Goal: Task Accomplishment & Management: Use online tool/utility

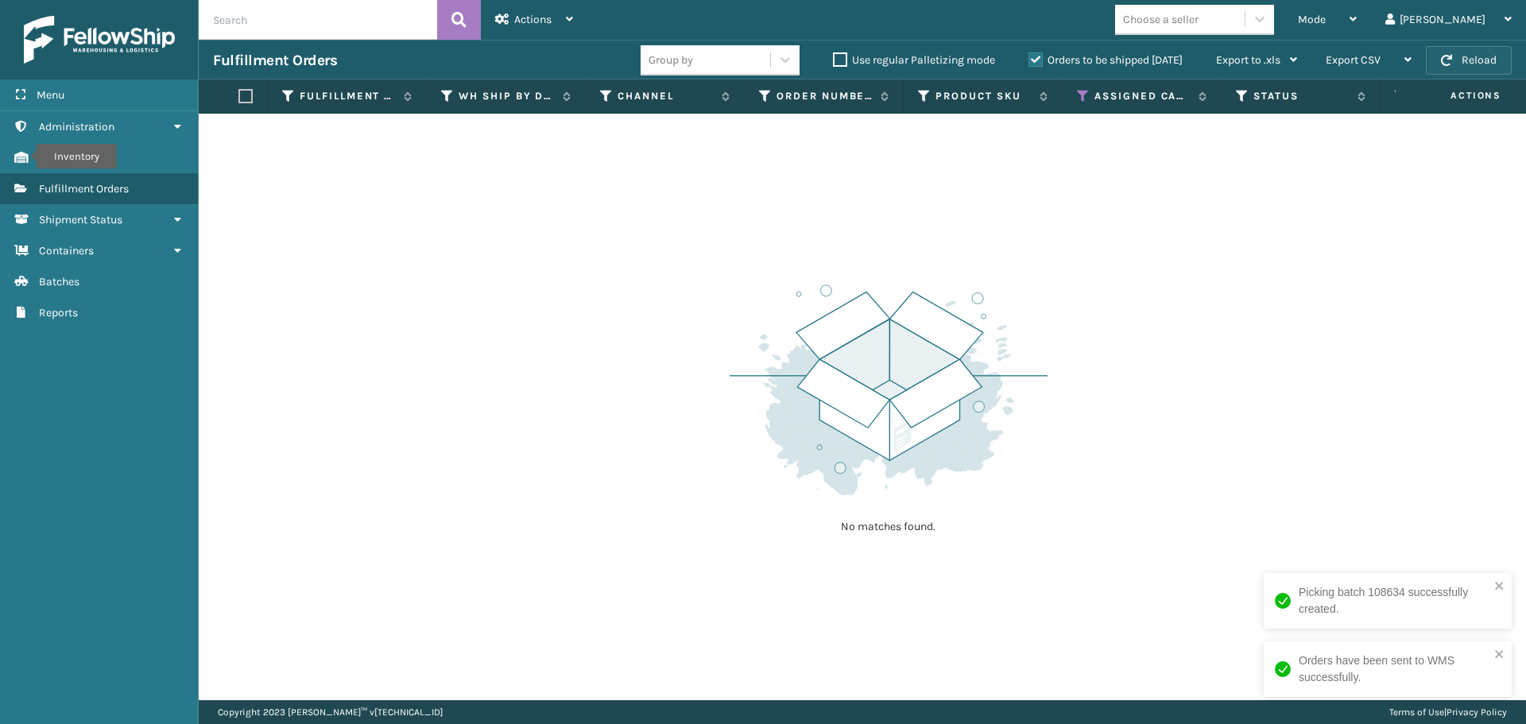
click at [1444, 55] on span "button" at bounding box center [1446, 60] width 11 height 11
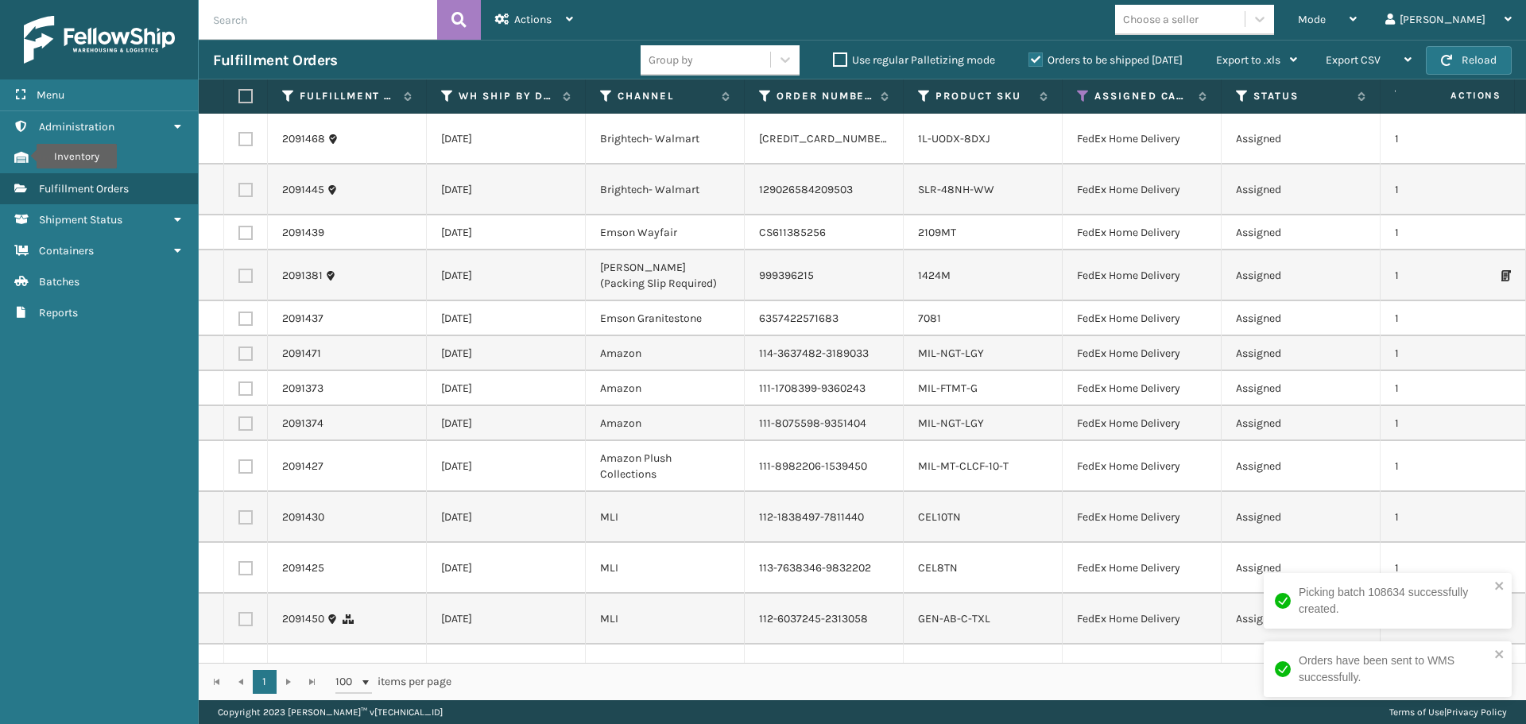
click at [244, 95] on label at bounding box center [243, 96] width 10 height 14
click at [239, 95] on input "checkbox" at bounding box center [238, 96] width 1 height 10
checkbox input "true"
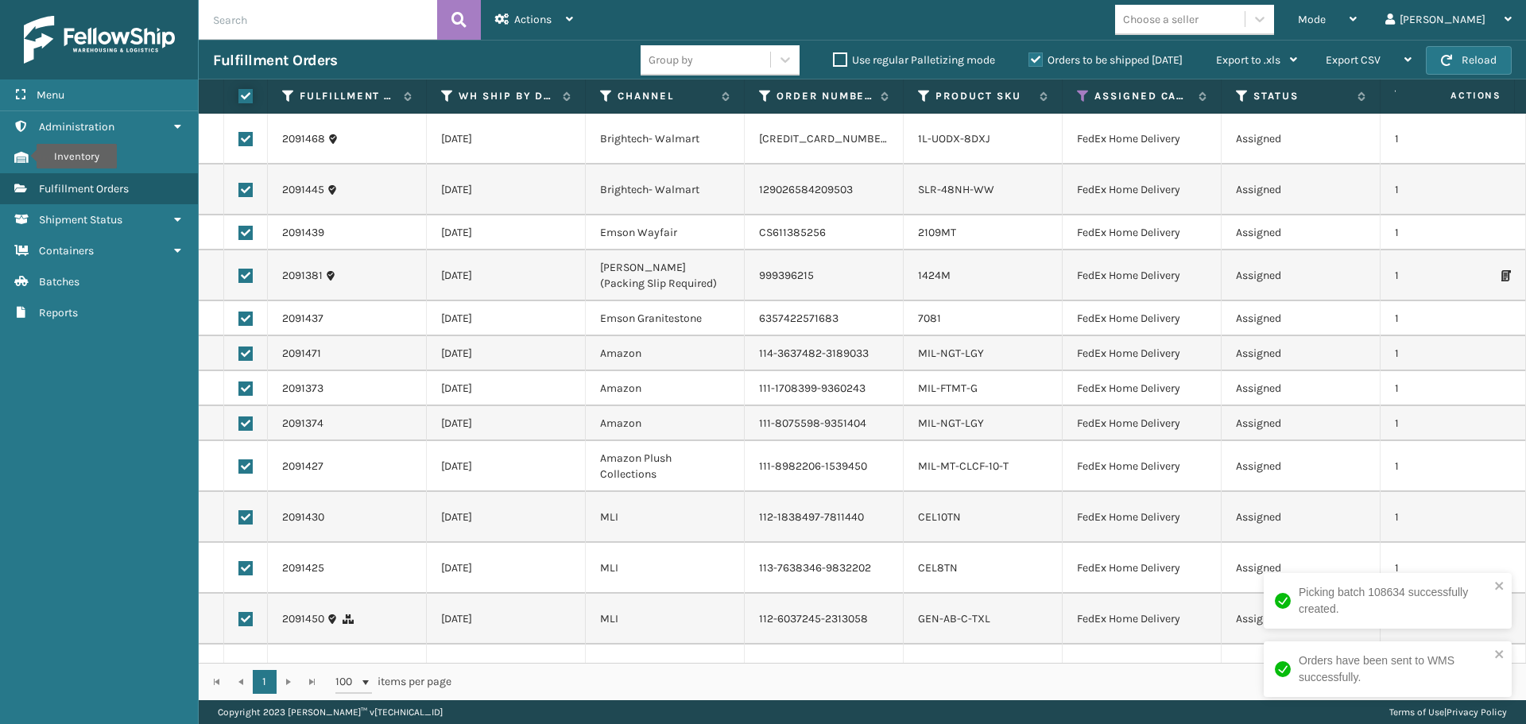
checkbox input "true"
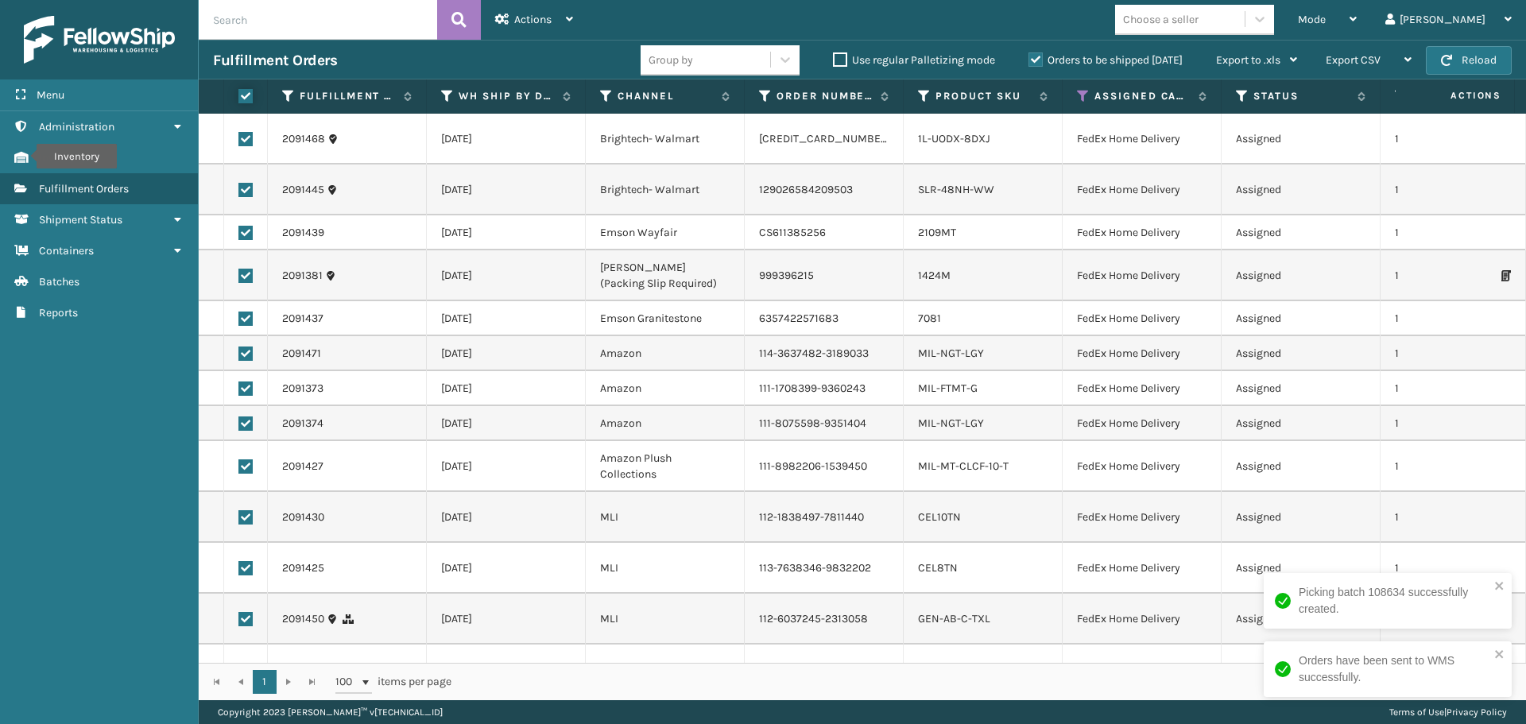
checkbox input "true"
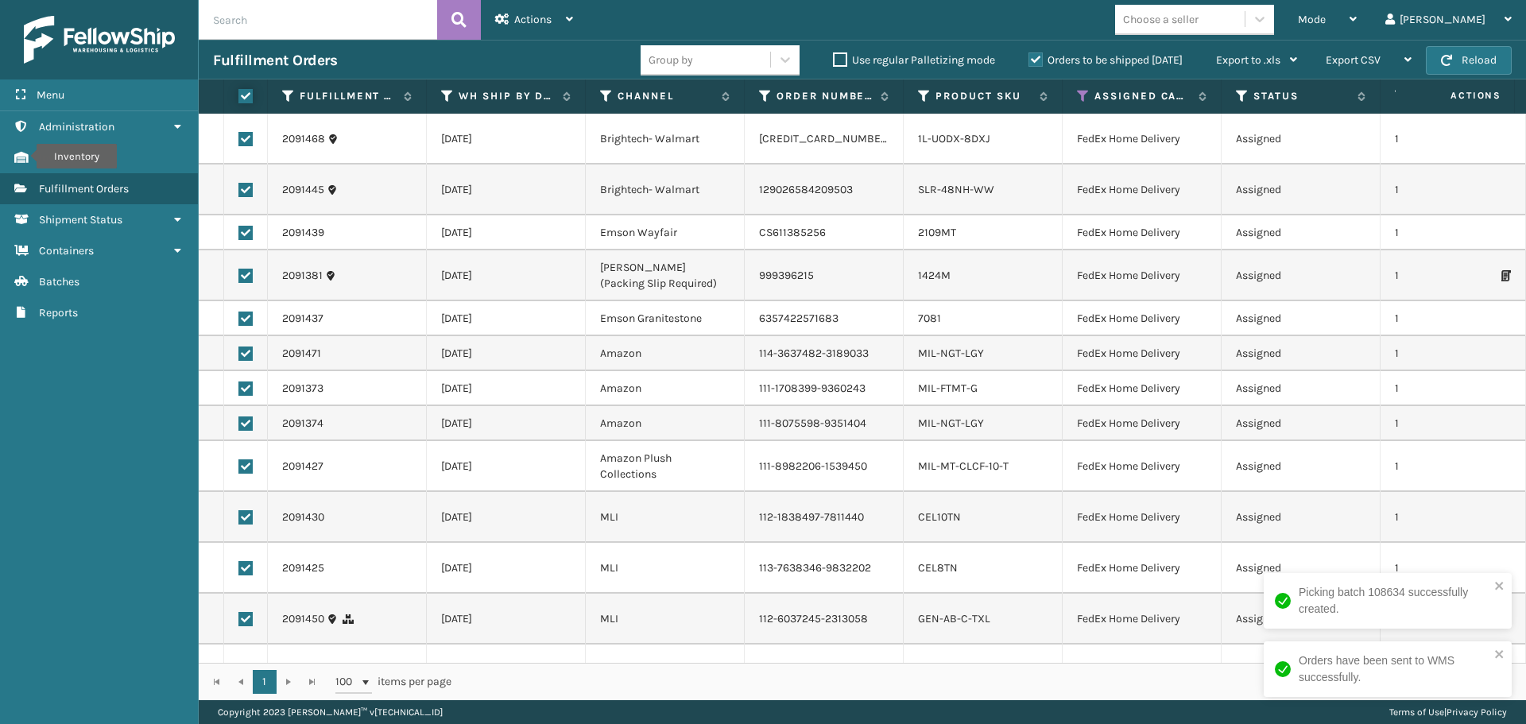
checkbox input "true"
click at [544, 25] on span "Actions" at bounding box center [532, 20] width 37 height 14
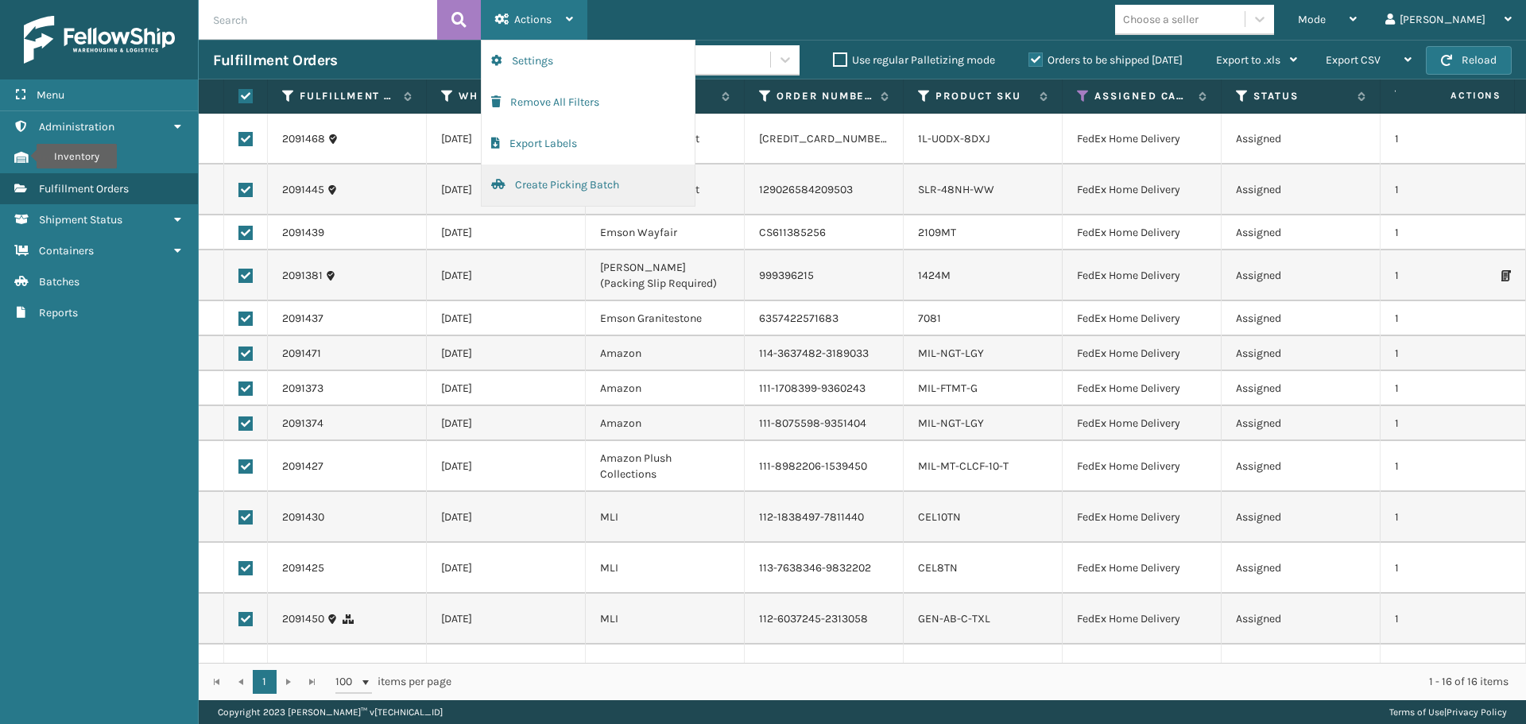
click at [550, 187] on button "Create Picking Batch" at bounding box center [588, 185] width 213 height 41
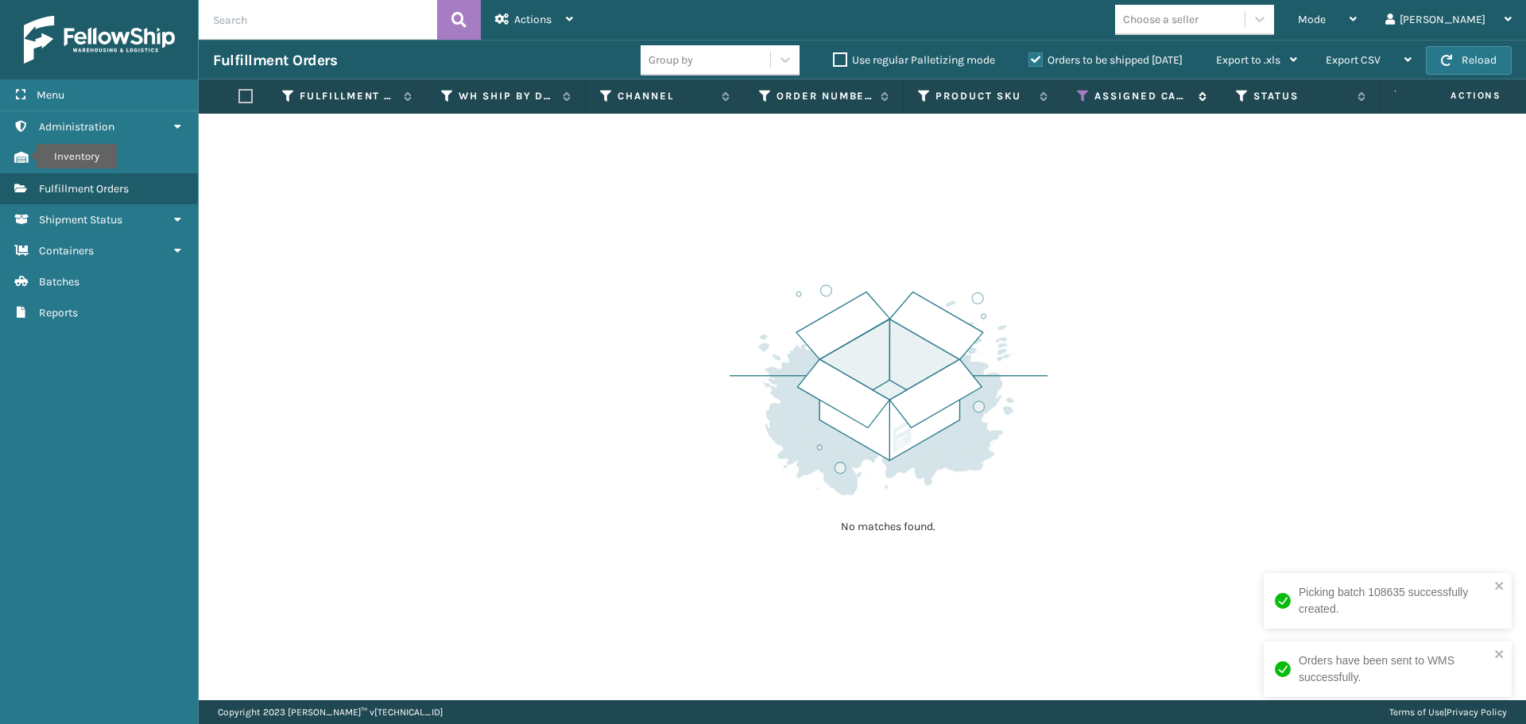
click at [1082, 92] on icon at bounding box center [1083, 96] width 13 height 14
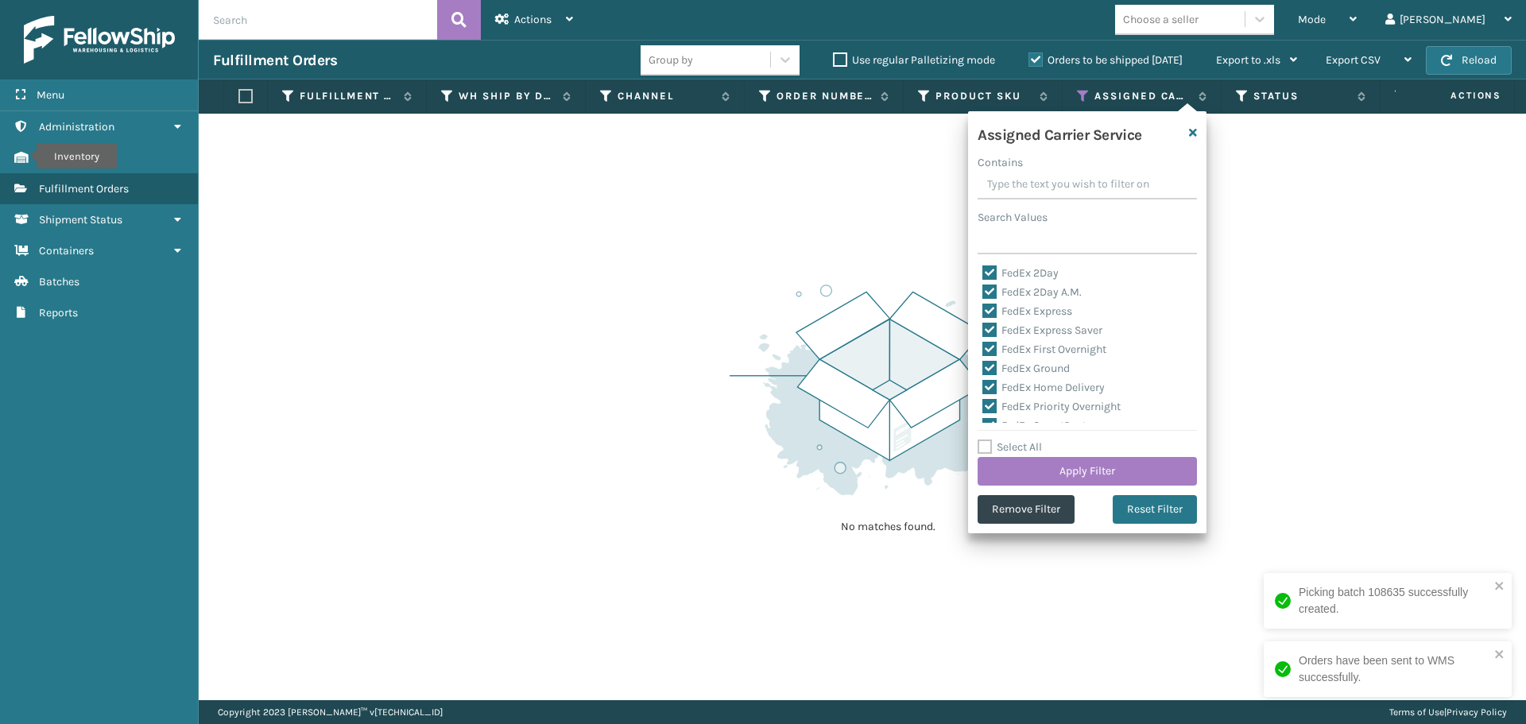
click at [988, 449] on label "Select All" at bounding box center [1010, 447] width 64 height 14
click at [988, 440] on input "Select All" at bounding box center [1097, 439] width 238 height 2
checkbox input "true"
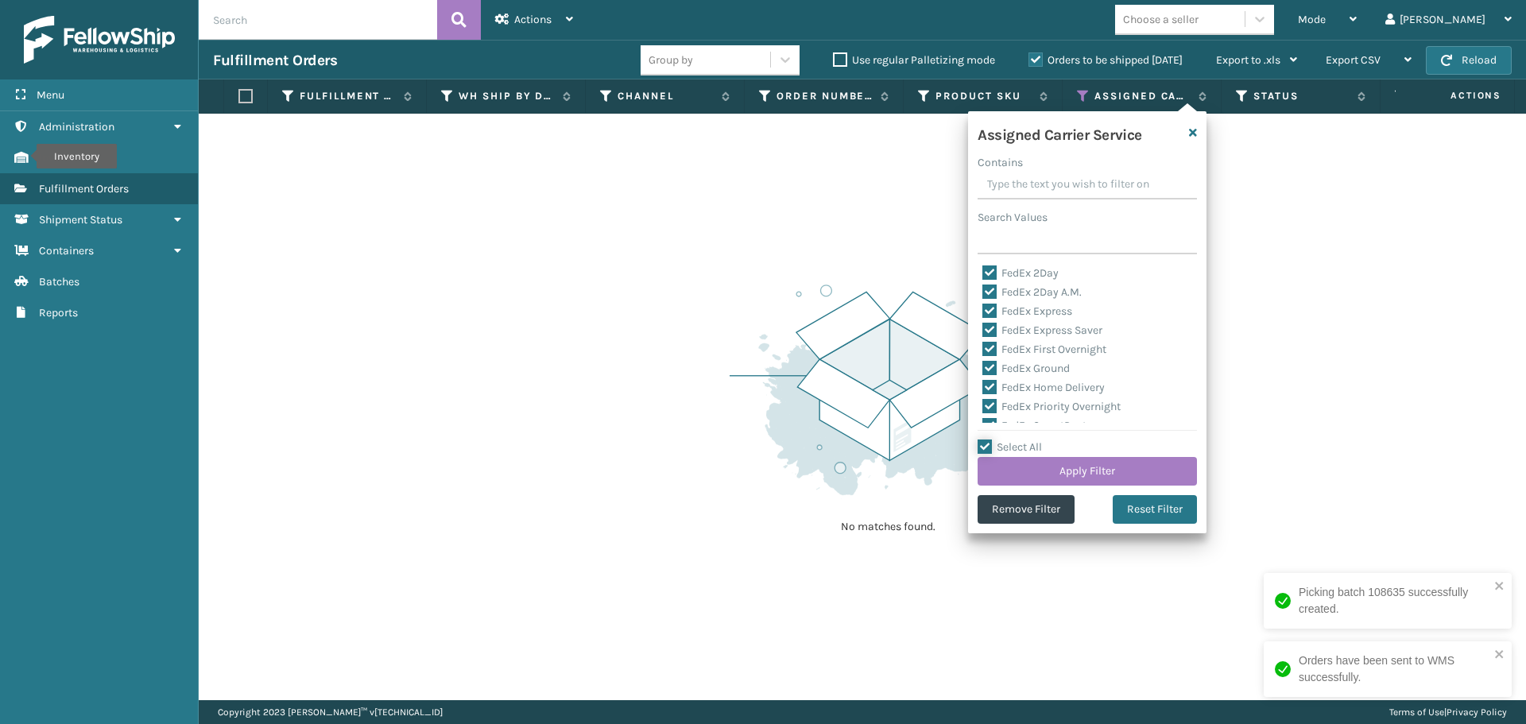
checkbox input "true"
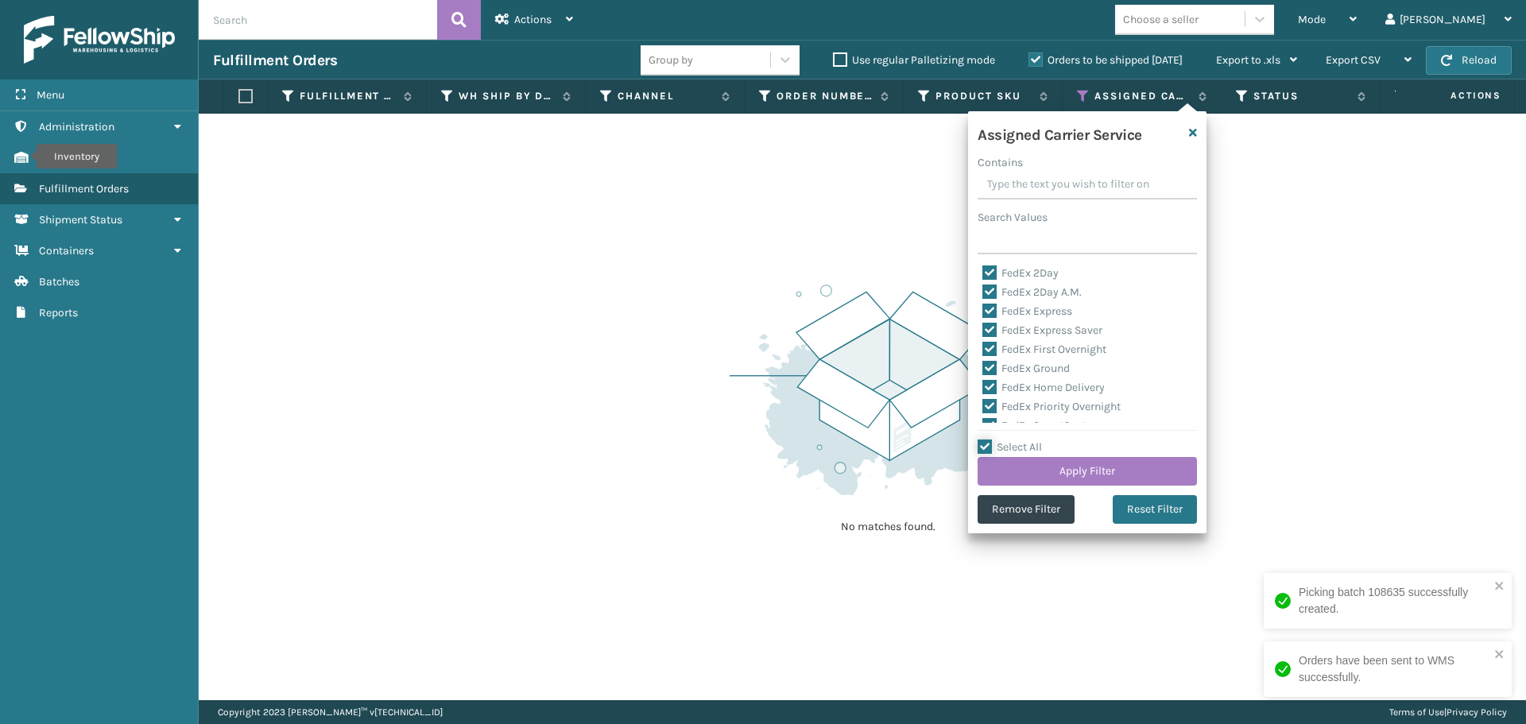
checkbox input "true"
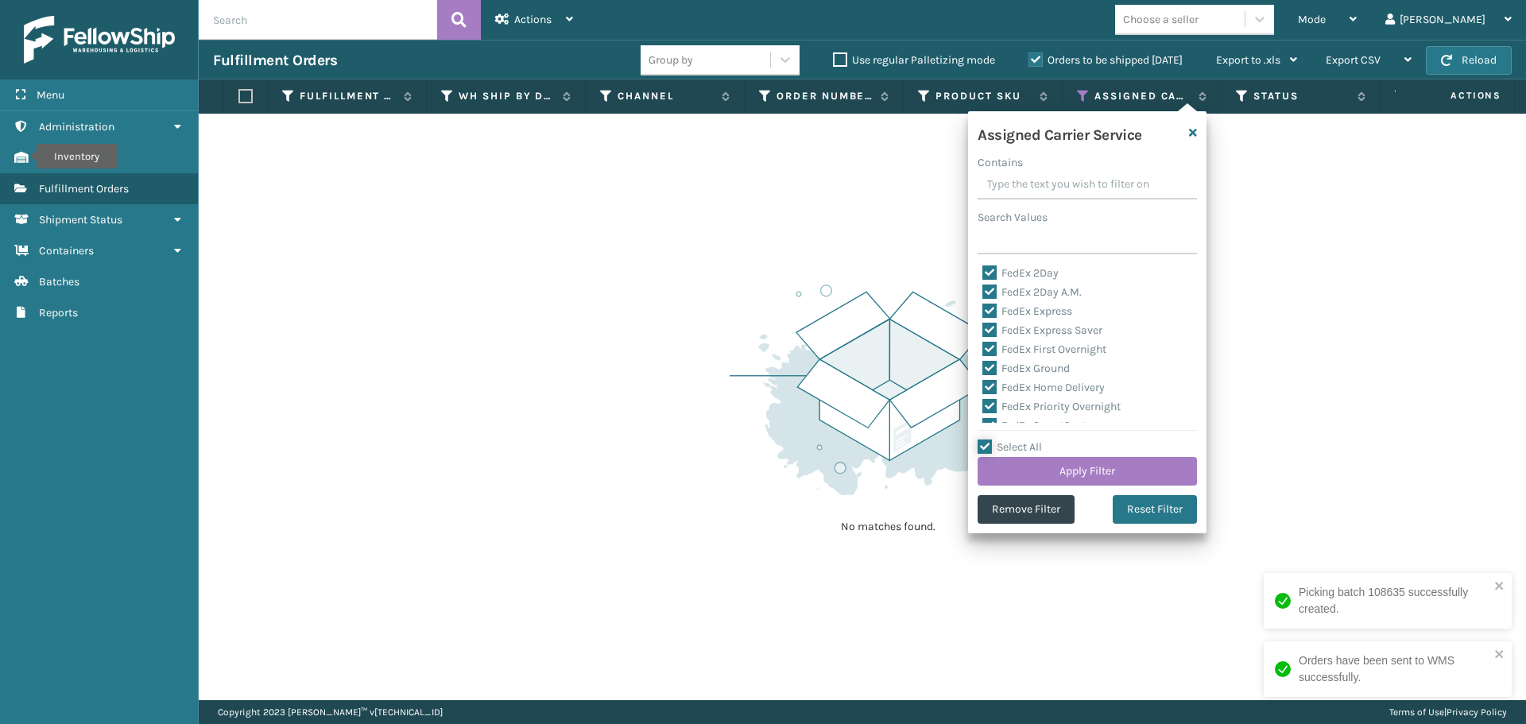
checkbox input "true"
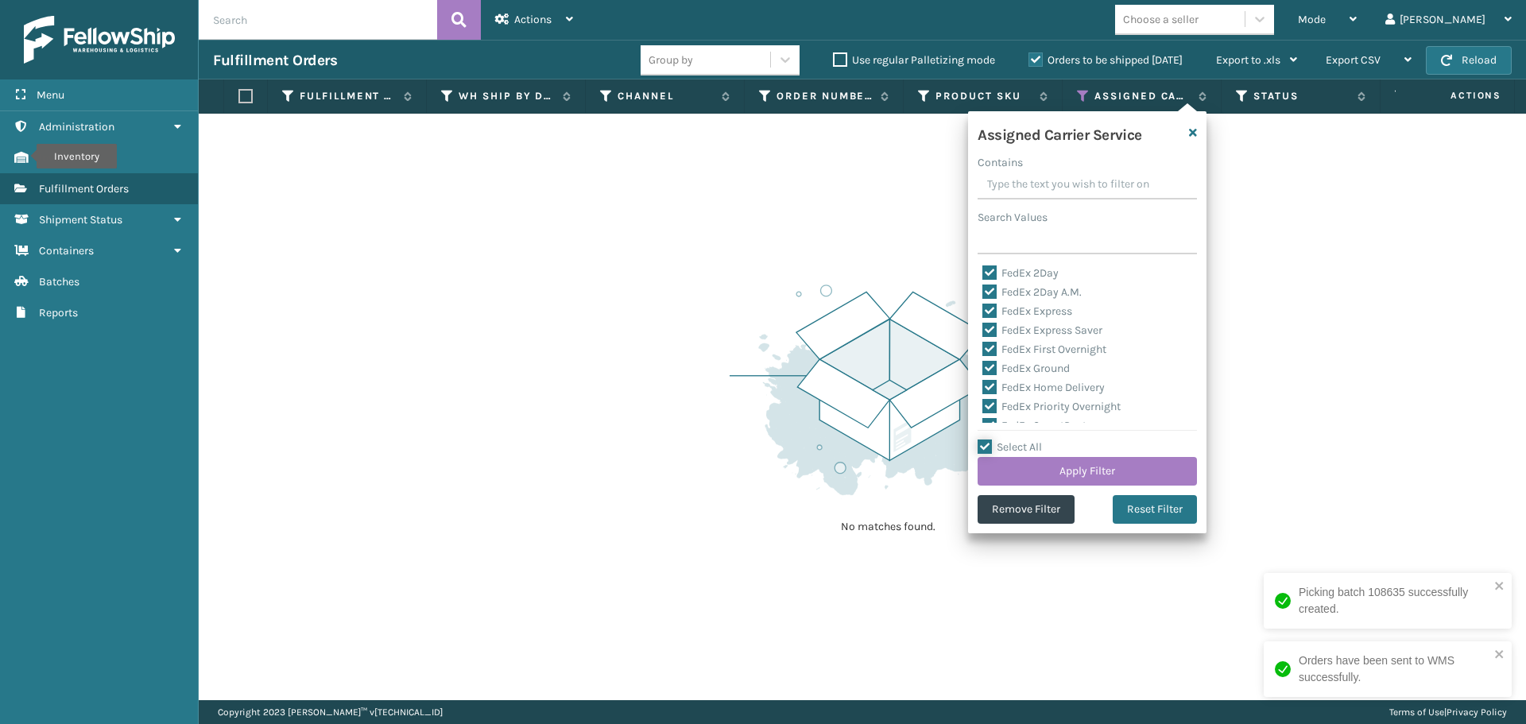
checkbox input "true"
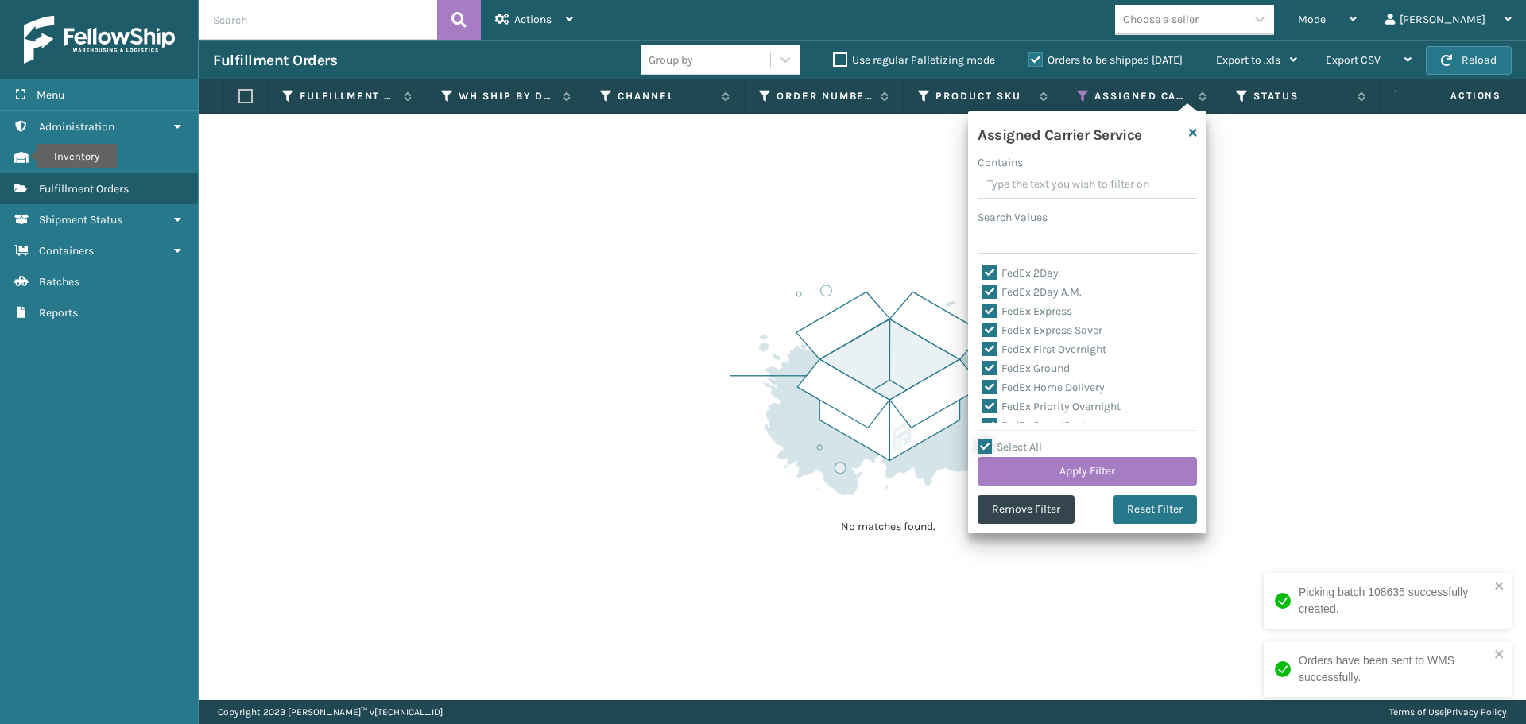
checkbox input "true"
click at [988, 447] on label "Select All" at bounding box center [1010, 447] width 64 height 14
click at [988, 440] on input "Select All" at bounding box center [1097, 439] width 238 height 2
checkbox input "false"
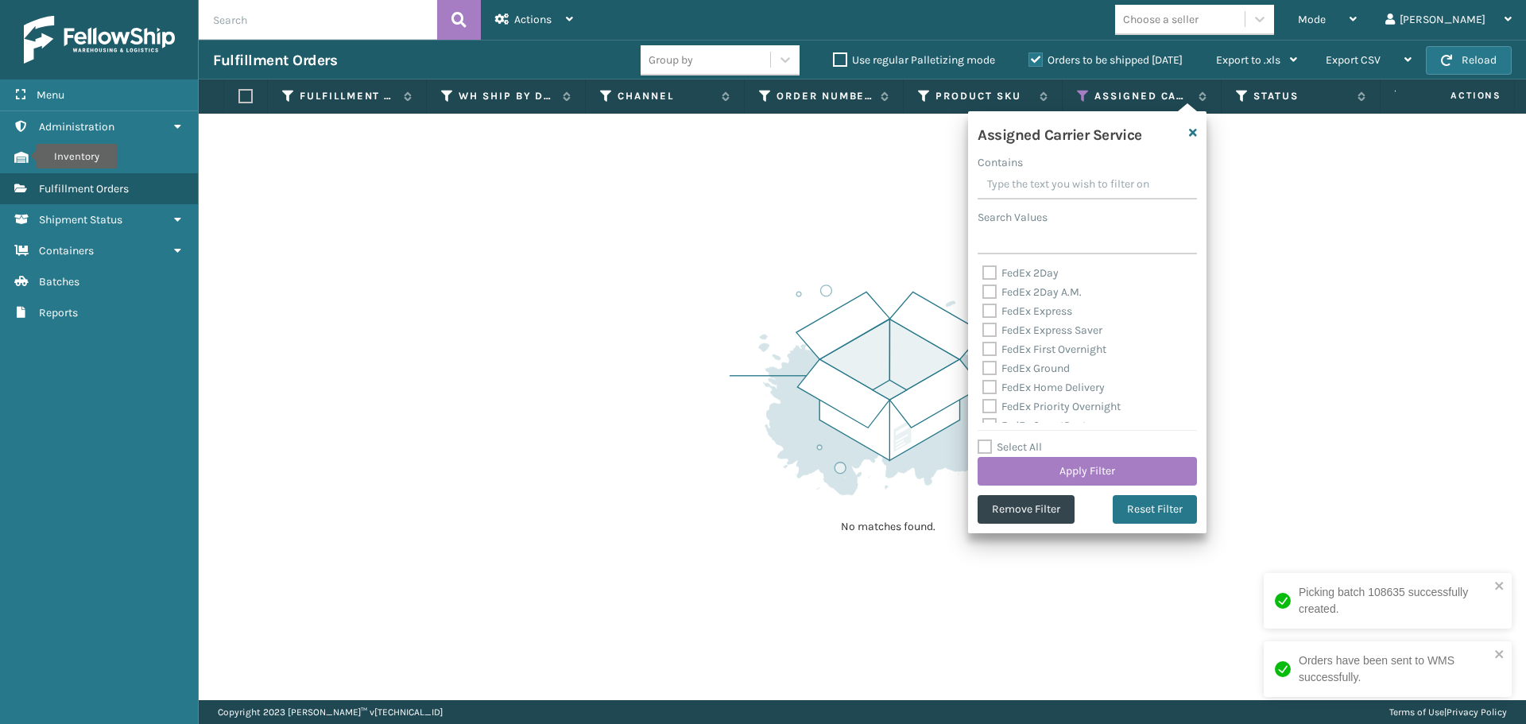
checkbox input "false"
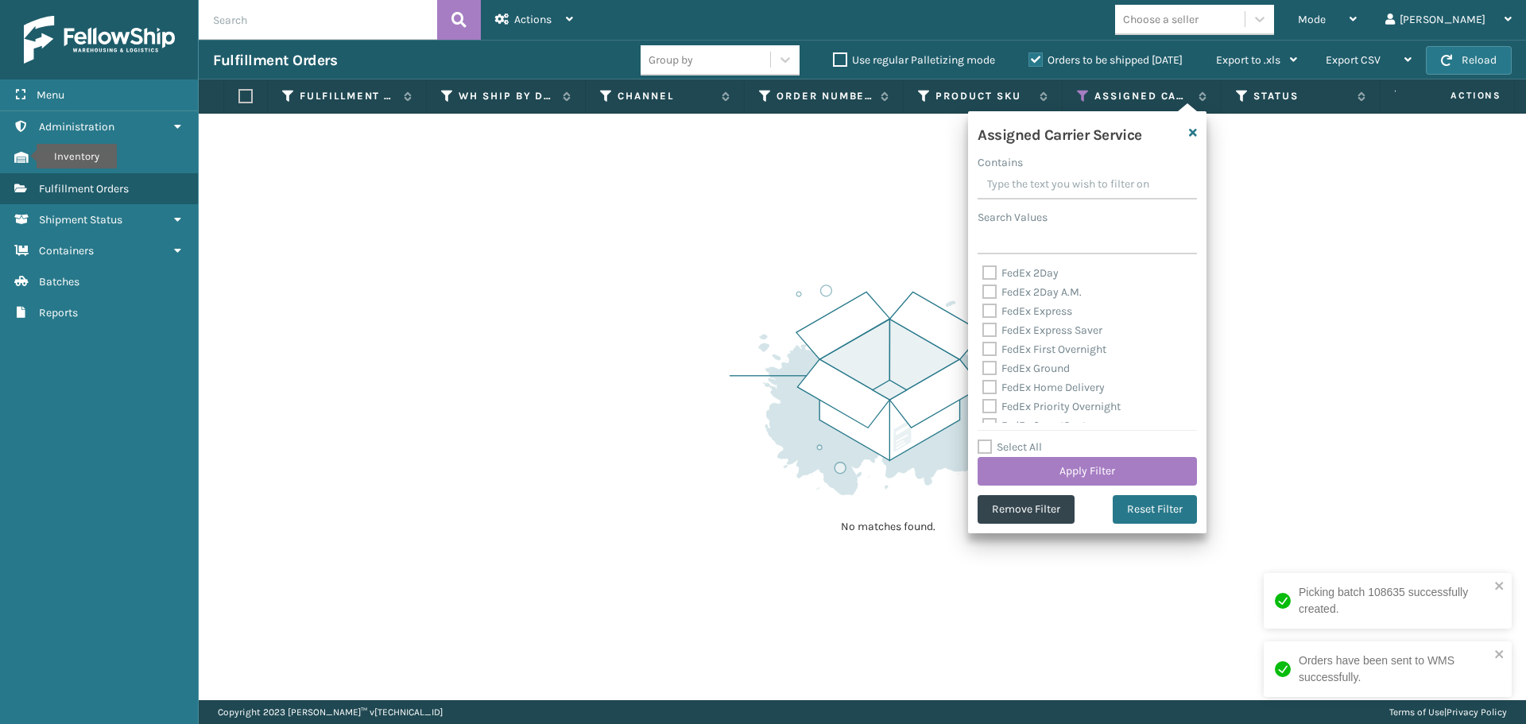
checkbox input "false"
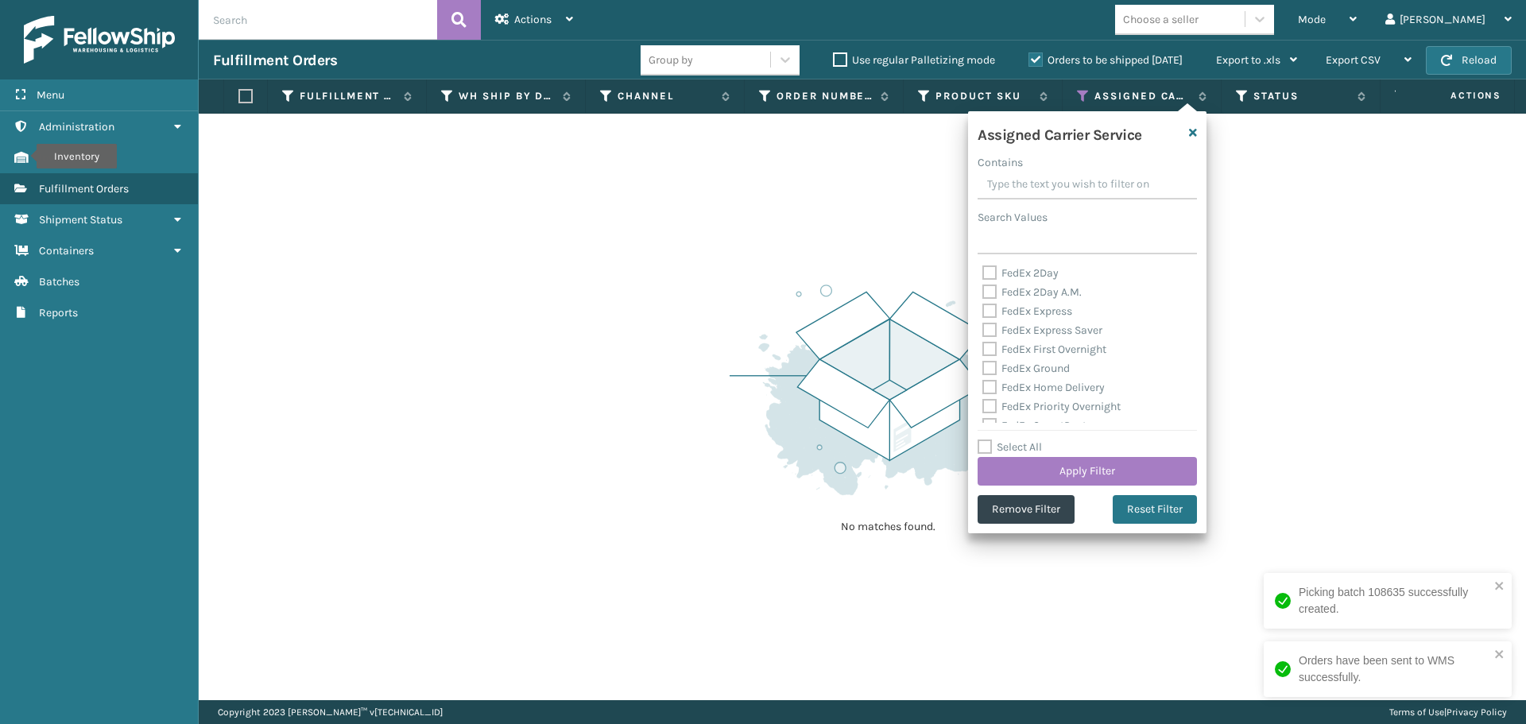
checkbox input "false"
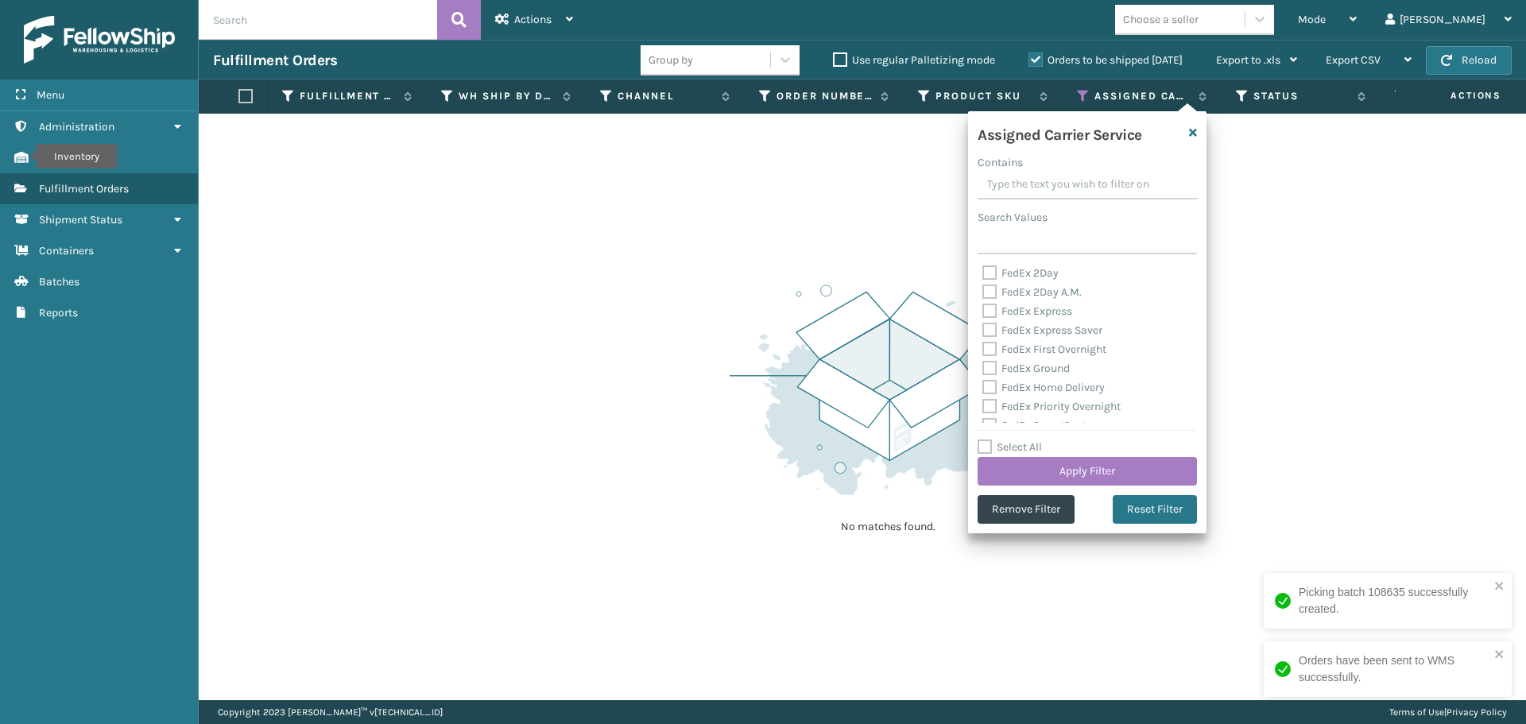
checkbox input "false"
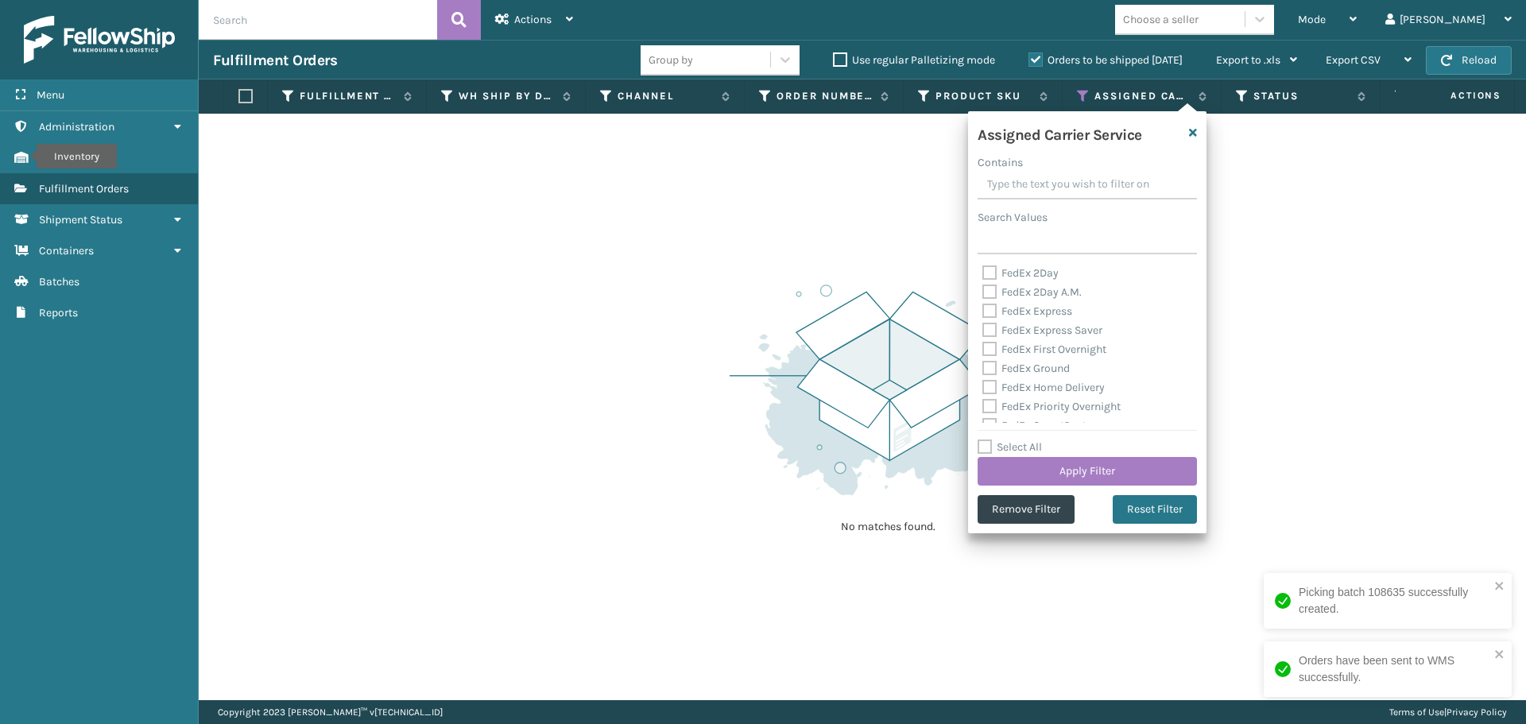
checkbox input "false"
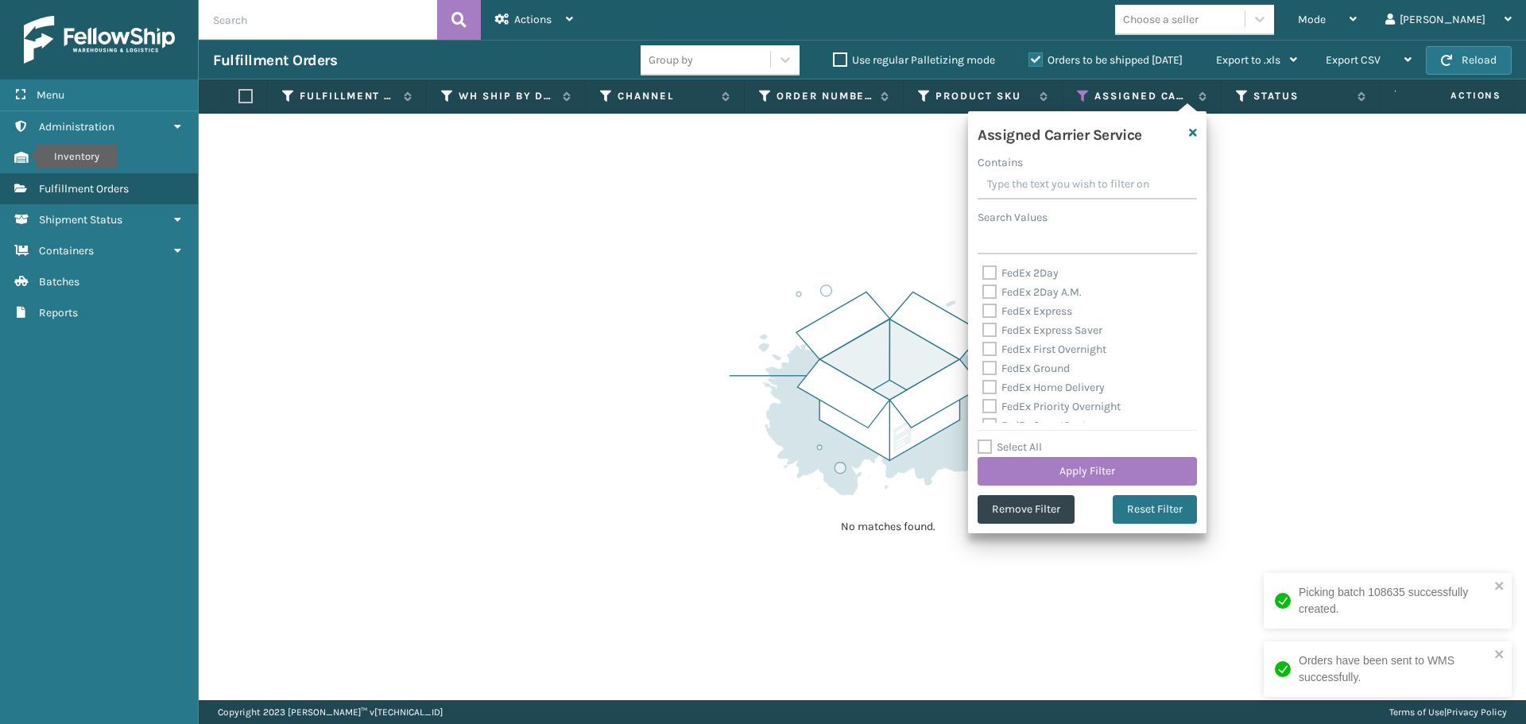
checkbox input "false"
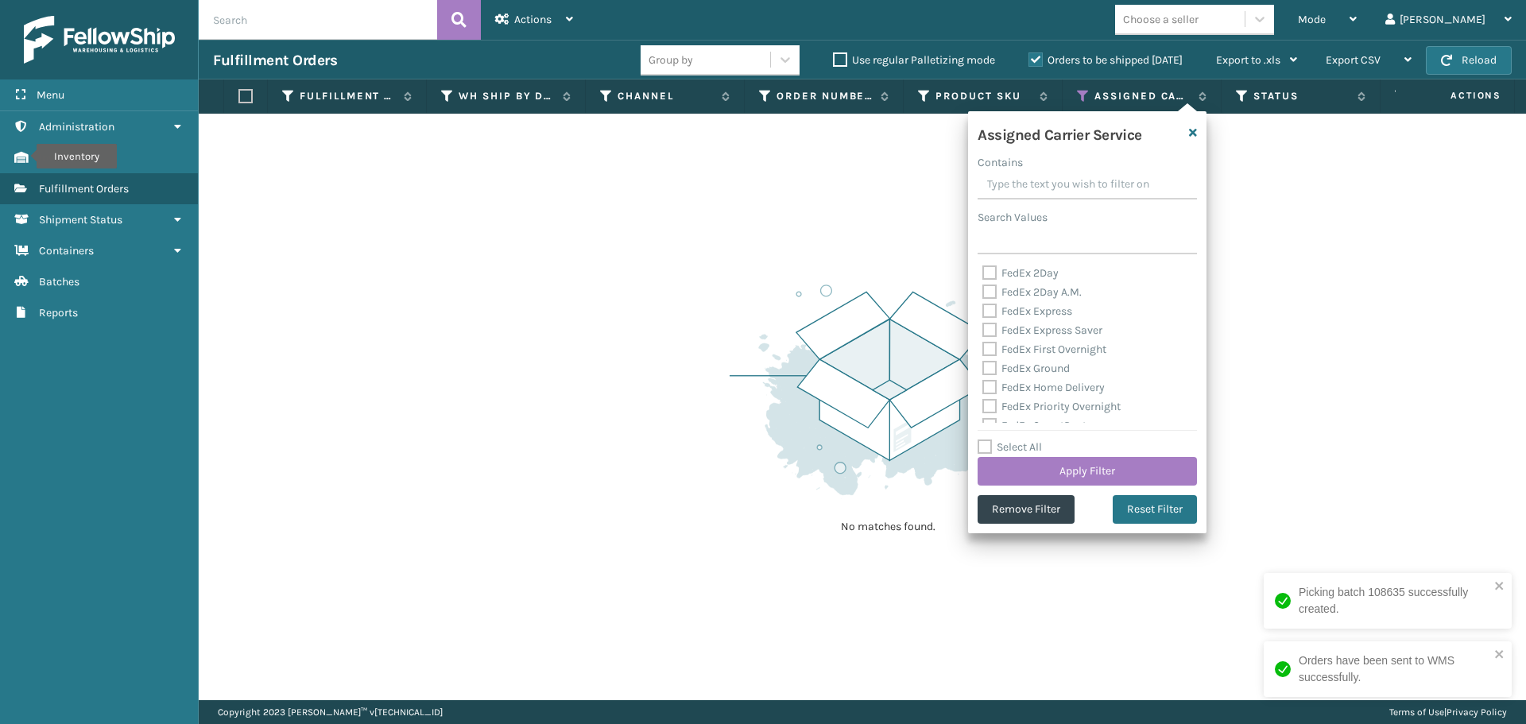
checkbox input "false"
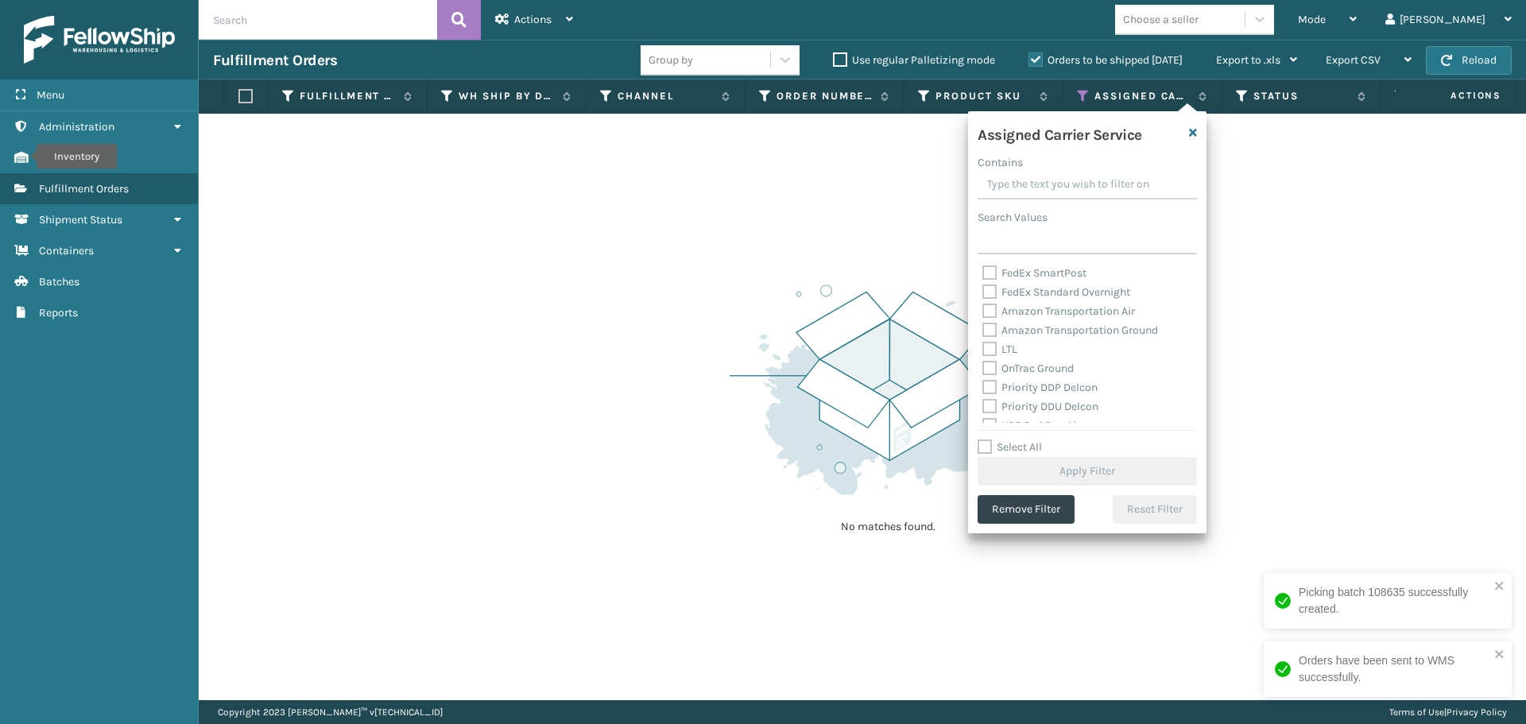
scroll to position [159, 0]
click at [981, 302] on div "FedEx 2Day FedEx 2Day A.M. FedEx Express FedEx Express Saver FedEx First Overni…" at bounding box center [1087, 343] width 219 height 159
click at [987, 308] on label "Amazon Transportation Air" at bounding box center [1058, 305] width 153 height 14
click at [983, 306] on input "Amazon Transportation Air" at bounding box center [982, 301] width 1 height 10
checkbox input "true"
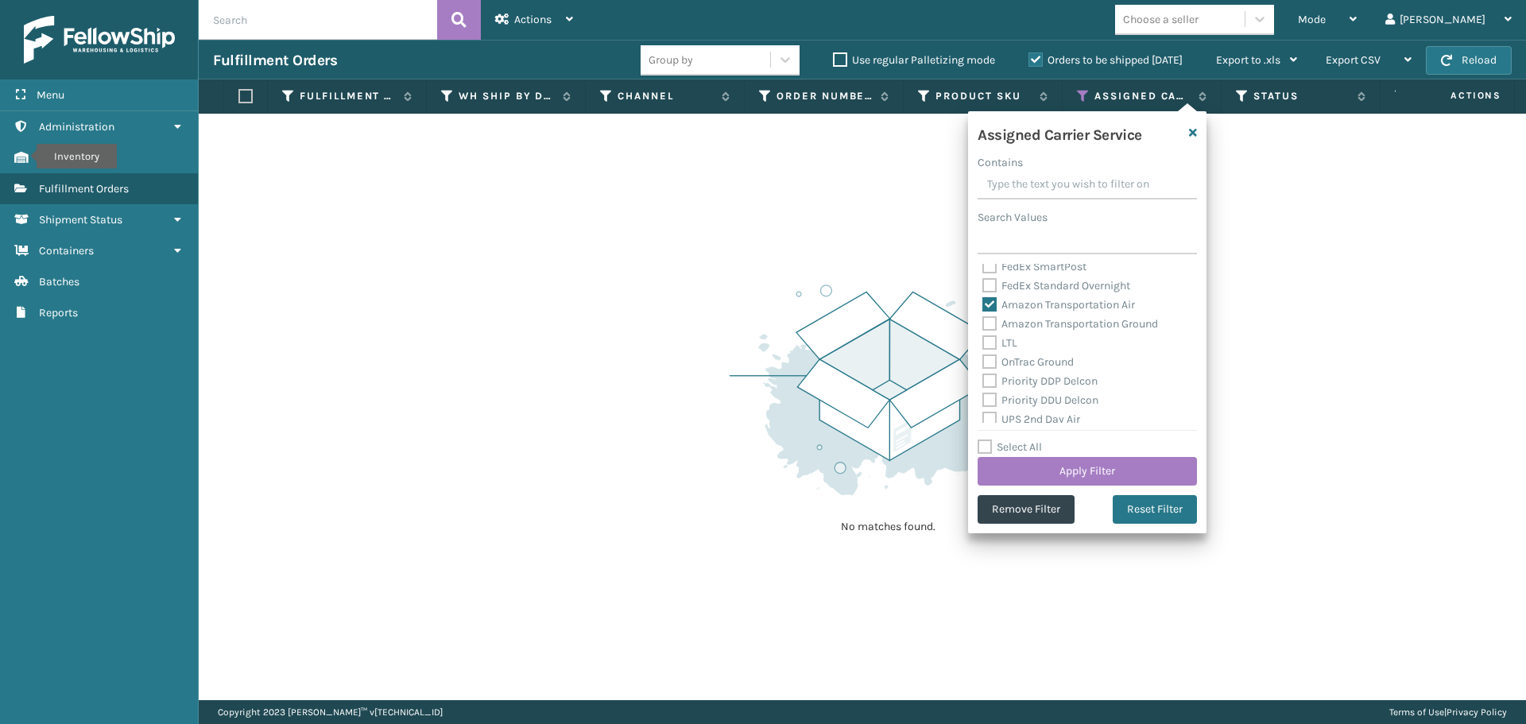
drag, startPoint x: 990, startPoint y: 323, endPoint x: 992, endPoint y: 345, distance: 21.6
click at [990, 323] on label "Amazon Transportation Ground" at bounding box center [1070, 324] width 176 height 14
click at [983, 323] on input "Amazon Transportation Ground" at bounding box center [982, 320] width 1 height 10
checkbox input "true"
click at [1020, 463] on button "Apply Filter" at bounding box center [1087, 471] width 219 height 29
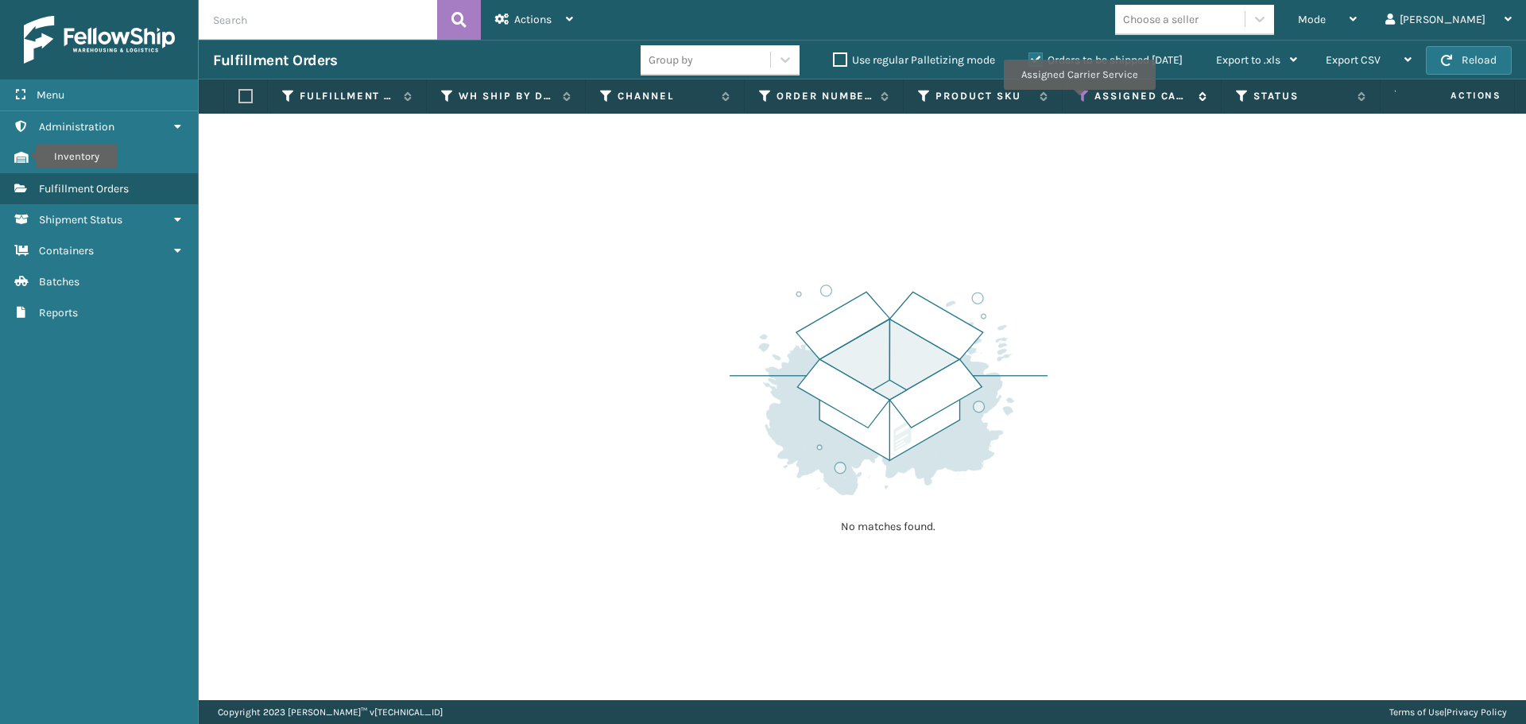
click at [1079, 99] on icon at bounding box center [1083, 96] width 13 height 14
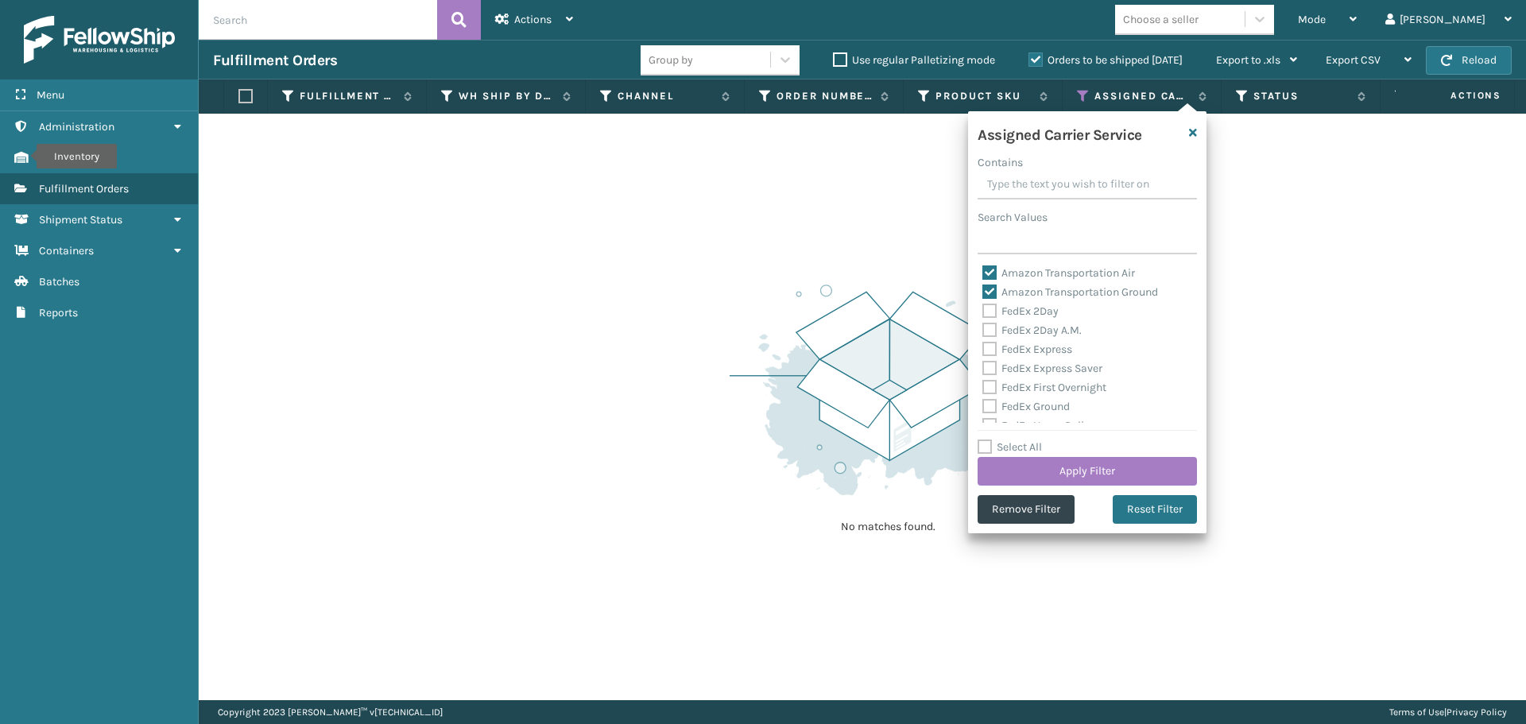
click at [992, 266] on label "Amazon Transportation Air" at bounding box center [1058, 273] width 153 height 14
click at [983, 266] on input "Amazon Transportation Air" at bounding box center [982, 269] width 1 height 10
checkbox input "false"
click at [988, 285] on label "Amazon Transportation Ground" at bounding box center [1070, 292] width 176 height 14
click at [983, 285] on input "Amazon Transportation Ground" at bounding box center [982, 288] width 1 height 10
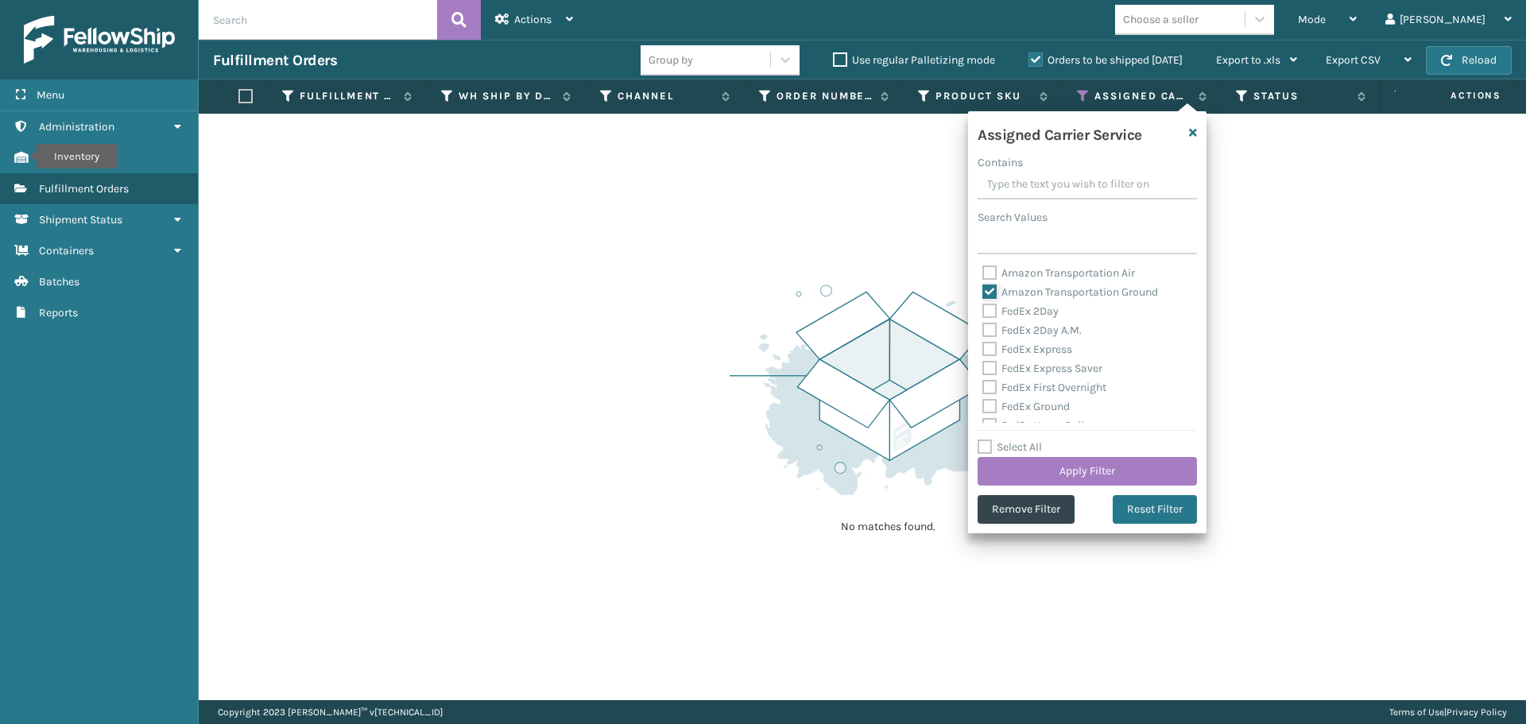
checkbox input "false"
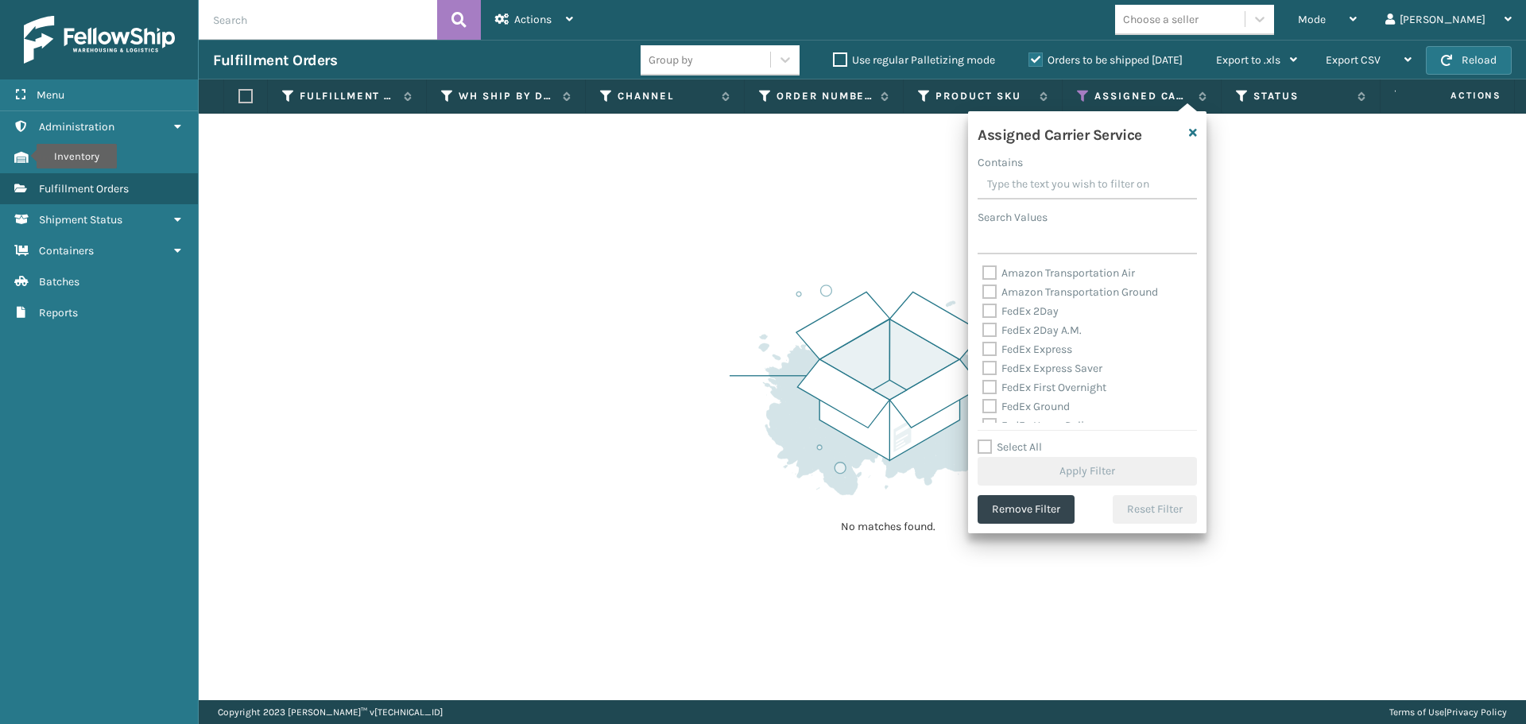
click at [990, 312] on label "FedEx 2Day" at bounding box center [1020, 311] width 76 height 14
click at [983, 312] on input "FedEx 2Day" at bounding box center [982, 307] width 1 height 10
checkbox input "true"
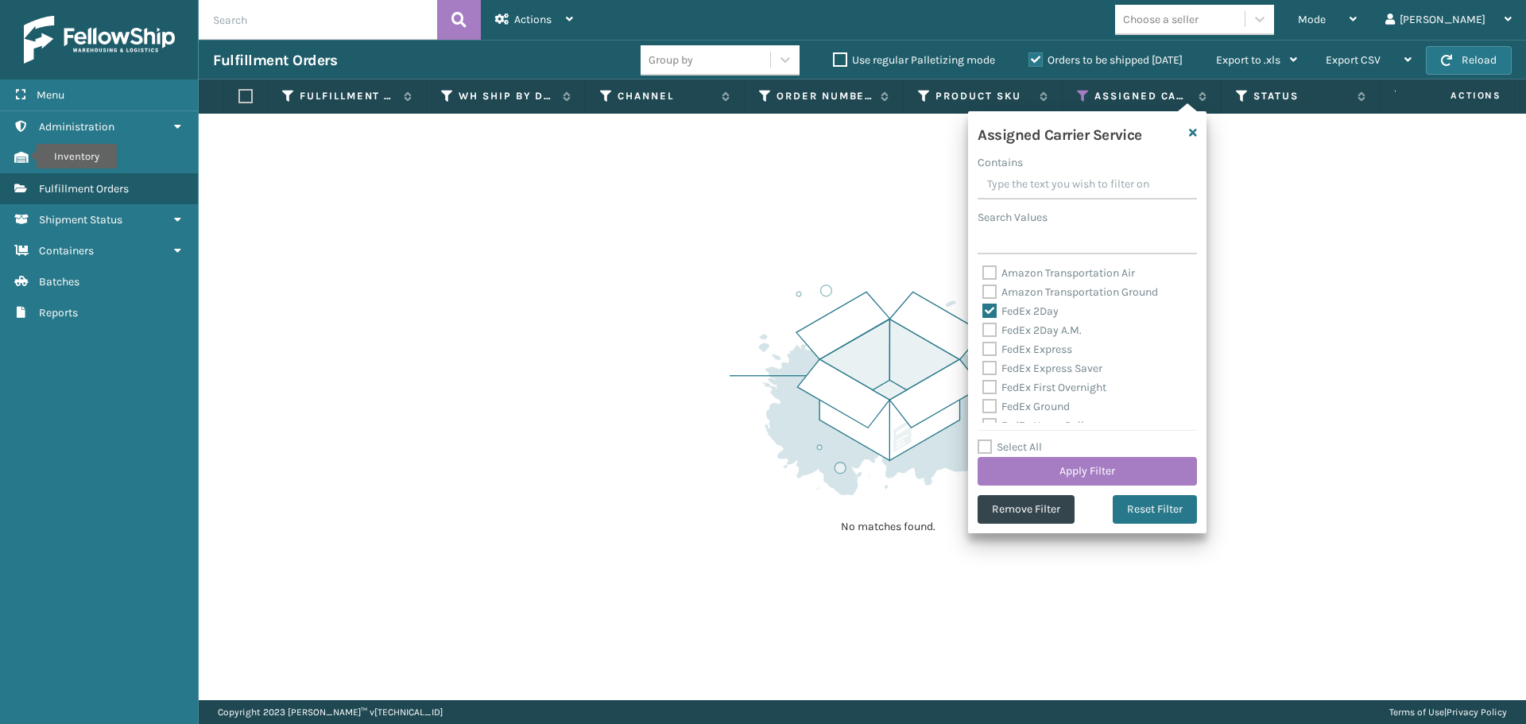
click at [990, 337] on div "FedEx 2Day A.M." at bounding box center [1087, 330] width 210 height 19
click at [990, 324] on label "FedEx 2Day A.M." at bounding box center [1031, 330] width 99 height 14
click at [983, 324] on input "FedEx 2Day A.M." at bounding box center [982, 326] width 1 height 10
checkbox input "true"
click at [992, 345] on label "FedEx Express" at bounding box center [1027, 350] width 90 height 14
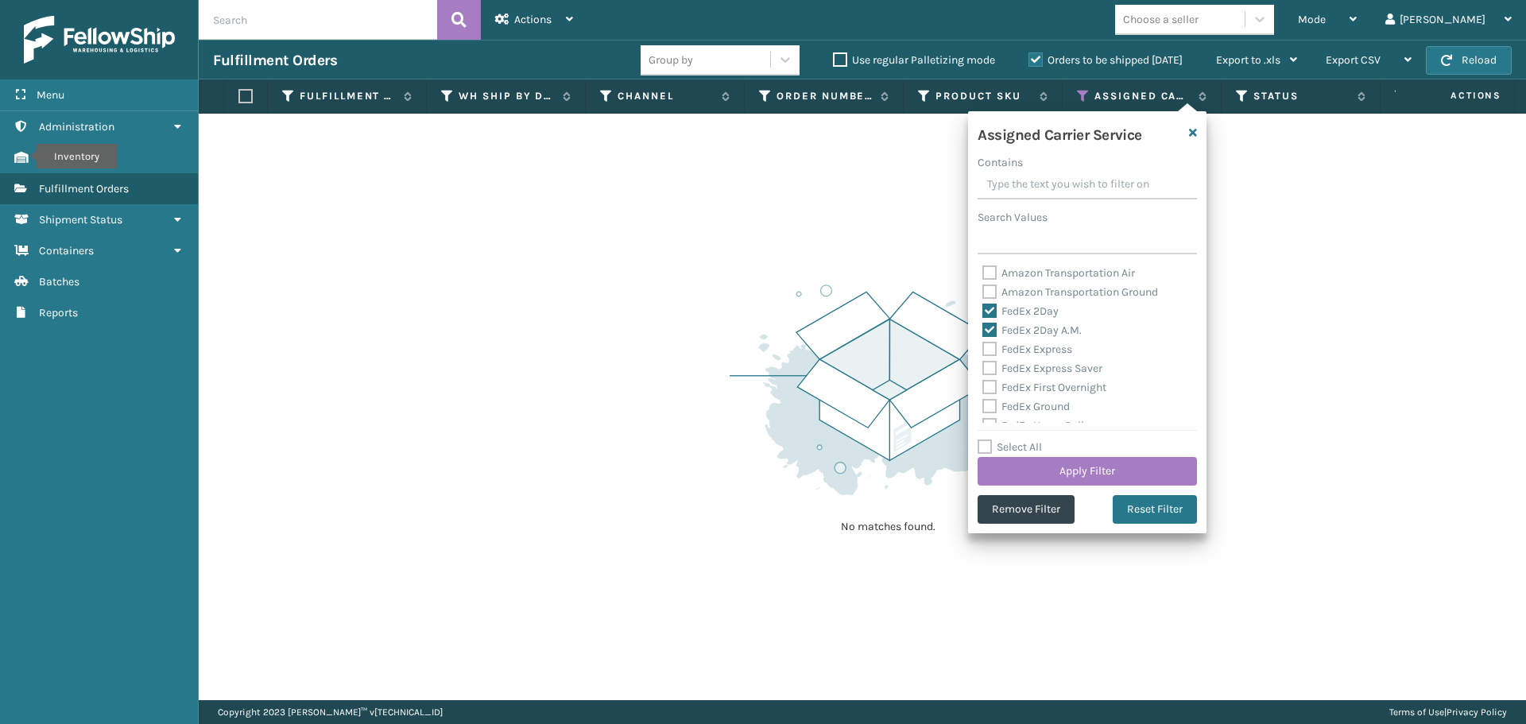
click at [983, 345] on input "FedEx Express" at bounding box center [982, 345] width 1 height 10
checkbox input "true"
click at [987, 366] on label "FedEx Express Saver" at bounding box center [1042, 369] width 120 height 14
click at [983, 366] on input "FedEx Express Saver" at bounding box center [982, 364] width 1 height 10
checkbox input "true"
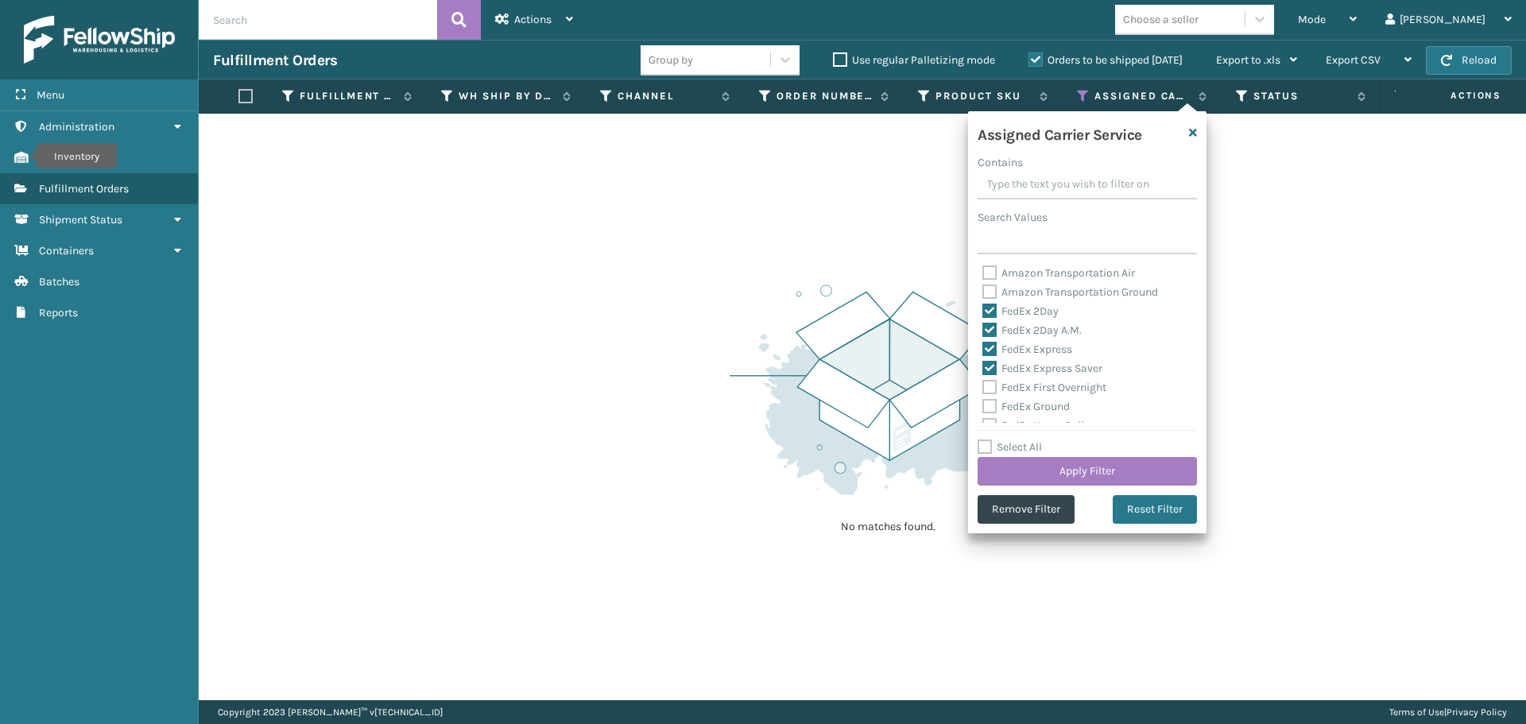
click at [986, 381] on label "FedEx First Overnight" at bounding box center [1044, 388] width 124 height 14
click at [983, 381] on input "FedEx First Overnight" at bounding box center [982, 383] width 1 height 10
checkbox input "true"
click at [987, 400] on label "FedEx Ground" at bounding box center [1025, 407] width 87 height 14
click at [983, 399] on input "FedEx Ground" at bounding box center [982, 402] width 1 height 10
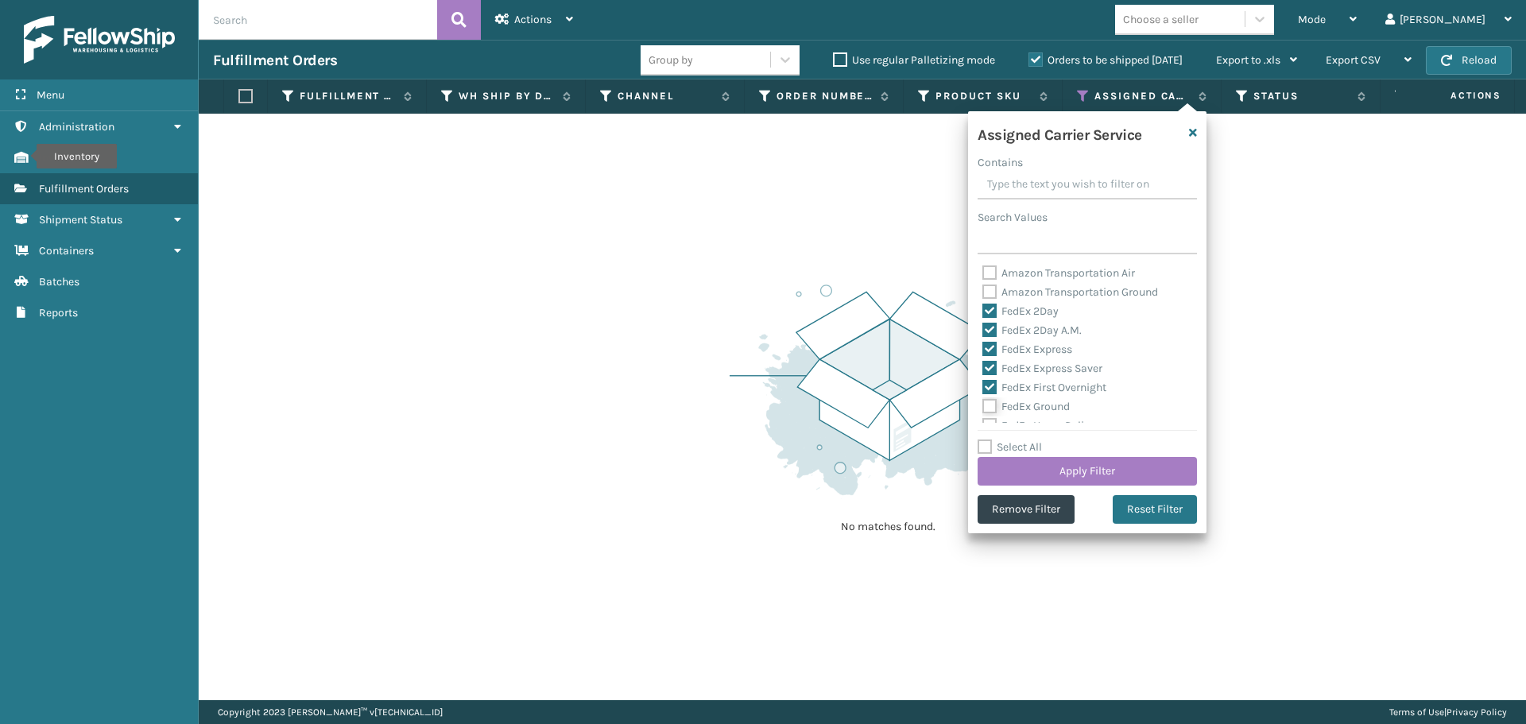
checkbox input "true"
click at [993, 347] on label "FedEx Home Delivery" at bounding box center [1043, 346] width 122 height 14
click at [983, 347] on input "FedEx Home Delivery" at bounding box center [982, 342] width 1 height 10
checkbox input "true"
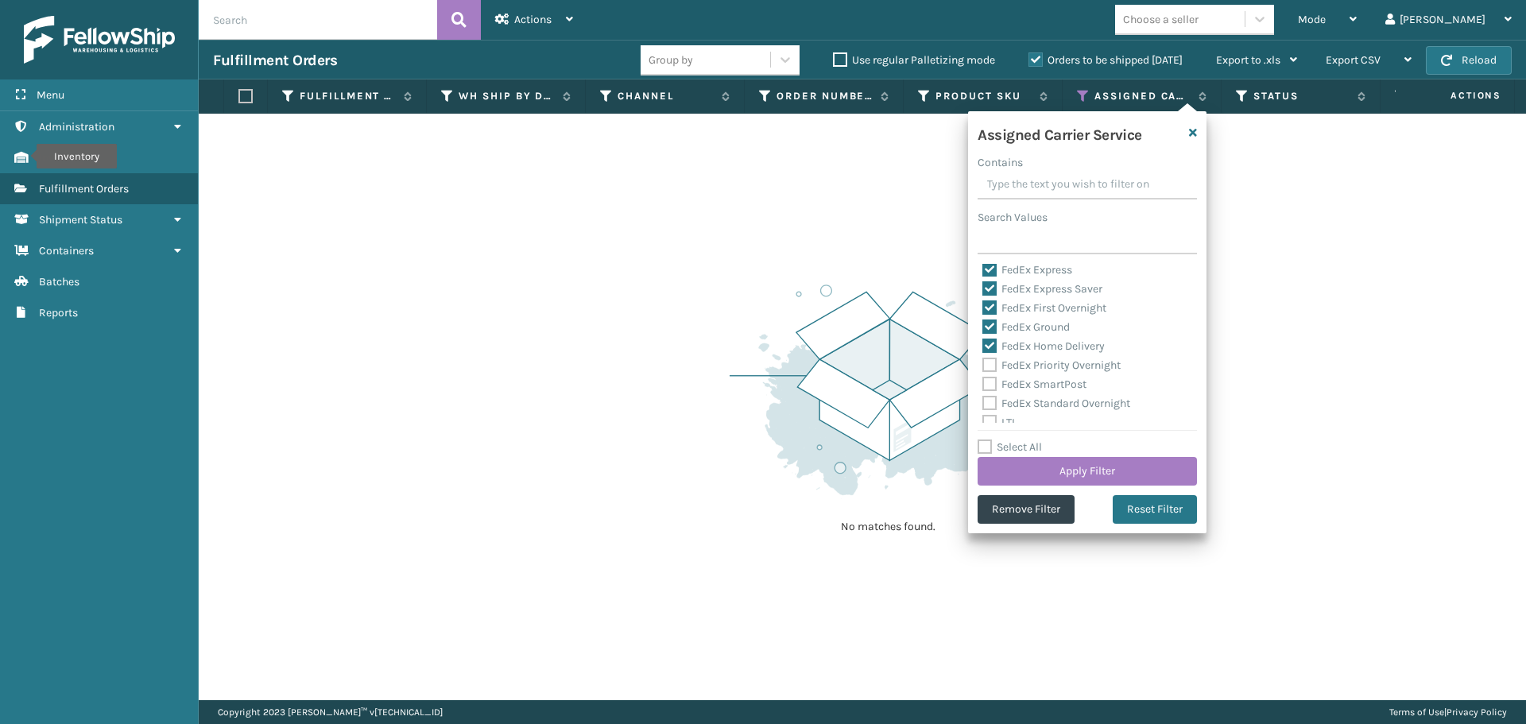
click at [990, 366] on label "FedEx Priority Overnight" at bounding box center [1051, 365] width 138 height 14
click at [983, 366] on input "FedEx Priority Overnight" at bounding box center [982, 361] width 1 height 10
checkbox input "true"
click at [990, 385] on label "FedEx SmartPost" at bounding box center [1034, 385] width 104 height 14
click at [983, 385] on input "FedEx SmartPost" at bounding box center [982, 380] width 1 height 10
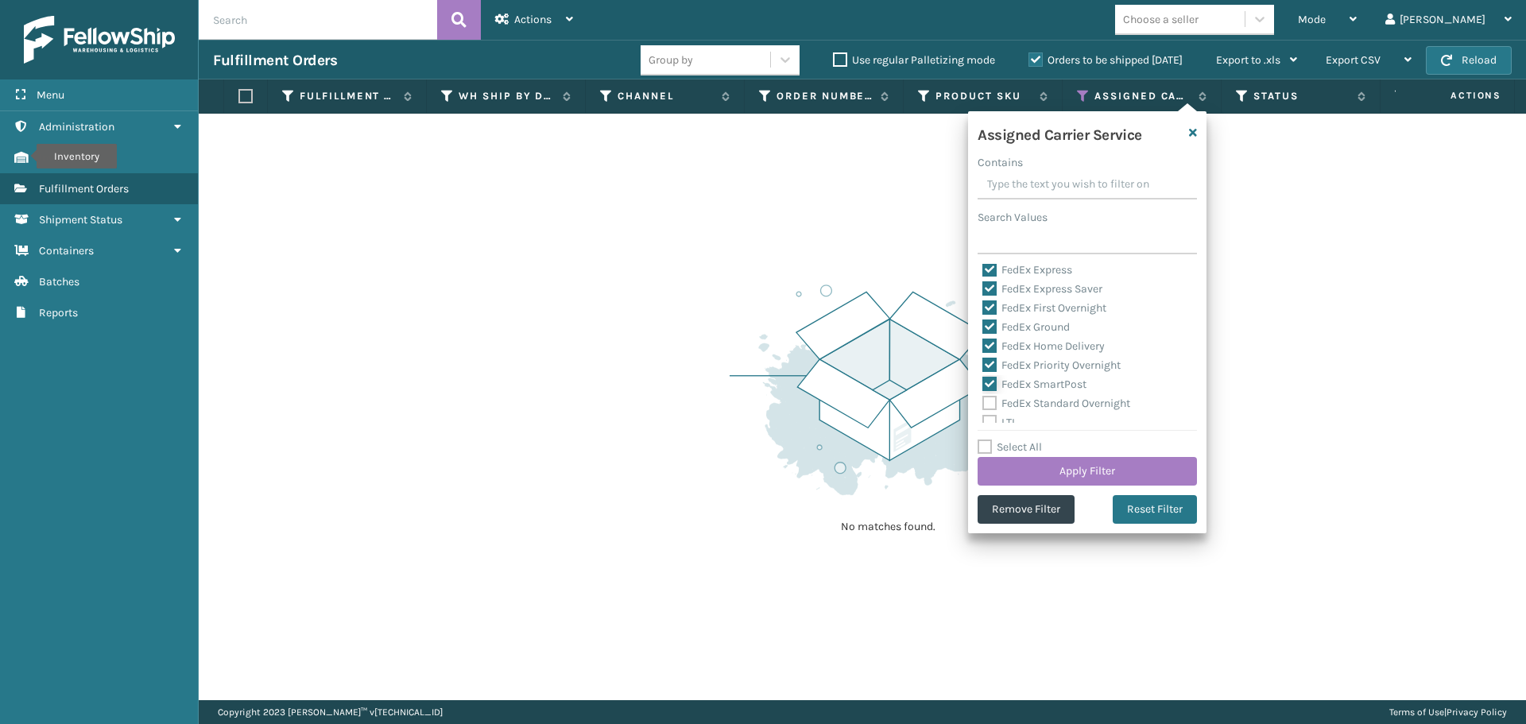
checkbox input "true"
click at [990, 405] on label "FedEx Standard Overnight" at bounding box center [1056, 404] width 148 height 14
click at [983, 405] on input "FedEx Standard Overnight" at bounding box center [982, 399] width 1 height 10
checkbox input "true"
click at [1056, 470] on button "Apply Filter" at bounding box center [1087, 471] width 219 height 29
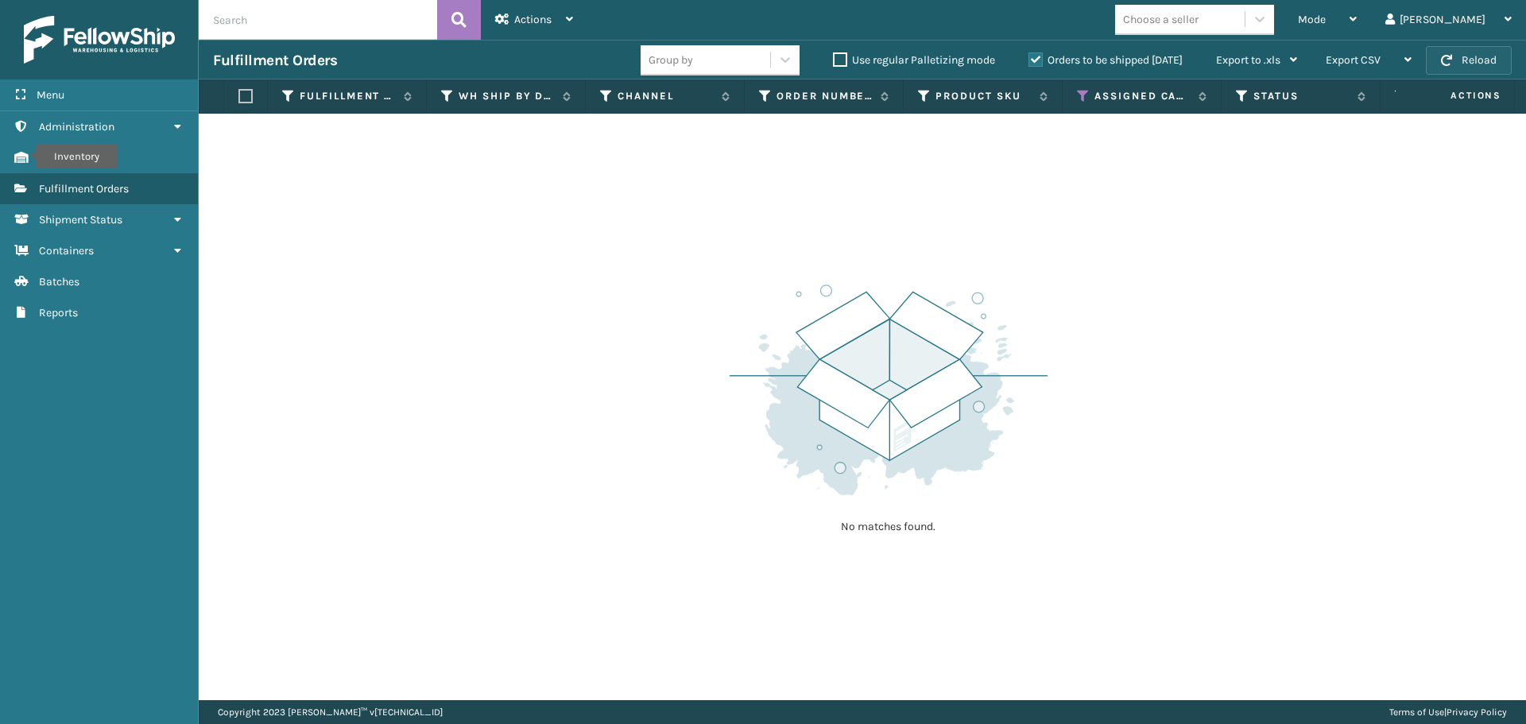
click at [1469, 56] on button "Reload" at bounding box center [1469, 60] width 86 height 29
click at [1470, 58] on button "Reload" at bounding box center [1469, 60] width 86 height 29
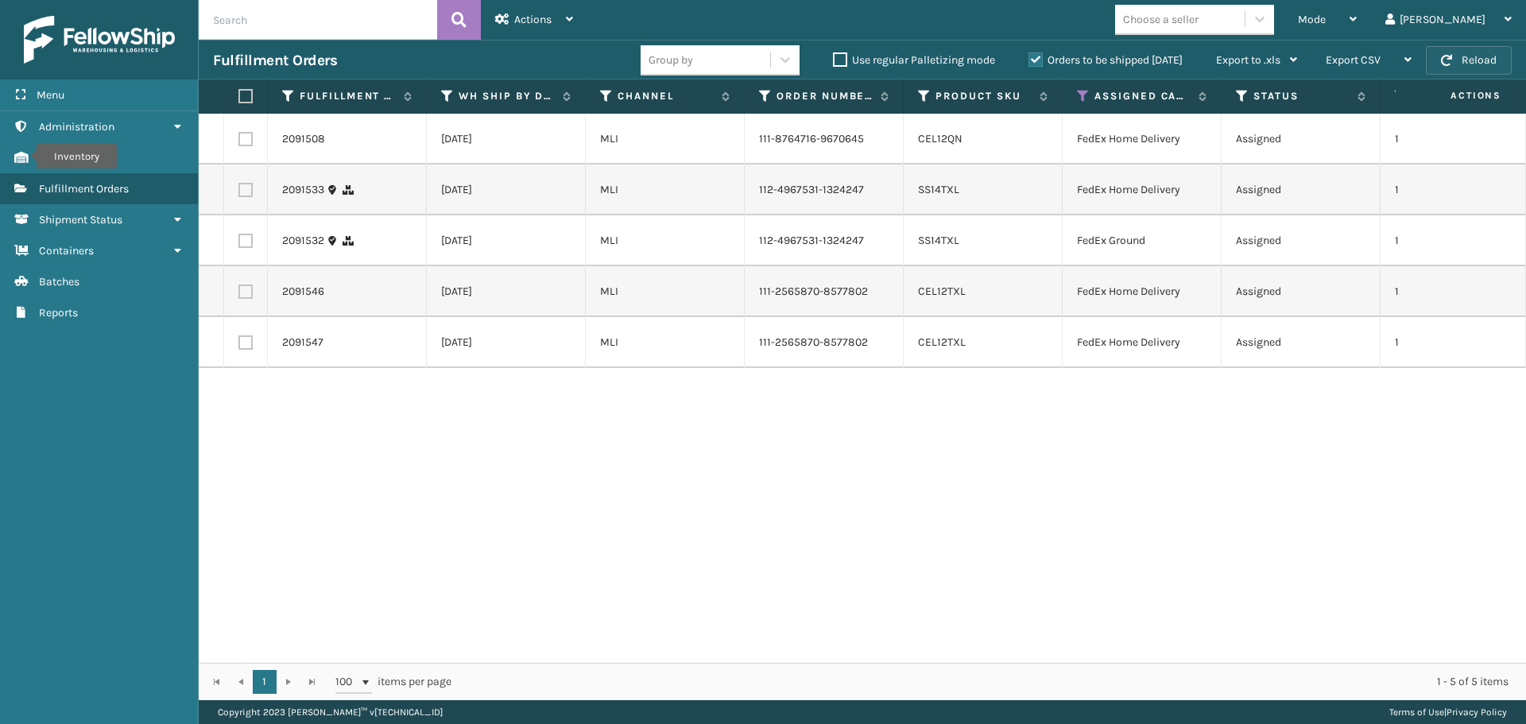
click at [1470, 58] on button "Reload" at bounding box center [1469, 60] width 86 height 29
click at [1470, 64] on button "Reload" at bounding box center [1469, 60] width 86 height 29
click at [248, 99] on label at bounding box center [243, 96] width 10 height 14
click at [239, 99] on input "checkbox" at bounding box center [238, 96] width 1 height 10
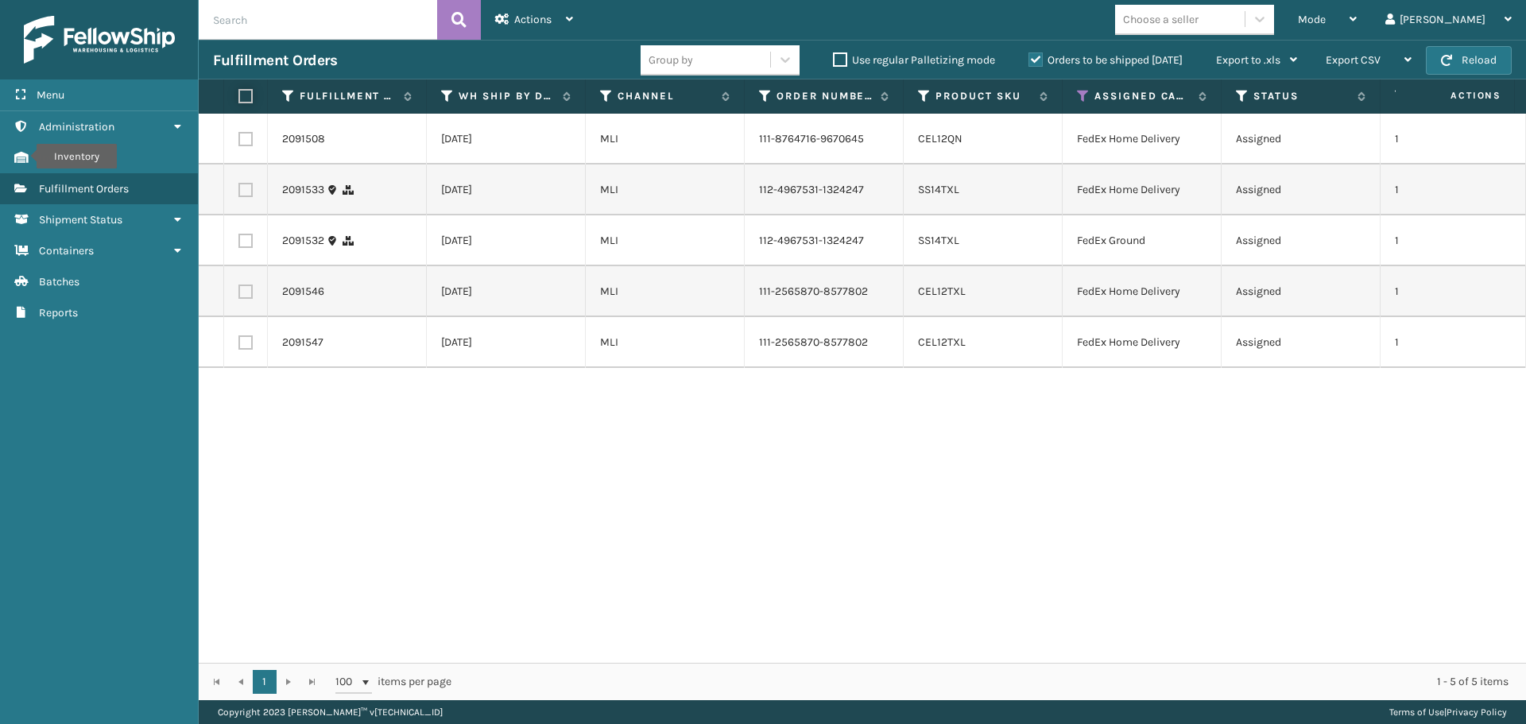
checkbox input "true"
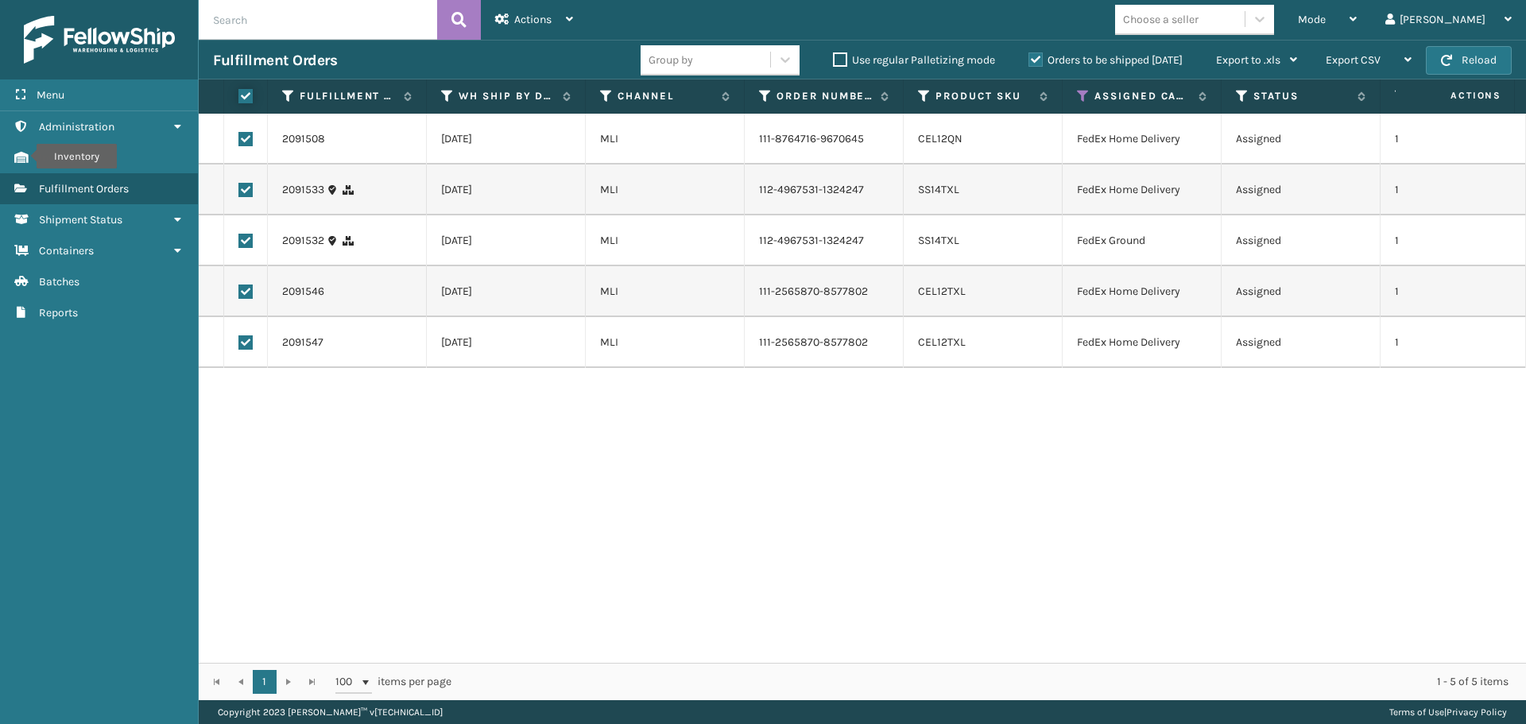
checkbox input "true"
click at [524, 34] on div "Actions" at bounding box center [534, 20] width 78 height 40
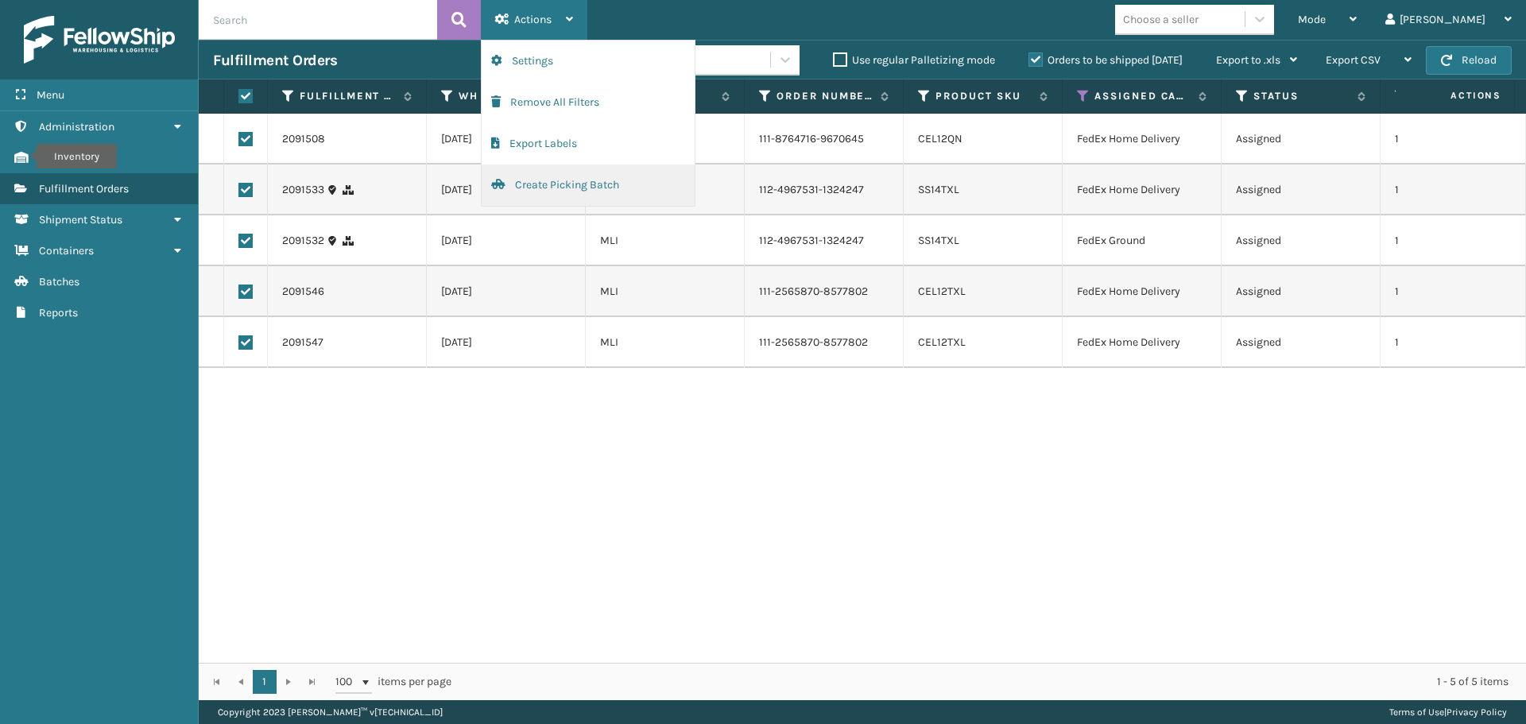
click at [529, 180] on button "Create Picking Batch" at bounding box center [588, 185] width 213 height 41
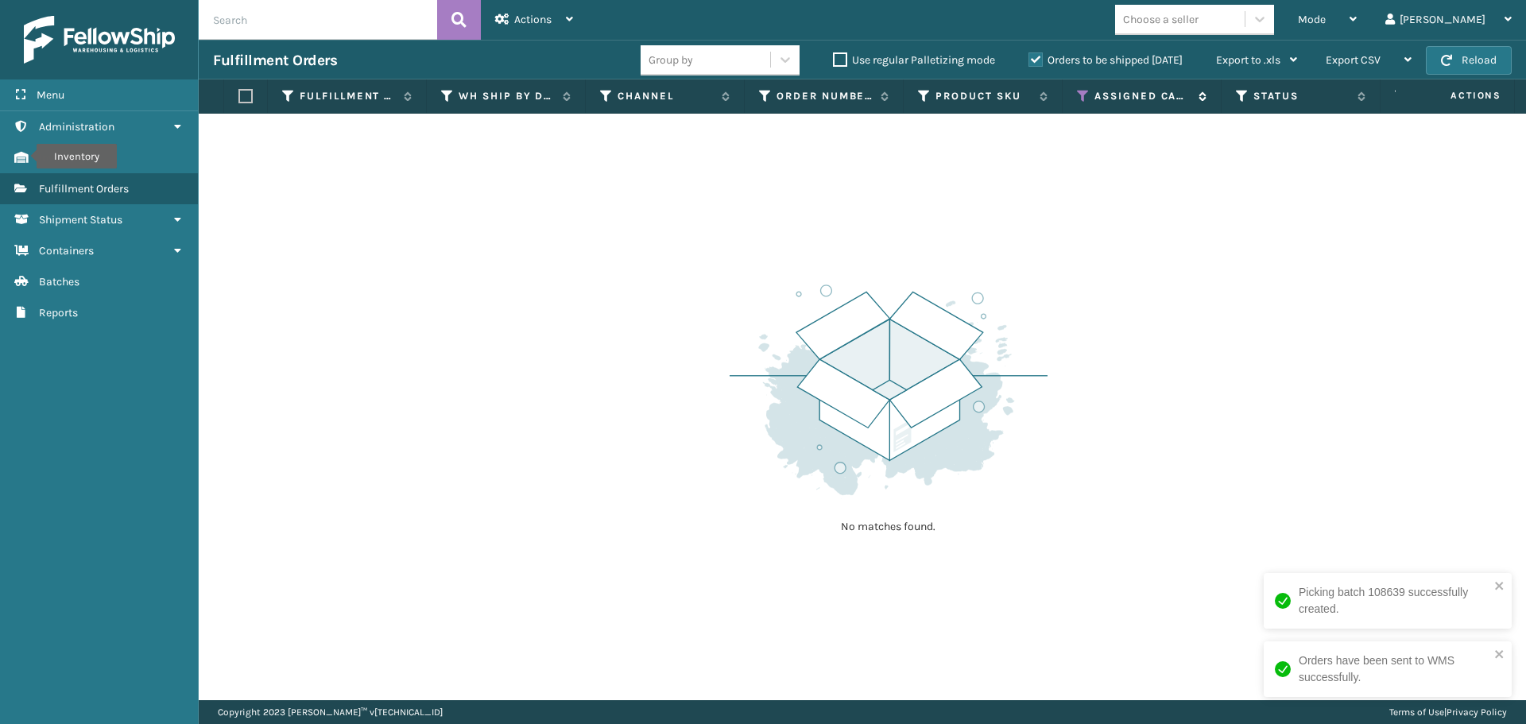
click at [1077, 90] on icon at bounding box center [1083, 96] width 13 height 14
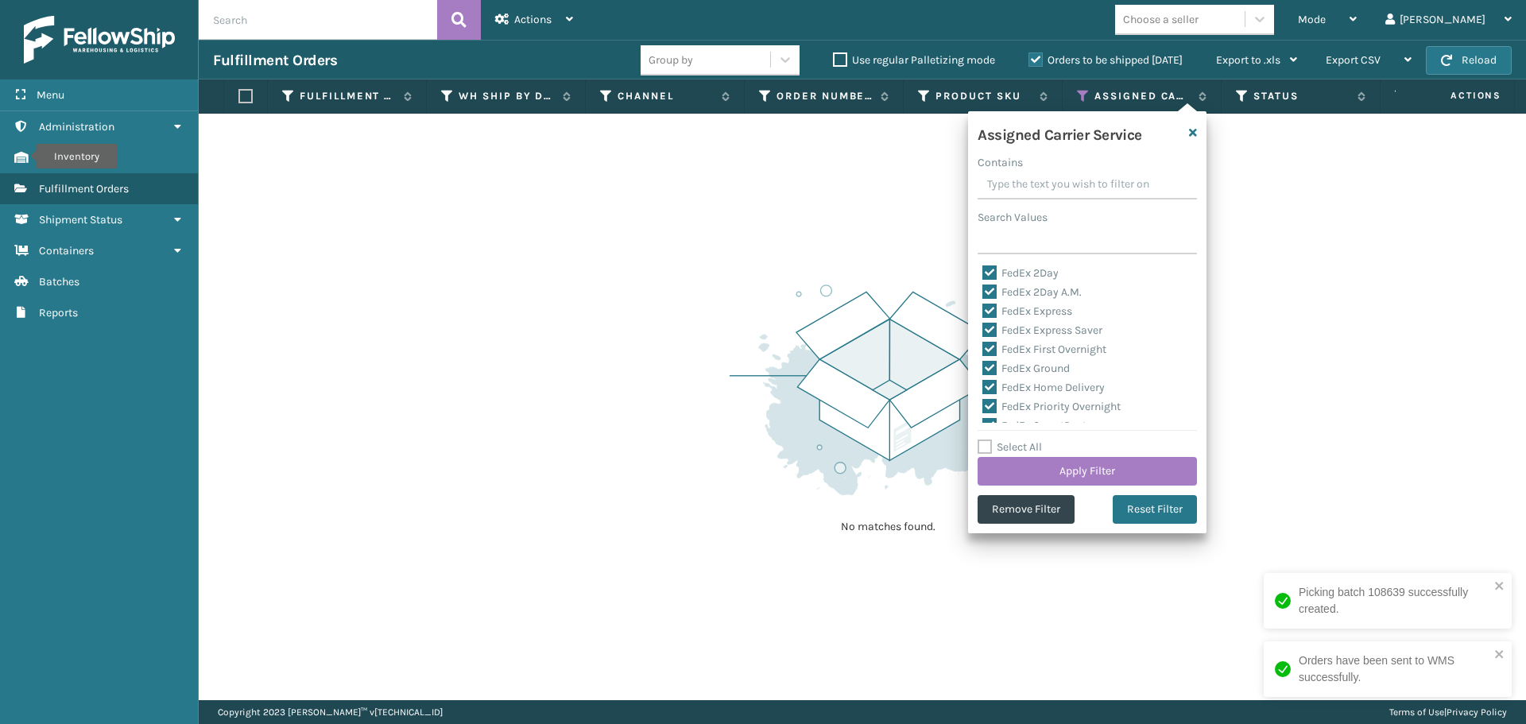
click at [985, 442] on label "Select All" at bounding box center [1010, 447] width 64 height 14
click at [985, 440] on input "Select All" at bounding box center [1097, 439] width 238 height 2
checkbox input "true"
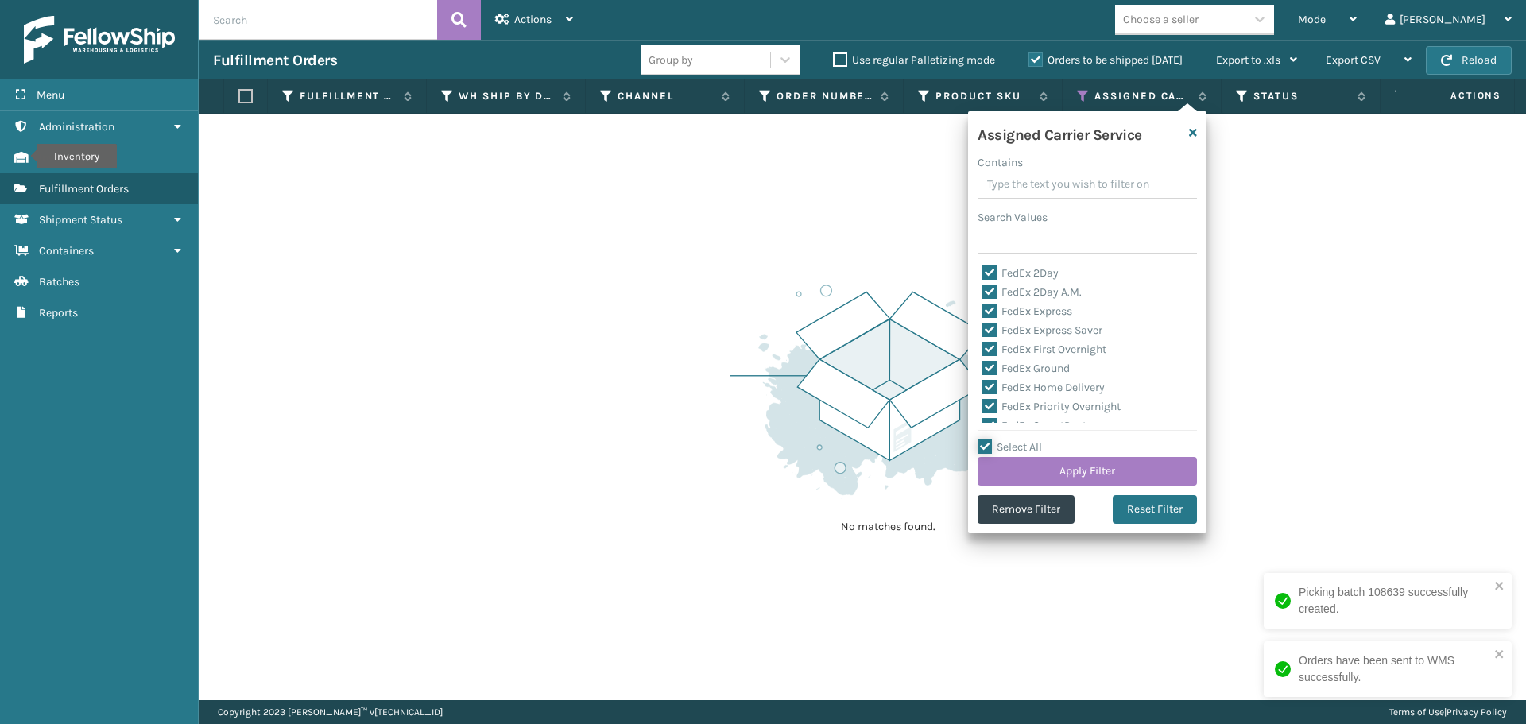
checkbox input "true"
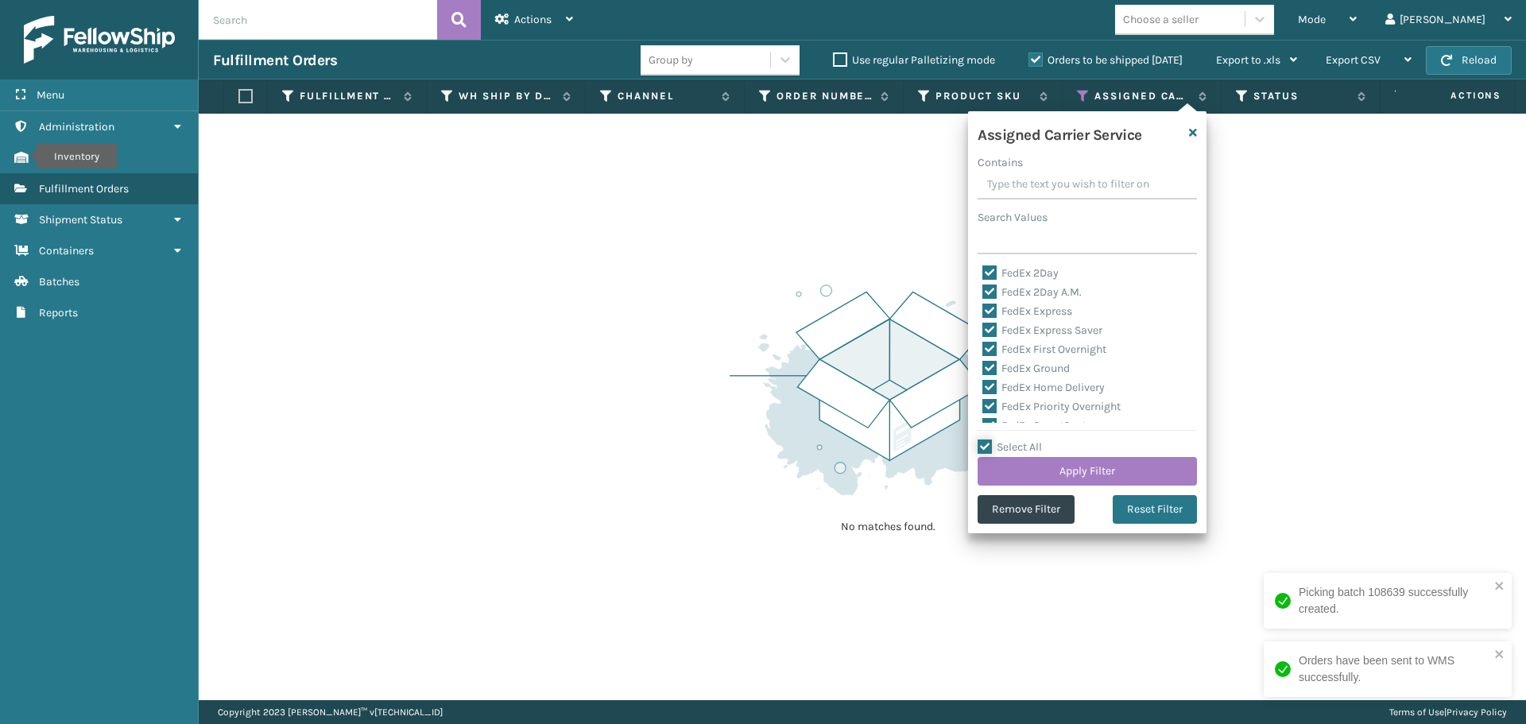
checkbox input "true"
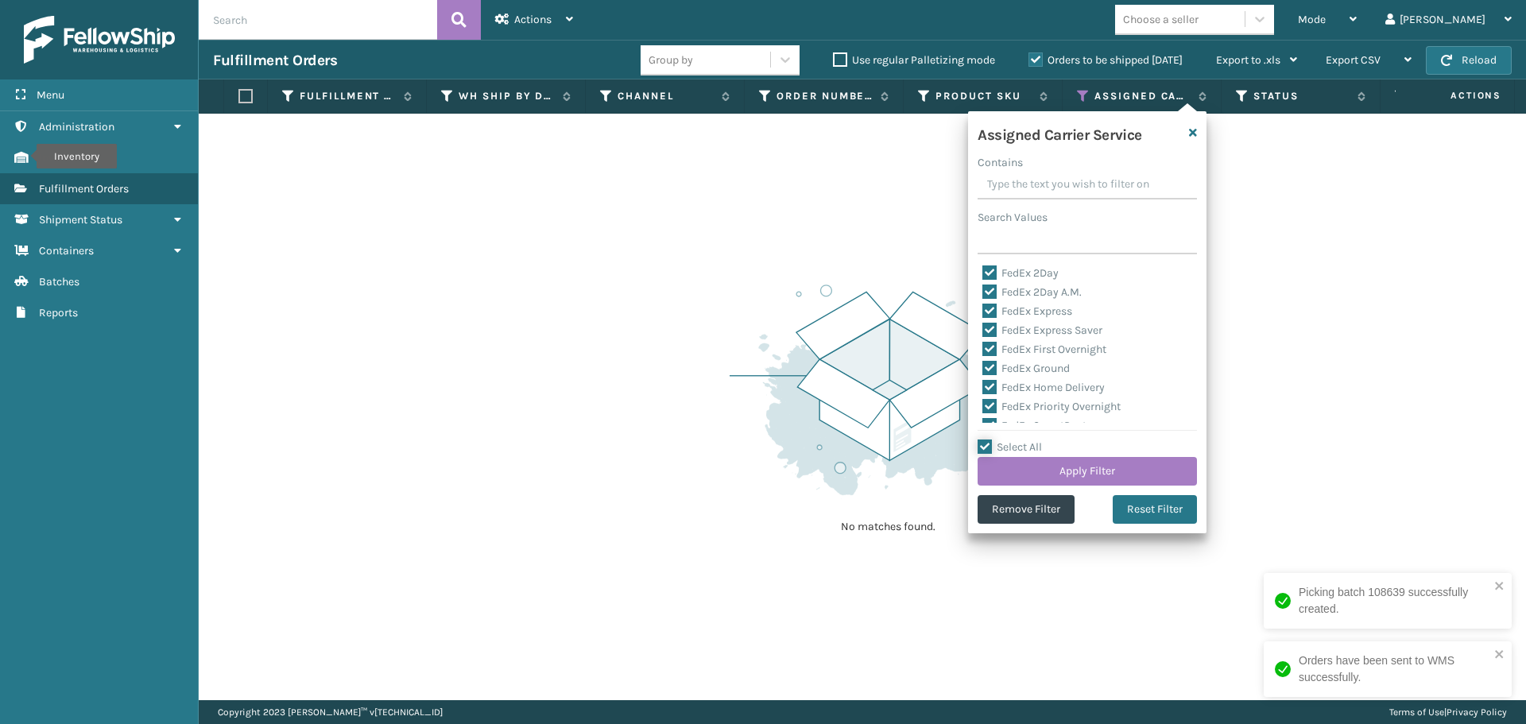
checkbox input "true"
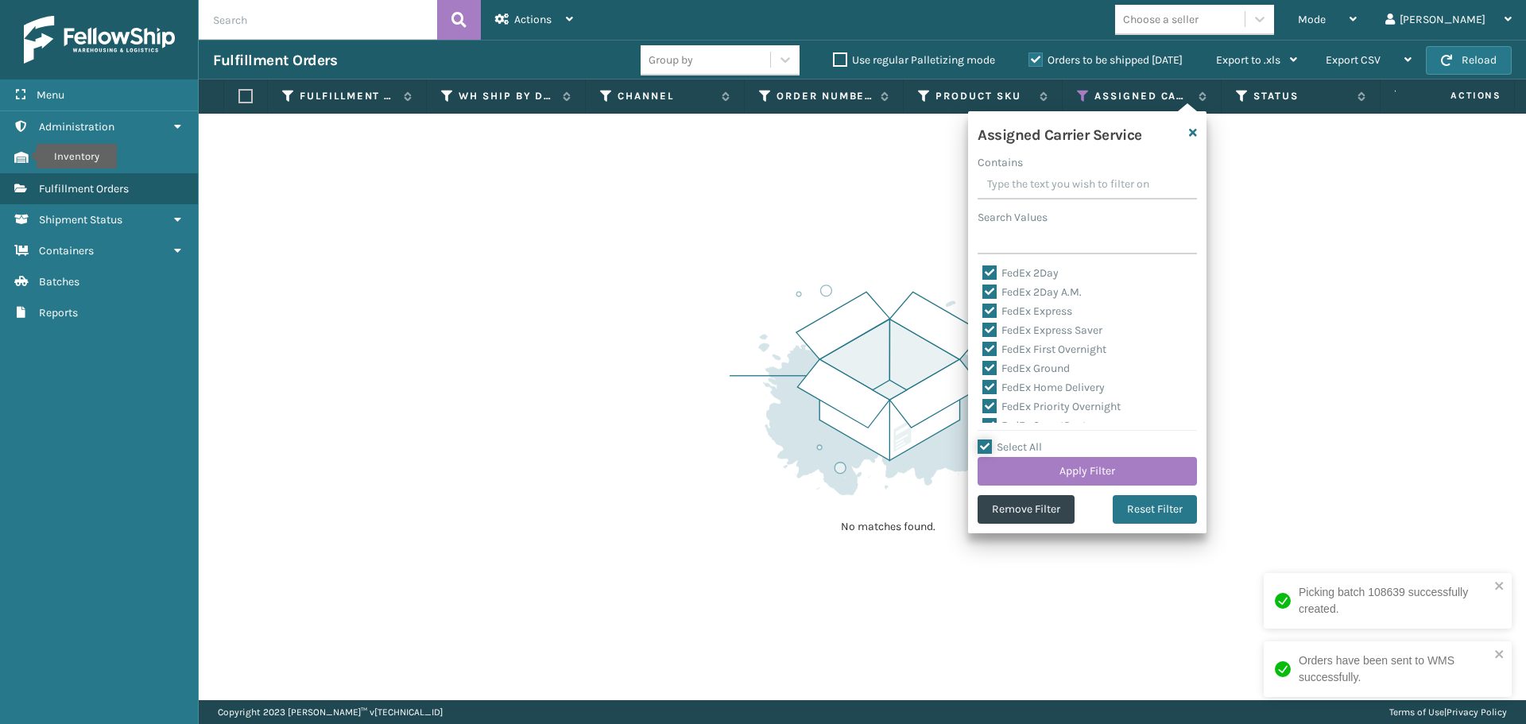
checkbox input "true"
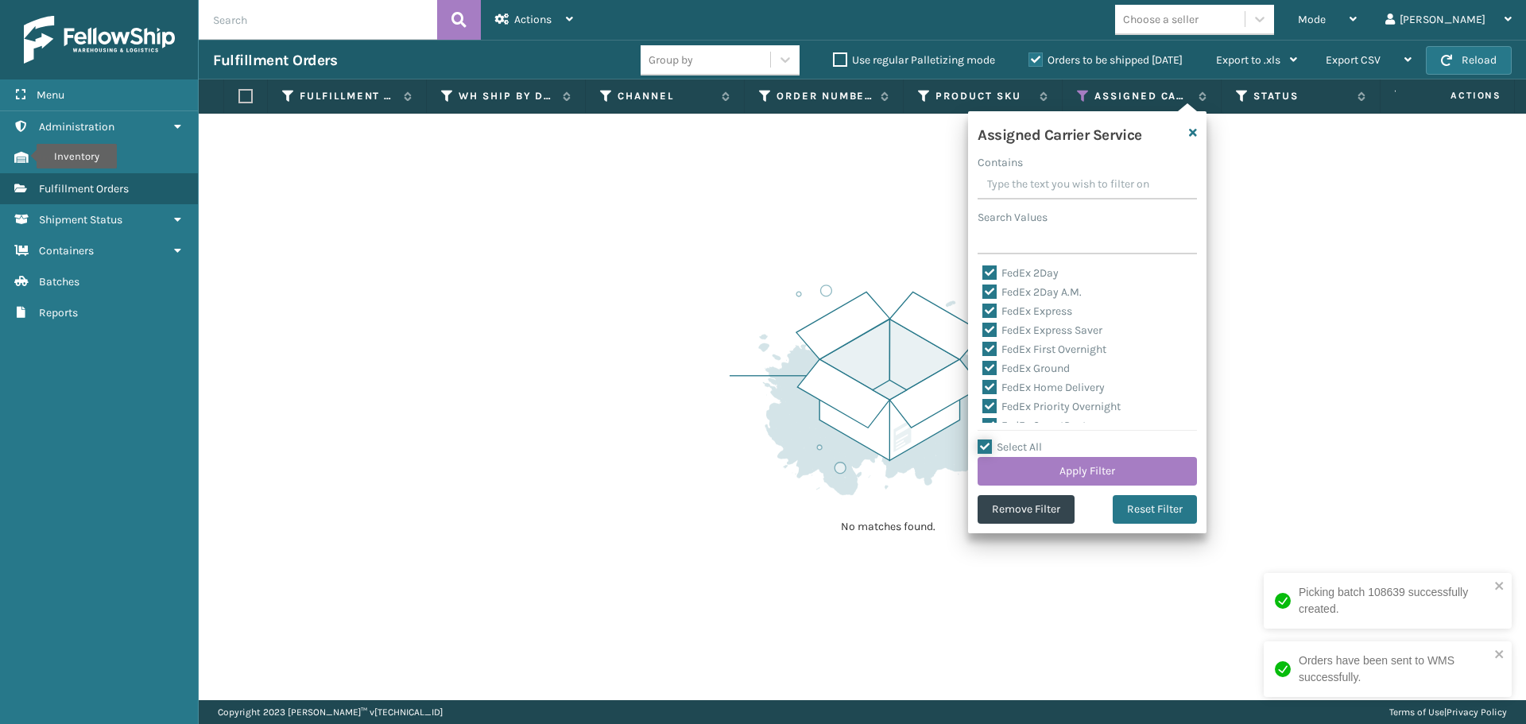
checkbox input "true"
click at [985, 443] on label "Select All" at bounding box center [1010, 447] width 64 height 14
click at [985, 440] on input "Select All" at bounding box center [1097, 439] width 238 height 2
checkbox input "false"
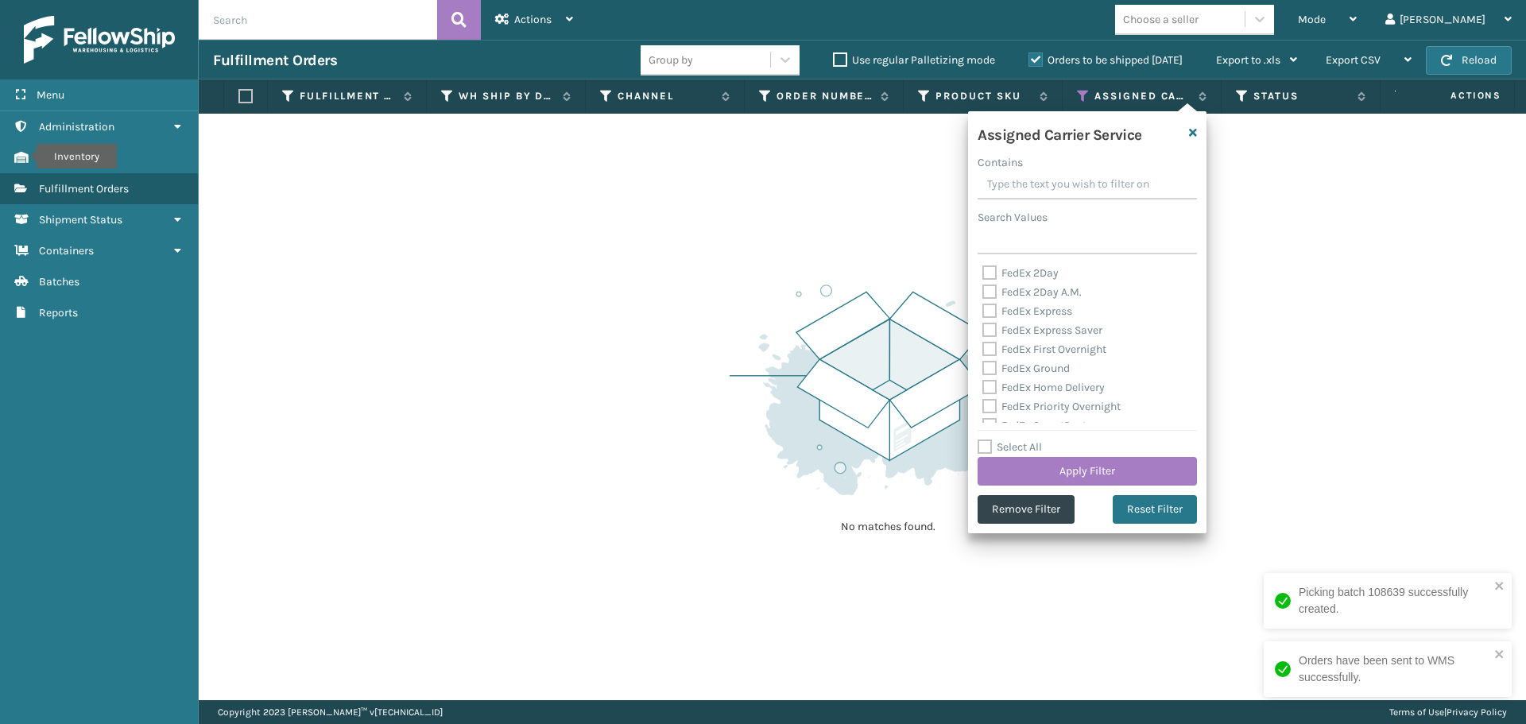
checkbox input "false"
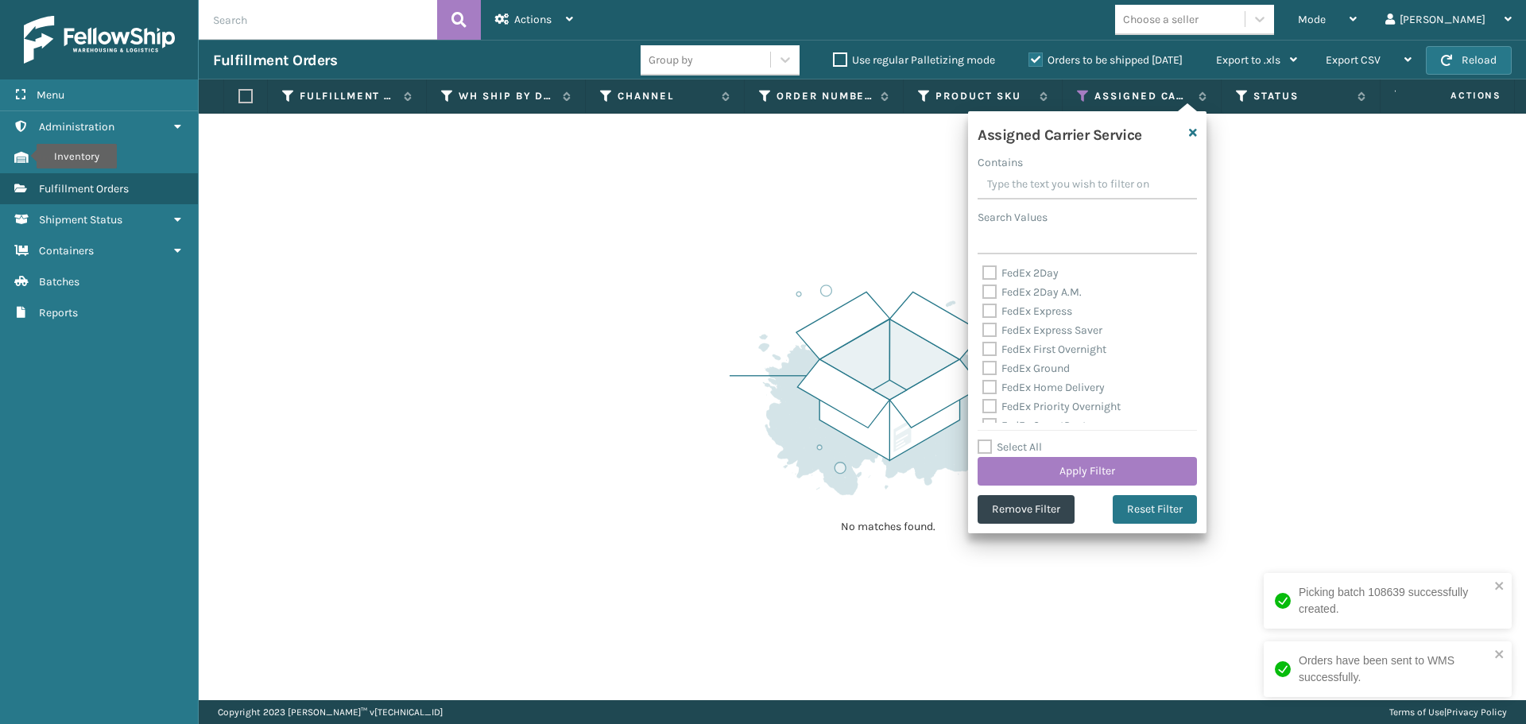
checkbox input "false"
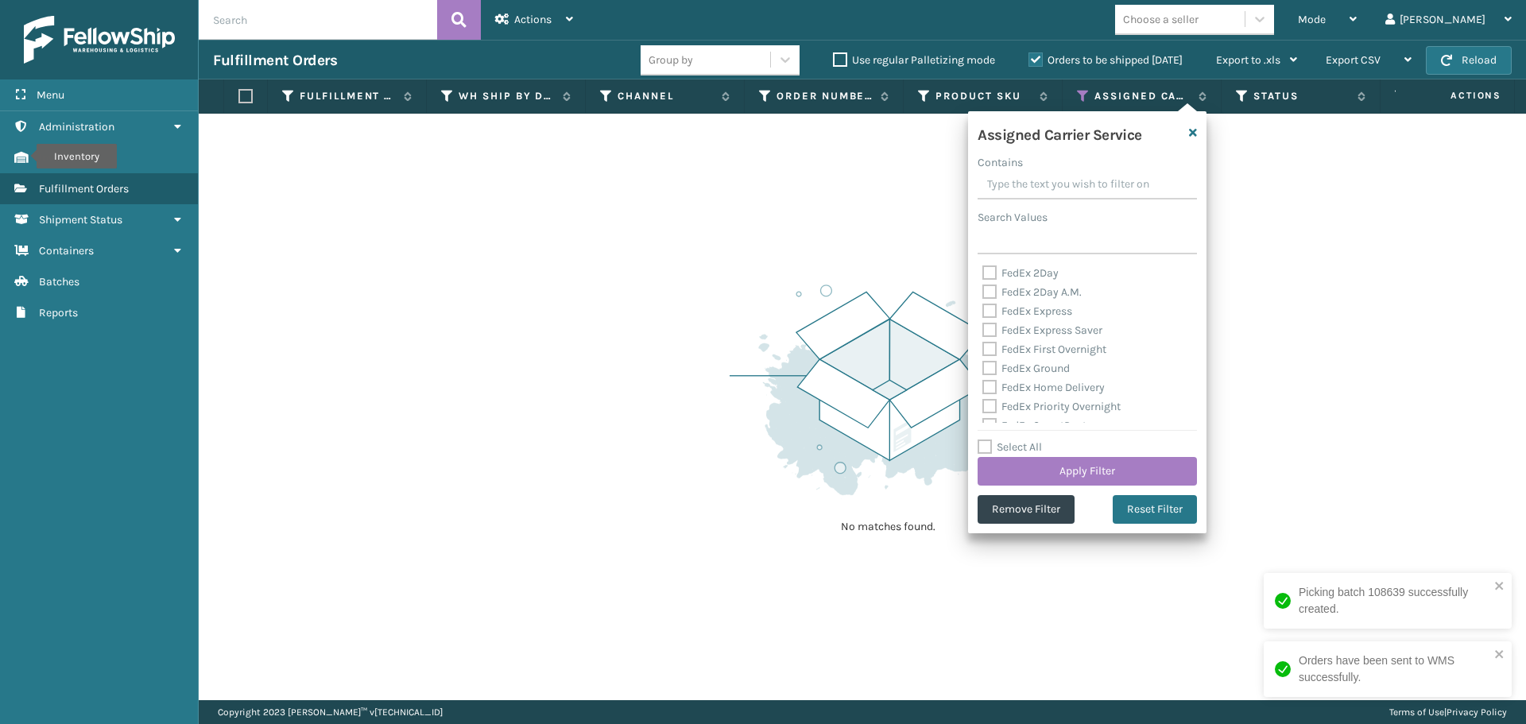
checkbox input "false"
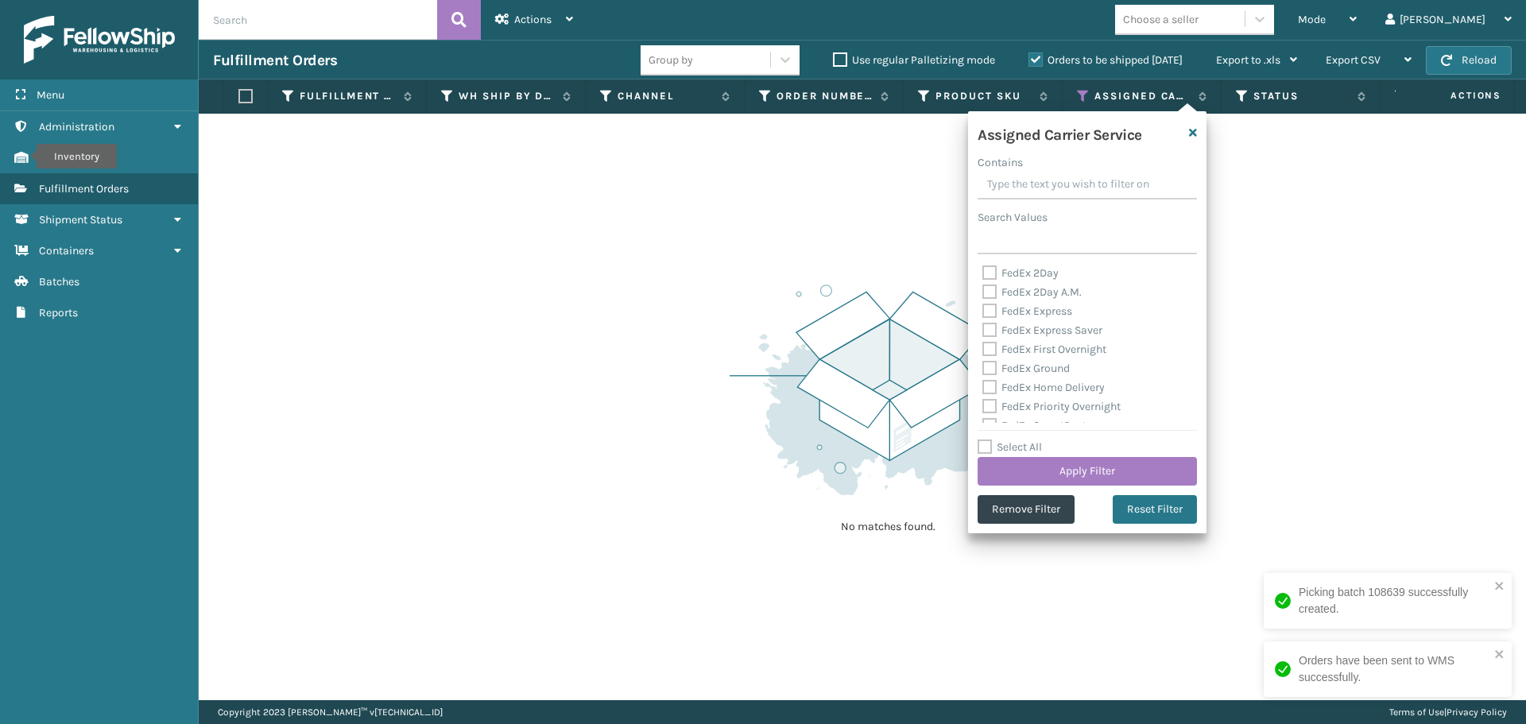
checkbox input "false"
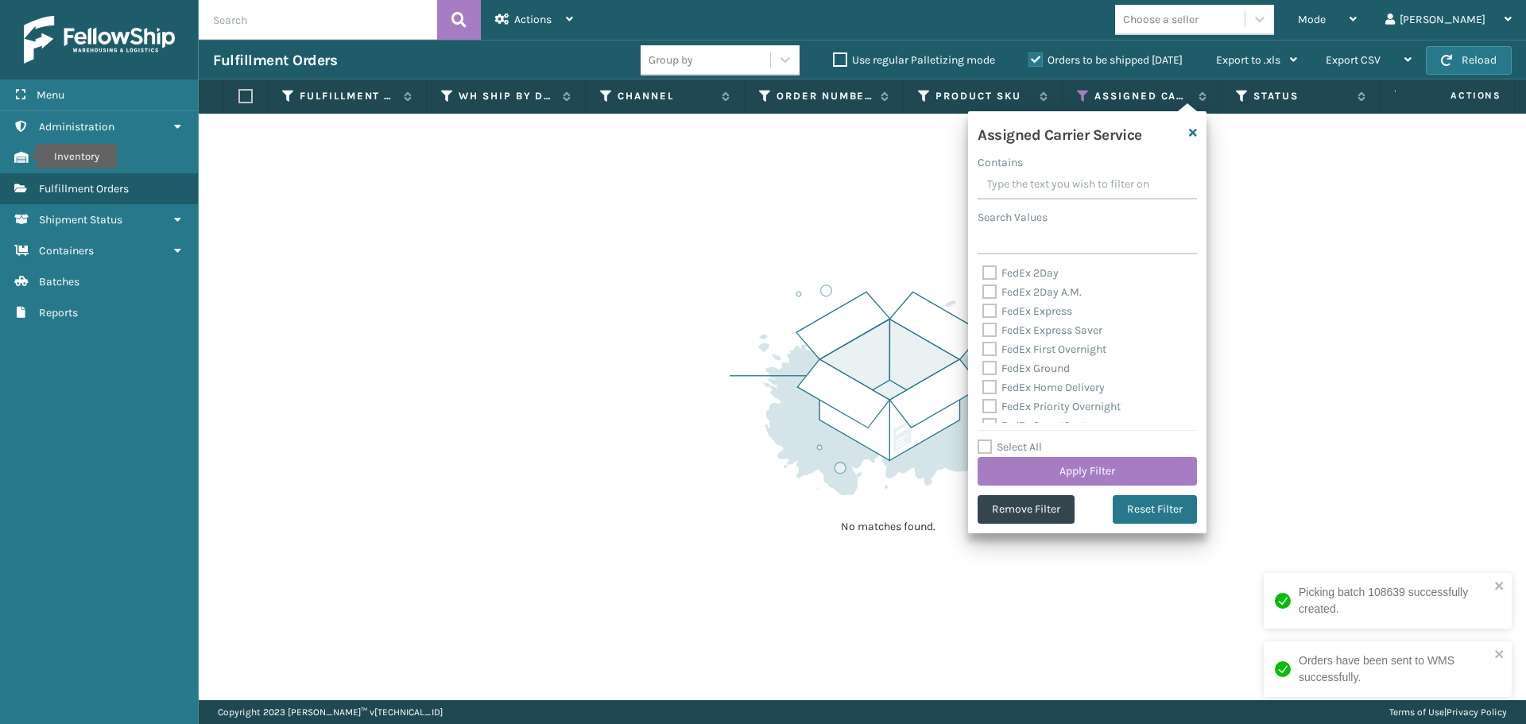
checkbox input "false"
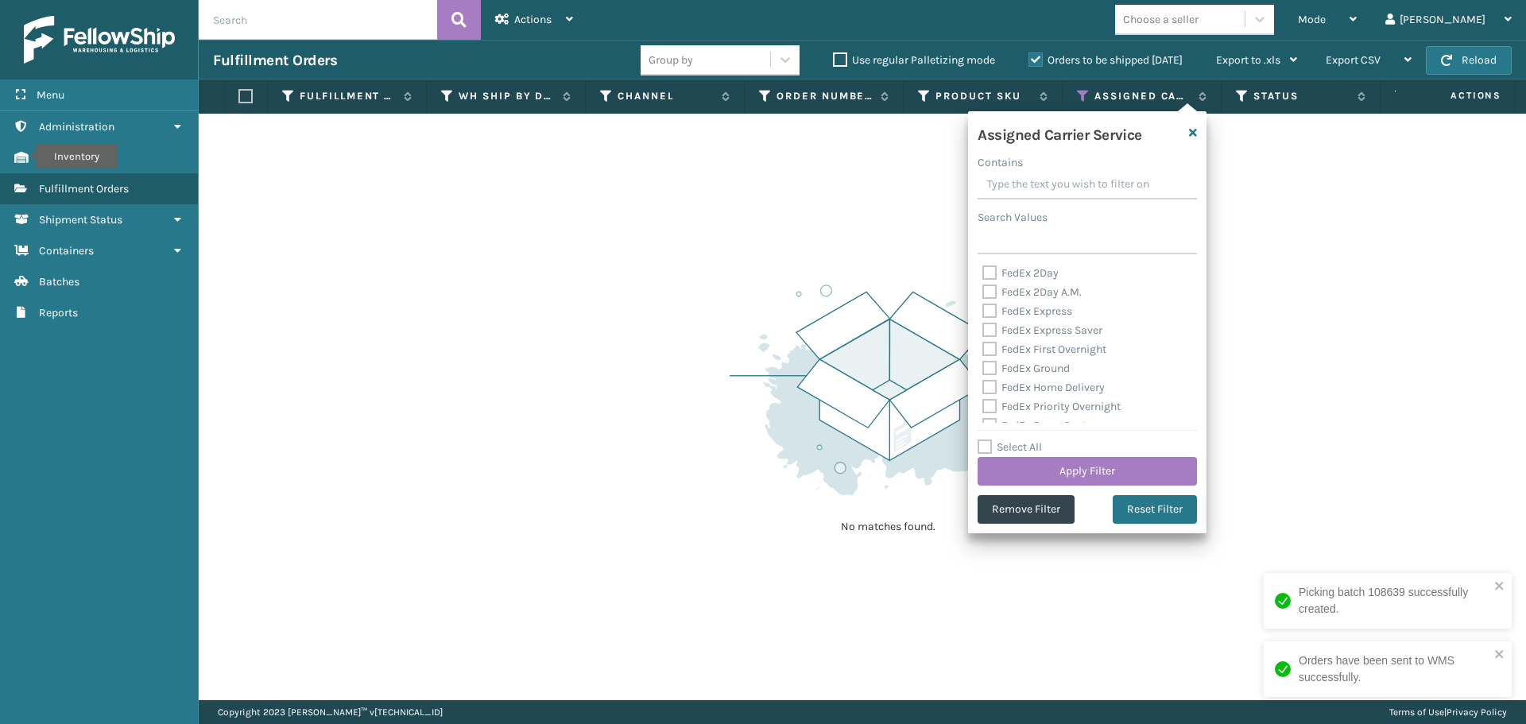
checkbox input "false"
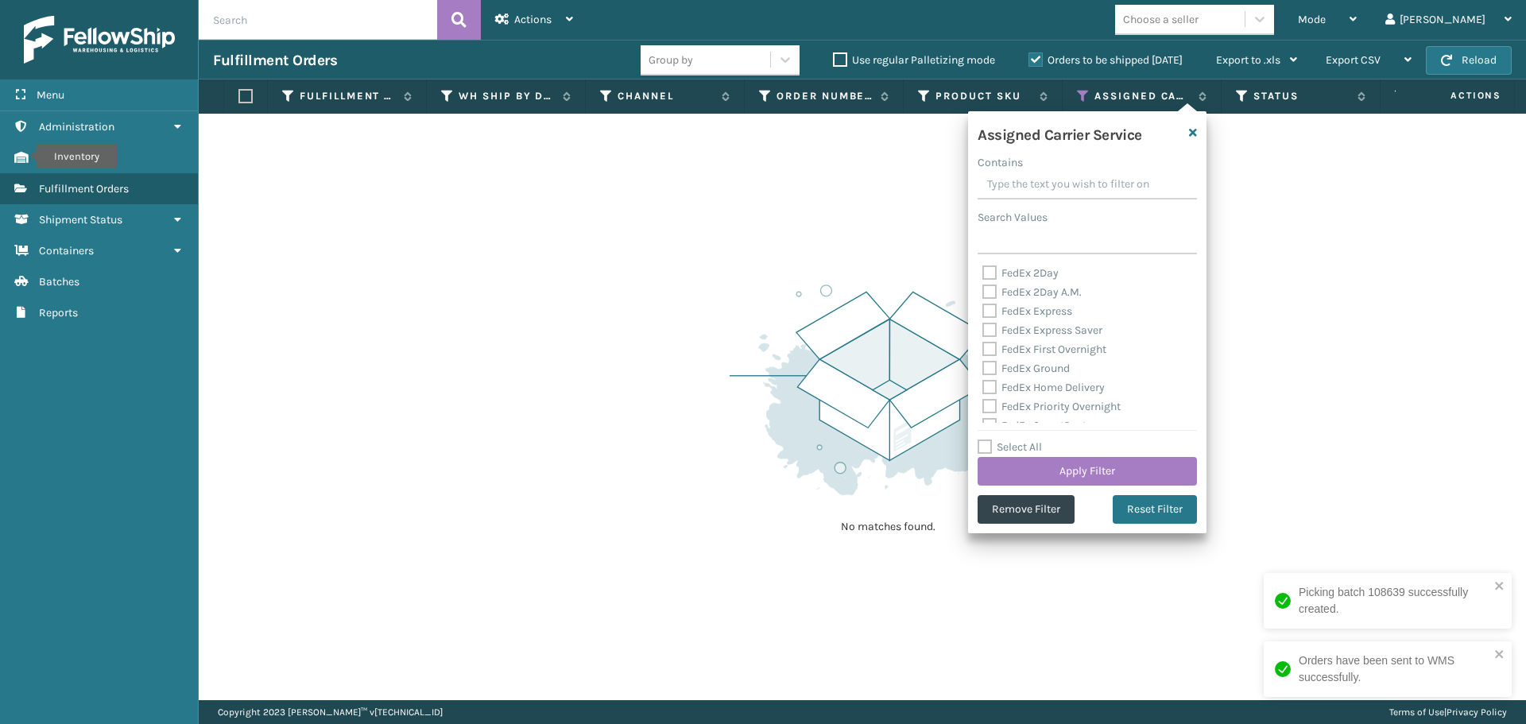
checkbox input "false"
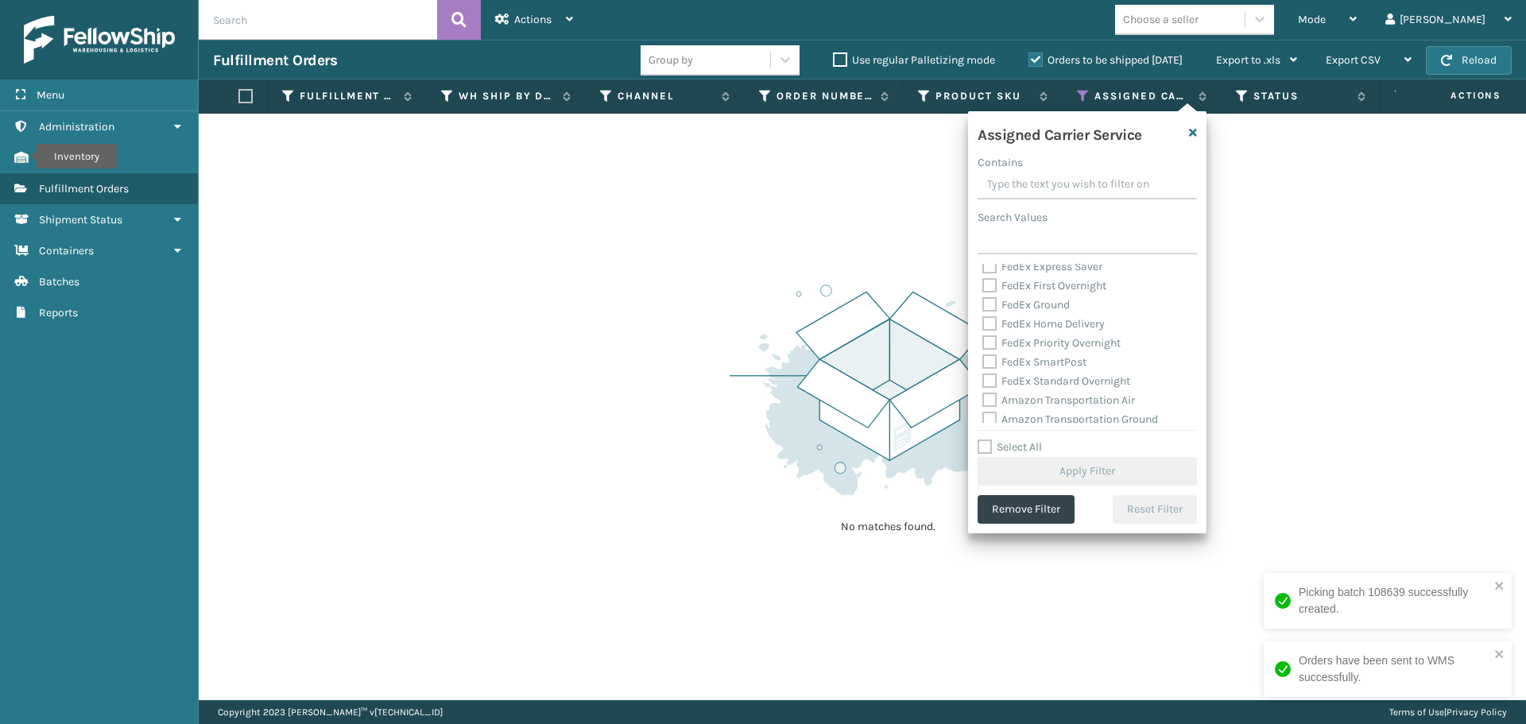
scroll to position [159, 0]
click at [989, 310] on label "Amazon Transportation Air" at bounding box center [1058, 305] width 153 height 14
click at [983, 306] on input "Amazon Transportation Air" at bounding box center [982, 301] width 1 height 10
checkbox input "true"
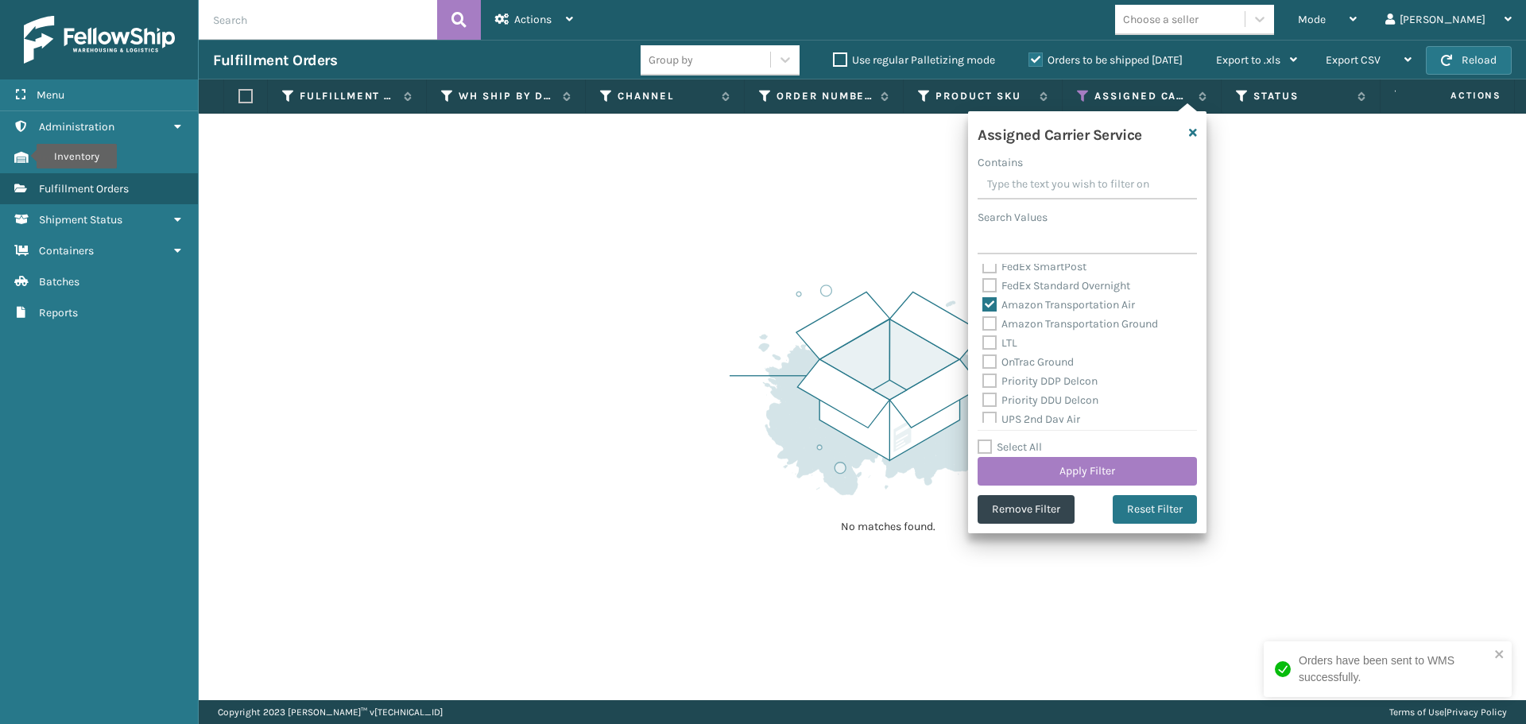
click at [989, 321] on label "Amazon Transportation Ground" at bounding box center [1070, 324] width 176 height 14
click at [983, 321] on input "Amazon Transportation Ground" at bounding box center [982, 320] width 1 height 10
checkbox input "true"
click at [1017, 463] on button "Apply Filter" at bounding box center [1087, 471] width 219 height 29
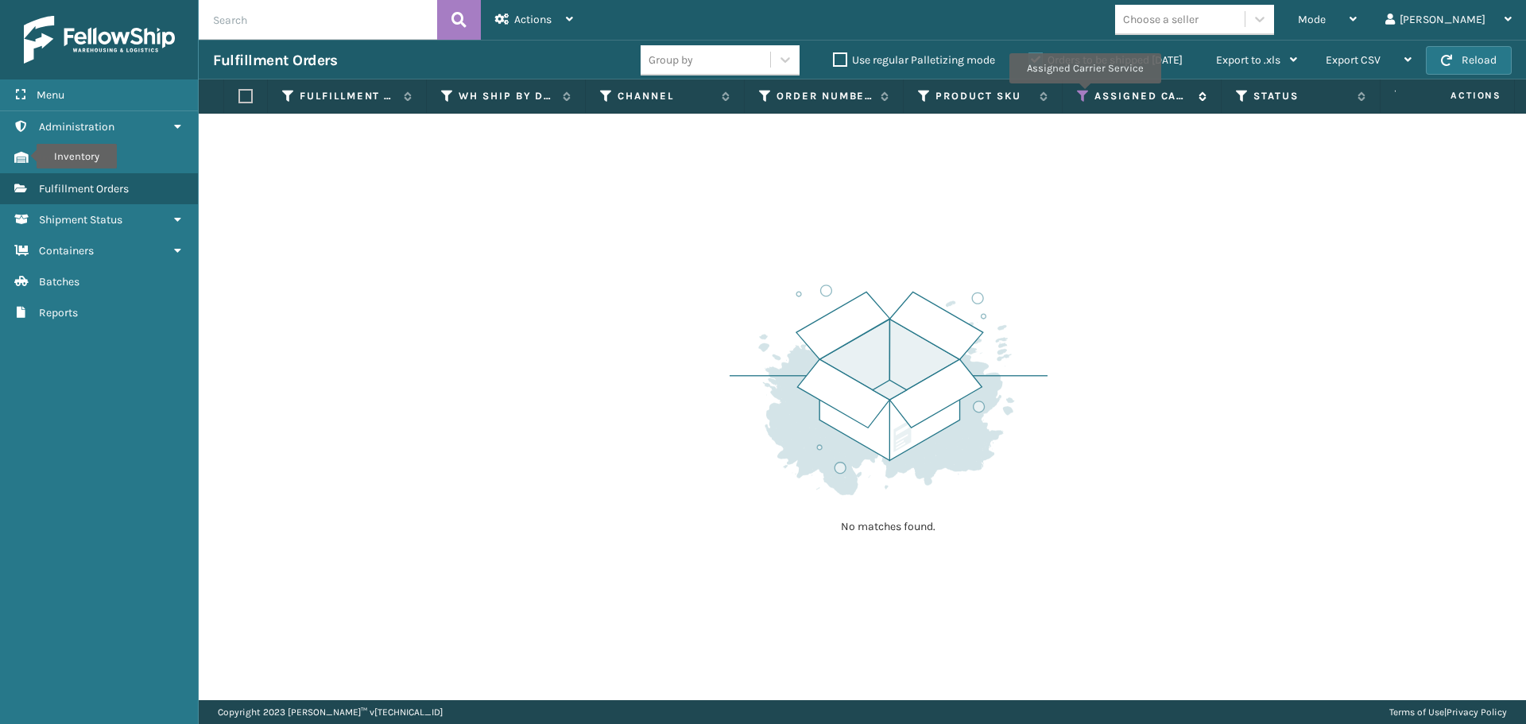
click at [1084, 95] on icon at bounding box center [1083, 96] width 13 height 14
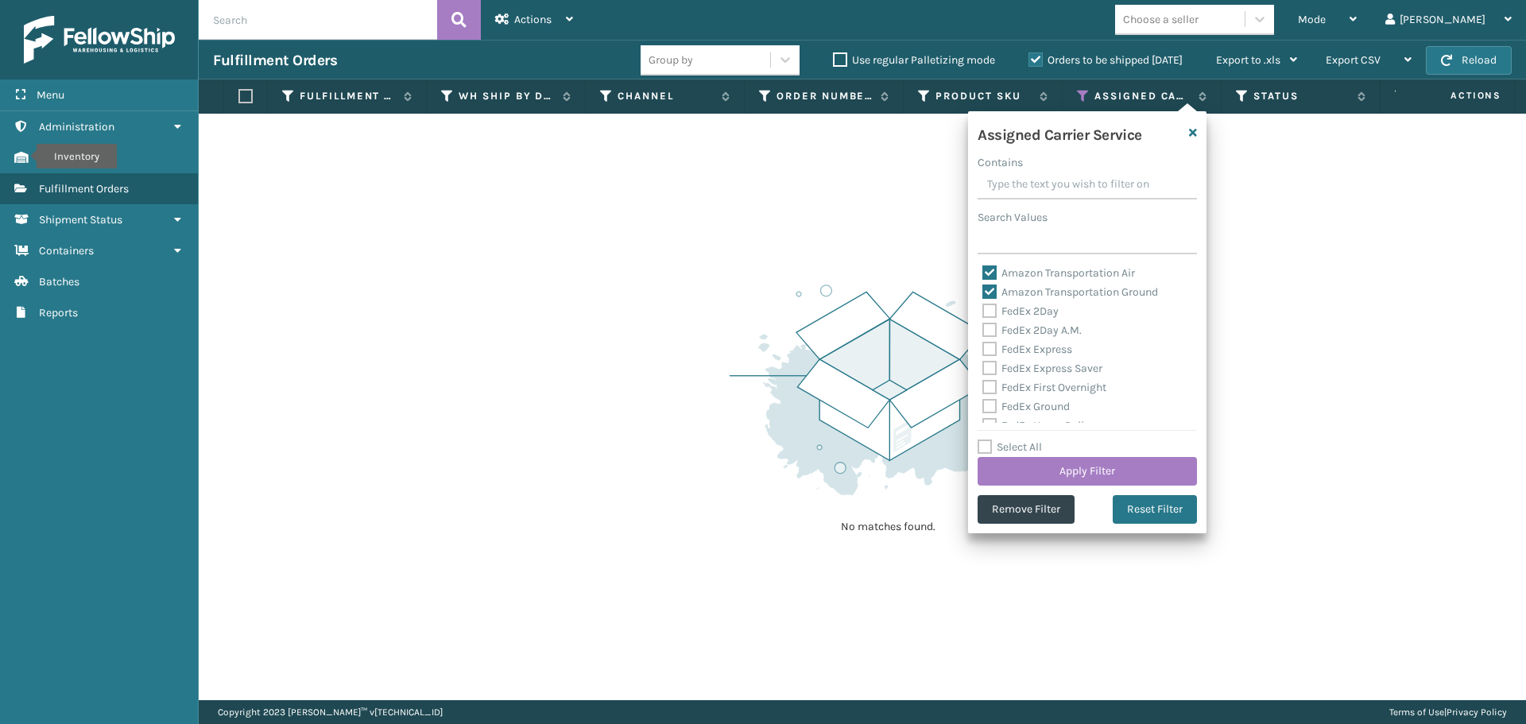
click at [989, 276] on label "Amazon Transportation Air" at bounding box center [1058, 273] width 153 height 14
click at [983, 274] on input "Amazon Transportation Air" at bounding box center [982, 269] width 1 height 10
checkbox input "false"
click at [986, 289] on label "Amazon Transportation Ground" at bounding box center [1070, 292] width 176 height 14
click at [983, 289] on input "Amazon Transportation Ground" at bounding box center [982, 288] width 1 height 10
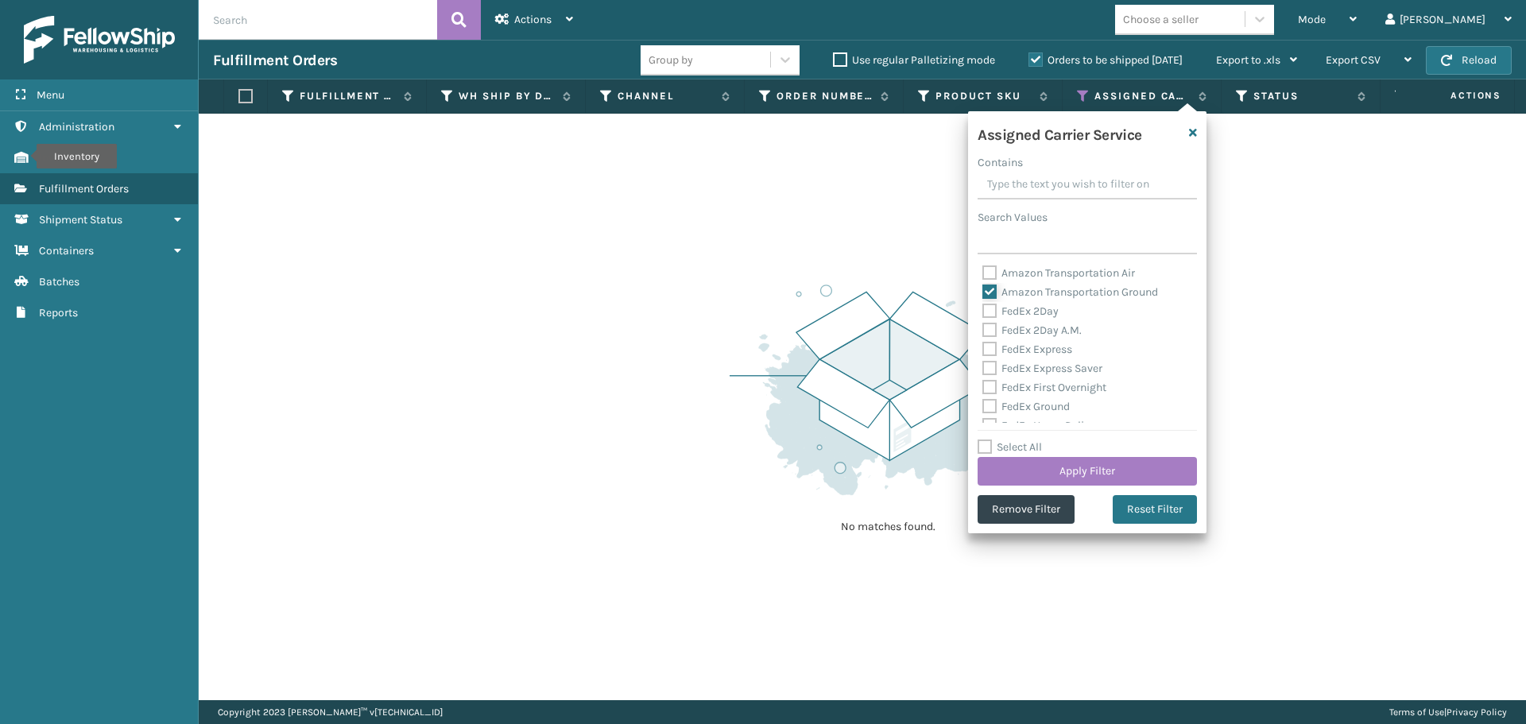
checkbox input "false"
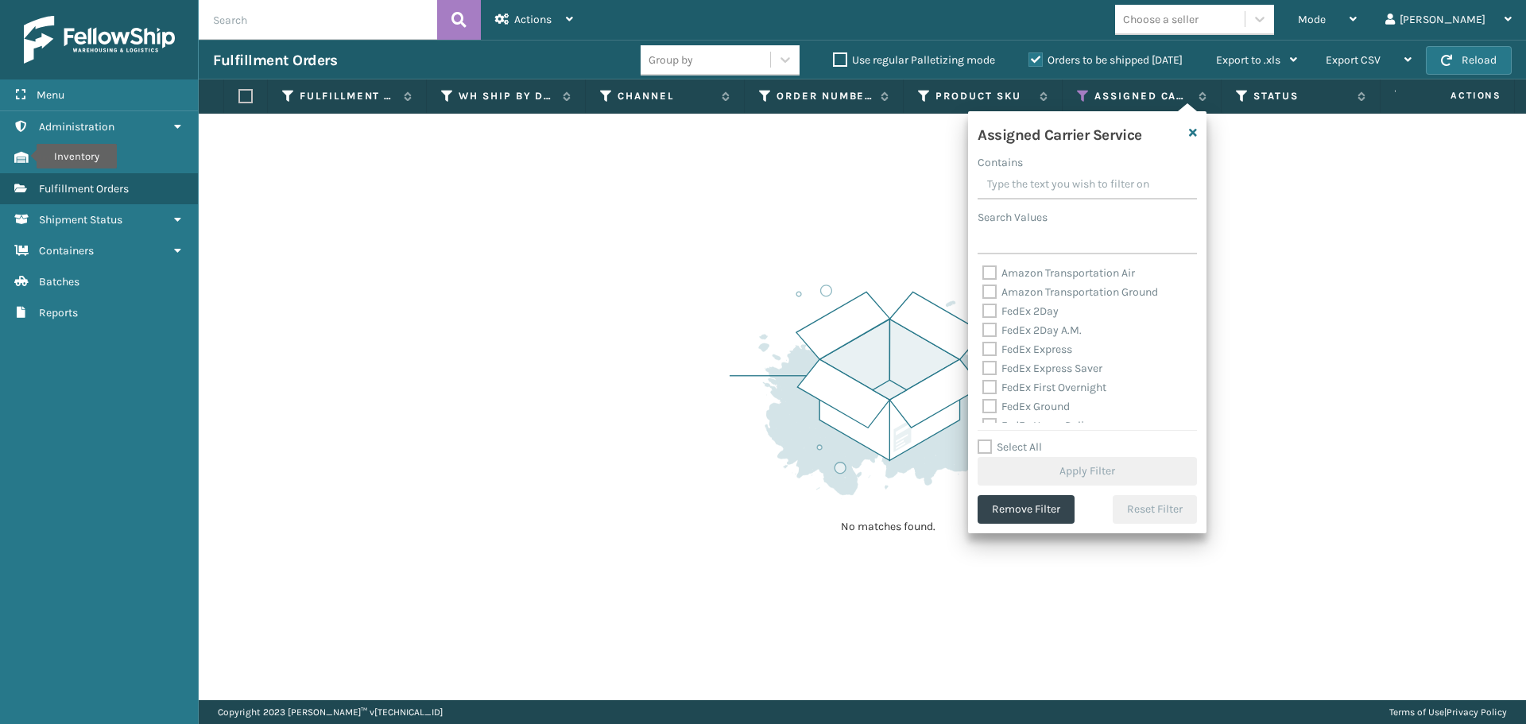
click at [990, 308] on label "FedEx 2Day" at bounding box center [1020, 311] width 76 height 14
click at [983, 308] on input "FedEx 2Day" at bounding box center [982, 307] width 1 height 10
checkbox input "true"
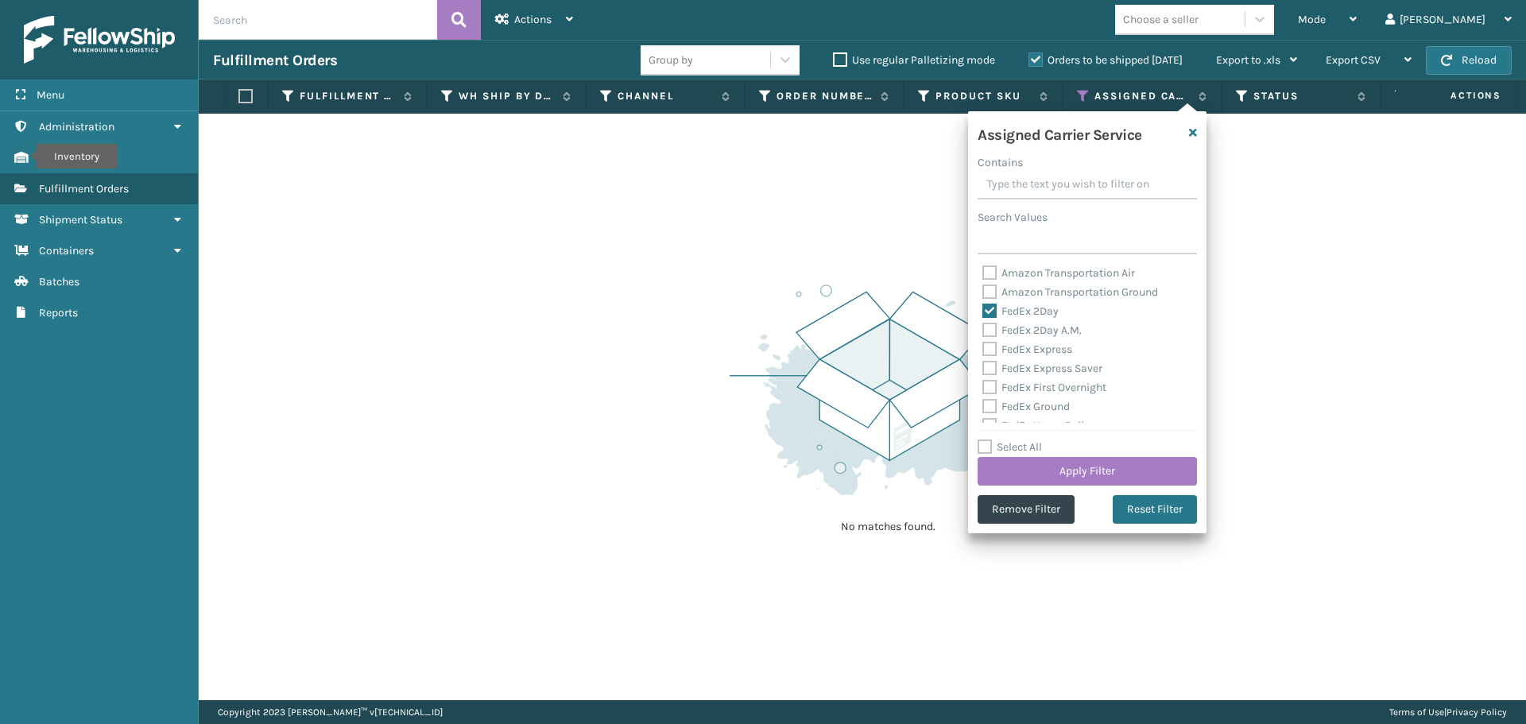
click at [992, 331] on label "FedEx 2Day A.M." at bounding box center [1031, 330] width 99 height 14
click at [983, 331] on input "FedEx 2Day A.M." at bounding box center [982, 326] width 1 height 10
checkbox input "true"
click at [990, 348] on label "FedEx Express" at bounding box center [1027, 350] width 90 height 14
click at [983, 348] on input "FedEx Express" at bounding box center [982, 345] width 1 height 10
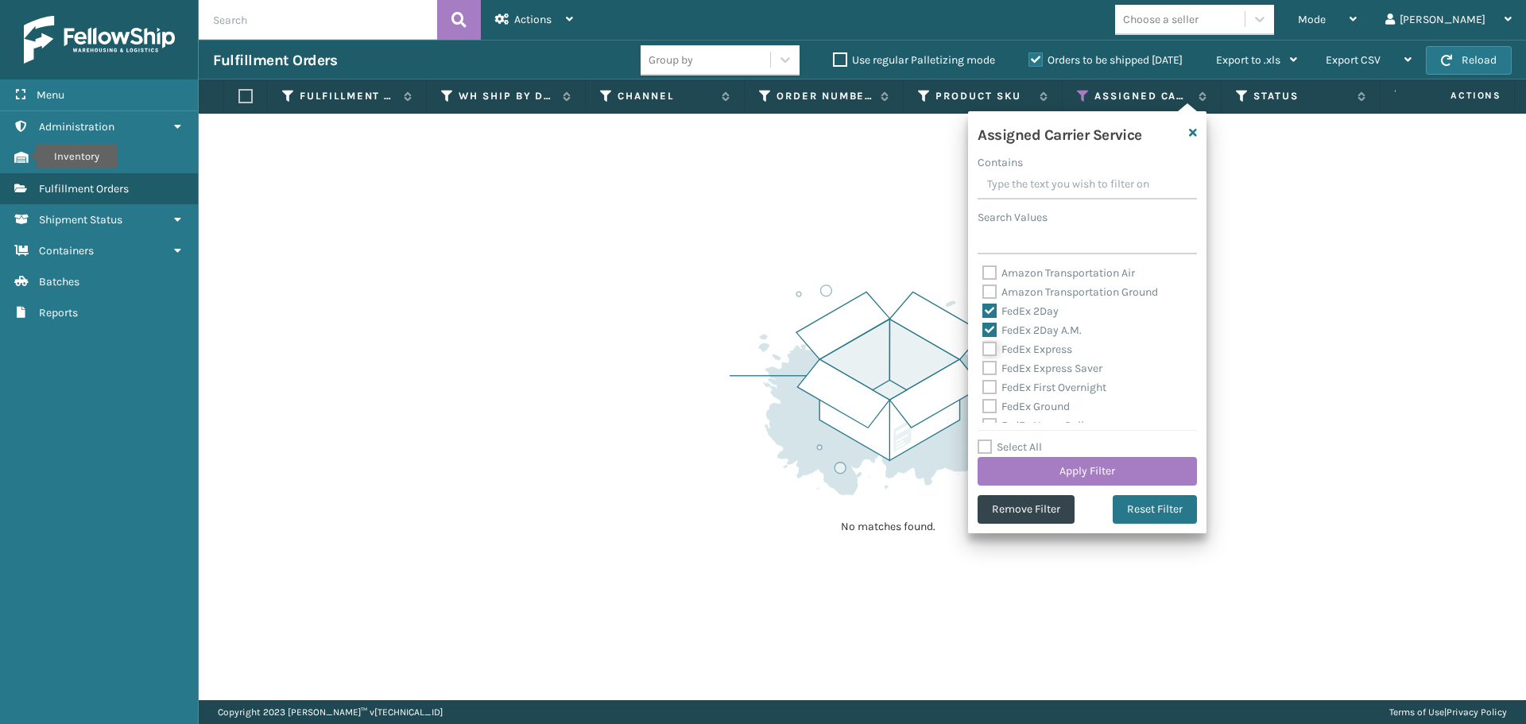
checkbox input "true"
click at [986, 364] on label "FedEx Express Saver" at bounding box center [1042, 369] width 120 height 14
click at [983, 364] on input "FedEx Express Saver" at bounding box center [982, 364] width 1 height 10
checkbox input "true"
click at [986, 391] on label "FedEx First Overnight" at bounding box center [1044, 388] width 124 height 14
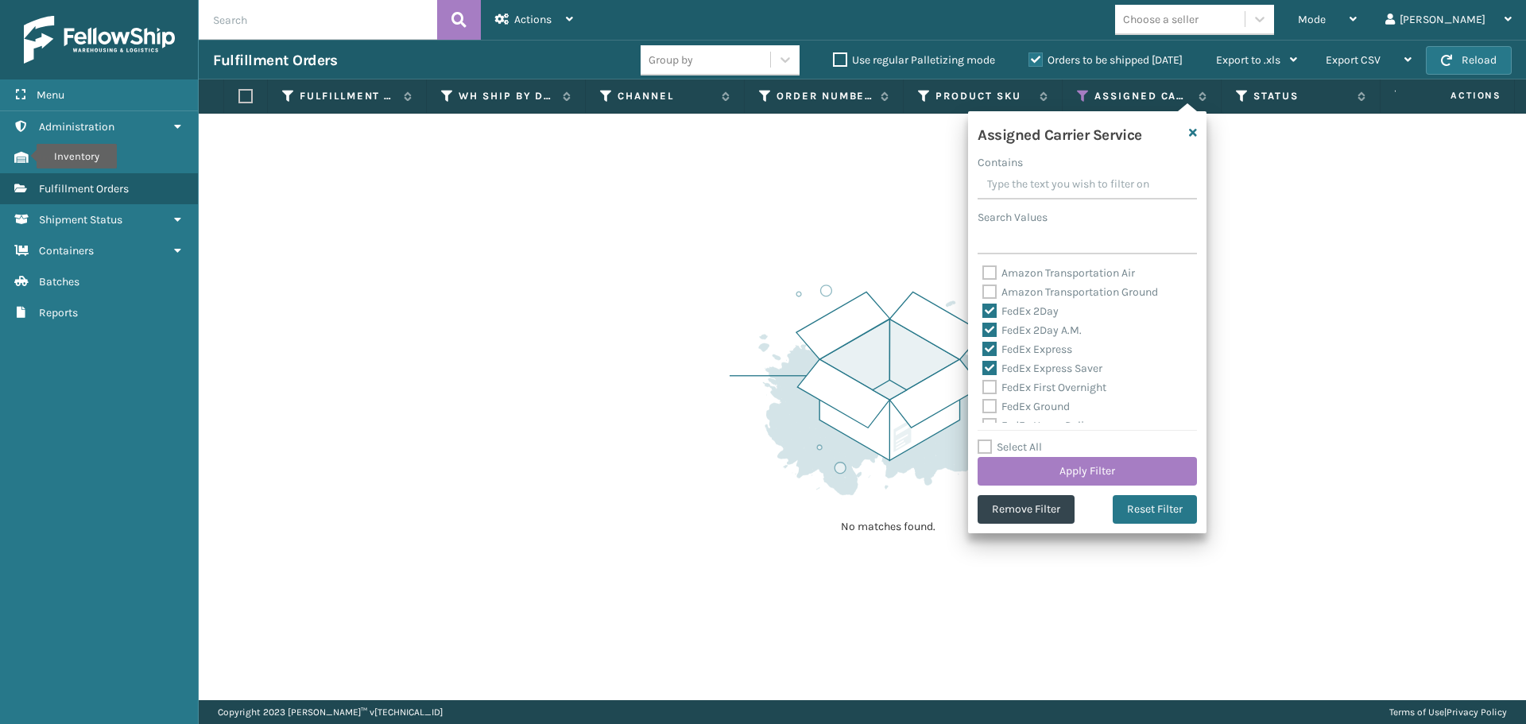
click at [983, 389] on input "FedEx First Overnight" at bounding box center [982, 383] width 1 height 10
checkbox input "true"
click at [986, 410] on label "FedEx Ground" at bounding box center [1025, 407] width 87 height 14
click at [983, 408] on input "FedEx Ground" at bounding box center [982, 402] width 1 height 10
checkbox input "true"
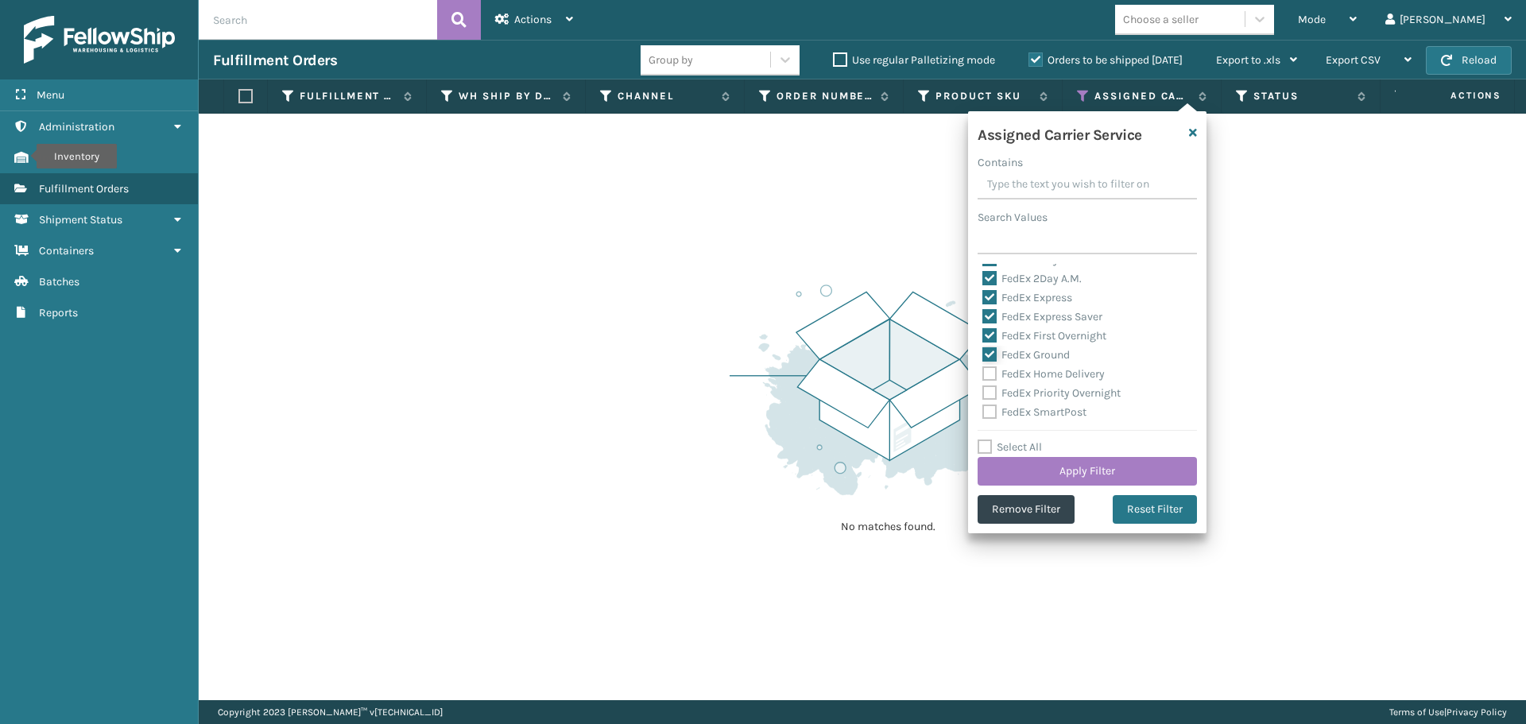
scroll to position [79, 0]
click at [991, 341] on label "FedEx Home Delivery" at bounding box center [1043, 346] width 122 height 14
click at [983, 341] on input "FedEx Home Delivery" at bounding box center [982, 342] width 1 height 10
checkbox input "true"
click at [989, 364] on label "FedEx Priority Overnight" at bounding box center [1051, 365] width 138 height 14
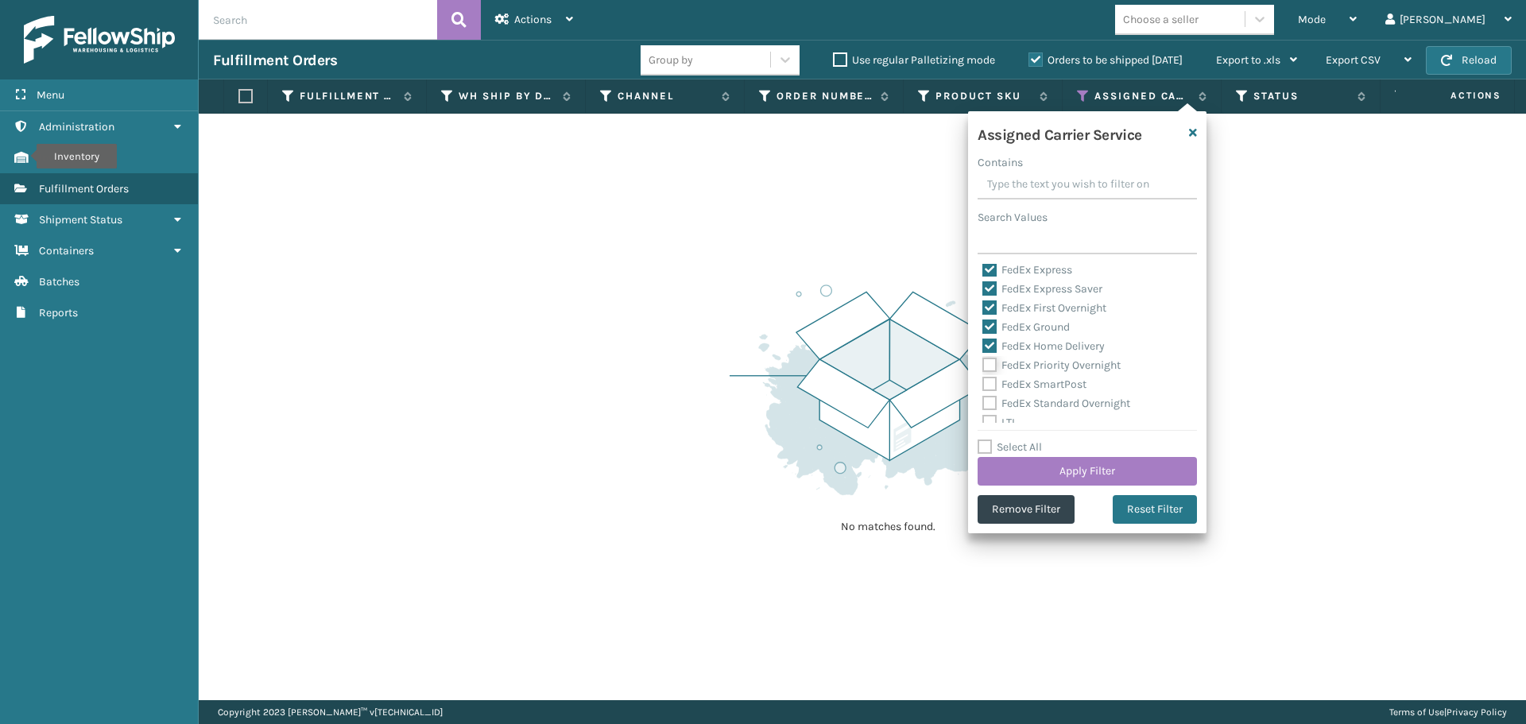
click at [983, 364] on input "FedEx Priority Overnight" at bounding box center [982, 361] width 1 height 10
checkbox input "true"
click at [986, 381] on label "FedEx SmartPost" at bounding box center [1034, 385] width 104 height 14
click at [983, 381] on input "FedEx SmartPost" at bounding box center [982, 380] width 1 height 10
checkbox input "true"
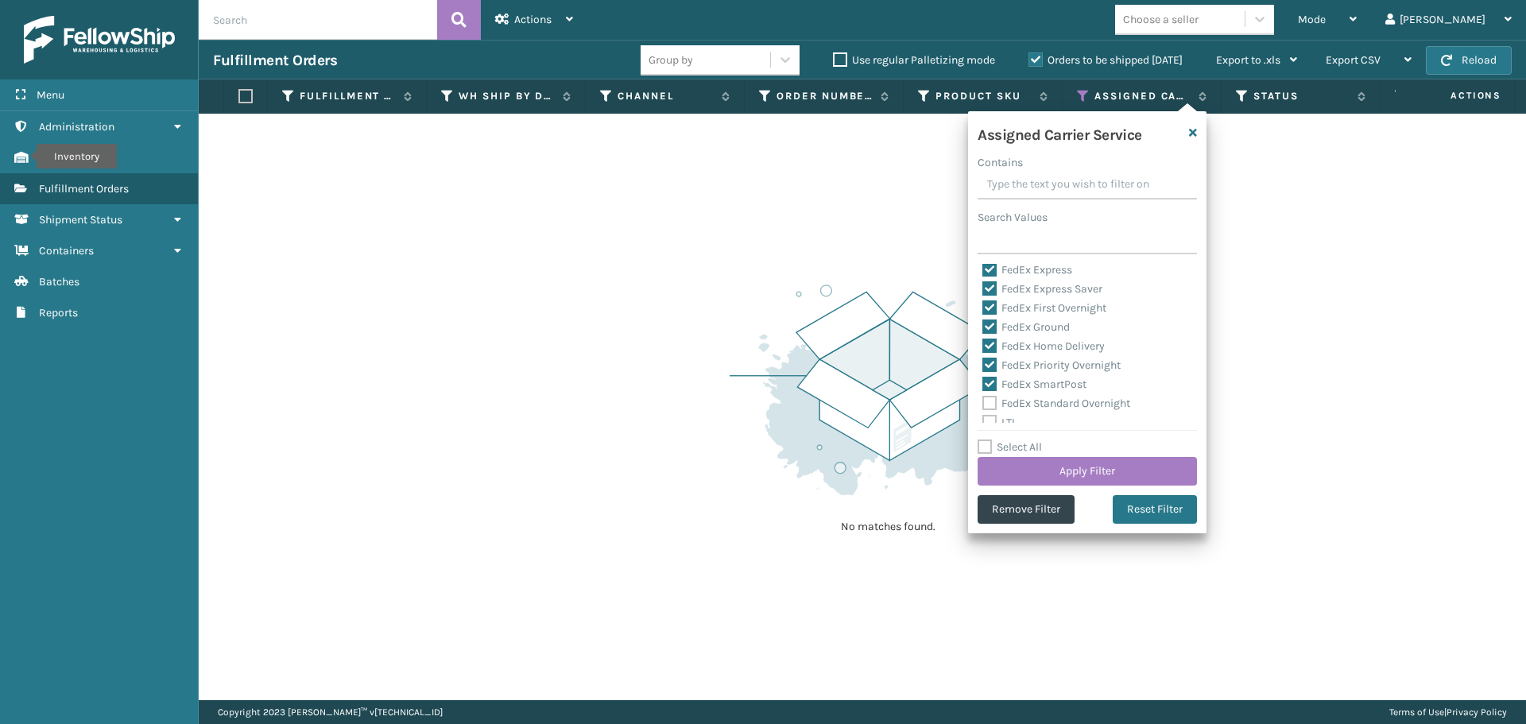
click at [986, 408] on label "FedEx Standard Overnight" at bounding box center [1056, 404] width 148 height 14
click at [983, 405] on input "FedEx Standard Overnight" at bounding box center [982, 399] width 1 height 10
checkbox input "true"
click at [1076, 475] on button "Apply Filter" at bounding box center [1087, 471] width 219 height 29
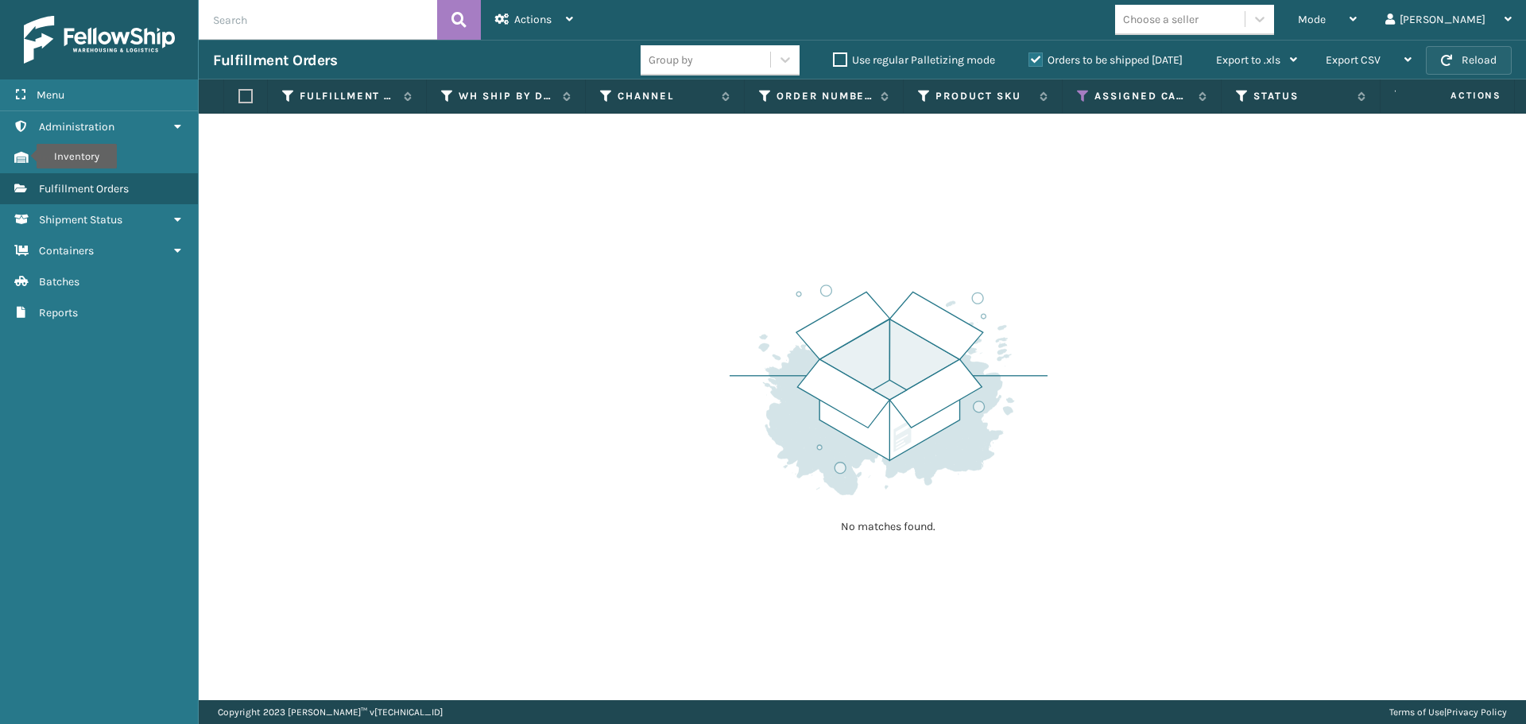
click at [1486, 64] on button "Reload" at bounding box center [1469, 60] width 86 height 29
click at [562, 18] on div "Actions" at bounding box center [534, 20] width 78 height 40
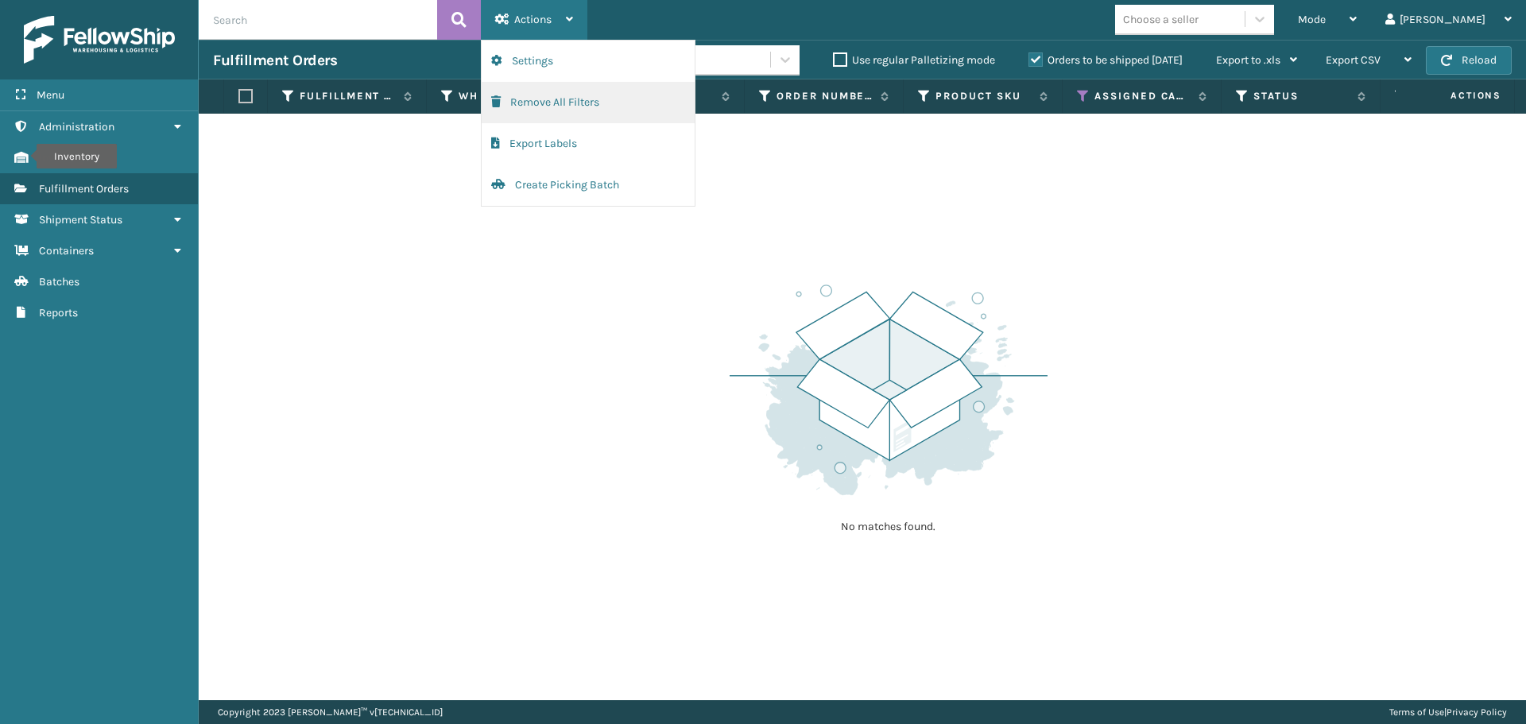
click at [557, 105] on button "Remove All Filters" at bounding box center [588, 102] width 213 height 41
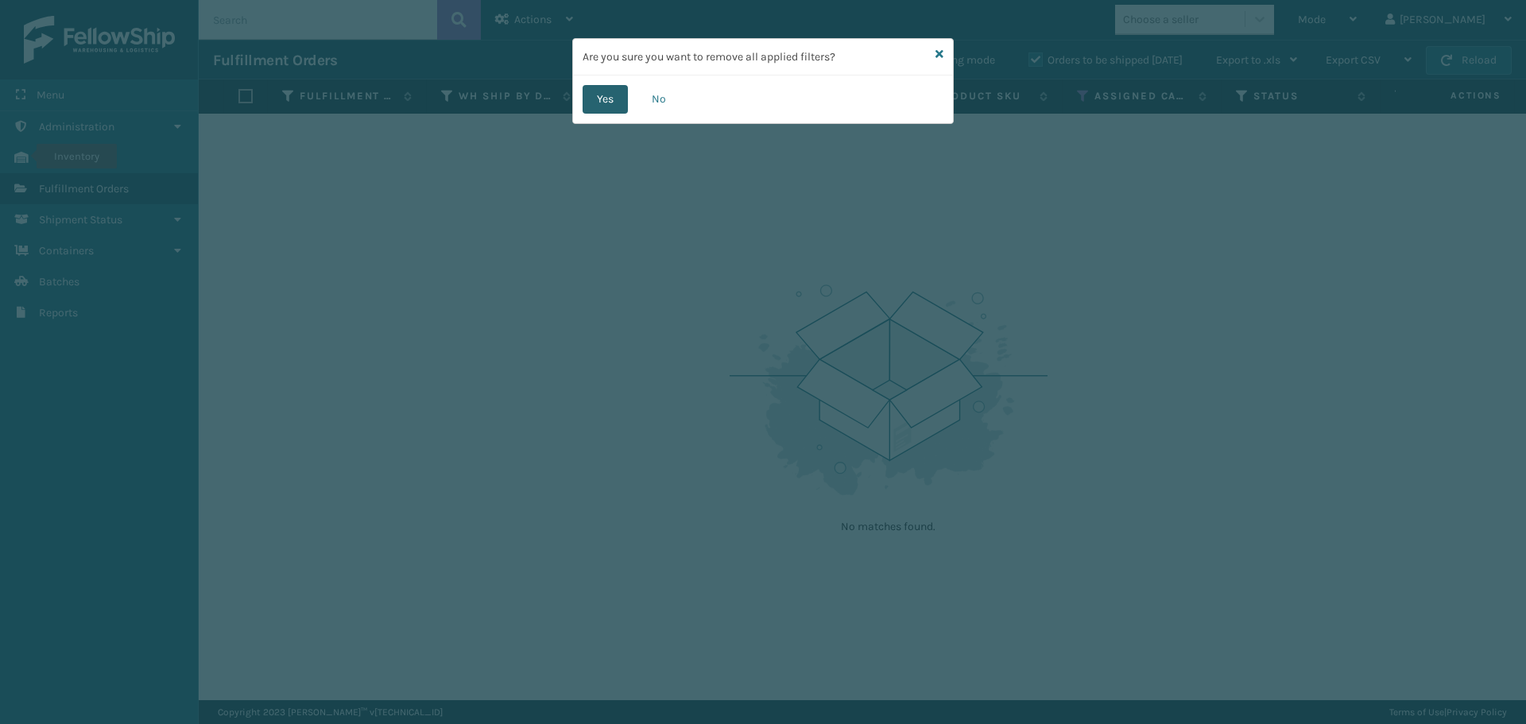
click at [602, 106] on button "Yes" at bounding box center [605, 99] width 45 height 29
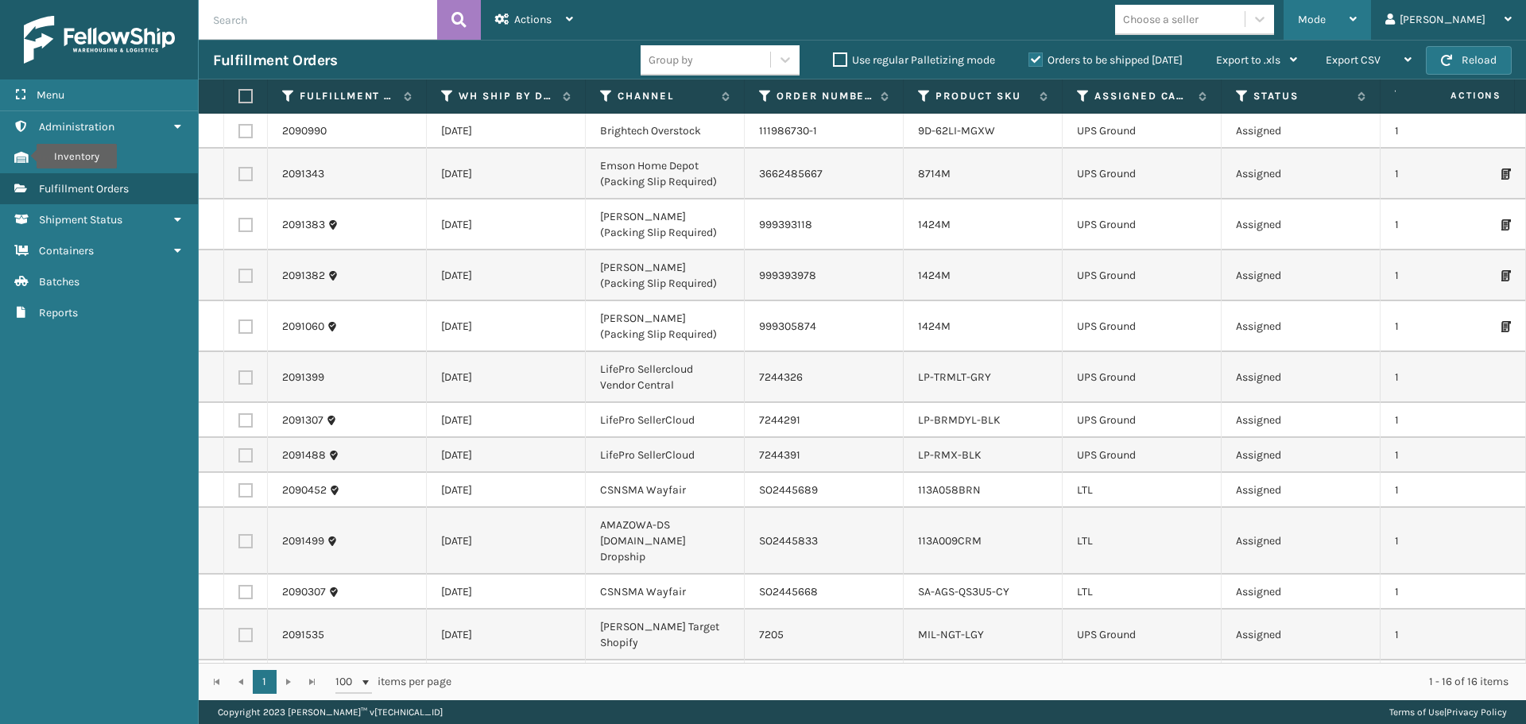
click at [1326, 23] on span "Mode" at bounding box center [1312, 20] width 28 height 14
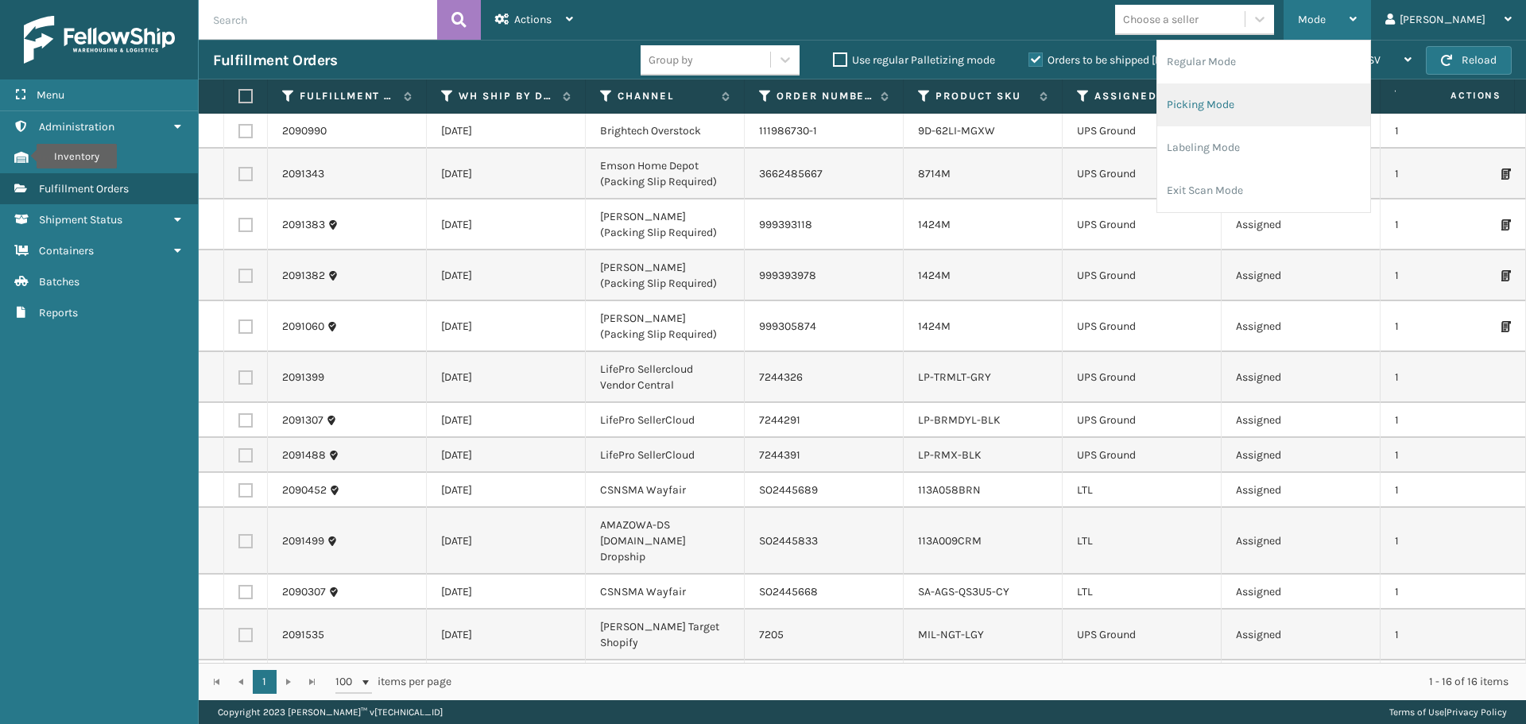
click at [1331, 102] on li "Picking Mode" at bounding box center [1263, 104] width 213 height 43
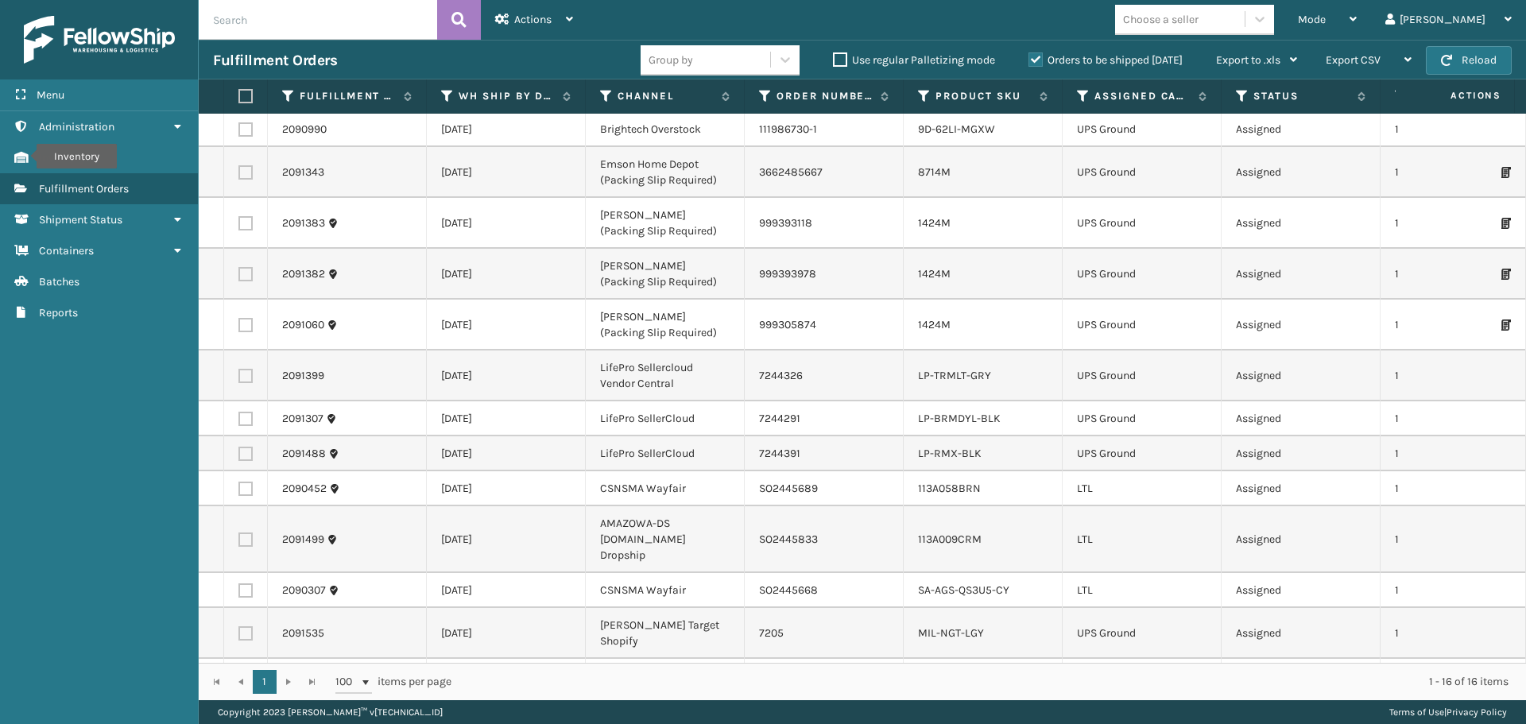
scroll to position [0, 0]
click at [1357, 26] on div "Mode" at bounding box center [1327, 20] width 59 height 40
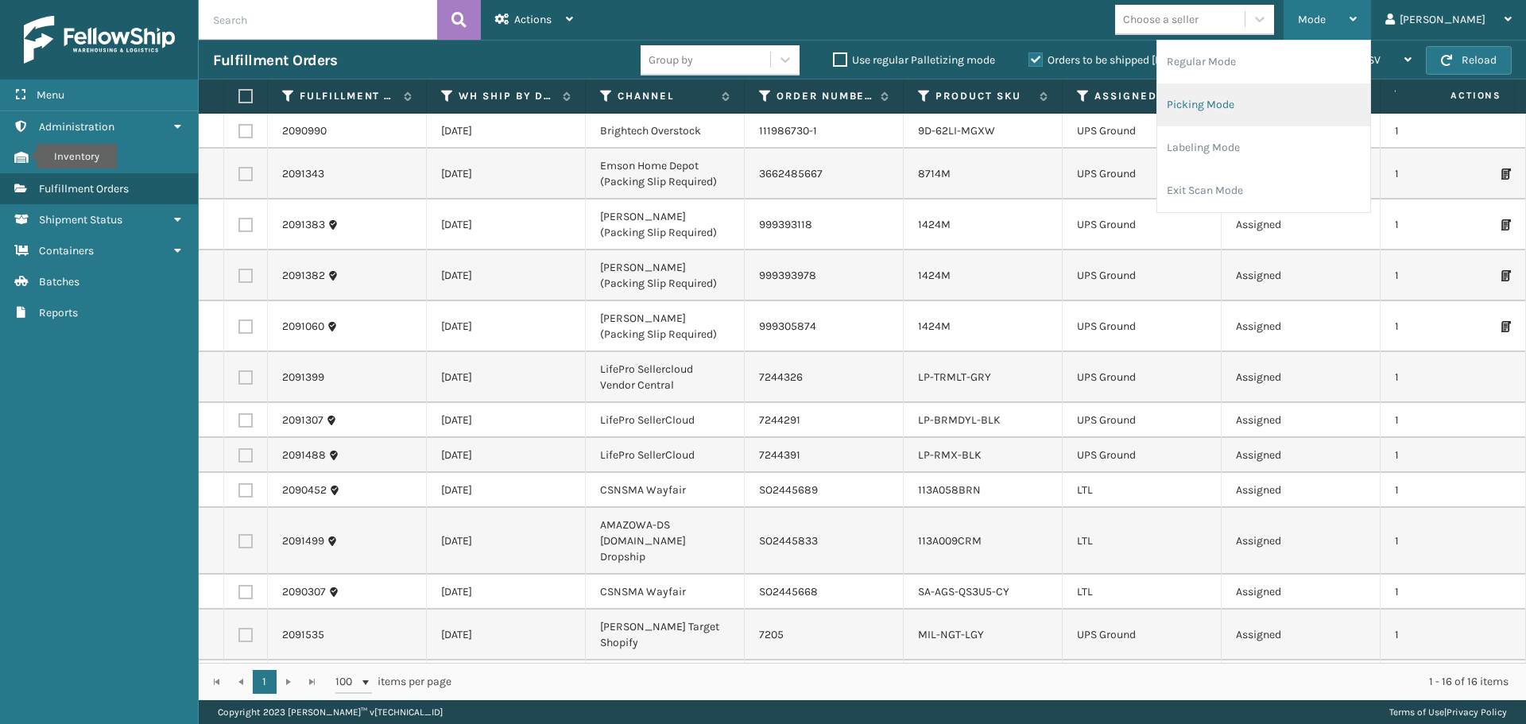
click at [1319, 105] on li "Picking Mode" at bounding box center [1263, 104] width 213 height 43
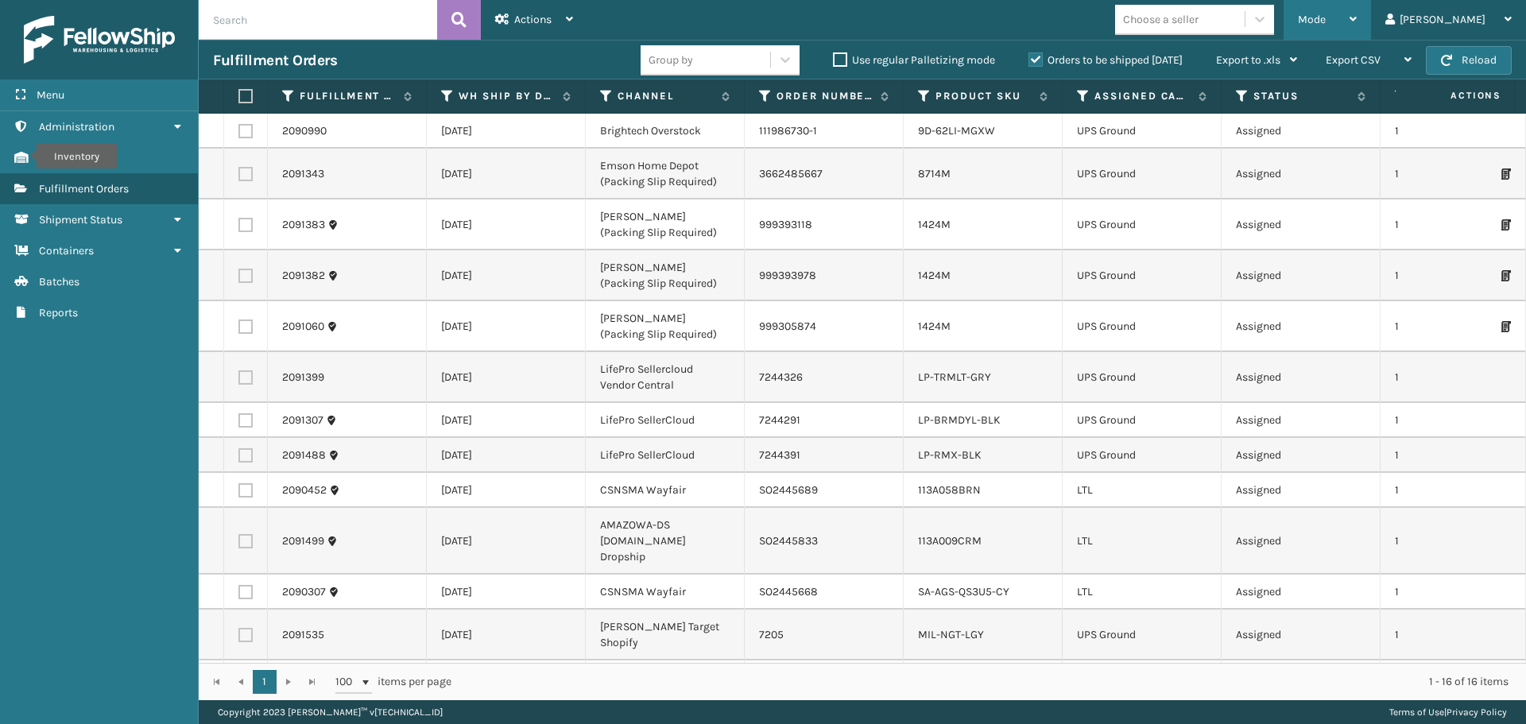
click at [1357, 27] on div "Mode" at bounding box center [1327, 20] width 59 height 40
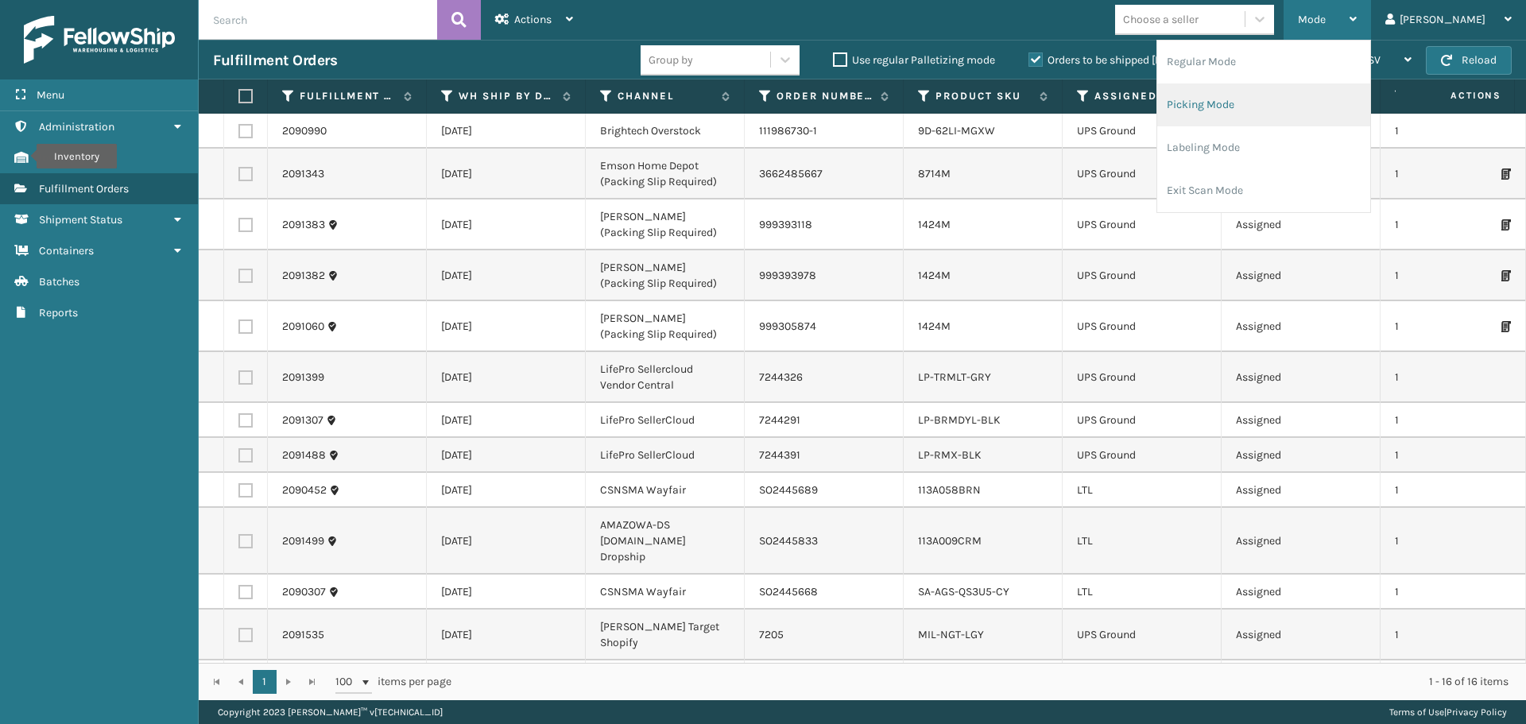
click at [1298, 110] on li "Picking Mode" at bounding box center [1263, 104] width 213 height 43
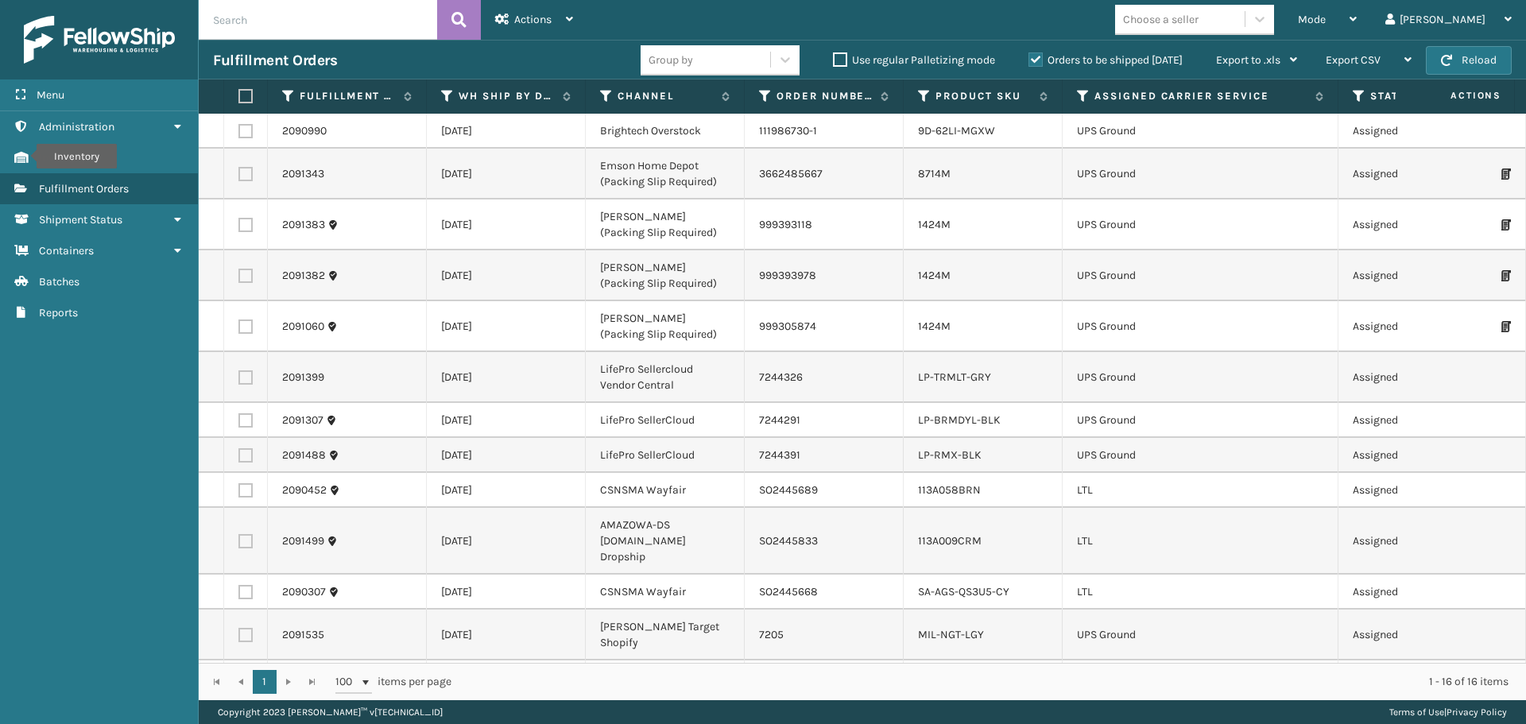
drag, startPoint x: 1219, startPoint y: 92, endPoint x: 1335, endPoint y: 94, distance: 116.1
click at [1335, 94] on span at bounding box center [1335, 246] width 5 height 334
click at [1087, 91] on icon at bounding box center [1083, 96] width 13 height 14
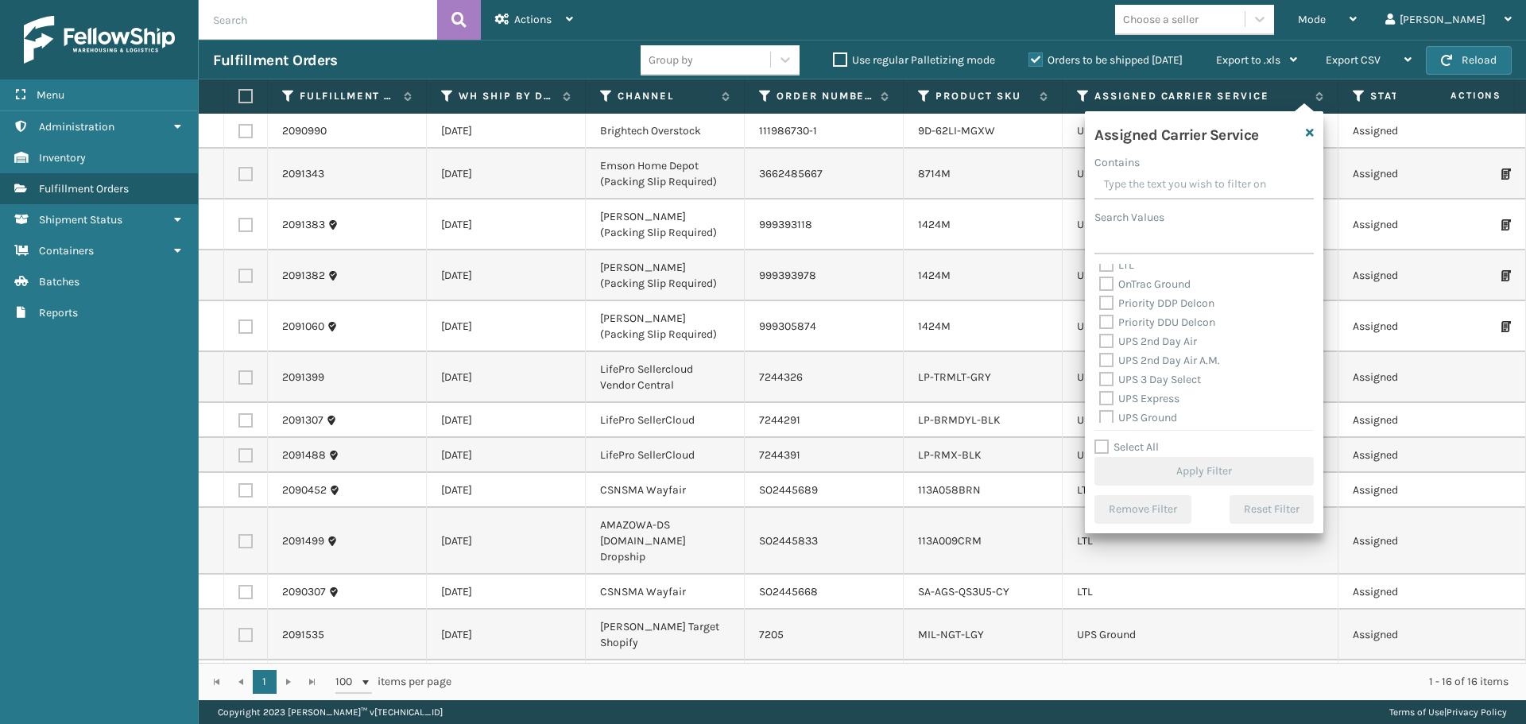
scroll to position [238, 0]
click at [1105, 281] on label "OnTrac Ground" at bounding box center [1144, 283] width 91 height 14
click at [1100, 281] on input "OnTrac Ground" at bounding box center [1099, 278] width 1 height 10
checkbox input "true"
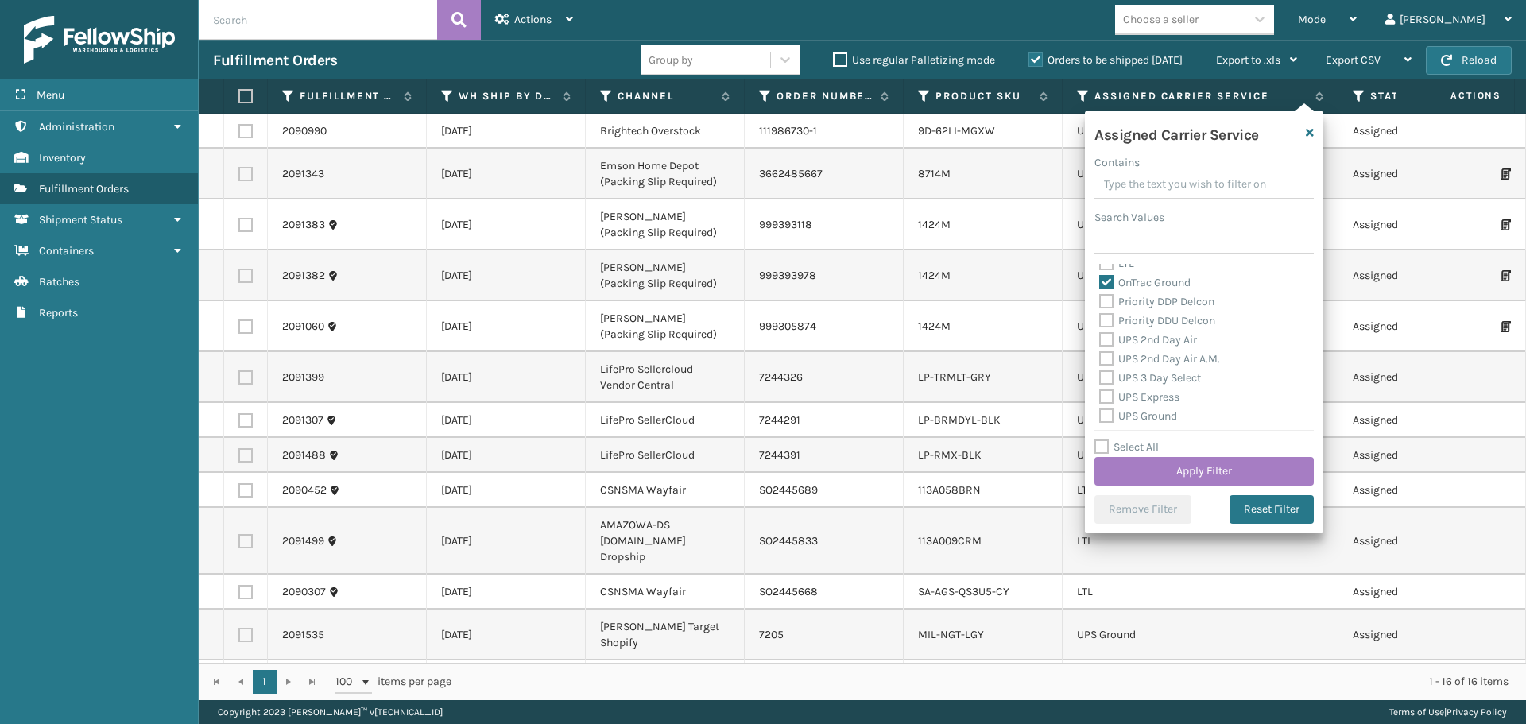
click at [1102, 300] on label "Priority DDP Delcon" at bounding box center [1156, 302] width 115 height 14
click at [1100, 300] on input "Priority DDP Delcon" at bounding box center [1099, 297] width 1 height 10
checkbox input "true"
click at [1105, 321] on label "Priority DDU Delcon" at bounding box center [1157, 321] width 116 height 14
click at [1100, 321] on input "Priority DDU Delcon" at bounding box center [1099, 317] width 1 height 10
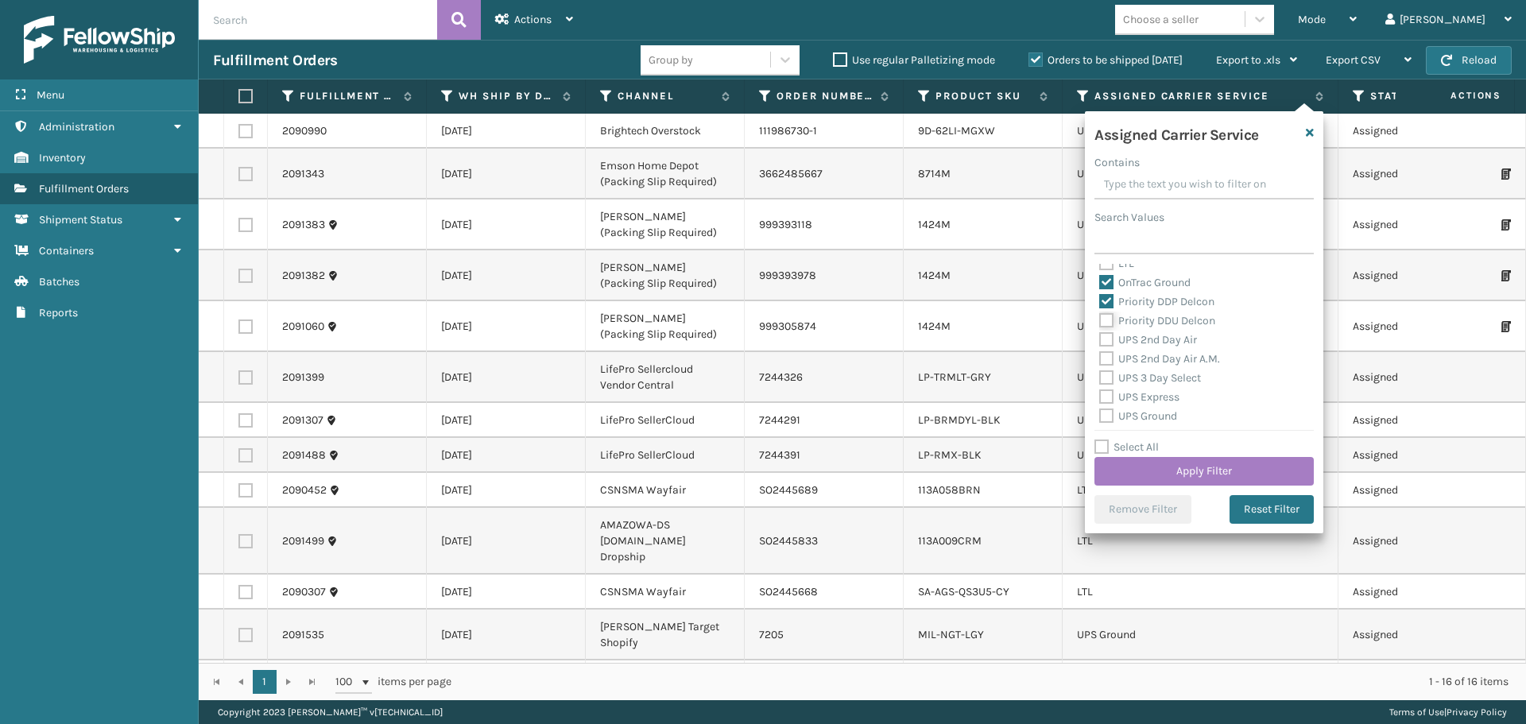
checkbox input "true"
click at [1106, 344] on label "UPS 2nd Day Air" at bounding box center [1148, 340] width 98 height 14
click at [1100, 341] on input "UPS 2nd Day Air" at bounding box center [1099, 336] width 1 height 10
checkbox input "true"
click at [1106, 356] on label "UPS 2nd Day Air A.M." at bounding box center [1159, 359] width 121 height 14
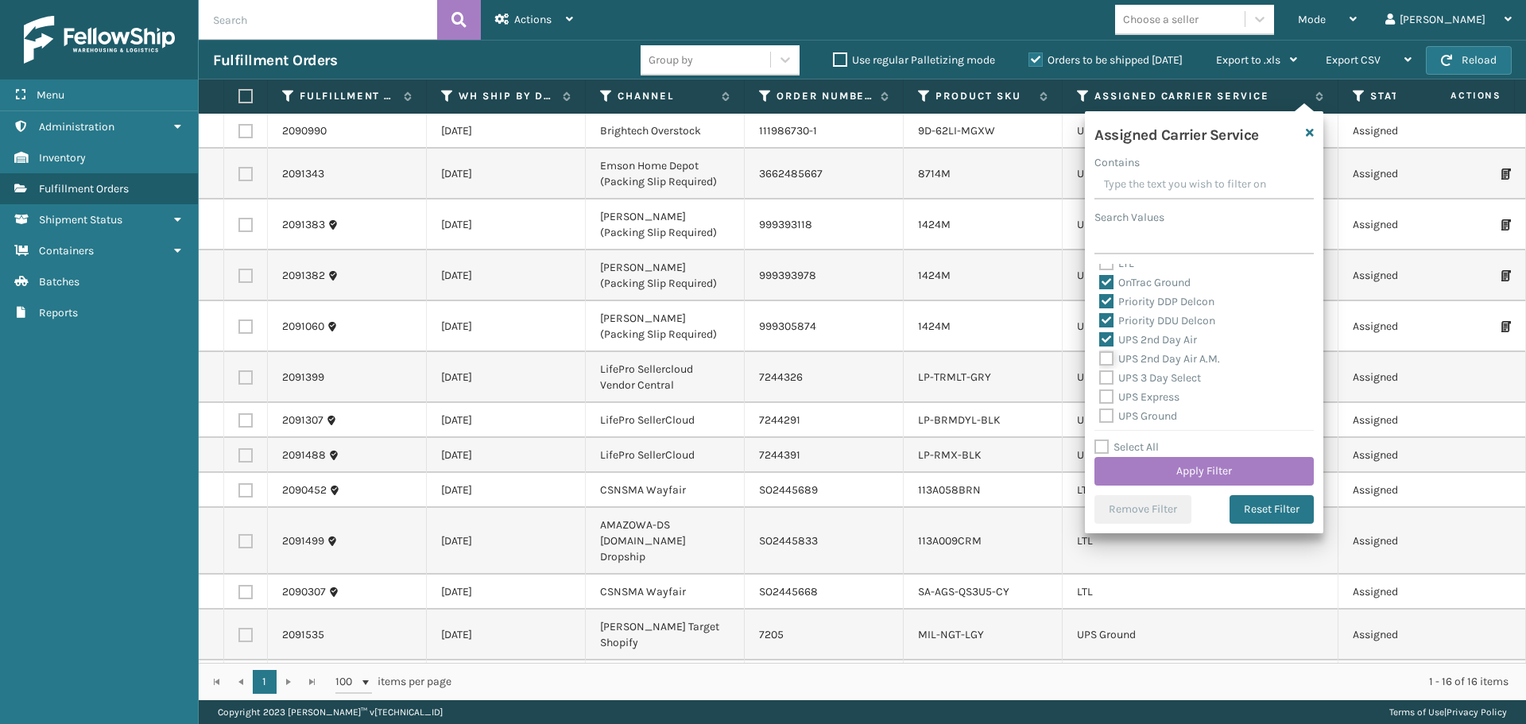
click at [1100, 356] on input "UPS 2nd Day Air A.M." at bounding box center [1099, 355] width 1 height 10
checkbox input "true"
click at [1106, 378] on label "UPS 3 Day Select" at bounding box center [1150, 378] width 102 height 14
click at [1100, 378] on input "UPS 3 Day Select" at bounding box center [1099, 374] width 1 height 10
checkbox input "true"
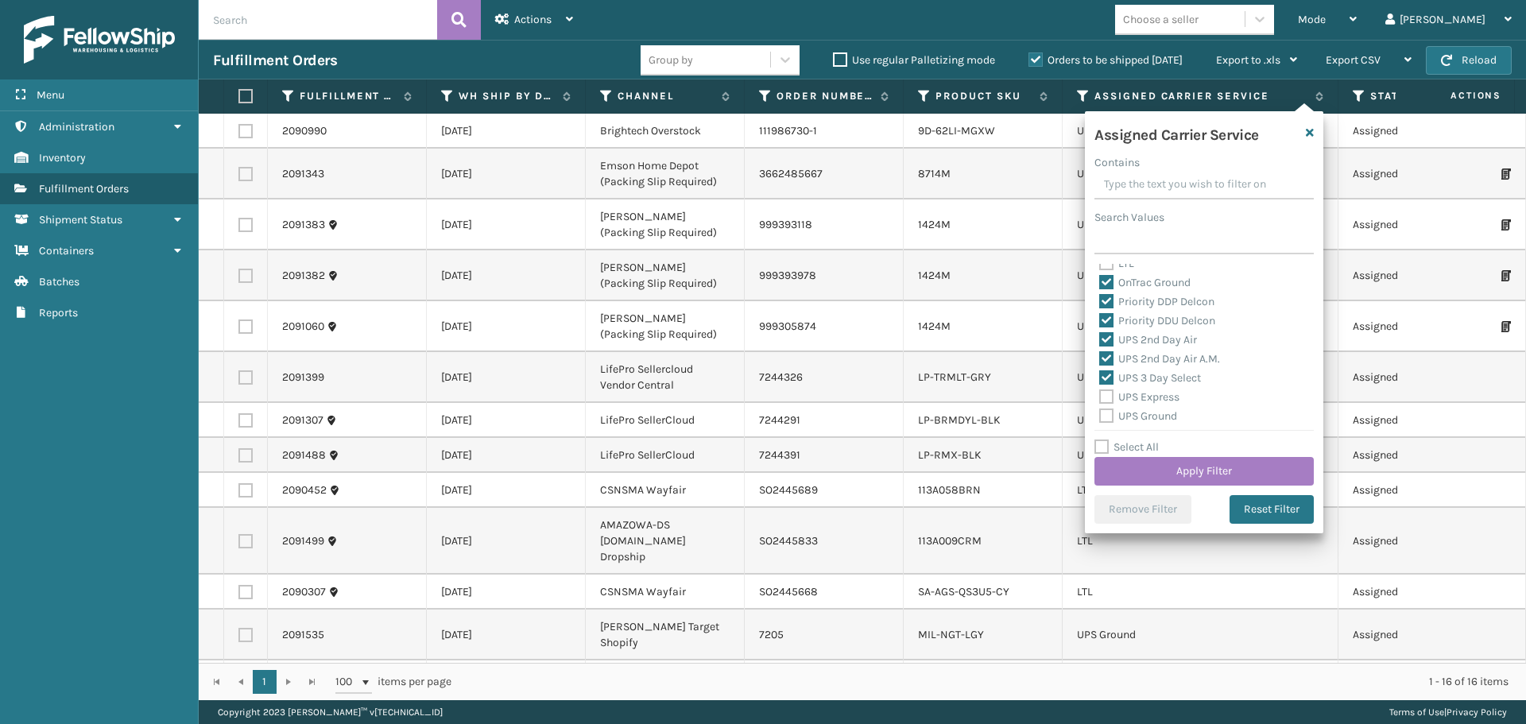
click at [1106, 391] on label "UPS Express" at bounding box center [1139, 397] width 80 height 14
click at [1100, 391] on input "UPS Express" at bounding box center [1099, 393] width 1 height 10
checkbox input "true"
click at [1105, 422] on label "UPS Ground" at bounding box center [1138, 416] width 78 height 14
click at [1100, 417] on input "UPS Ground" at bounding box center [1099, 412] width 1 height 10
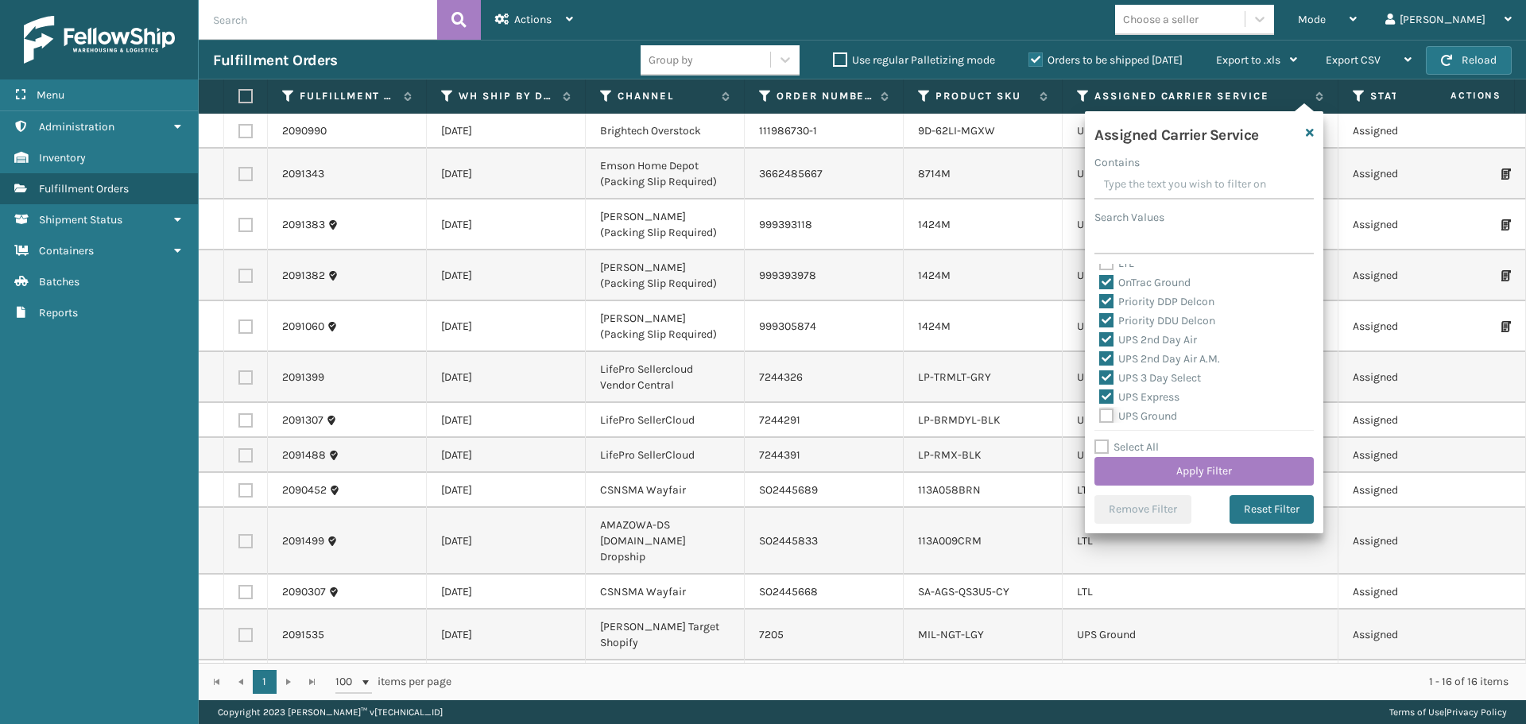
checkbox input "true"
click at [1112, 272] on label "UPS Next Day Air" at bounding box center [1150, 276] width 102 height 14
click at [1100, 272] on input "UPS Next Day Air" at bounding box center [1099, 272] width 1 height 10
checkbox input "true"
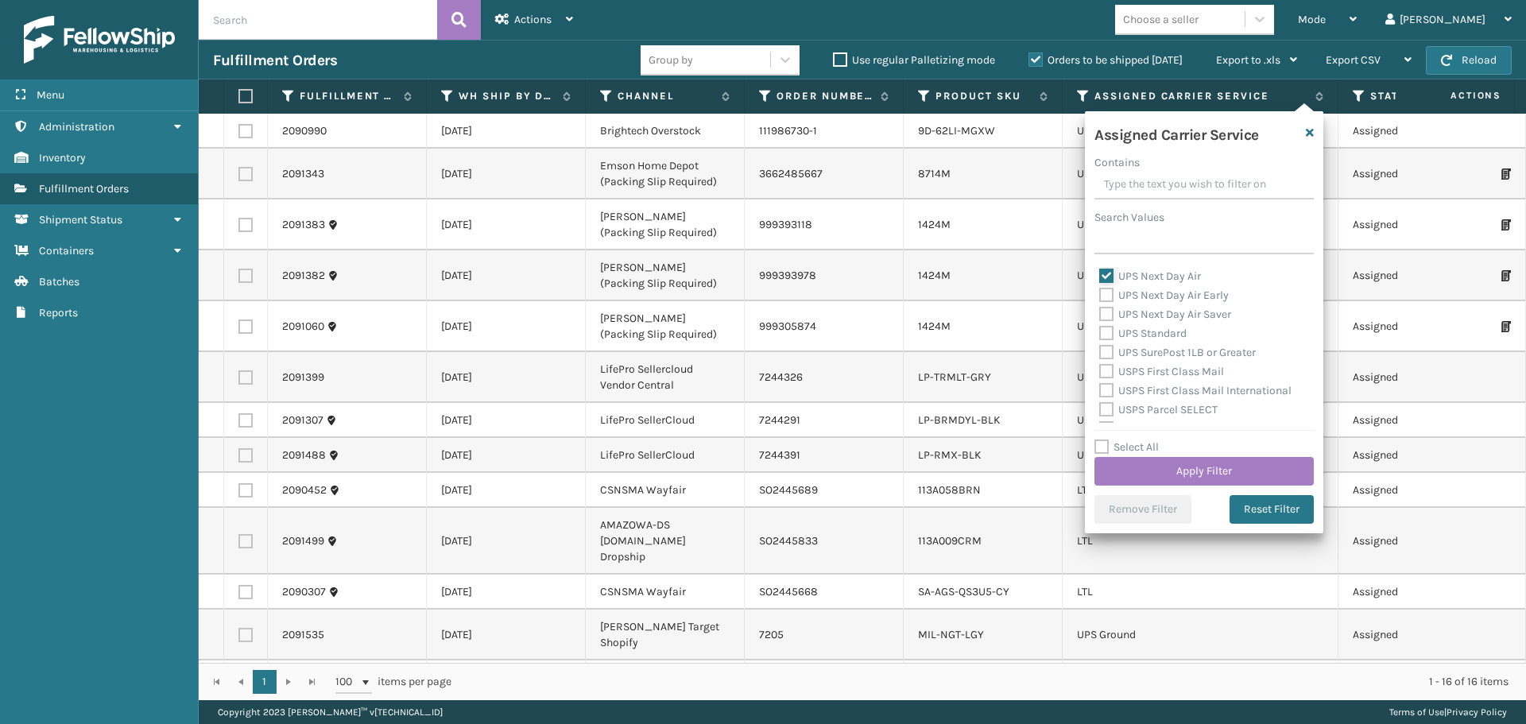
scroll to position [318, 0]
click at [1107, 375] on label "UPS Next Day Air Early" at bounding box center [1164, 375] width 130 height 14
click at [1100, 375] on input "UPS Next Day Air Early" at bounding box center [1099, 371] width 1 height 10
checkbox input "true"
click at [1107, 393] on label "UPS Next Day Air Saver" at bounding box center [1165, 394] width 132 height 14
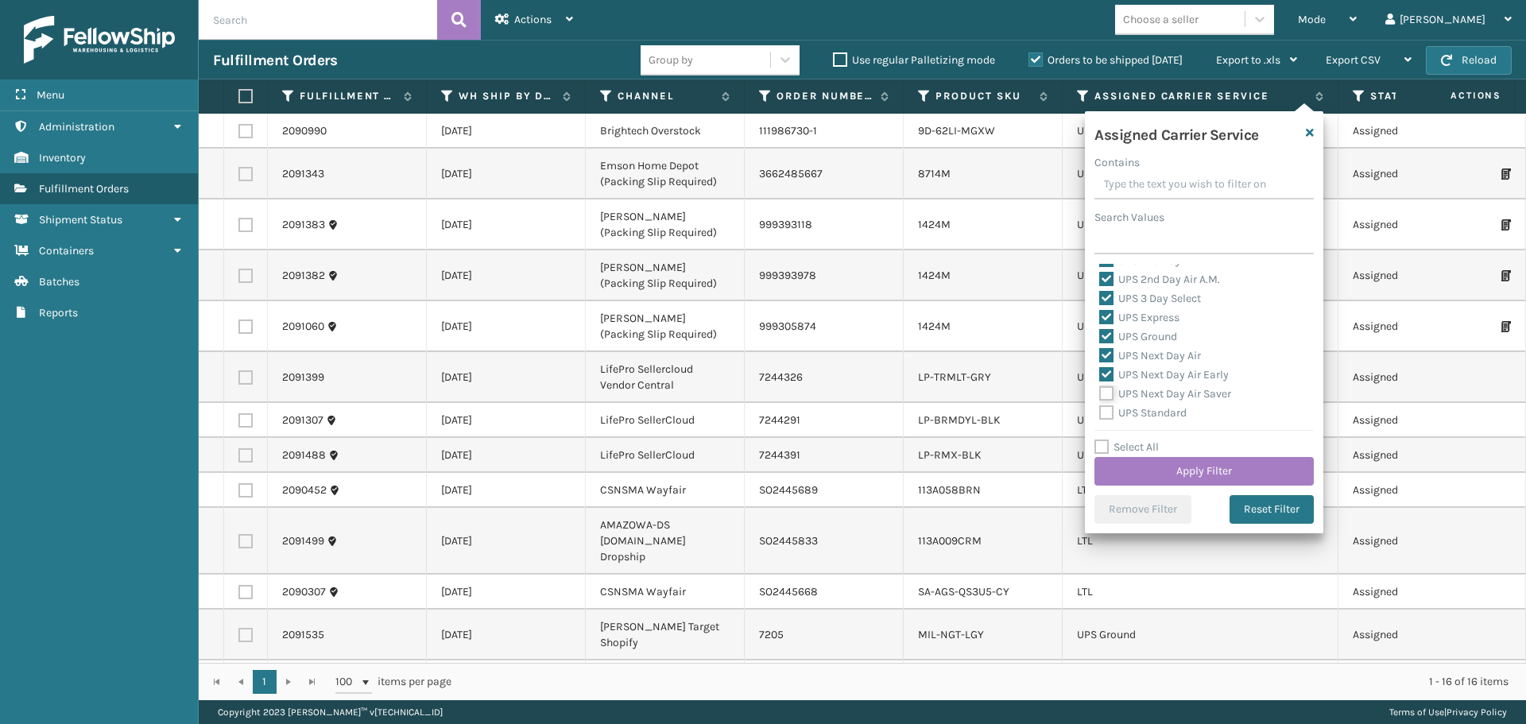
click at [1100, 393] on input "UPS Next Day Air Saver" at bounding box center [1099, 390] width 1 height 10
checkbox input "true"
click at [1107, 412] on label "UPS Standard" at bounding box center [1142, 413] width 87 height 14
click at [1100, 412] on input "UPS Standard" at bounding box center [1099, 409] width 1 height 10
checkbox input "true"
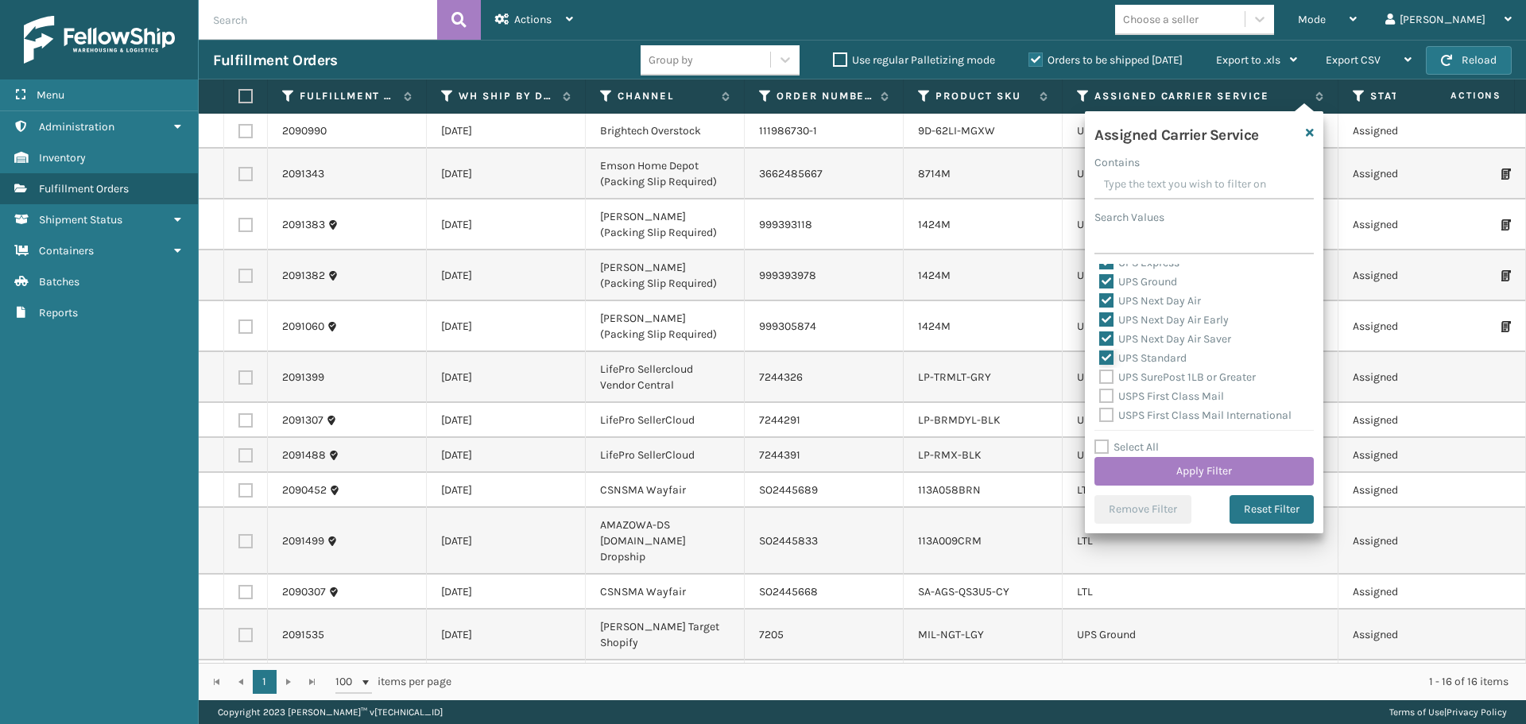
scroll to position [397, 0]
click at [1106, 353] on label "UPS SurePost 1LB or Greater" at bounding box center [1177, 353] width 157 height 14
click at [1100, 353] on input "UPS SurePost 1LB or Greater" at bounding box center [1099, 348] width 1 height 10
checkbox input "true"
click at [1106, 366] on label "USPS First Class Mail" at bounding box center [1161, 372] width 125 height 14
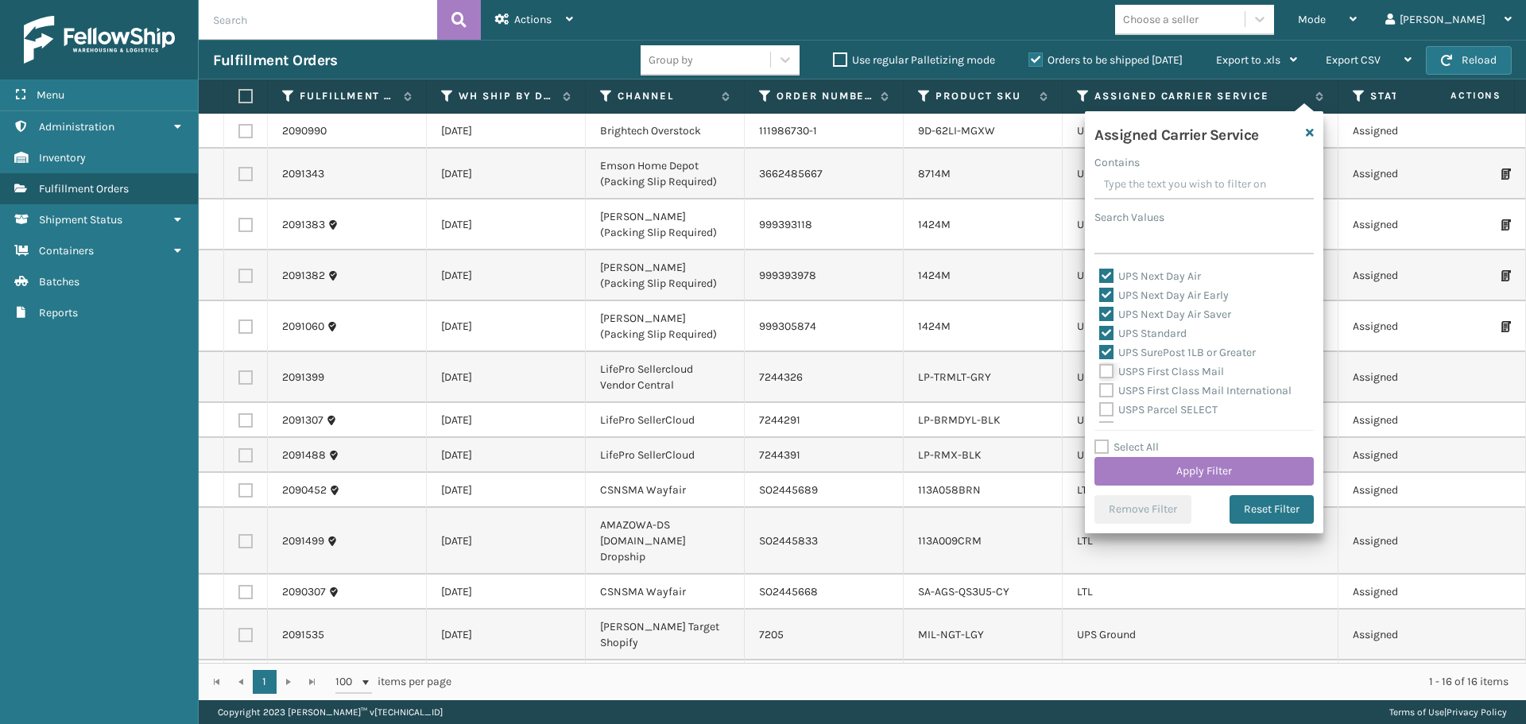
click at [1100, 366] on input "USPS First Class Mail" at bounding box center [1099, 367] width 1 height 10
checkbox input "true"
click at [1106, 393] on label "USPS First Class Mail International" at bounding box center [1195, 391] width 192 height 14
click at [1100, 392] on input "USPS First Class Mail International" at bounding box center [1099, 387] width 1 height 10
checkbox input "true"
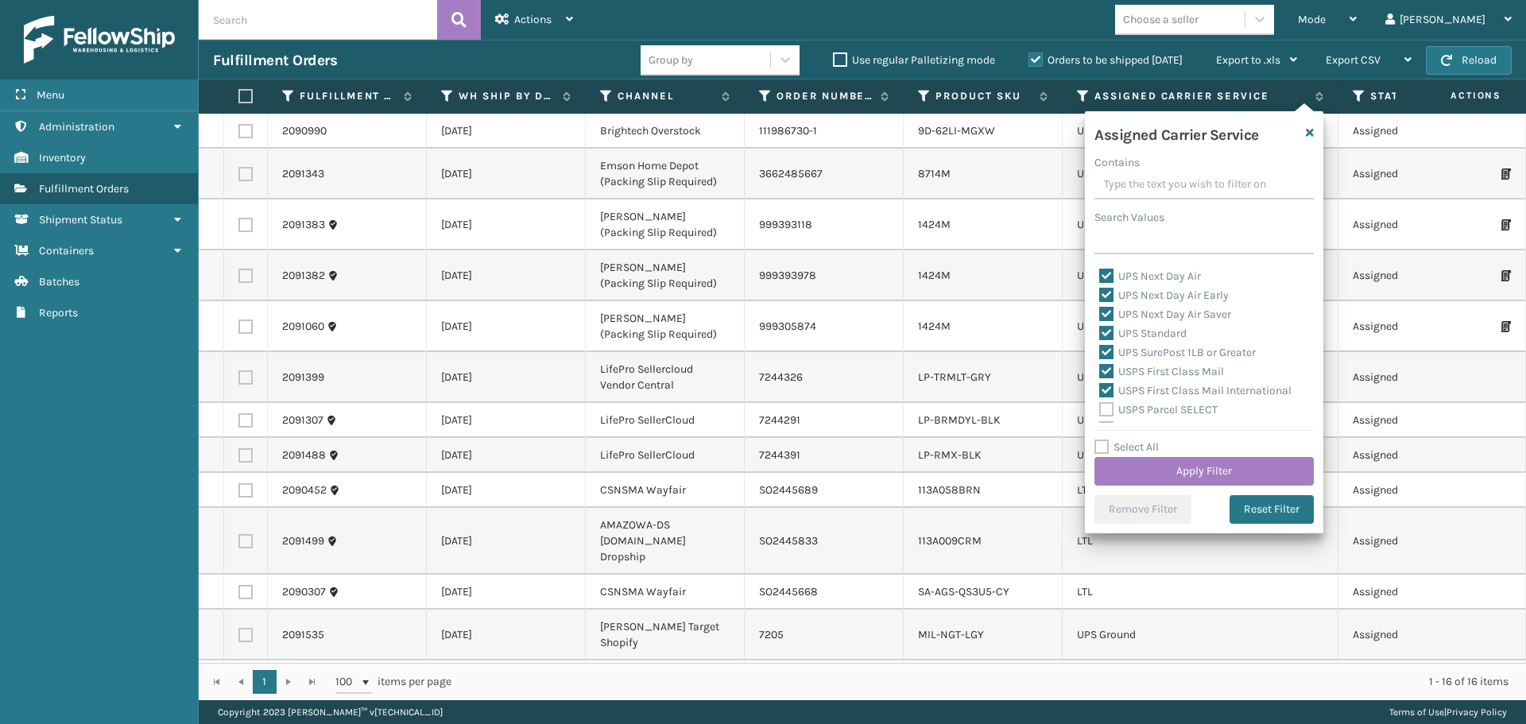
click at [1106, 405] on label "USPS Parcel SELECT" at bounding box center [1158, 410] width 118 height 14
click at [1100, 405] on input "USPS Parcel SELECT" at bounding box center [1099, 406] width 1 height 10
checkbox input "true"
click at [1108, 351] on label "USPS Priority Mail" at bounding box center [1153, 350] width 109 height 14
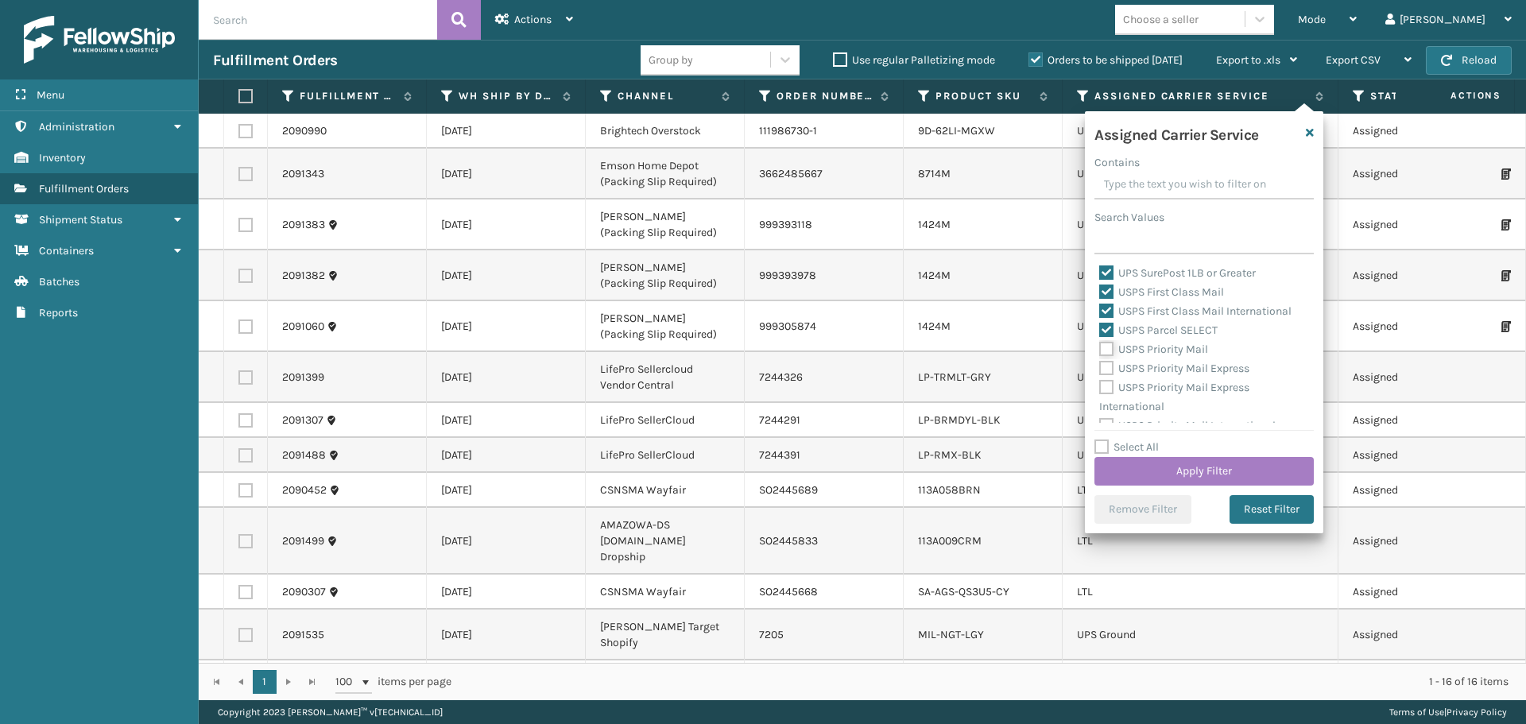
click at [1100, 351] on input "USPS Priority Mail" at bounding box center [1099, 345] width 1 height 10
checkbox input "true"
drag, startPoint x: 1107, startPoint y: 365, endPoint x: 1107, endPoint y: 376, distance: 11.1
click at [1107, 366] on label "USPS Priority Mail Express" at bounding box center [1174, 369] width 150 height 14
click at [1100, 366] on input "USPS Priority Mail Express" at bounding box center [1099, 364] width 1 height 10
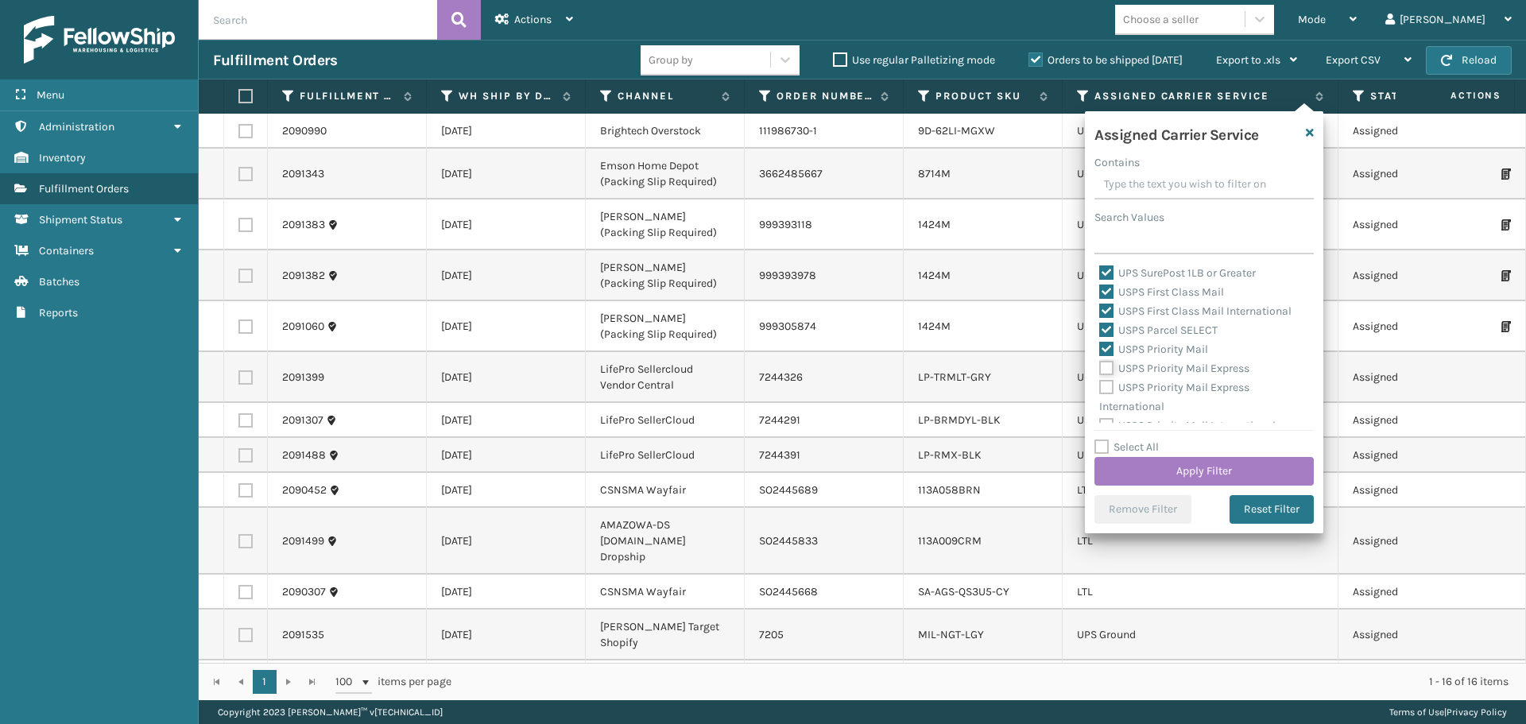
checkbox input "true"
click at [1107, 385] on label "USPS Priority Mail Express International" at bounding box center [1174, 397] width 150 height 33
click at [1100, 385] on input "USPS Priority Mail Express International" at bounding box center [1099, 383] width 1 height 10
checkbox input "true"
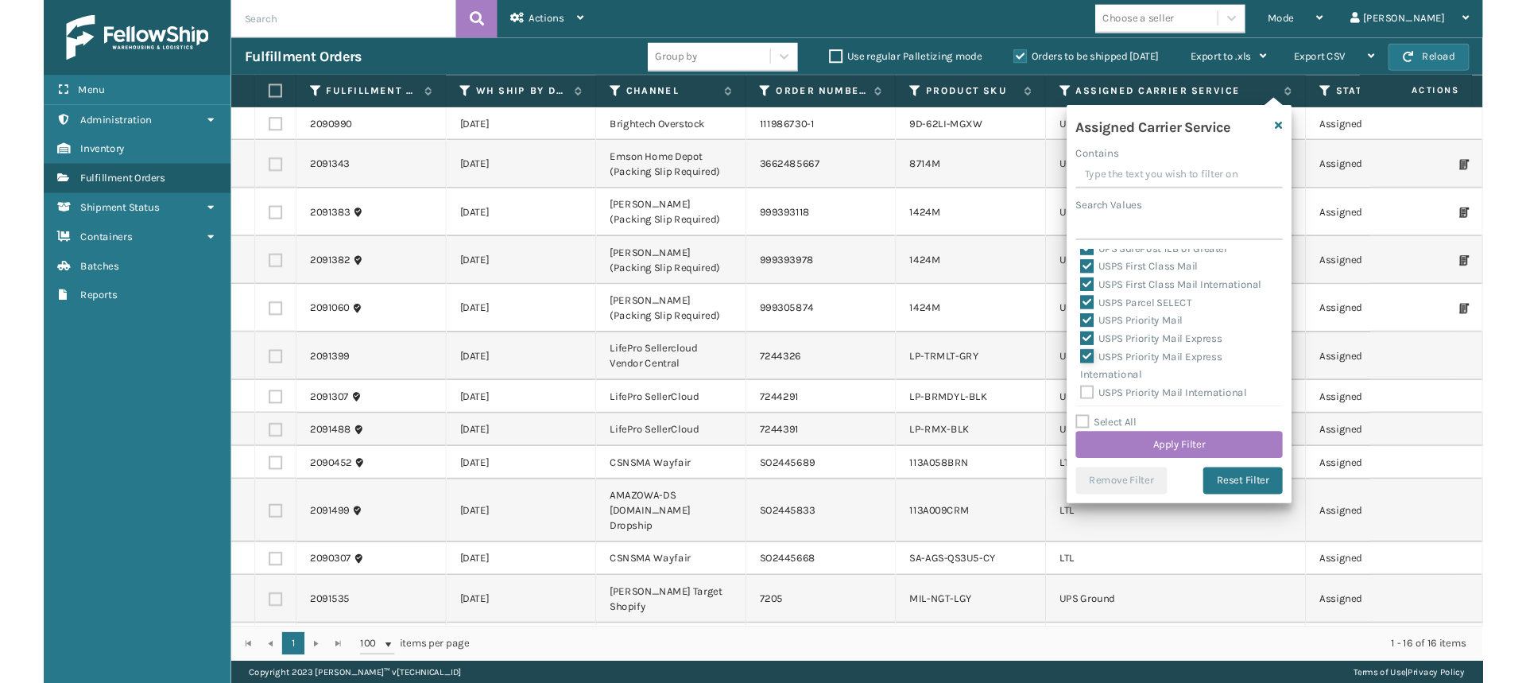
scroll to position [490, 0]
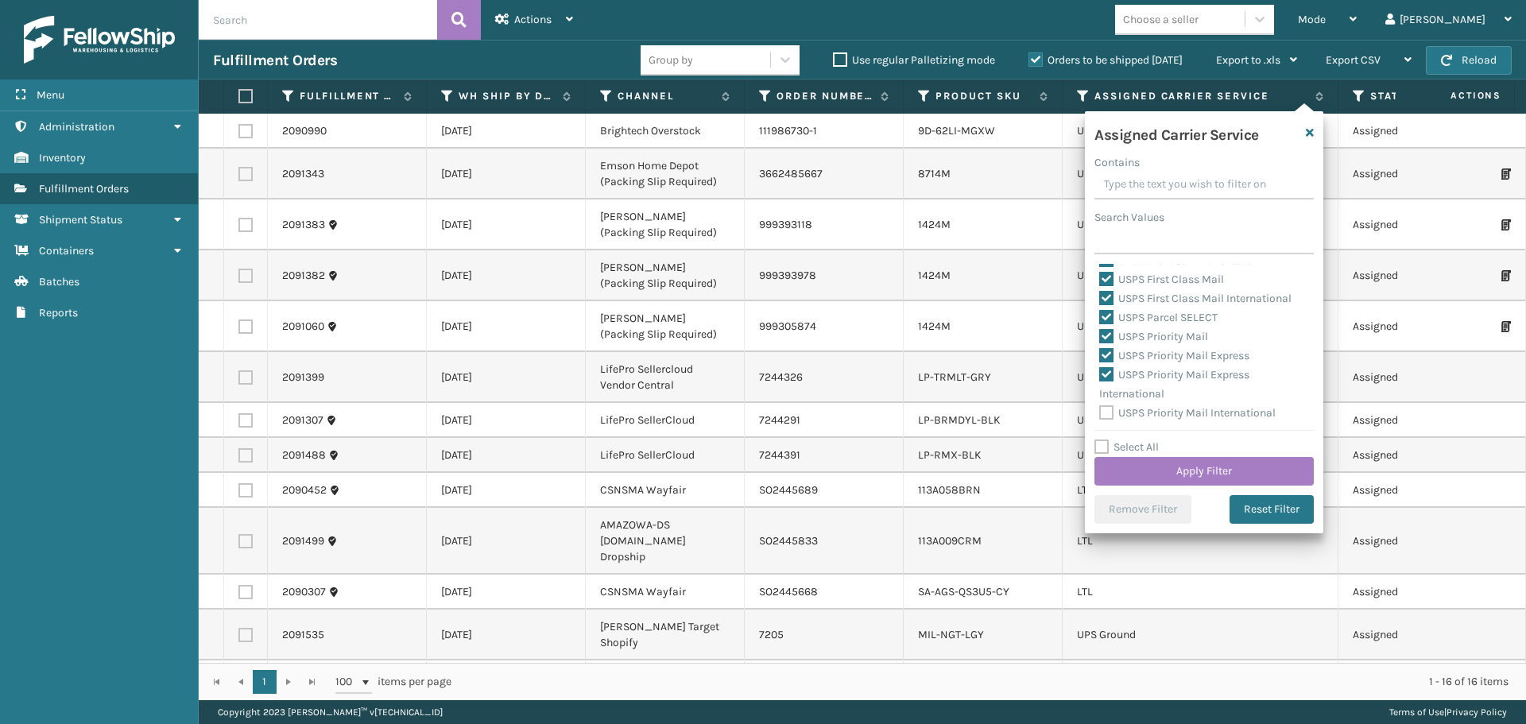
click at [1110, 414] on label "USPS Priority Mail International" at bounding box center [1187, 413] width 176 height 14
click at [1100, 414] on input "USPS Priority Mail International" at bounding box center [1099, 409] width 1 height 10
checkbox input "true"
click at [1172, 482] on button "Apply Filter" at bounding box center [1203, 471] width 219 height 29
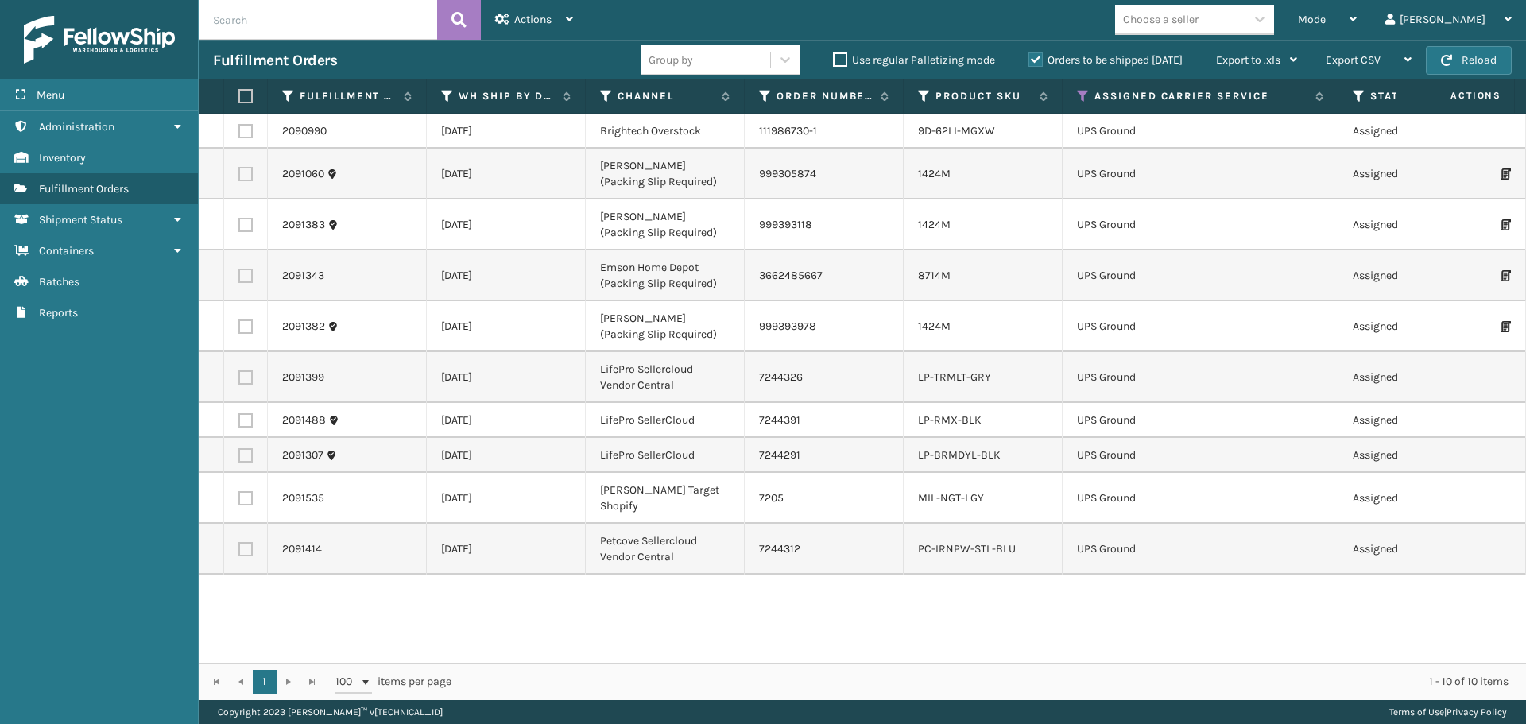
click at [248, 97] on label at bounding box center [243, 96] width 10 height 14
click at [239, 97] on input "checkbox" at bounding box center [238, 96] width 1 height 10
checkbox input "true"
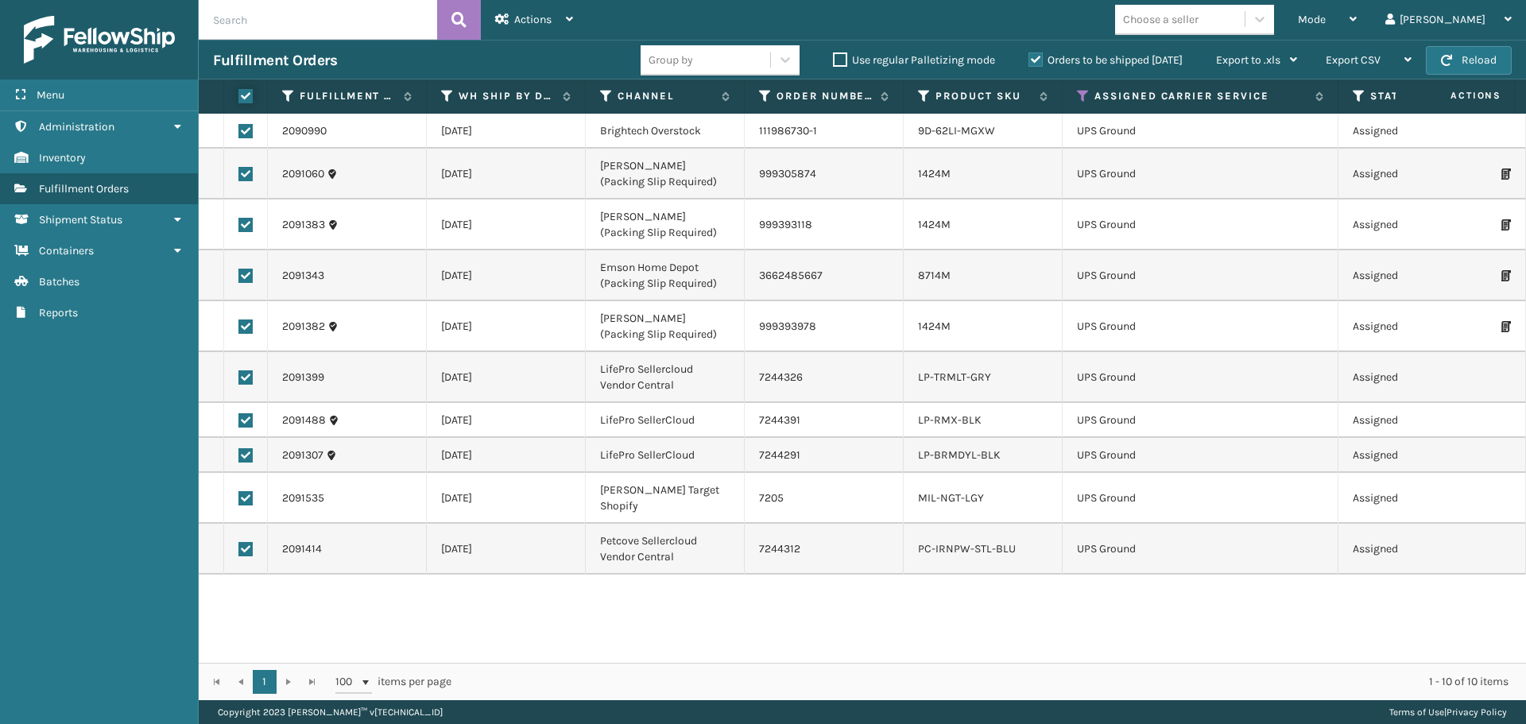
checkbox input "true"
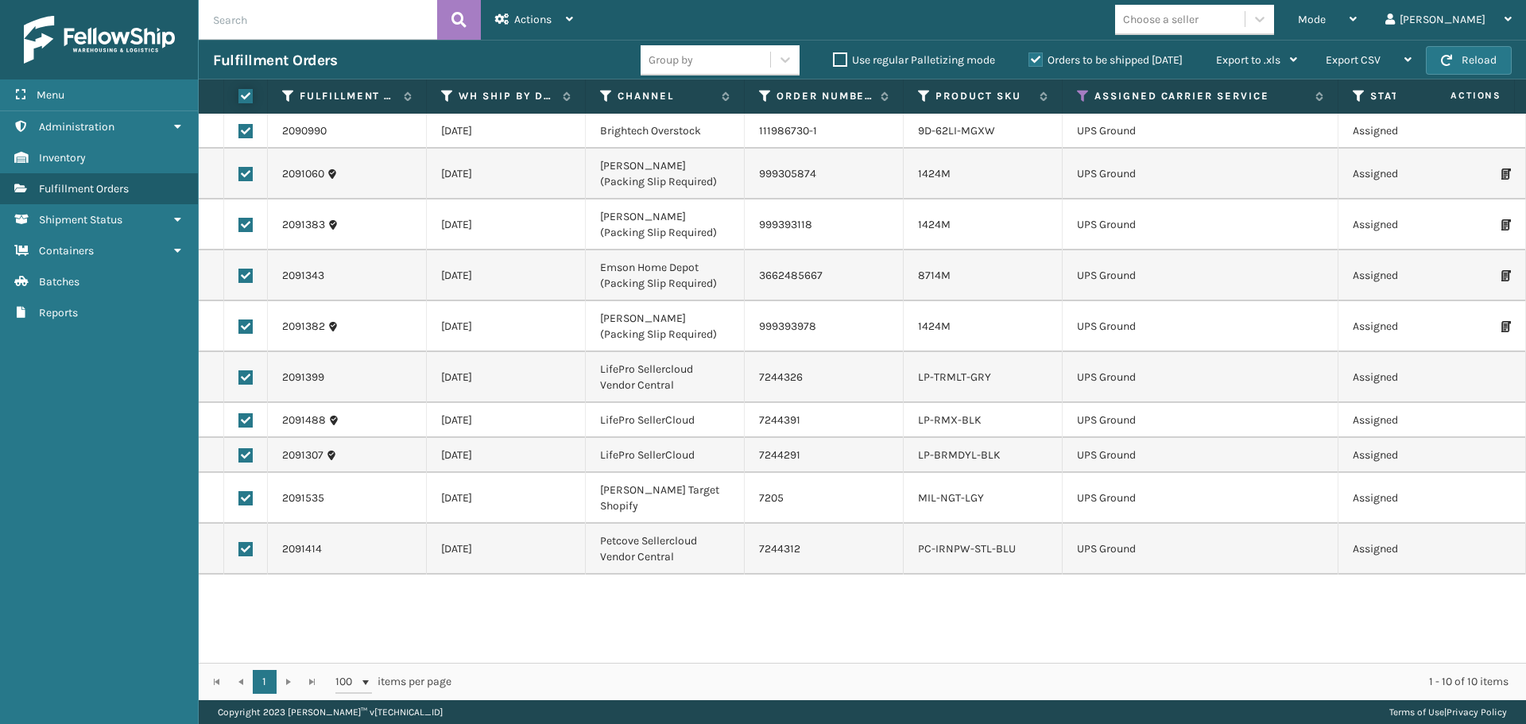
checkbox input "true"
click at [607, 10] on div "Mode Regular Mode Picking Mode Labeling Mode Exit Scan Mode Choose a seller [PE…" at bounding box center [1056, 20] width 939 height 40
click at [573, 19] on icon at bounding box center [569, 19] width 7 height 11
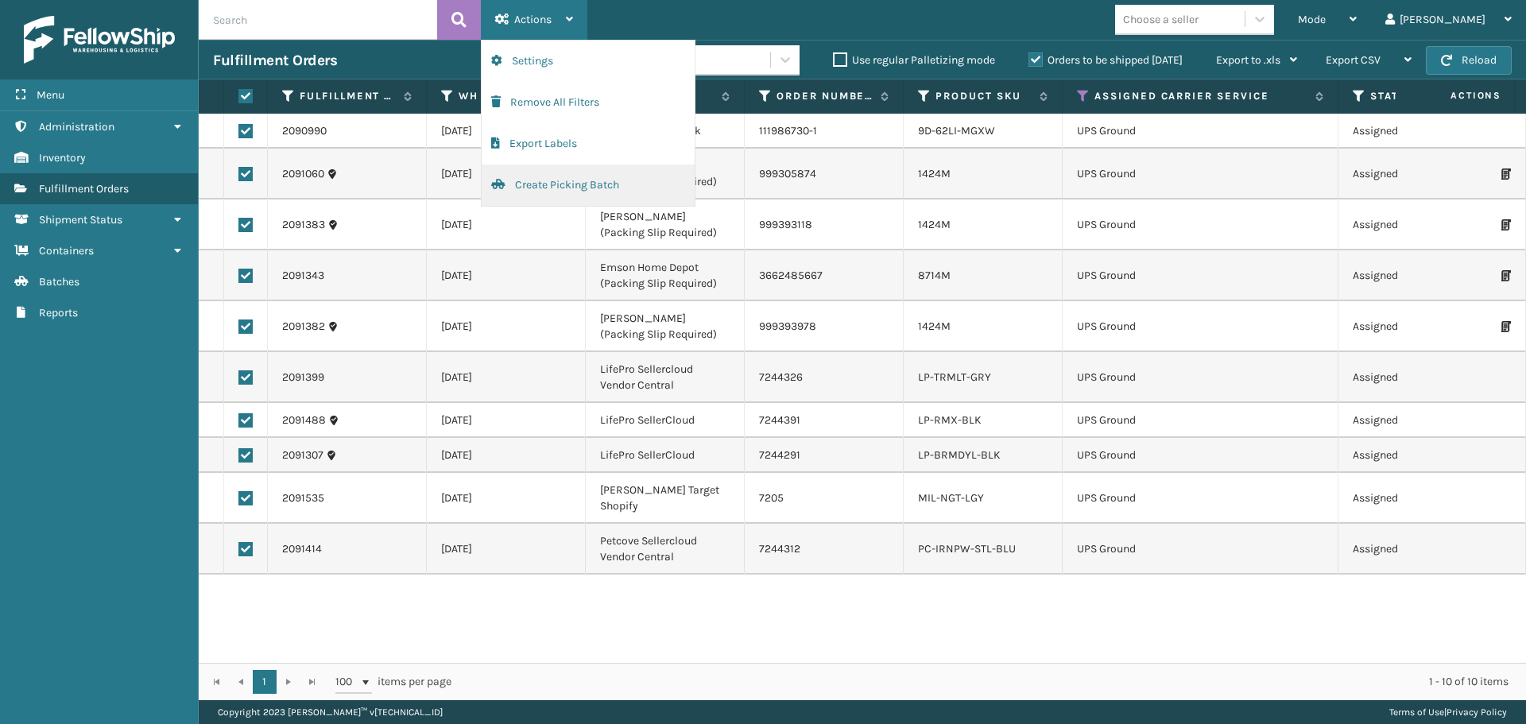
click at [550, 173] on button "Create Picking Batch" at bounding box center [588, 185] width 213 height 41
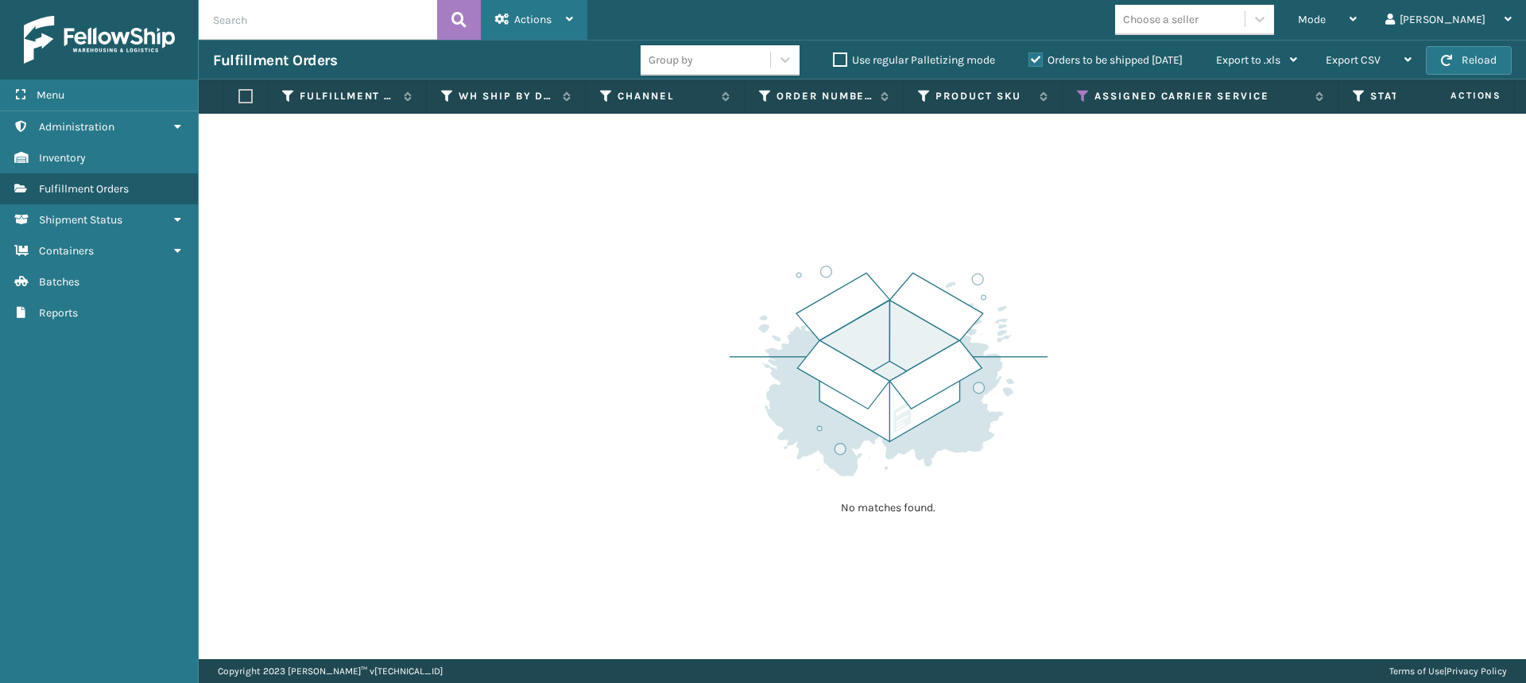
click at [525, 31] on div "Actions" at bounding box center [534, 20] width 78 height 40
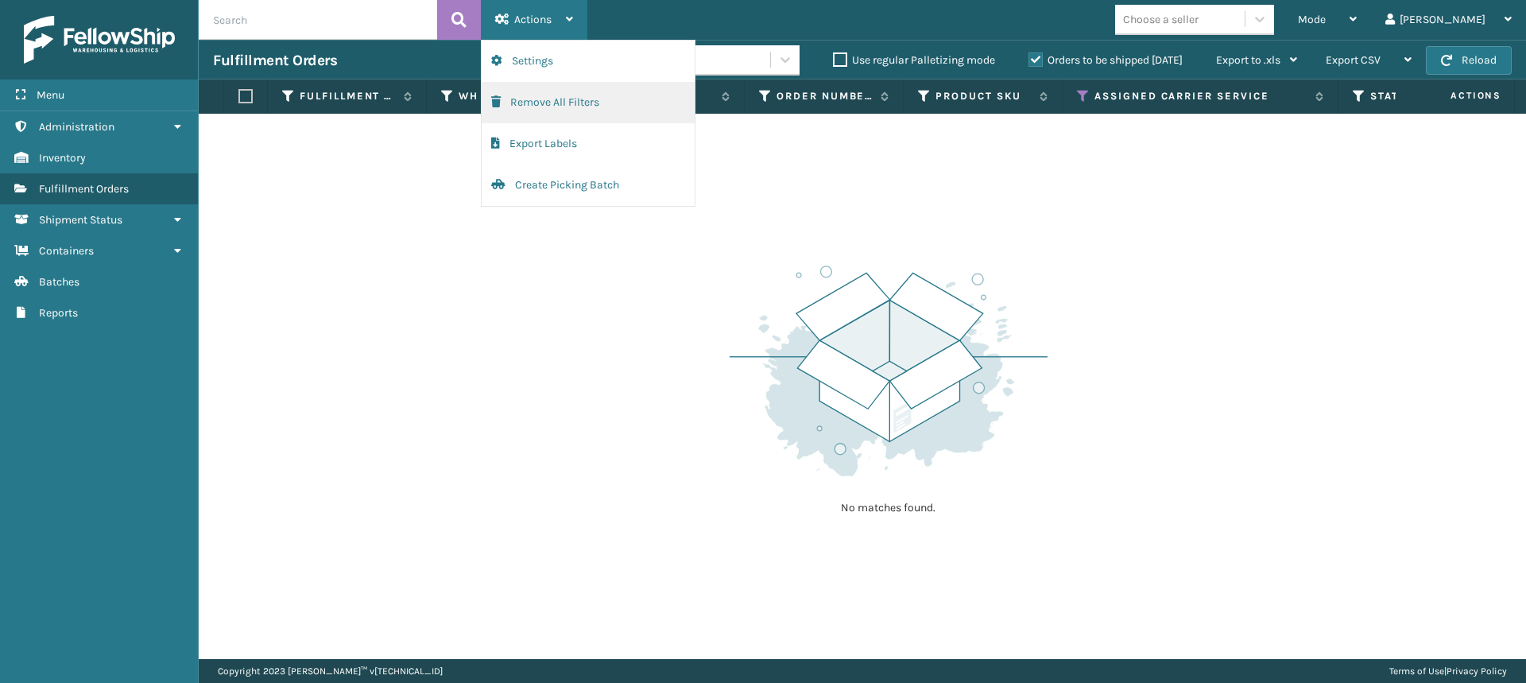
click at [571, 98] on button "Remove All Filters" at bounding box center [588, 102] width 213 height 41
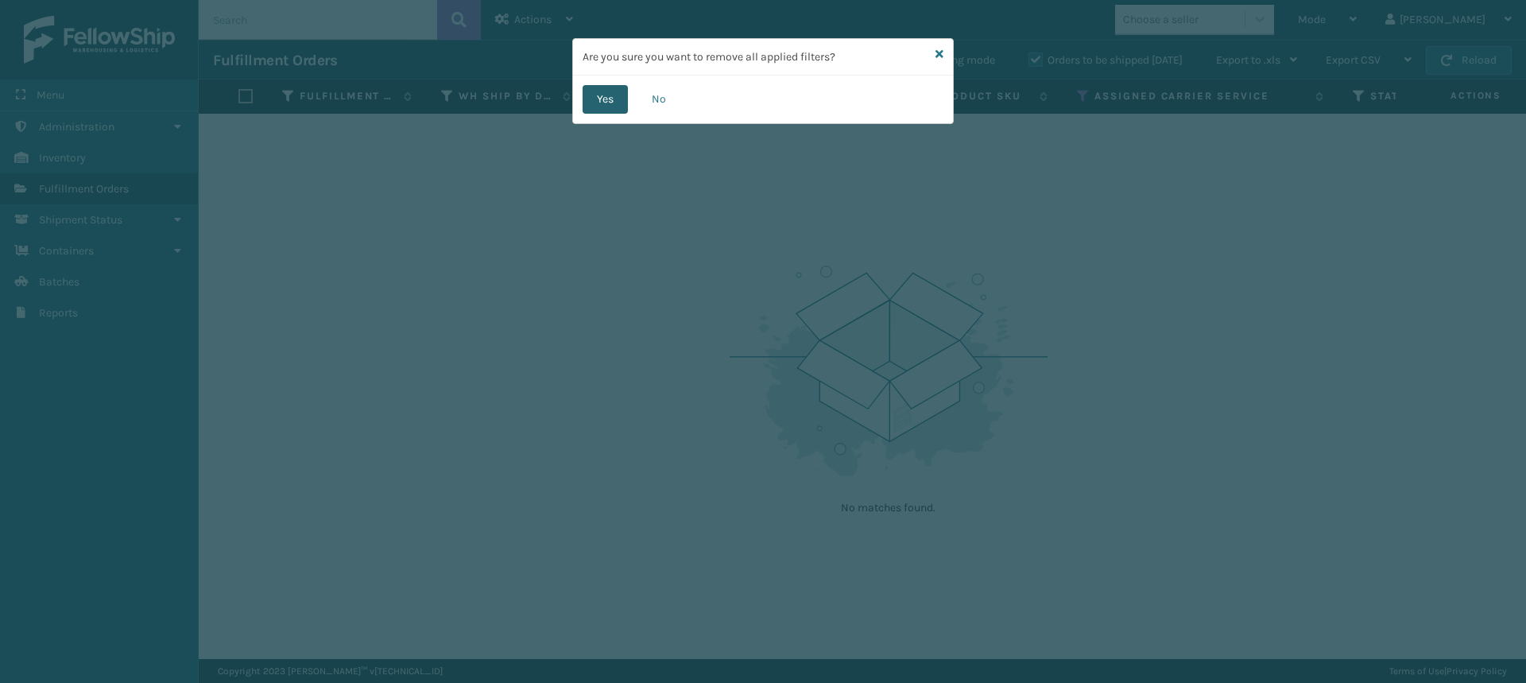
click at [593, 94] on button "Yes" at bounding box center [605, 99] width 45 height 29
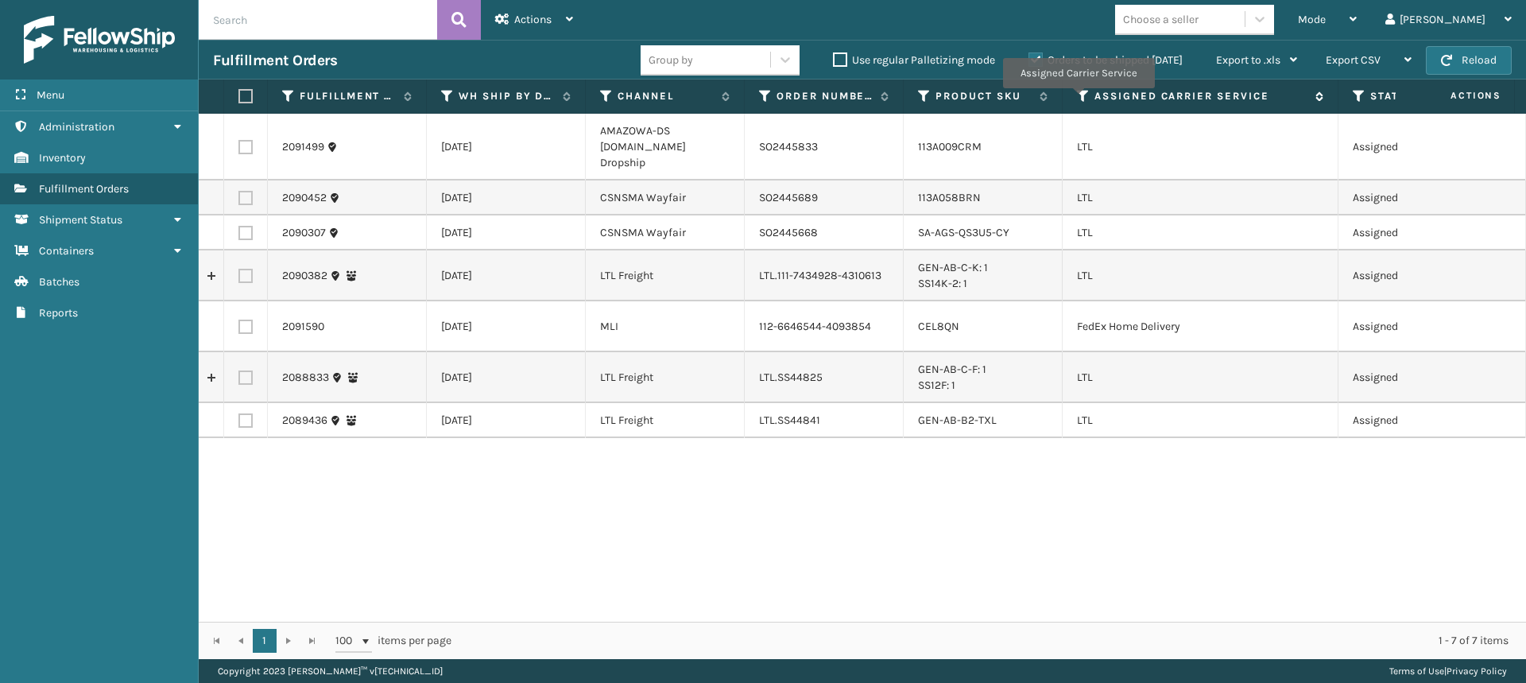
click at [1078, 99] on icon at bounding box center [1083, 96] width 13 height 14
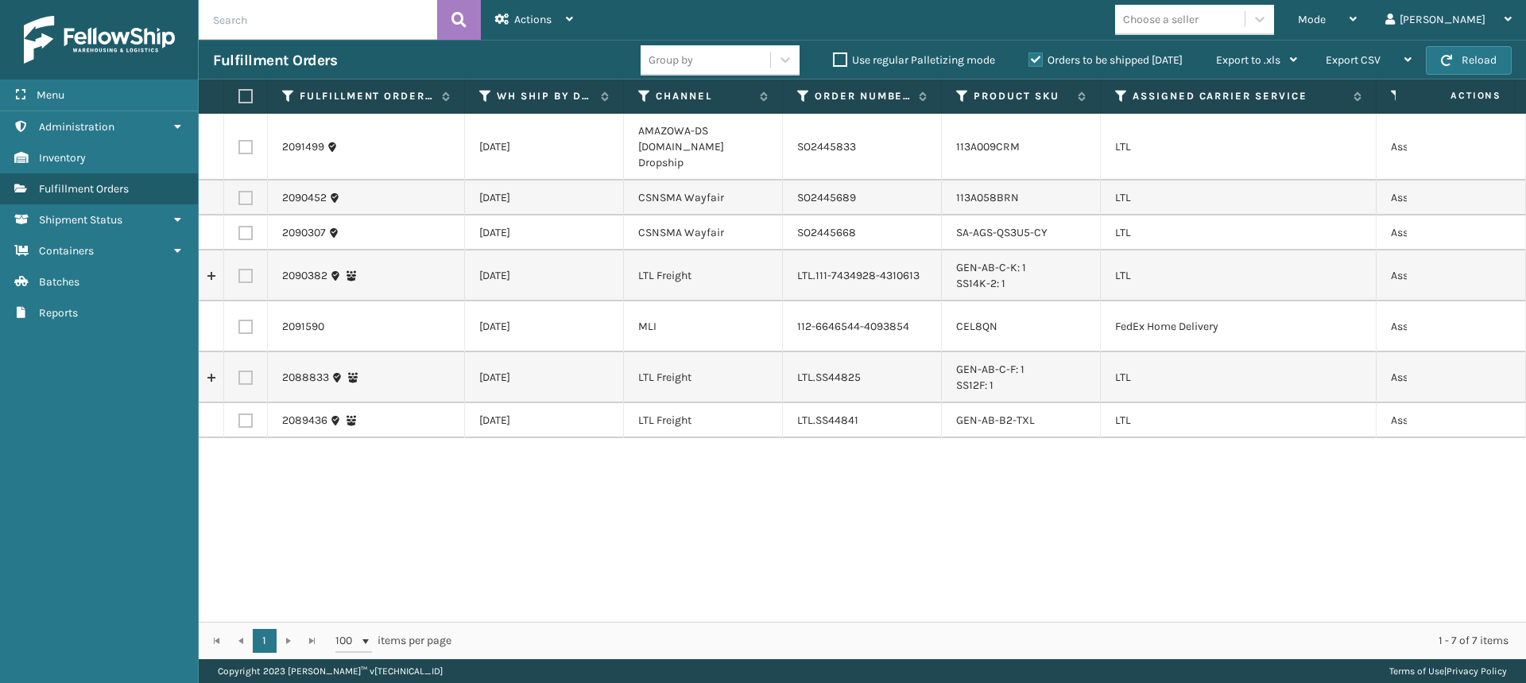
drag, startPoint x: 423, startPoint y: 96, endPoint x: 462, endPoint y: 93, distance: 39.1
click at [462, 93] on span at bounding box center [461, 246] width 5 height 334
click at [549, 21] on span "Actions" at bounding box center [532, 20] width 37 height 14
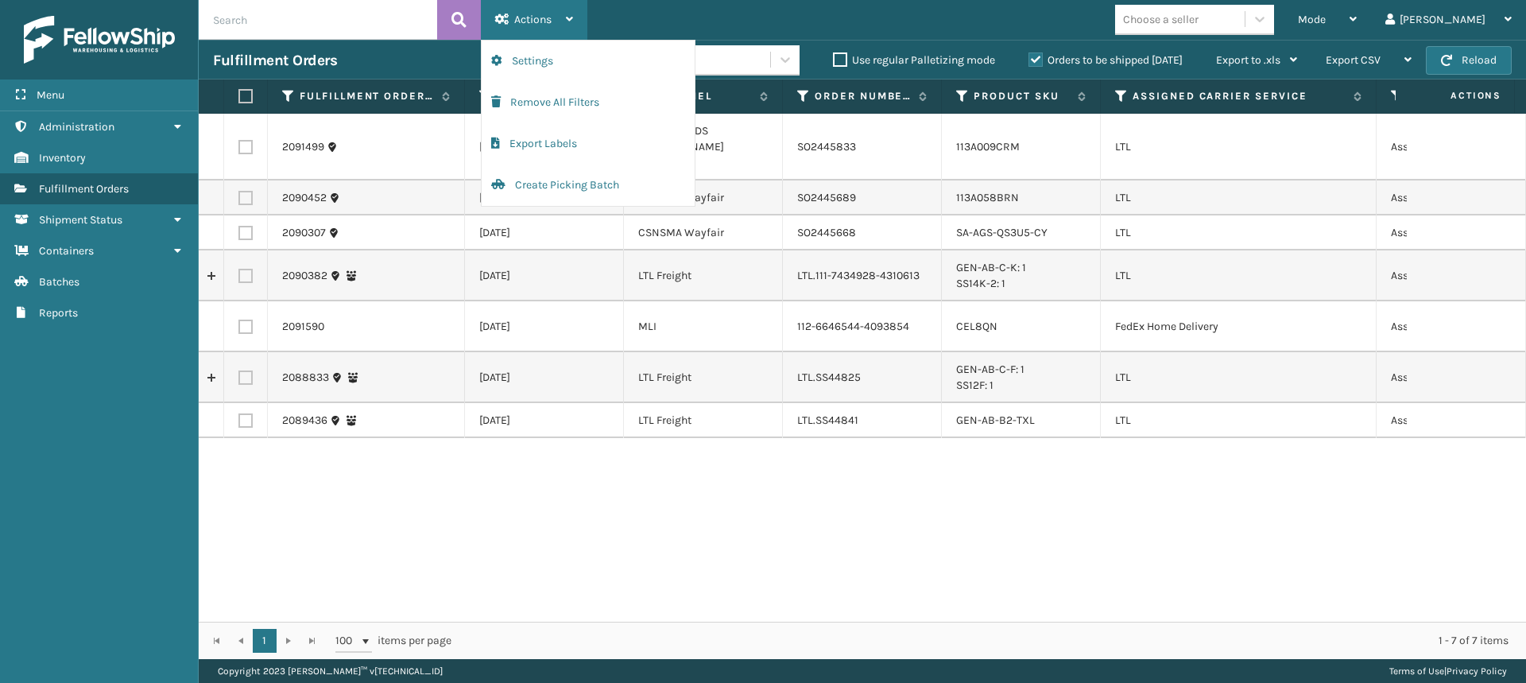
click at [560, 18] on div "Actions" at bounding box center [534, 20] width 78 height 40
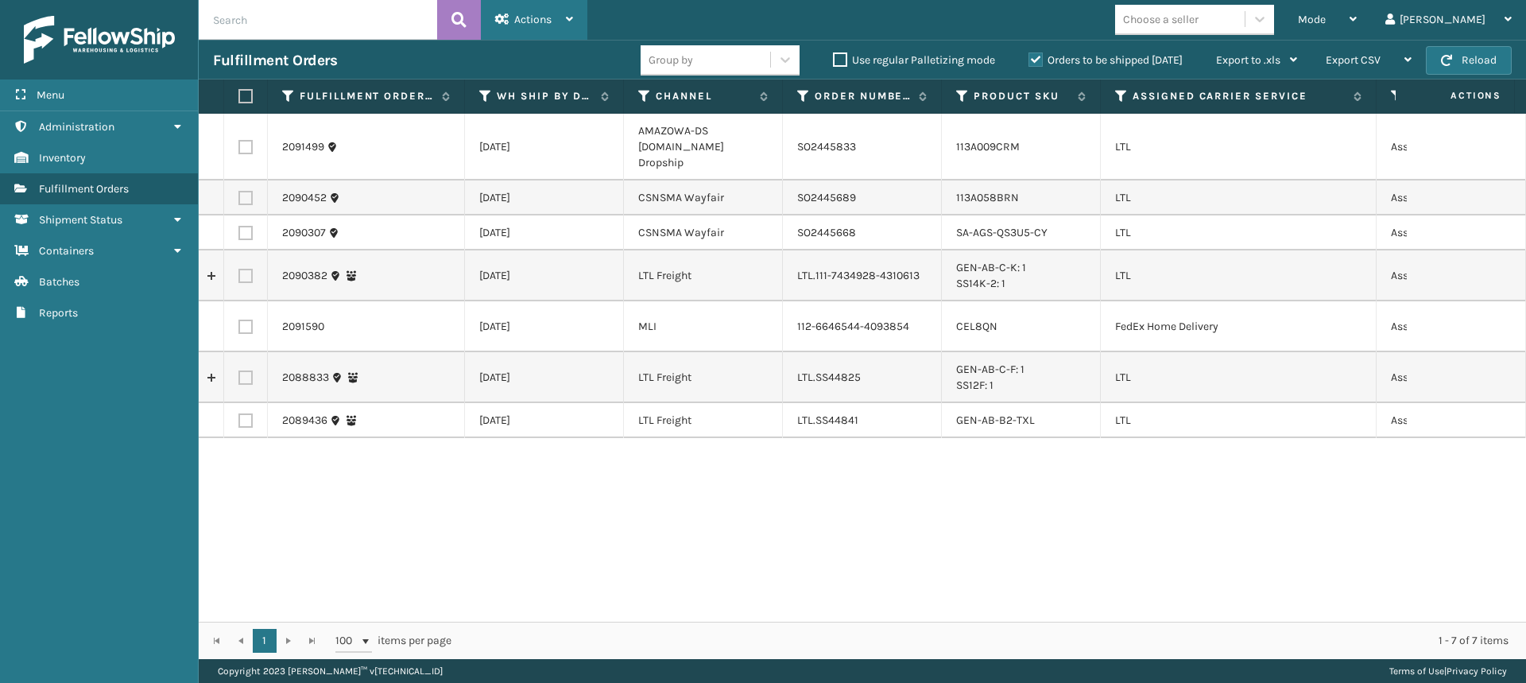
click at [560, 18] on div "Actions" at bounding box center [534, 20] width 78 height 40
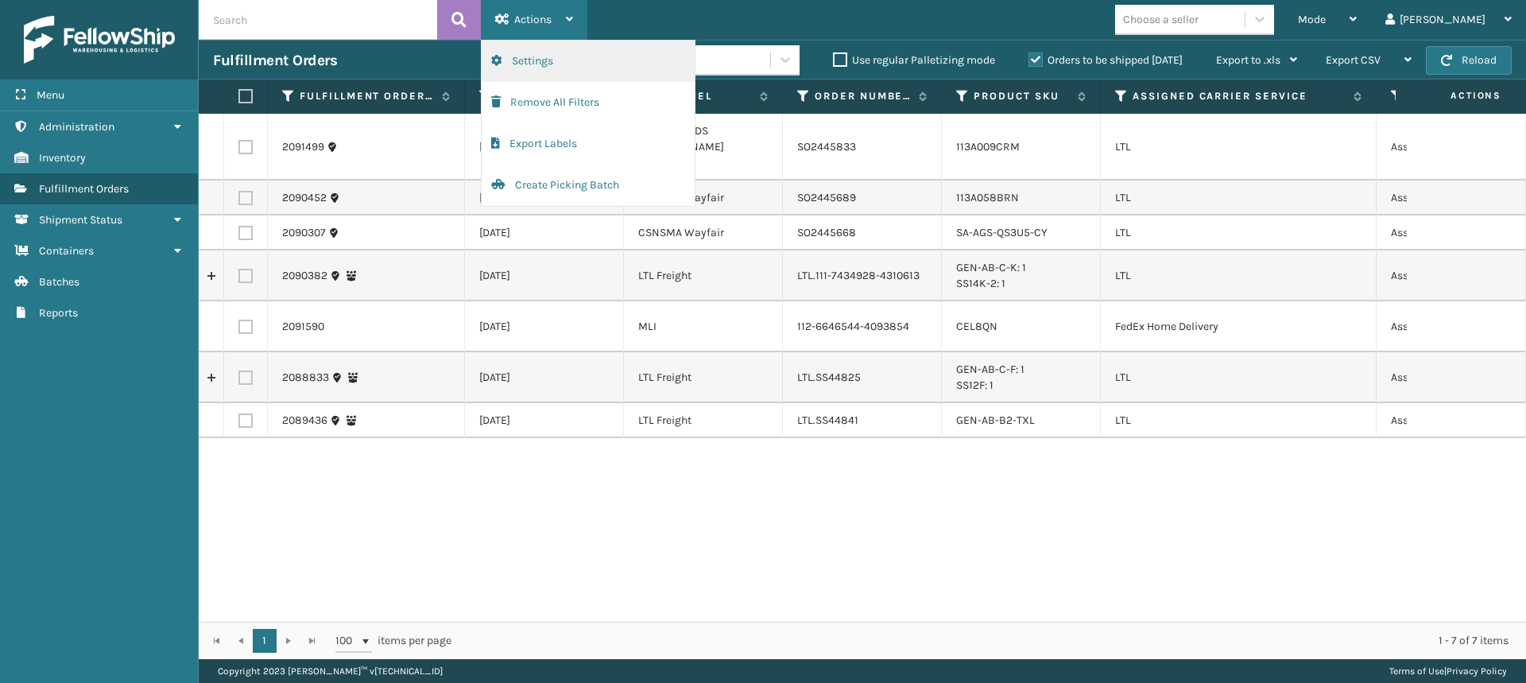
click at [549, 66] on button "Settings" at bounding box center [588, 61] width 213 height 41
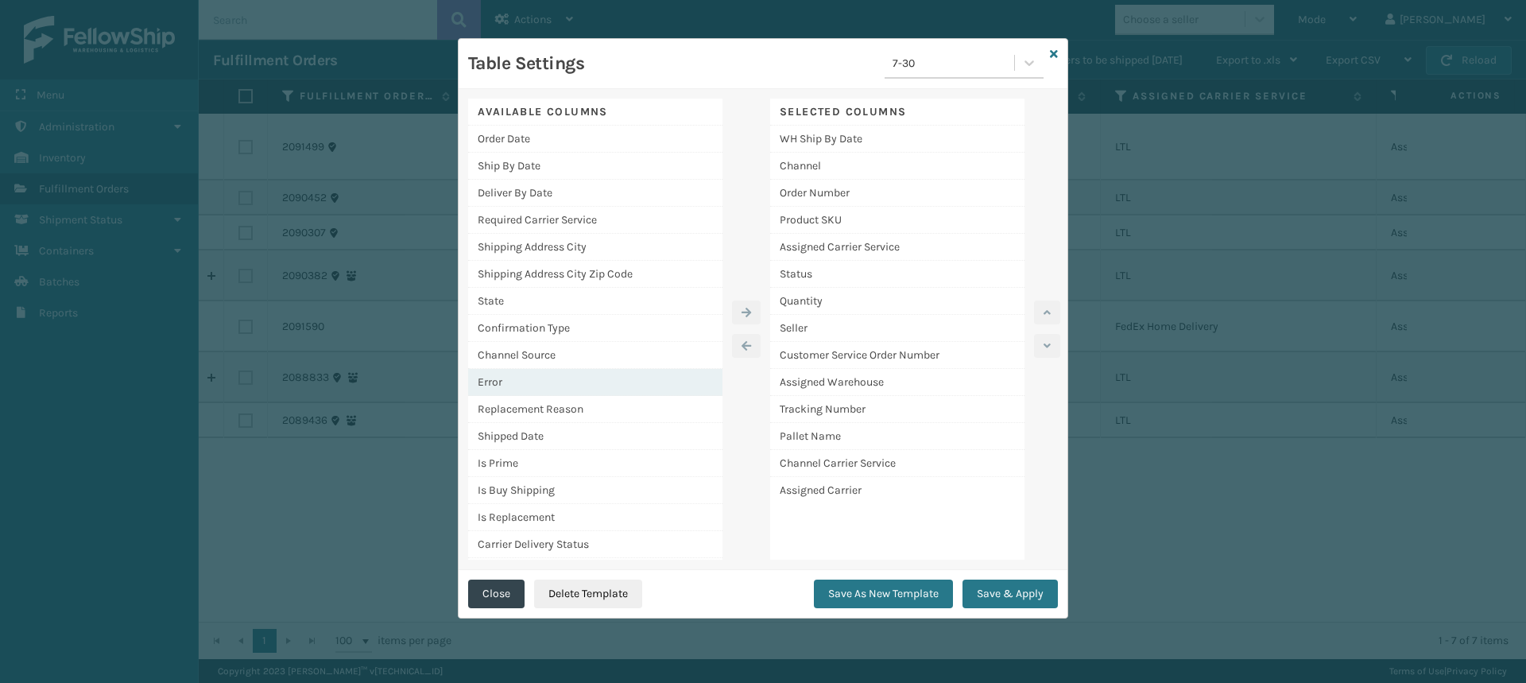
click at [553, 382] on div "Error" at bounding box center [595, 382] width 254 height 27
click at [749, 310] on icon "button" at bounding box center [747, 312] width 10 height 11
click at [850, 523] on div "Error" at bounding box center [897, 517] width 254 height 26
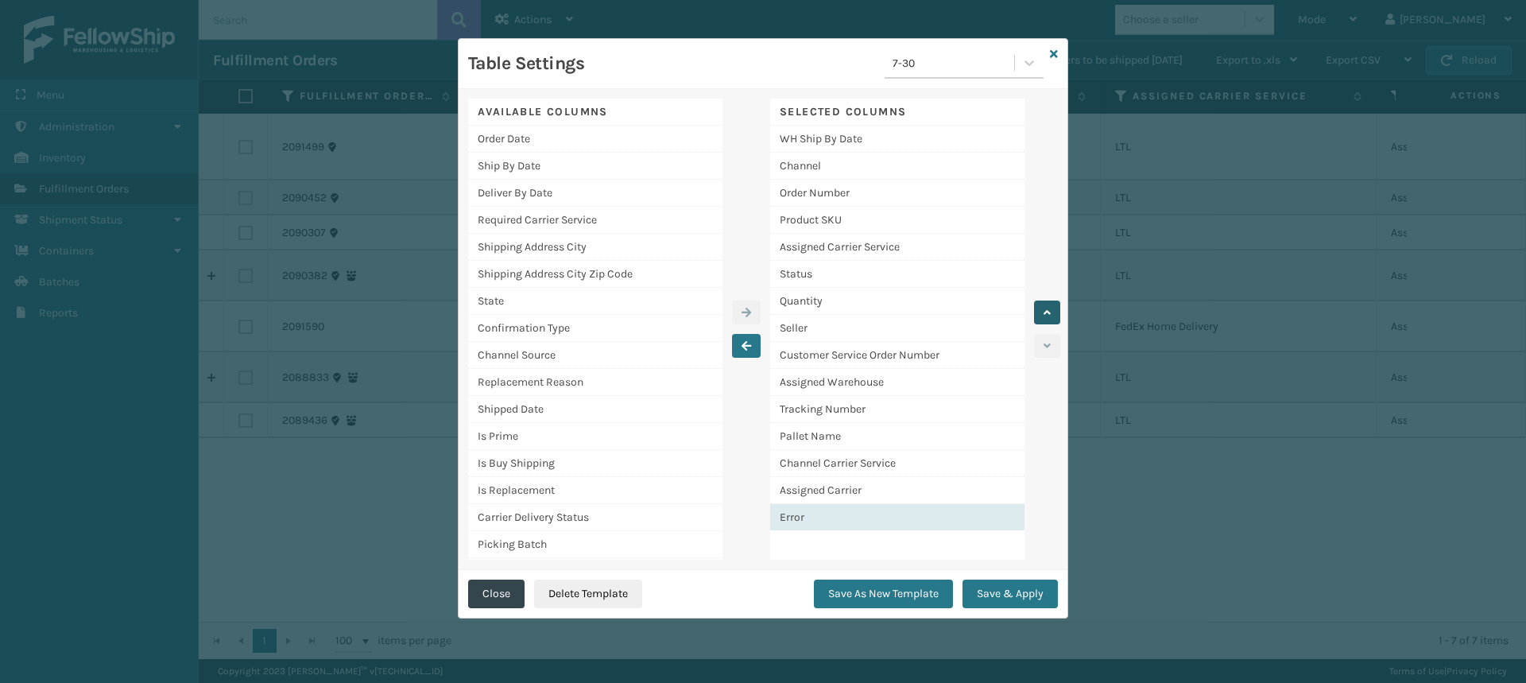
click at [1047, 312] on icon "button" at bounding box center [1047, 312] width 7 height 11
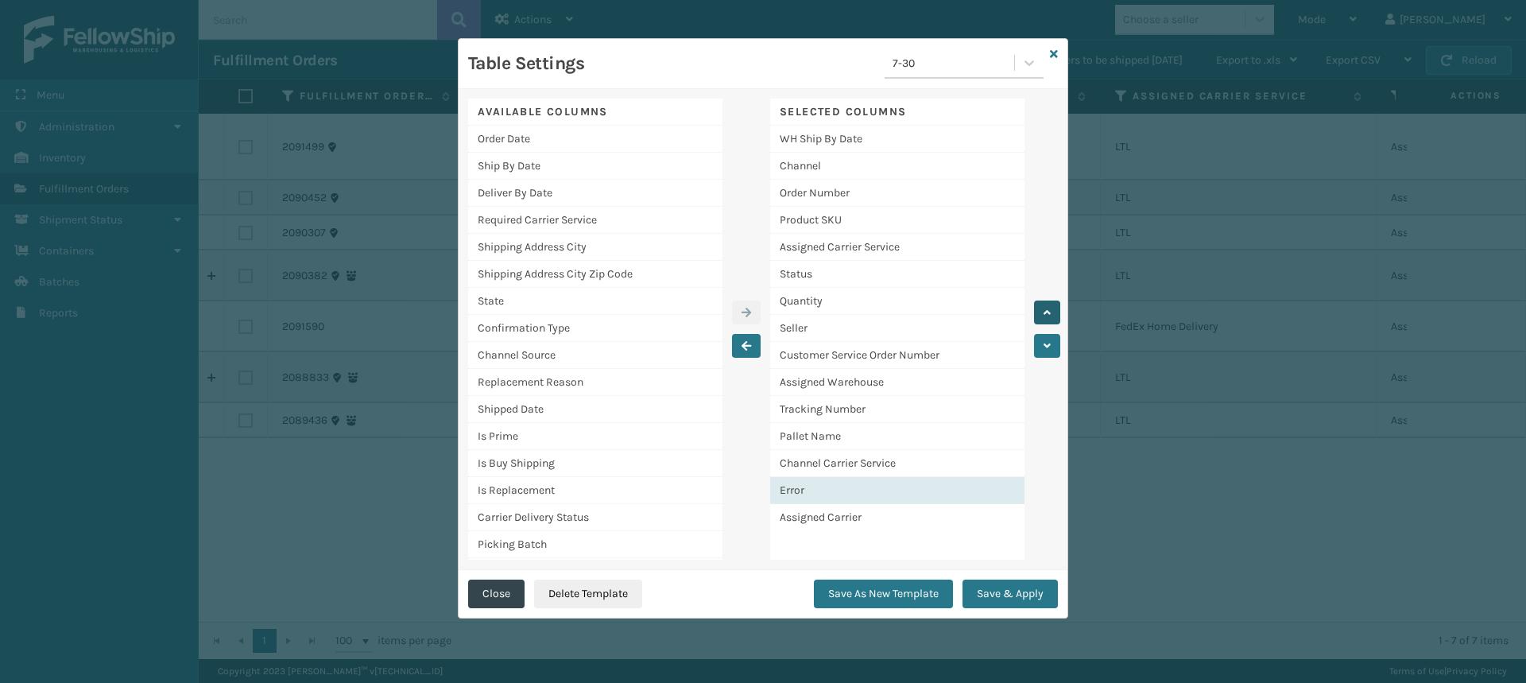
click at [1047, 312] on icon "button" at bounding box center [1047, 312] width 7 height 11
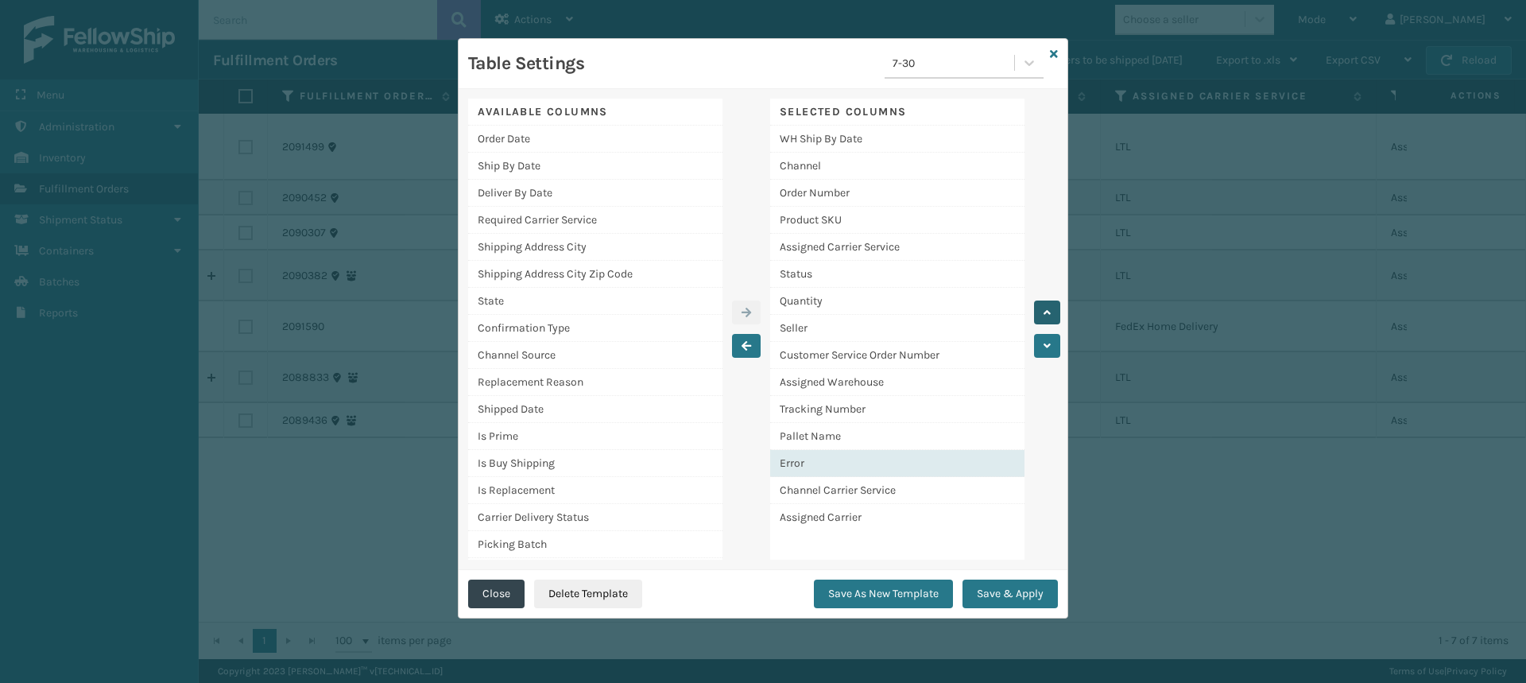
click at [1047, 312] on icon "button" at bounding box center [1047, 312] width 7 height 11
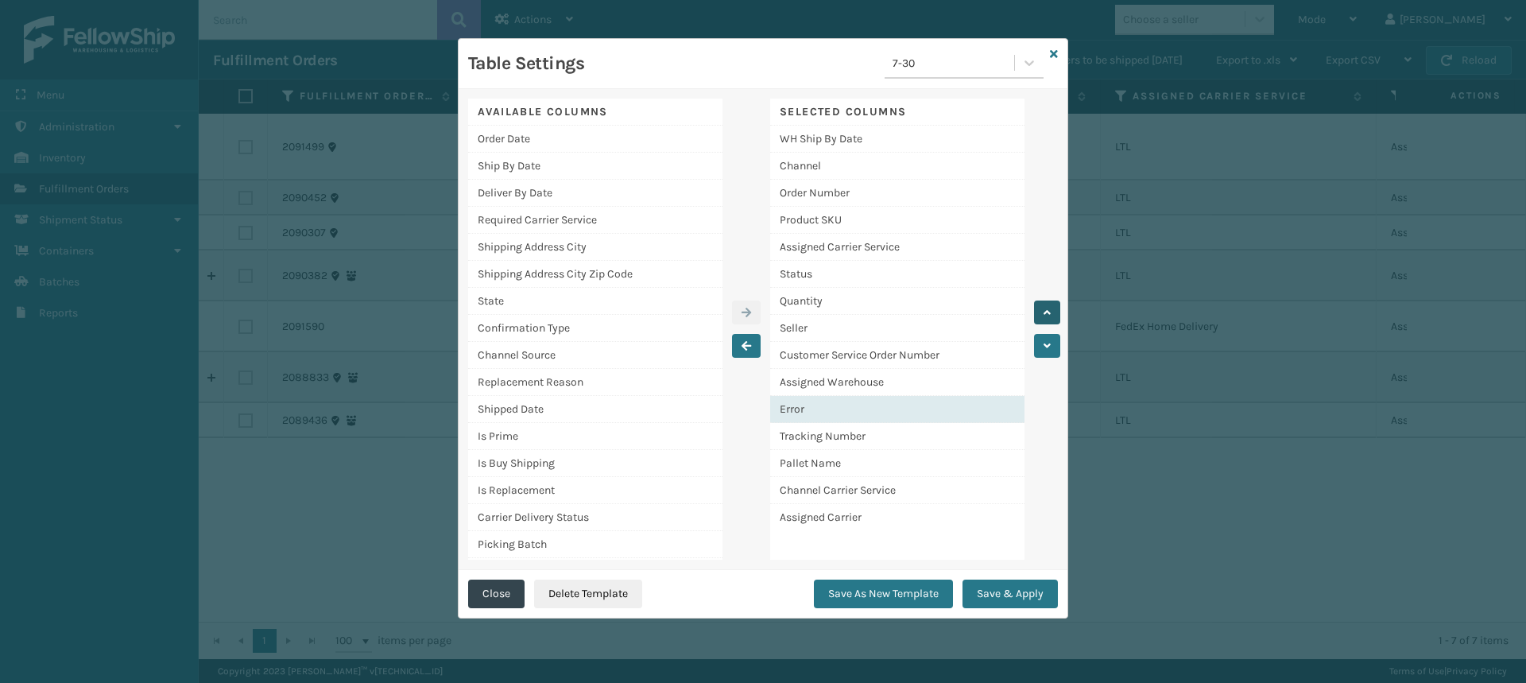
click at [1047, 312] on icon "button" at bounding box center [1047, 312] width 7 height 11
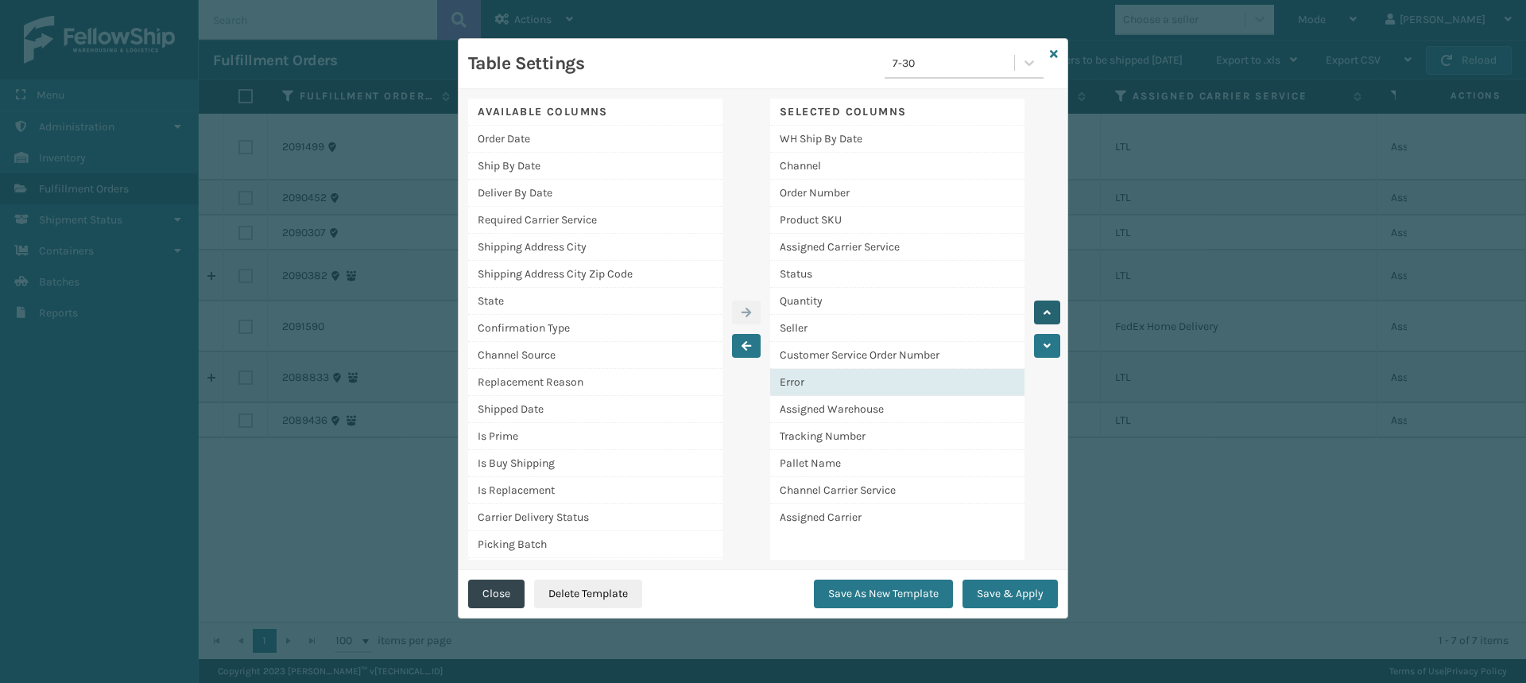
click at [1047, 312] on icon "button" at bounding box center [1047, 312] width 7 height 11
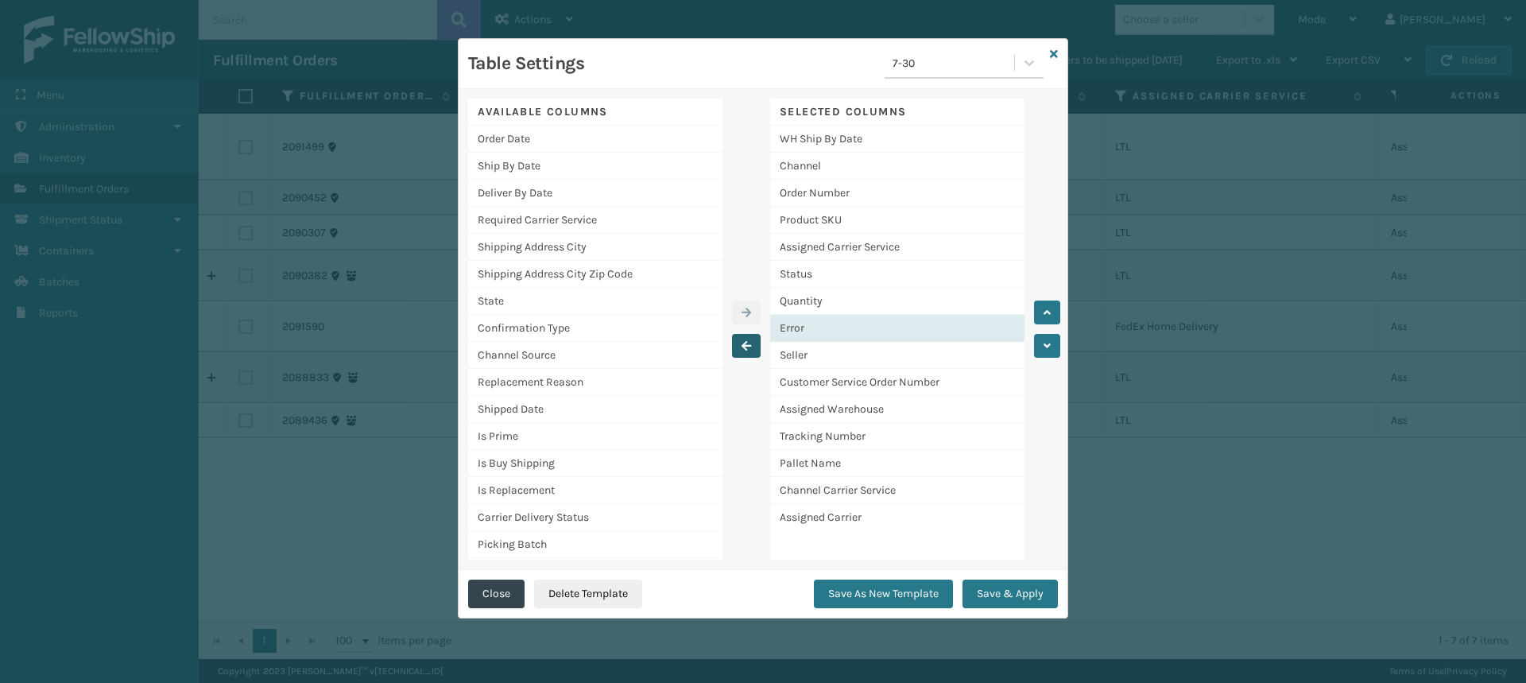
click at [750, 346] on icon "button" at bounding box center [747, 345] width 10 height 11
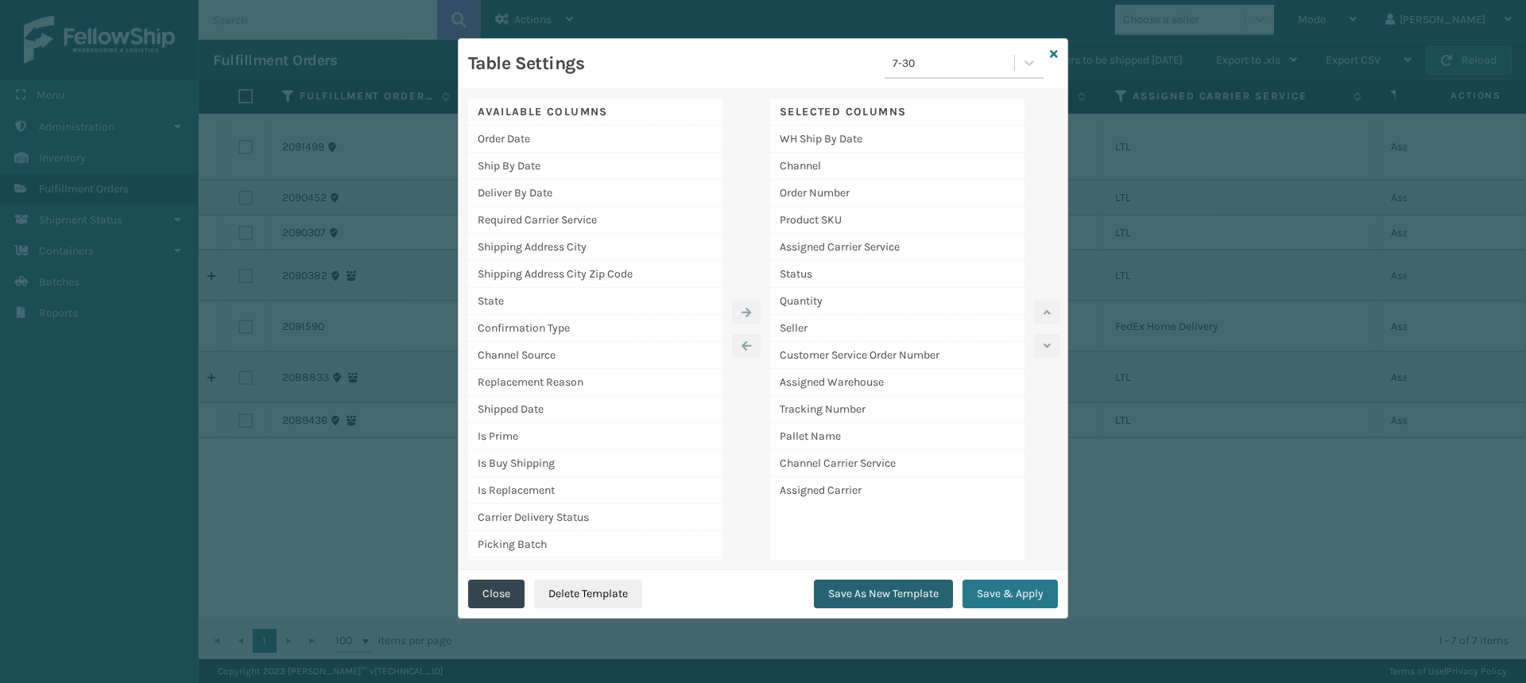
click at [866, 599] on button "Save As New Template" at bounding box center [883, 593] width 139 height 29
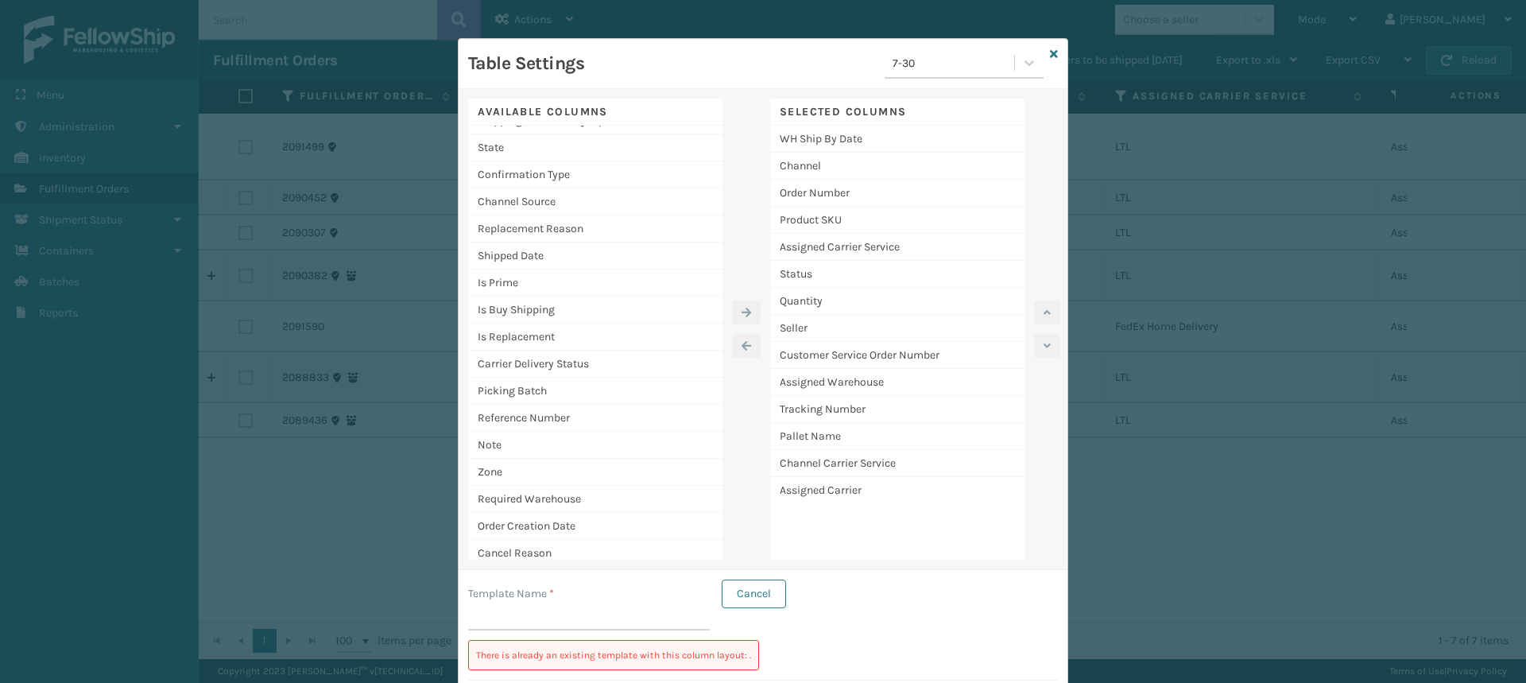
scroll to position [159, 0]
click at [1050, 58] on icon at bounding box center [1054, 53] width 8 height 11
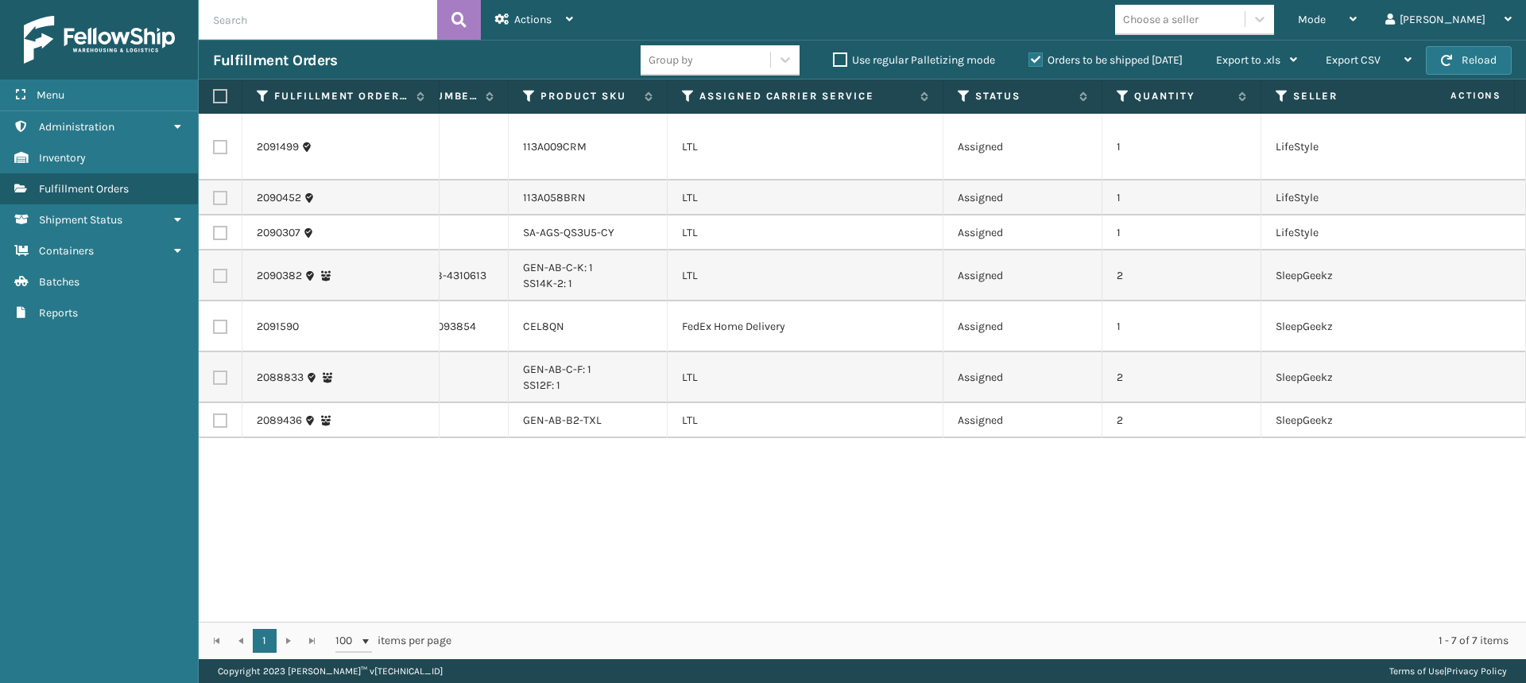
scroll to position [0, 432]
drag, startPoint x: 961, startPoint y: 137, endPoint x: 1013, endPoint y: 138, distance: 51.7
click at [1013, 138] on td "Assigned" at bounding box center [1024, 147] width 159 height 67
click at [1326, 25] on span "Mode" at bounding box center [1312, 20] width 28 height 14
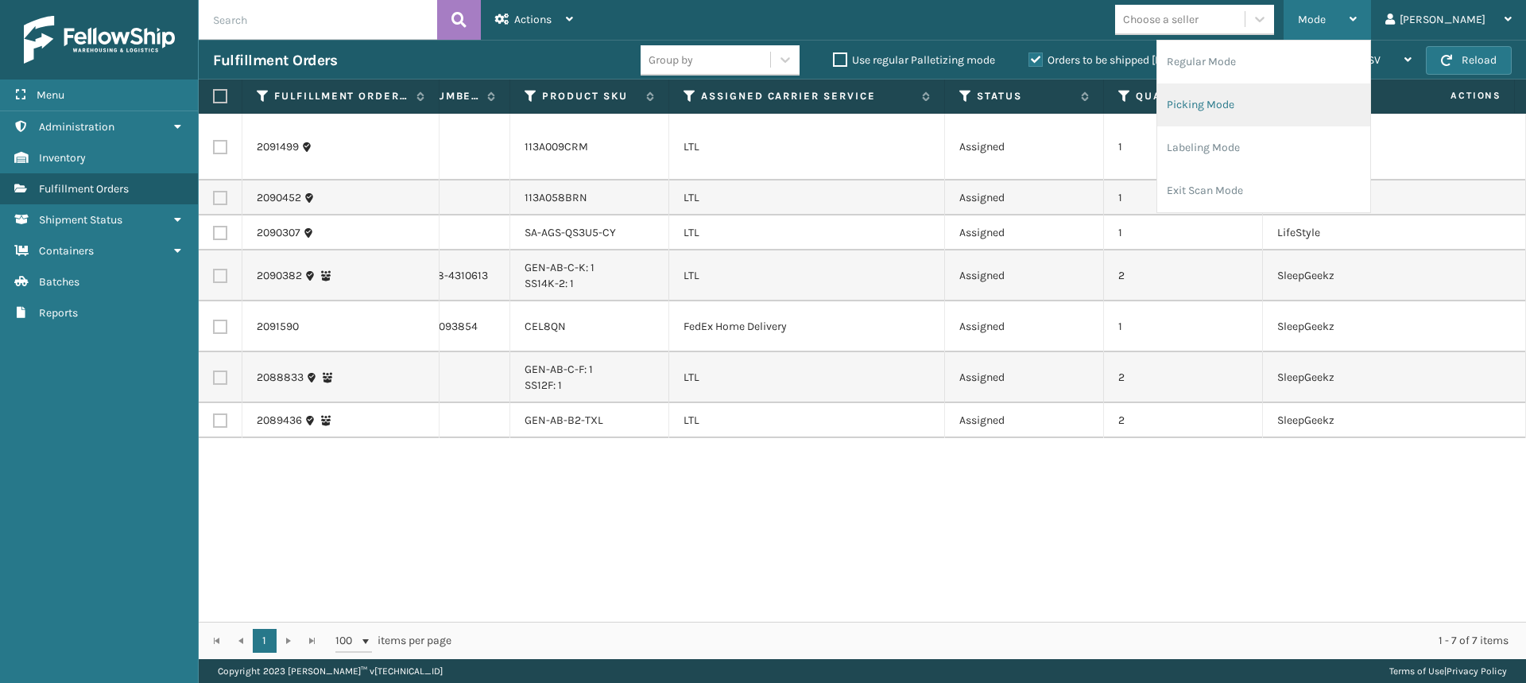
click at [1308, 115] on li "Picking Mode" at bounding box center [1263, 104] width 213 height 43
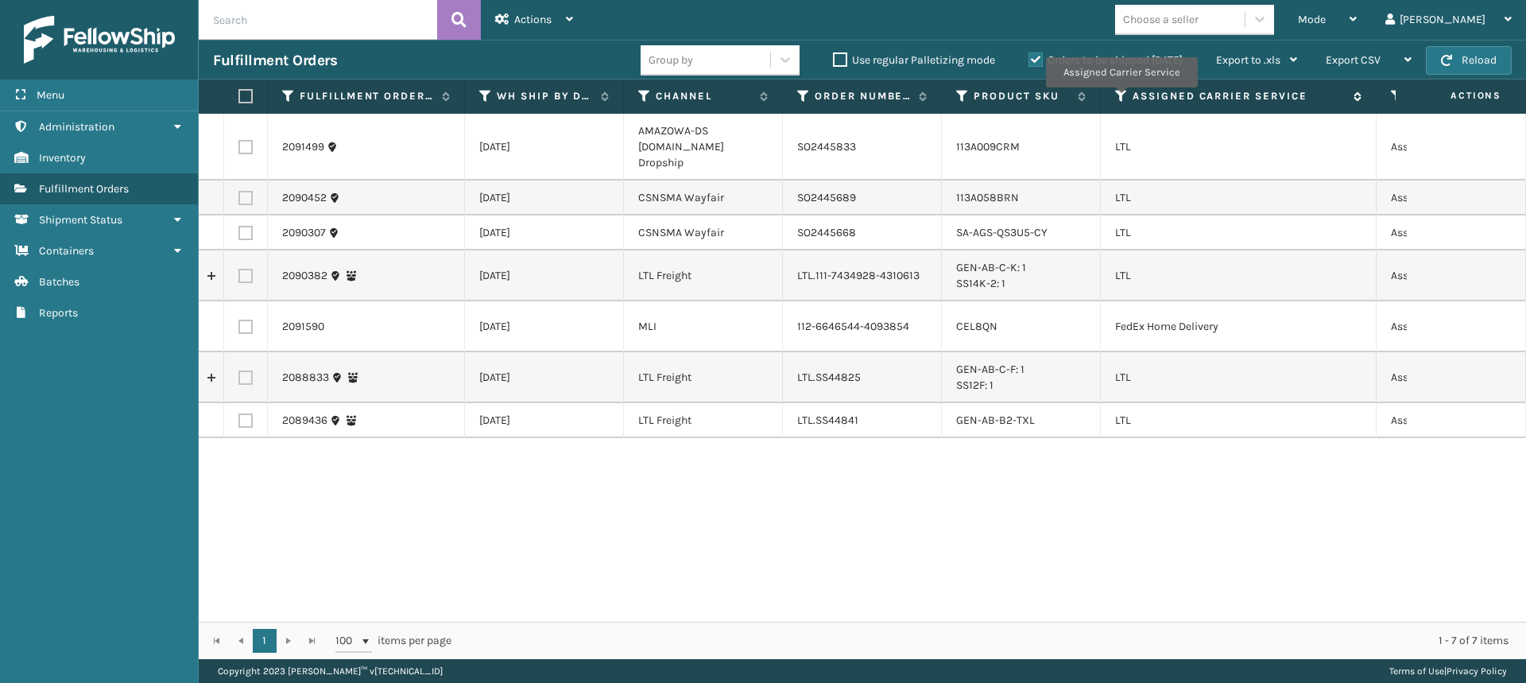
click at [1121, 99] on icon at bounding box center [1121, 96] width 13 height 14
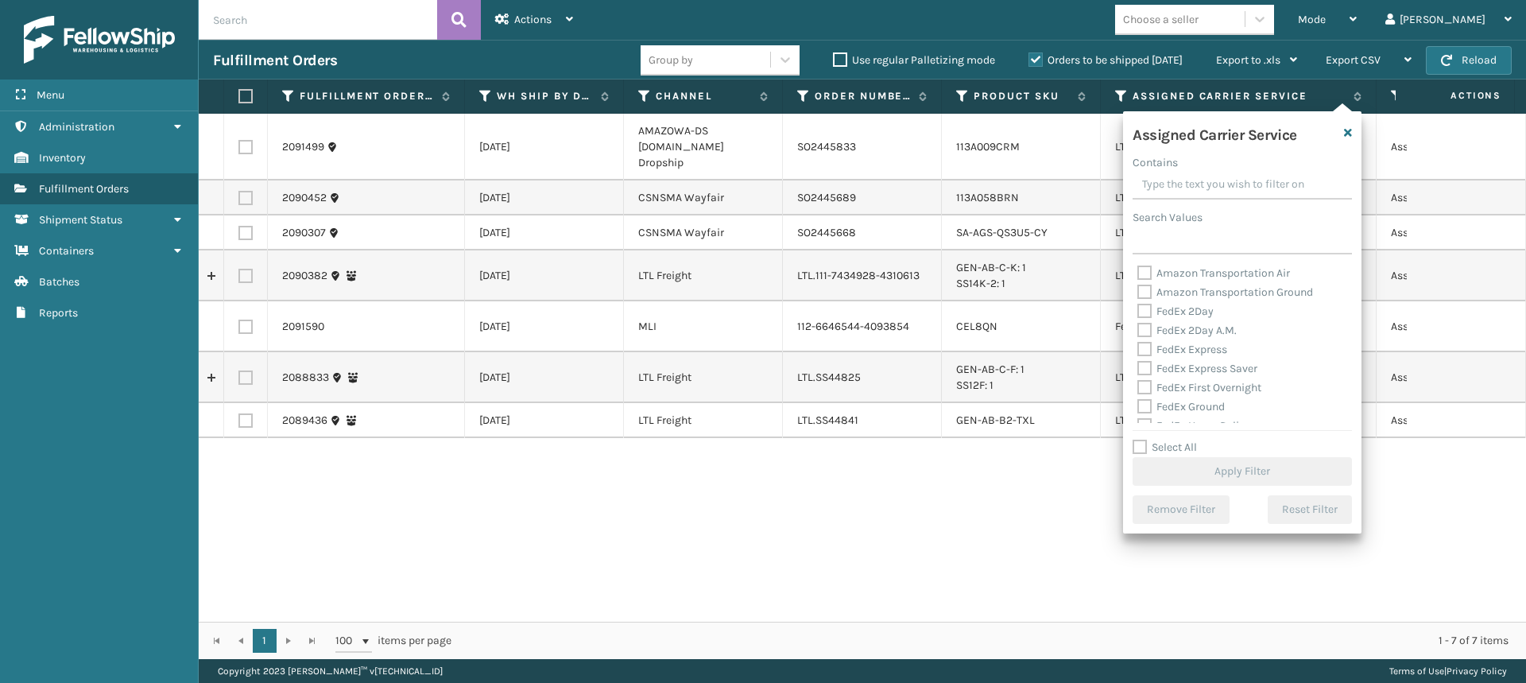
click at [1144, 331] on label "FedEx 2Day A.M." at bounding box center [1186, 330] width 99 height 14
click at [1138, 331] on input "FedEx 2Day A.M." at bounding box center [1137, 326] width 1 height 10
checkbox input "true"
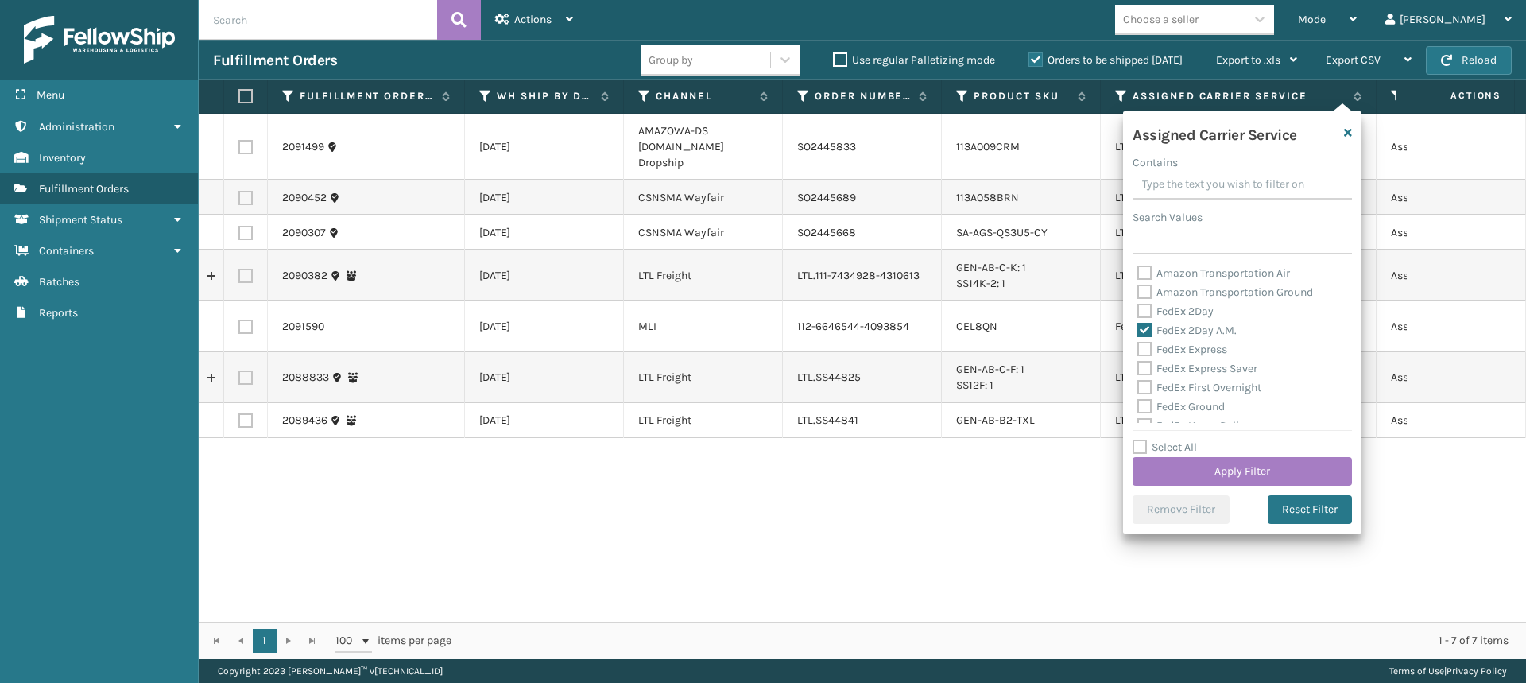
click at [1144, 356] on div "FedEx Express" at bounding box center [1242, 349] width 210 height 19
click at [1144, 351] on label "FedEx Express" at bounding box center [1182, 350] width 90 height 14
click at [1138, 351] on input "FedEx Express" at bounding box center [1137, 345] width 1 height 10
checkbox input "true"
click at [1143, 372] on label "FedEx Express Saver" at bounding box center [1197, 369] width 120 height 14
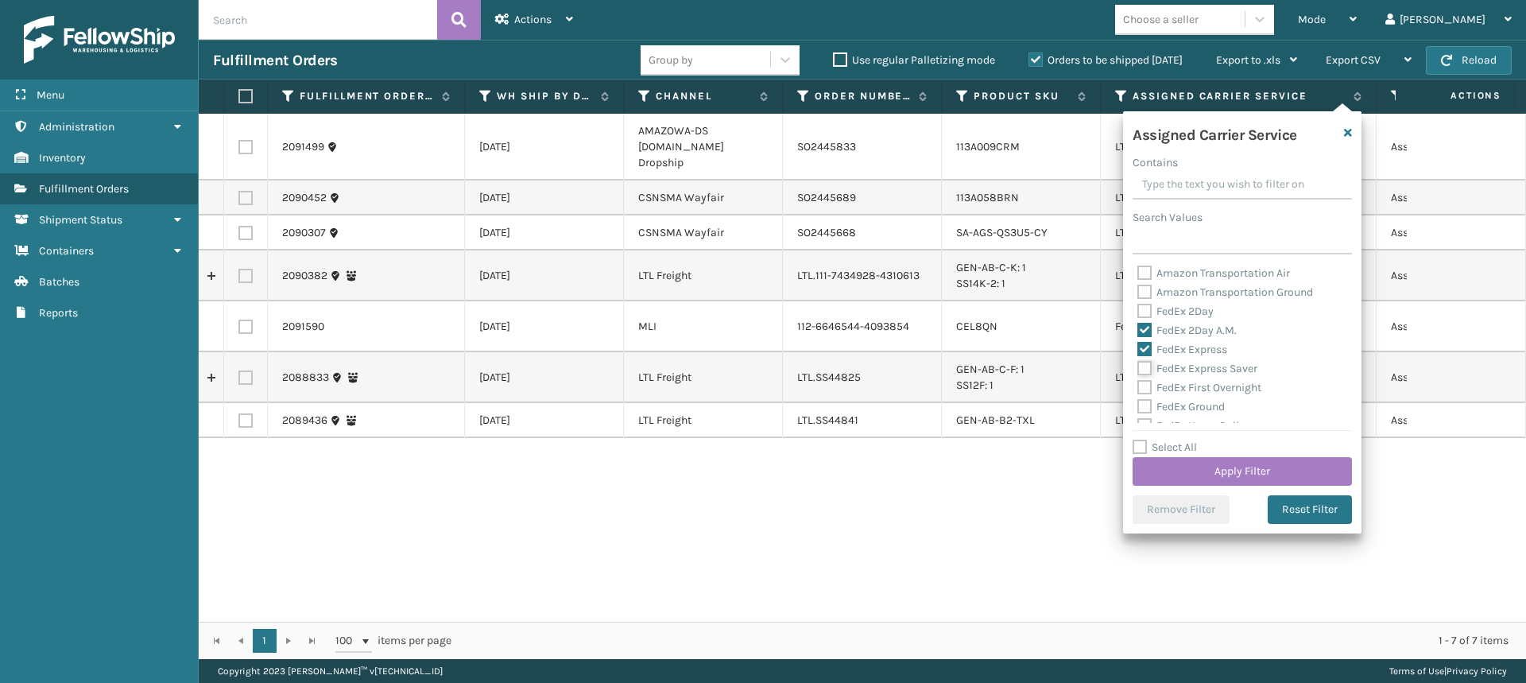
click at [1138, 370] on input "FedEx Express Saver" at bounding box center [1137, 364] width 1 height 10
click at [1143, 385] on label "FedEx First Overnight" at bounding box center [1199, 388] width 124 height 14
click at [1138, 385] on input "FedEx First Overnight" at bounding box center [1137, 383] width 1 height 10
click at [1142, 327] on label "FedEx Ground" at bounding box center [1180, 327] width 87 height 14
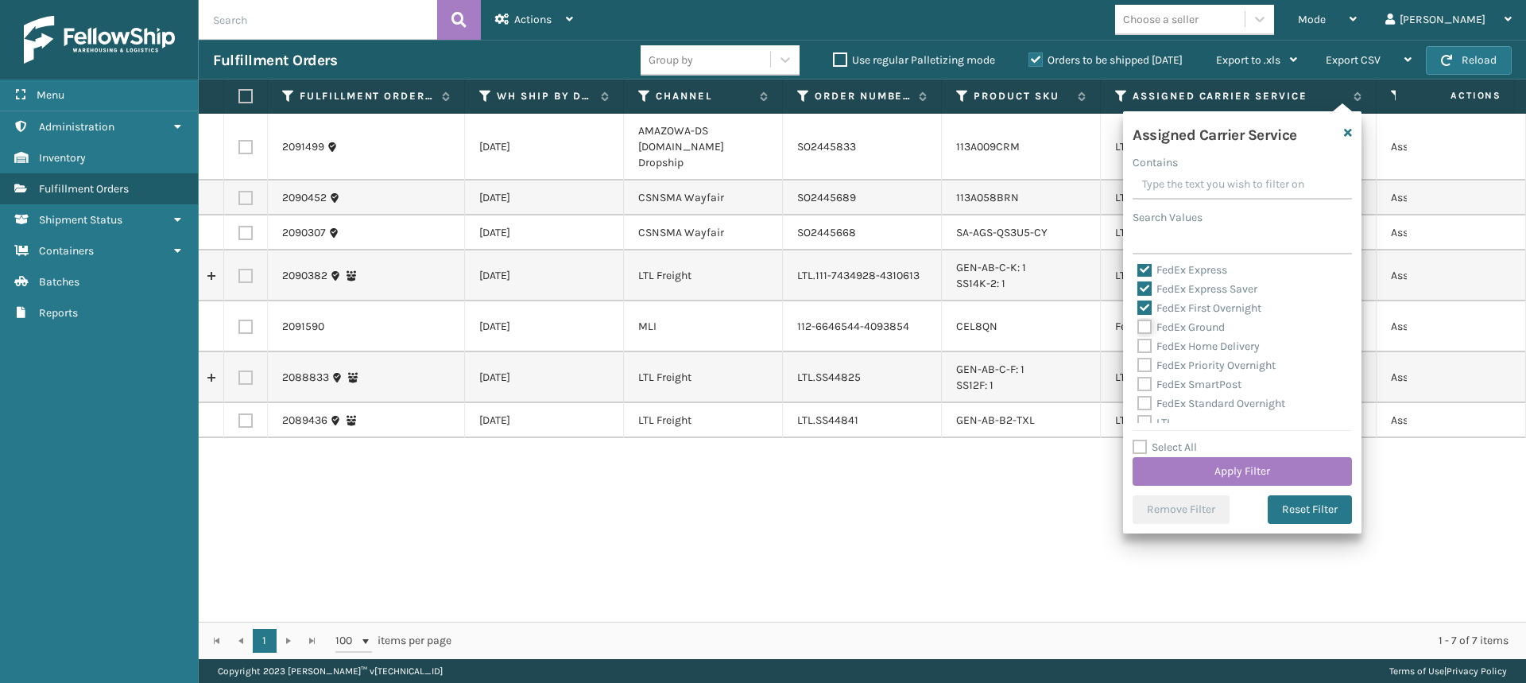
click at [1138, 327] on input "FedEx Ground" at bounding box center [1137, 323] width 1 height 10
click at [1142, 348] on label "FedEx Home Delivery" at bounding box center [1198, 346] width 122 height 14
click at [1138, 347] on input "FedEx Home Delivery" at bounding box center [1137, 342] width 1 height 10
click at [1145, 361] on label "FedEx Priority Overnight" at bounding box center [1206, 365] width 138 height 14
click at [1138, 361] on input "FedEx Priority Overnight" at bounding box center [1137, 361] width 1 height 10
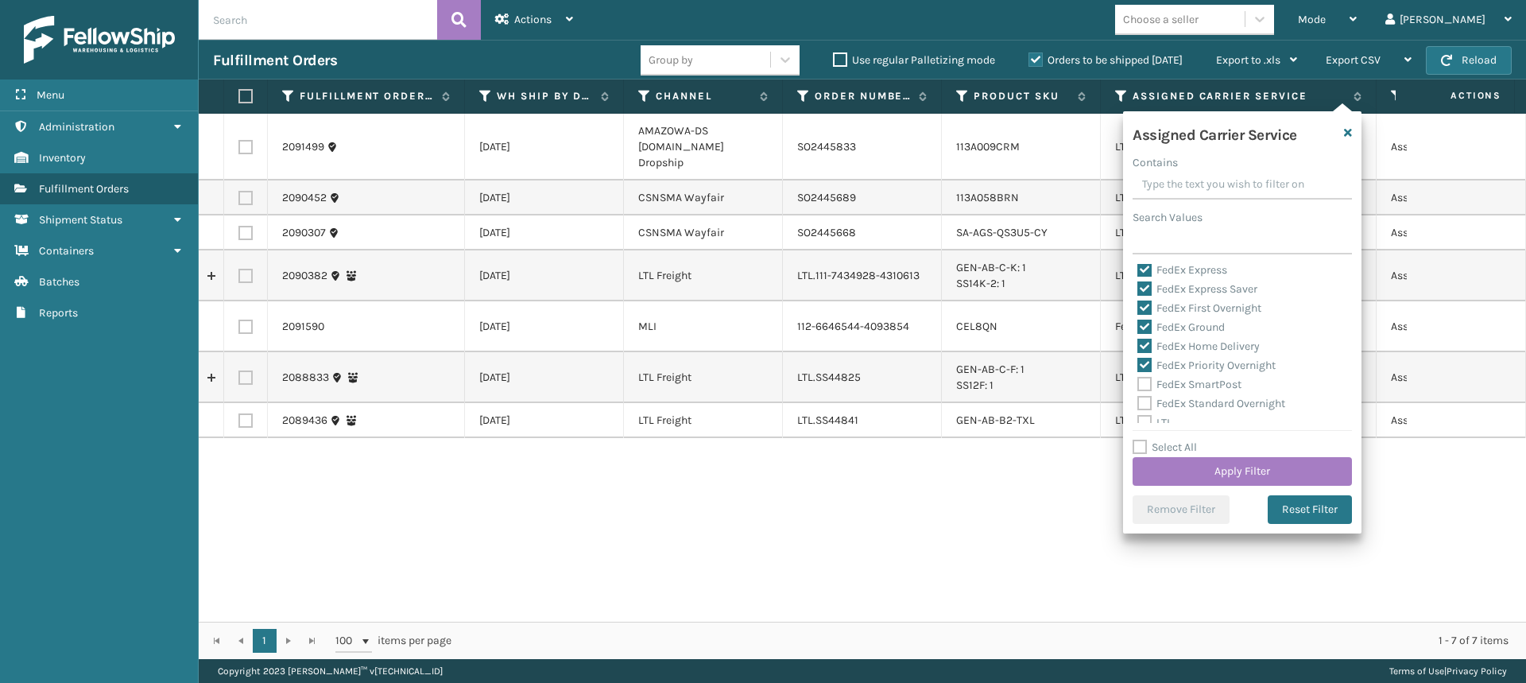
click at [1145, 383] on label "FedEx SmartPost" at bounding box center [1189, 385] width 104 height 14
click at [1138, 383] on input "FedEx SmartPost" at bounding box center [1137, 380] width 1 height 10
click at [1145, 402] on label "FedEx Standard Overnight" at bounding box center [1211, 404] width 148 height 14
click at [1138, 402] on input "FedEx Standard Overnight" at bounding box center [1137, 399] width 1 height 10
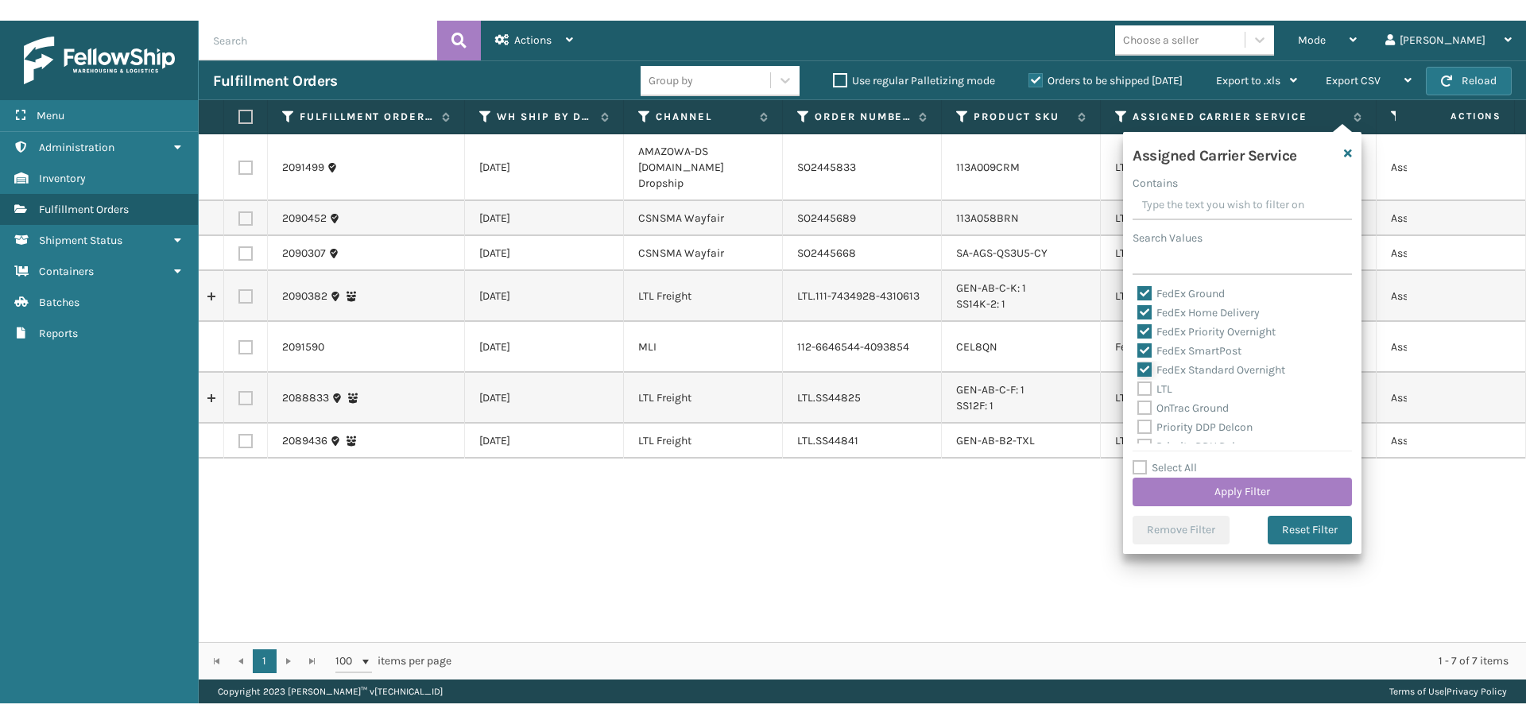
scroll to position [159, 0]
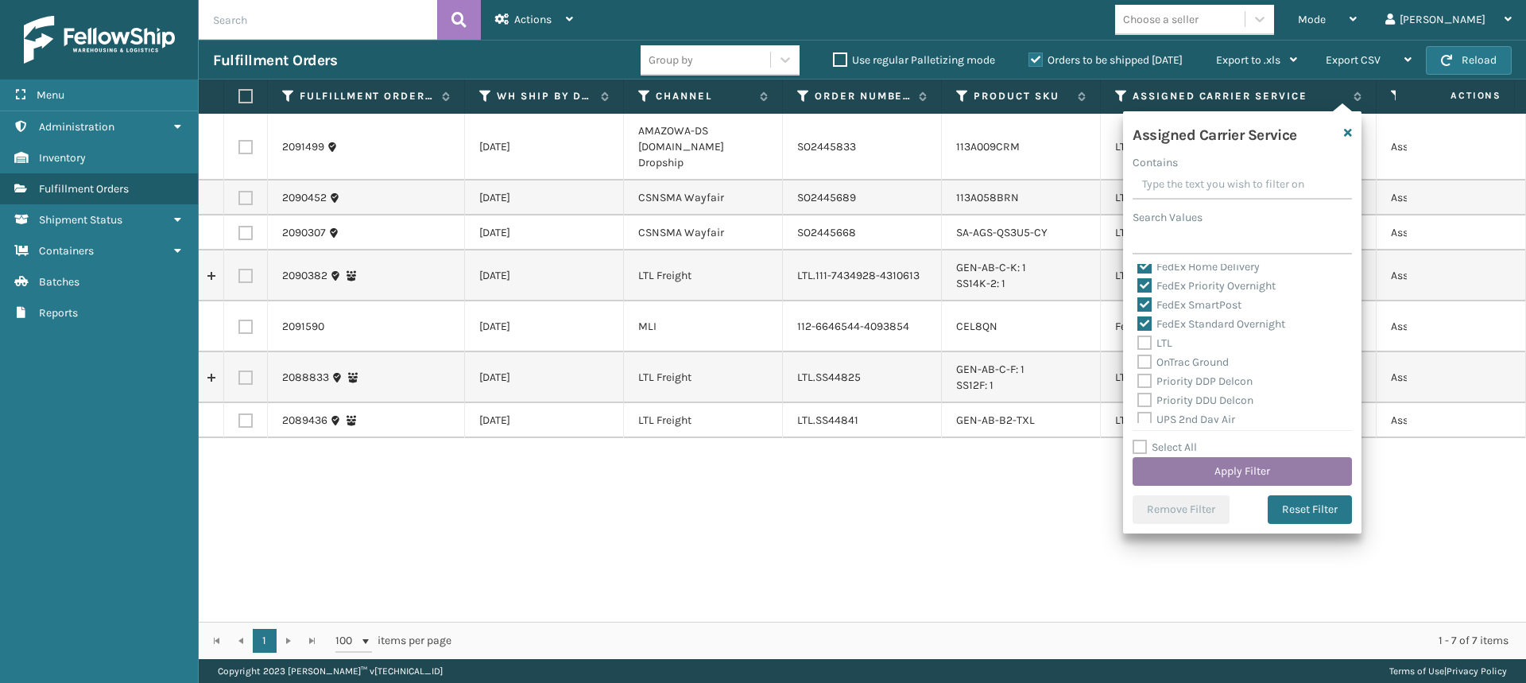
click at [1228, 467] on button "Apply Filter" at bounding box center [1242, 471] width 219 height 29
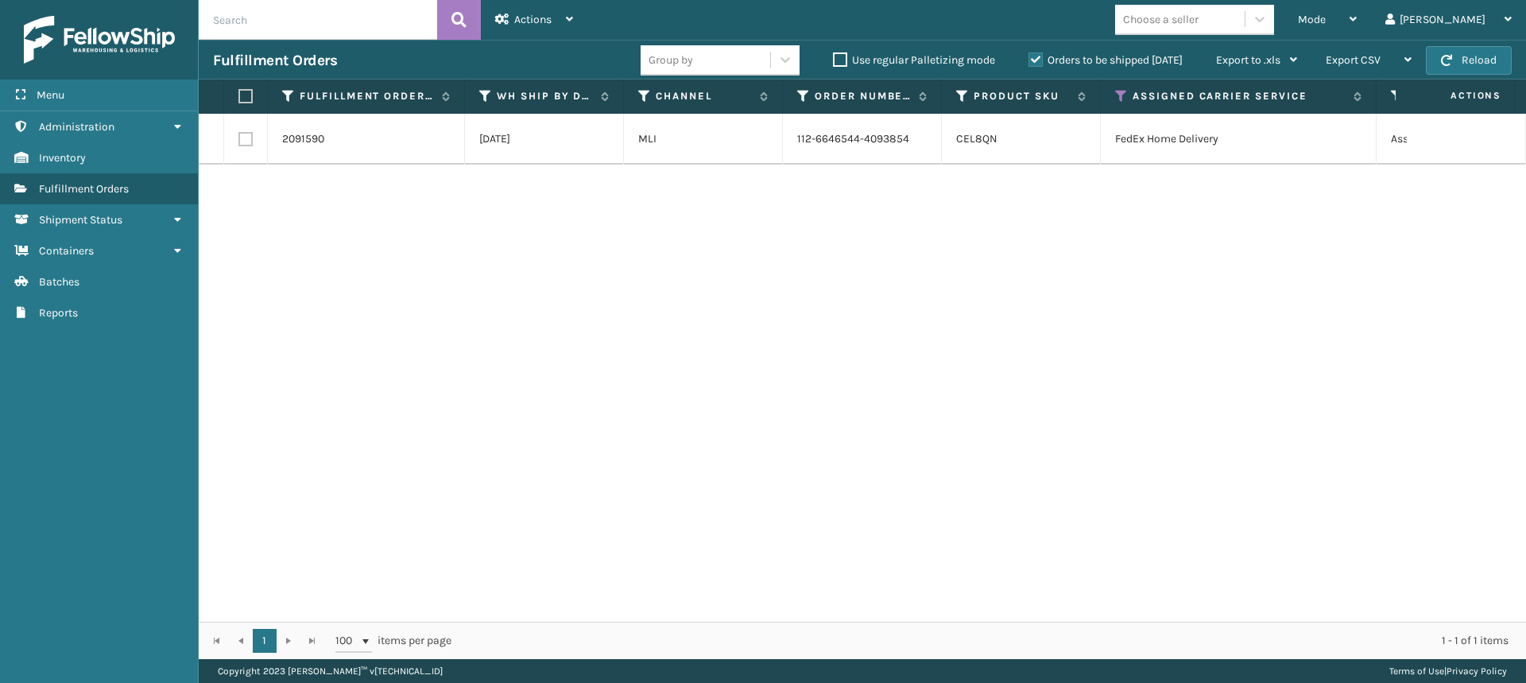
click at [244, 96] on label at bounding box center [243, 96] width 10 height 14
click at [239, 96] on input "checkbox" at bounding box center [238, 96] width 1 height 10
click at [533, 21] on span "Actions" at bounding box center [532, 20] width 37 height 14
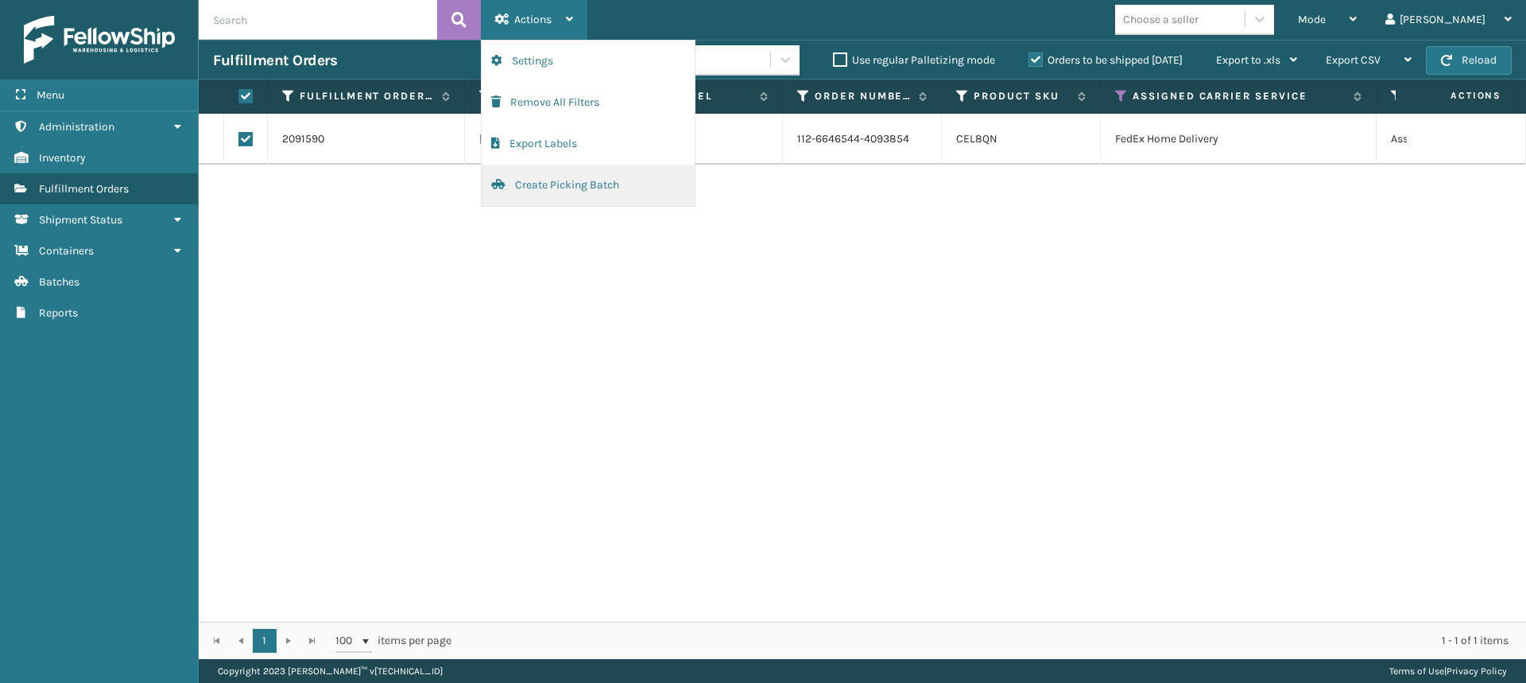
click at [560, 194] on button "Create Picking Batch" at bounding box center [588, 185] width 213 height 41
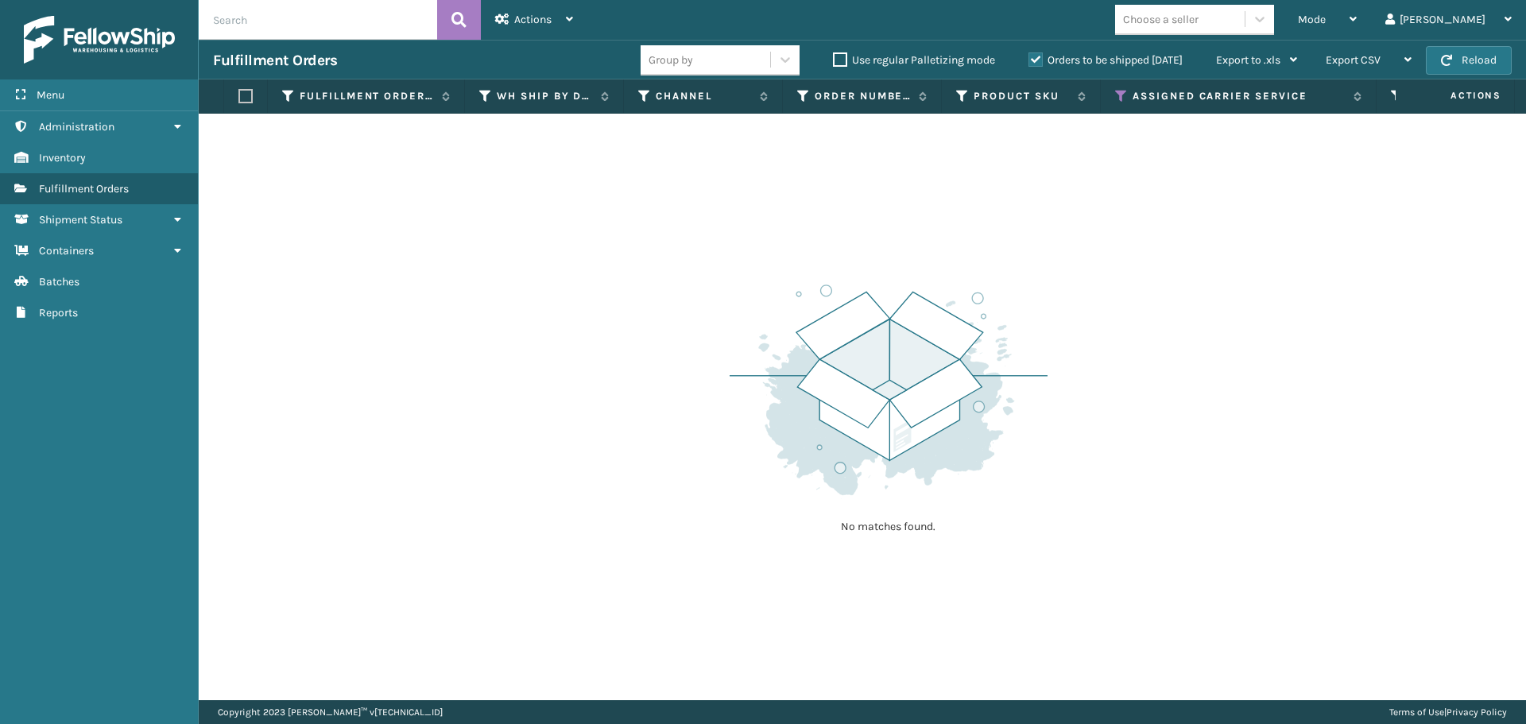
click at [1411, 285] on div "No matches found." at bounding box center [862, 407] width 1327 height 587
click at [1443, 63] on span "button" at bounding box center [1446, 60] width 11 height 11
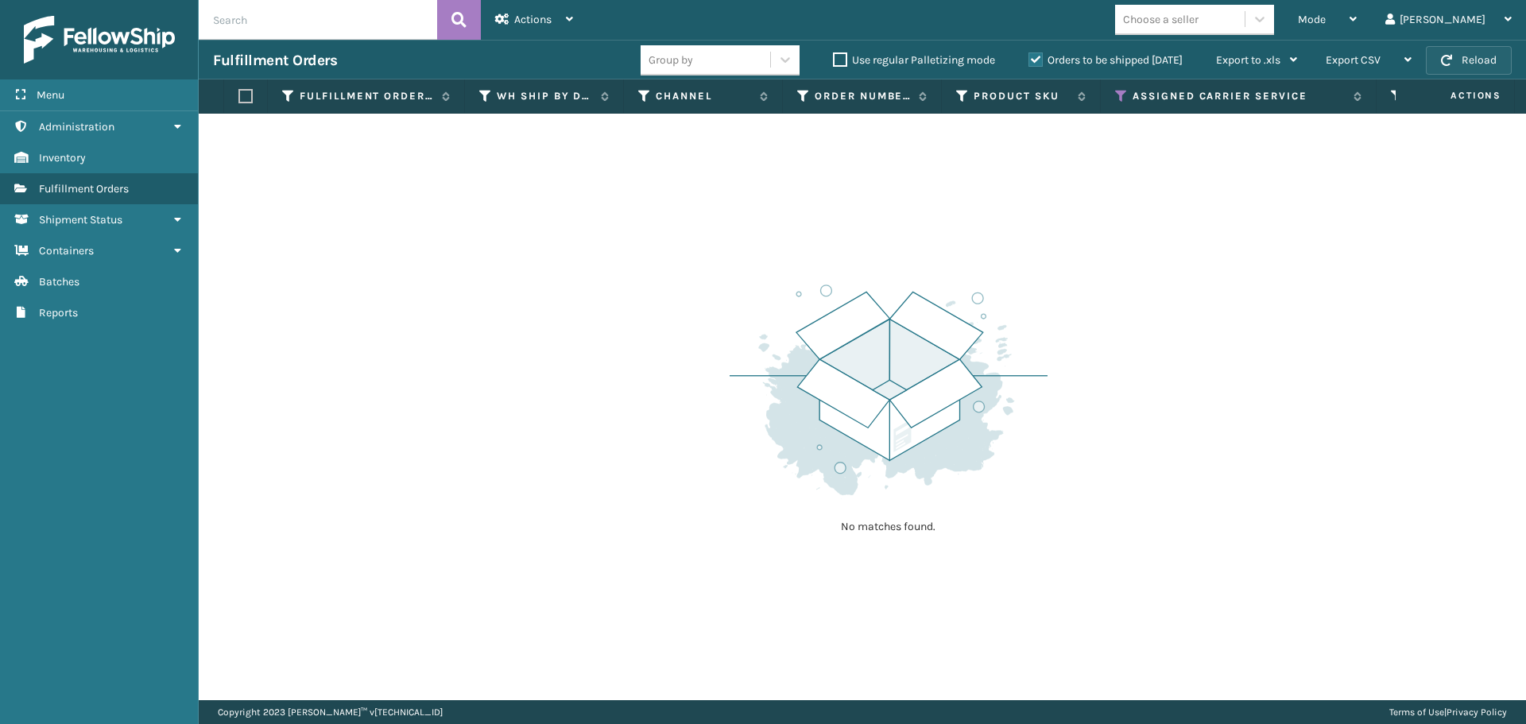
click at [1460, 49] on button "Reload" at bounding box center [1469, 60] width 86 height 29
click at [1435, 60] on button "Reload" at bounding box center [1469, 60] width 86 height 29
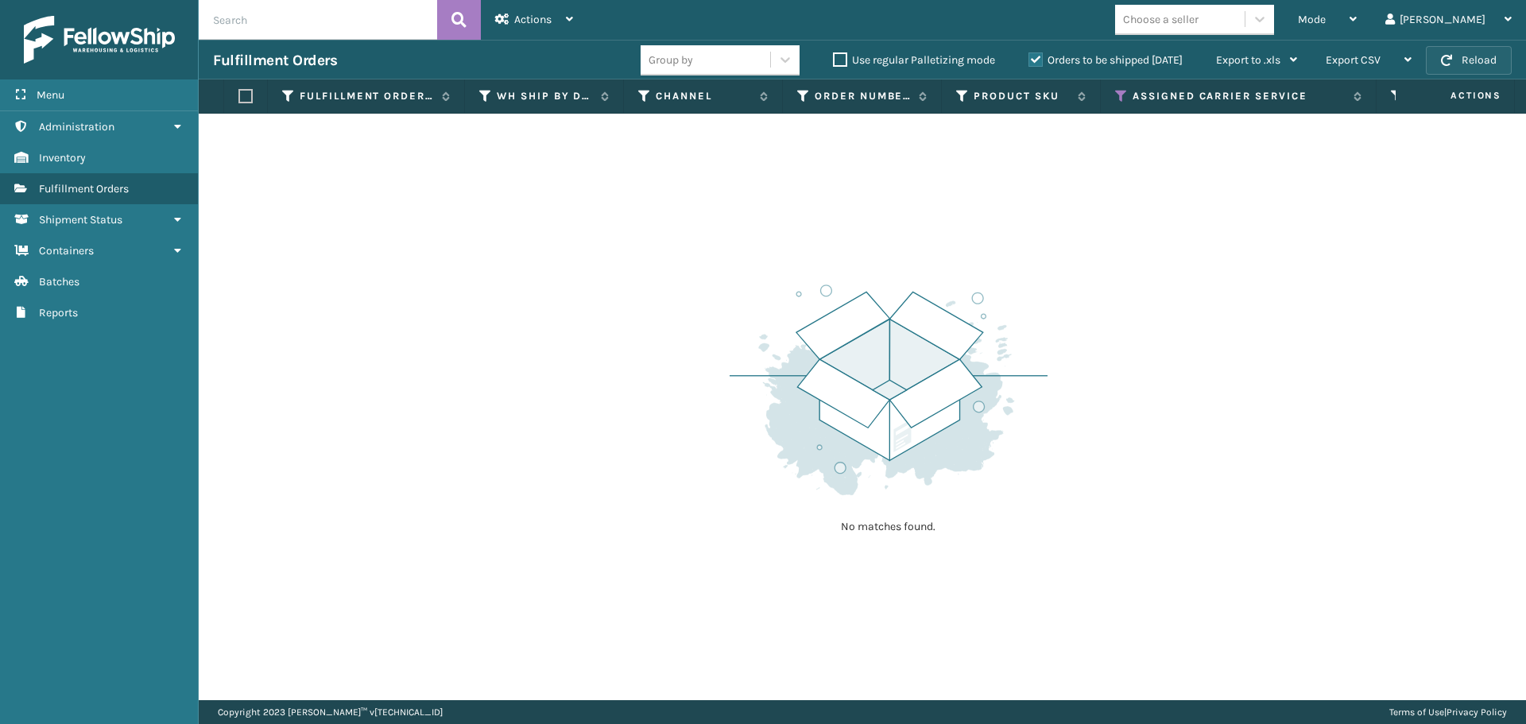
click at [1488, 61] on button "Reload" at bounding box center [1469, 60] width 86 height 29
click at [1462, 66] on button "Reload" at bounding box center [1469, 60] width 86 height 29
click at [741, 377] on img at bounding box center [889, 390] width 318 height 220
click at [1357, 28] on div "Mode" at bounding box center [1327, 20] width 59 height 40
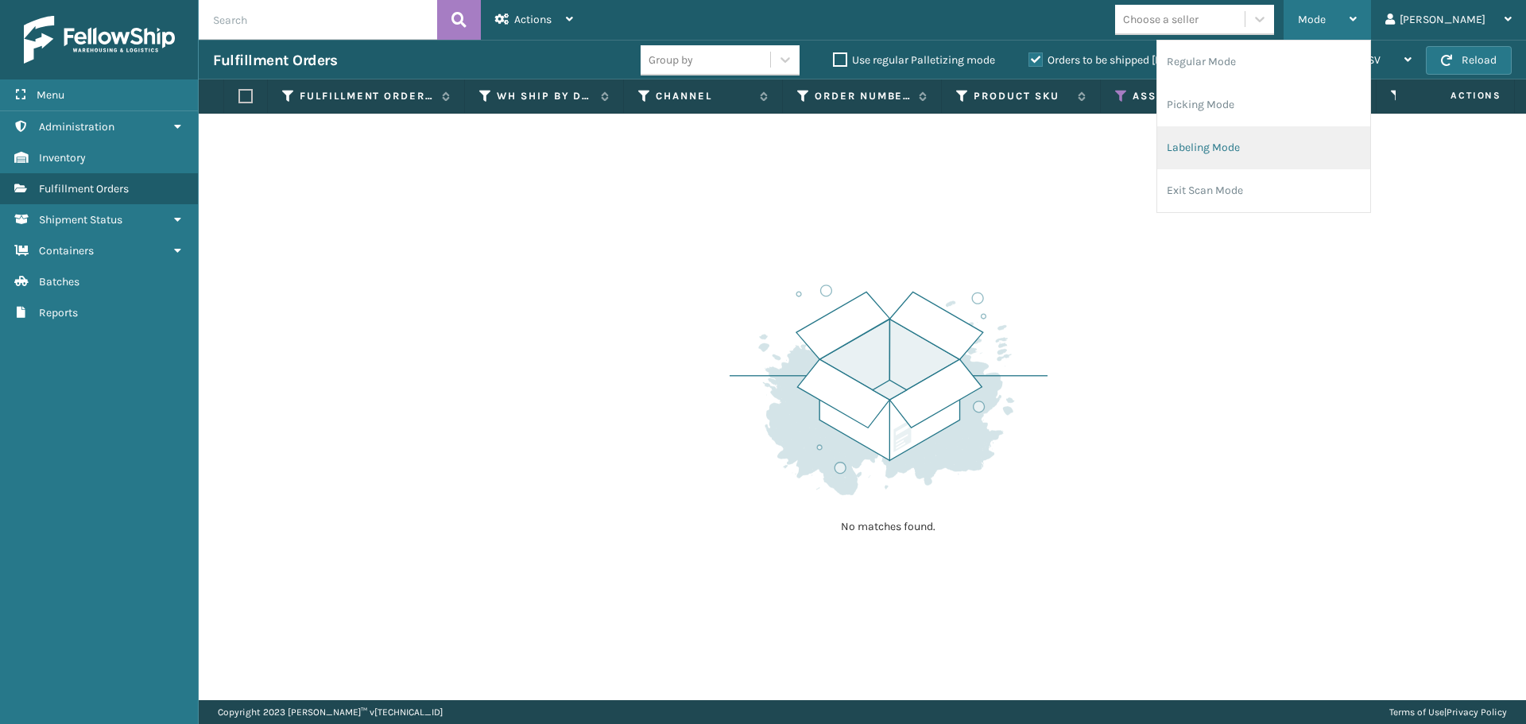
click at [1299, 149] on li "Labeling Mode" at bounding box center [1263, 147] width 213 height 43
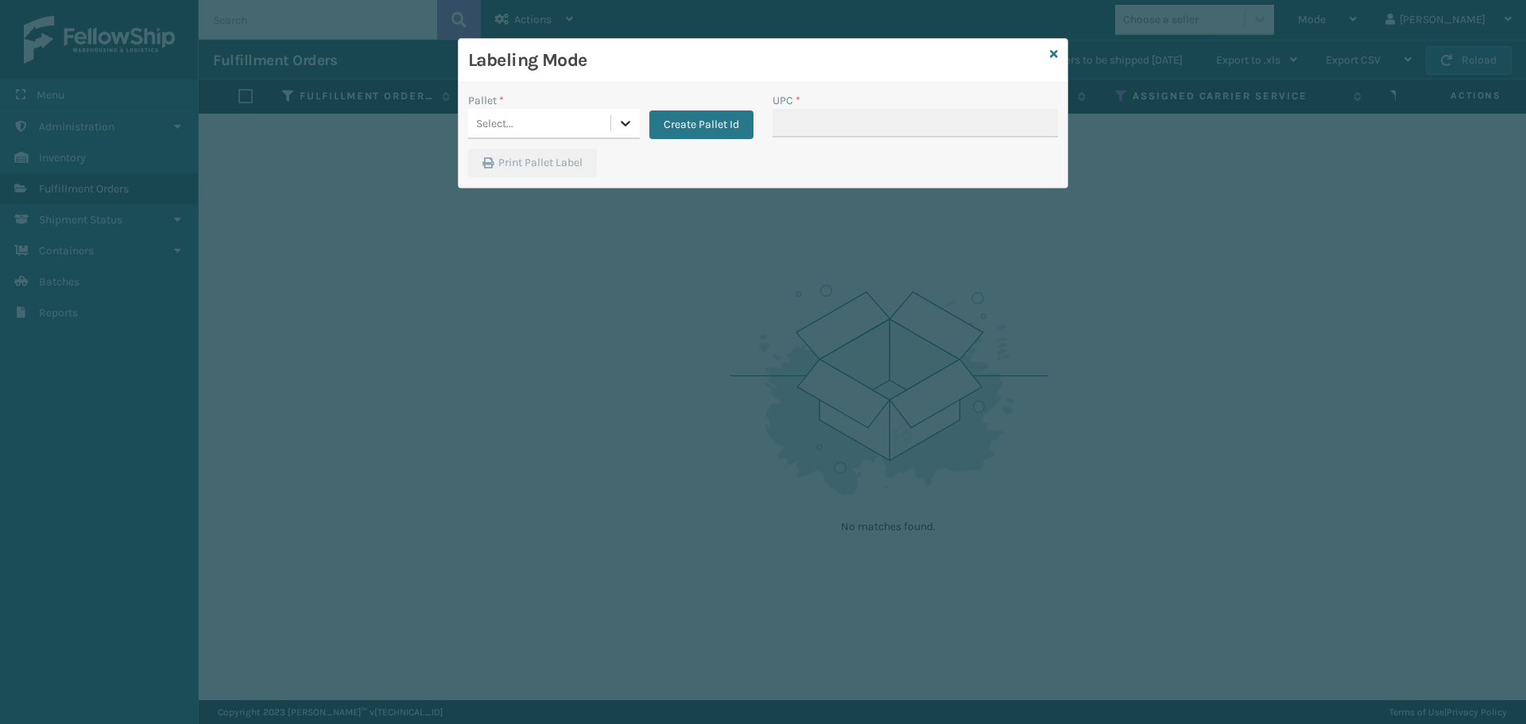
click at [630, 119] on icon at bounding box center [626, 123] width 16 height 16
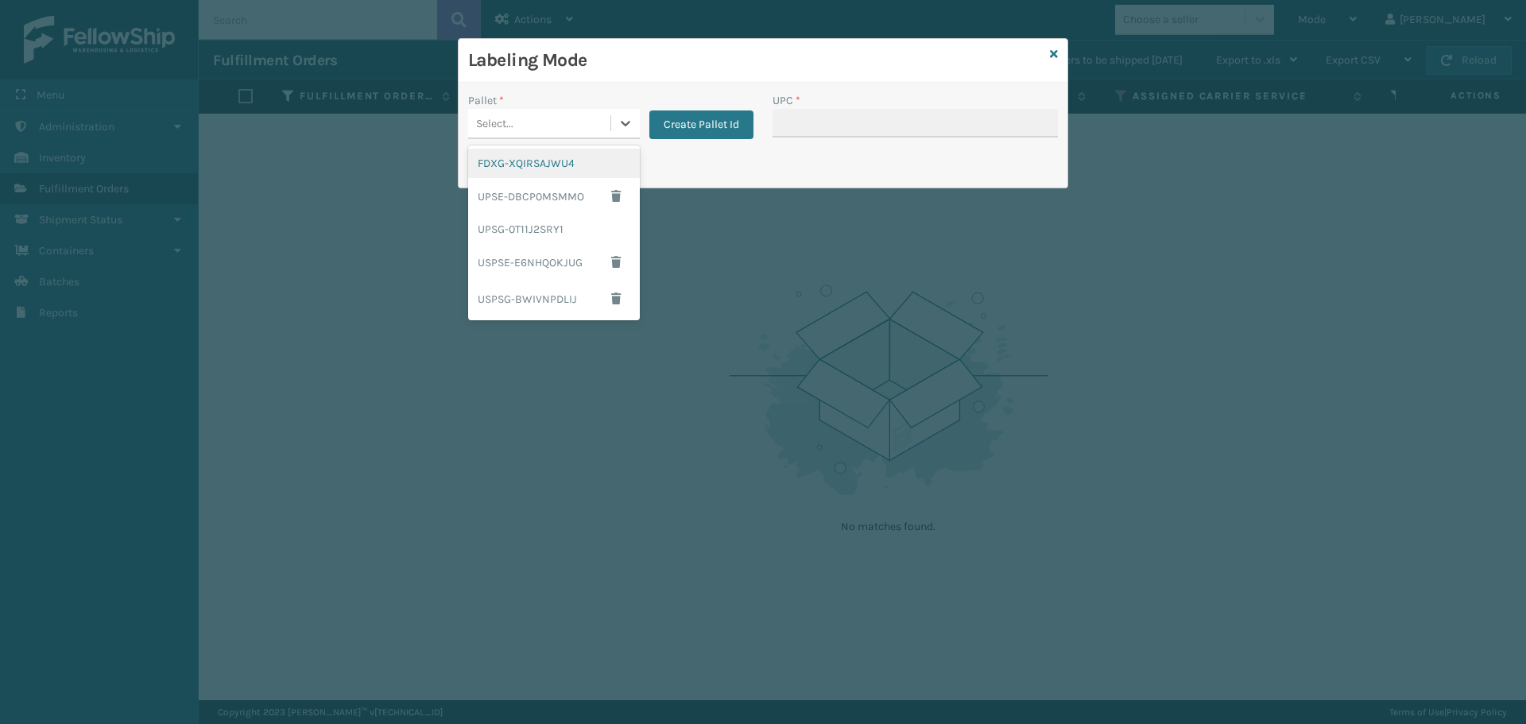
click at [687, 95] on div "Create Pallet Id" at bounding box center [697, 115] width 114 height 47
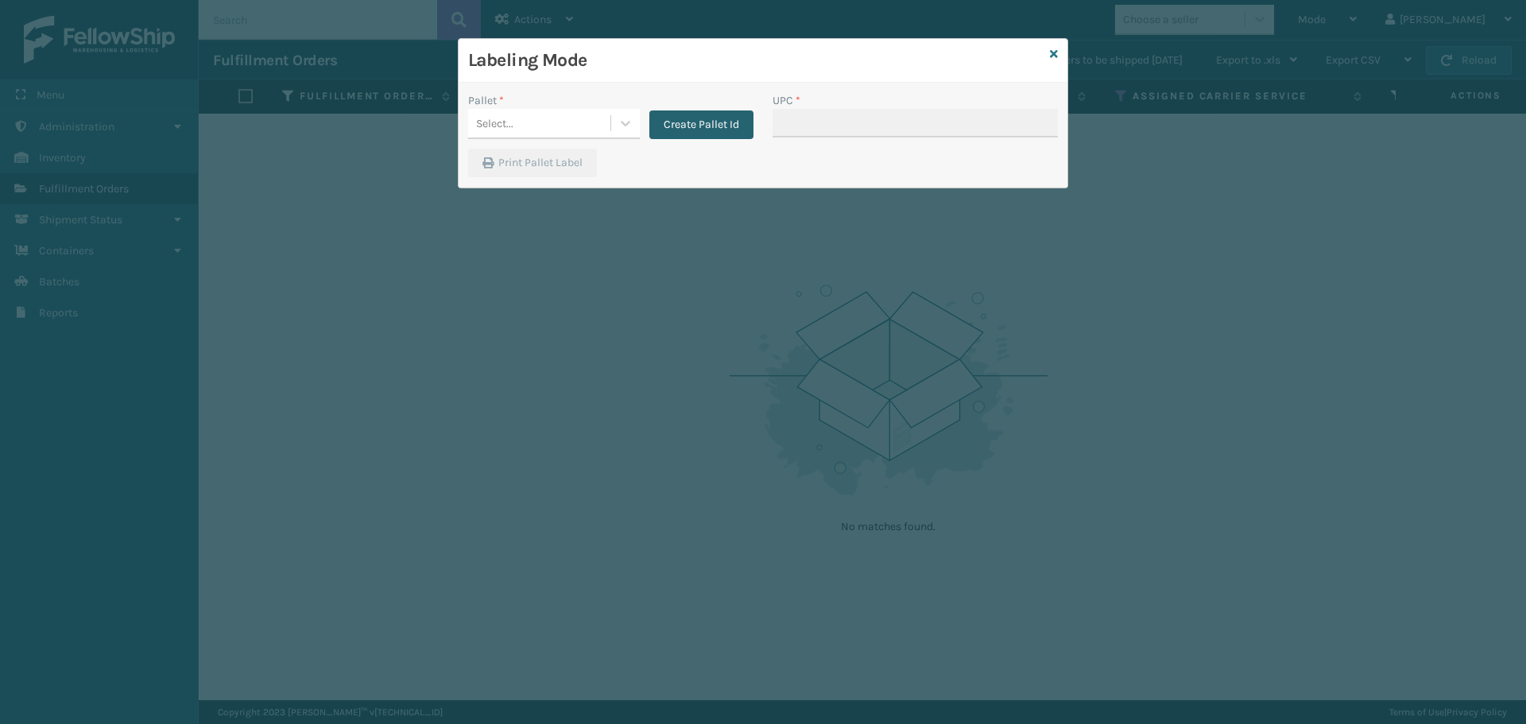
click at [675, 130] on button "Create Pallet Id" at bounding box center [701, 124] width 104 height 29
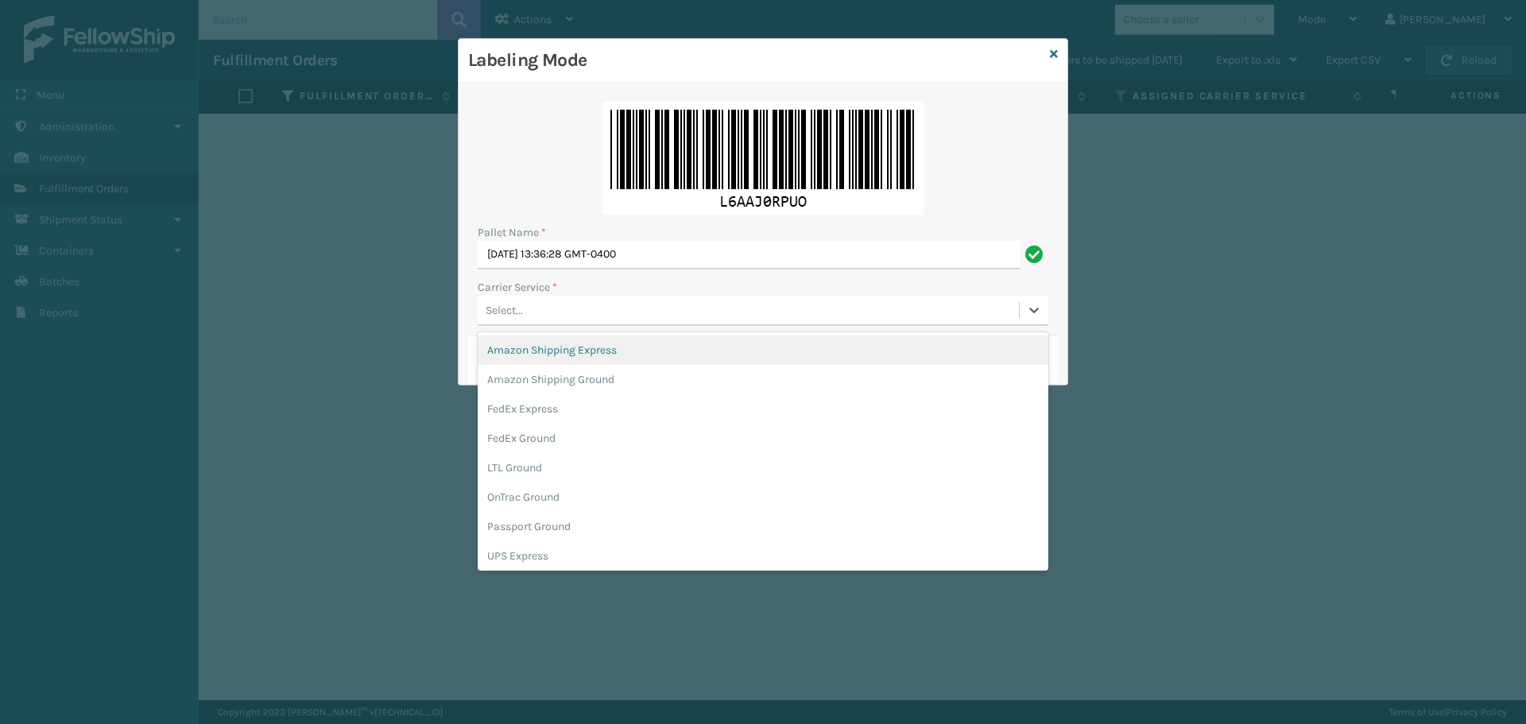
click at [626, 317] on div "Select..." at bounding box center [748, 310] width 541 height 26
click at [1052, 53] on icon at bounding box center [1054, 53] width 8 height 11
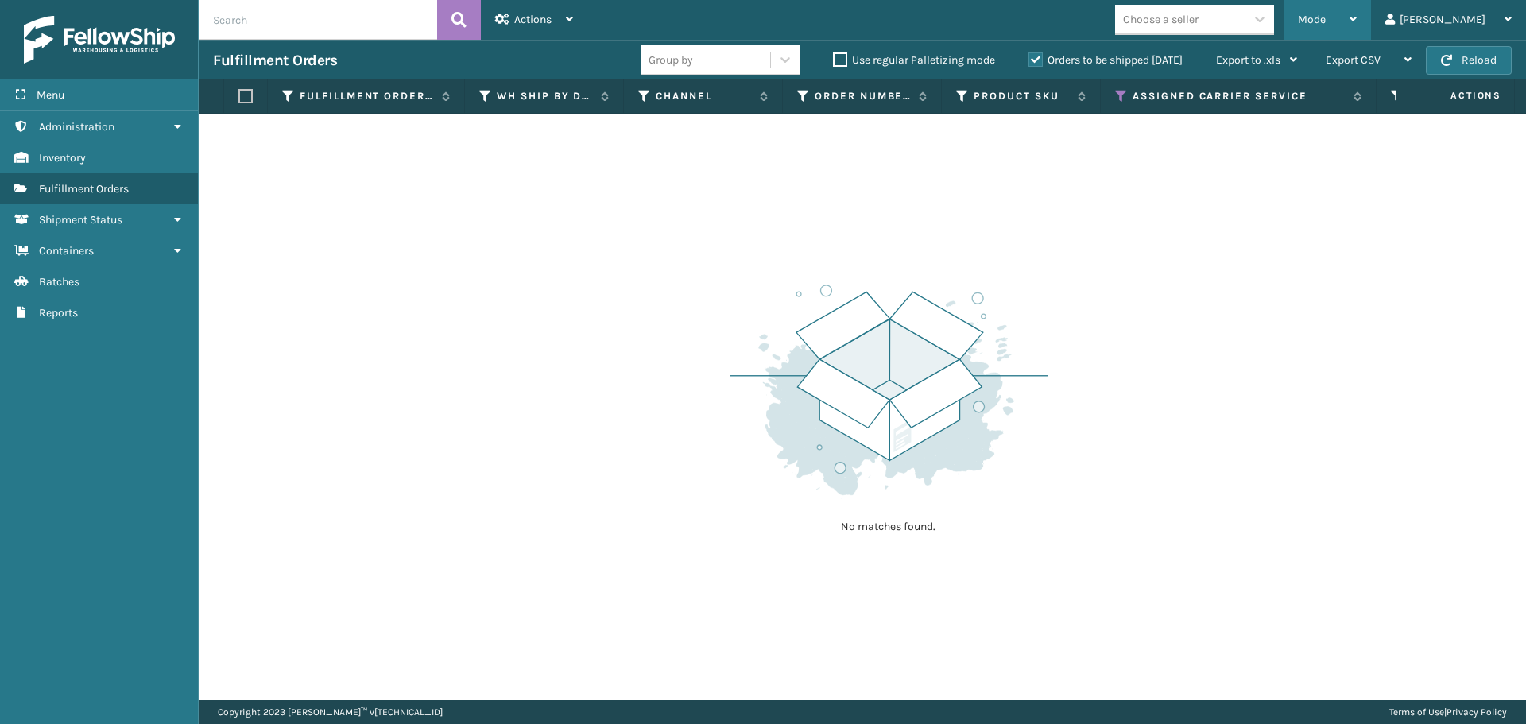
click at [1326, 17] on span "Mode" at bounding box center [1312, 20] width 28 height 14
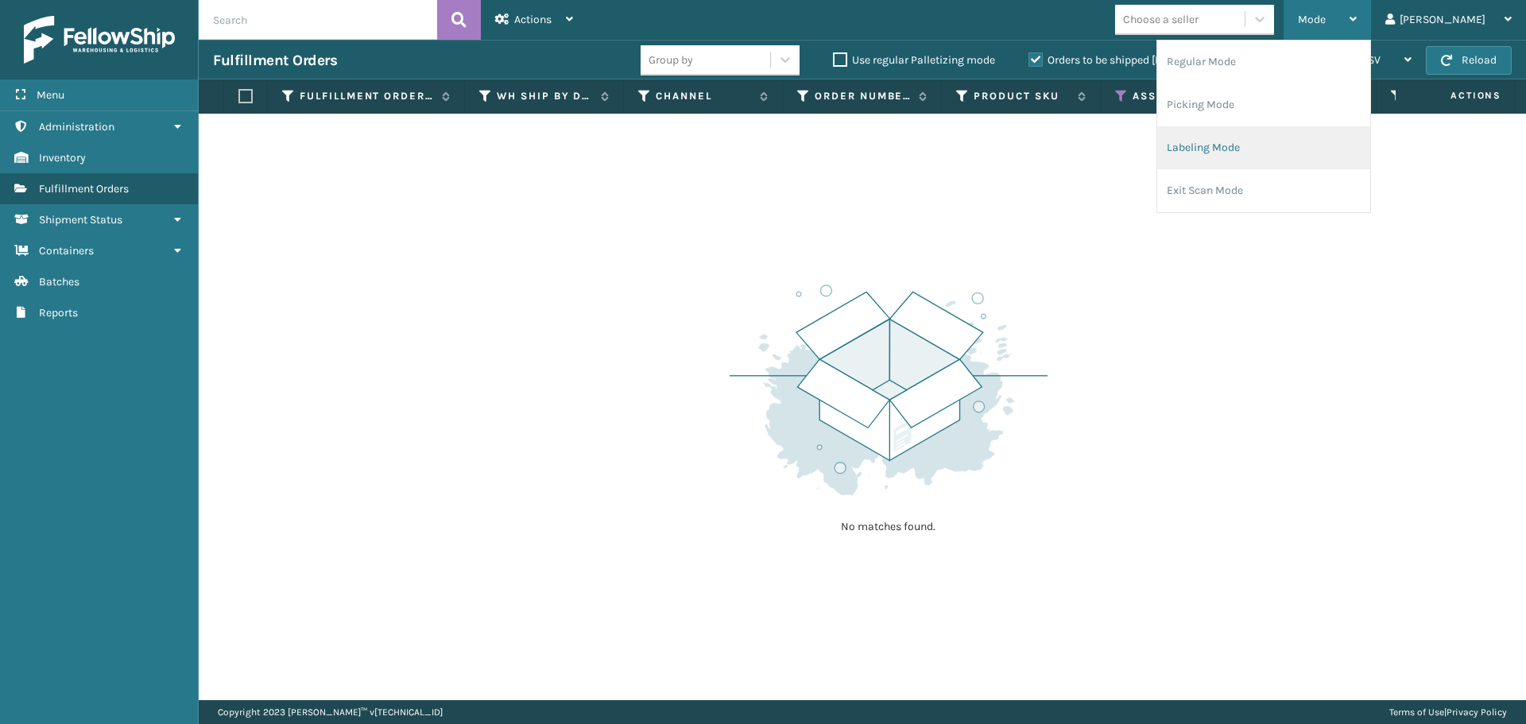
click at [1310, 137] on li "Labeling Mode" at bounding box center [1263, 147] width 213 height 43
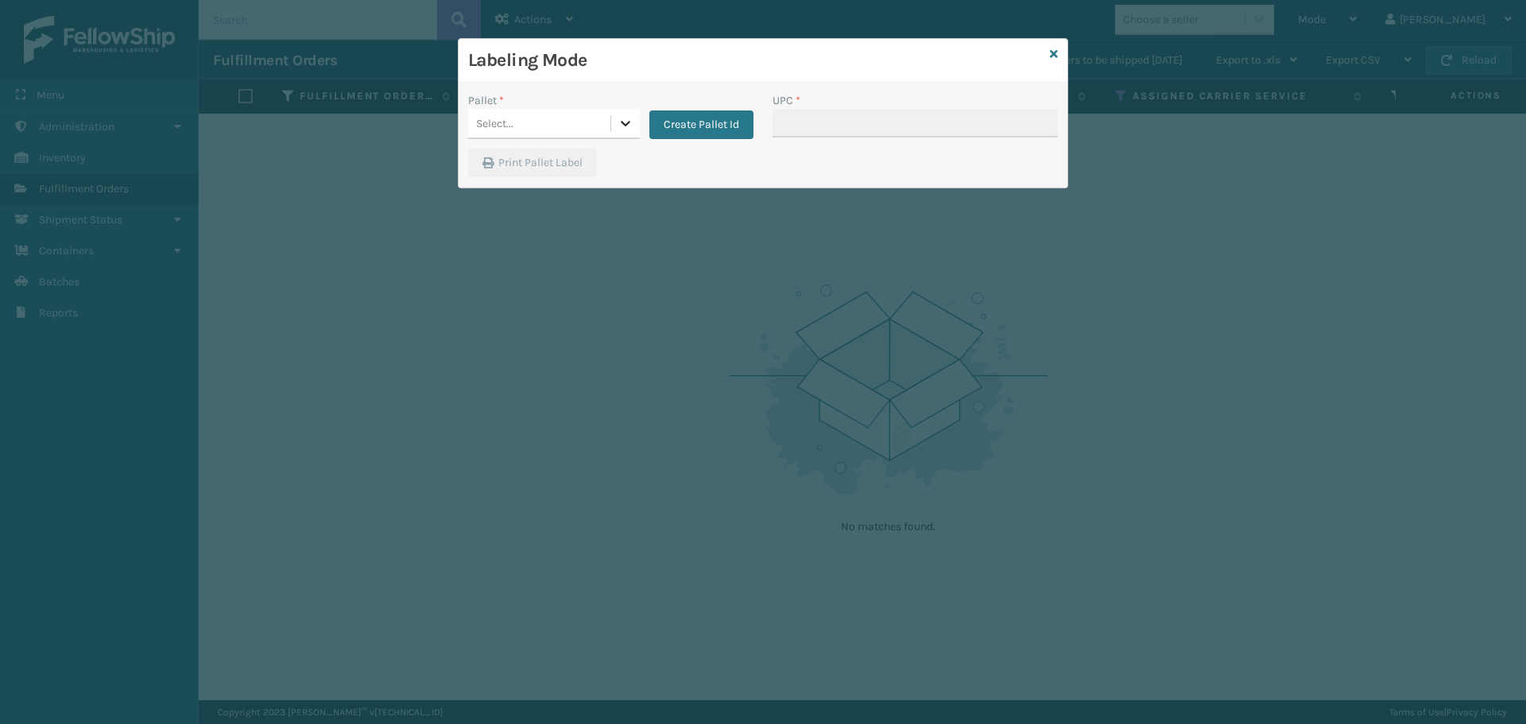
click at [618, 125] on icon at bounding box center [626, 123] width 16 height 16
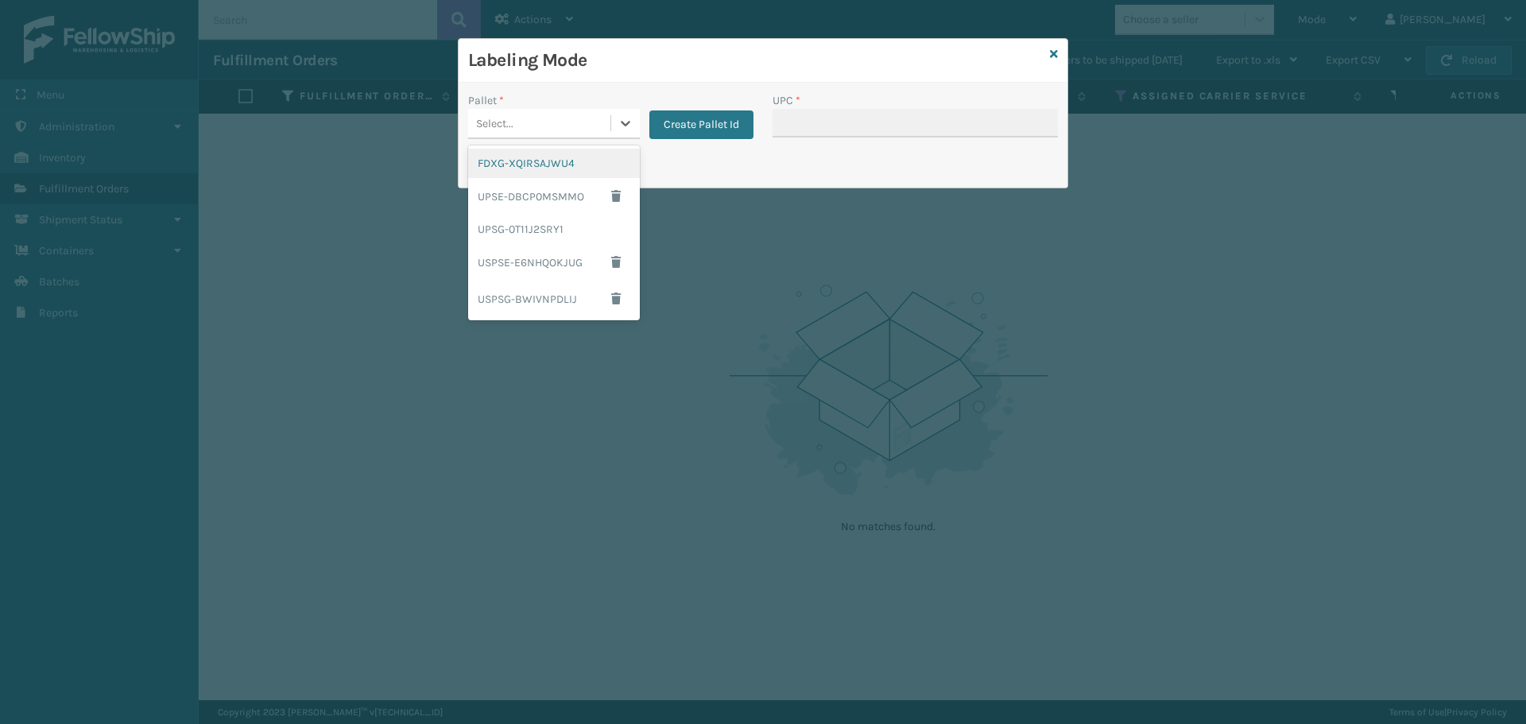
click at [558, 165] on div "FDXG-XQIRSAJWU4" at bounding box center [554, 163] width 172 height 29
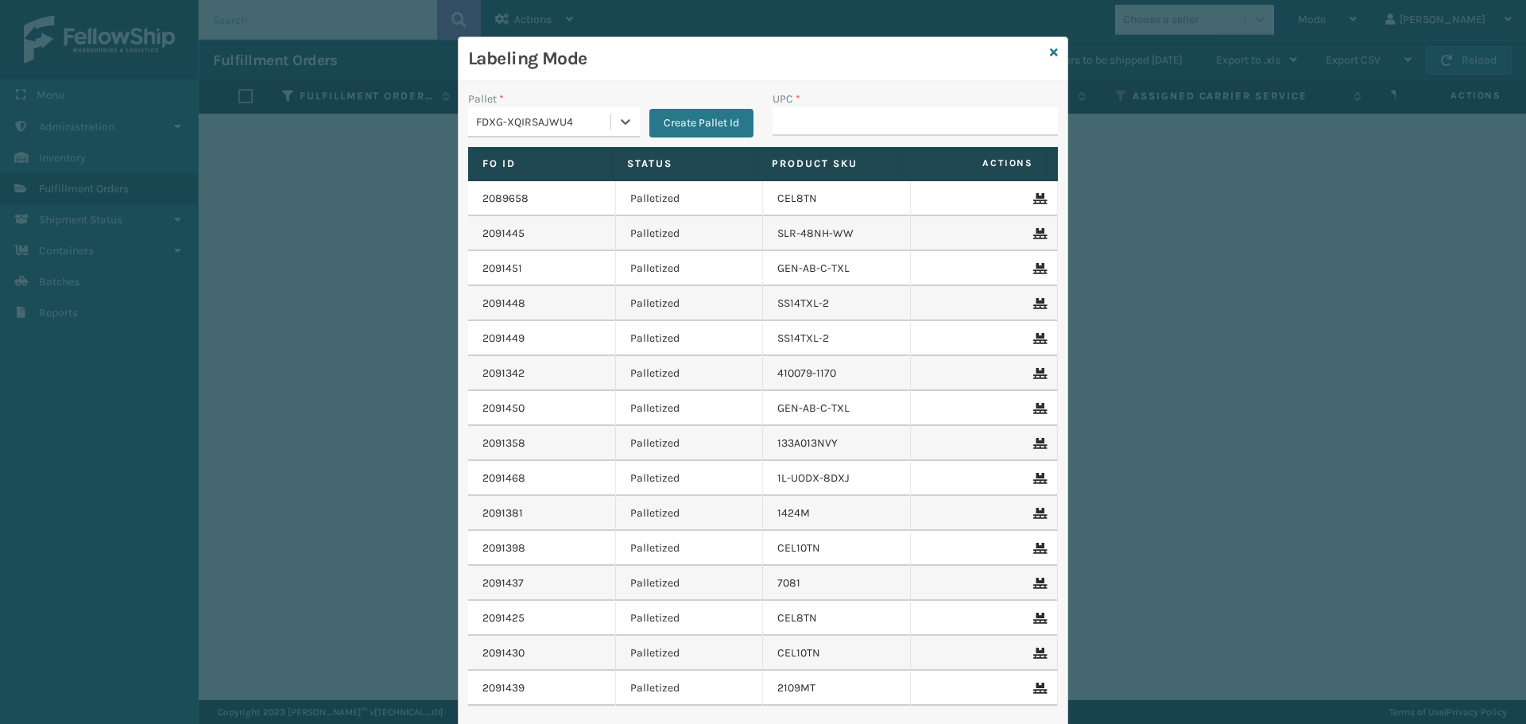
scroll to position [0, 0]
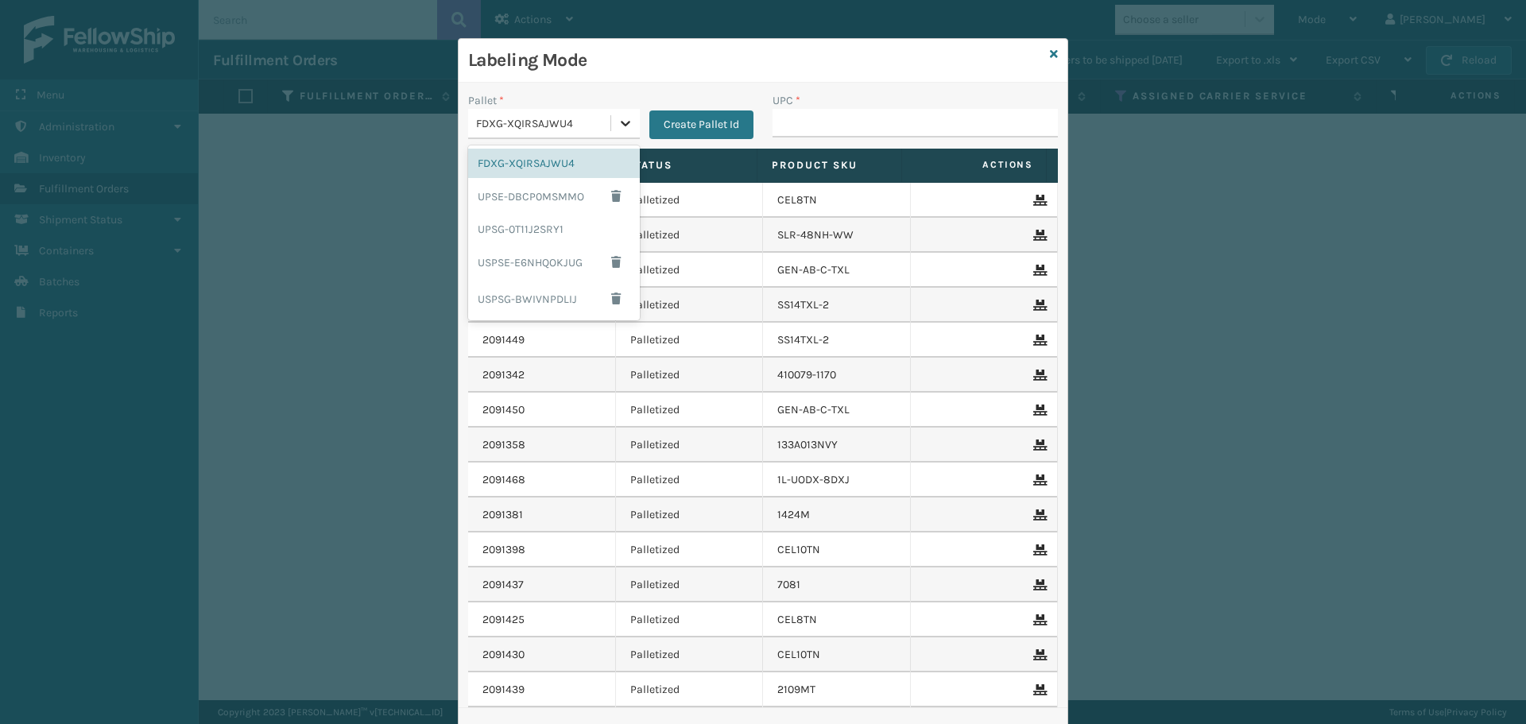
click at [621, 125] on icon at bounding box center [626, 124] width 10 height 6
click at [533, 191] on div "UPSE-DBCP0MSMMO" at bounding box center [554, 196] width 172 height 37
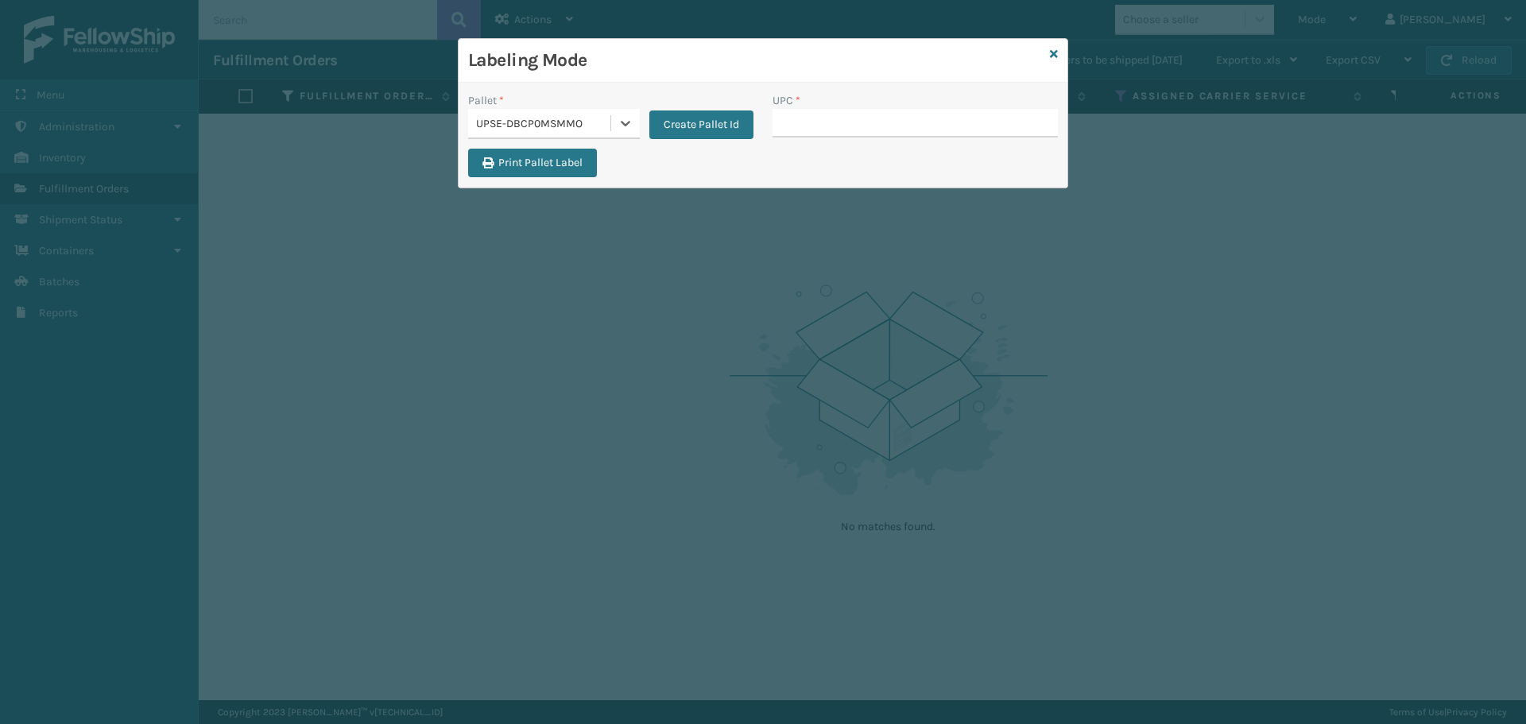
click at [610, 120] on div "UPSE-DBCP0MSMMO" at bounding box center [544, 123] width 136 height 17
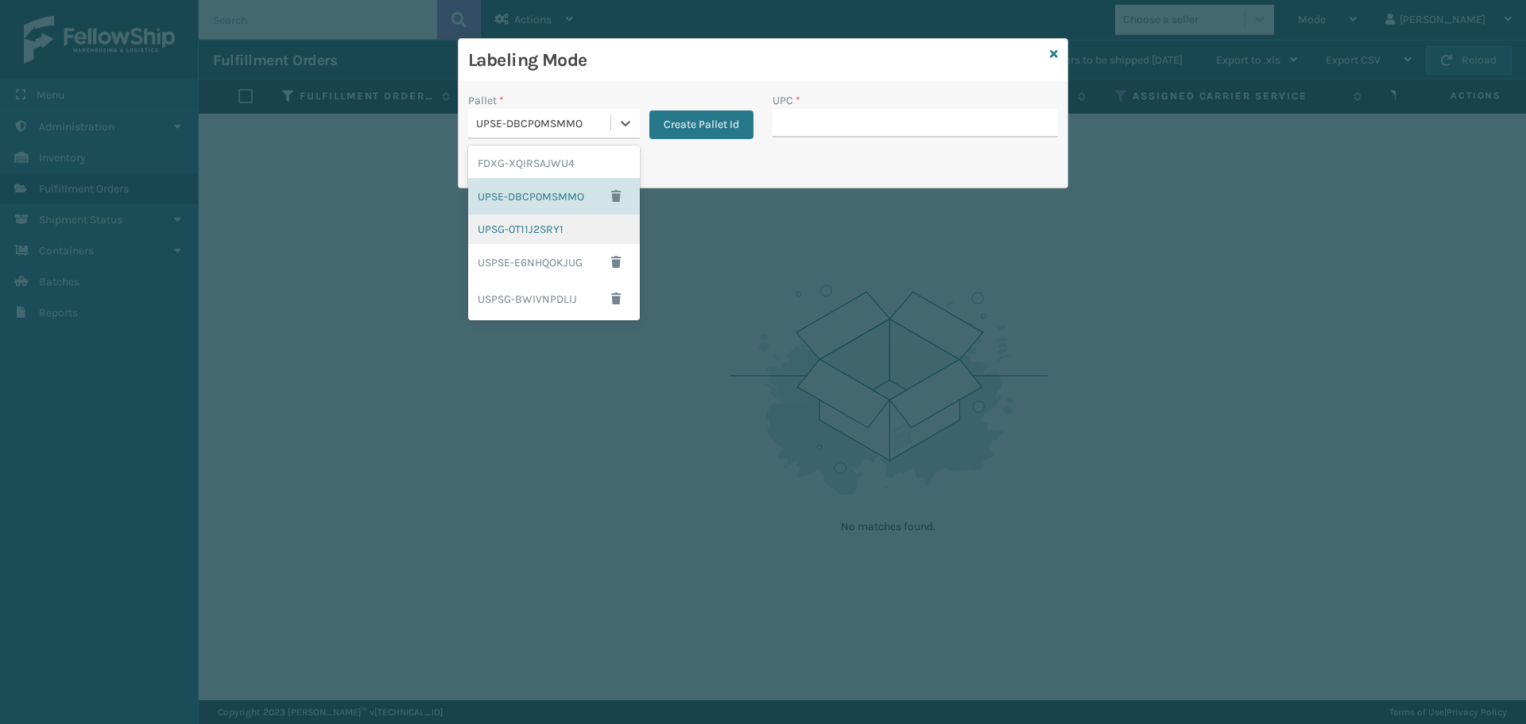
click at [552, 228] on div "UPSG-0T11J2SRY1" at bounding box center [554, 229] width 172 height 29
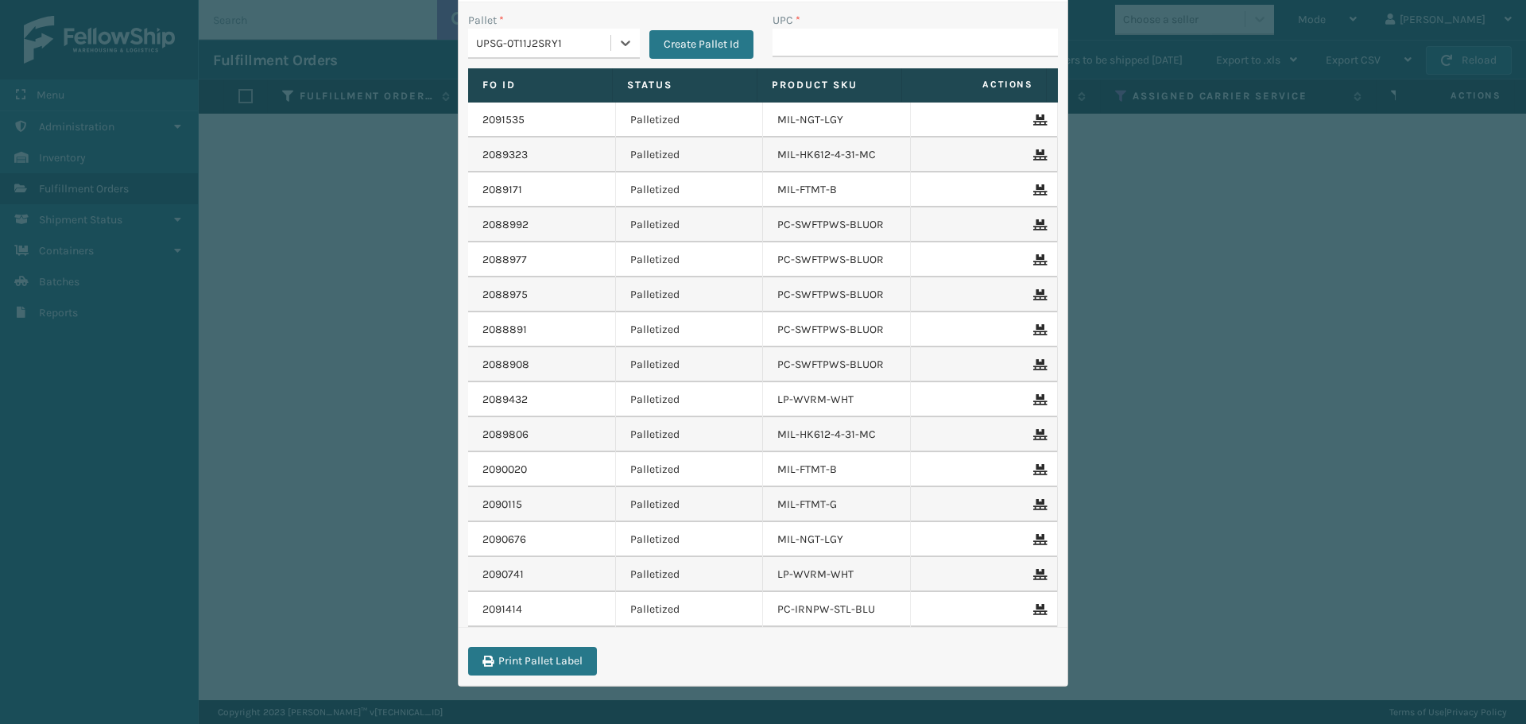
scroll to position [81, 0]
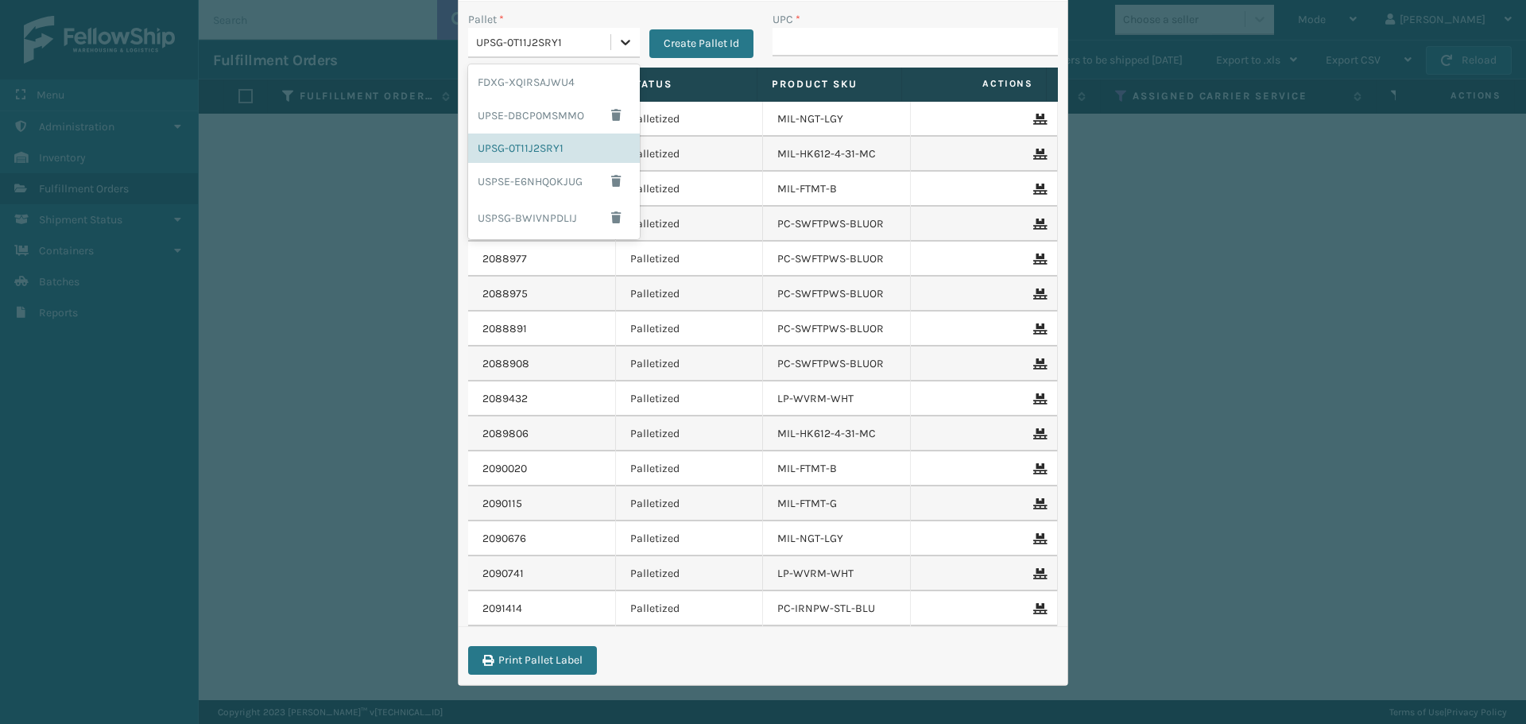
click at [618, 48] on icon at bounding box center [626, 42] width 16 height 16
click at [534, 180] on div "USPSE-E6NHQOKJUG" at bounding box center [554, 181] width 172 height 37
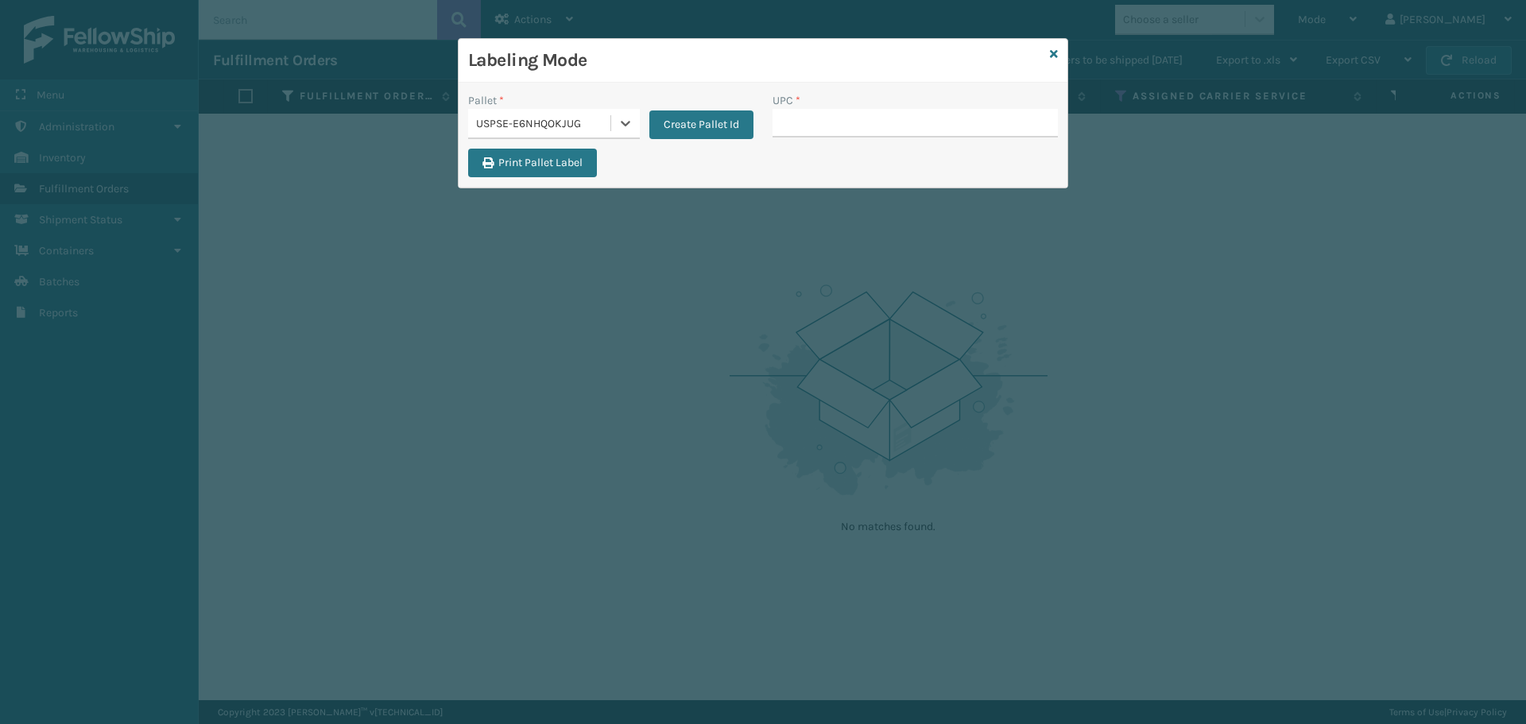
click at [600, 123] on div "USPSE-E6NHQOKJUG" at bounding box center [544, 123] width 136 height 17
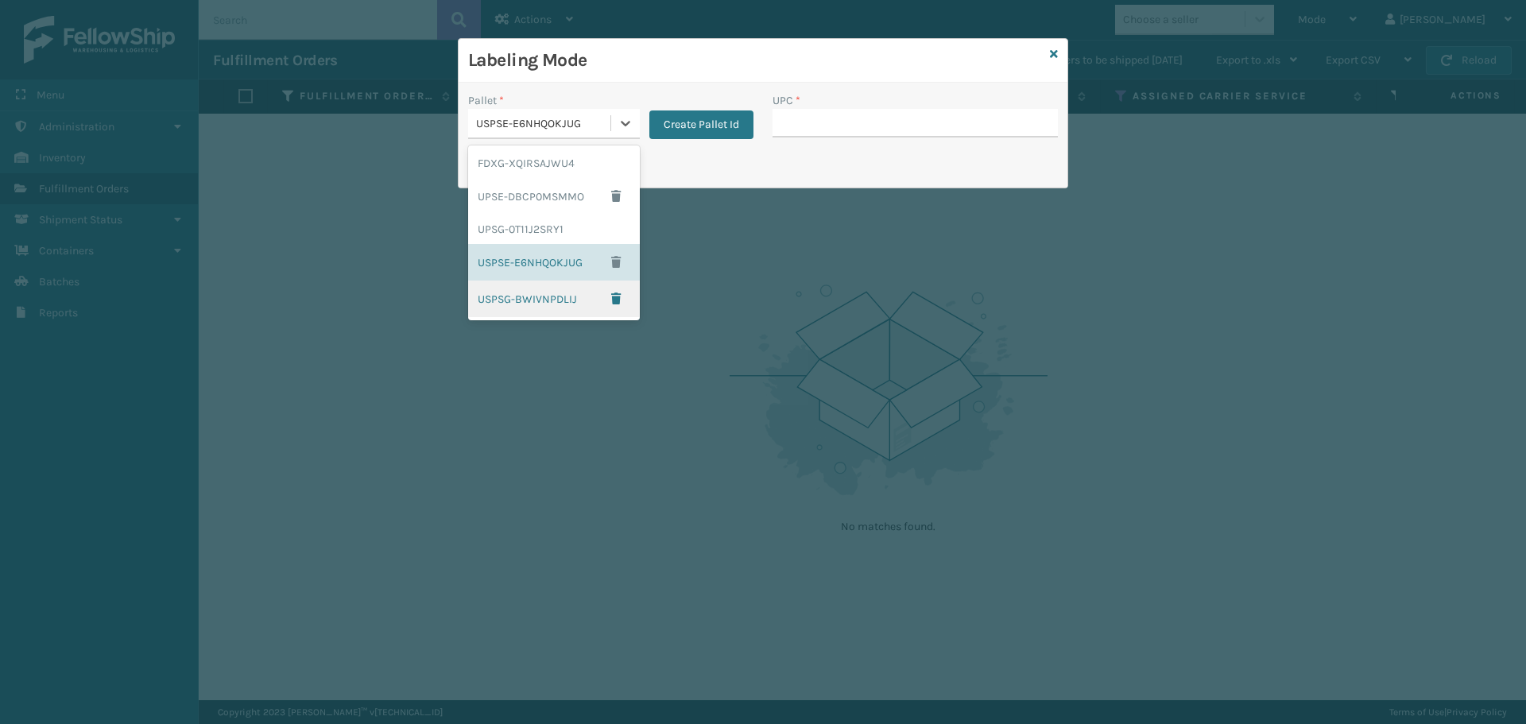
click at [501, 305] on div "USPSG-BWIVNPDLIJ" at bounding box center [554, 299] width 172 height 37
click at [632, 129] on icon at bounding box center [626, 123] width 16 height 16
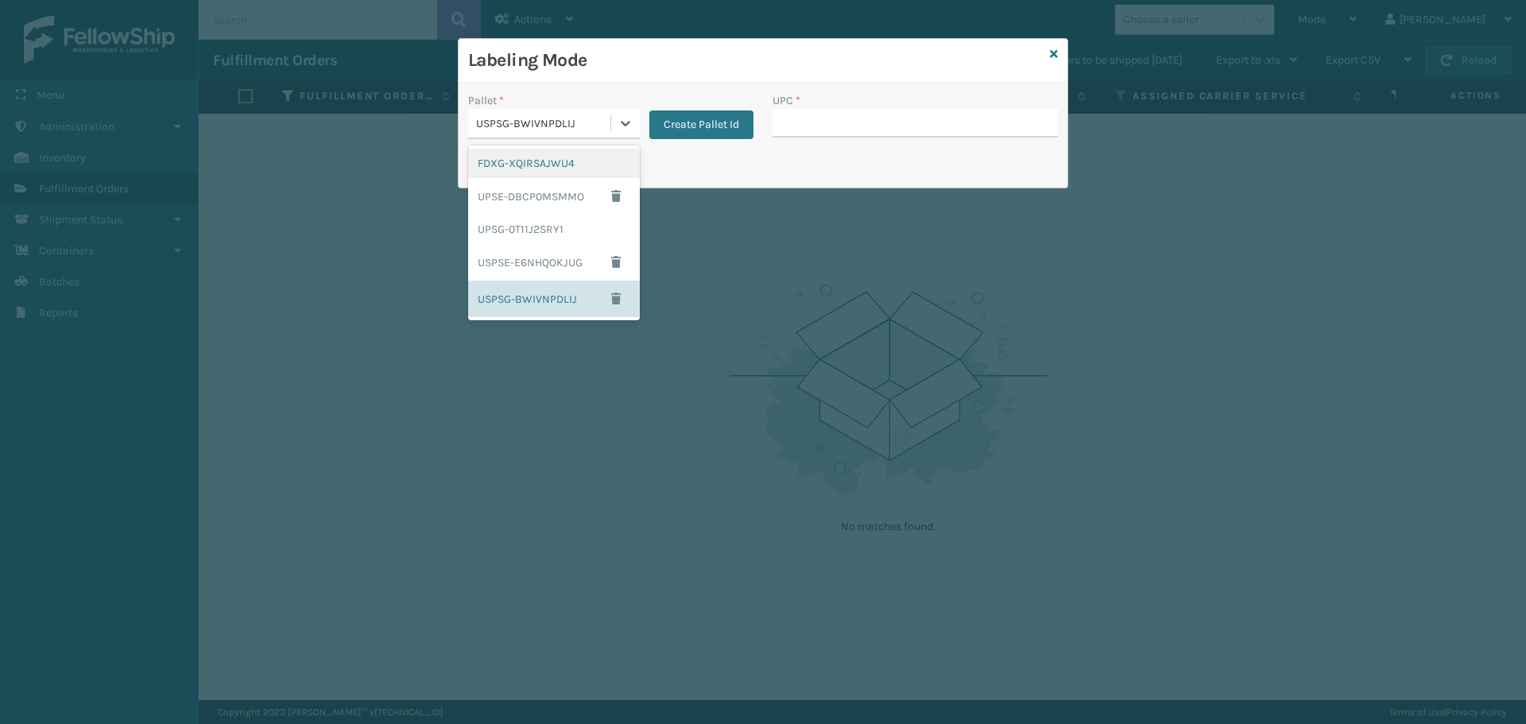
click at [663, 41] on div "Labeling Mode" at bounding box center [763, 61] width 609 height 44
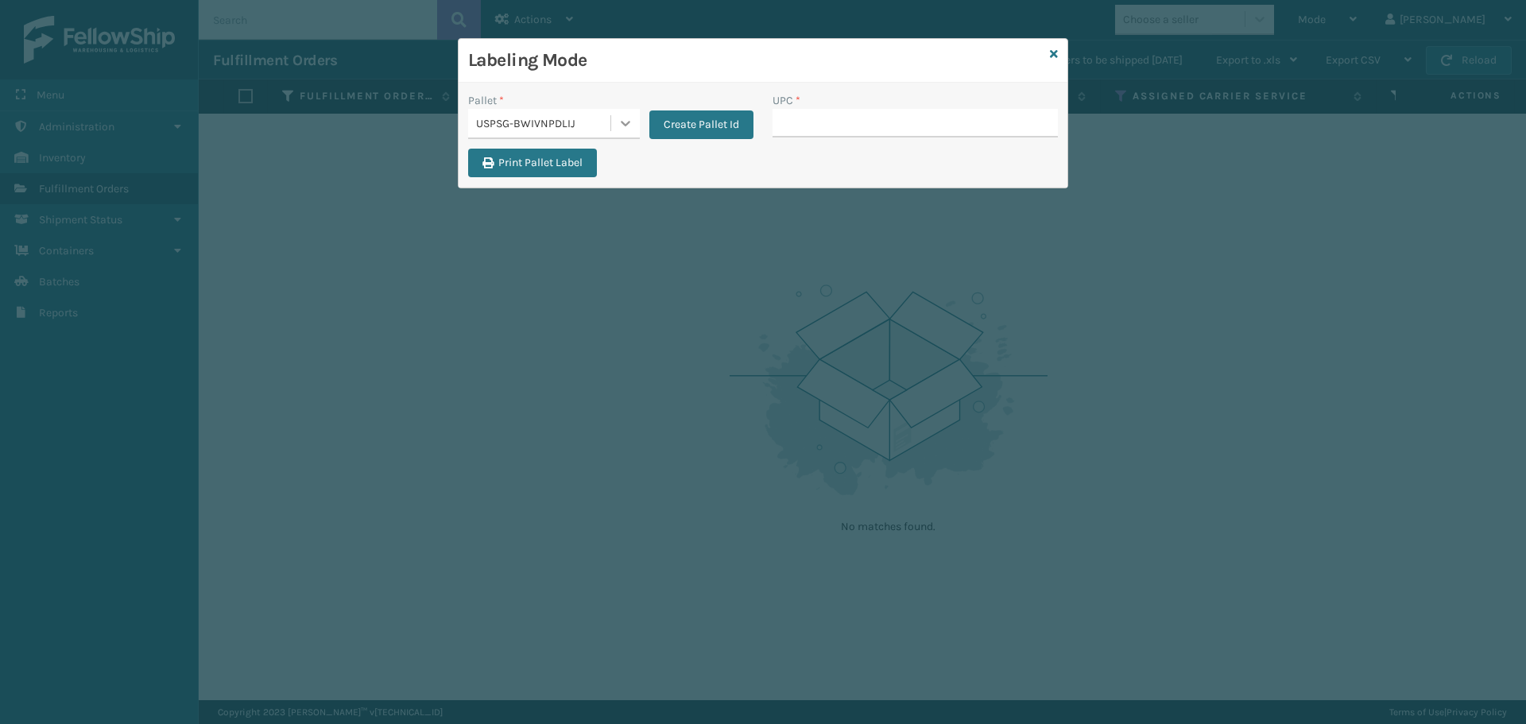
click at [619, 121] on icon at bounding box center [626, 123] width 16 height 16
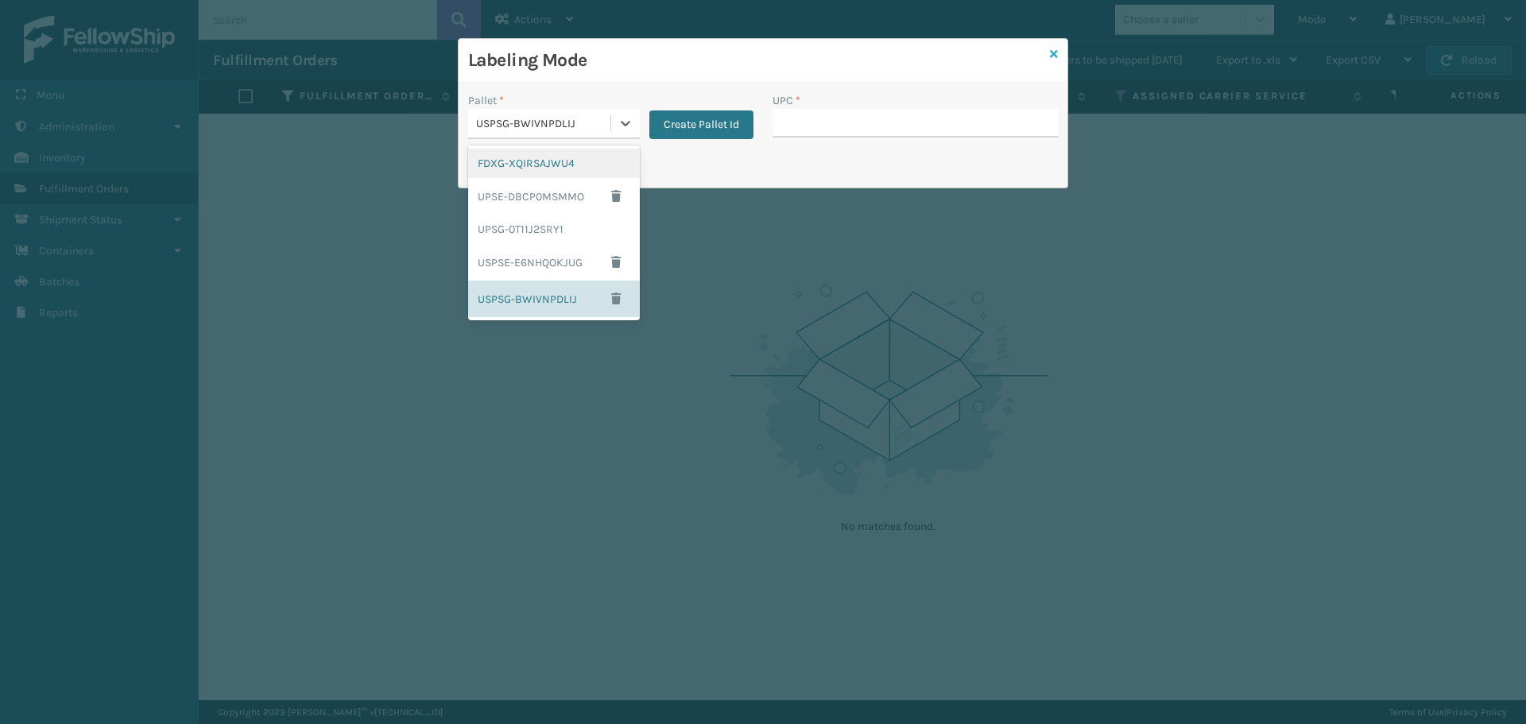
click at [1052, 54] on icon at bounding box center [1054, 53] width 8 height 11
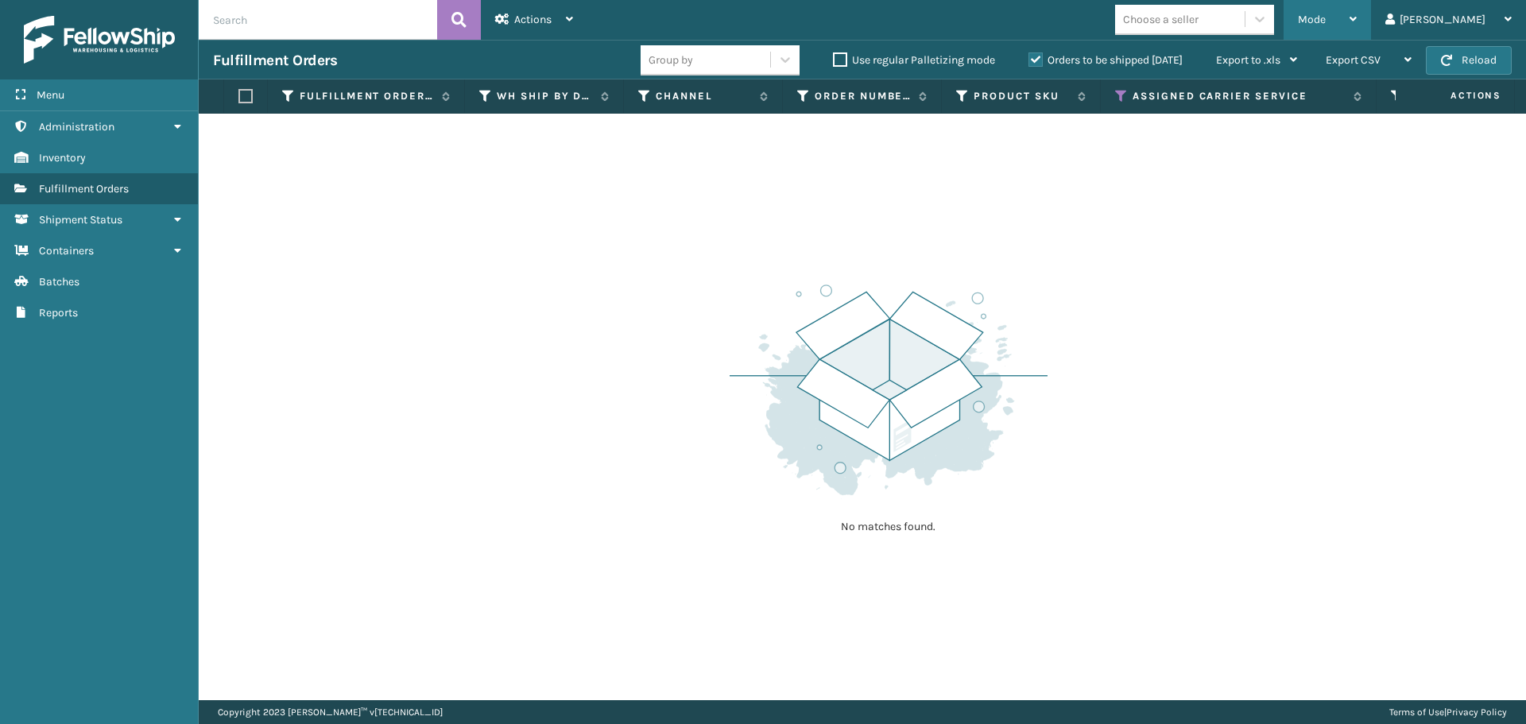
click at [1326, 21] on span "Mode" at bounding box center [1312, 20] width 28 height 14
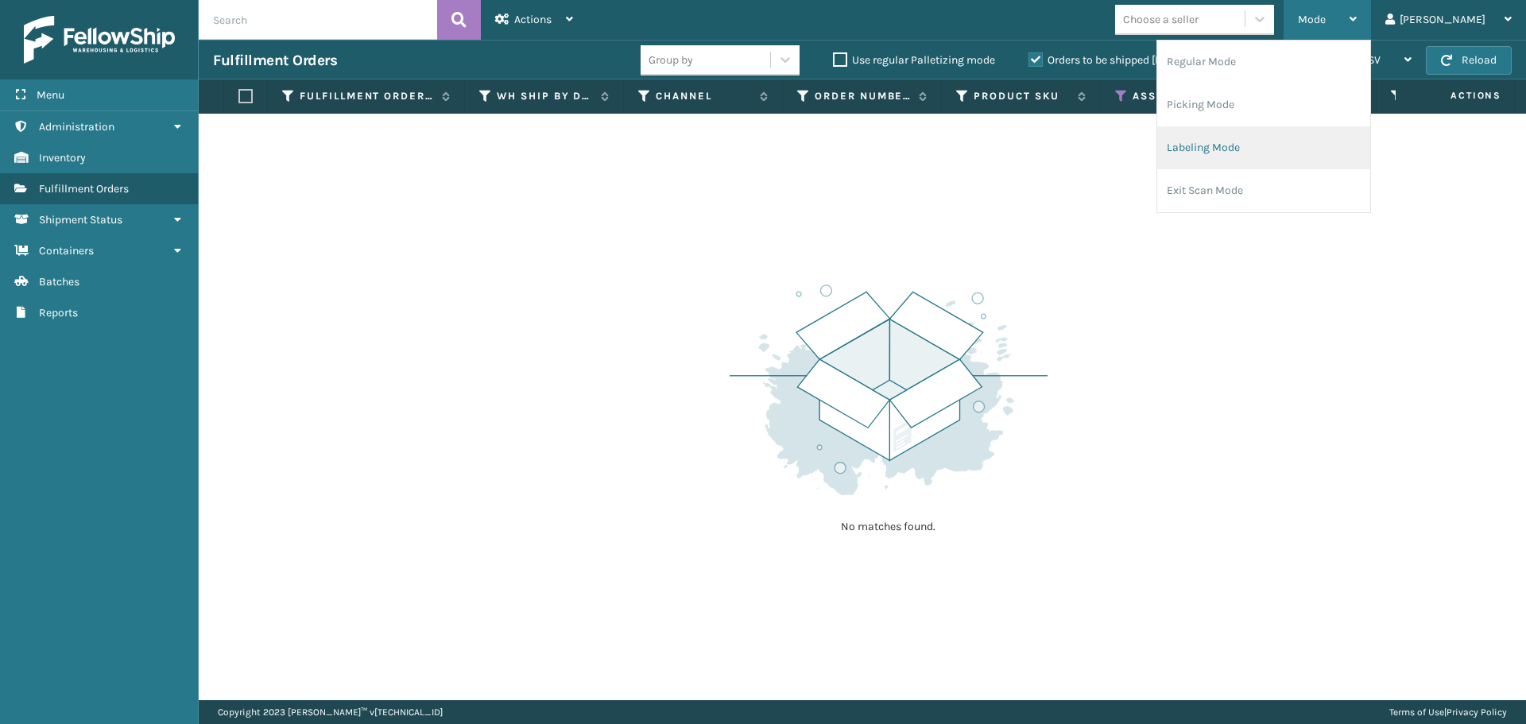
click at [1316, 138] on li "Labeling Mode" at bounding box center [1263, 147] width 213 height 43
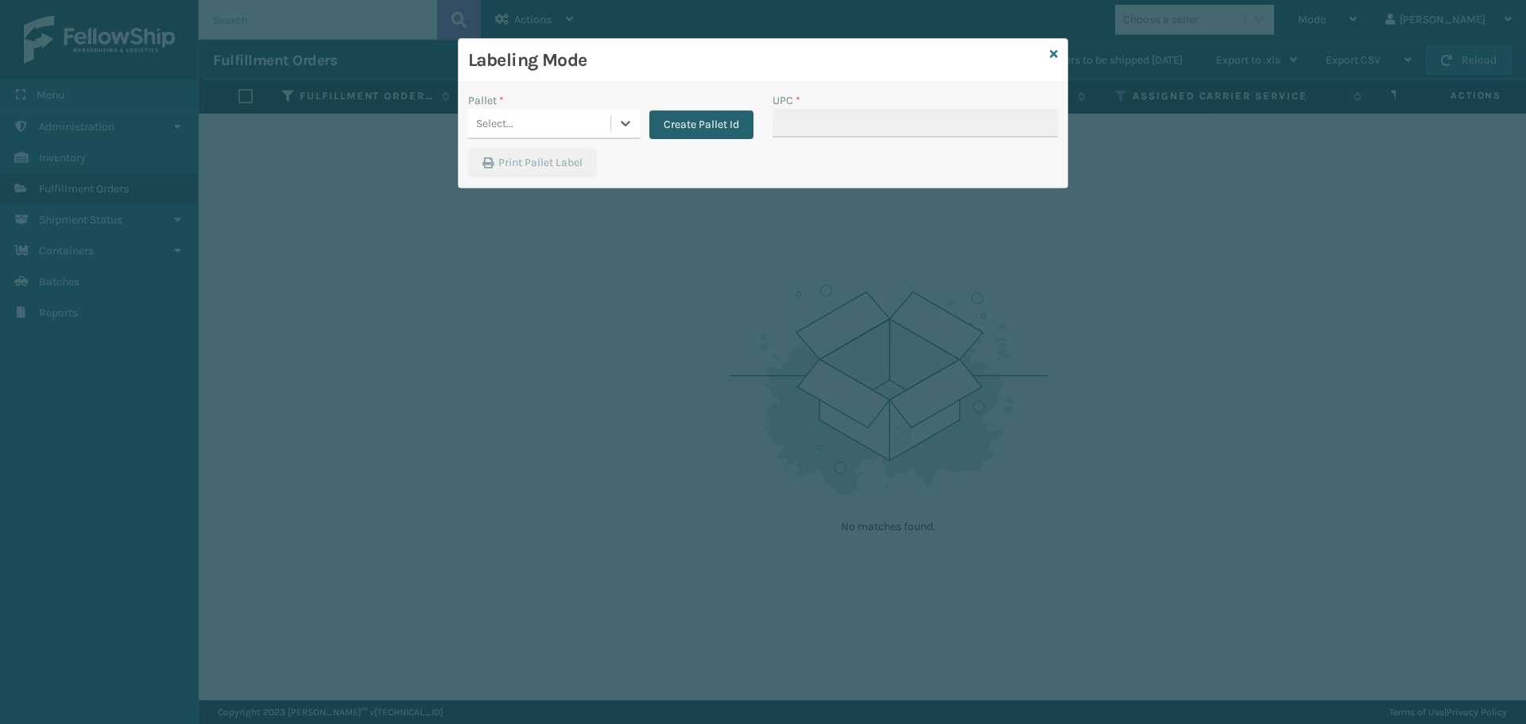
click at [737, 131] on button "Create Pallet Id" at bounding box center [701, 124] width 104 height 29
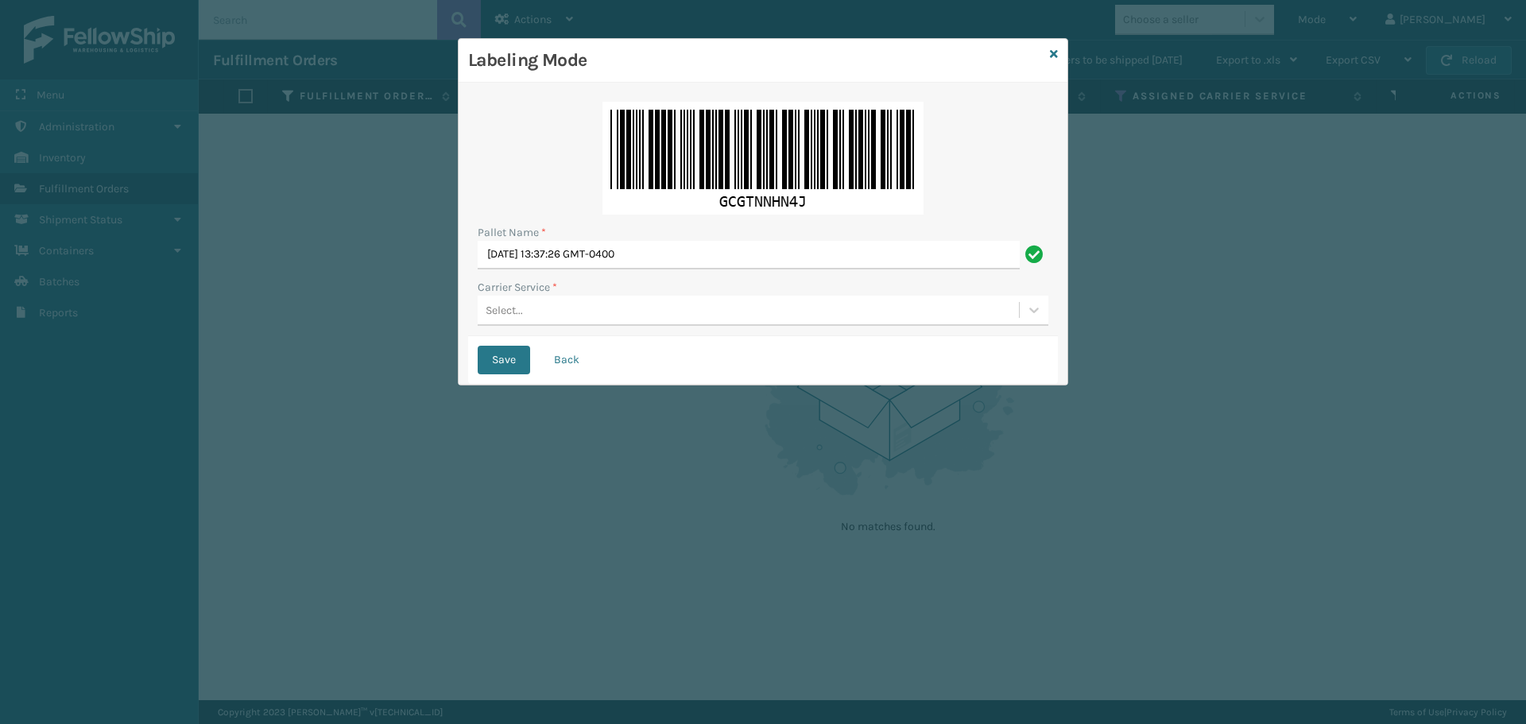
click at [661, 307] on div "Select..." at bounding box center [748, 310] width 541 height 26
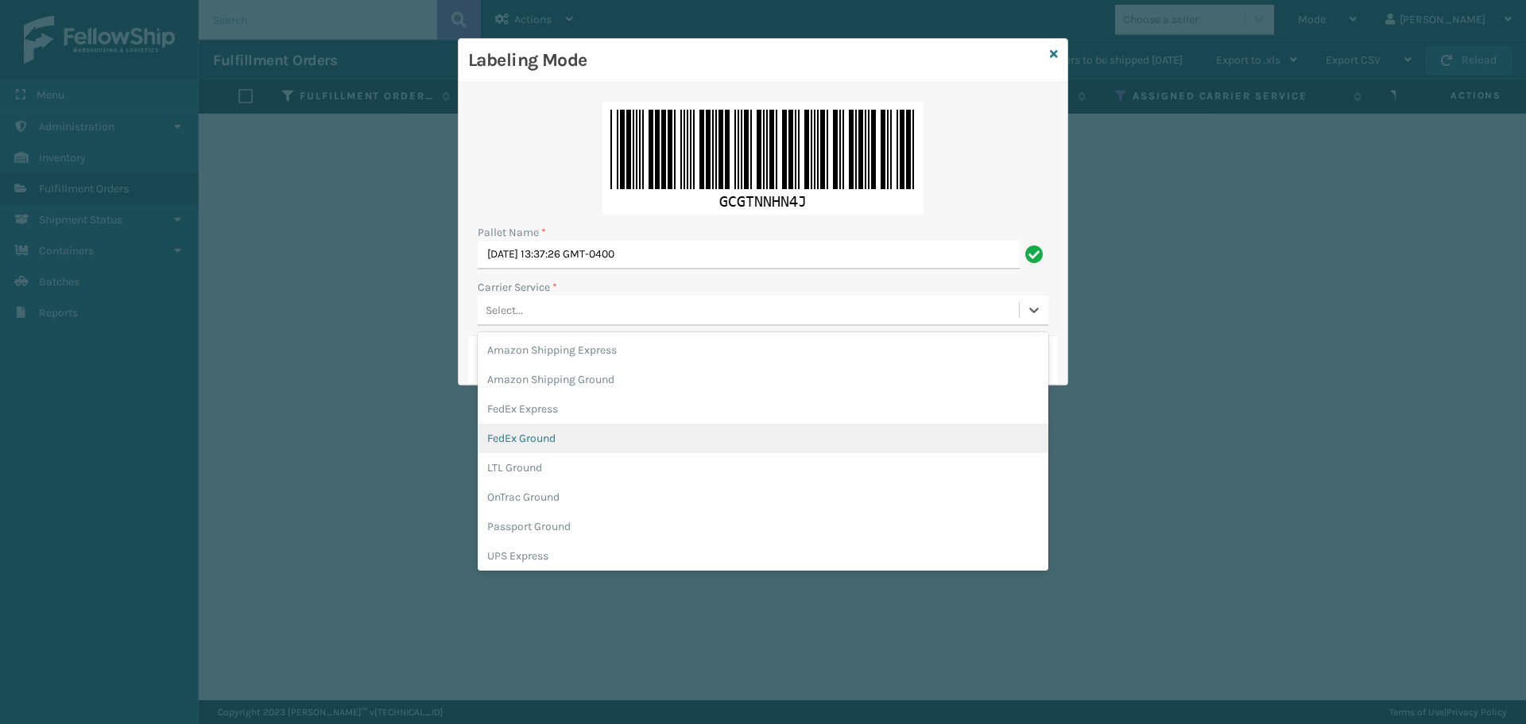
click at [599, 444] on div "FedEx Ground" at bounding box center [763, 438] width 571 height 29
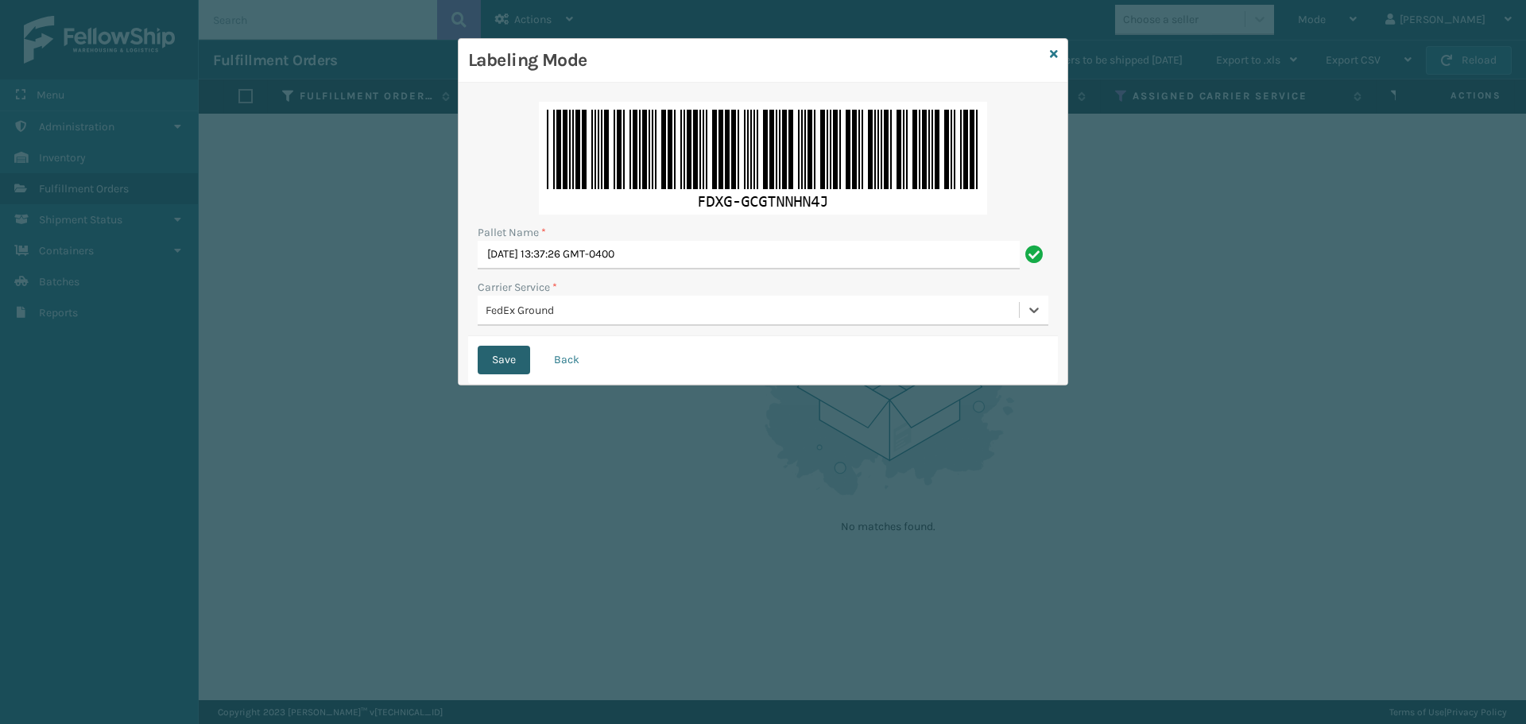
click at [519, 364] on button "Save" at bounding box center [504, 360] width 52 height 29
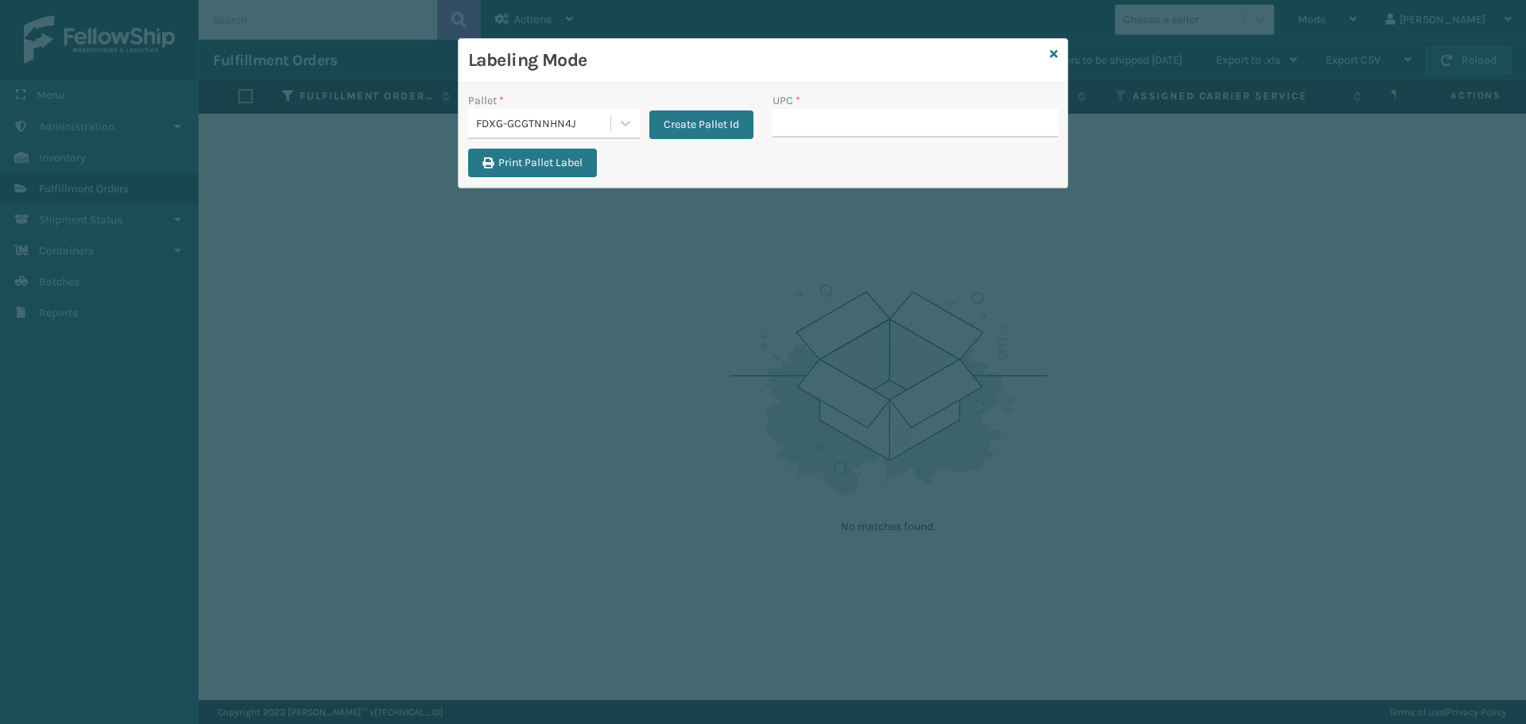
click at [577, 132] on div "FDXG-GCGTNNHN4J" at bounding box center [539, 123] width 142 height 26
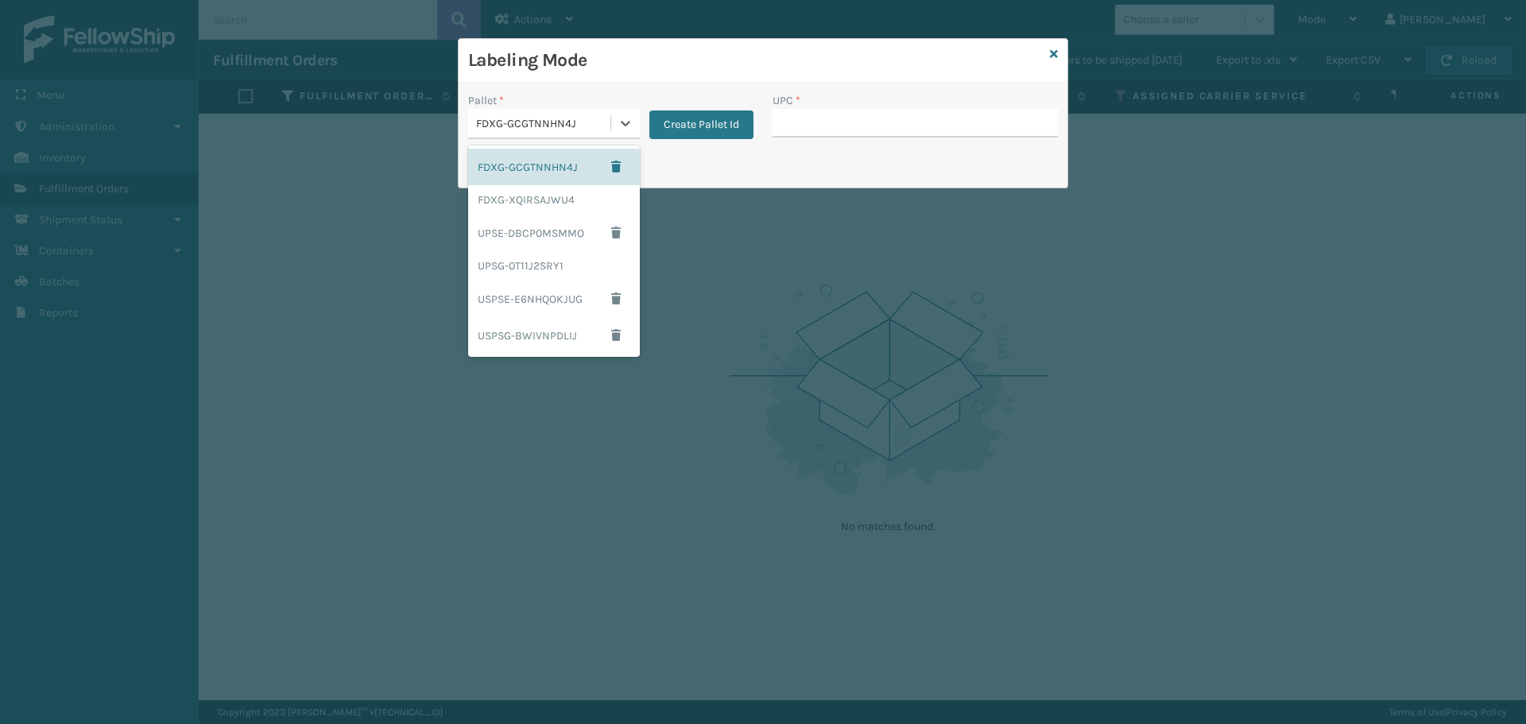
click at [649, 61] on h3 "Labeling Mode" at bounding box center [755, 60] width 575 height 24
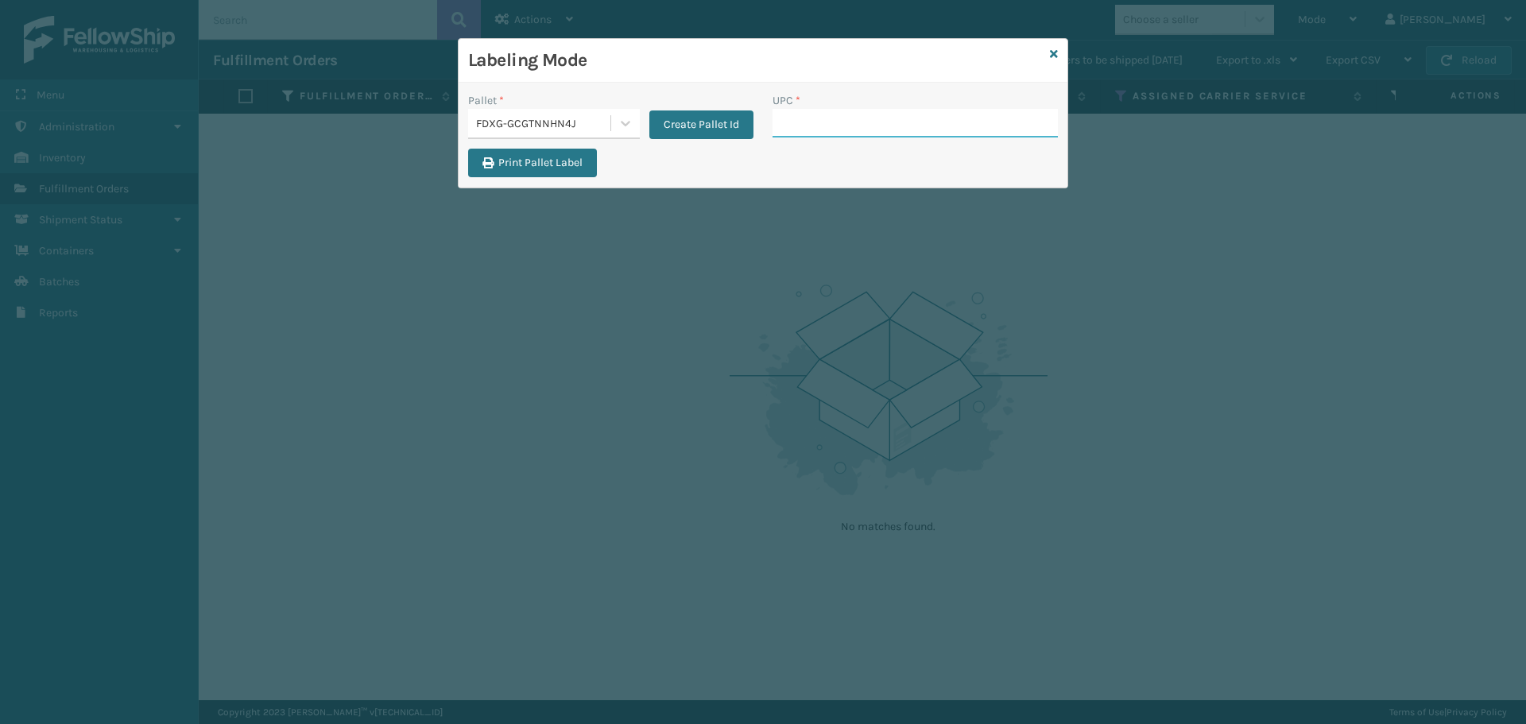
click at [869, 116] on input "UPC *" at bounding box center [915, 123] width 285 height 29
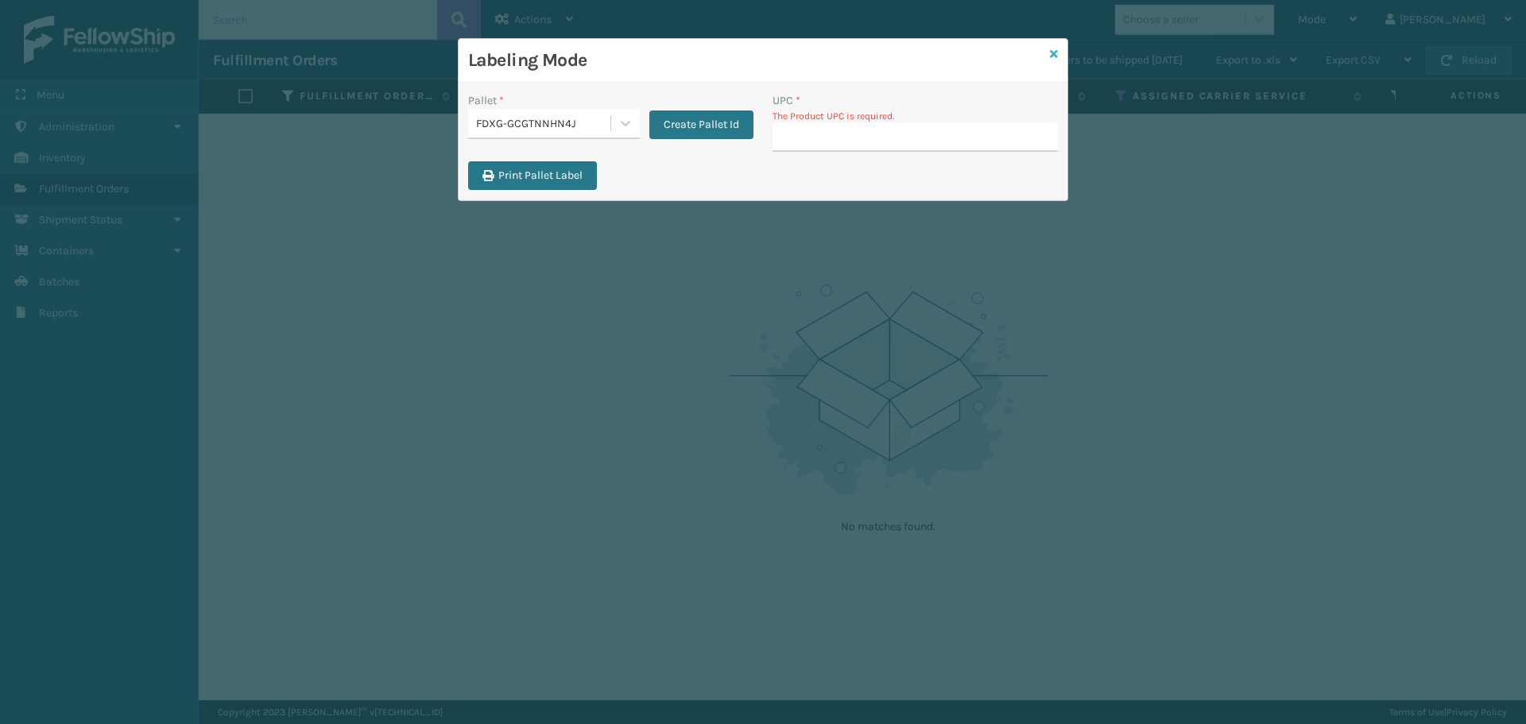
click at [1050, 48] on icon at bounding box center [1054, 53] width 8 height 11
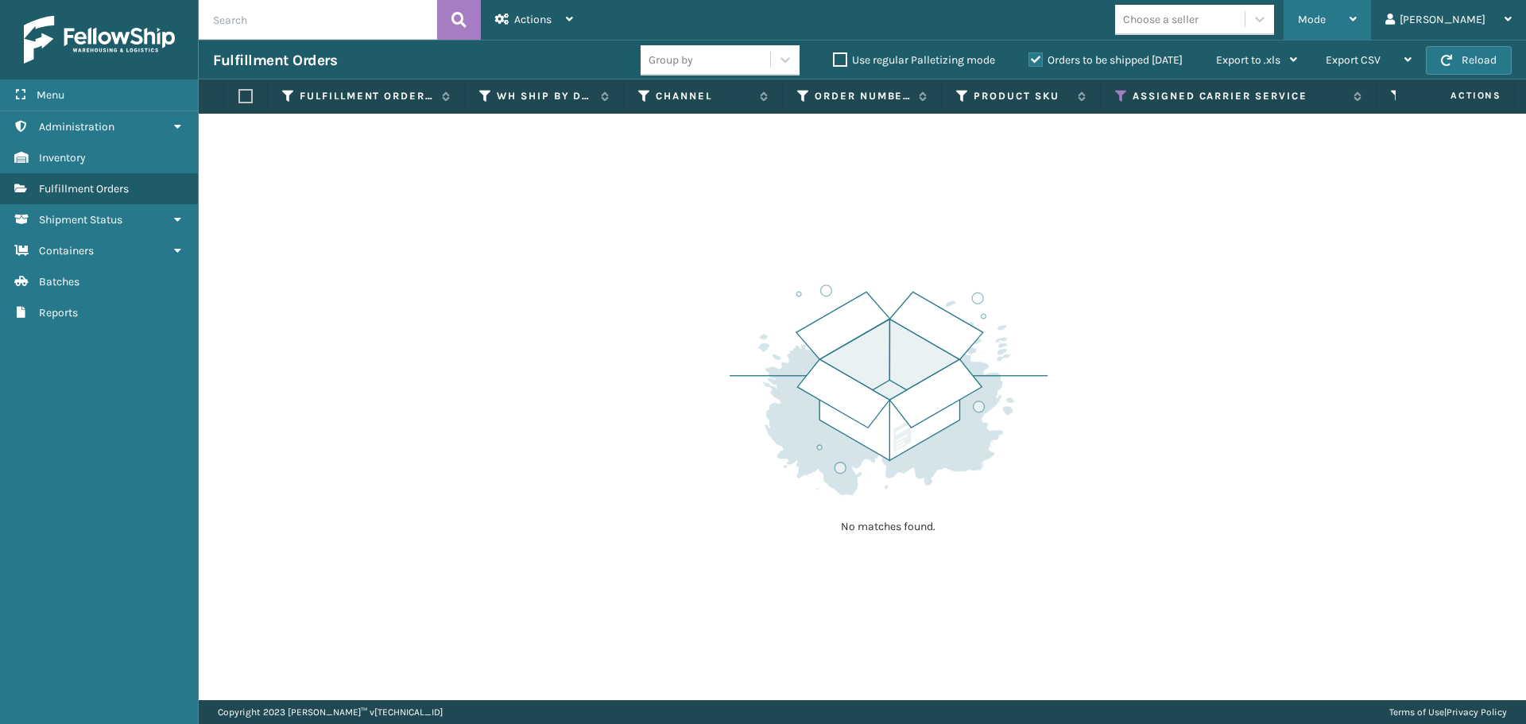
click at [1326, 17] on span "Mode" at bounding box center [1312, 20] width 28 height 14
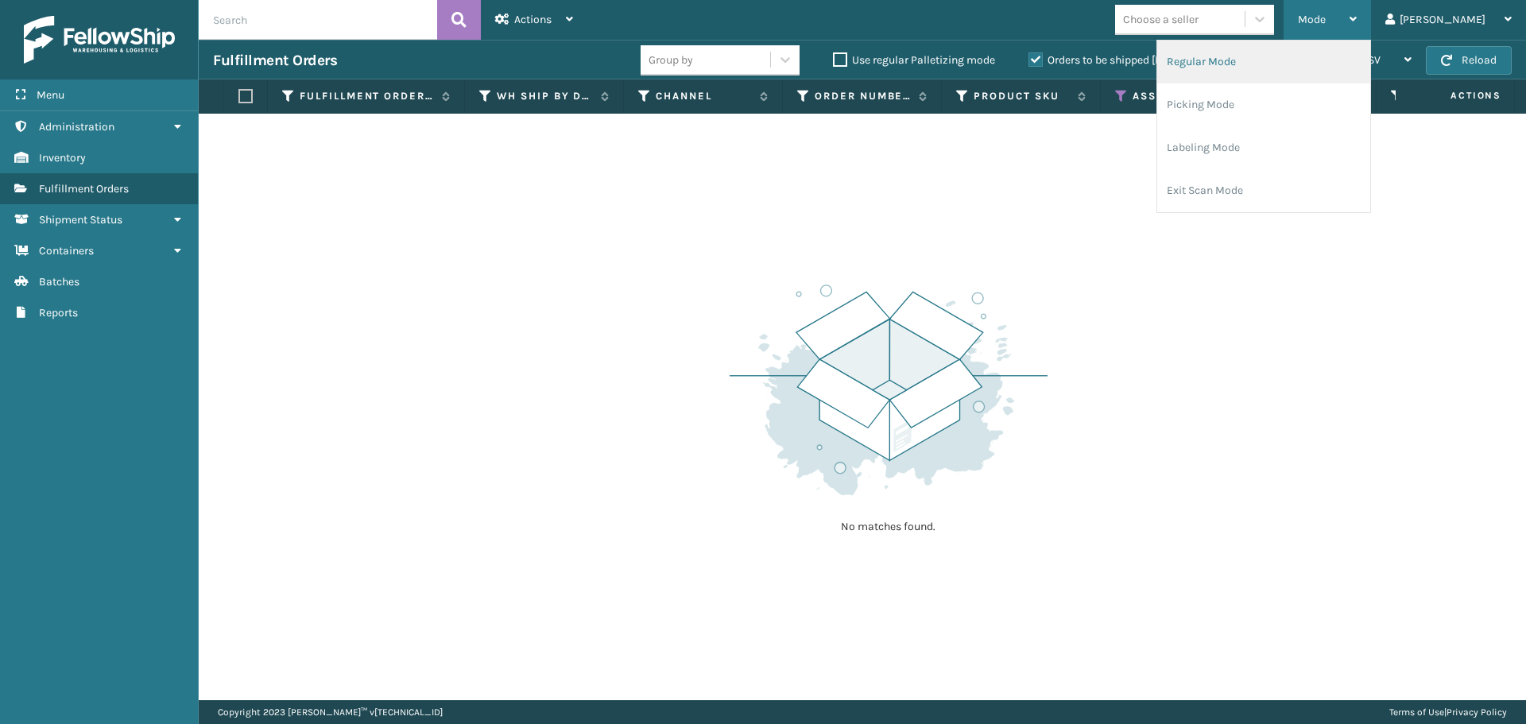
click at [1356, 60] on li "Regular Mode" at bounding box center [1263, 62] width 213 height 43
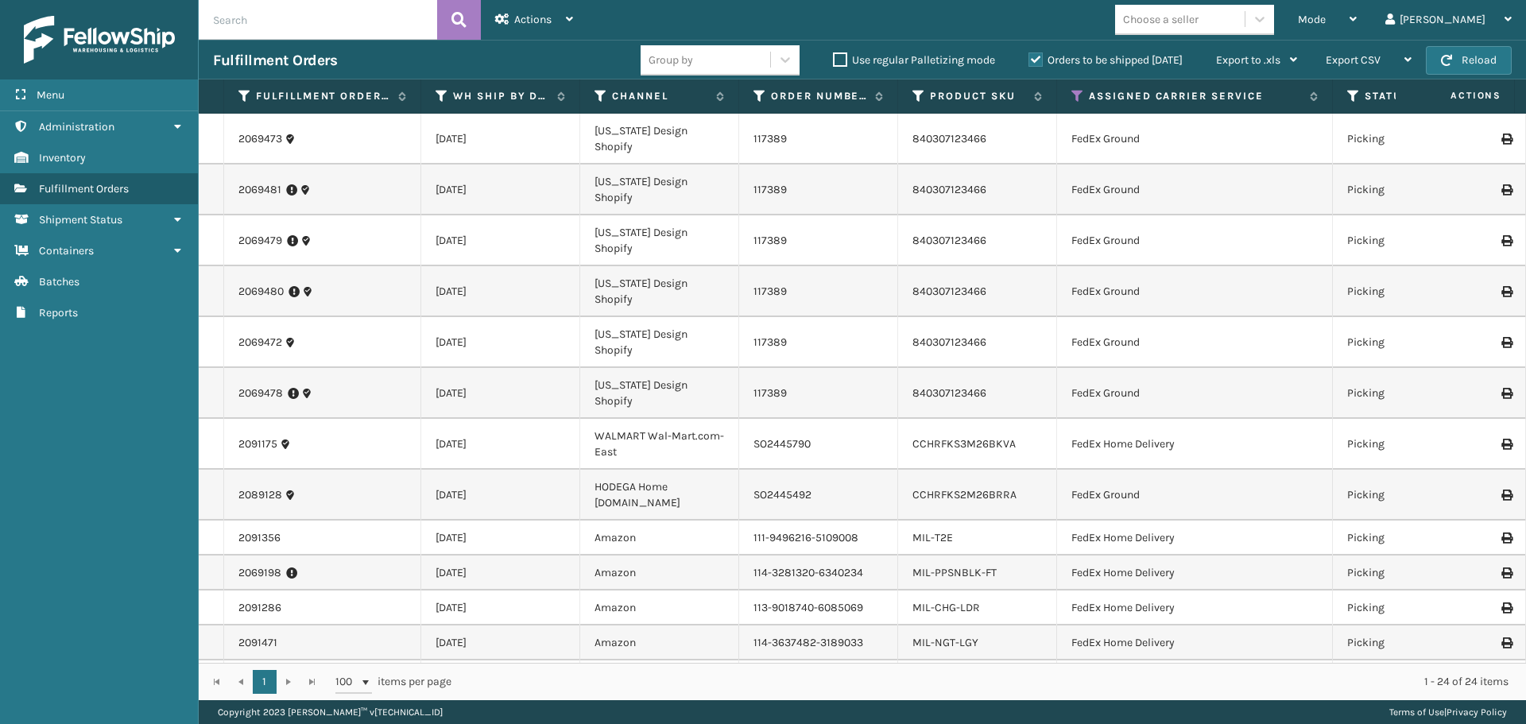
click at [1071, 91] on th "Assigned Carrier Service" at bounding box center [1195, 96] width 276 height 34
click at [1075, 95] on icon at bounding box center [1077, 96] width 13 height 14
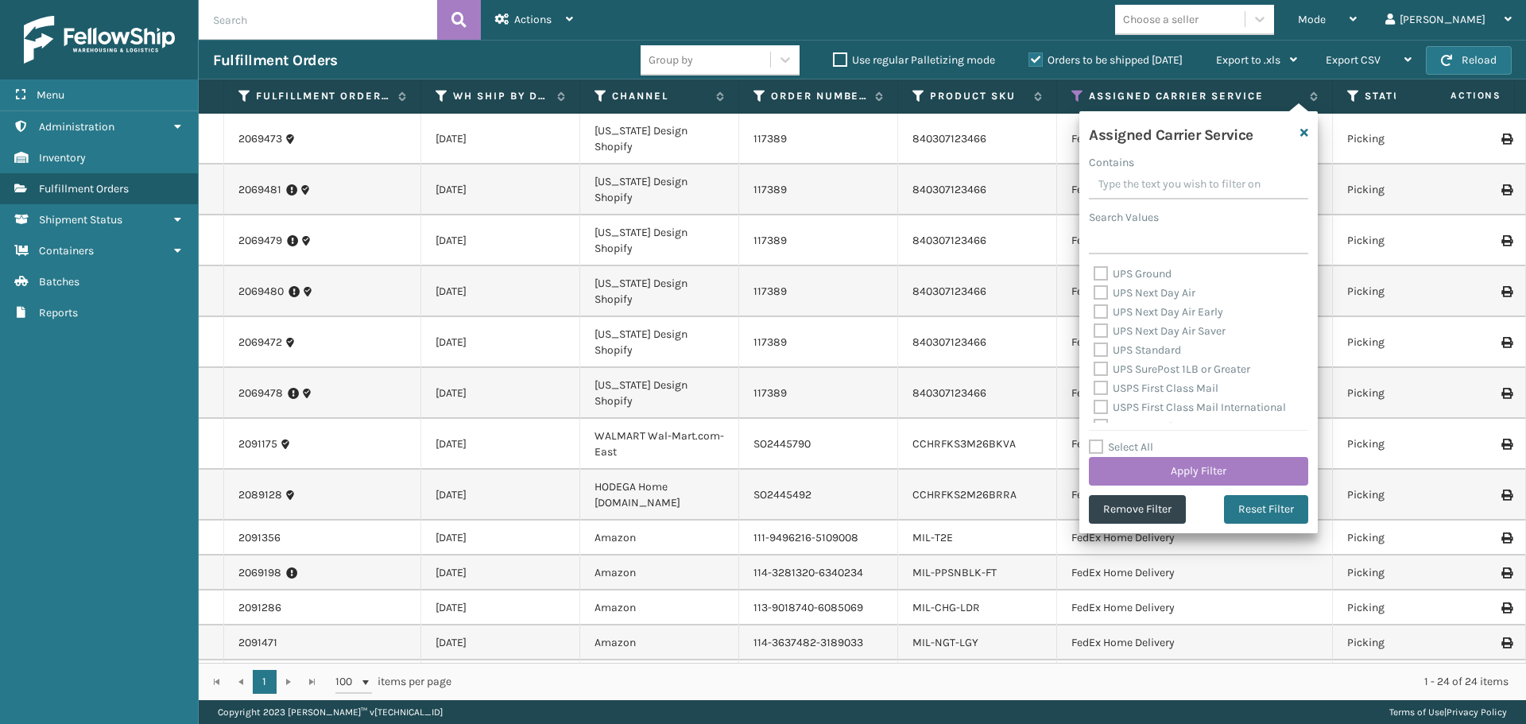
scroll to position [477, 0]
click at [1197, 473] on button "Apply Filter" at bounding box center [1198, 471] width 219 height 29
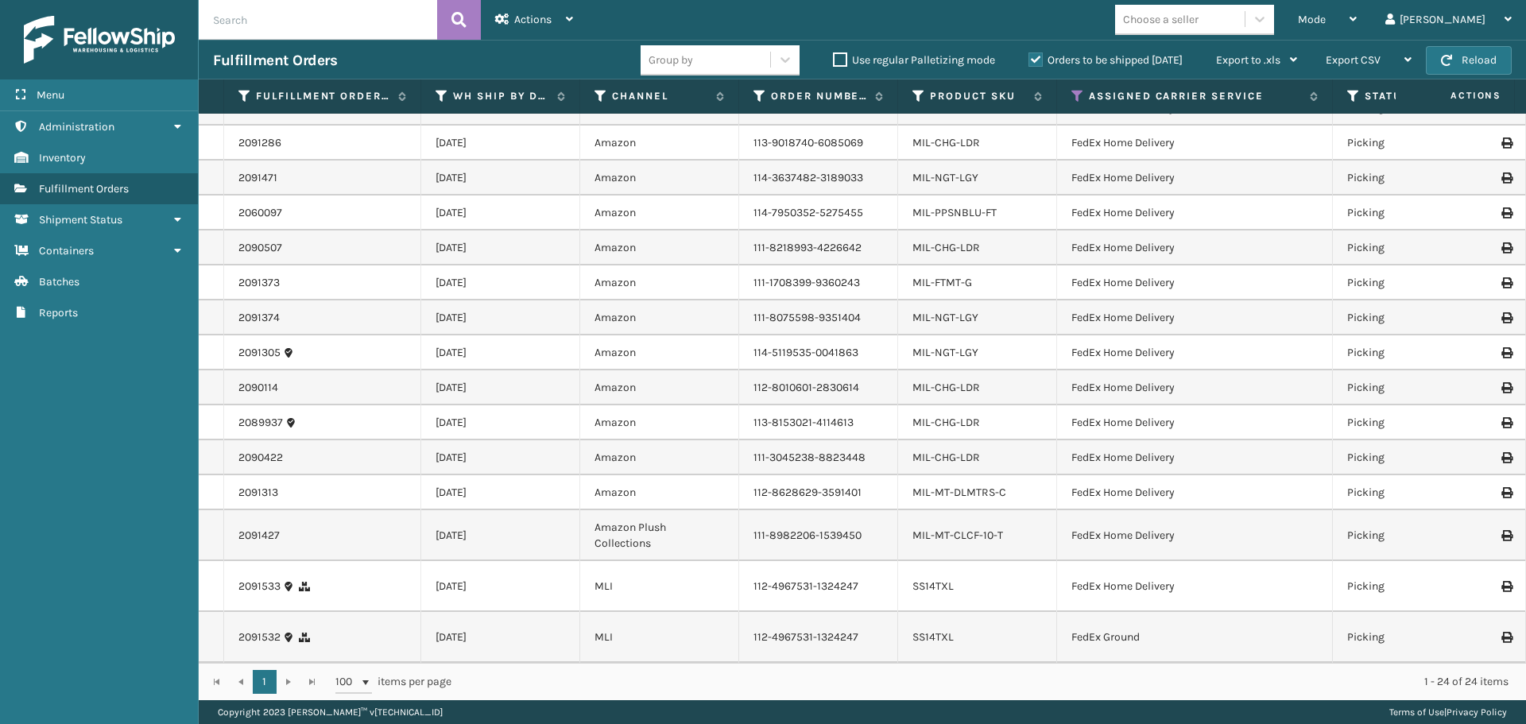
scroll to position [604, 0]
click at [933, 579] on link "SS14TXL" at bounding box center [932, 586] width 41 height 14
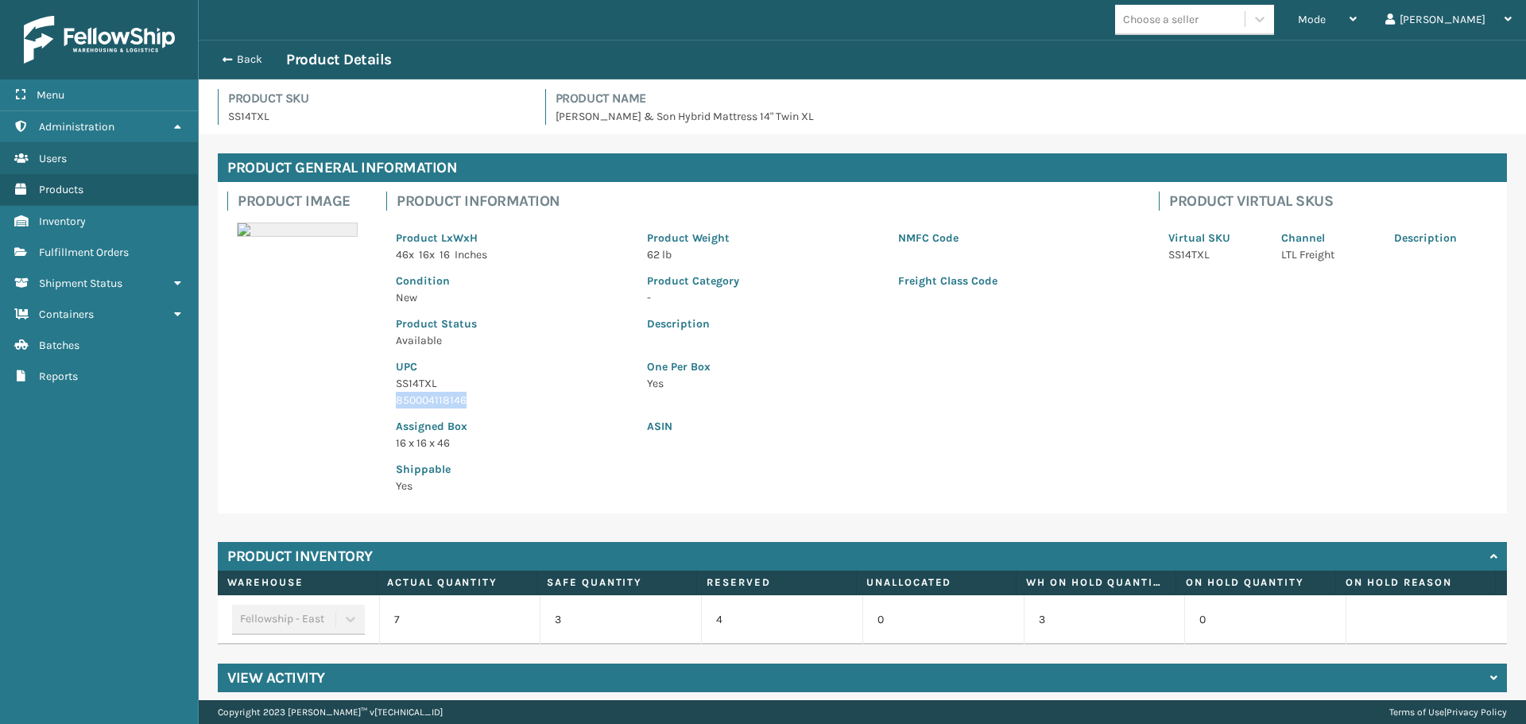
drag, startPoint x: 466, startPoint y: 400, endPoint x: 394, endPoint y: 394, distance: 71.8
click at [394, 394] on div "UPC SS14TXL 850004118146" at bounding box center [511, 379] width 251 height 60
copy p "850004118146"
click at [239, 61] on button "Back" at bounding box center [249, 59] width 73 height 14
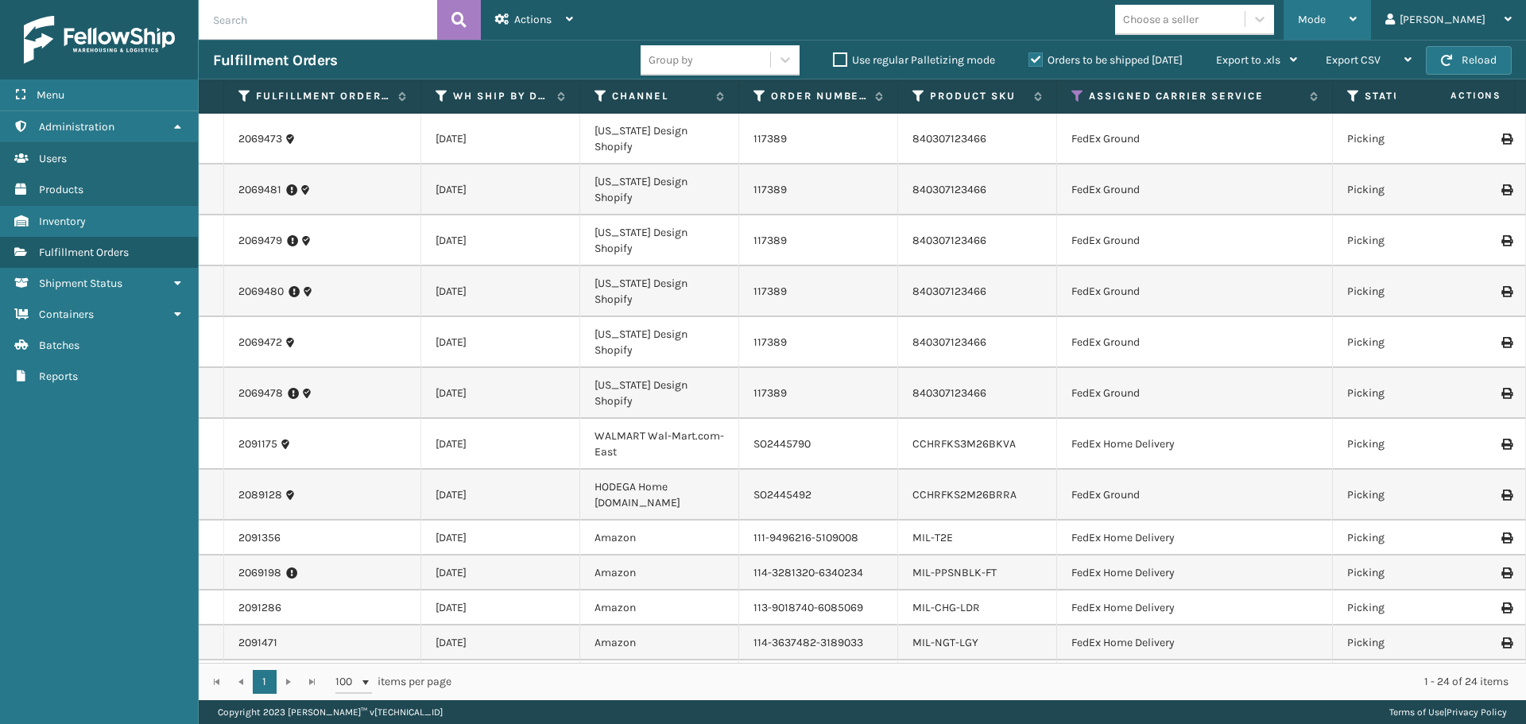
click at [1326, 14] on span "Mode" at bounding box center [1312, 20] width 28 height 14
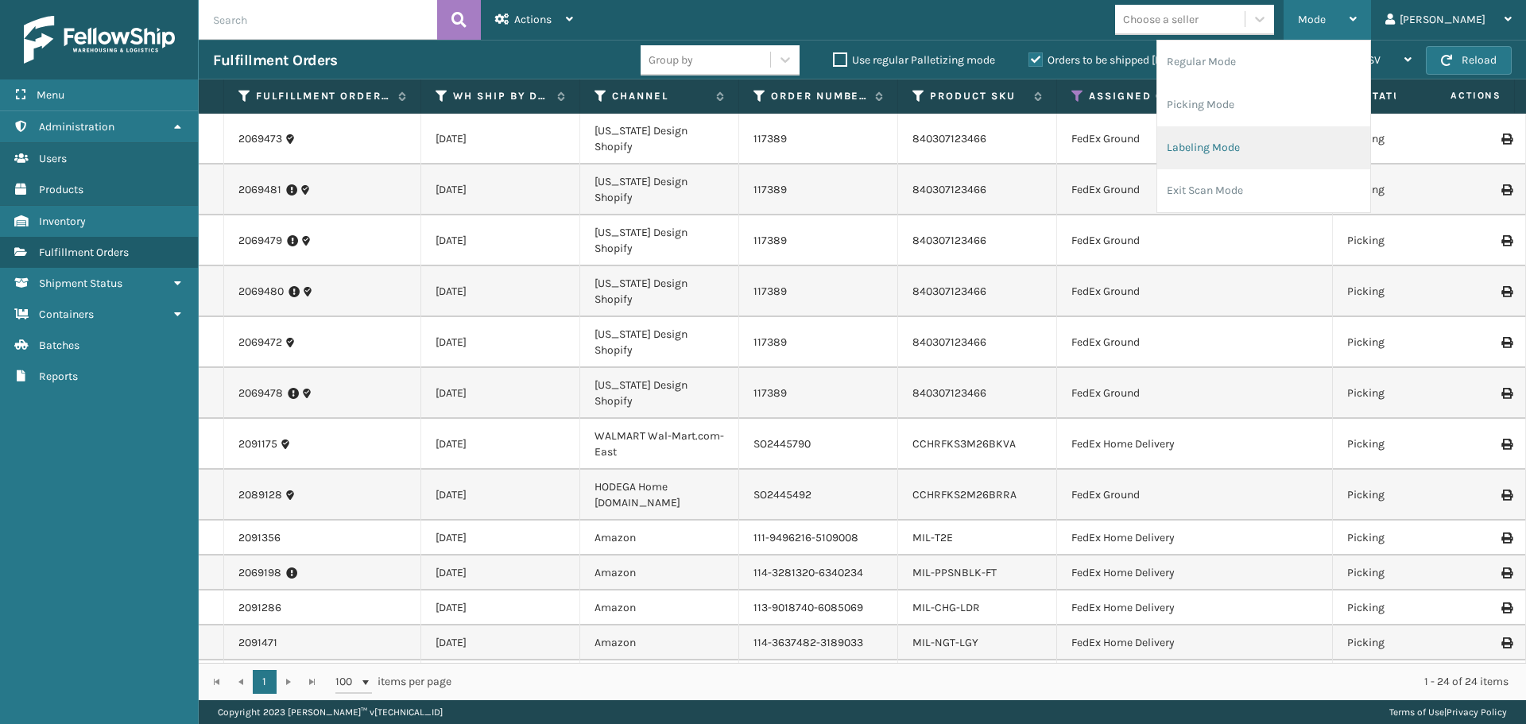
click at [1325, 149] on li "Labeling Mode" at bounding box center [1263, 147] width 213 height 43
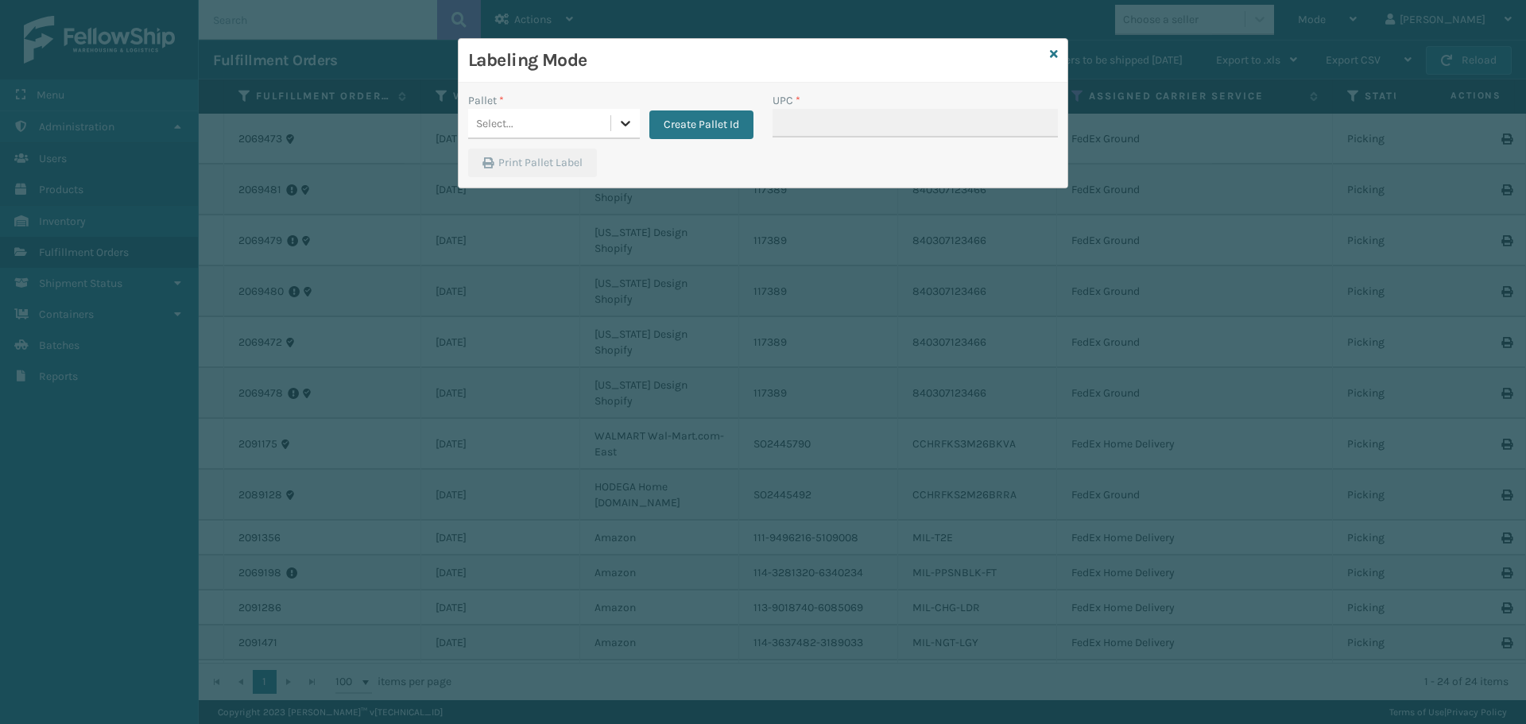
click at [618, 114] on div at bounding box center [625, 123] width 29 height 29
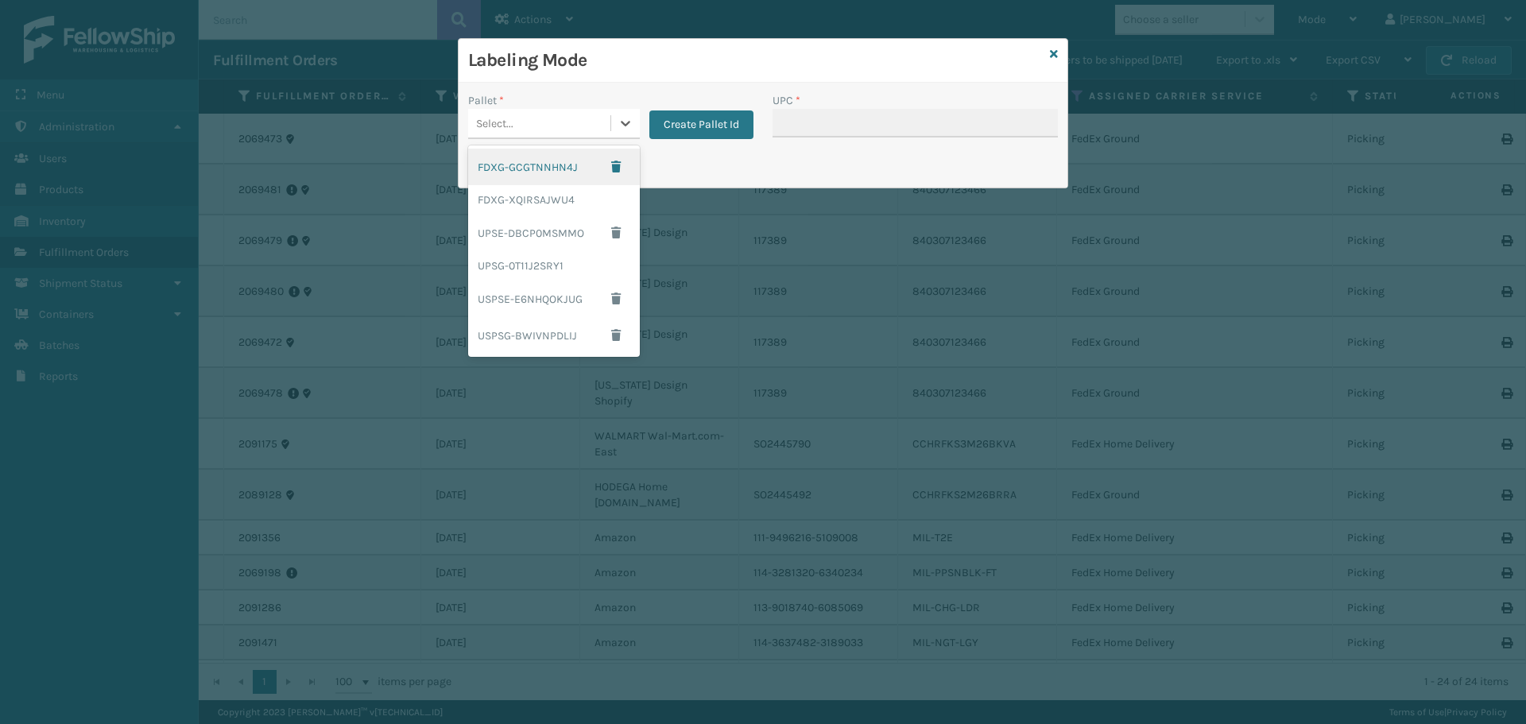
click at [564, 164] on div "FDXG-GCGTNNHN4J" at bounding box center [554, 167] width 172 height 37
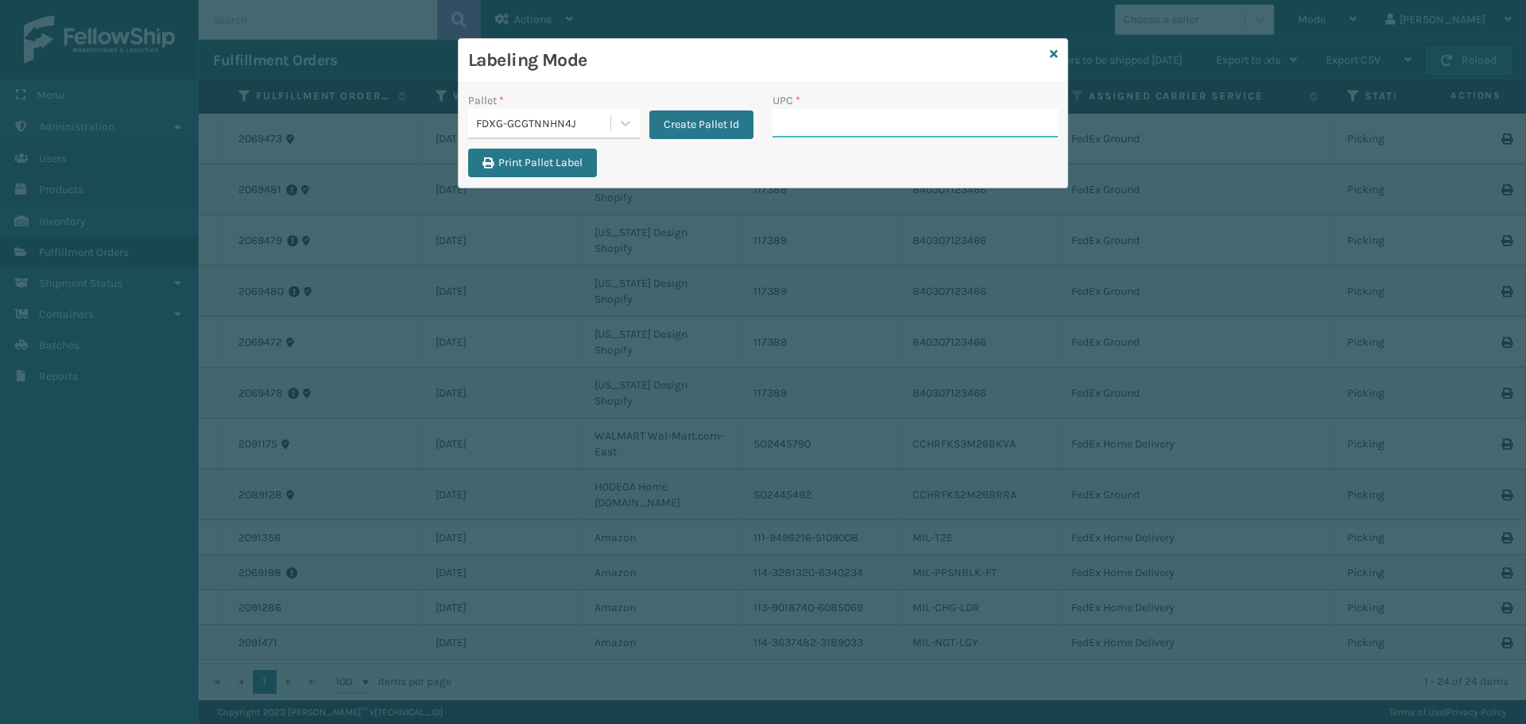
click at [815, 129] on input "UPC *" at bounding box center [915, 123] width 285 height 29
paste input "850004118146"
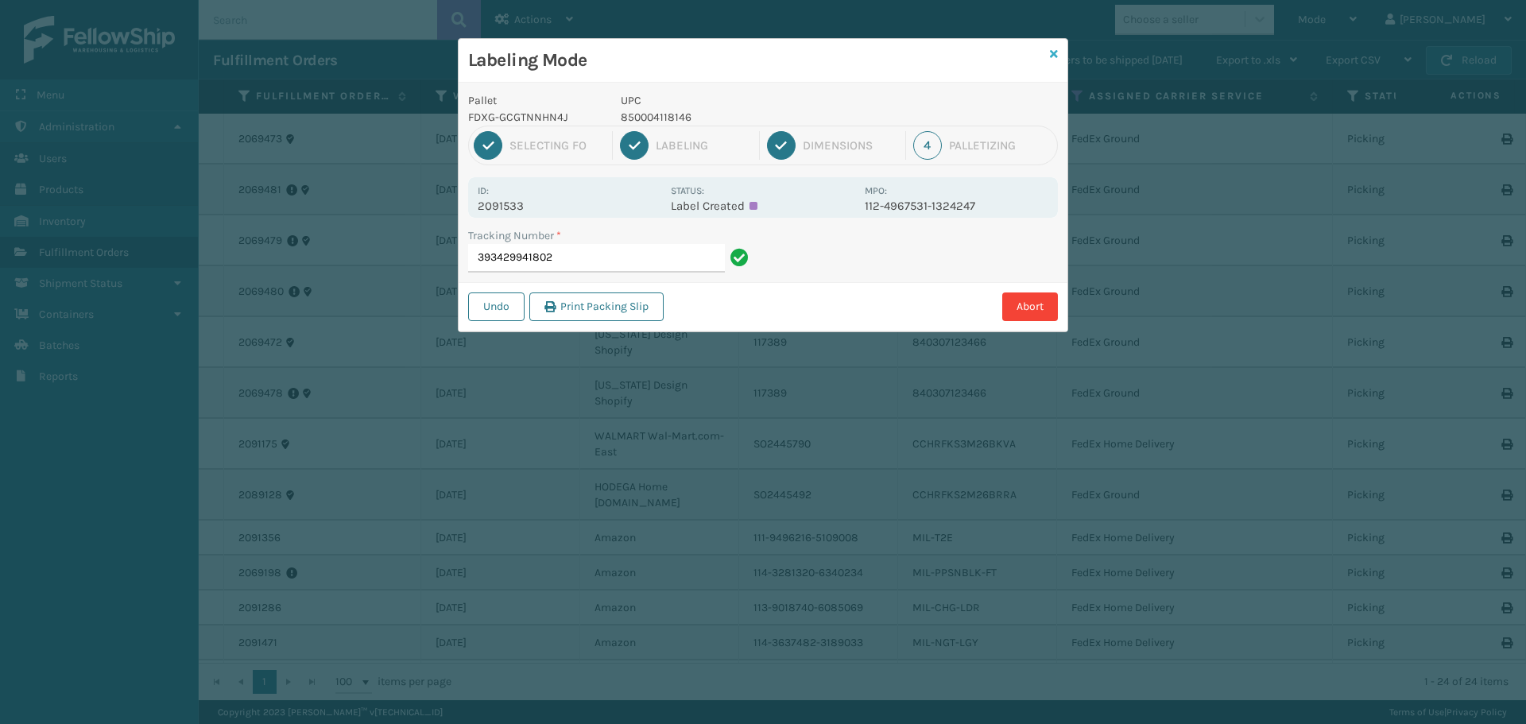
click at [1052, 51] on icon at bounding box center [1054, 53] width 8 height 11
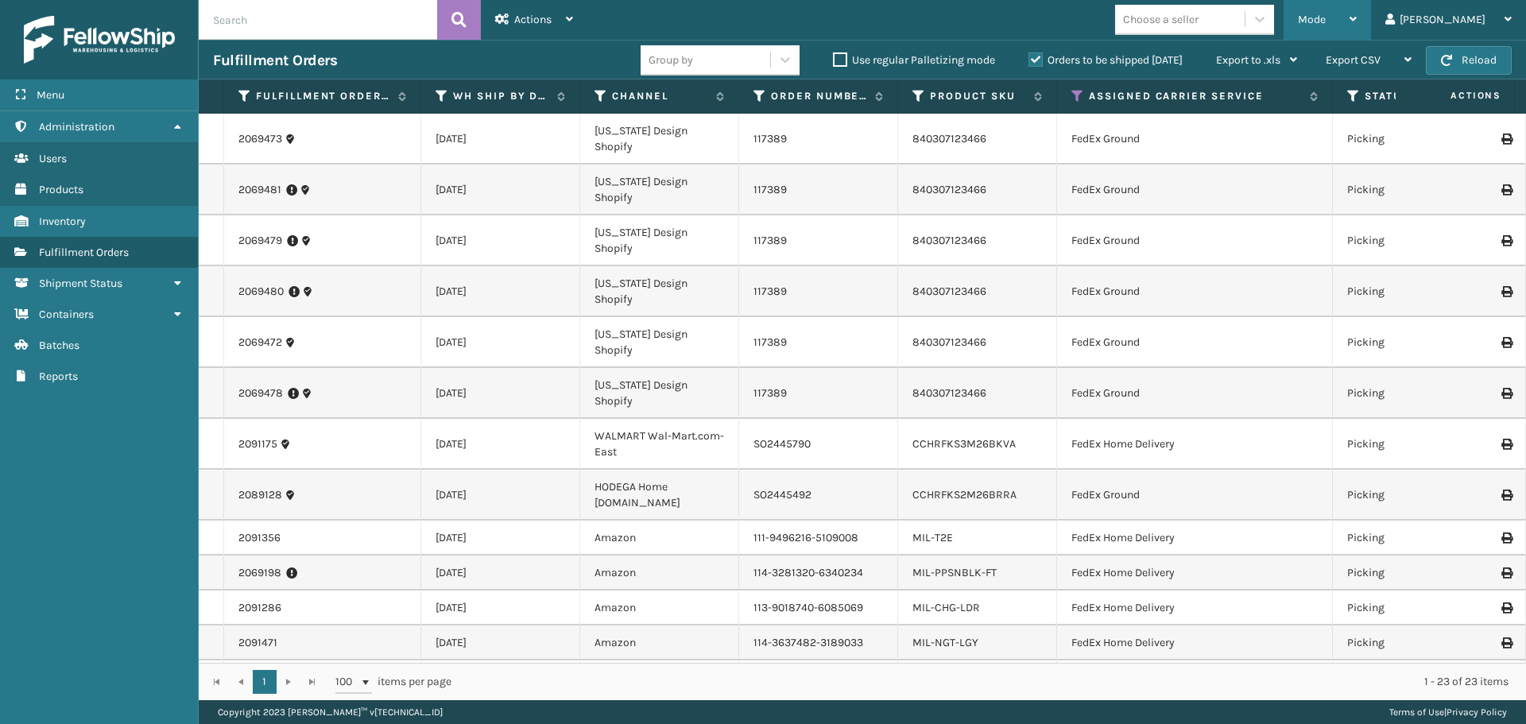
click at [1357, 19] on div "Mode" at bounding box center [1327, 20] width 59 height 40
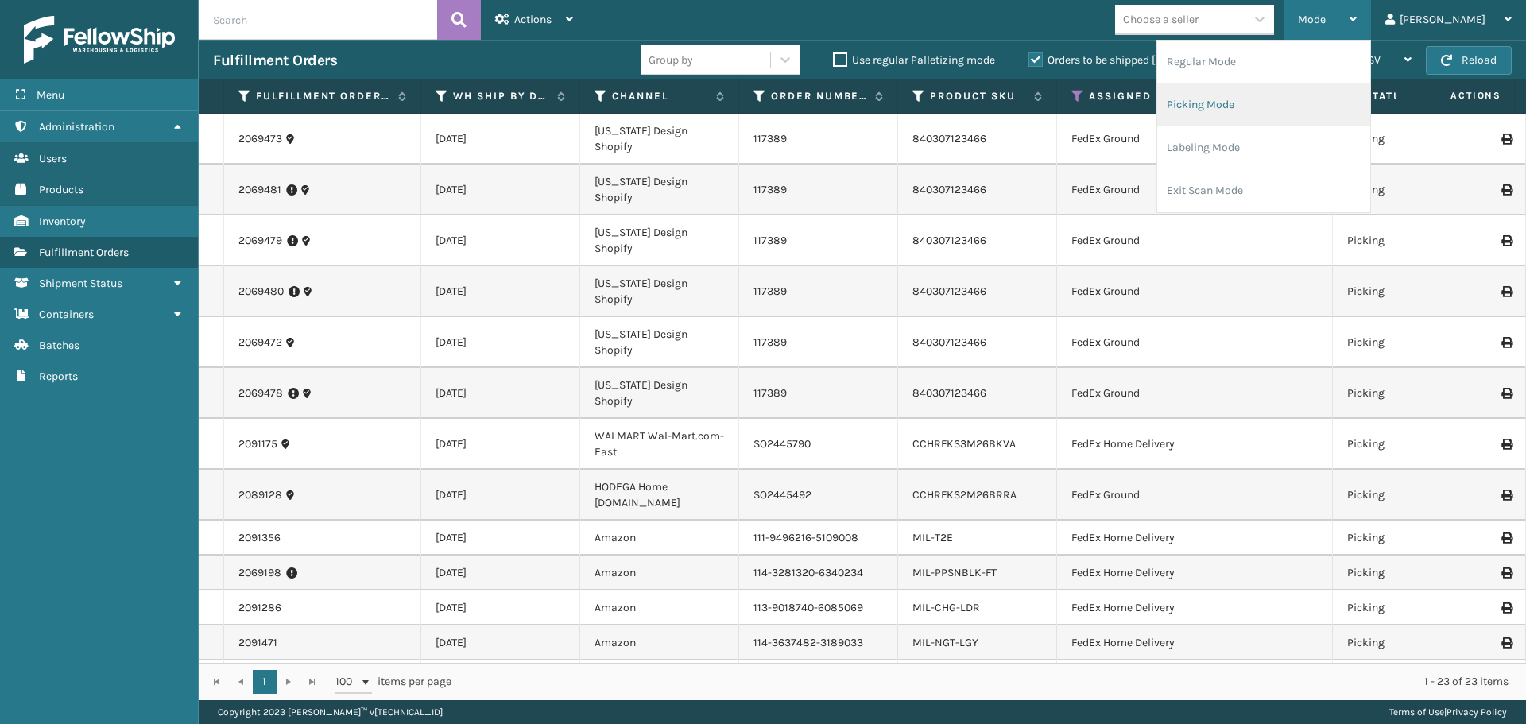
click at [1292, 117] on li "Picking Mode" at bounding box center [1263, 104] width 213 height 43
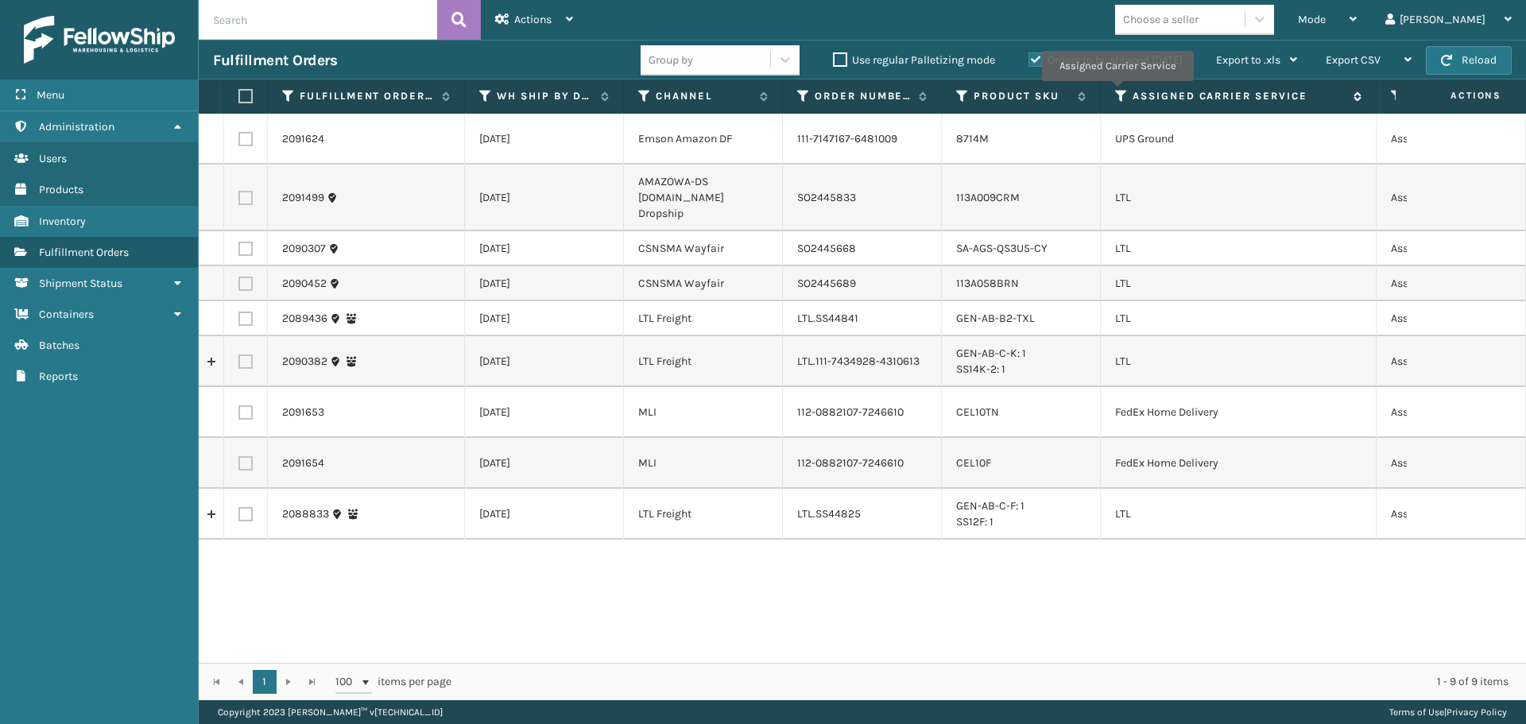
click at [1117, 92] on icon at bounding box center [1121, 96] width 13 height 14
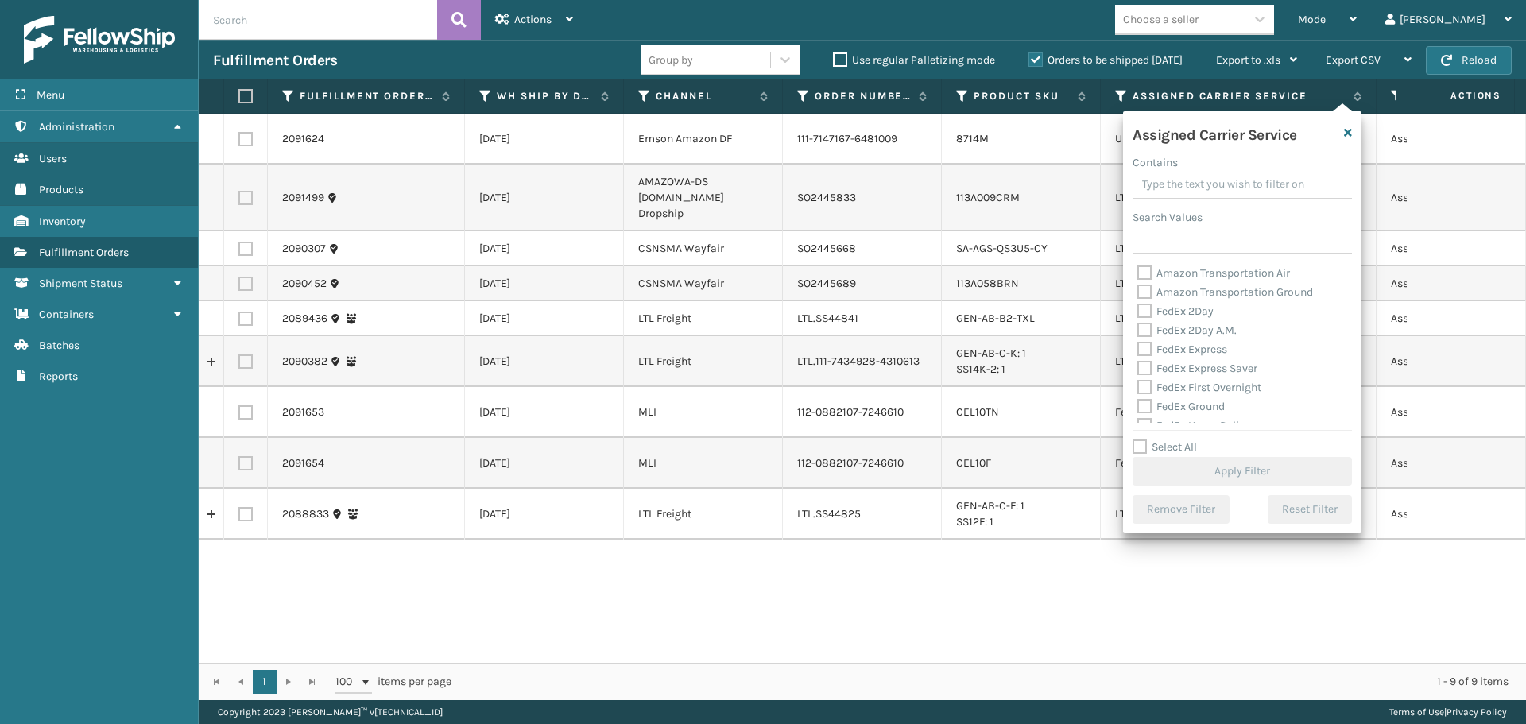
click at [1138, 311] on label "FedEx 2Day" at bounding box center [1175, 311] width 76 height 14
click at [1138, 311] on input "FedEx 2Day" at bounding box center [1137, 307] width 1 height 10
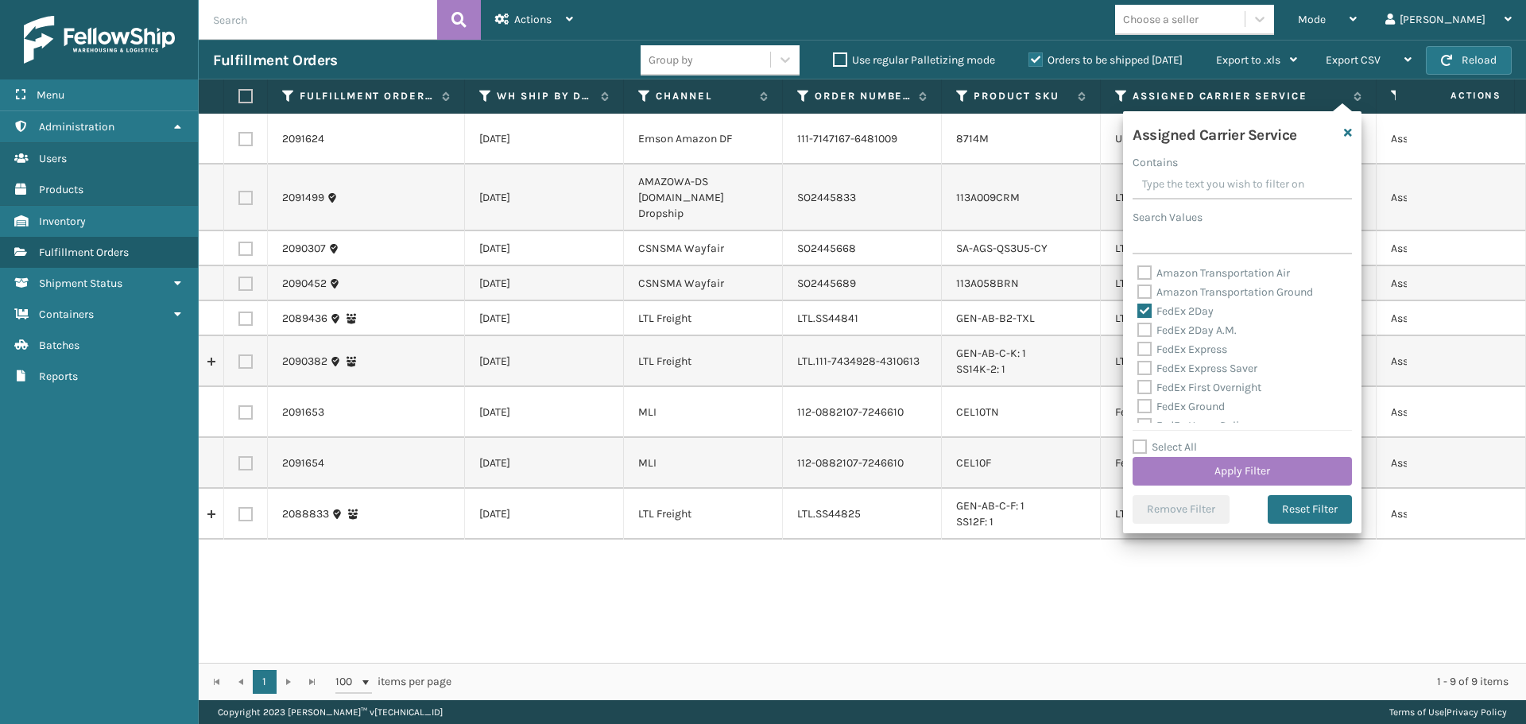
click at [1141, 332] on label "FedEx 2Day A.M." at bounding box center [1186, 330] width 99 height 14
click at [1138, 331] on input "FedEx 2Day A.M." at bounding box center [1137, 326] width 1 height 10
click at [1143, 349] on label "FedEx Express" at bounding box center [1182, 350] width 90 height 14
click at [1138, 349] on input "FedEx Express" at bounding box center [1137, 345] width 1 height 10
click at [1146, 368] on label "FedEx Express Saver" at bounding box center [1197, 369] width 120 height 14
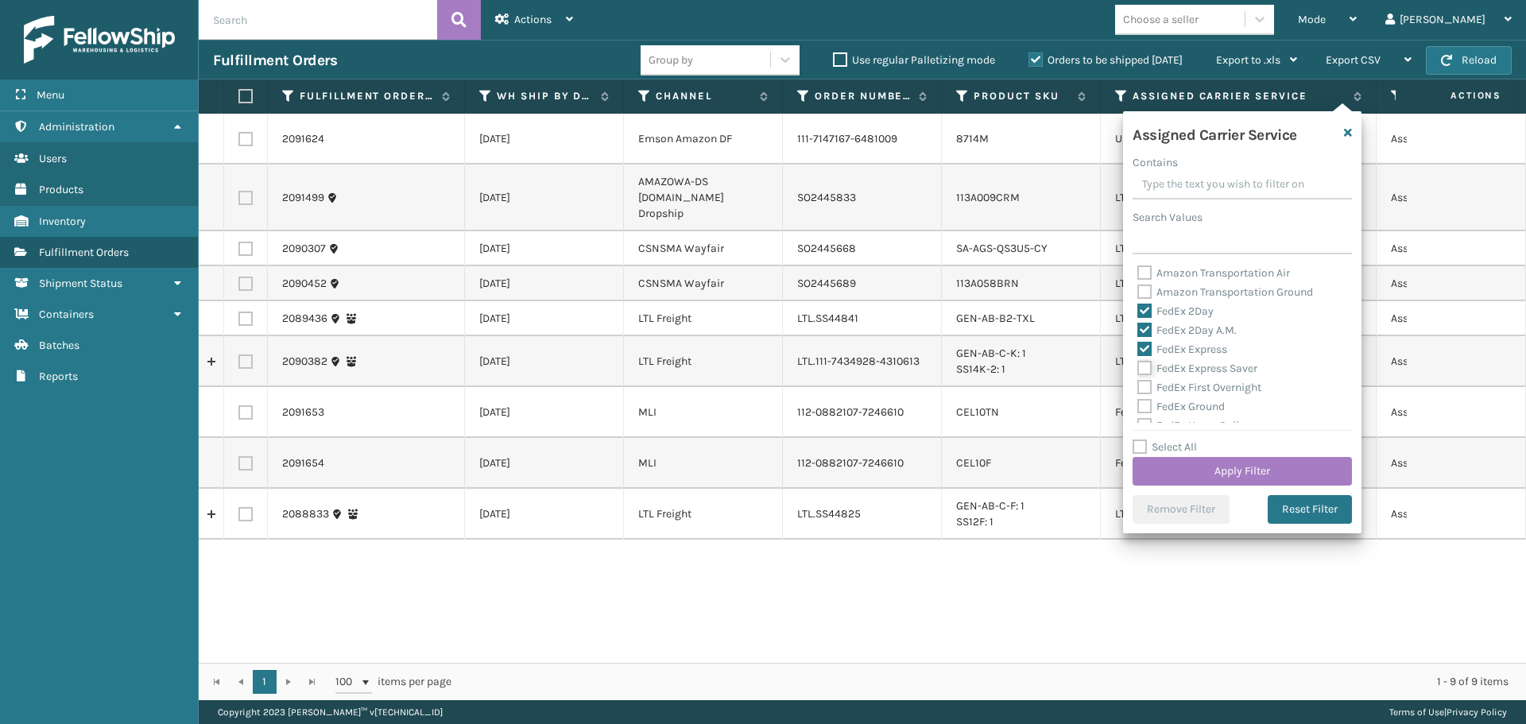
click at [1138, 368] on input "FedEx Express Saver" at bounding box center [1137, 364] width 1 height 10
click at [1146, 389] on label "FedEx First Overnight" at bounding box center [1199, 388] width 124 height 14
click at [1138, 389] on input "FedEx First Overnight" at bounding box center [1137, 383] width 1 height 10
click at [1147, 405] on label "FedEx Ground" at bounding box center [1180, 407] width 87 height 14
click at [1138, 405] on input "FedEx Ground" at bounding box center [1137, 402] width 1 height 10
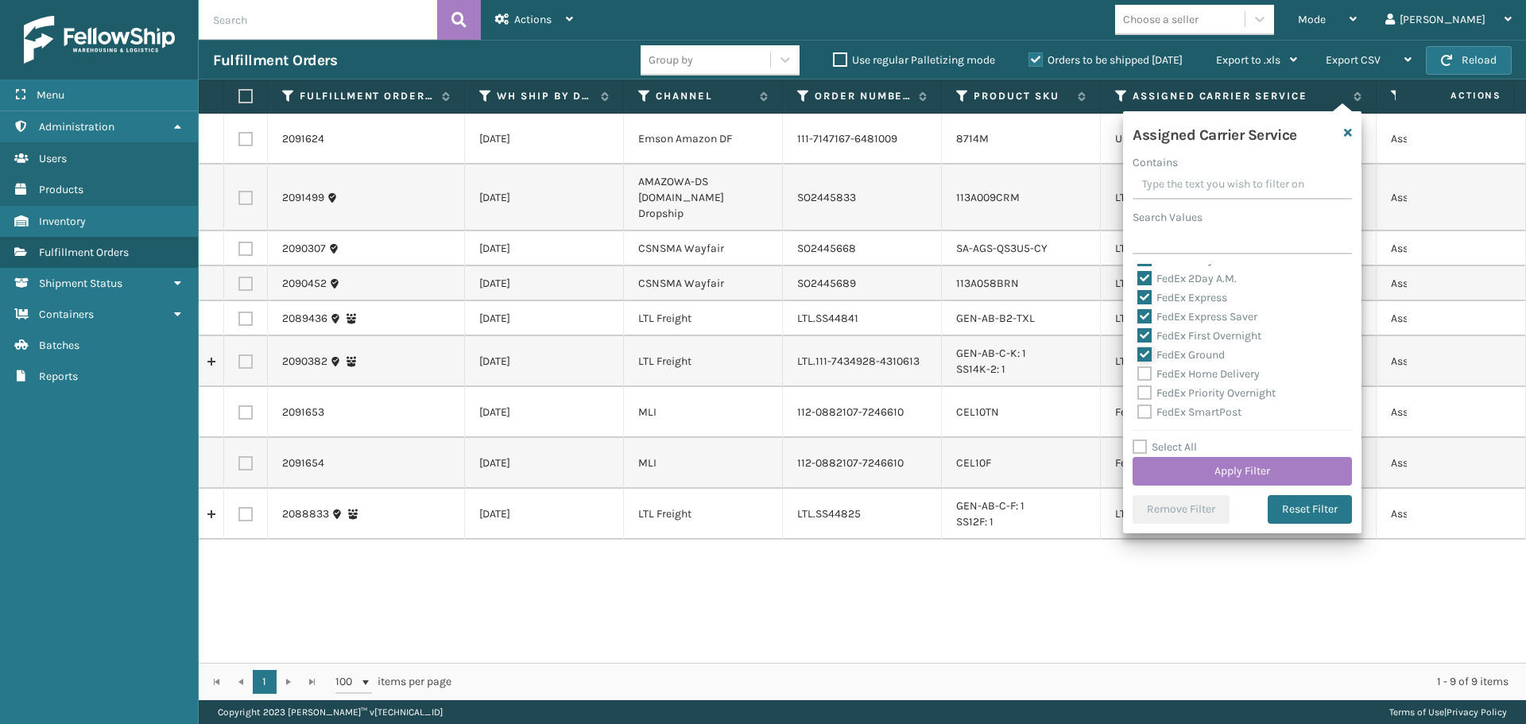
scroll to position [79, 0]
click at [1144, 347] on label "FedEx Home Delivery" at bounding box center [1198, 346] width 122 height 14
click at [1138, 347] on input "FedEx Home Delivery" at bounding box center [1137, 342] width 1 height 10
drag, startPoint x: 1141, startPoint y: 363, endPoint x: 1145, endPoint y: 374, distance: 11.1
click at [1142, 363] on label "FedEx Priority Overnight" at bounding box center [1206, 365] width 138 height 14
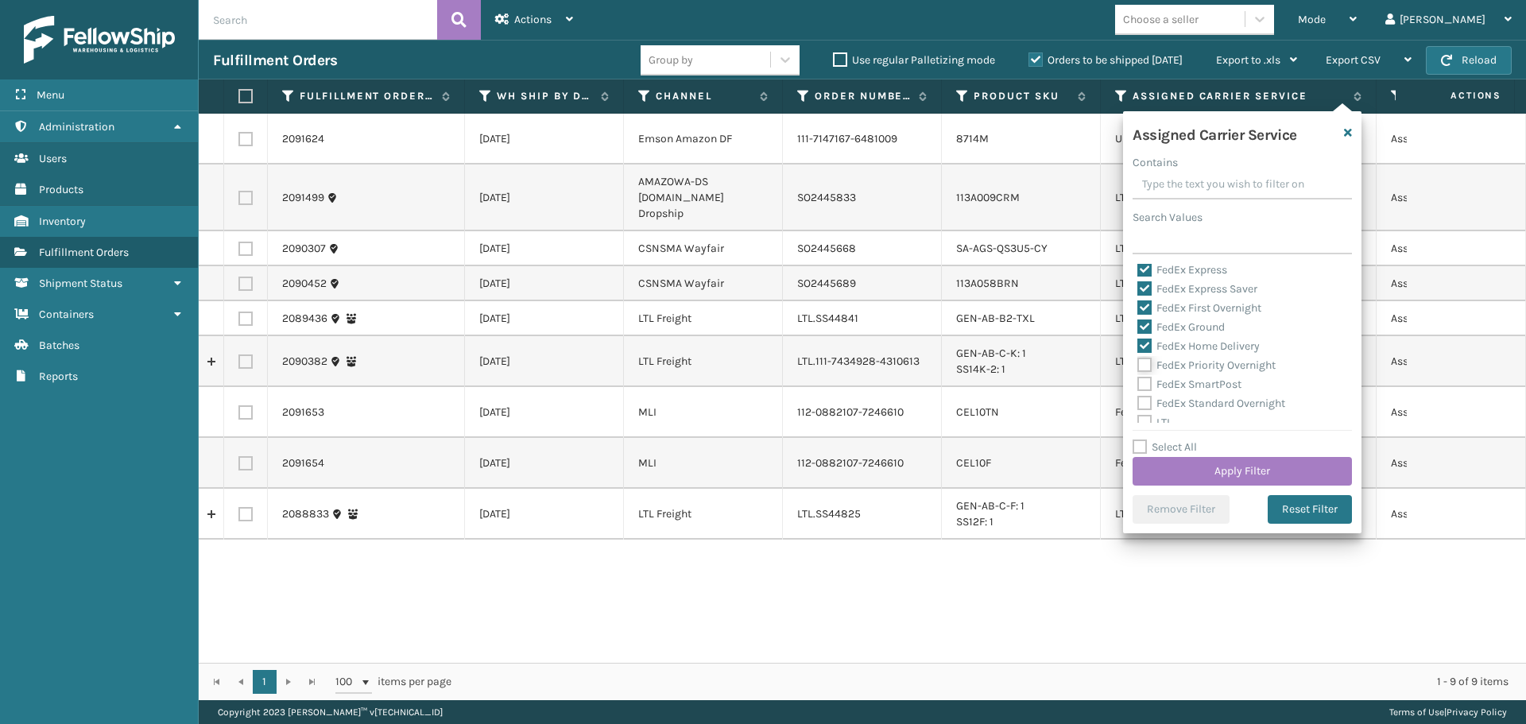
click at [1138, 363] on input "FedEx Priority Overnight" at bounding box center [1137, 361] width 1 height 10
click at [1147, 381] on label "FedEx SmartPost" at bounding box center [1189, 385] width 104 height 14
click at [1138, 381] on input "FedEx SmartPost" at bounding box center [1137, 380] width 1 height 10
click at [1149, 401] on label "FedEx Standard Overnight" at bounding box center [1211, 404] width 148 height 14
click at [1138, 401] on input "FedEx Standard Overnight" at bounding box center [1137, 399] width 1 height 10
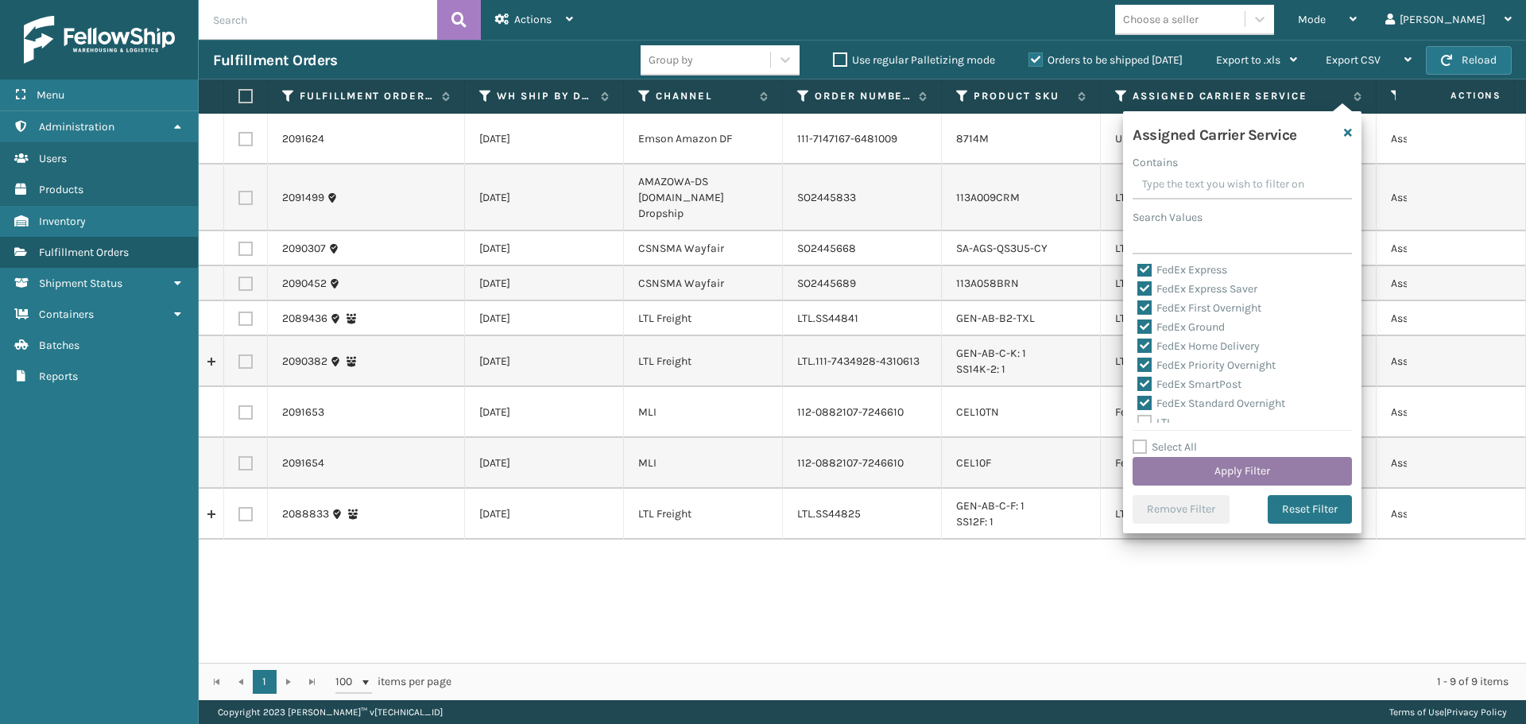
click at [1193, 469] on button "Apply Filter" at bounding box center [1242, 471] width 219 height 29
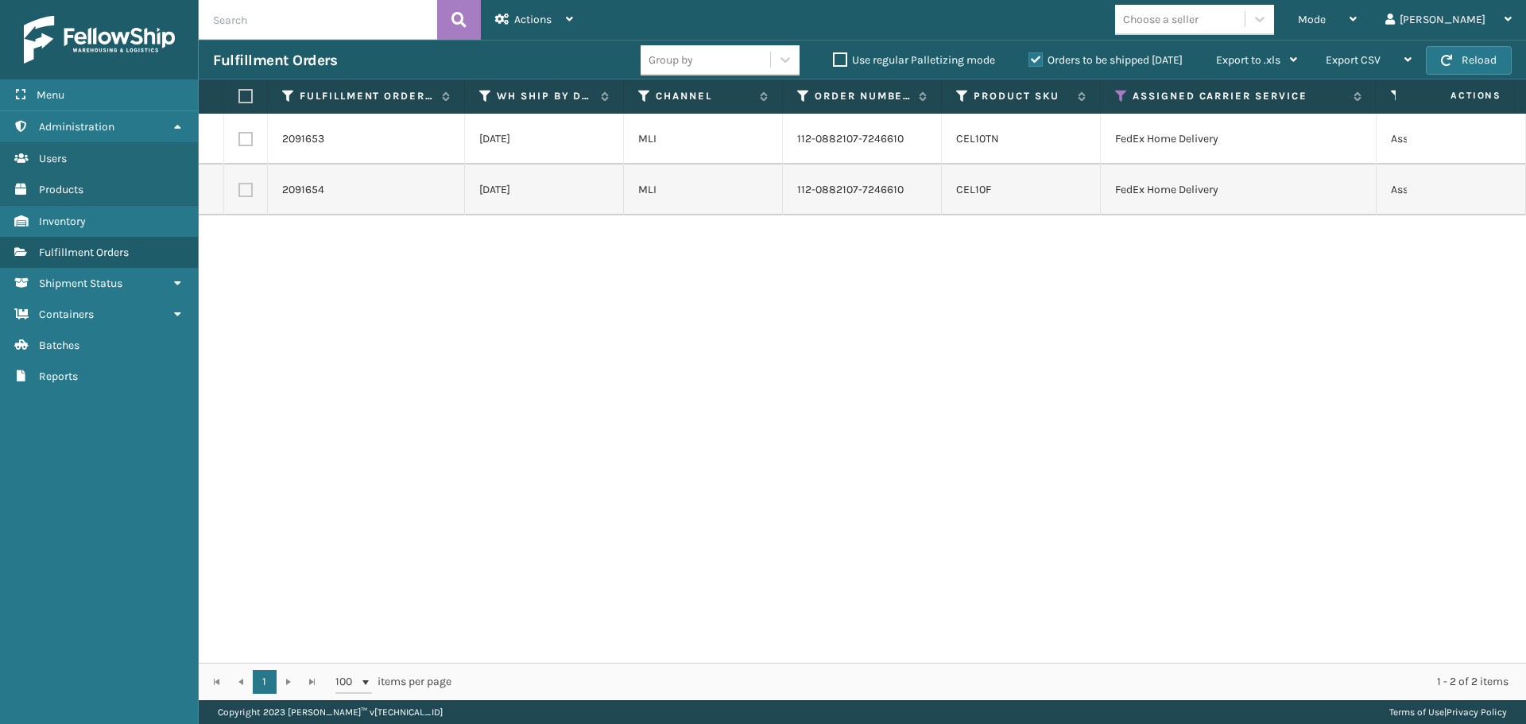
click at [248, 95] on label at bounding box center [243, 96] width 10 height 14
click at [239, 95] on input "checkbox" at bounding box center [238, 96] width 1 height 10
click at [527, 25] on span "Actions" at bounding box center [532, 20] width 37 height 14
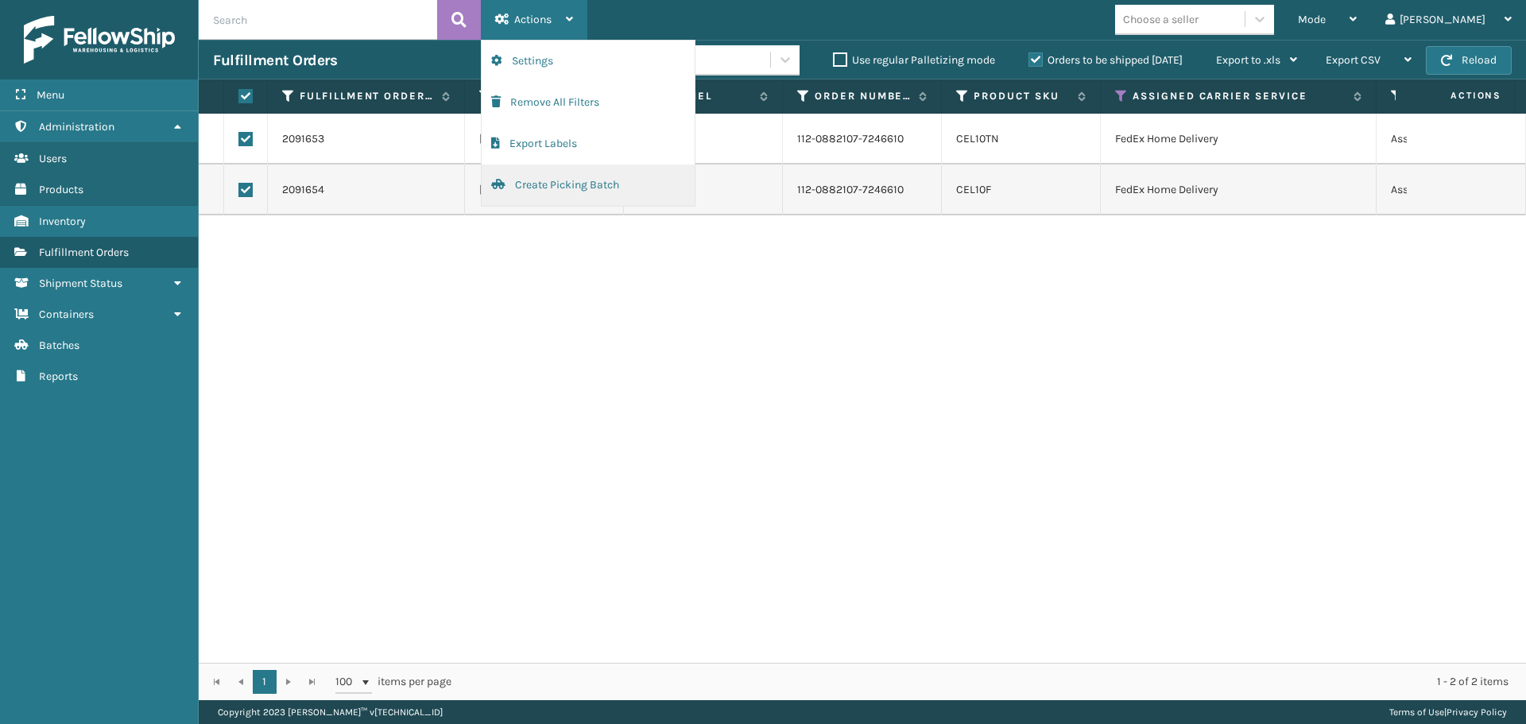
click at [540, 192] on button "Create Picking Batch" at bounding box center [588, 185] width 213 height 41
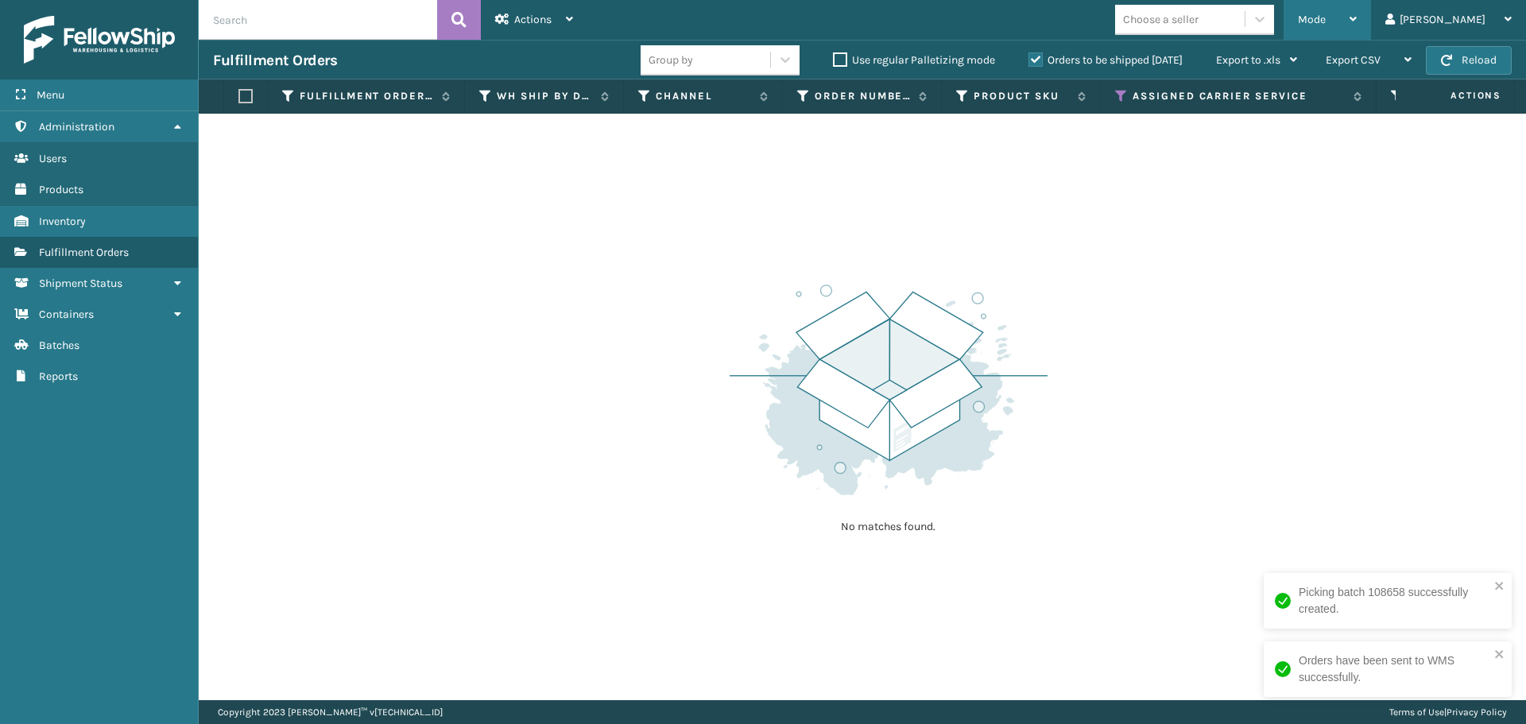
click at [1357, 22] on div "Mode" at bounding box center [1327, 20] width 59 height 40
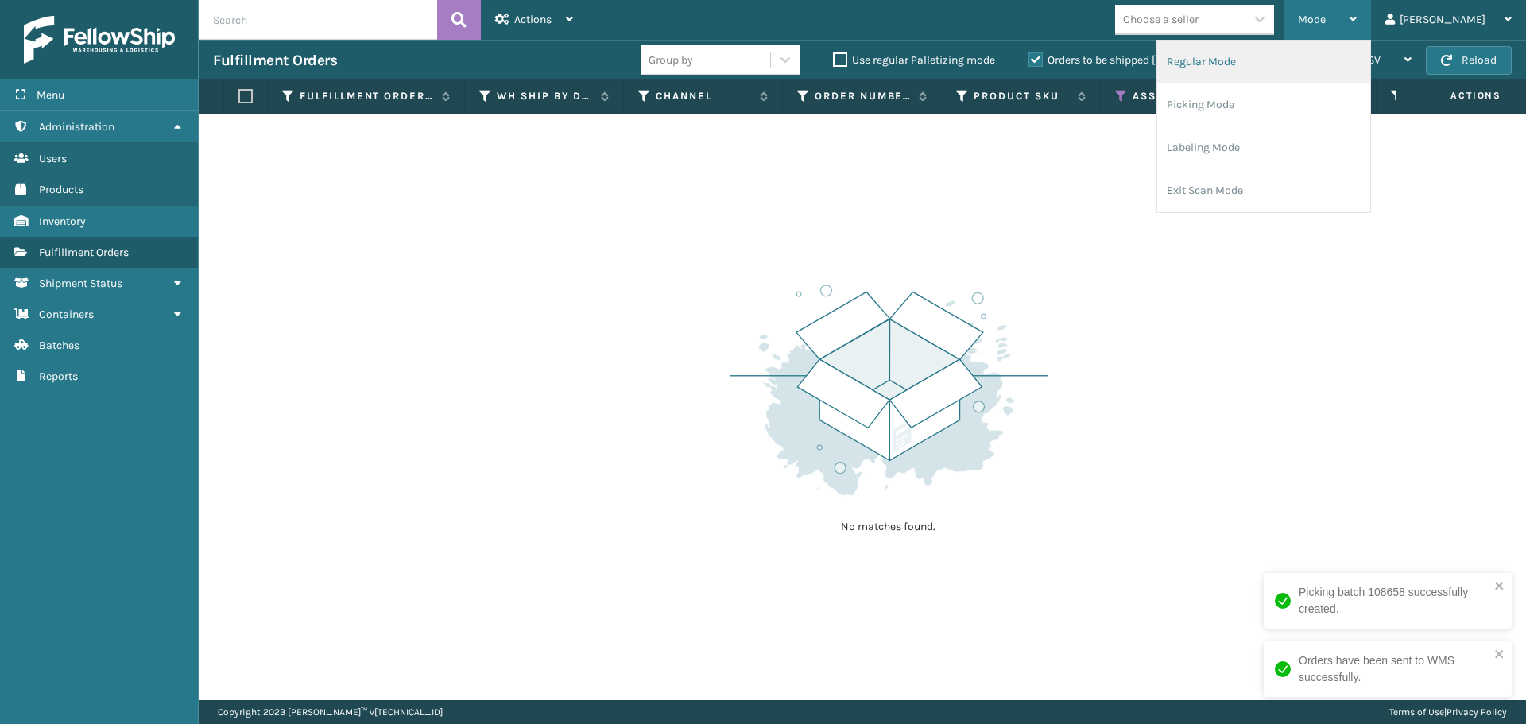
click at [1326, 65] on li "Regular Mode" at bounding box center [1263, 62] width 213 height 43
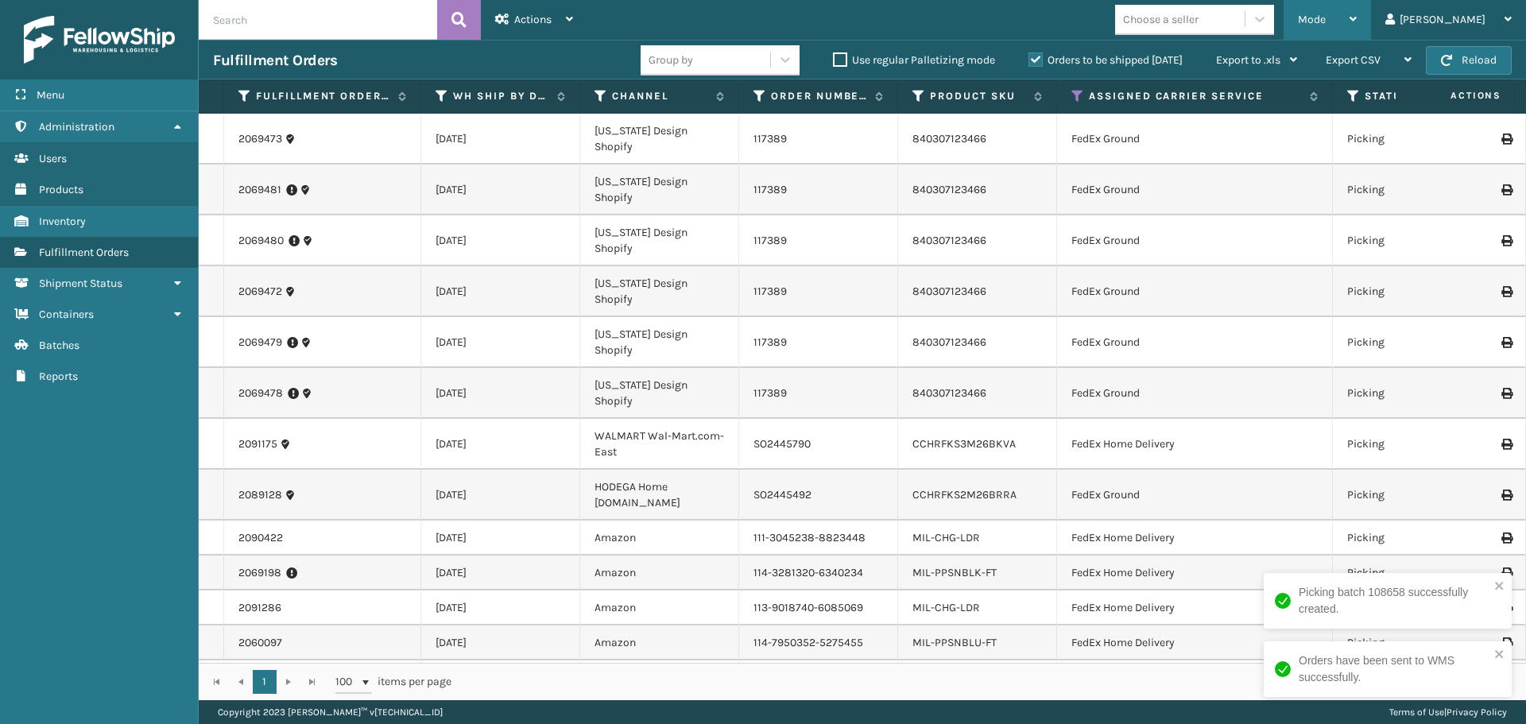
click at [1357, 14] on div "Mode" at bounding box center [1327, 20] width 59 height 40
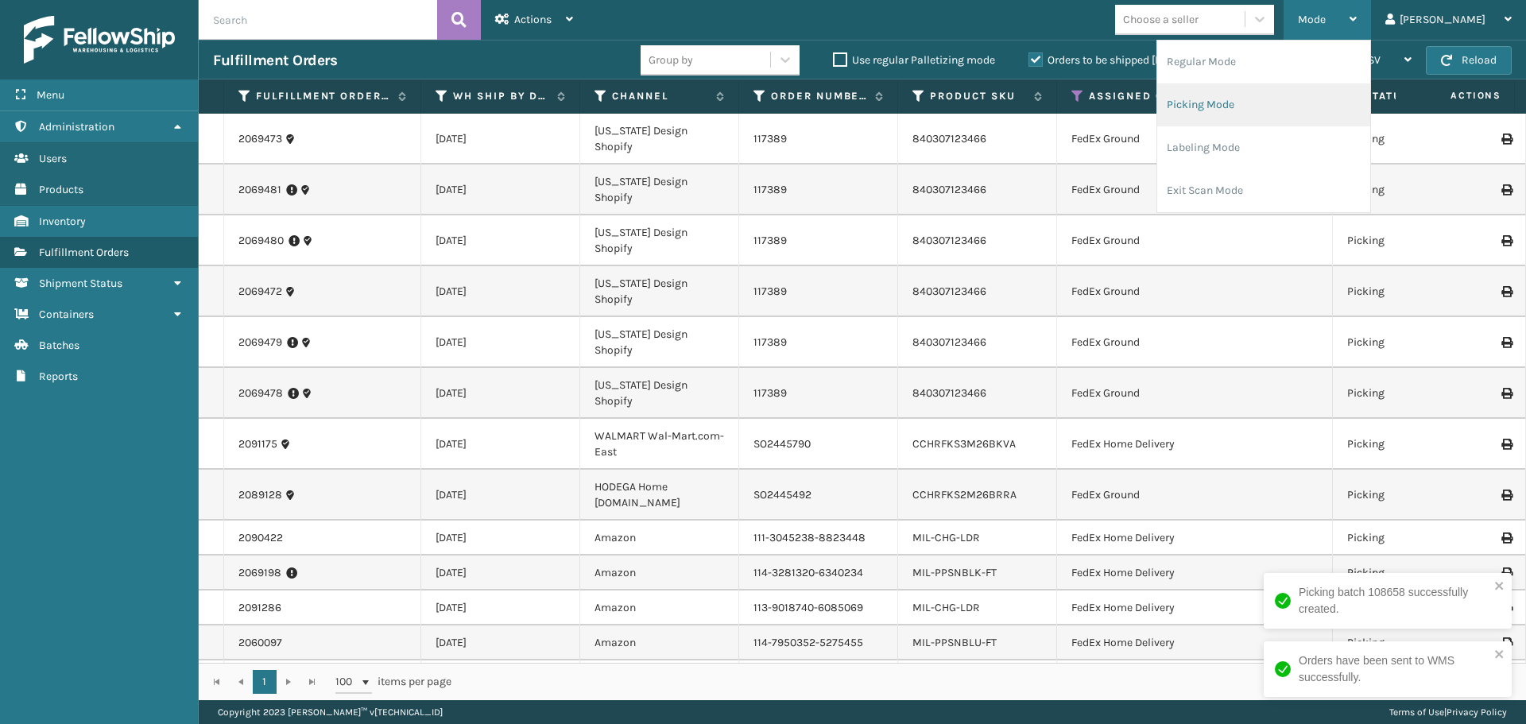
click at [1331, 119] on li "Picking Mode" at bounding box center [1263, 104] width 213 height 43
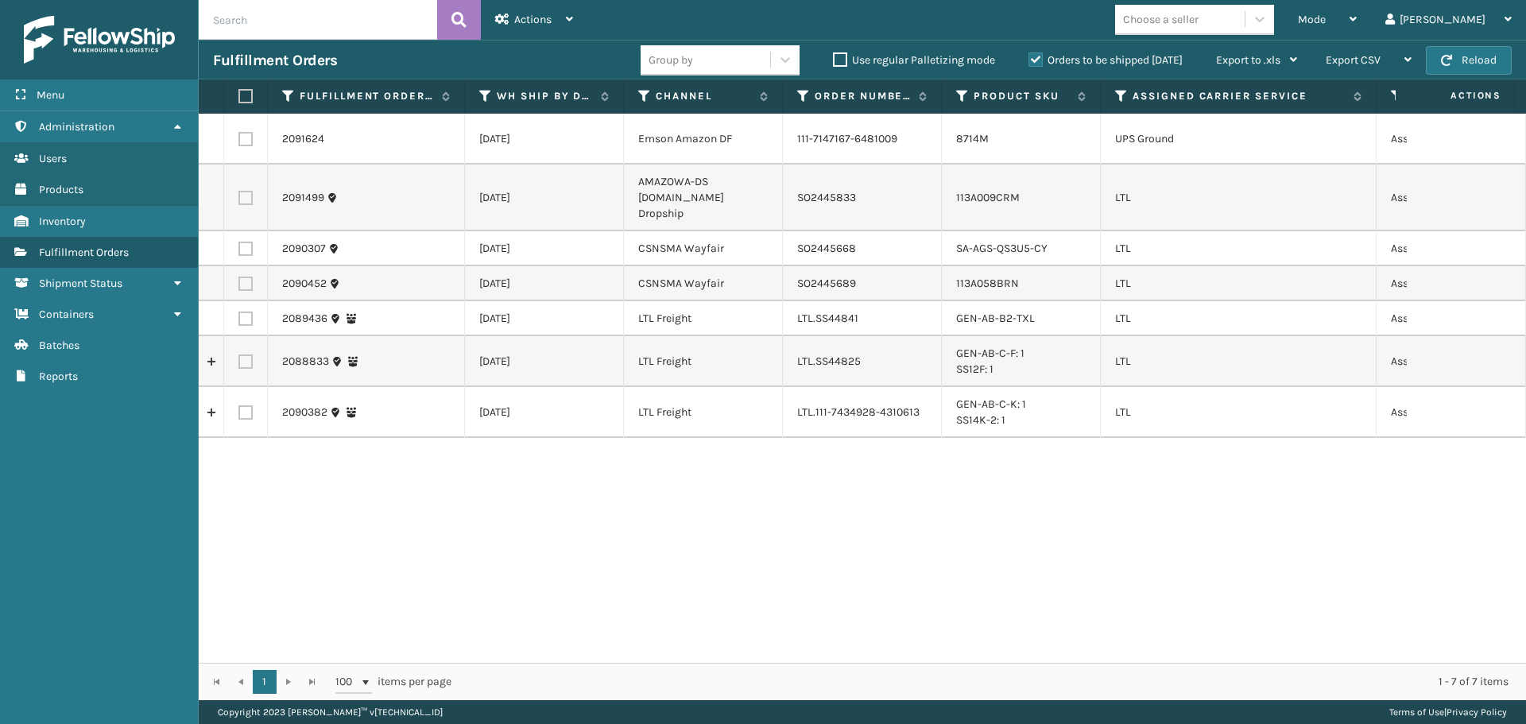
click at [248, 138] on label at bounding box center [245, 139] width 14 height 14
click at [239, 138] on input "checkbox" at bounding box center [238, 137] width 1 height 10
click at [537, 22] on span "Actions" at bounding box center [532, 20] width 37 height 14
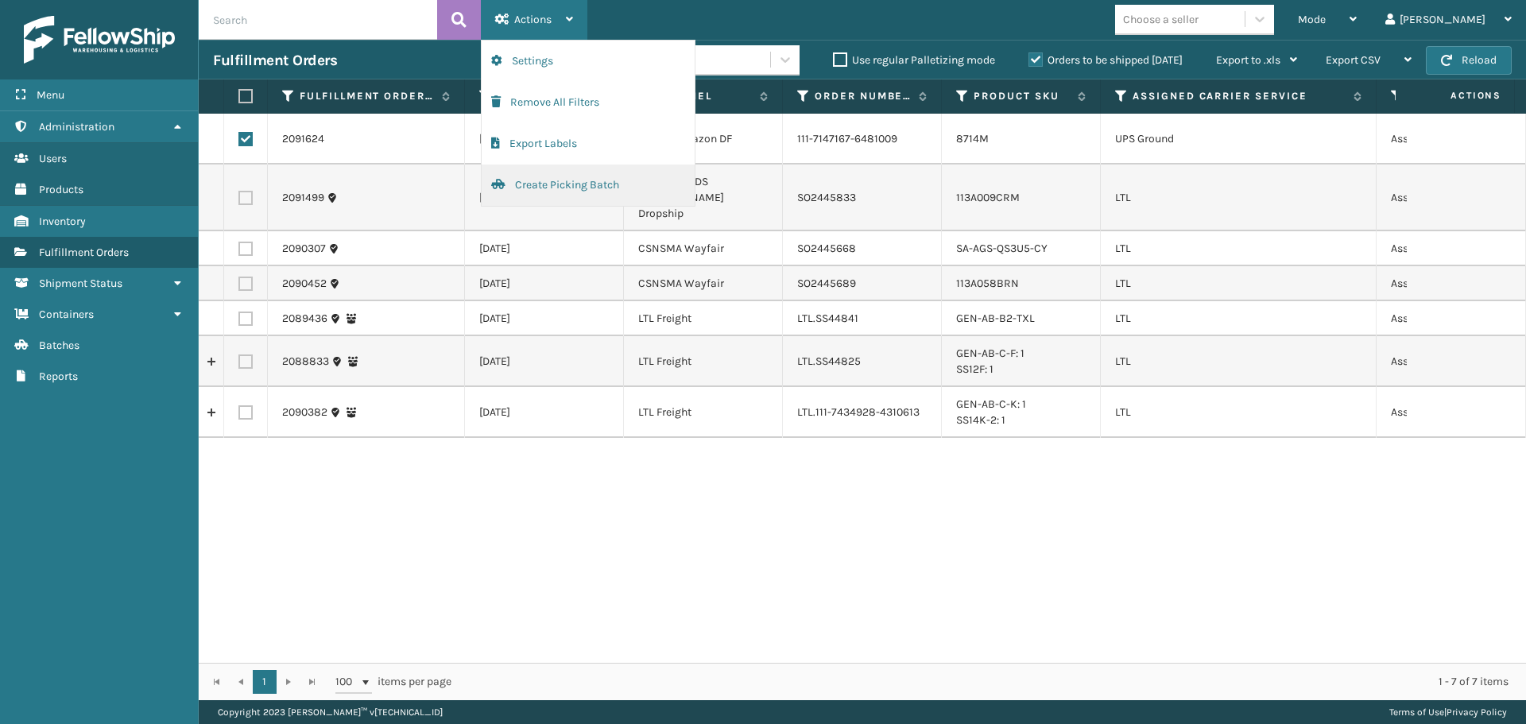
click at [527, 176] on button "Create Picking Batch" at bounding box center [588, 185] width 213 height 41
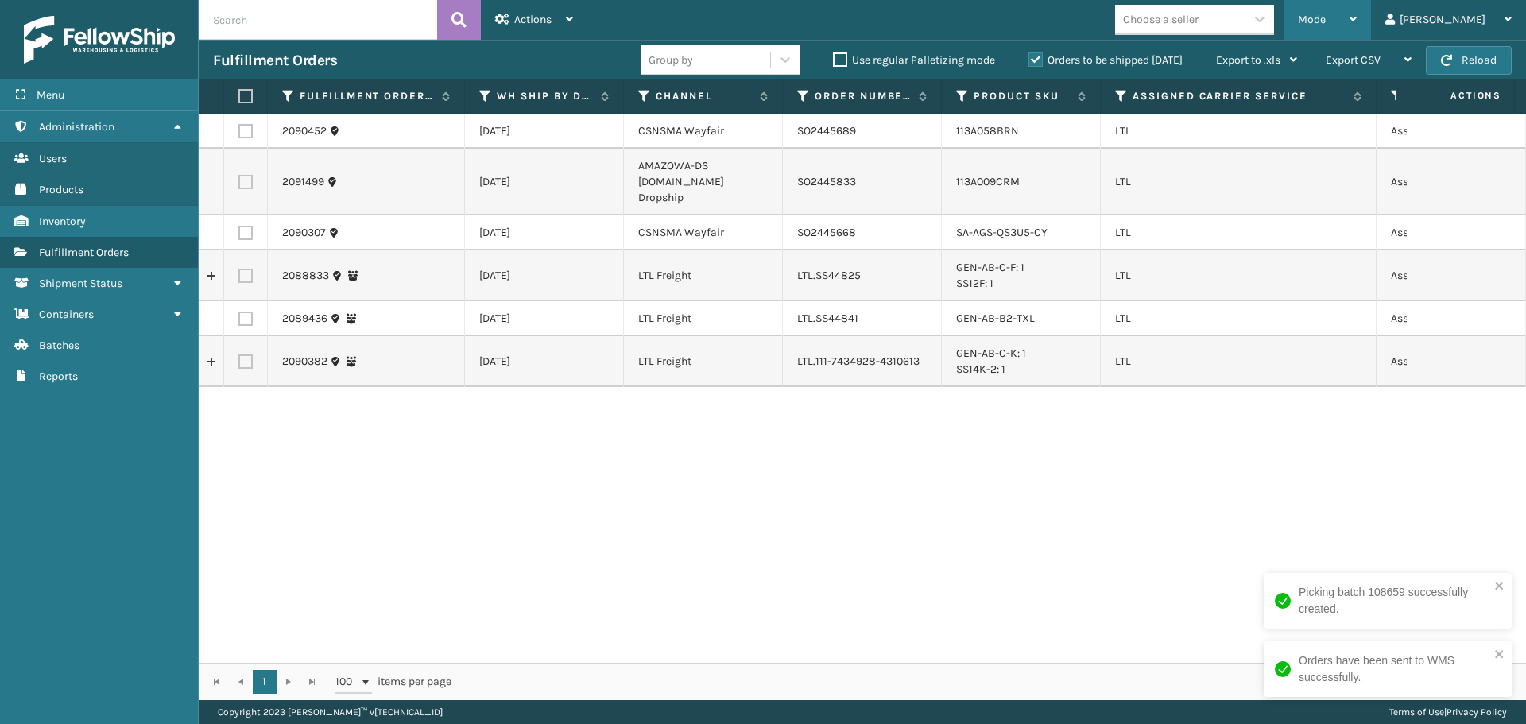
click at [1326, 16] on span "Mode" at bounding box center [1312, 20] width 28 height 14
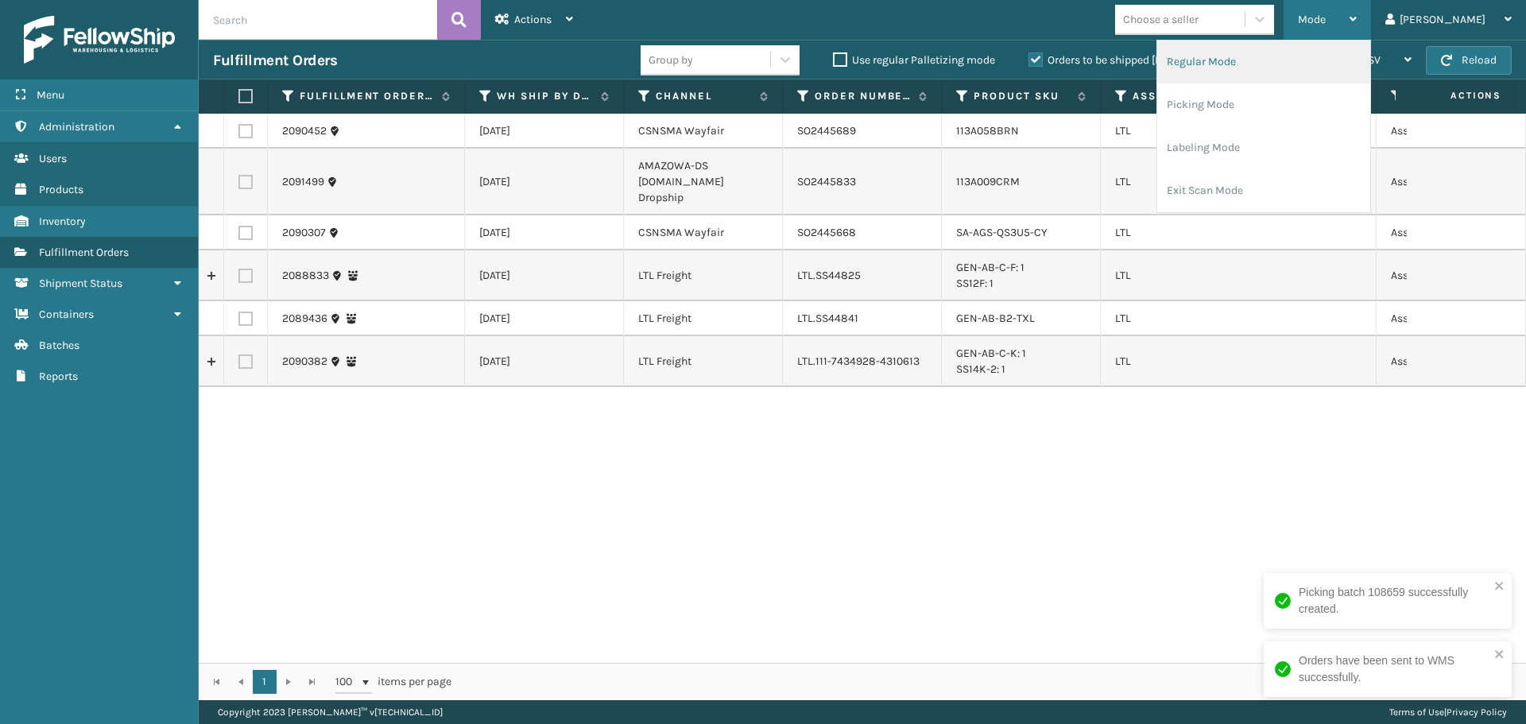
click at [1309, 65] on li "Regular Mode" at bounding box center [1263, 62] width 213 height 43
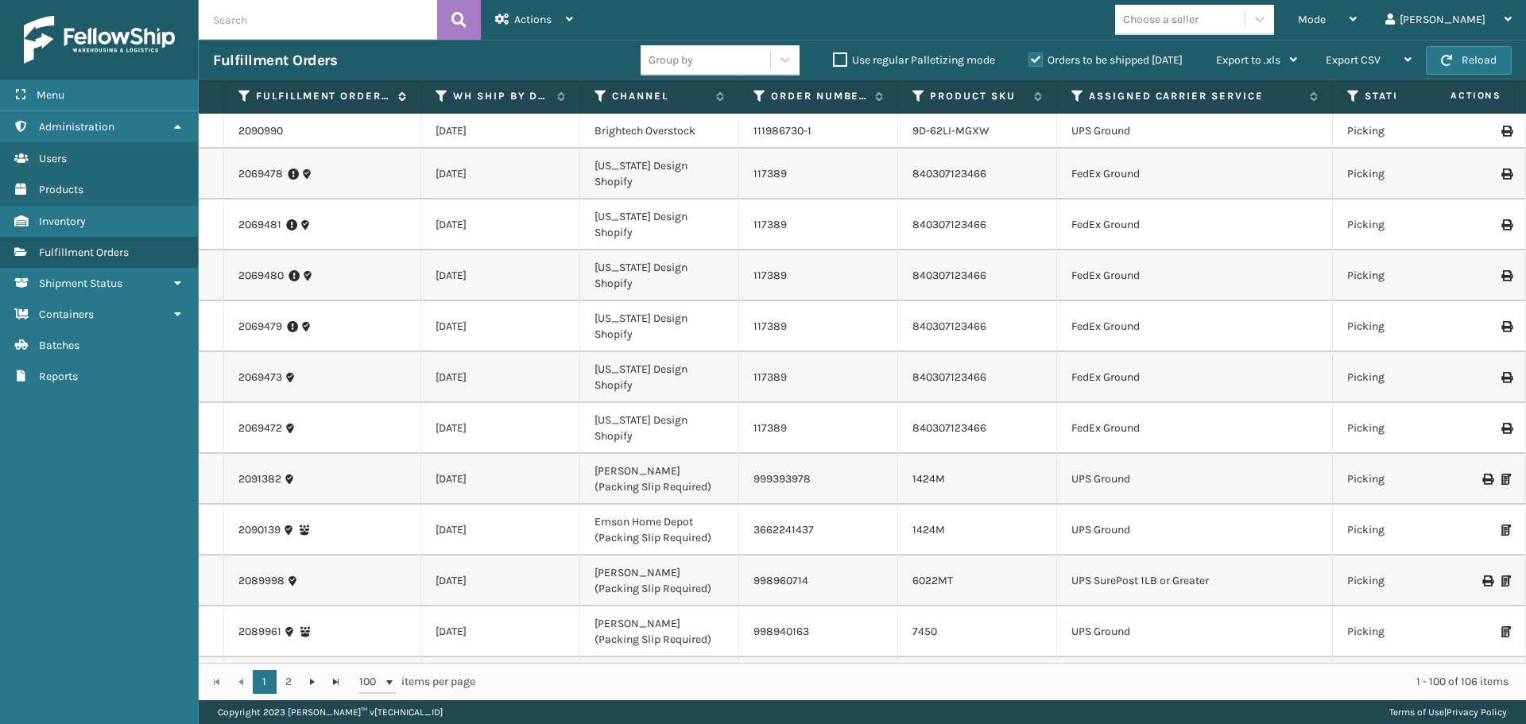
click at [246, 95] on icon at bounding box center [244, 96] width 13 height 14
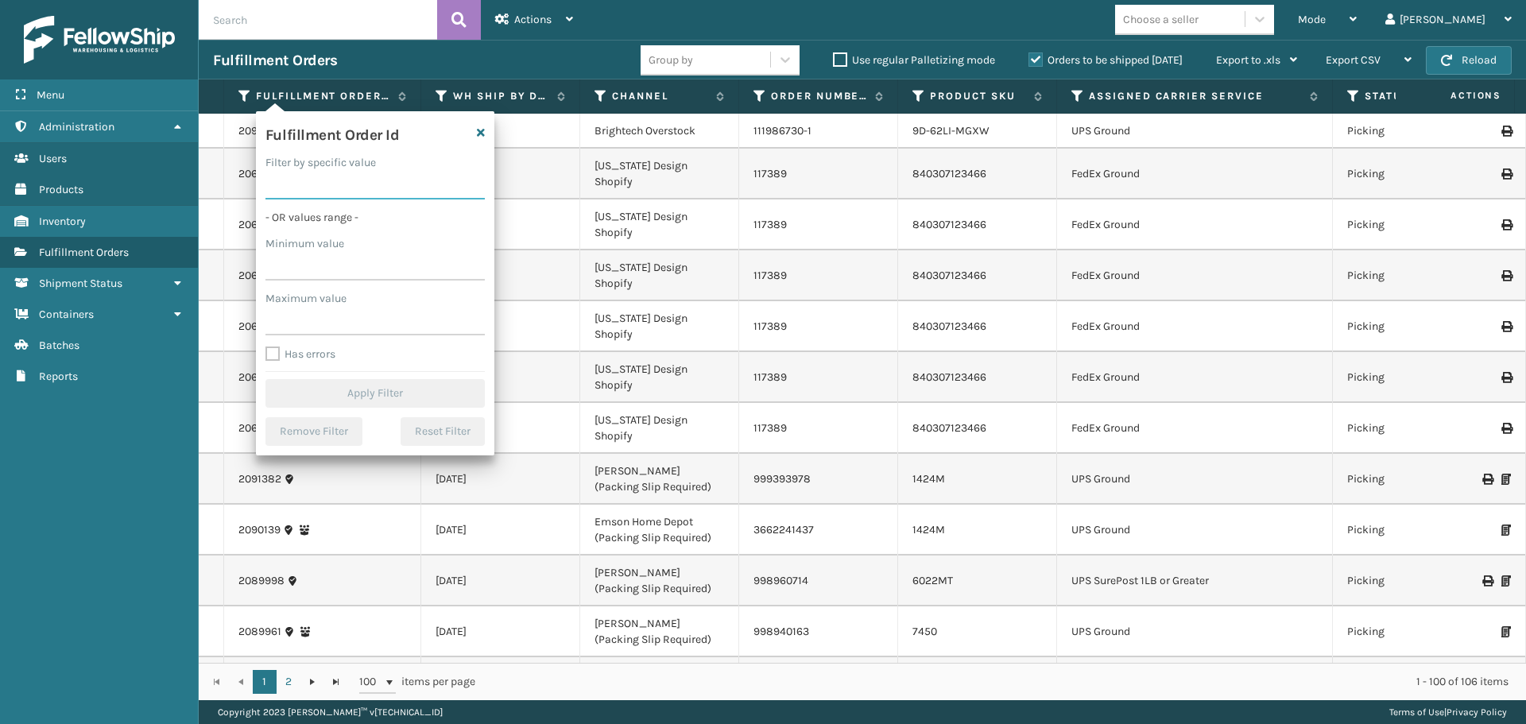
click at [312, 192] on input "Filter by specific value" at bounding box center [374, 185] width 219 height 29
paste input "2091427"
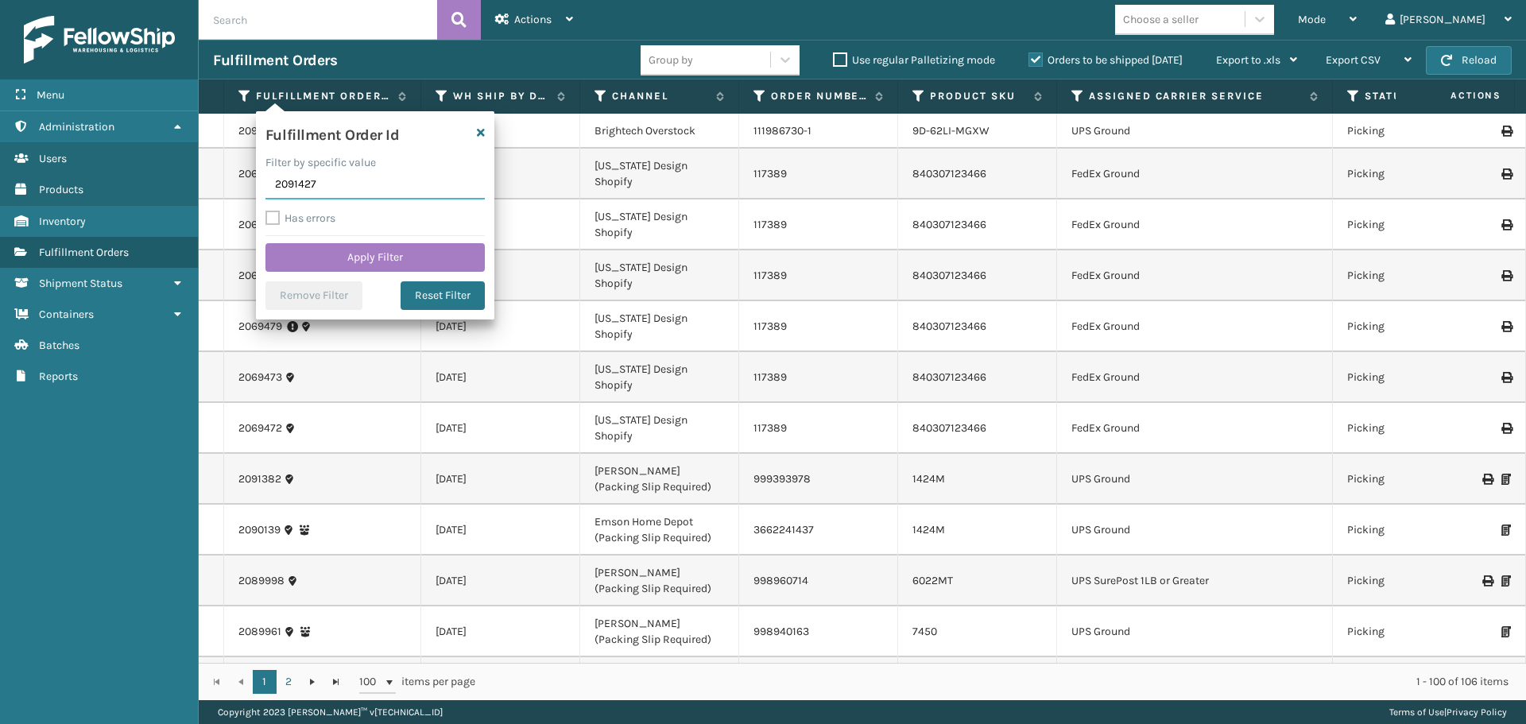
click at [297, 181] on input "2091427" at bounding box center [374, 185] width 219 height 29
click button "Apply Filter" at bounding box center [374, 257] width 219 height 29
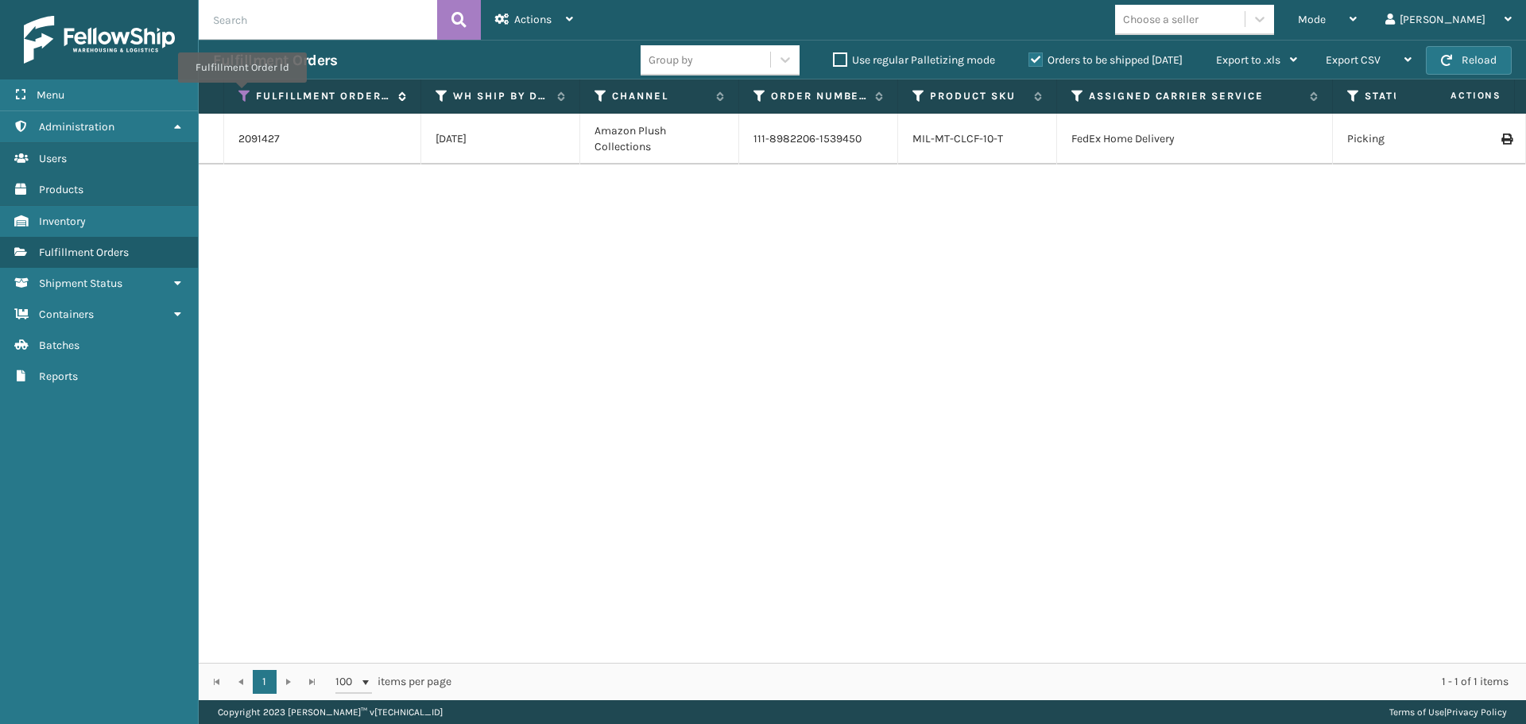
click at [241, 94] on icon at bounding box center [244, 96] width 13 height 14
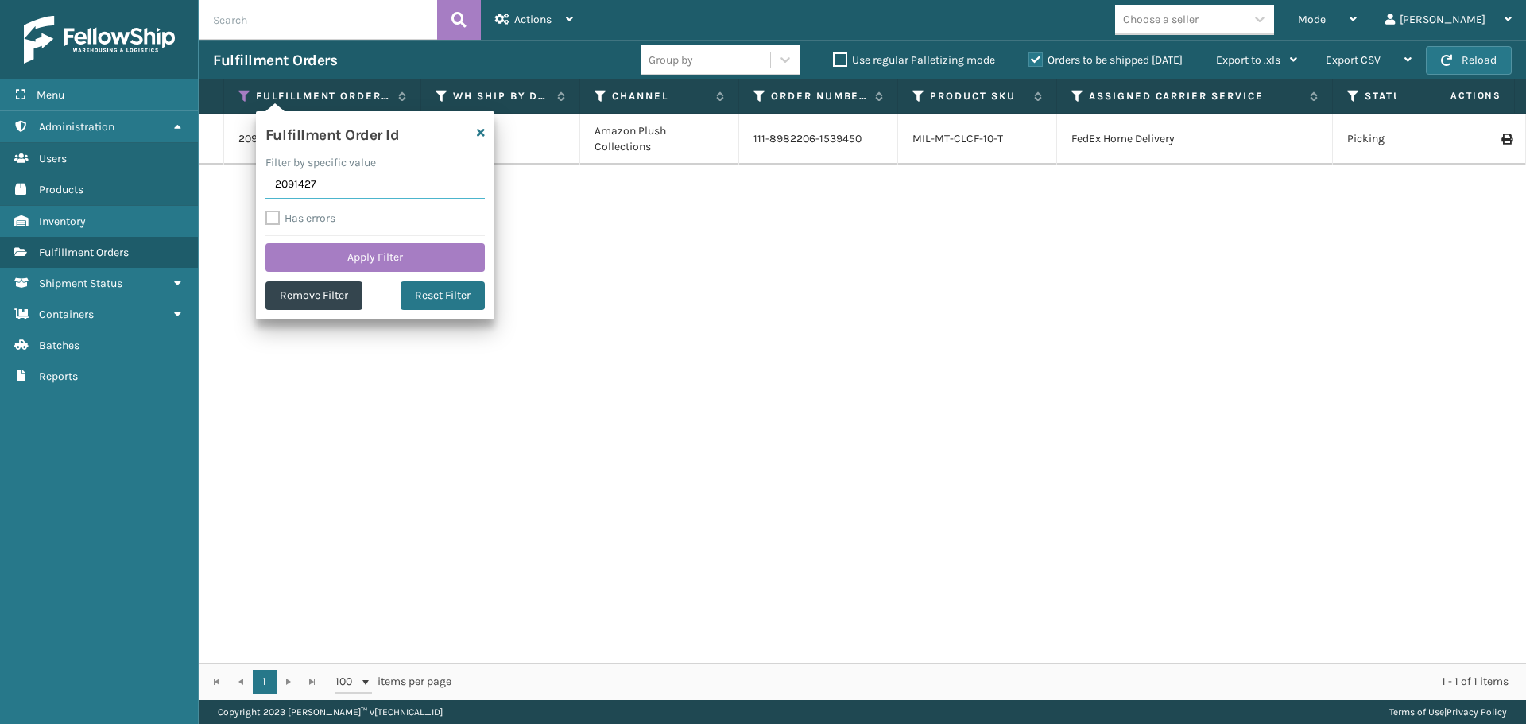
click at [305, 187] on input "2091427" at bounding box center [374, 185] width 219 height 29
paste input "2091414"
click at [292, 182] on input "2091414" at bounding box center [374, 185] width 219 height 29
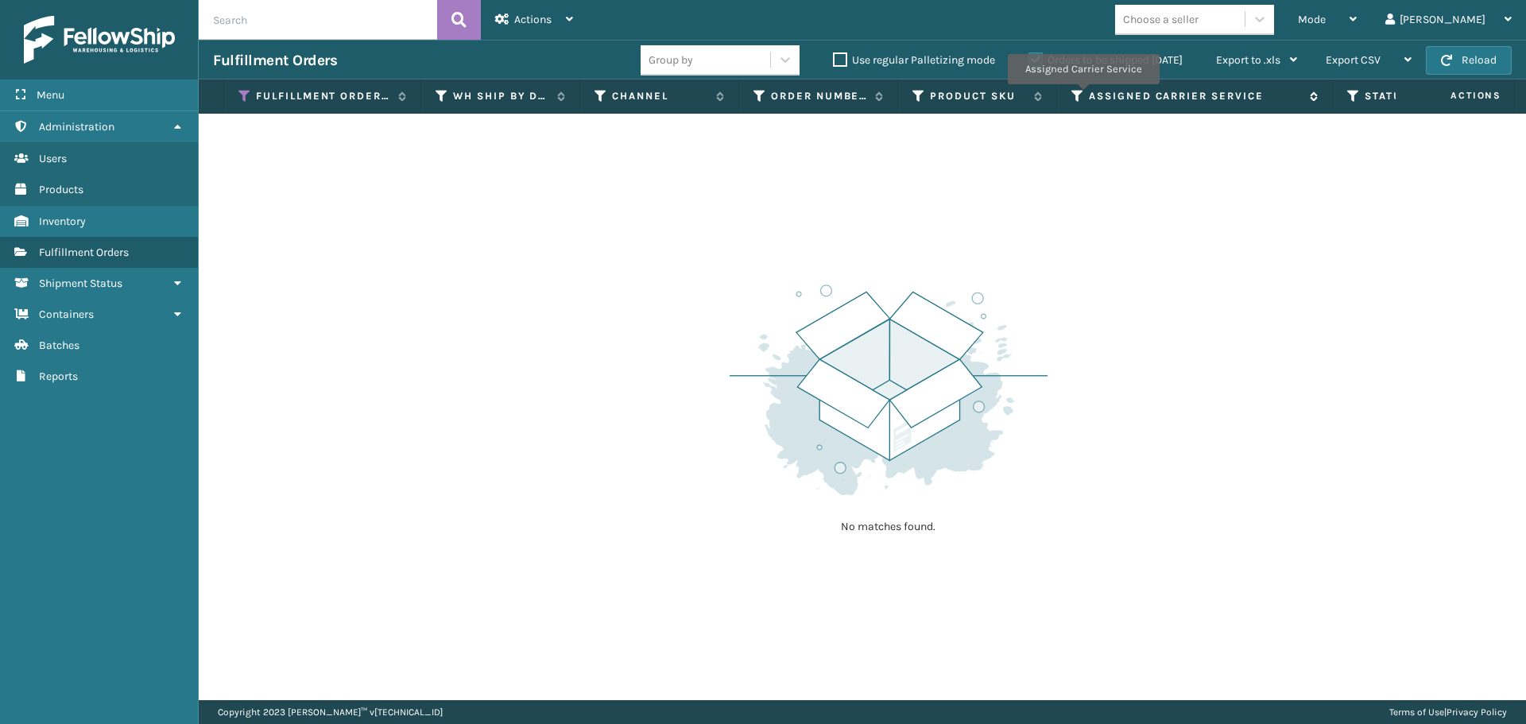
click at [1083, 95] on icon at bounding box center [1077, 96] width 13 height 14
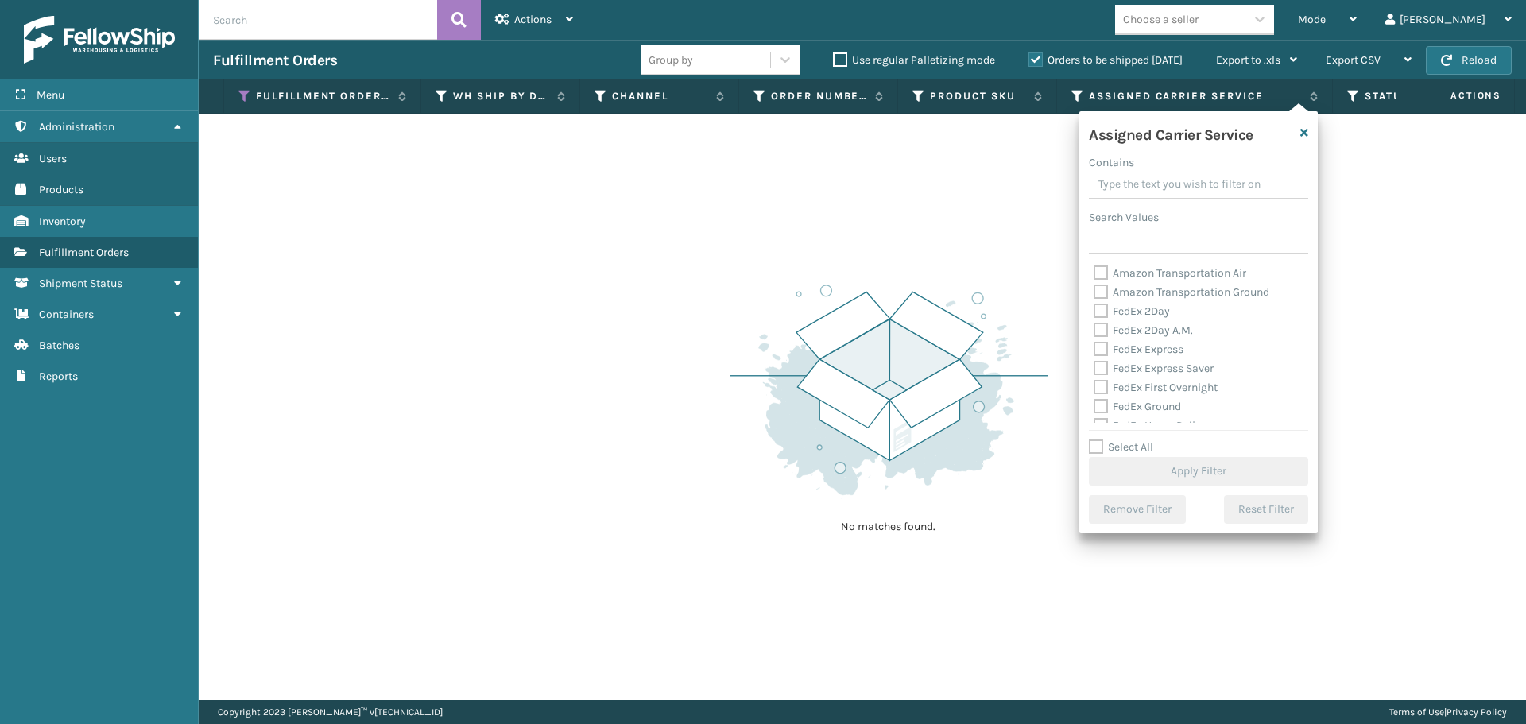
click at [1097, 448] on label "Select All" at bounding box center [1121, 447] width 64 height 14
click at [1097, 440] on input "Select All" at bounding box center [1208, 439] width 238 height 2
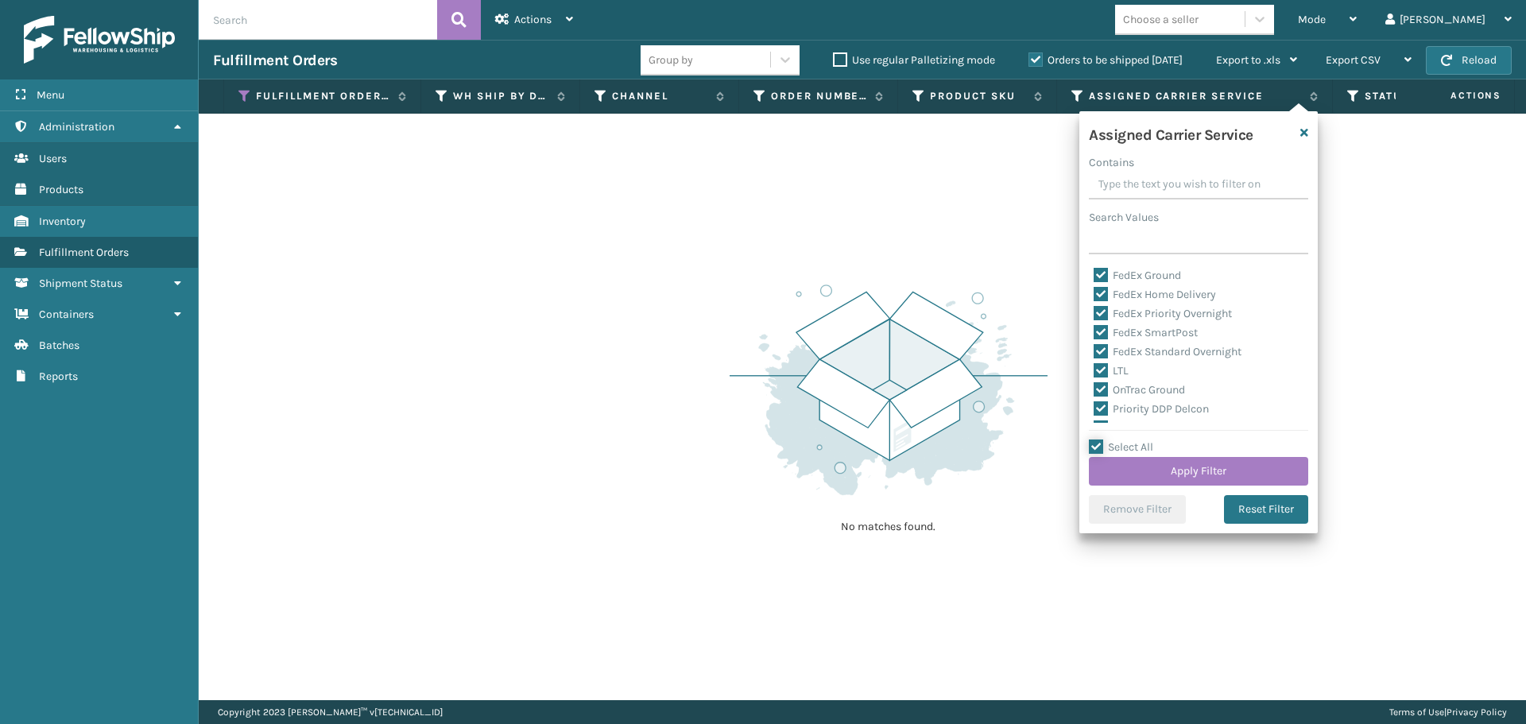
scroll to position [159, 0]
click at [1100, 344] on label "LTL" at bounding box center [1111, 343] width 35 height 14
click at [1094, 344] on input "LTL" at bounding box center [1094, 339] width 1 height 10
click at [1162, 475] on button "Apply Filter" at bounding box center [1198, 471] width 219 height 29
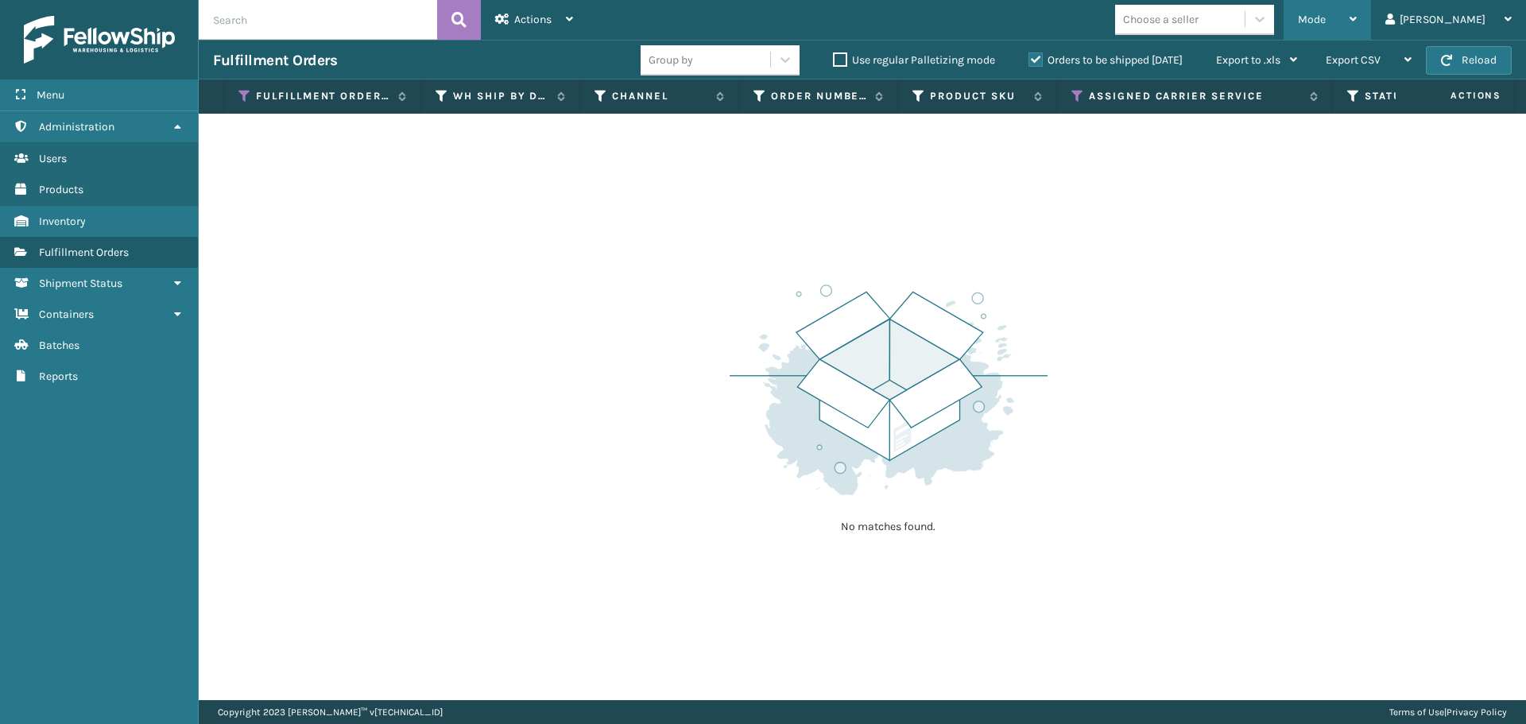
click at [1357, 25] on div "Mode" at bounding box center [1327, 20] width 59 height 40
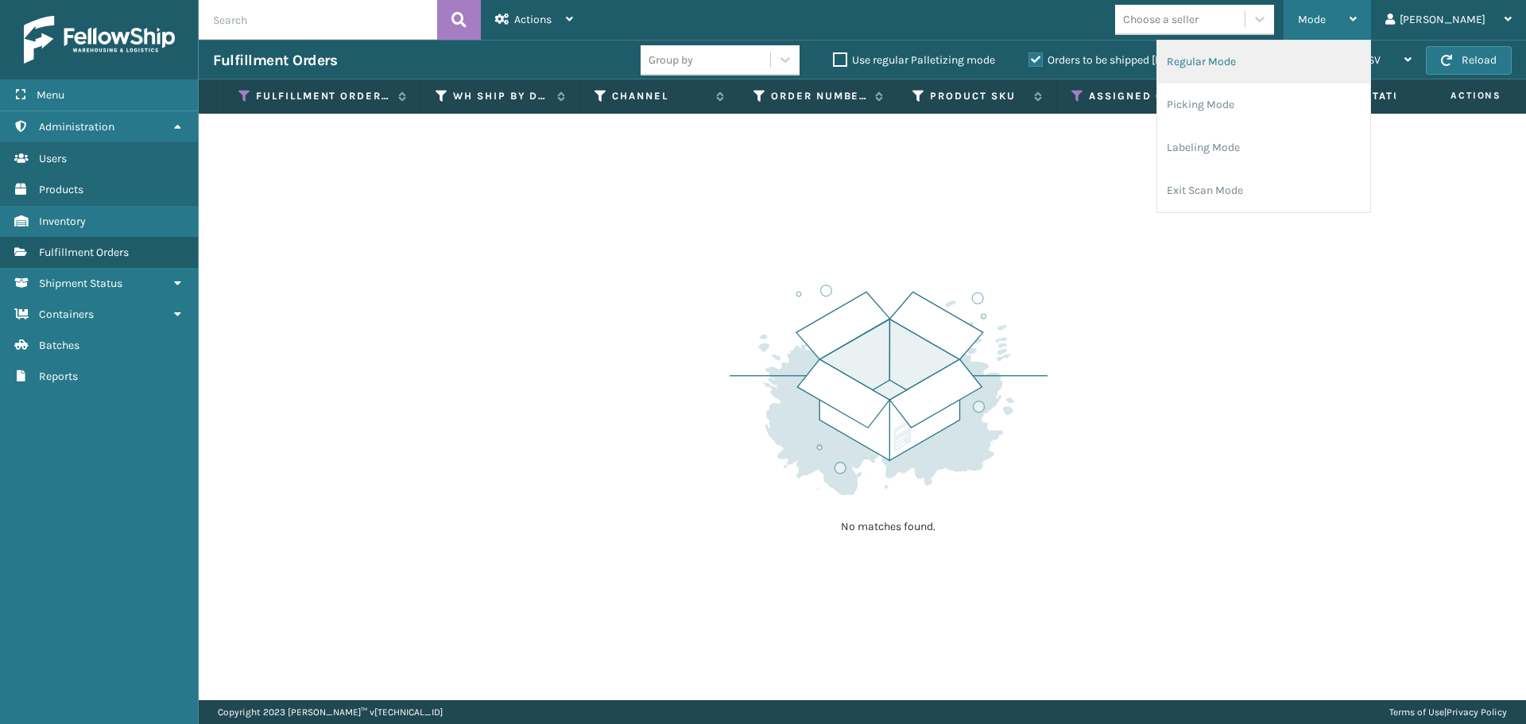
click at [1370, 53] on li "Regular Mode" at bounding box center [1263, 62] width 213 height 43
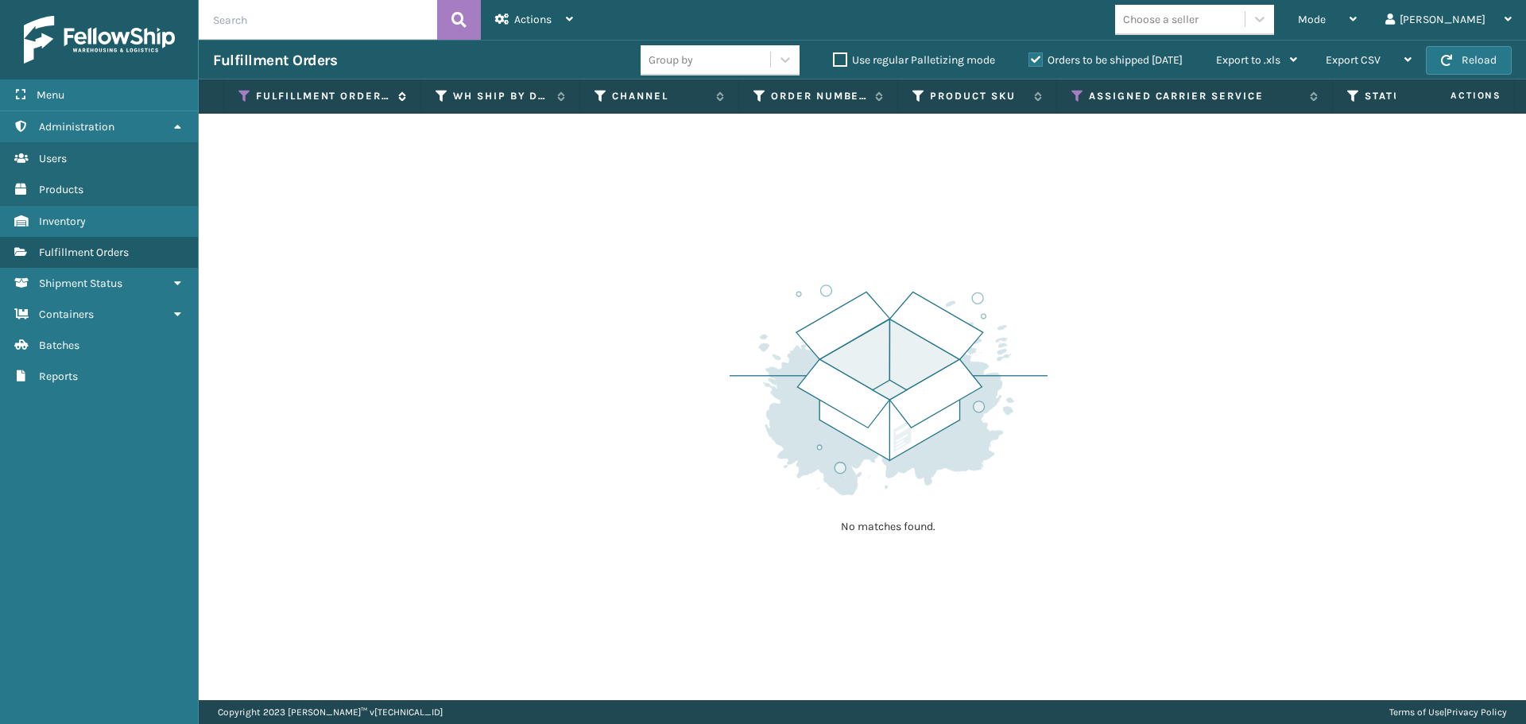
click at [242, 99] on icon at bounding box center [244, 96] width 13 height 14
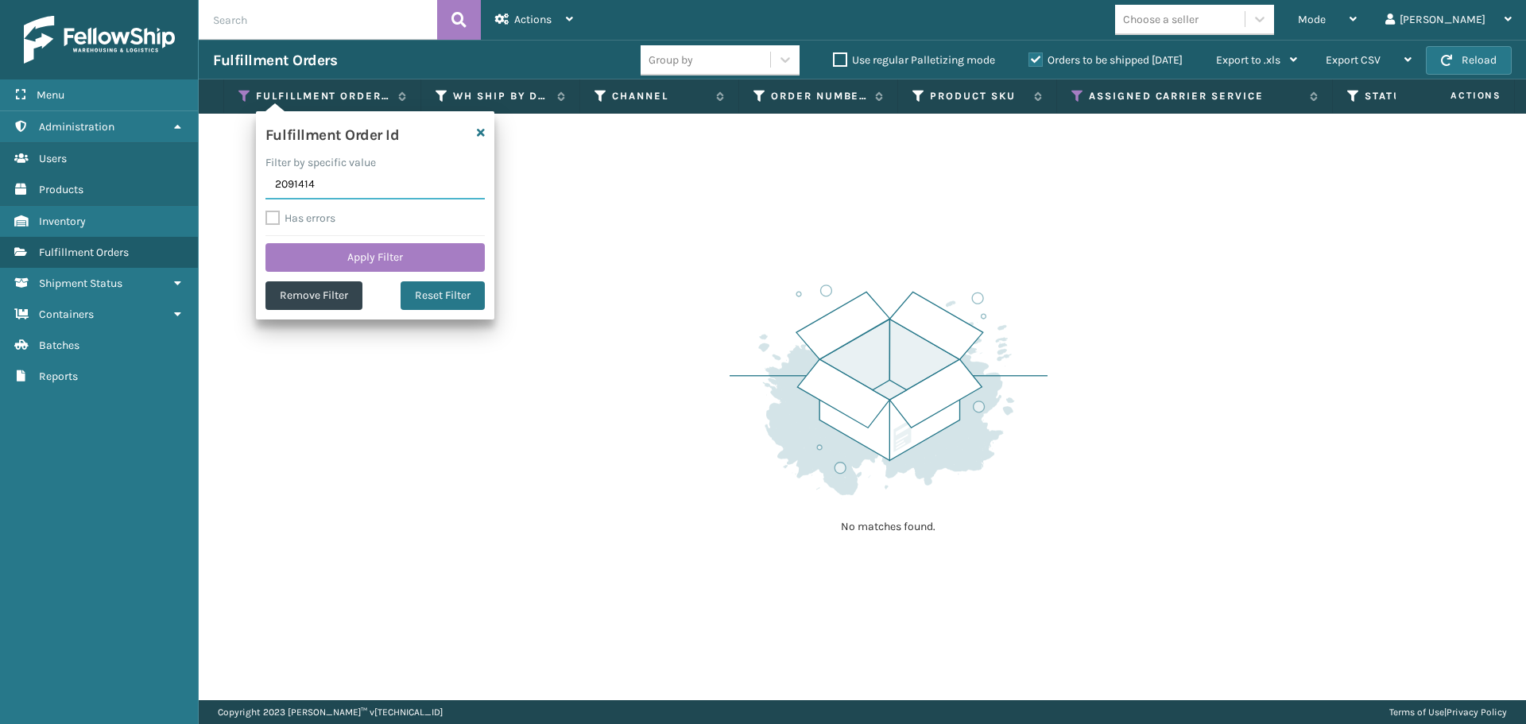
click at [275, 180] on input "2091414" at bounding box center [374, 185] width 219 height 29
click at [339, 180] on input "2091414" at bounding box center [374, 185] width 219 height 29
click at [357, 265] on button "Apply Filter" at bounding box center [374, 257] width 219 height 29
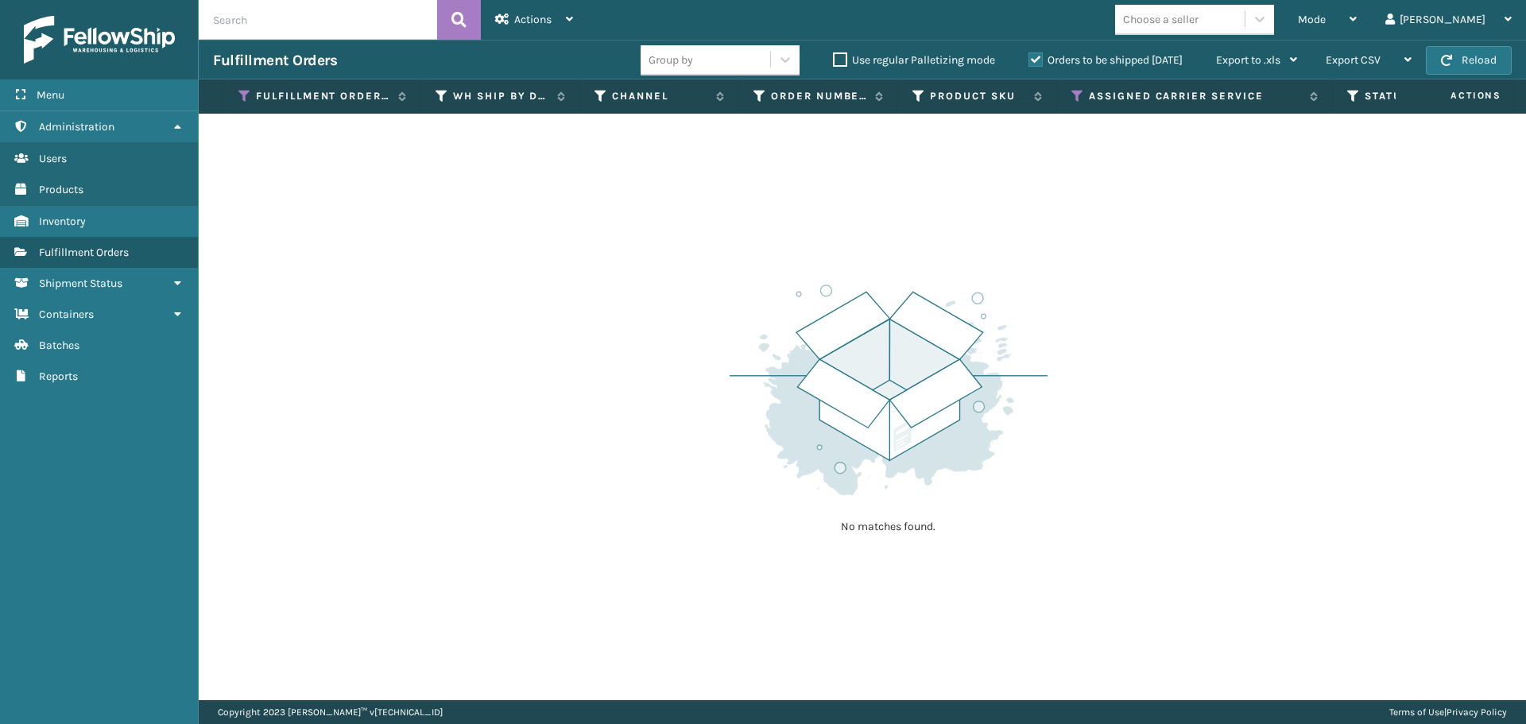
click at [1036, 62] on label "Orders to be shipped [DATE]" at bounding box center [1106, 60] width 154 height 14
click at [1029, 61] on input "Orders to be shipped [DATE]" at bounding box center [1029, 56] width 1 height 10
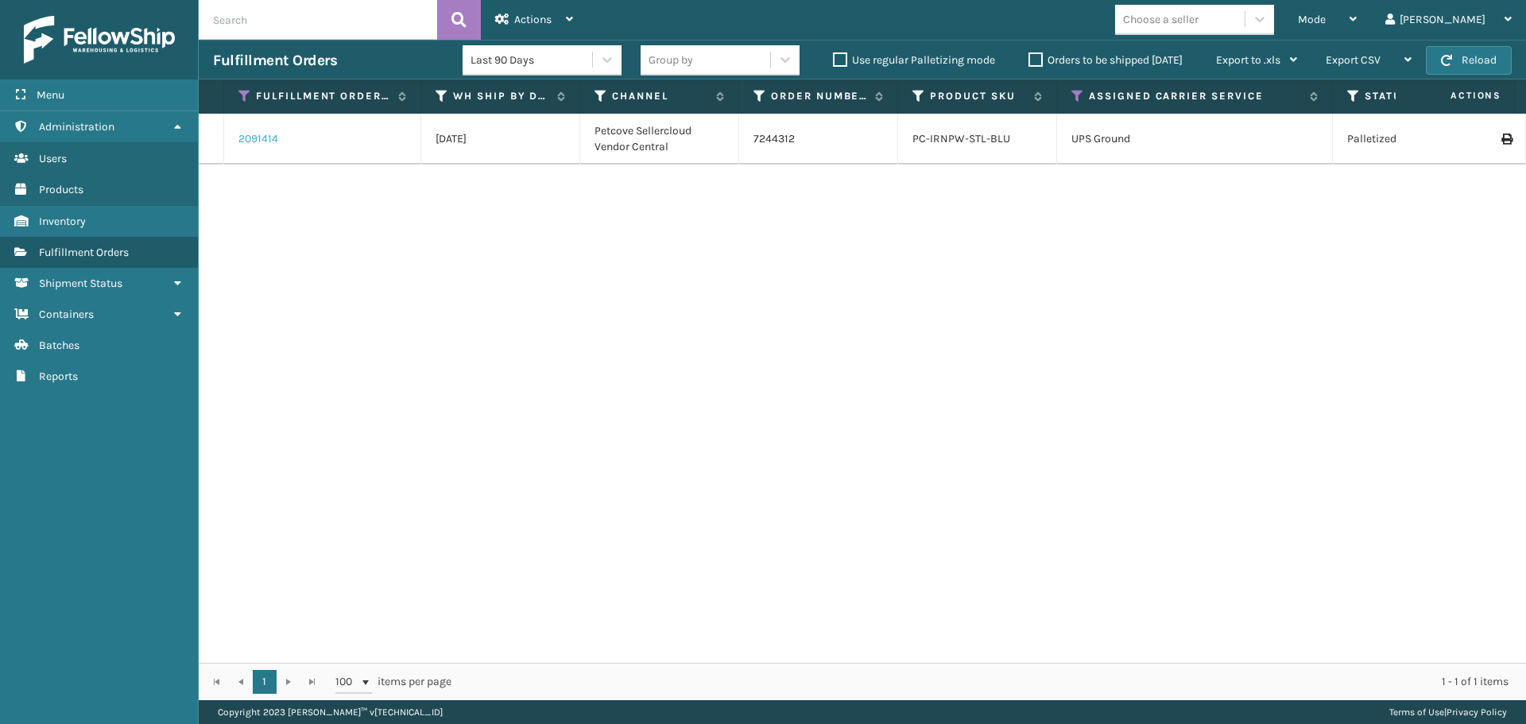
click at [263, 134] on link "2091414" at bounding box center [258, 139] width 40 height 16
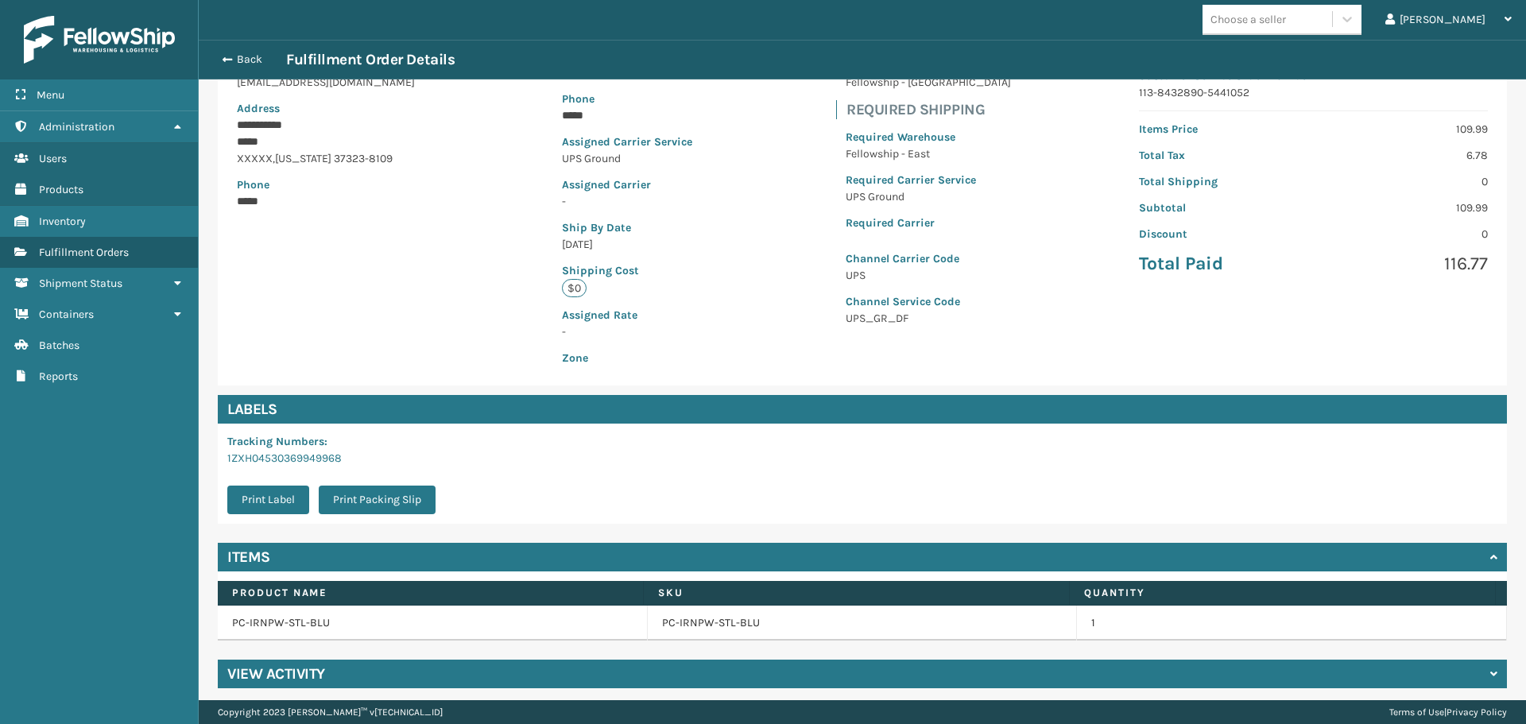
scroll to position [214, 0]
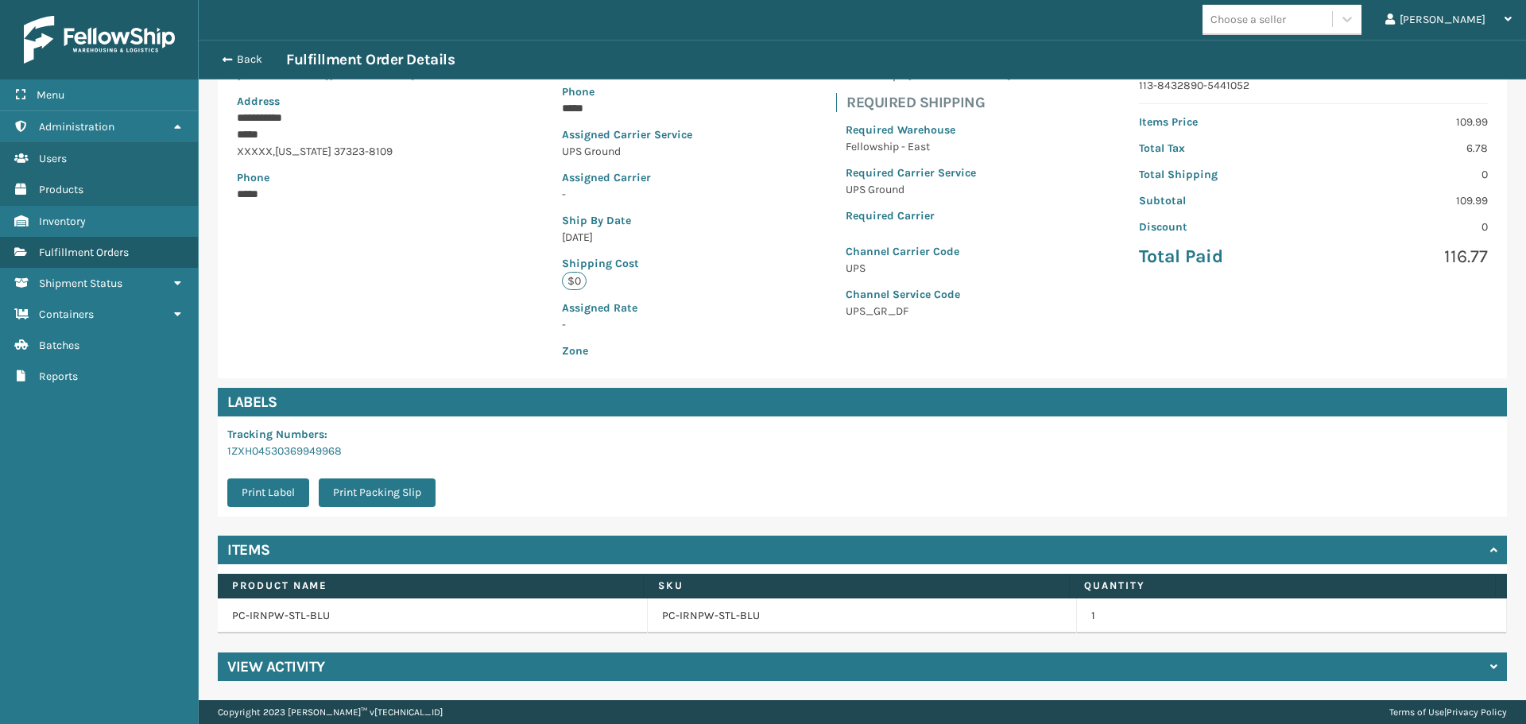
click at [238, 68] on div "Back Fulfillment Order Details" at bounding box center [862, 59] width 1299 height 19
click at [238, 65] on button "Back" at bounding box center [249, 59] width 73 height 14
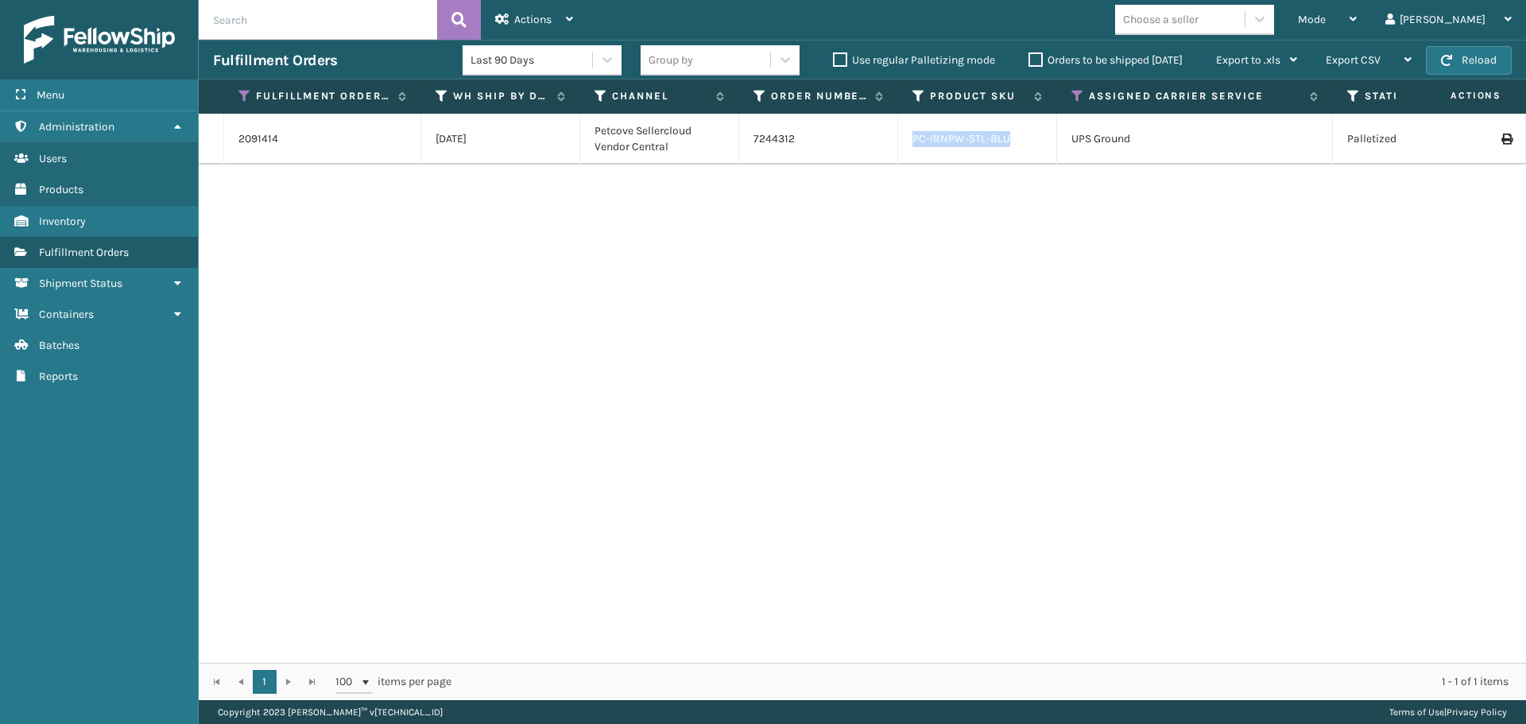
drag, startPoint x: 1021, startPoint y: 139, endPoint x: 906, endPoint y: 142, distance: 114.5
click at [906, 142] on td "PC-IRNPW-STL-BLU" at bounding box center [977, 139] width 159 height 51
drag, startPoint x: 282, startPoint y: 141, endPoint x: 225, endPoint y: 143, distance: 57.3
click at [229, 143] on td "2091414" at bounding box center [322, 139] width 197 height 51
copy link "2091414"
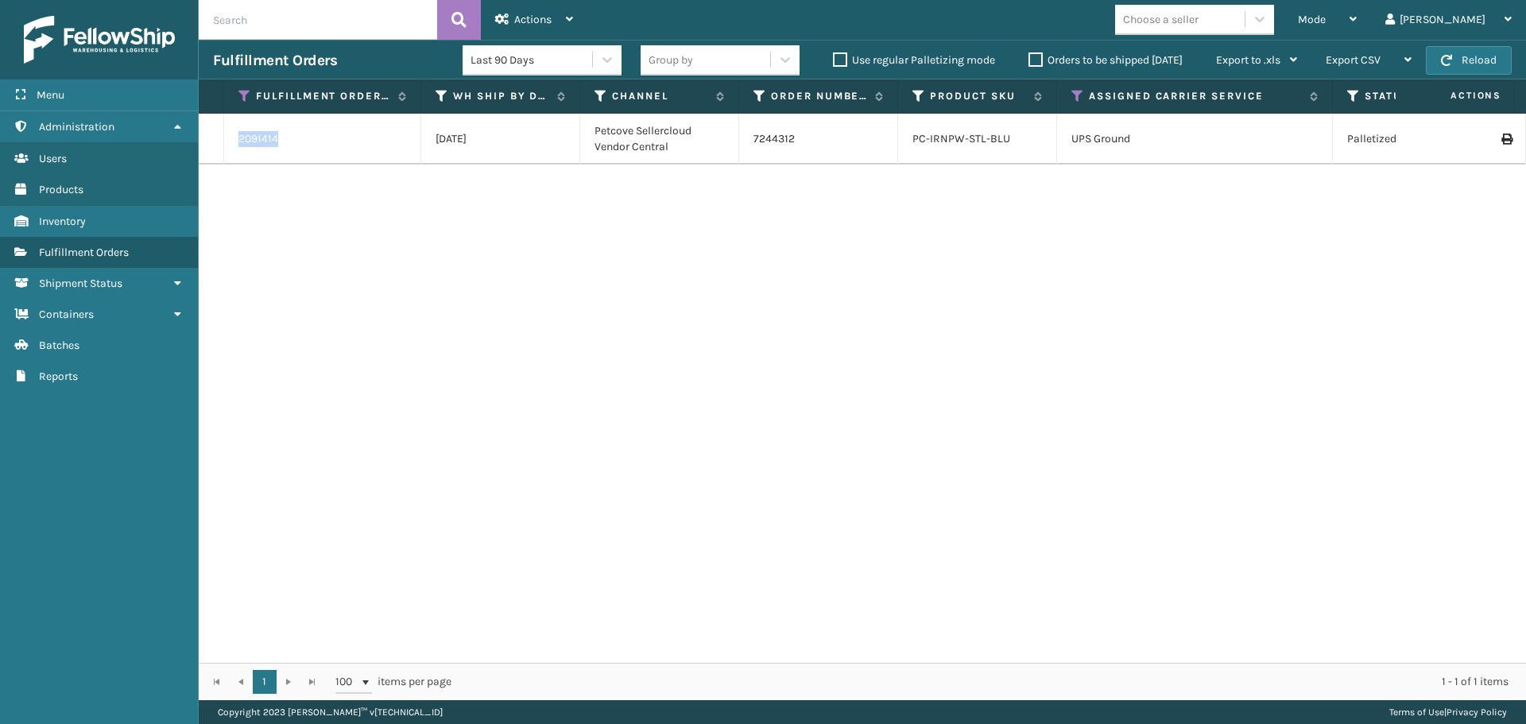
click at [255, 135] on link "2091414" at bounding box center [258, 139] width 40 height 16
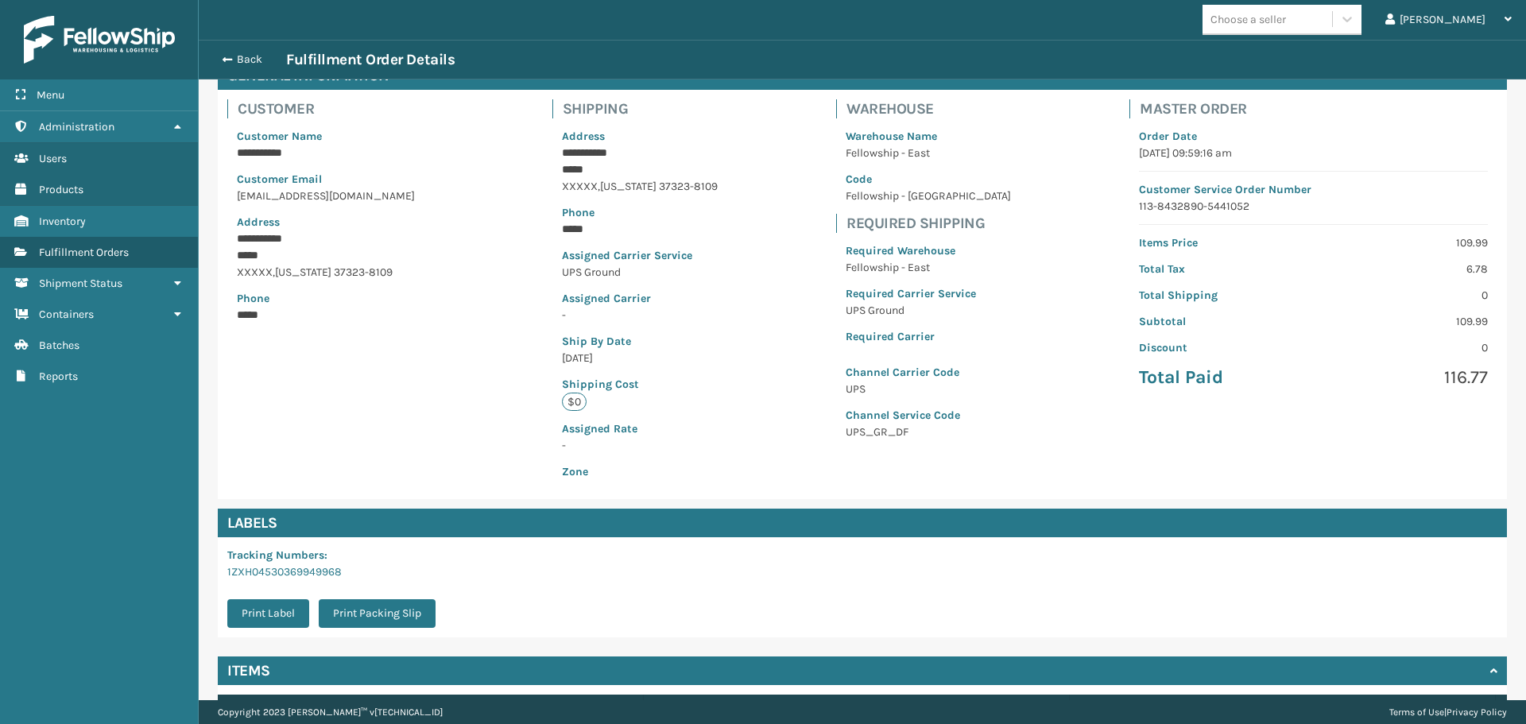
scroll to position [214, 0]
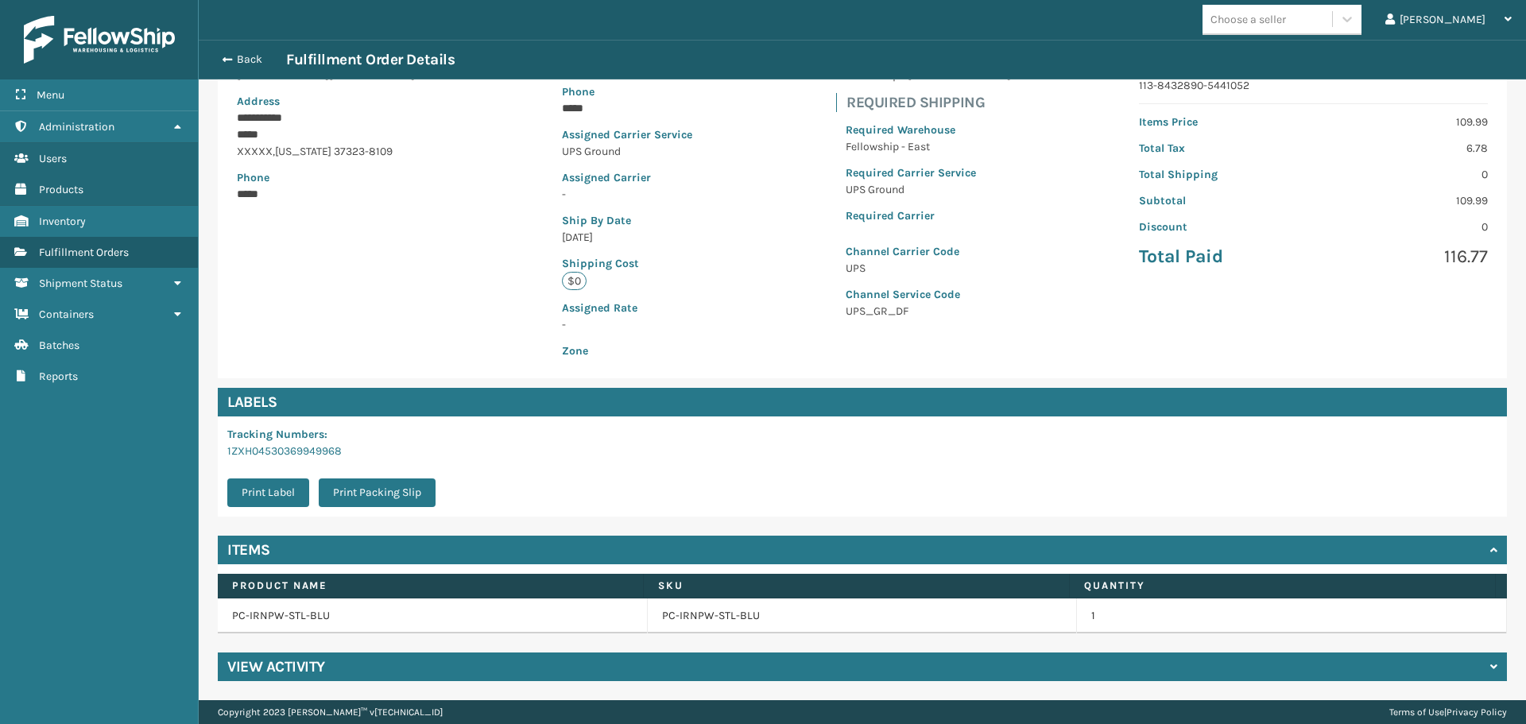
click at [420, 659] on div "View Activity" at bounding box center [862, 667] width 1289 height 29
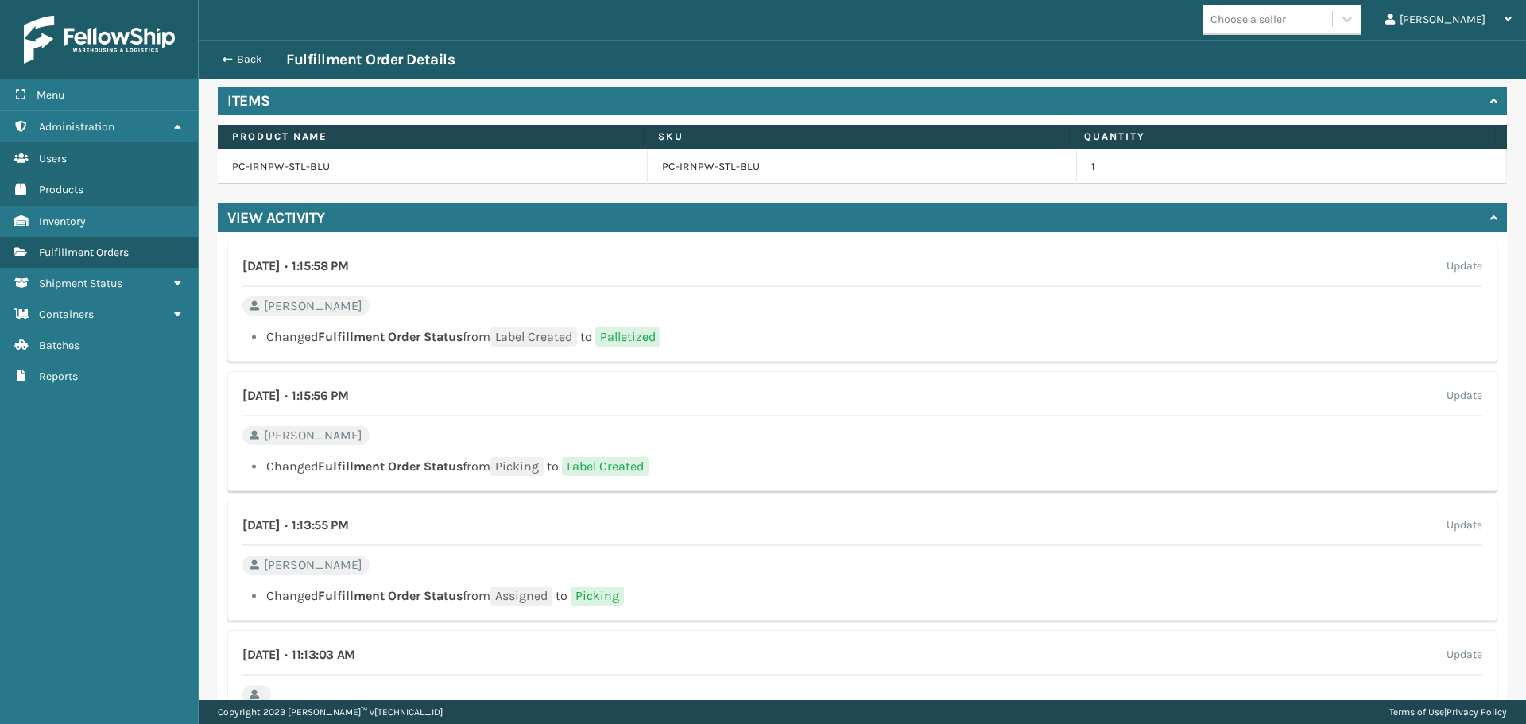
scroll to position [691, 0]
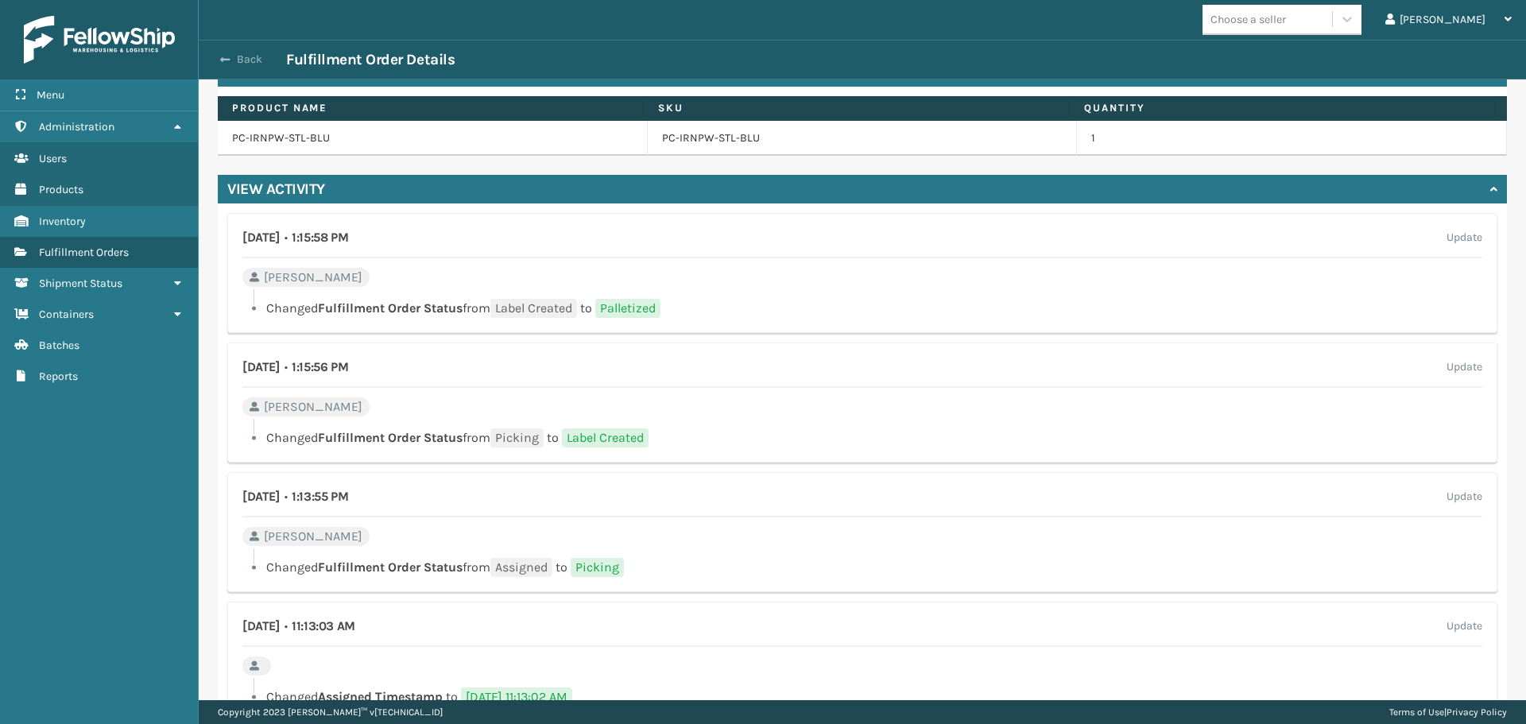
click at [245, 60] on button "Back" at bounding box center [249, 59] width 73 height 14
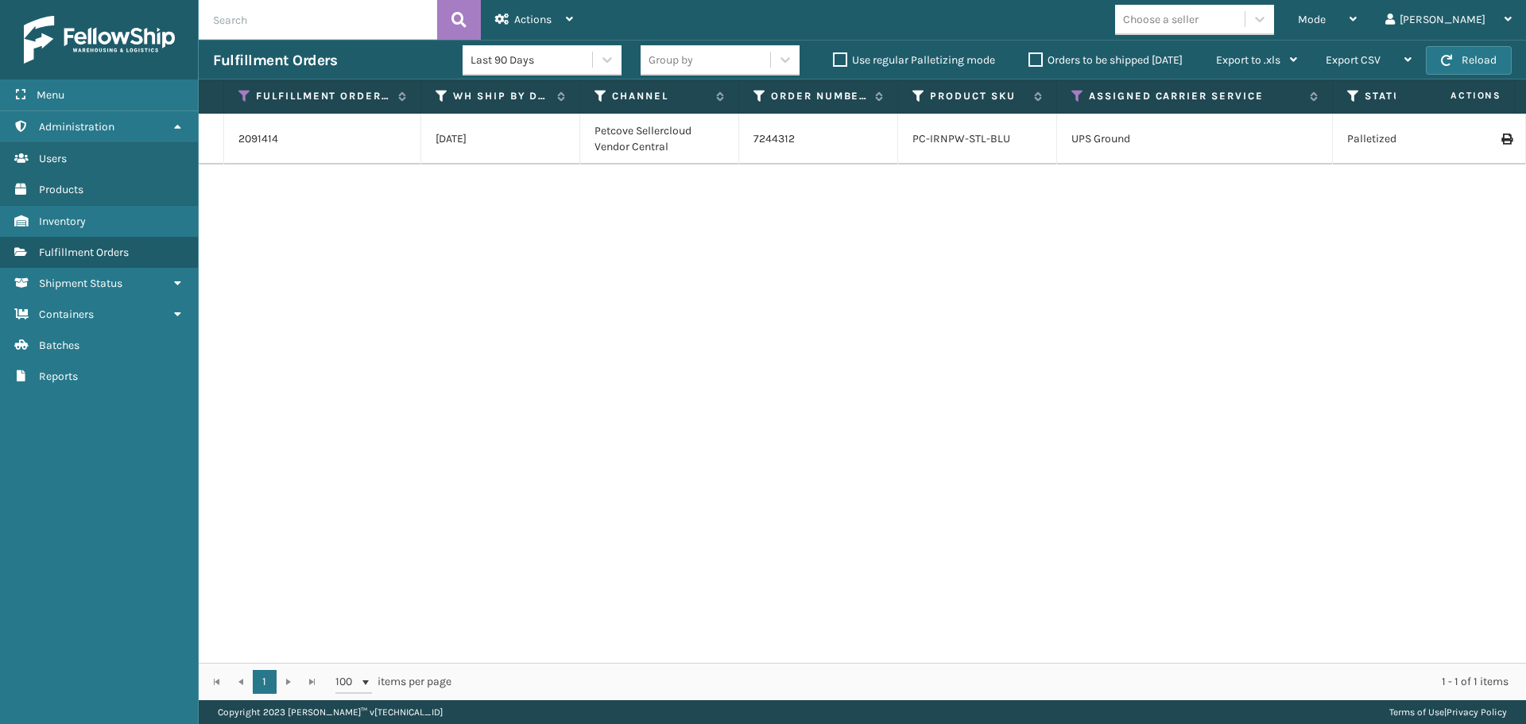
click at [235, 95] on th "Fulfillment Order Id" at bounding box center [322, 96] width 197 height 34
click at [238, 95] on icon at bounding box center [244, 96] width 13 height 14
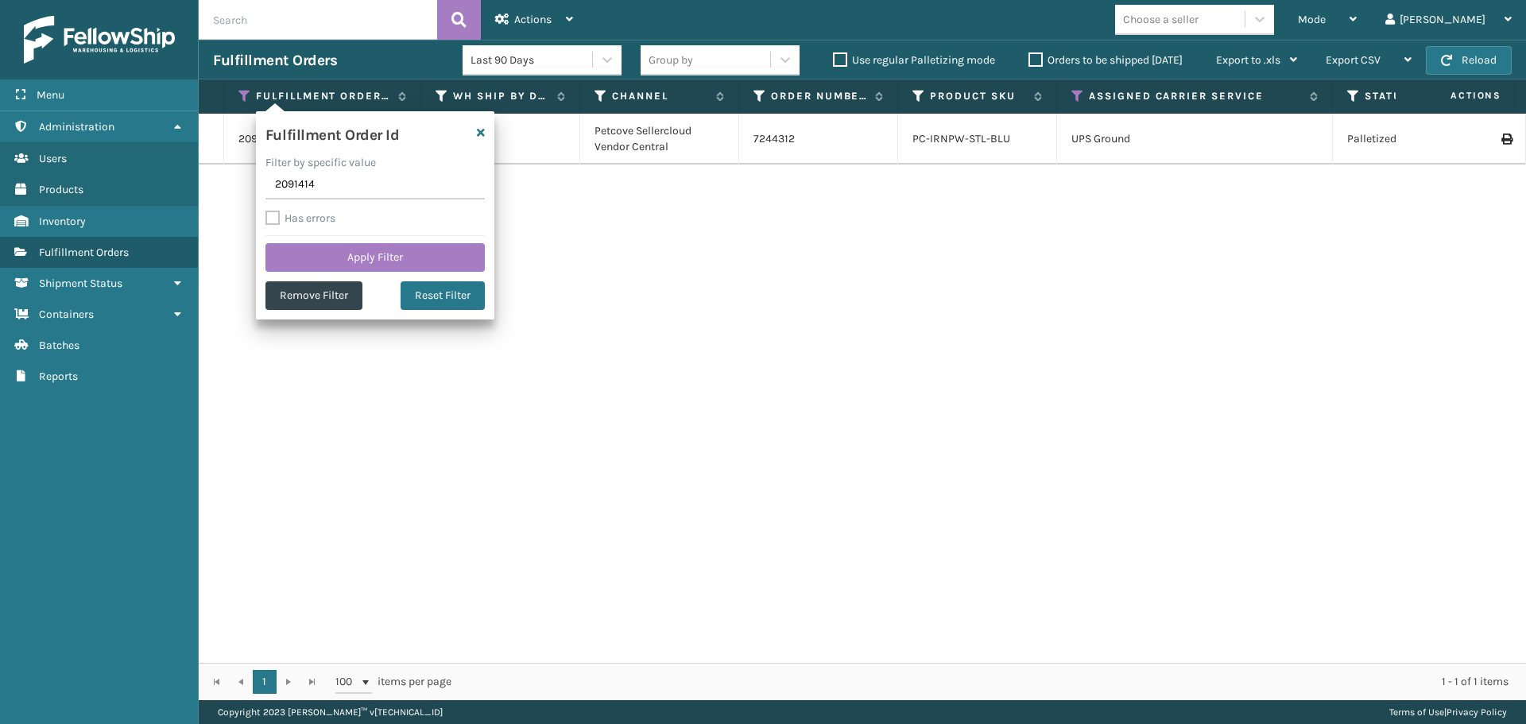
click at [1034, 59] on label "Orders to be shipped [DATE]" at bounding box center [1106, 60] width 154 height 14
click at [1029, 59] on input "Orders to be shipped [DATE]" at bounding box center [1029, 56] width 1 height 10
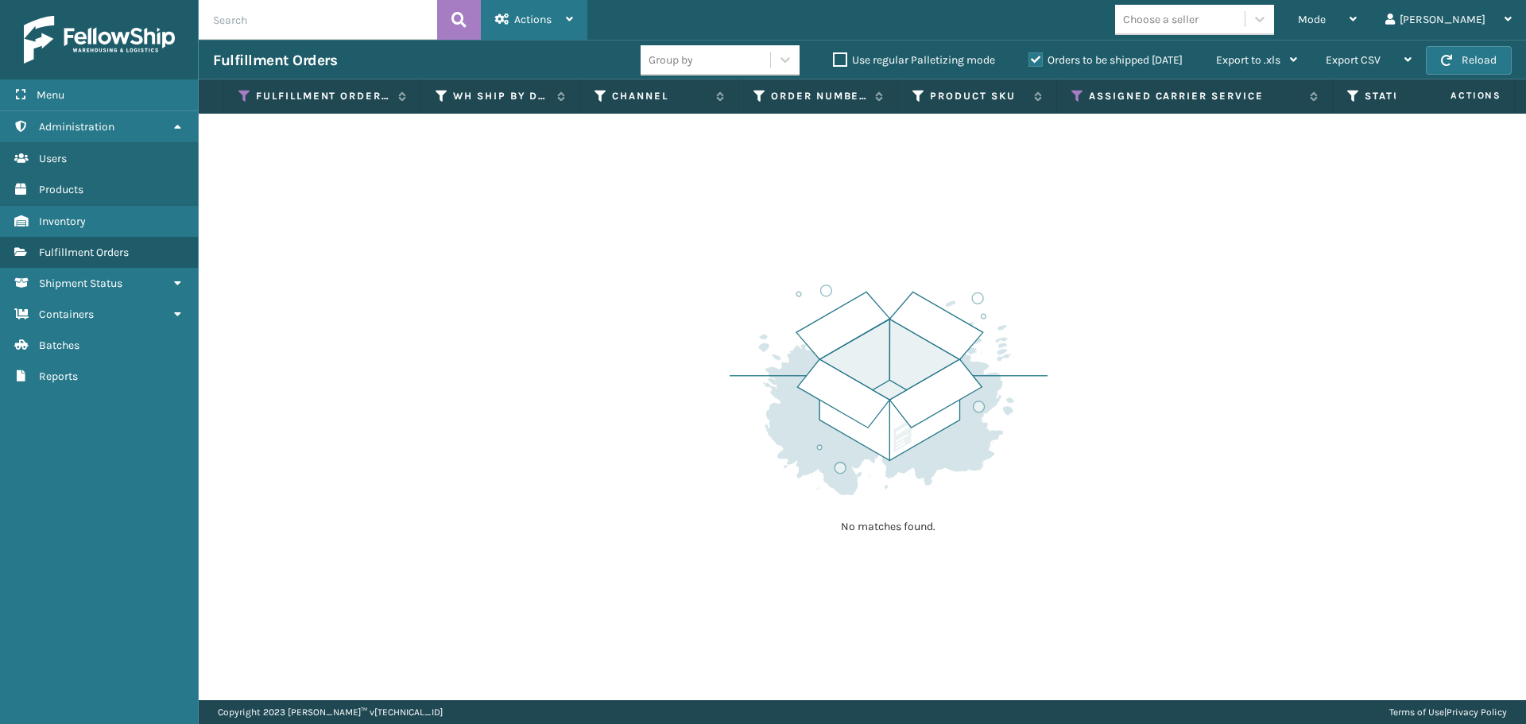
click at [516, 24] on span "Actions" at bounding box center [532, 20] width 37 height 14
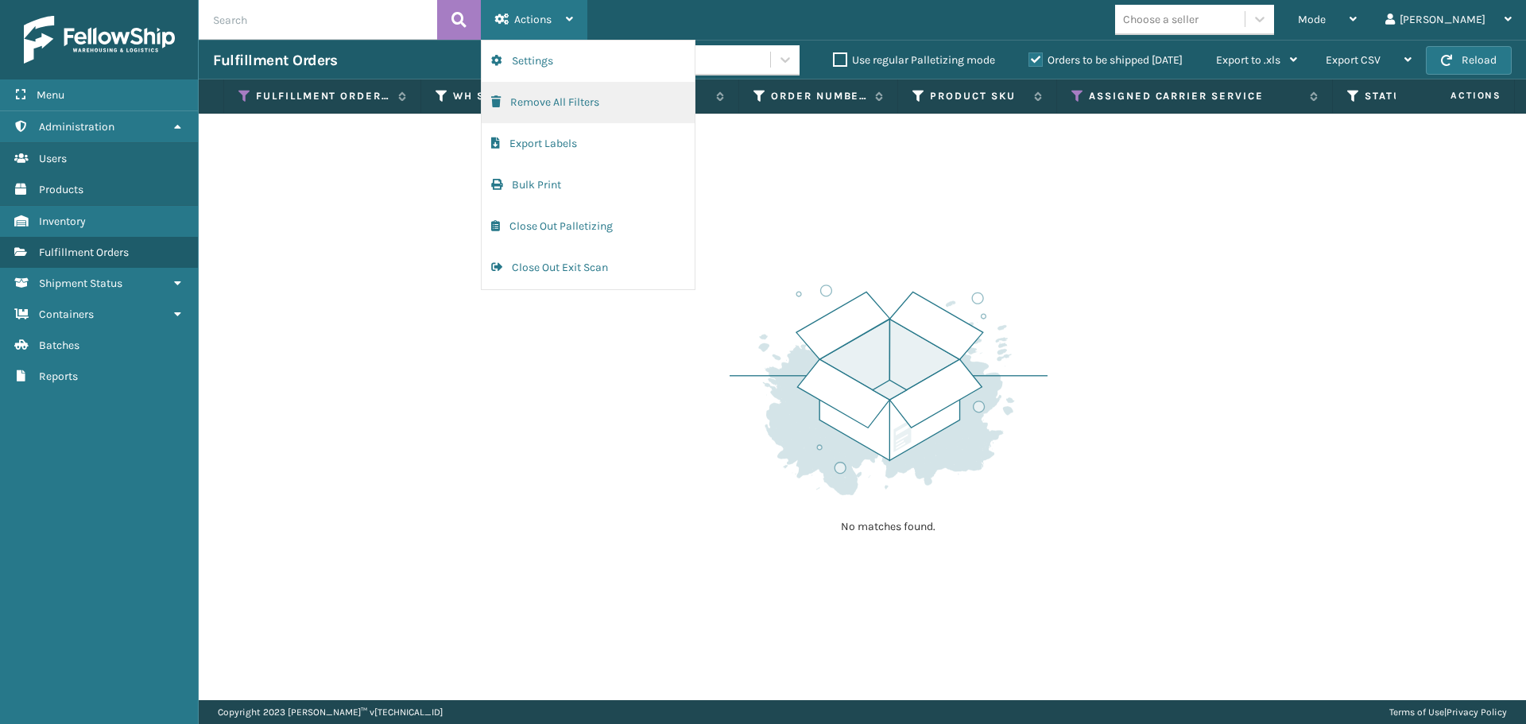
click at [538, 110] on button "Remove All Filters" at bounding box center [588, 102] width 213 height 41
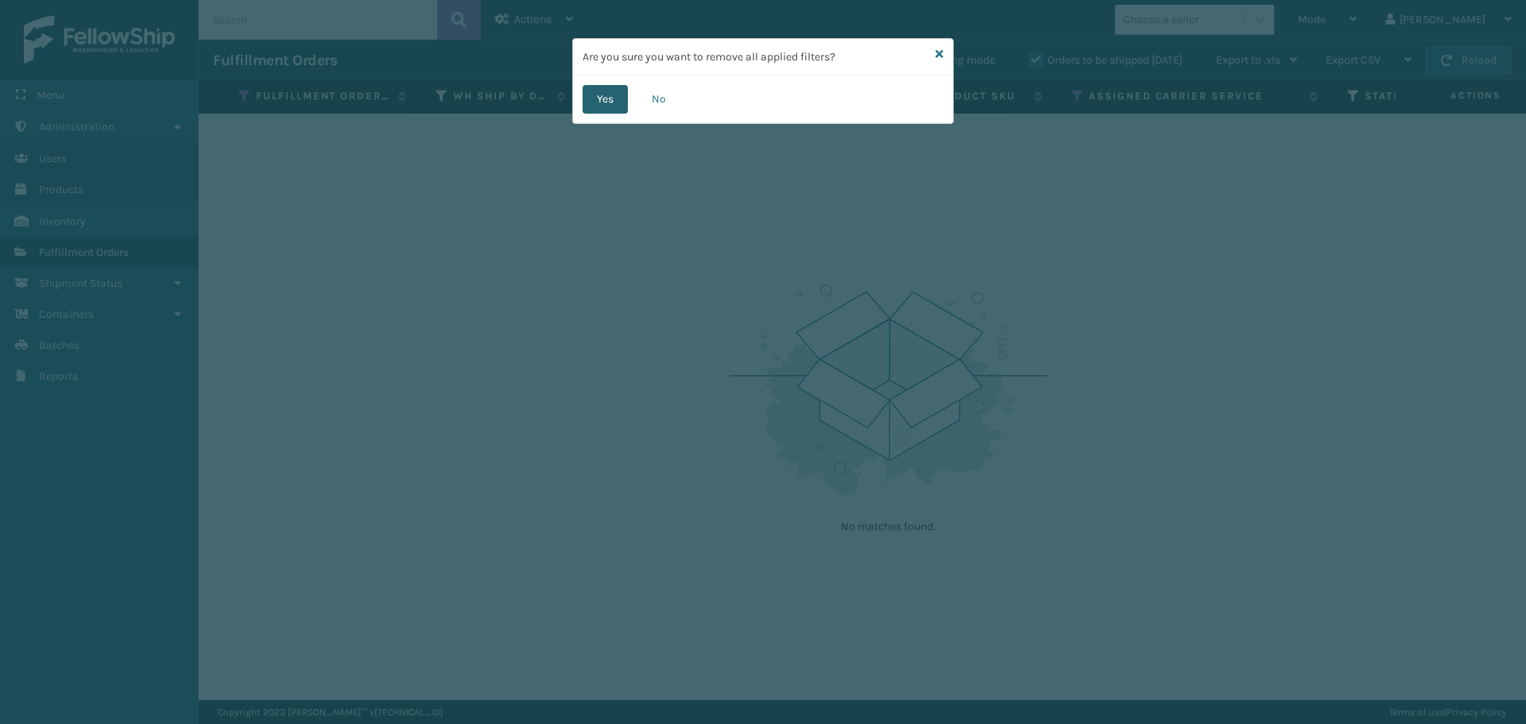
click at [599, 98] on button "Yes" at bounding box center [605, 99] width 45 height 29
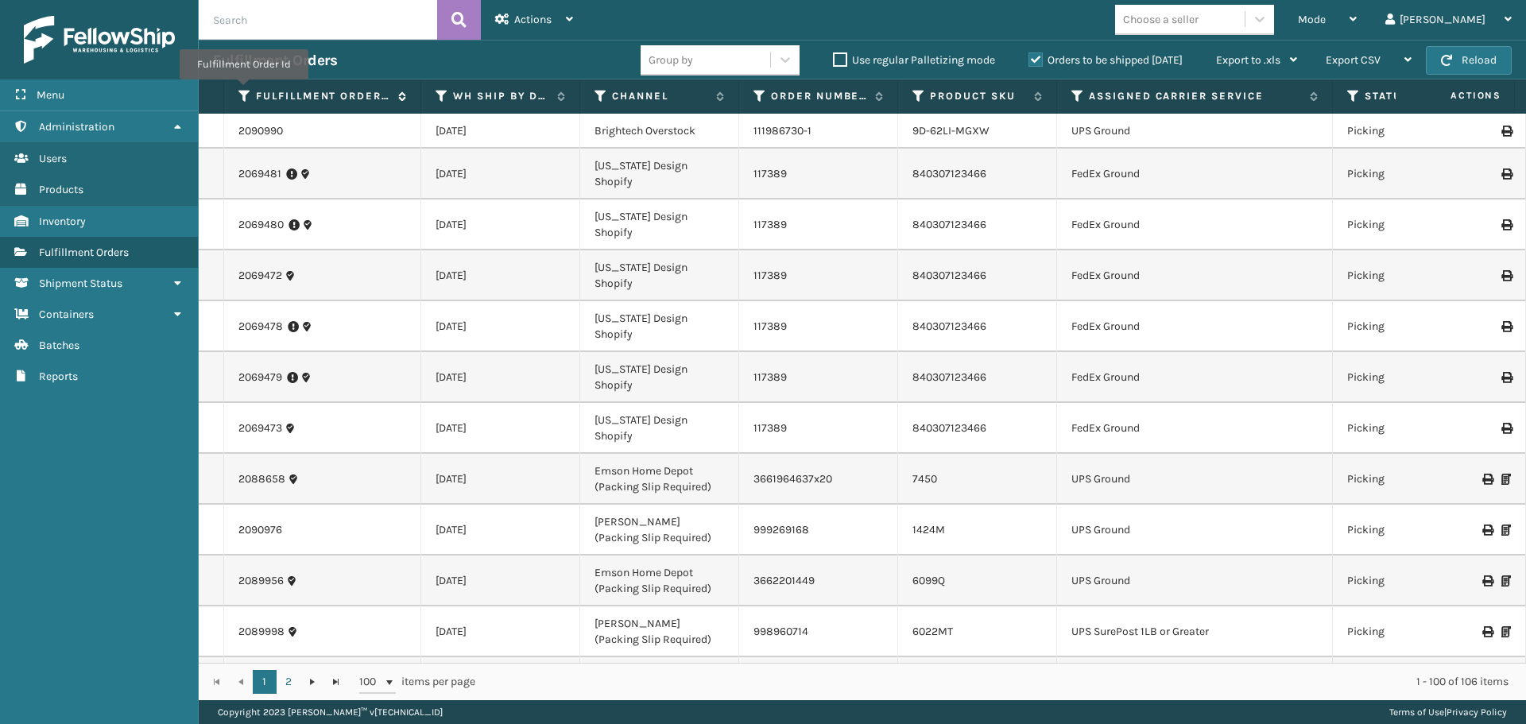
click at [242, 91] on icon at bounding box center [244, 96] width 13 height 14
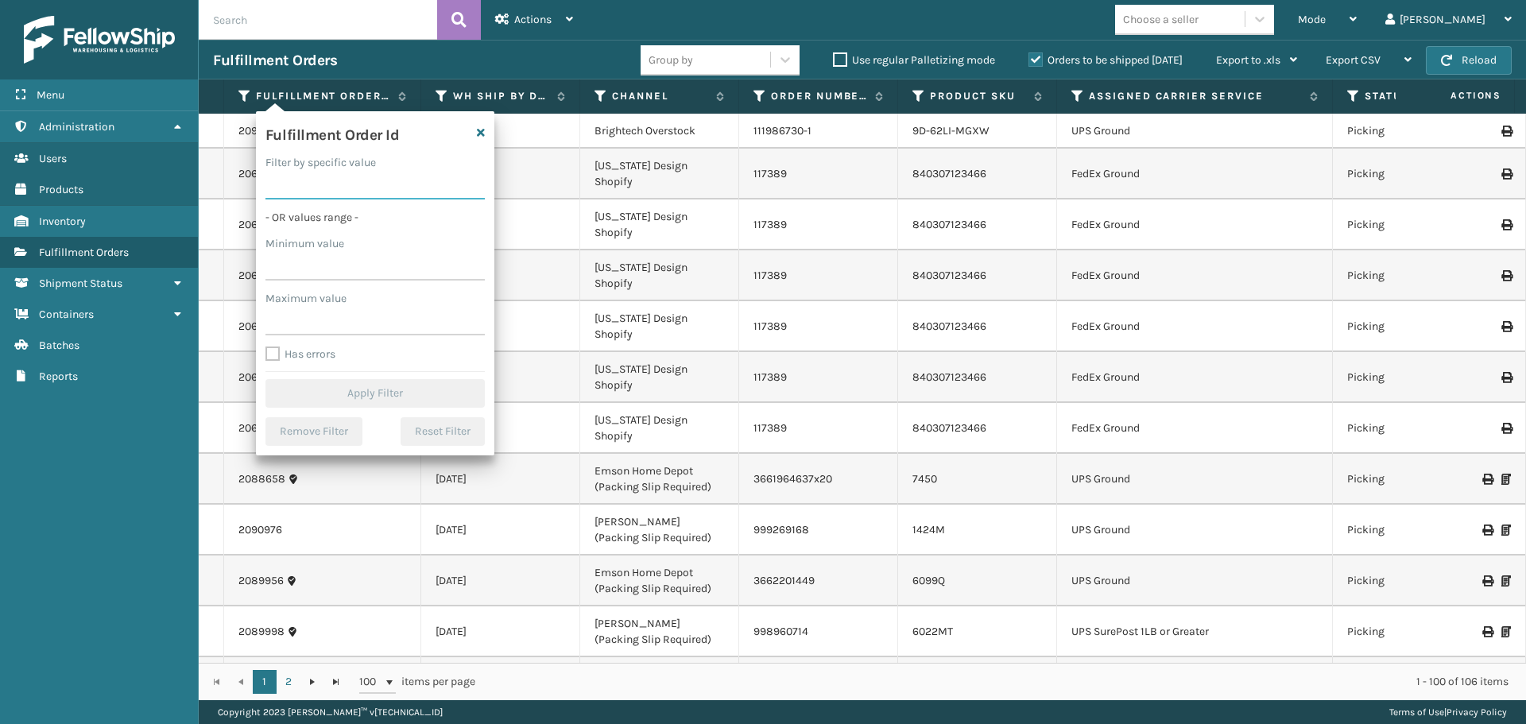
click at [354, 180] on input "Filter by specific value" at bounding box center [374, 185] width 219 height 29
paste input "2088216"
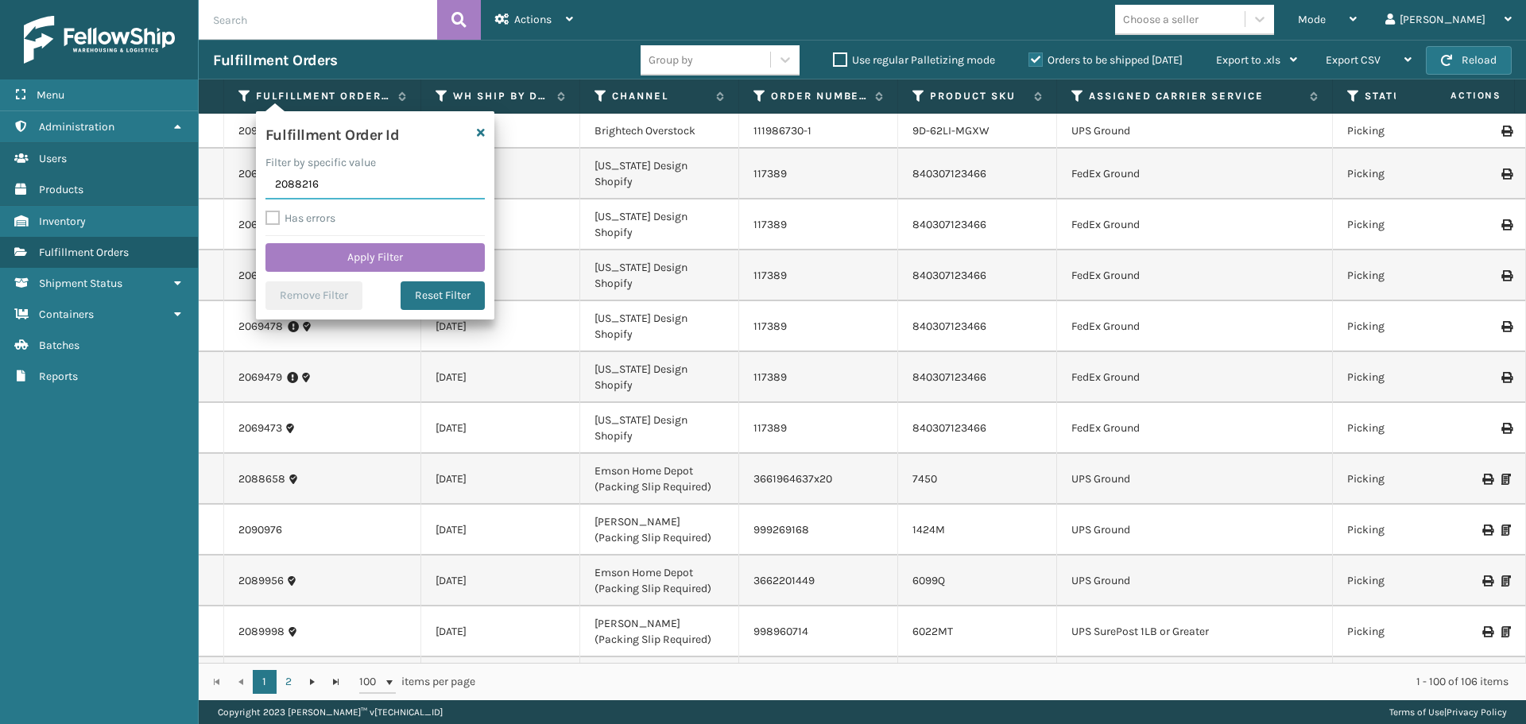
click at [296, 186] on input "2088216" at bounding box center [374, 185] width 219 height 29
click button "Apply Filter" at bounding box center [374, 257] width 219 height 29
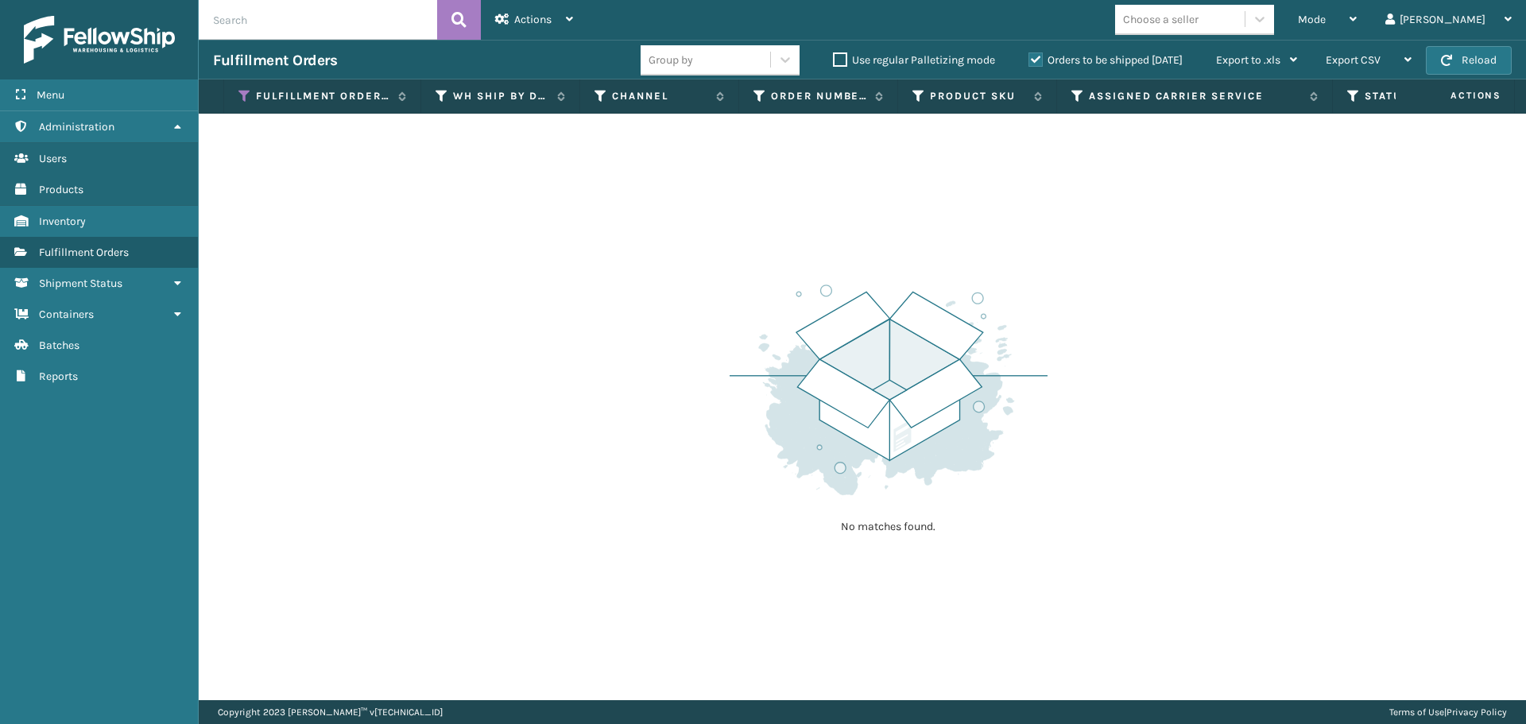
click at [1033, 61] on label "Orders to be shipped [DATE]" at bounding box center [1106, 60] width 154 height 14
click at [1029, 61] on input "Orders to be shipped [DATE]" at bounding box center [1029, 56] width 1 height 10
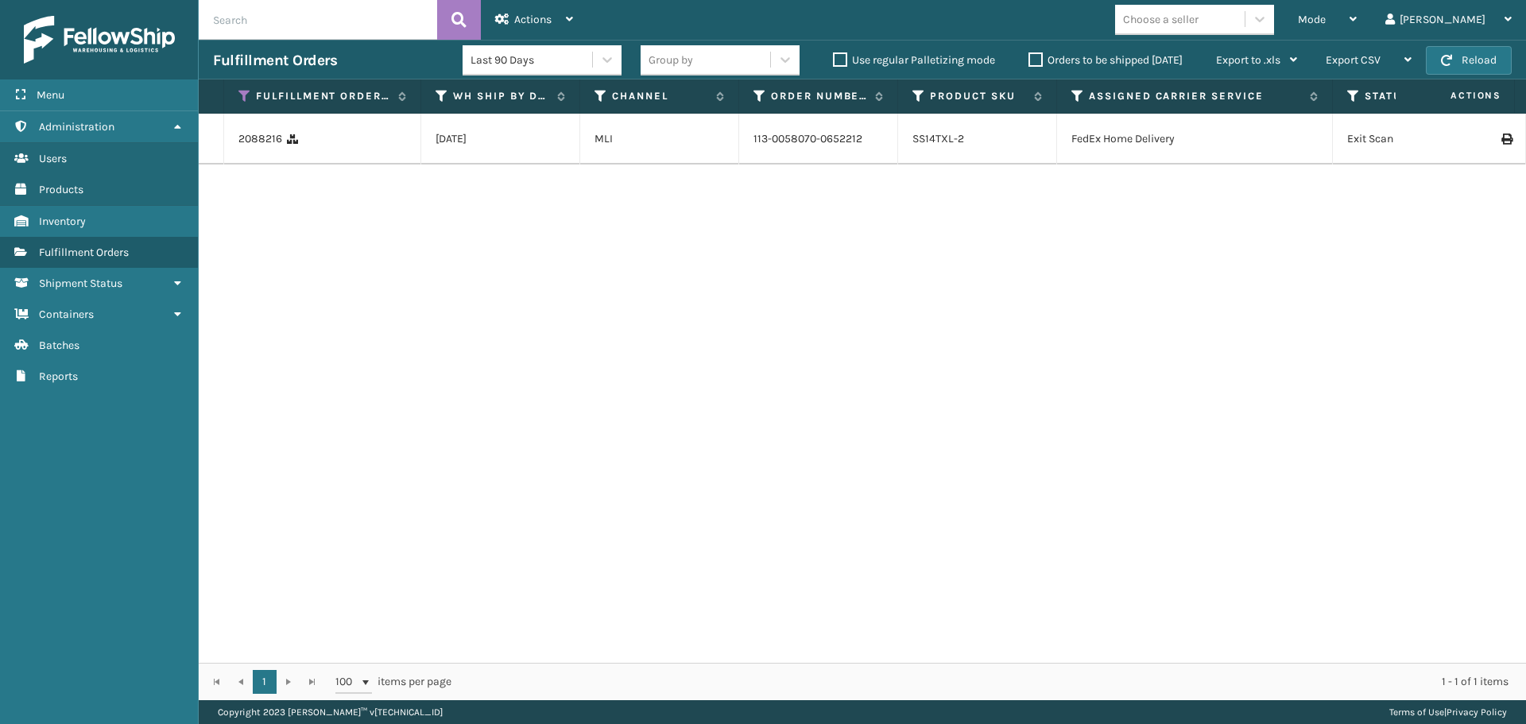
click at [1501, 145] on icon at bounding box center [1506, 139] width 10 height 11
click at [241, 95] on icon at bounding box center [244, 96] width 13 height 14
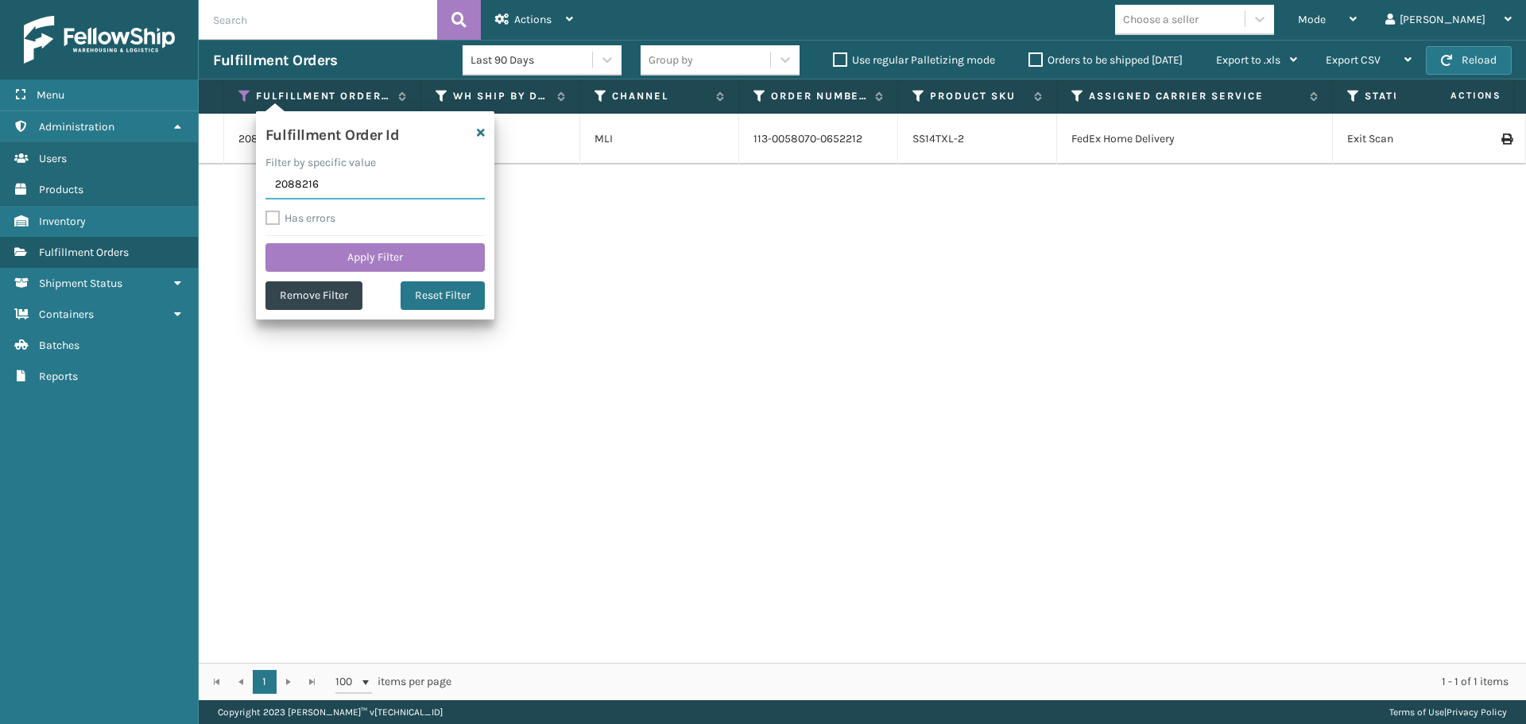
click at [327, 180] on input "2088216" at bounding box center [374, 185] width 219 height 29
paste input "2088217"
click at [298, 187] on input "2088217" at bounding box center [374, 185] width 219 height 29
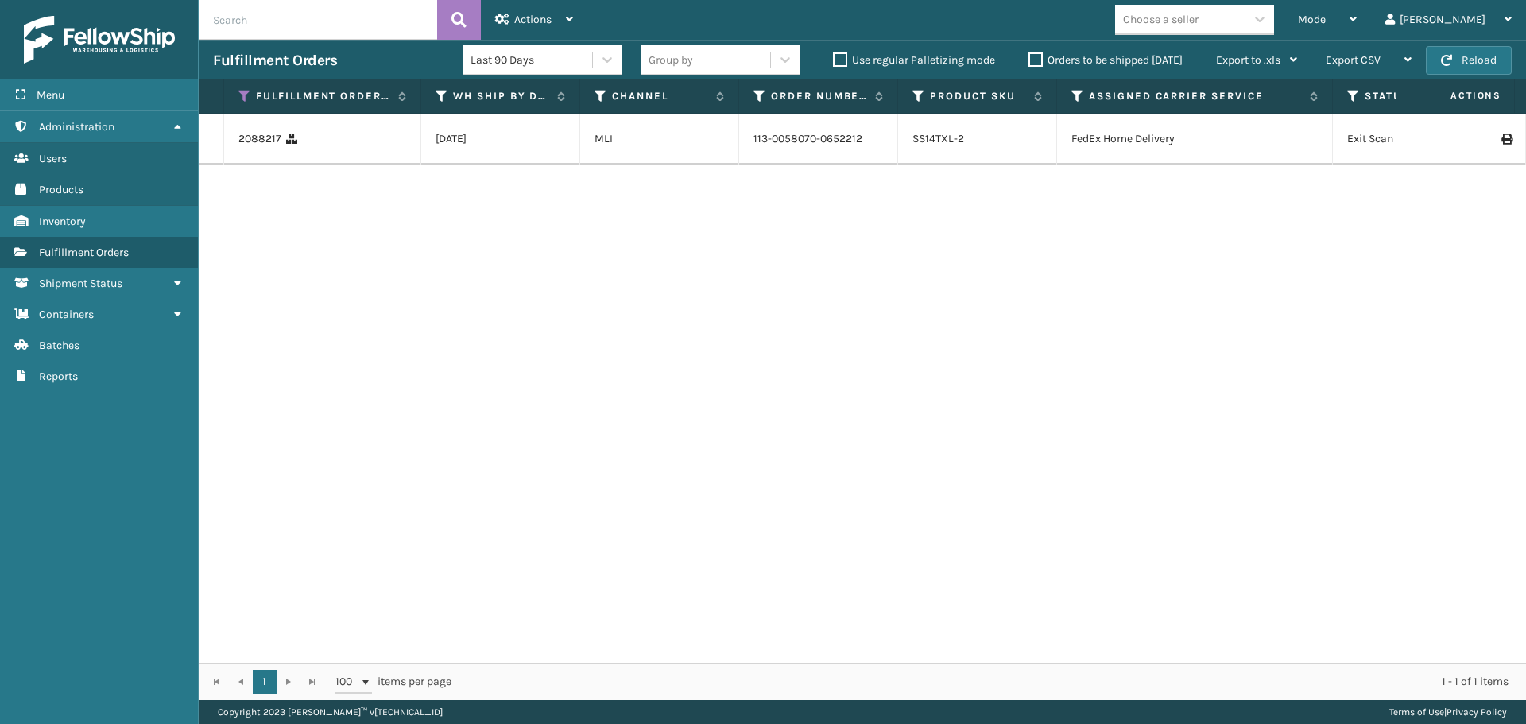
click at [1501, 145] on icon at bounding box center [1506, 139] width 10 height 11
click at [242, 92] on icon at bounding box center [244, 96] width 13 height 14
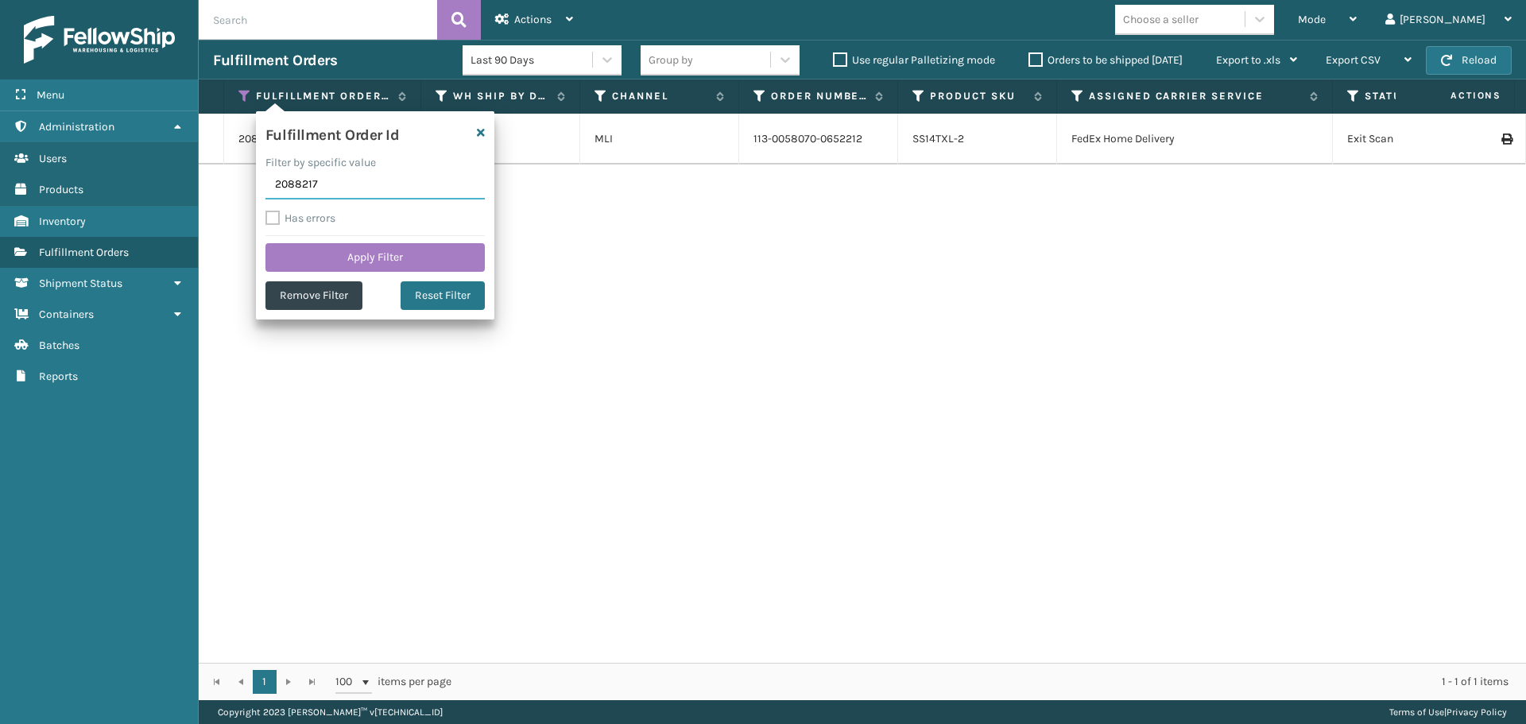
click at [309, 190] on input "2088217" at bounding box center [374, 185] width 219 height 29
paste input "402"
click at [312, 254] on button "Apply Filter" at bounding box center [374, 257] width 219 height 29
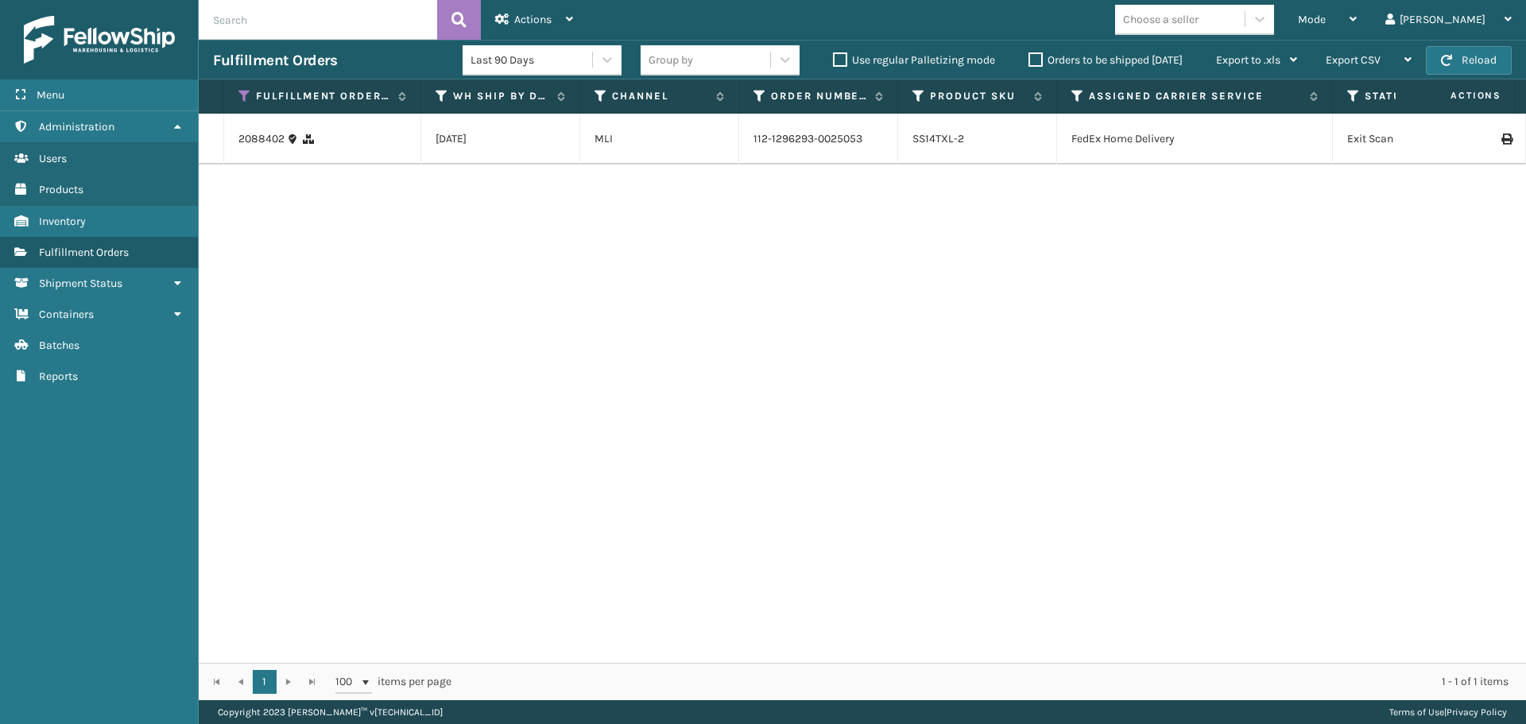
click at [1498, 153] on td at bounding box center [1466, 139] width 119 height 51
click at [1501, 145] on icon at bounding box center [1506, 139] width 10 height 11
click at [242, 95] on icon at bounding box center [244, 96] width 13 height 14
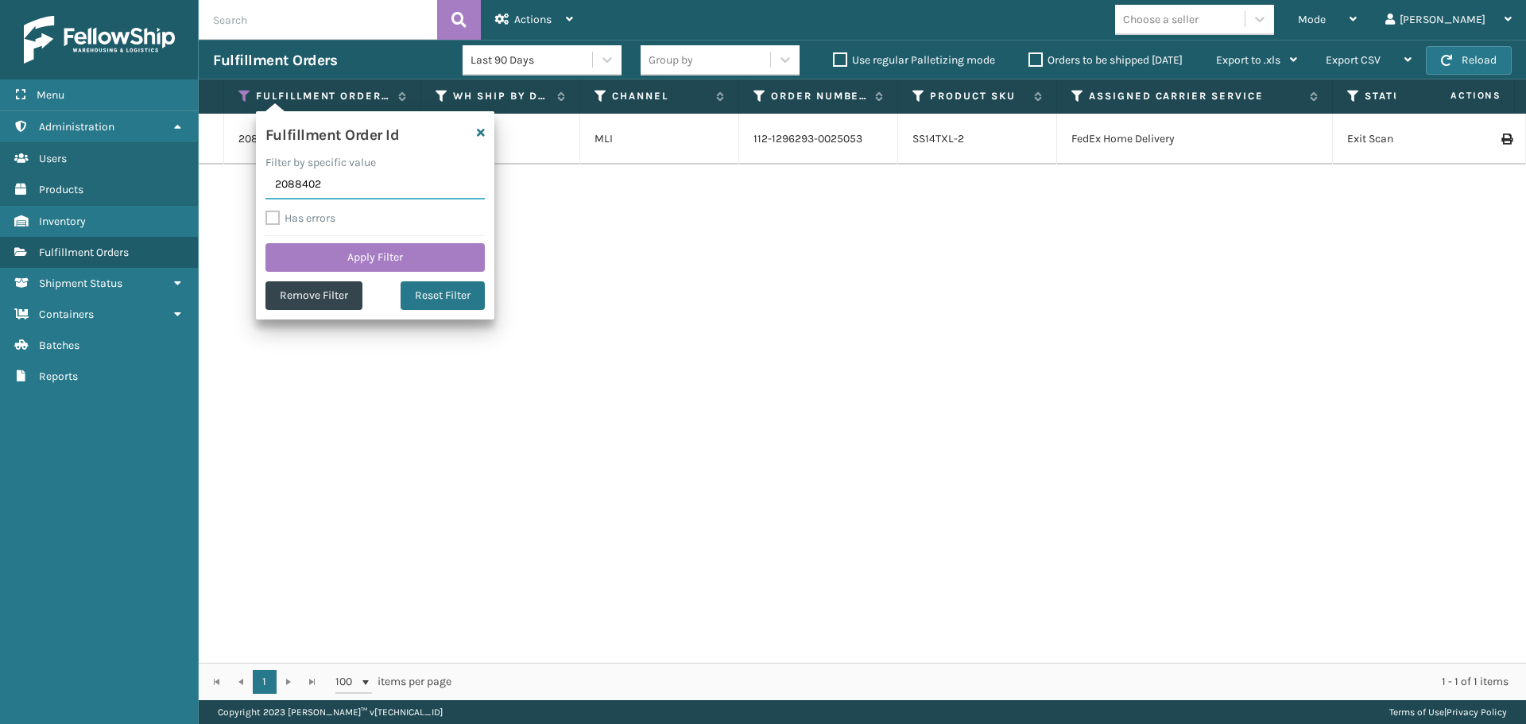
click at [311, 186] on input "2088402" at bounding box center [374, 185] width 219 height 29
paste input "9259"
click at [322, 264] on button "Apply Filter" at bounding box center [374, 257] width 219 height 29
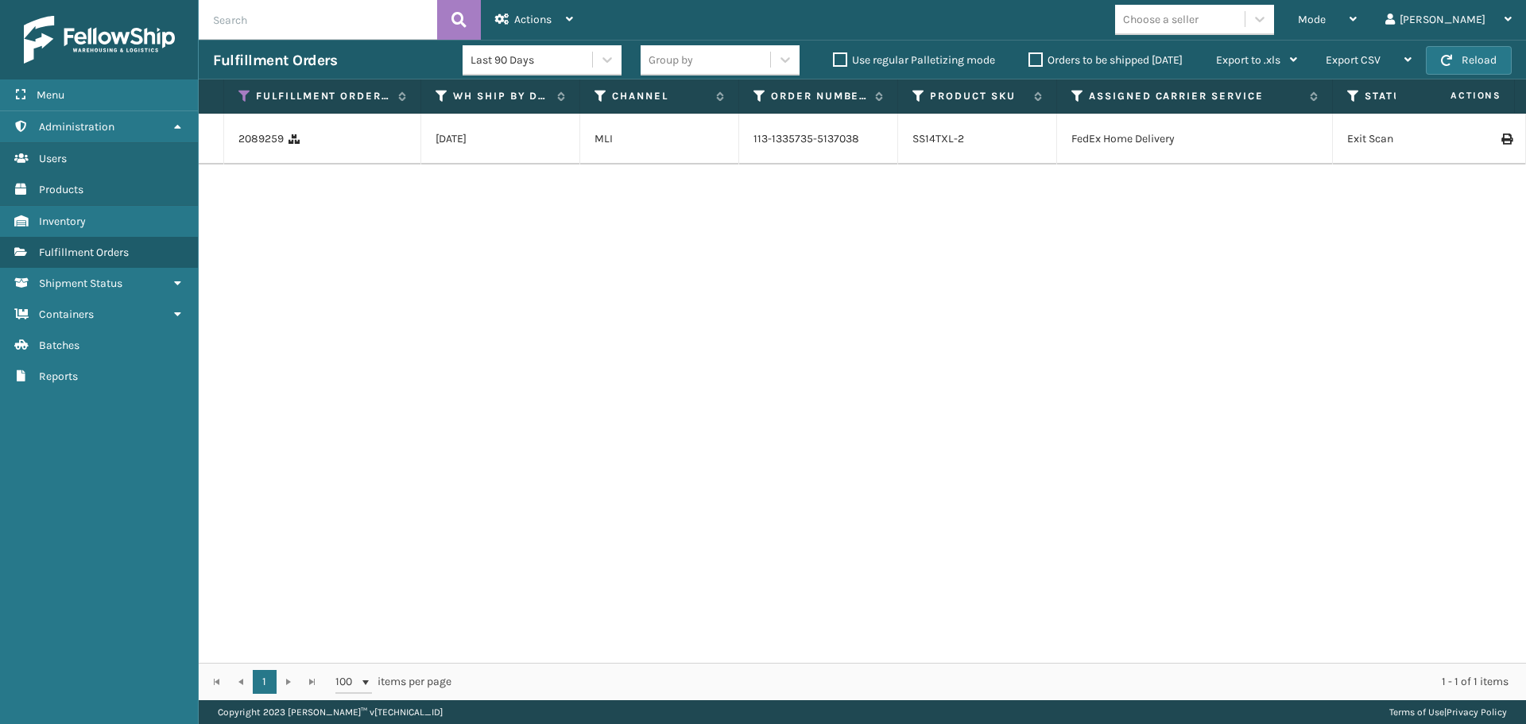
click at [1501, 145] on icon at bounding box center [1506, 139] width 10 height 11
click at [246, 97] on icon at bounding box center [244, 96] width 13 height 14
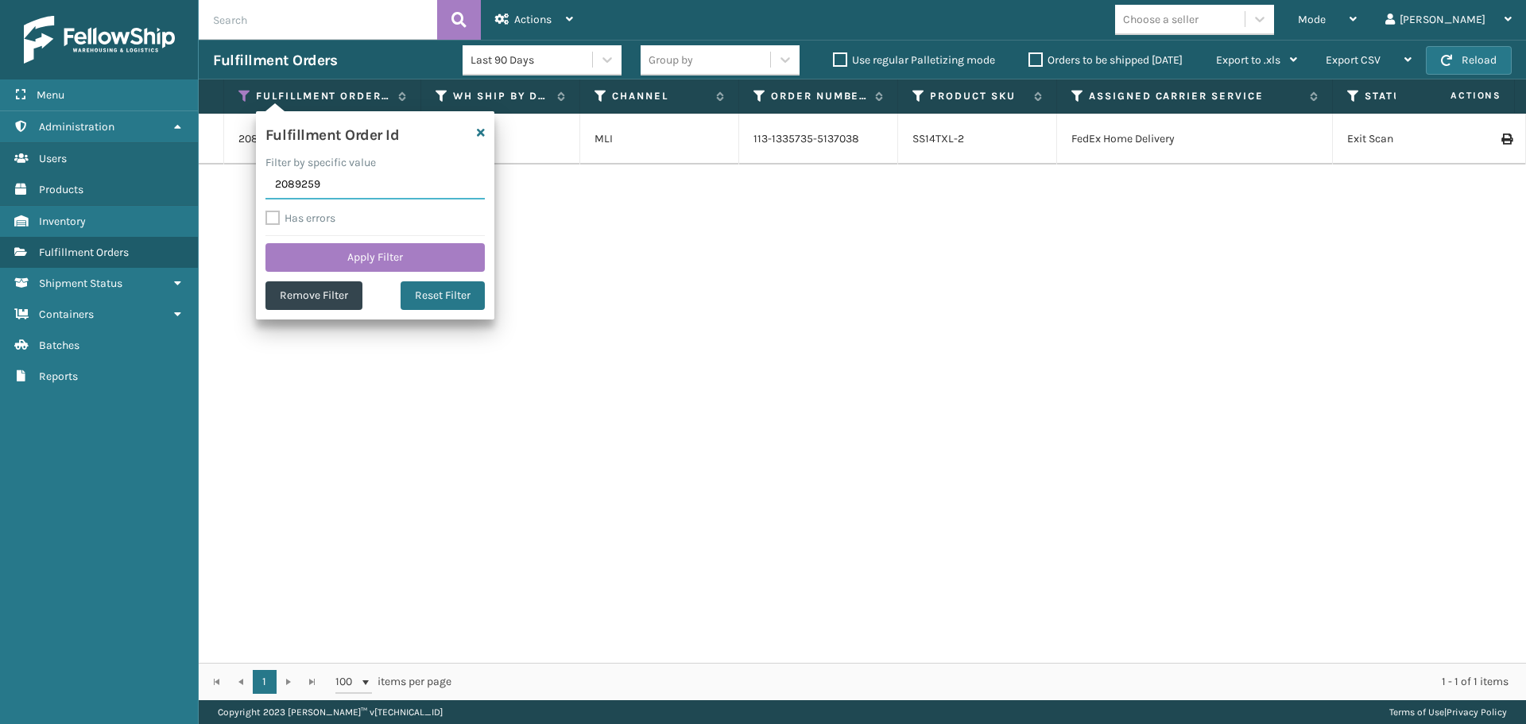
click at [332, 191] on input "2089259" at bounding box center [374, 185] width 219 height 29
paste input "2090751"
click at [294, 187] on input "2090751" at bounding box center [374, 185] width 219 height 29
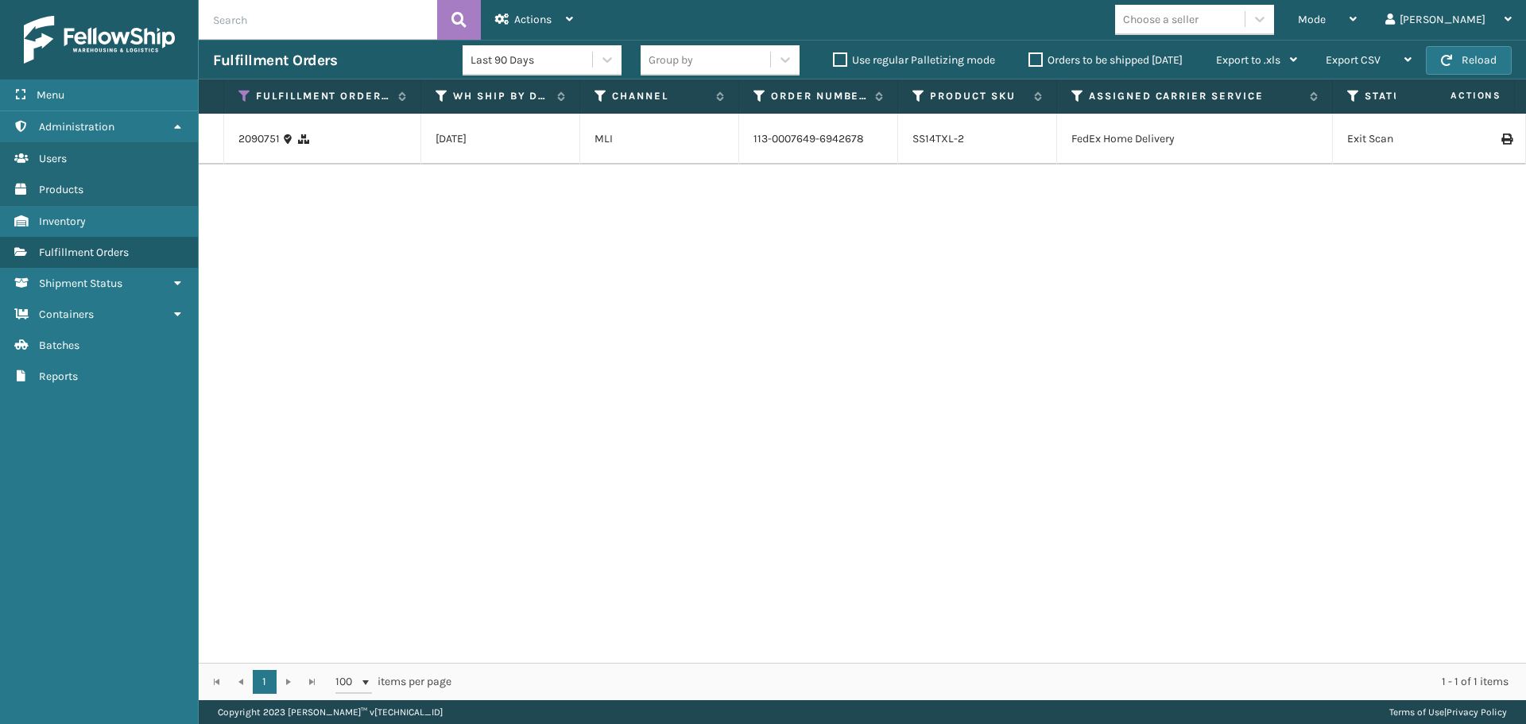
click at [1501, 144] on icon at bounding box center [1506, 139] width 10 height 11
click at [238, 91] on th "Fulfillment Order Id" at bounding box center [322, 96] width 197 height 34
click at [242, 91] on icon at bounding box center [244, 96] width 13 height 14
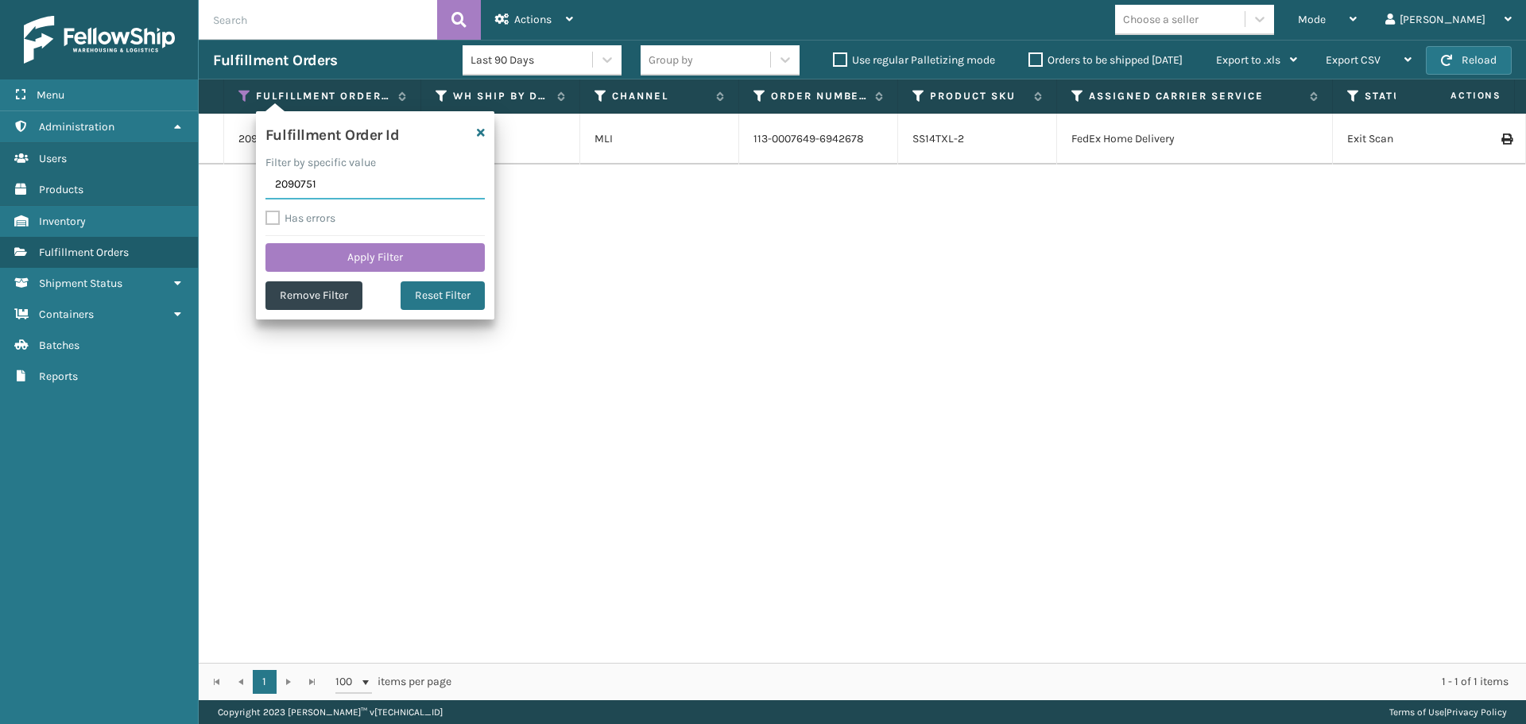
click at [310, 184] on input "2090751" at bounding box center [374, 185] width 219 height 29
paste input "2"
click at [320, 263] on button "Apply Filter" at bounding box center [374, 257] width 219 height 29
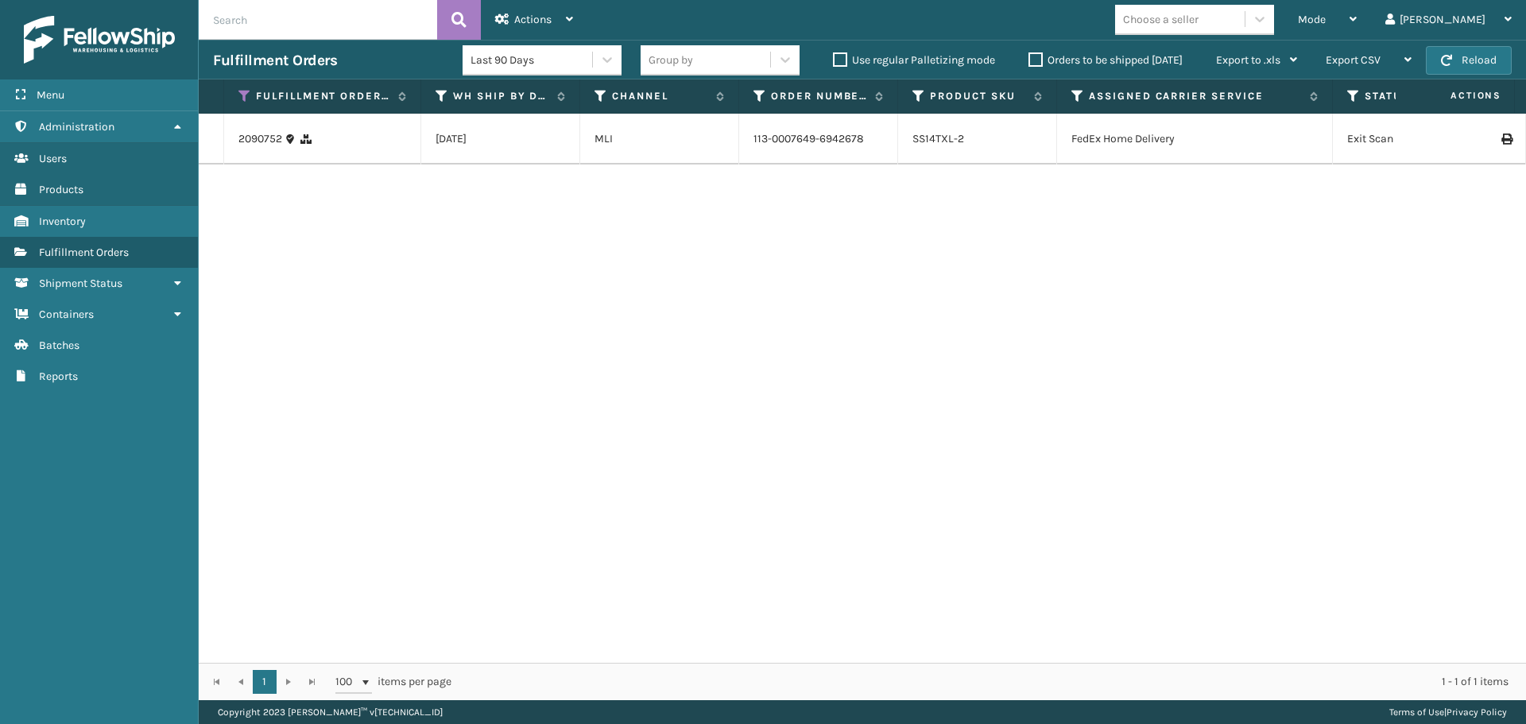
click at [1501, 145] on icon at bounding box center [1506, 139] width 10 height 11
click at [245, 94] on icon at bounding box center [244, 96] width 13 height 14
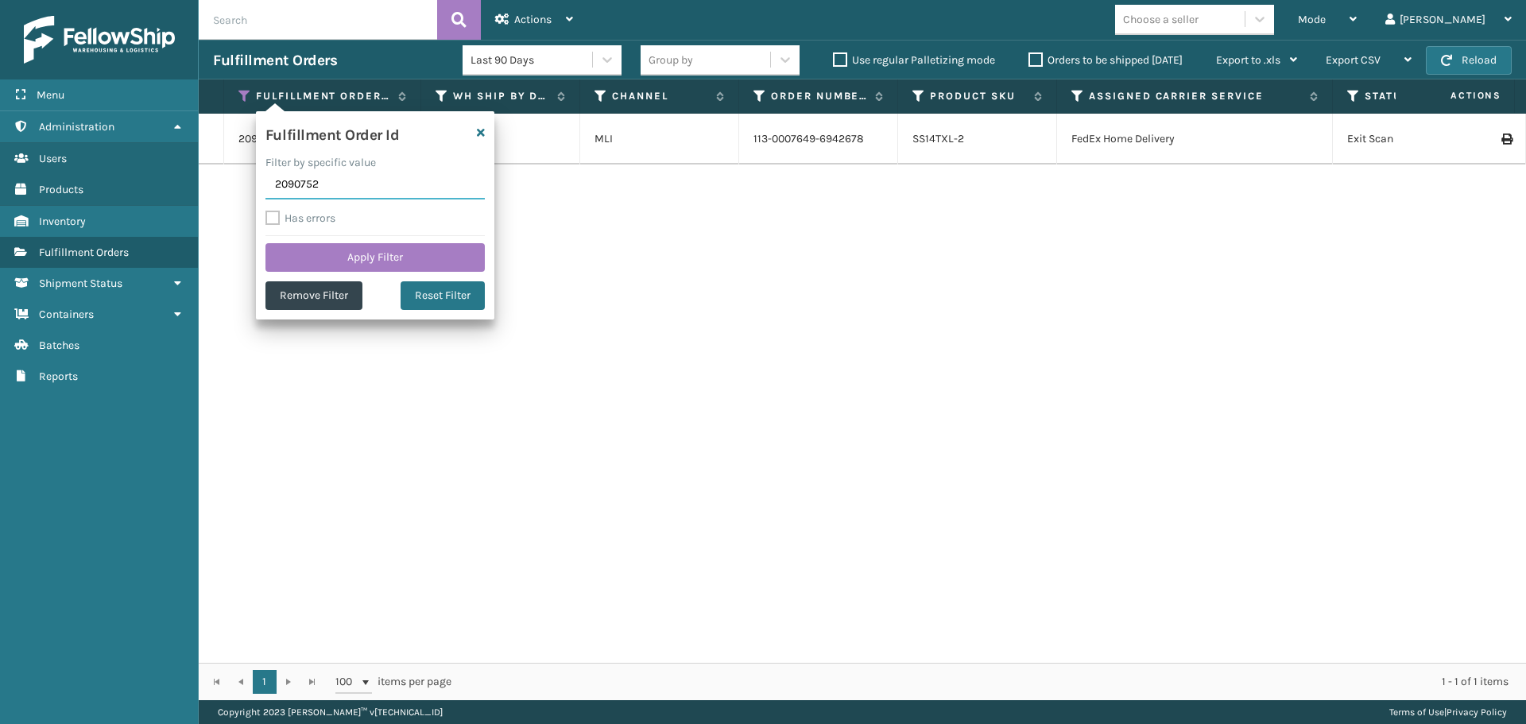
click at [289, 175] on input "2090752" at bounding box center [374, 185] width 219 height 29
paste input "1448"
click at [314, 258] on button "Apply Filter" at bounding box center [374, 257] width 219 height 29
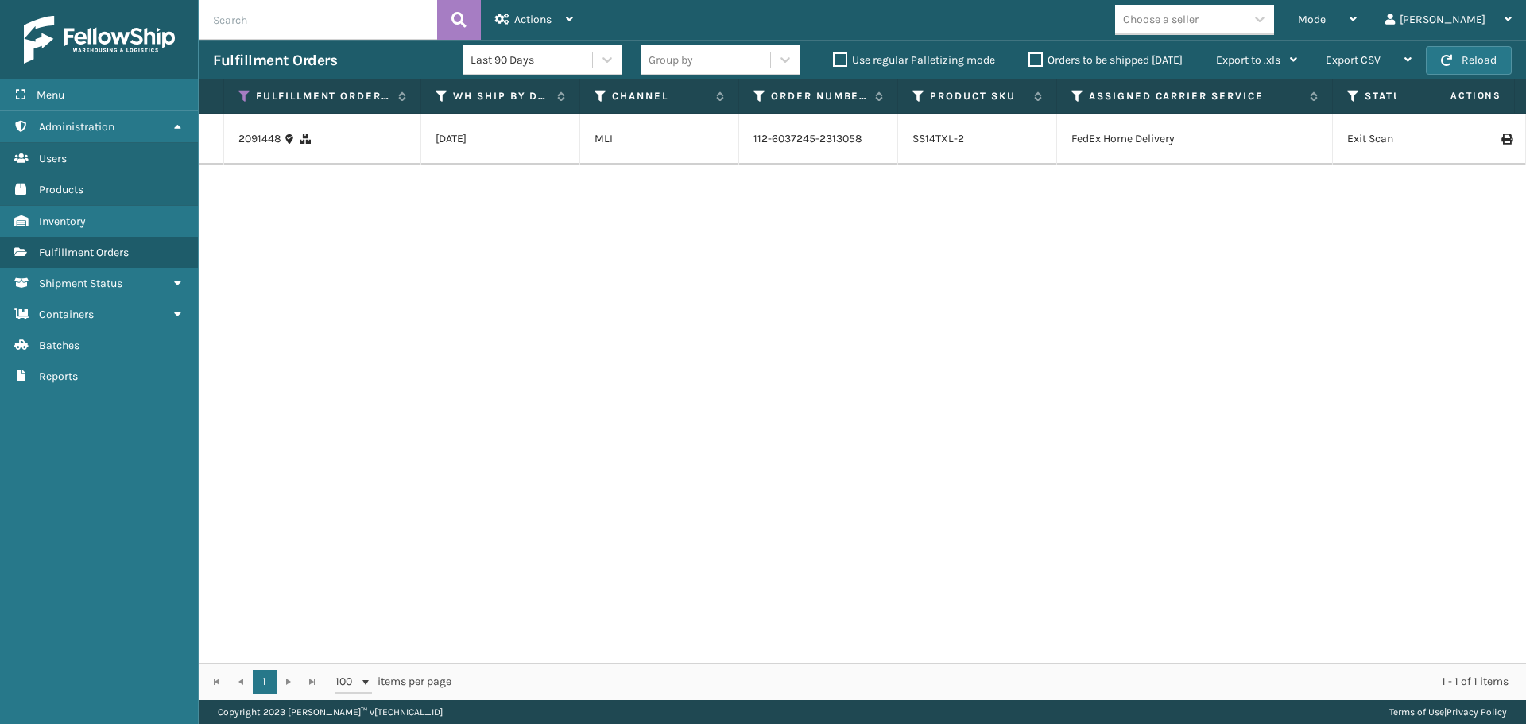
click at [1501, 145] on icon at bounding box center [1506, 139] width 10 height 11
click at [243, 93] on icon at bounding box center [244, 96] width 13 height 14
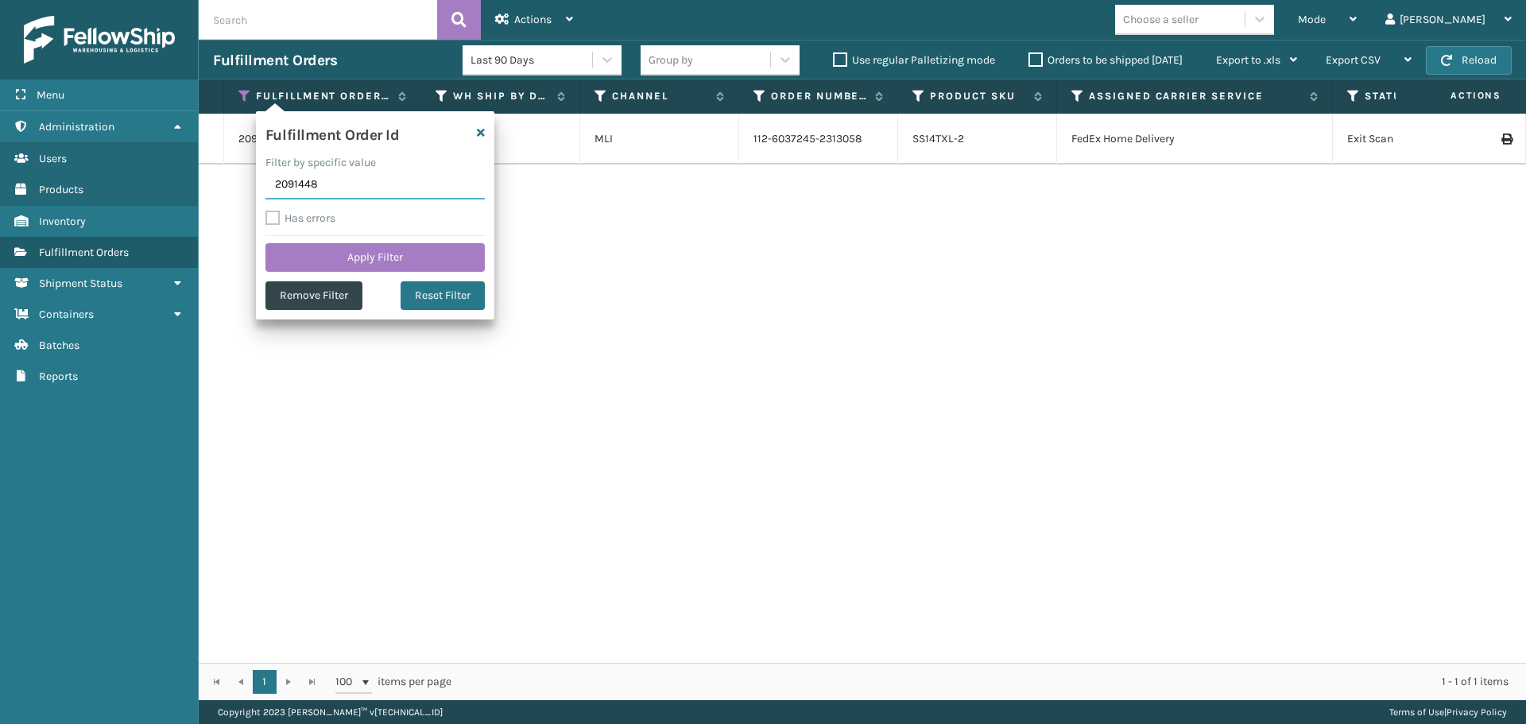
click at [315, 184] on input "2091448" at bounding box center [374, 185] width 219 height 29
paste input "9"
click at [323, 258] on button "Apply Filter" at bounding box center [374, 257] width 219 height 29
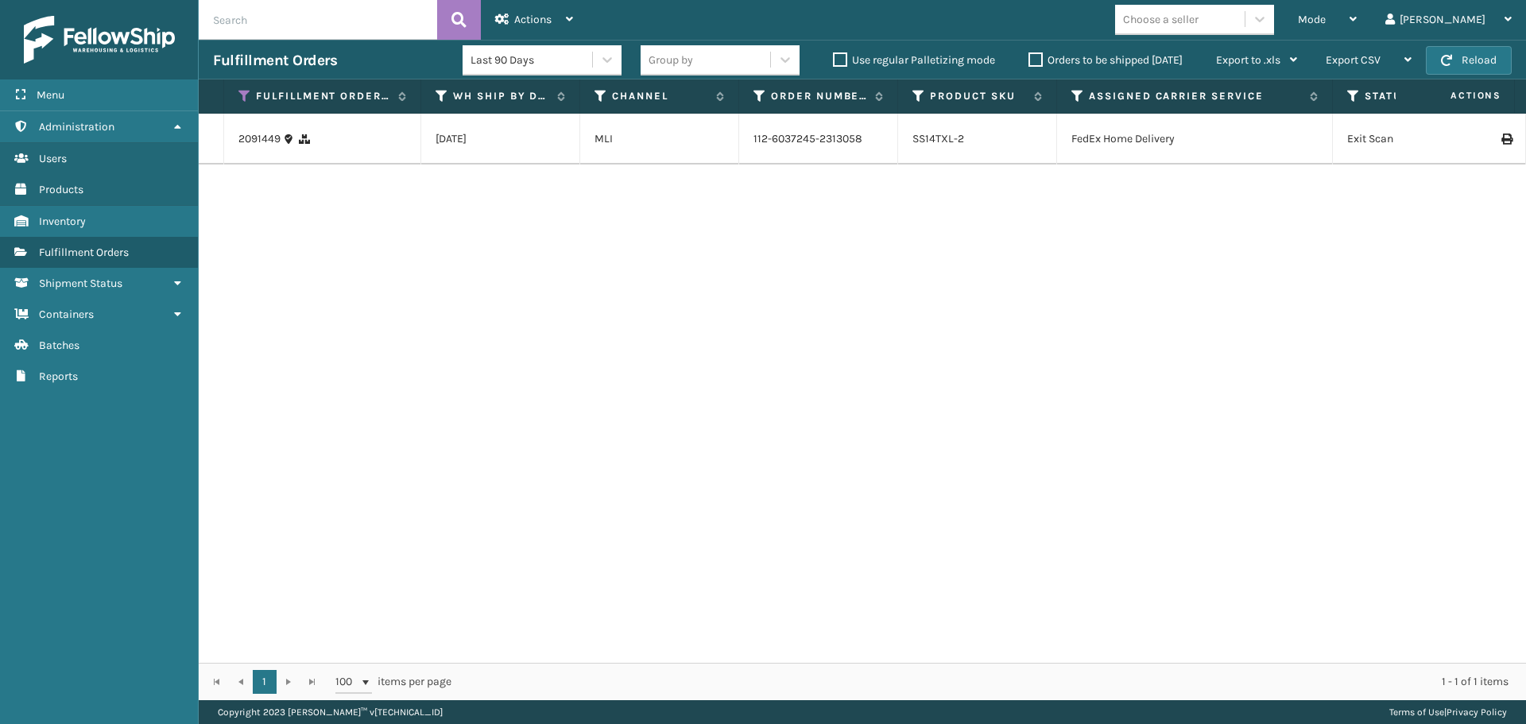
click at [1501, 145] on icon at bounding box center [1506, 139] width 10 height 11
click at [569, 27] on div "Actions" at bounding box center [534, 20] width 78 height 40
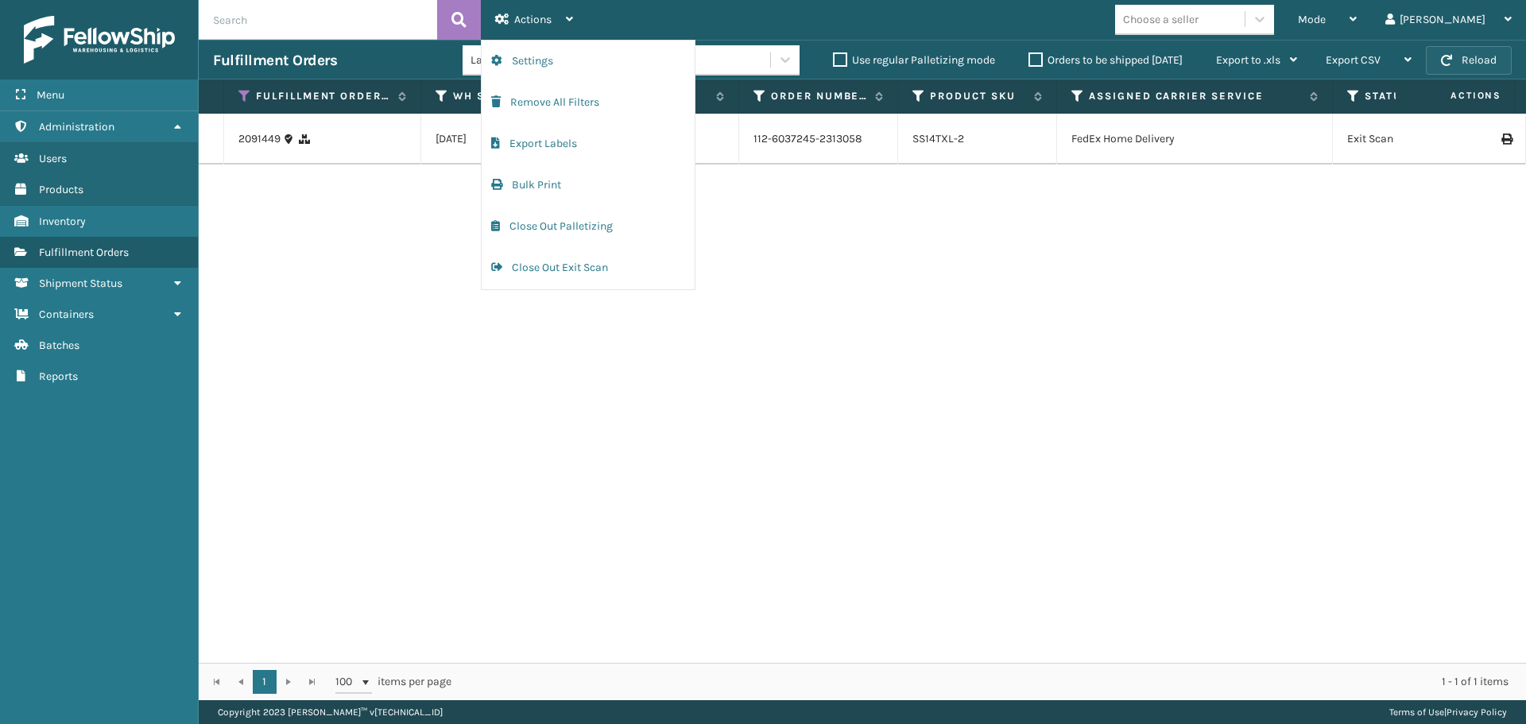
click at [1439, 58] on button "Reload" at bounding box center [1469, 60] width 86 height 29
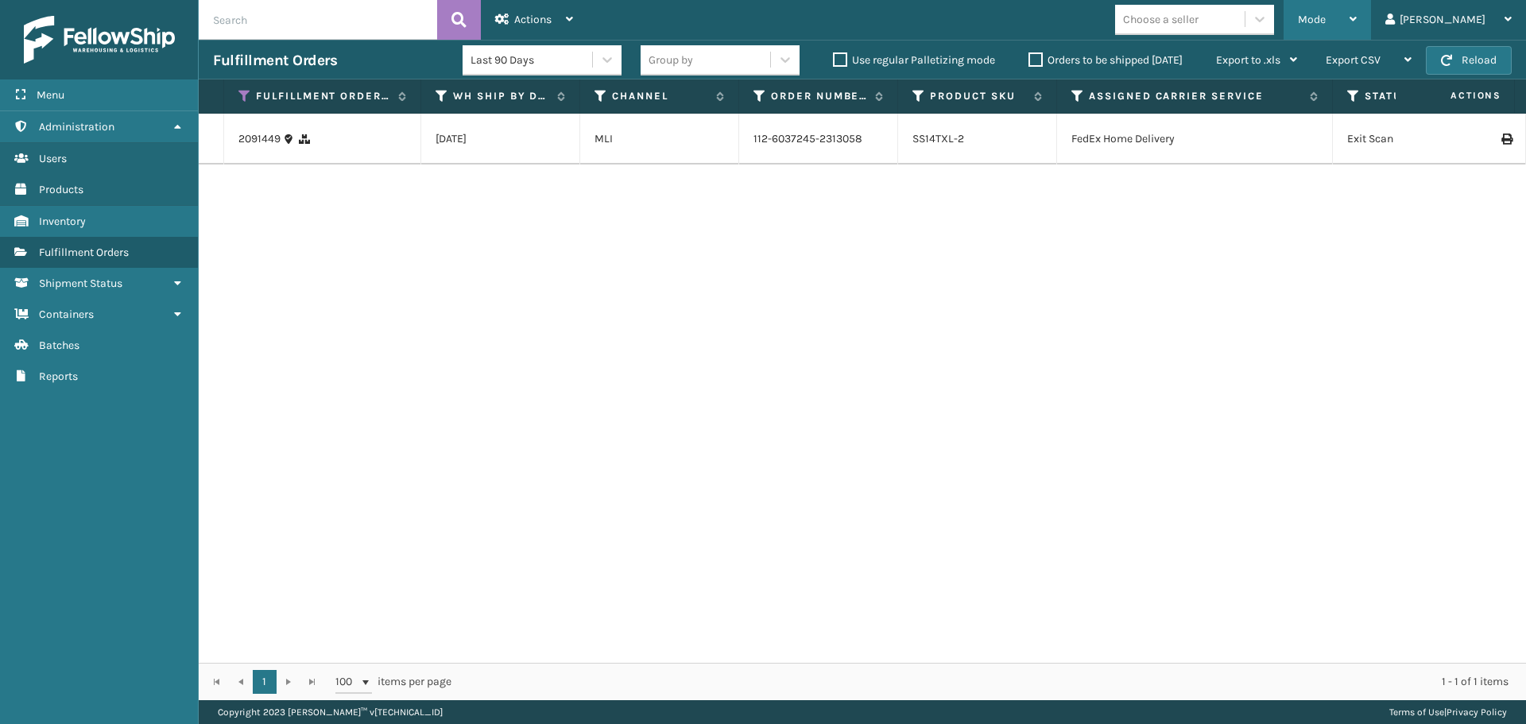
click at [1326, 19] on span "Mode" at bounding box center [1312, 20] width 28 height 14
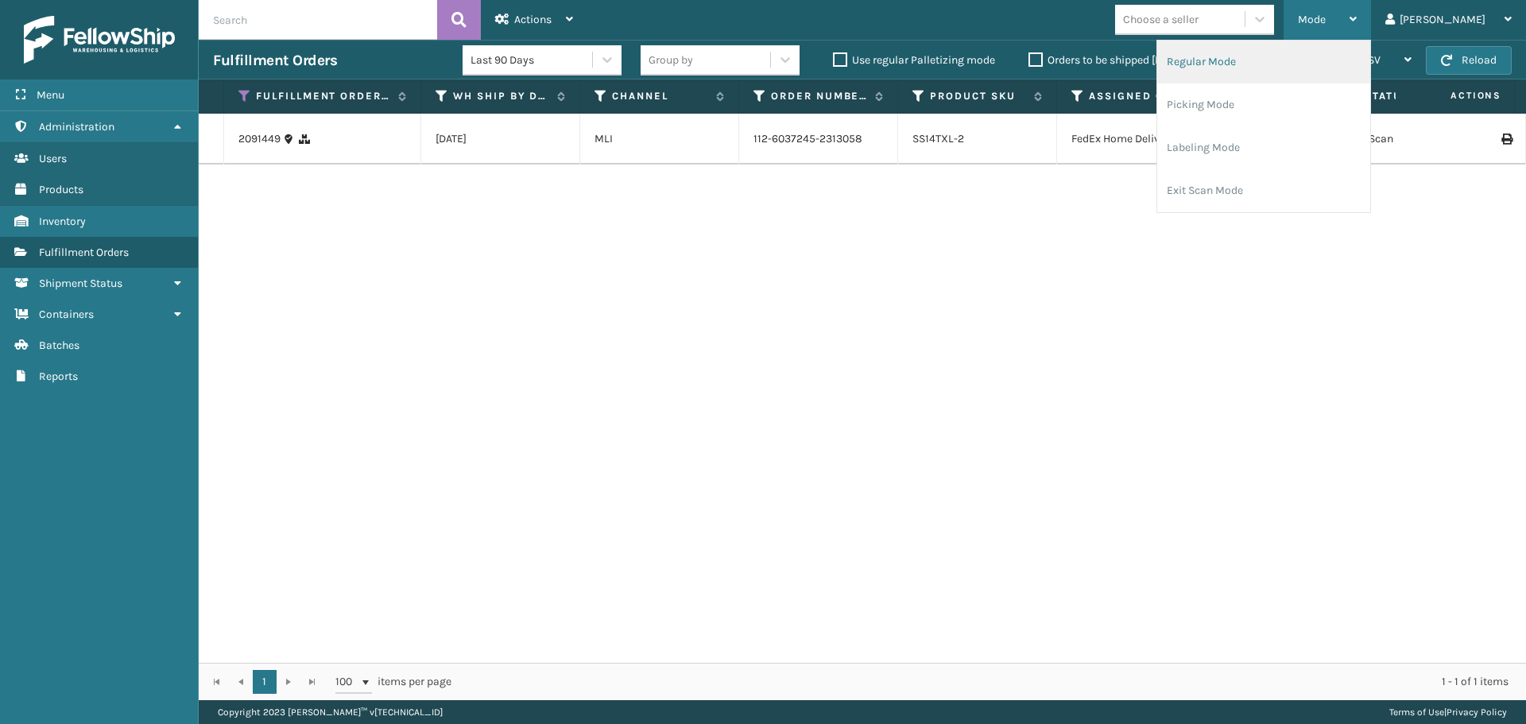
click at [1334, 76] on li "Regular Mode" at bounding box center [1263, 62] width 213 height 43
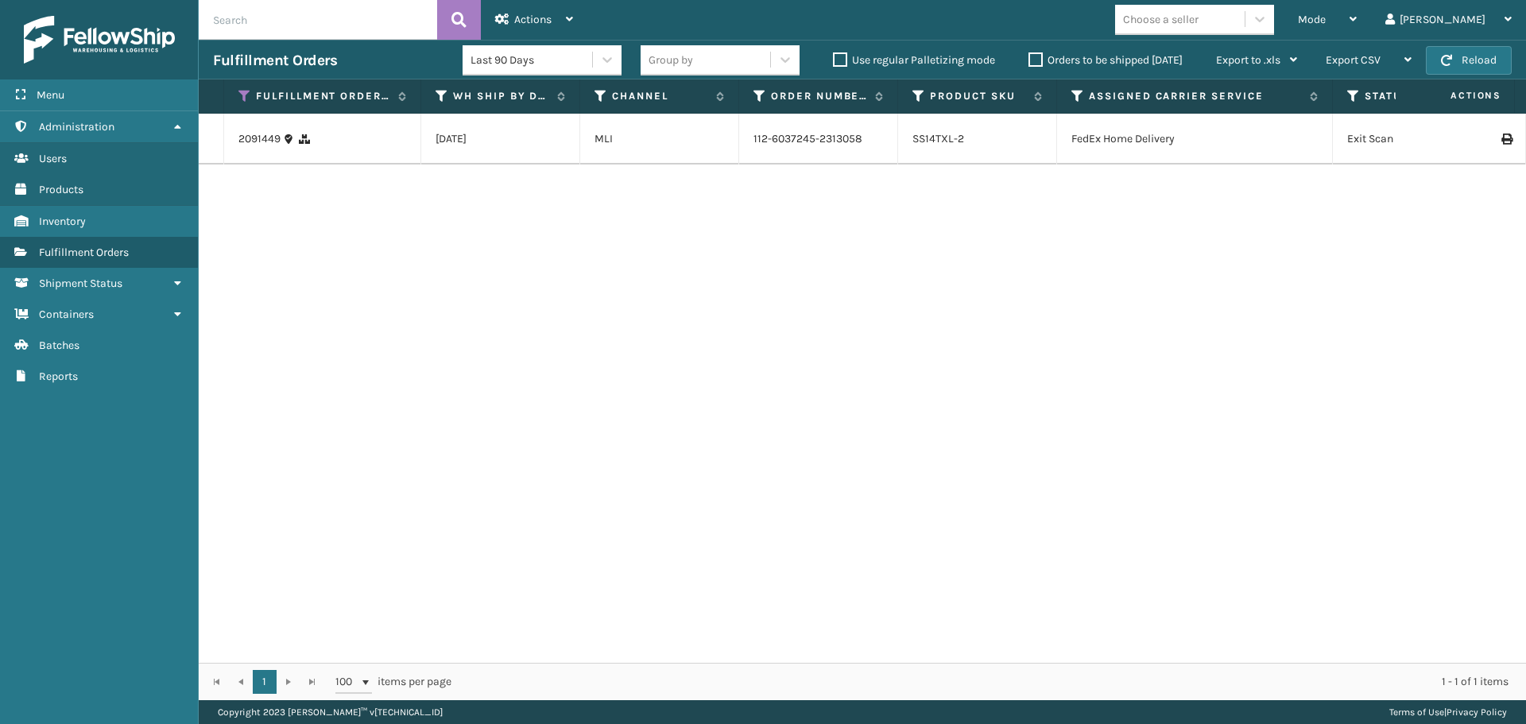
click at [1032, 60] on label "Orders to be shipped [DATE]" at bounding box center [1106, 60] width 154 height 14
click at [1029, 60] on input "Orders to be shipped [DATE]" at bounding box center [1029, 56] width 1 height 10
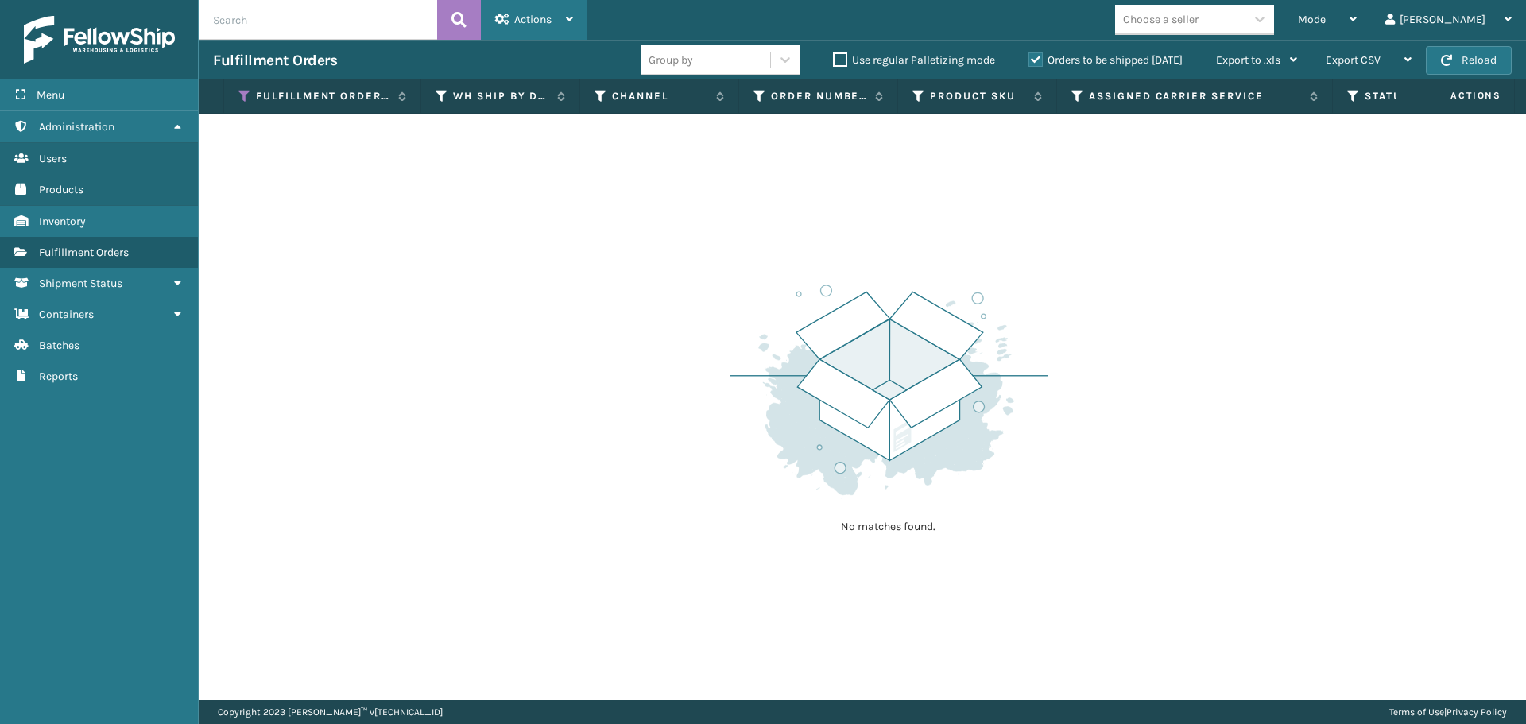
click at [506, 20] on icon at bounding box center [502, 19] width 14 height 11
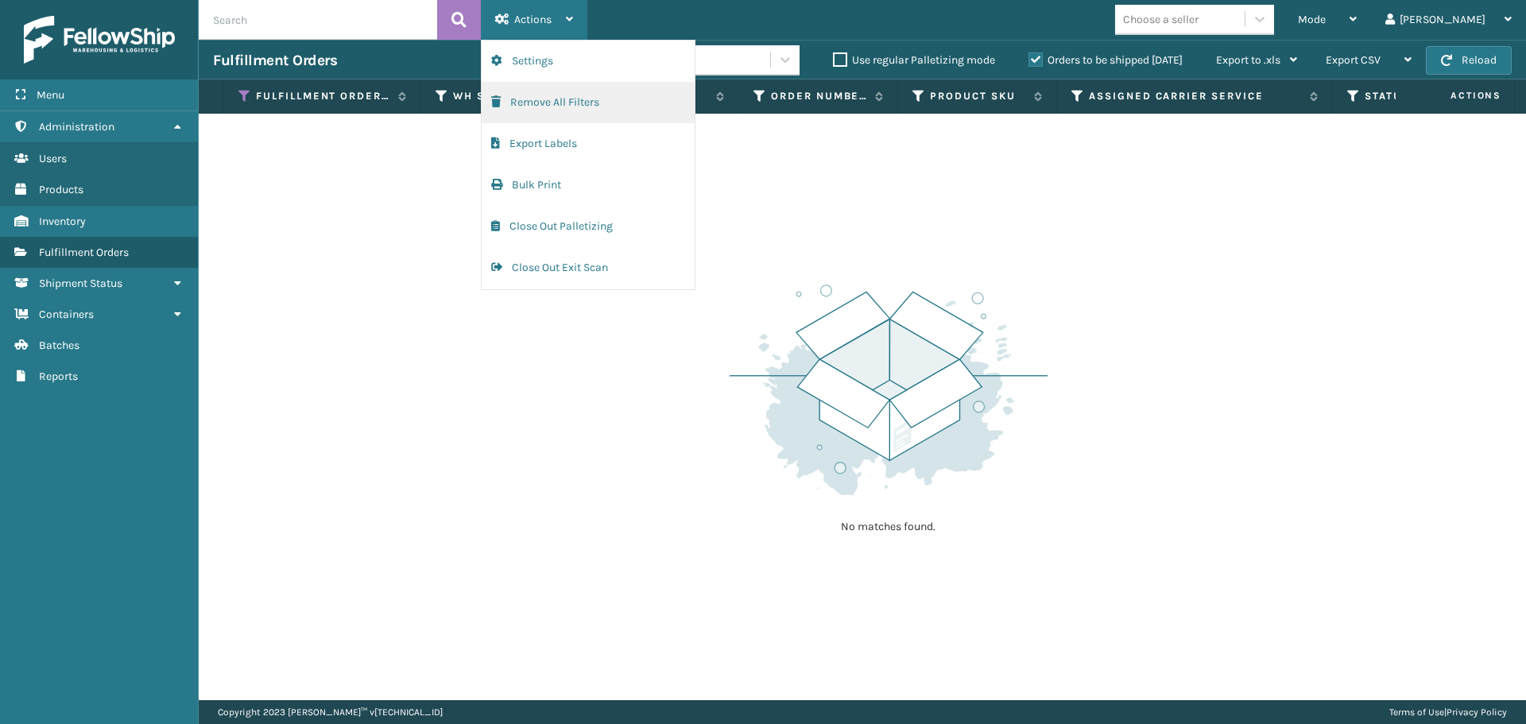
click at [532, 107] on button "Remove All Filters" at bounding box center [588, 102] width 213 height 41
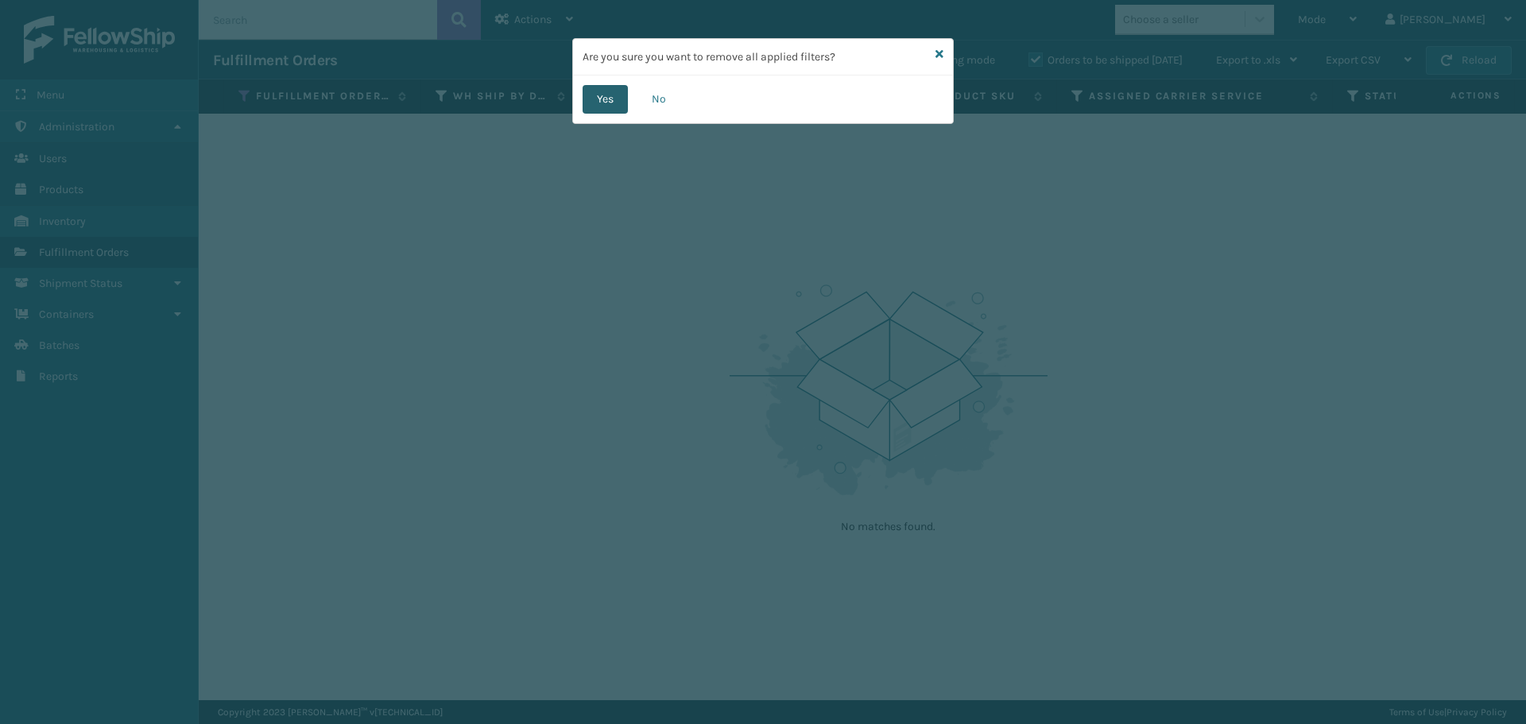
click at [605, 87] on button "Yes" at bounding box center [605, 99] width 45 height 29
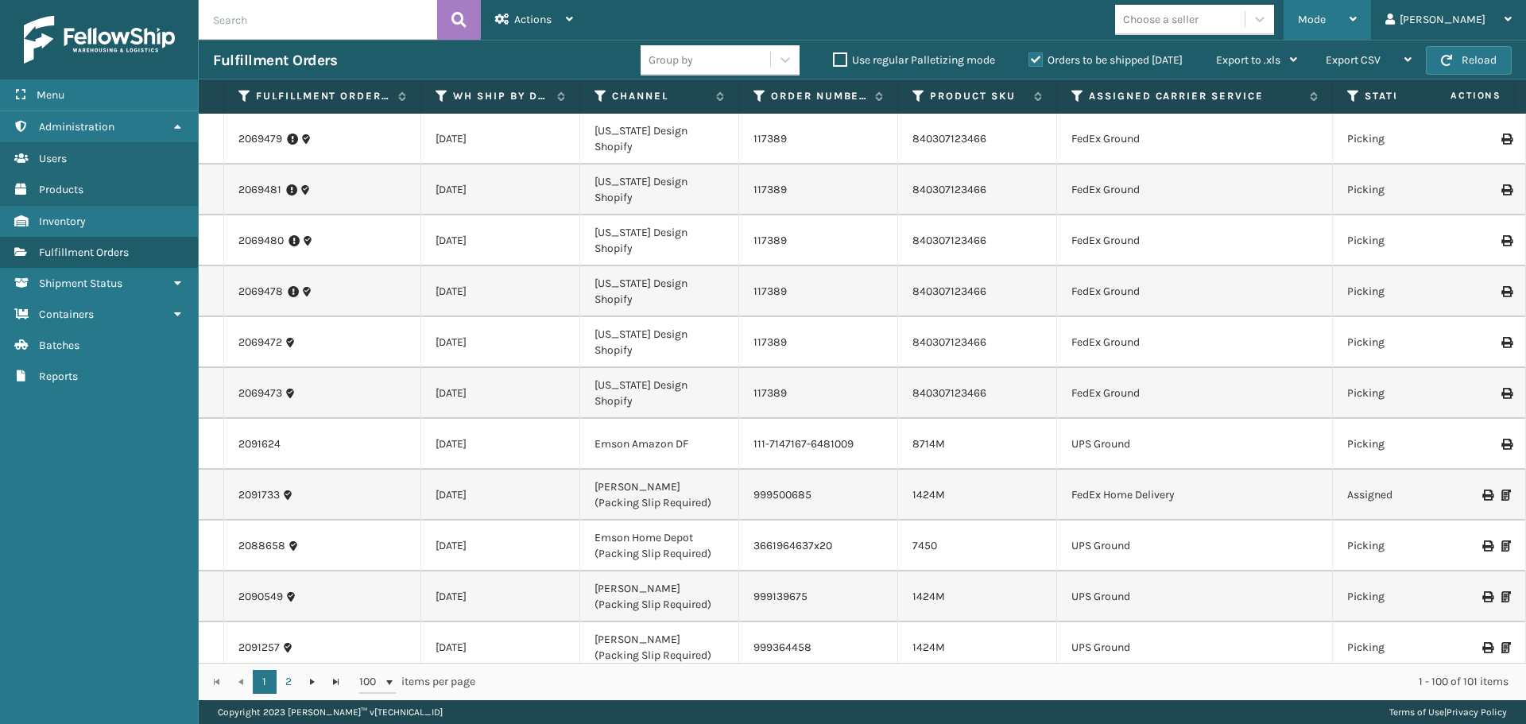
click at [1357, 12] on div "Mode" at bounding box center [1327, 20] width 59 height 40
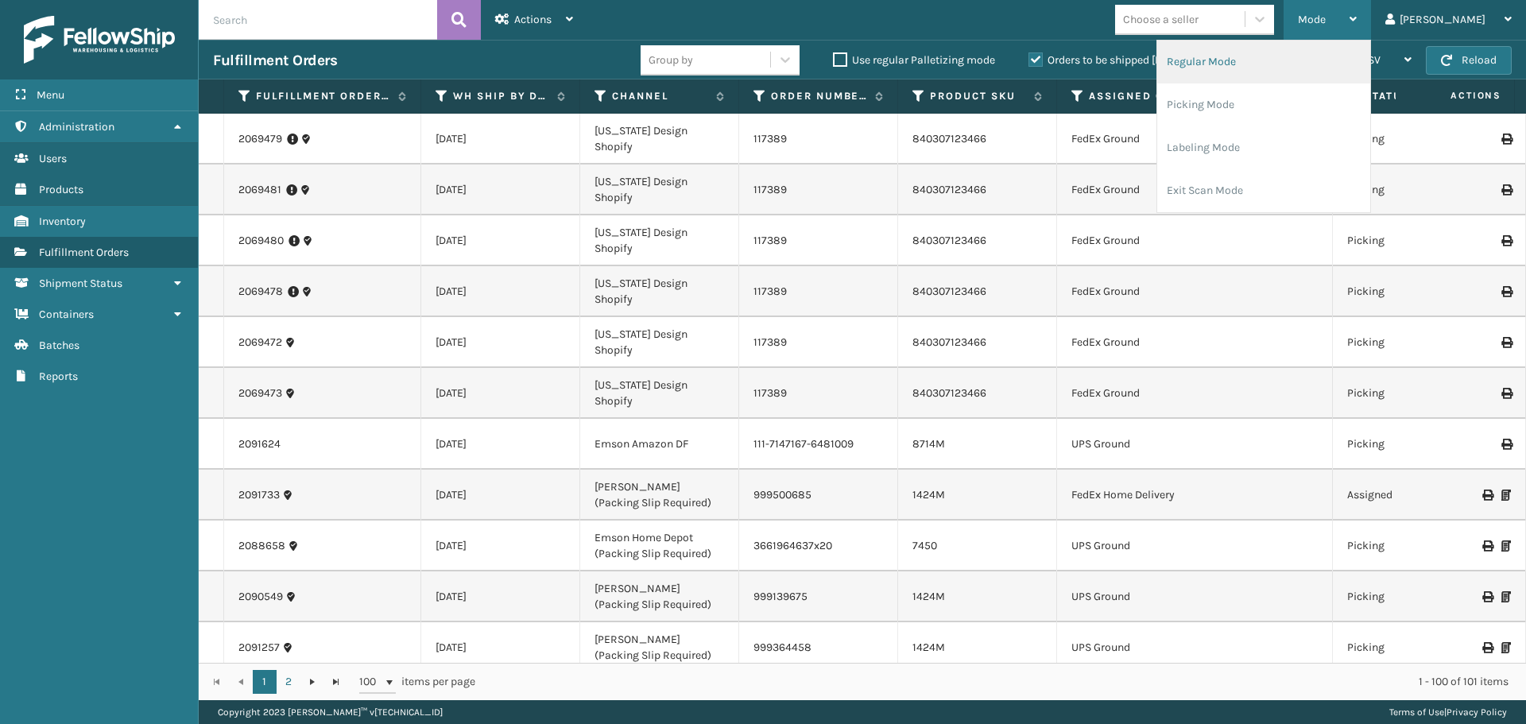
click at [1317, 54] on li "Regular Mode" at bounding box center [1263, 62] width 213 height 43
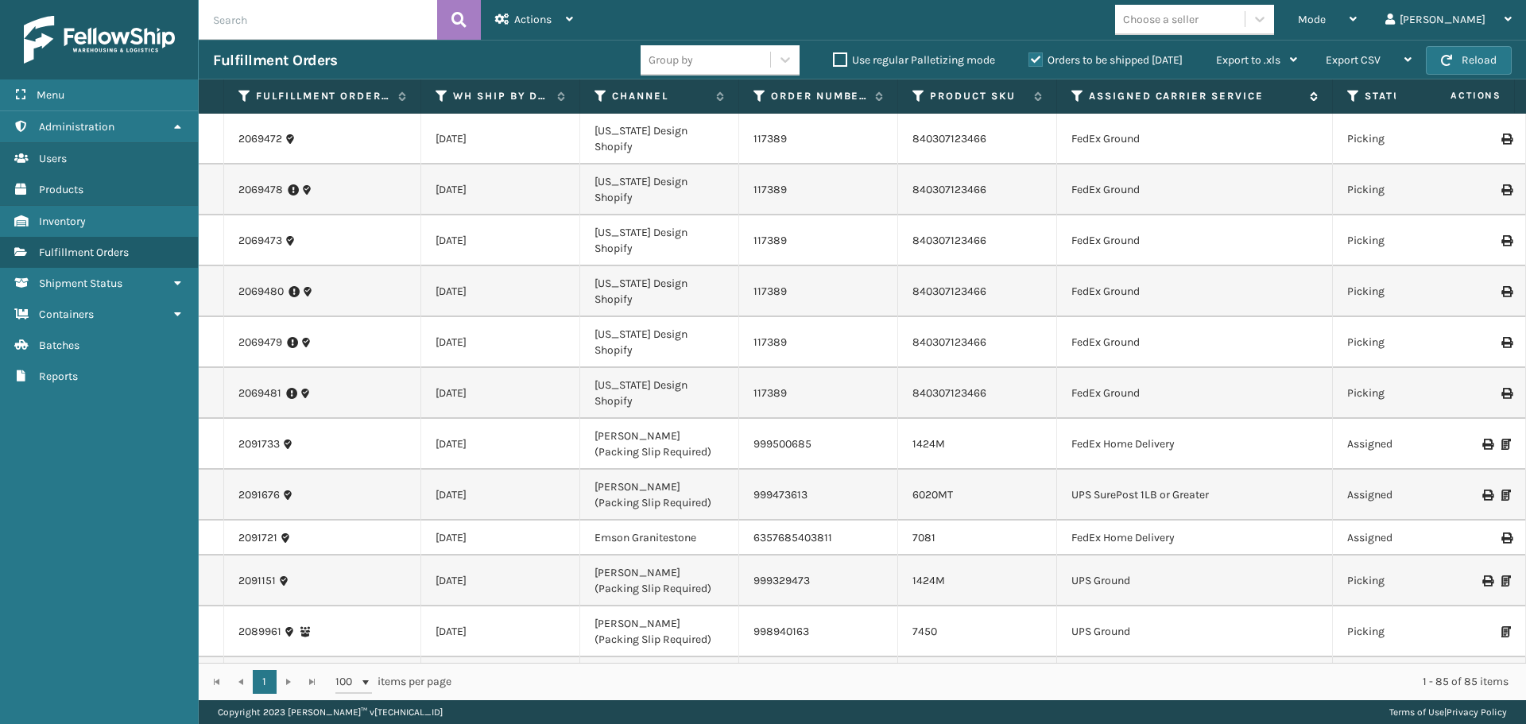
click at [1073, 95] on icon at bounding box center [1077, 96] width 13 height 14
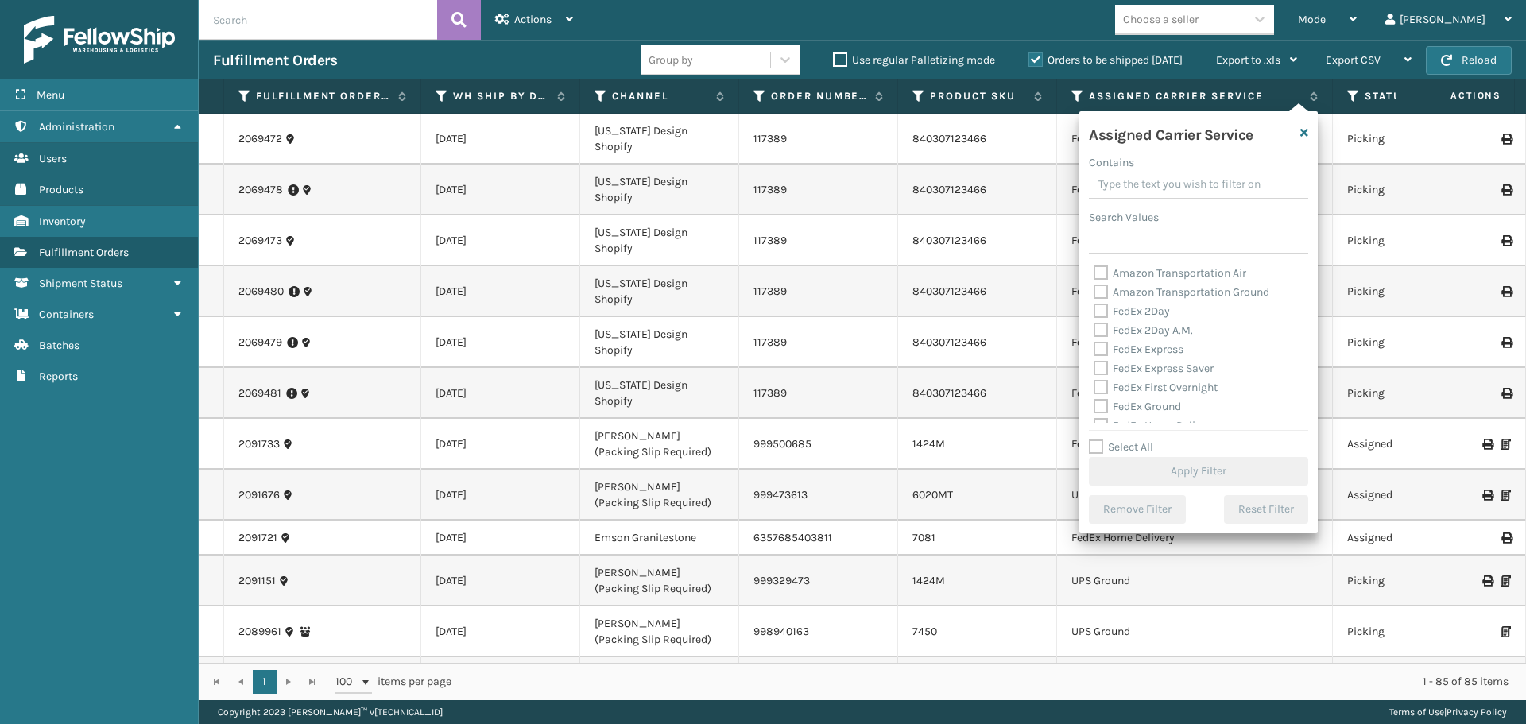
click at [1101, 277] on label "Amazon Transportation Air" at bounding box center [1170, 273] width 153 height 14
click at [1094, 274] on input "Amazon Transportation Air" at bounding box center [1094, 269] width 1 height 10
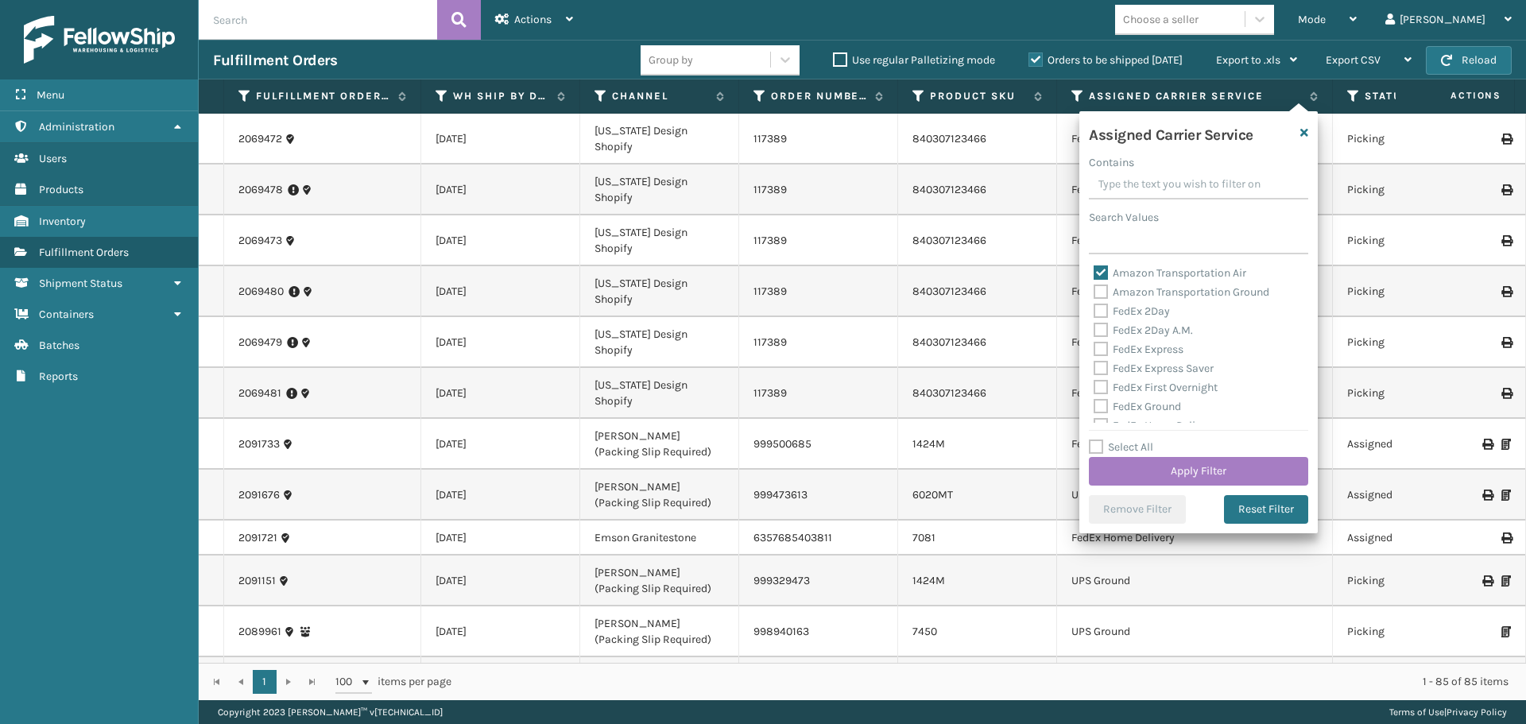
click at [1101, 286] on label "Amazon Transportation Ground" at bounding box center [1182, 292] width 176 height 14
click at [1094, 286] on input "Amazon Transportation Ground" at bounding box center [1094, 288] width 1 height 10
click at [1147, 467] on button "Apply Filter" at bounding box center [1198, 471] width 219 height 29
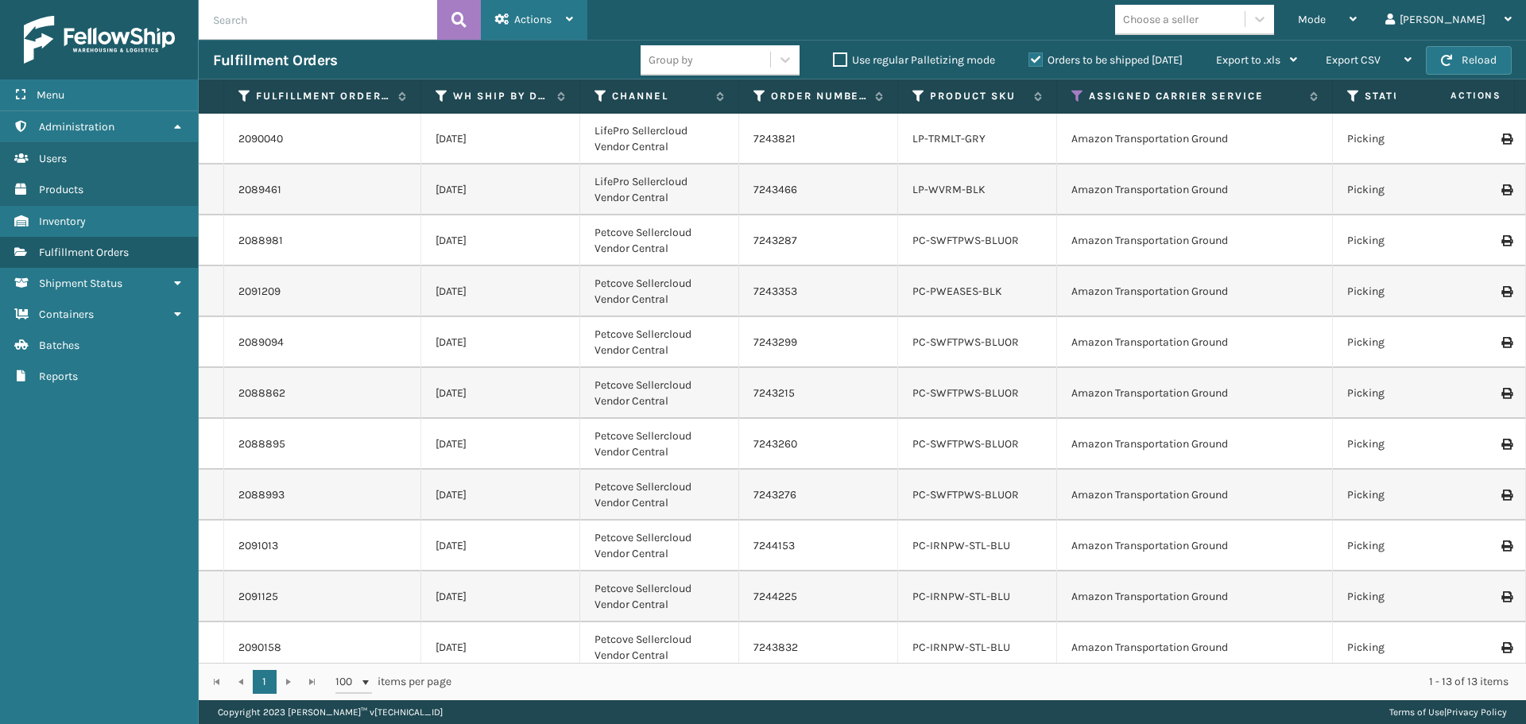
click at [562, 10] on div "Actions" at bounding box center [534, 20] width 78 height 40
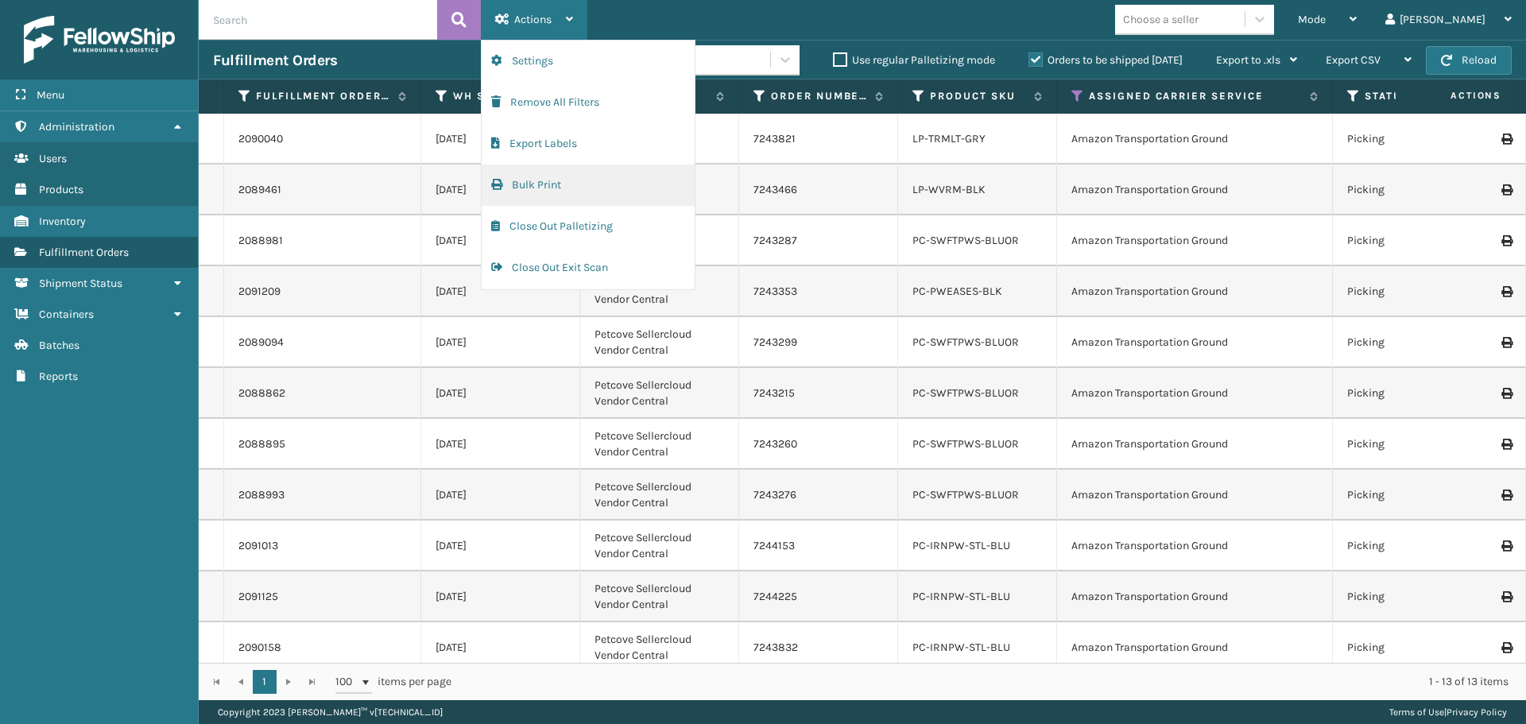
click at [582, 192] on button "Bulk Print" at bounding box center [588, 185] width 213 height 41
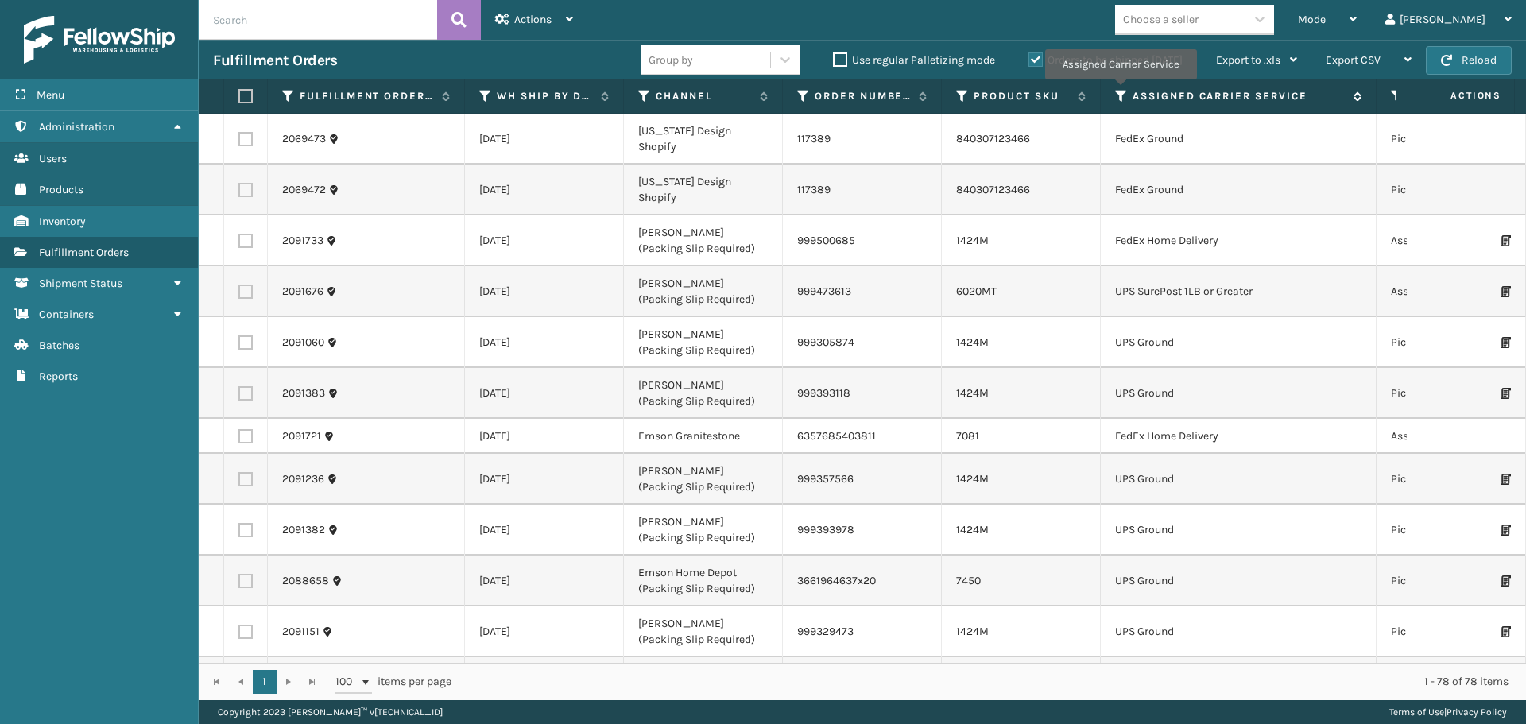
click at [1120, 91] on icon at bounding box center [1121, 96] width 13 height 14
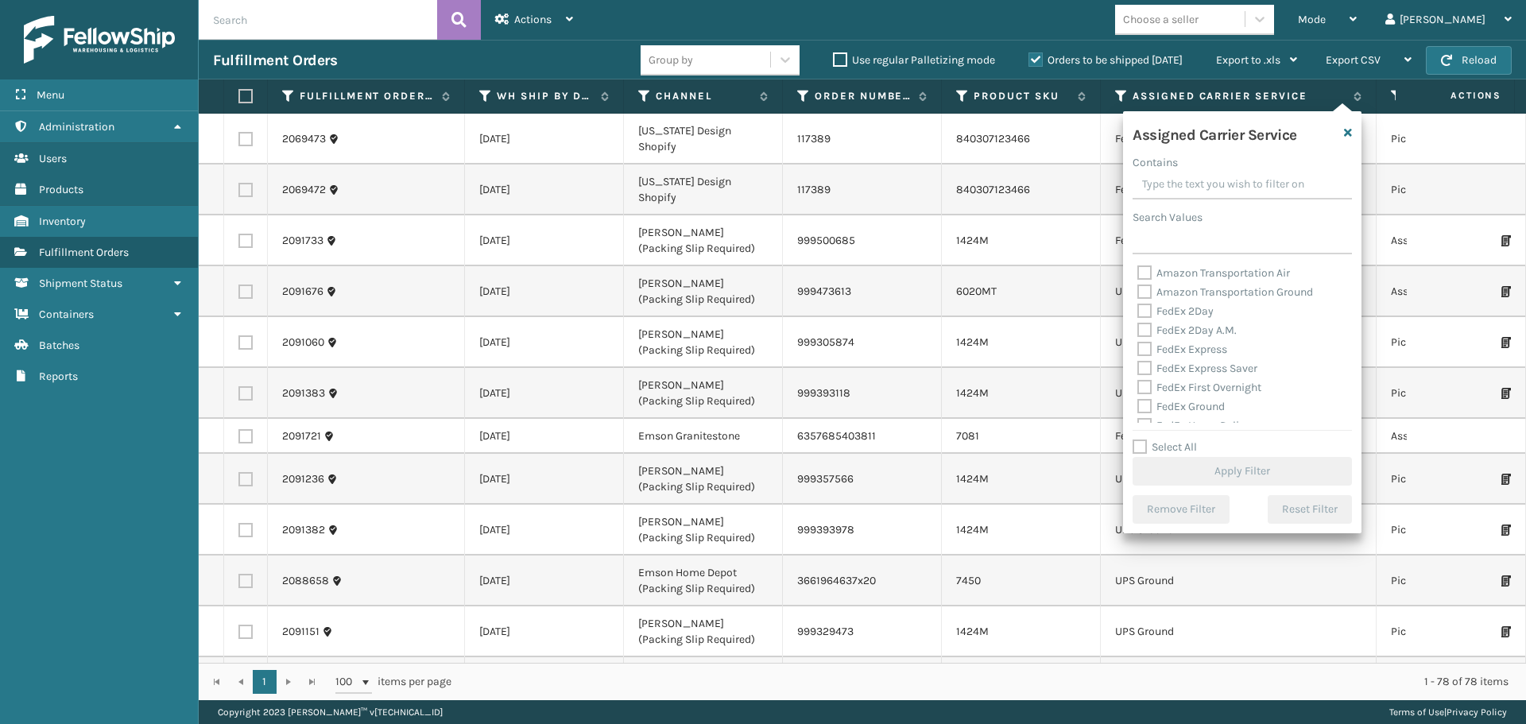
click at [1141, 276] on label "Amazon Transportation Air" at bounding box center [1213, 273] width 153 height 14
click at [1138, 274] on input "Amazon Transportation Air" at bounding box center [1137, 269] width 1 height 10
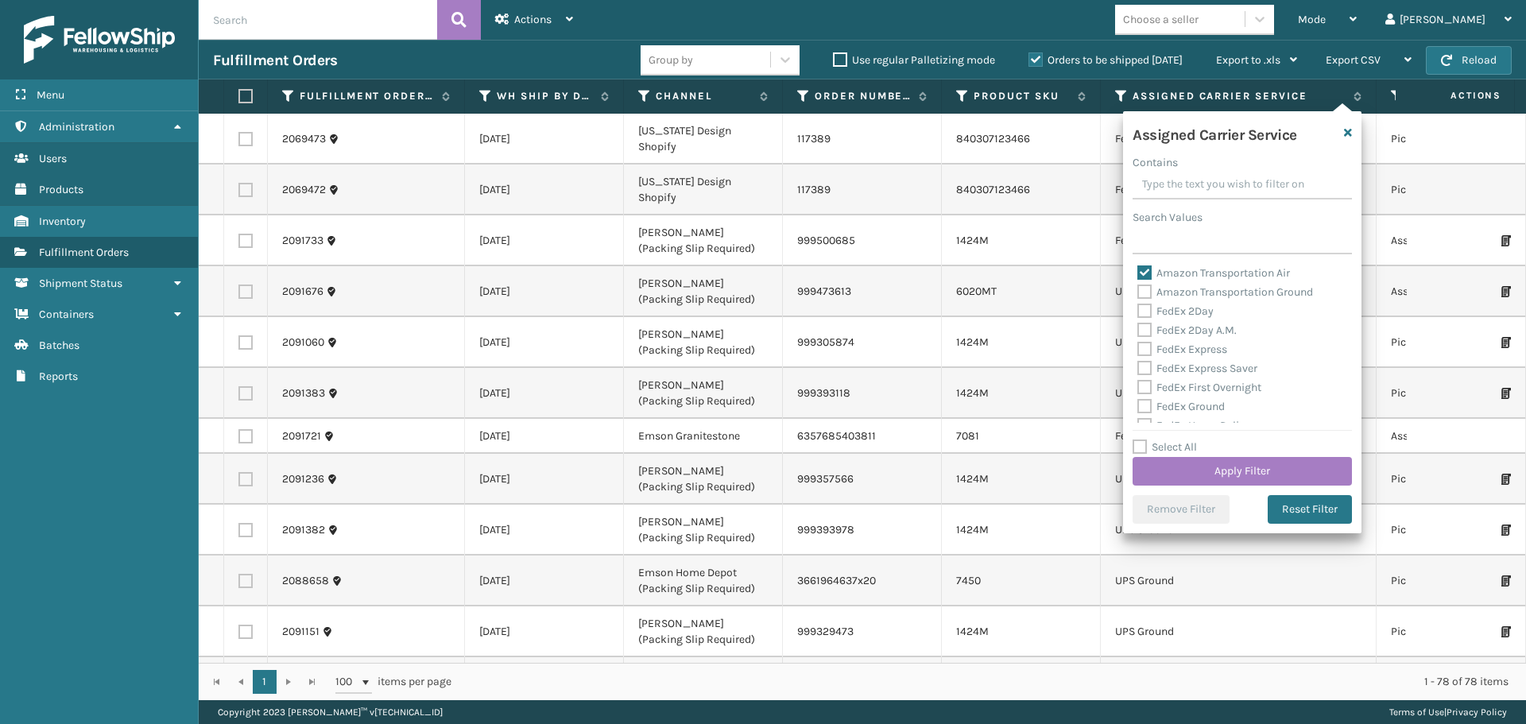
click at [1141, 292] on label "Amazon Transportation Ground" at bounding box center [1225, 292] width 176 height 14
click at [1138, 292] on input "Amazon Transportation Ground" at bounding box center [1137, 288] width 1 height 10
click at [1188, 475] on button "Apply Filter" at bounding box center [1242, 471] width 219 height 29
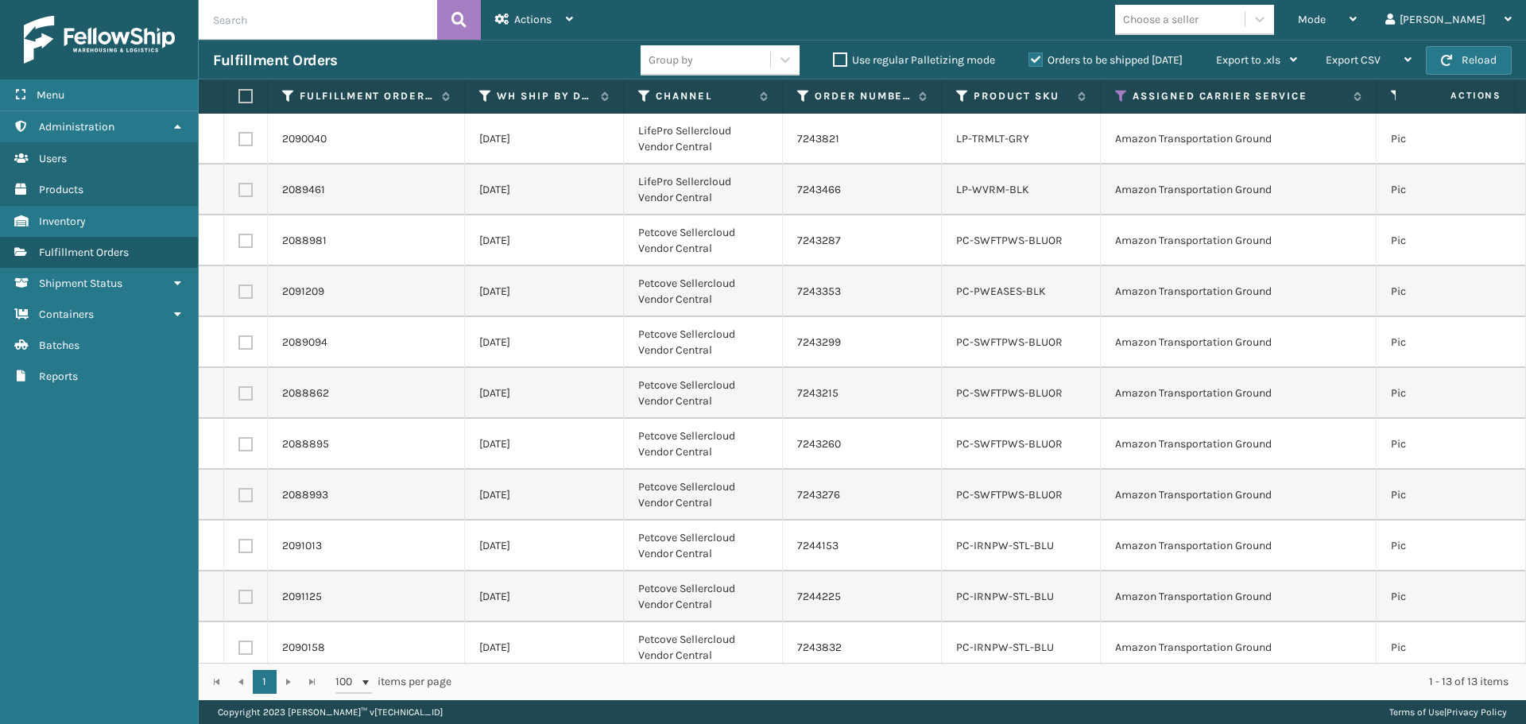
click at [246, 96] on label at bounding box center [243, 96] width 10 height 14
click at [239, 96] on input "checkbox" at bounding box center [238, 96] width 1 height 10
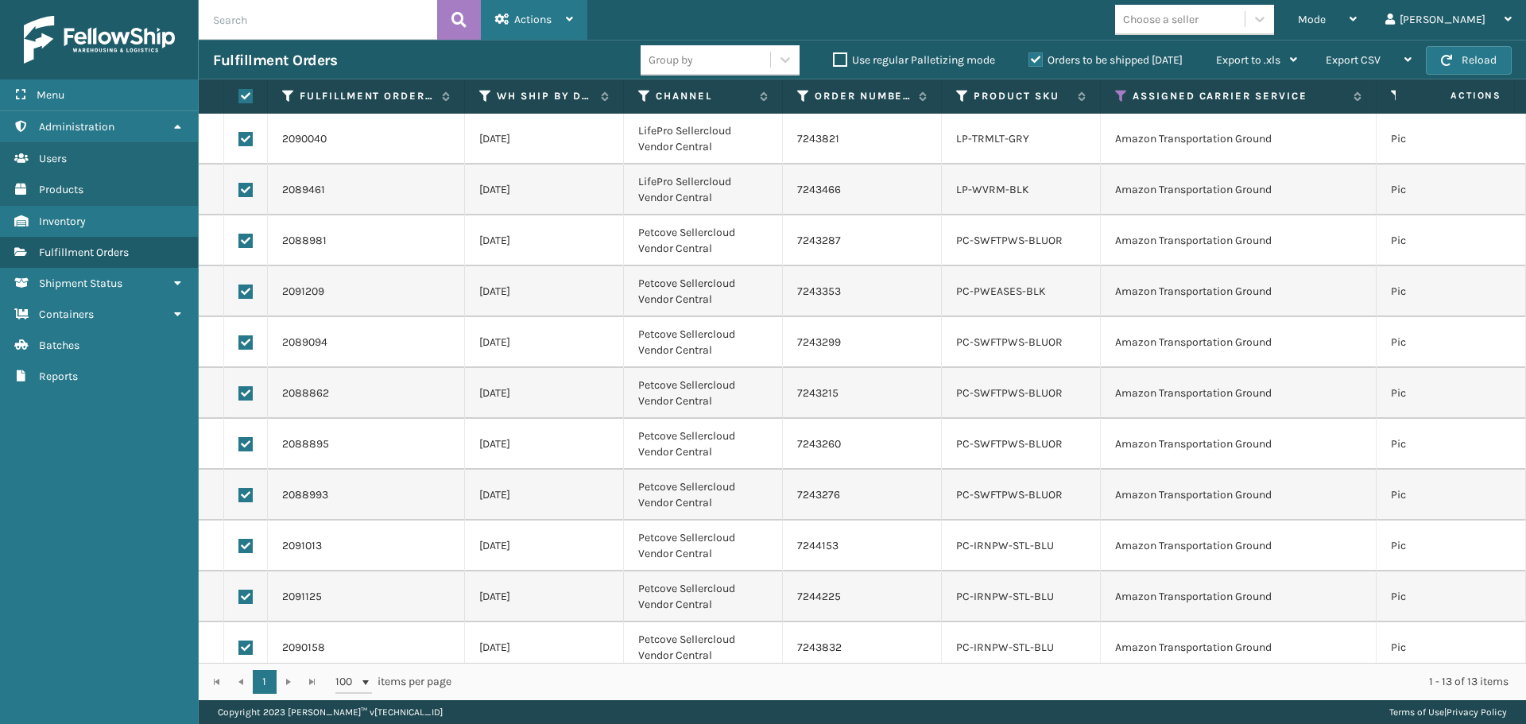
click at [521, 33] on div "Actions" at bounding box center [534, 20] width 78 height 40
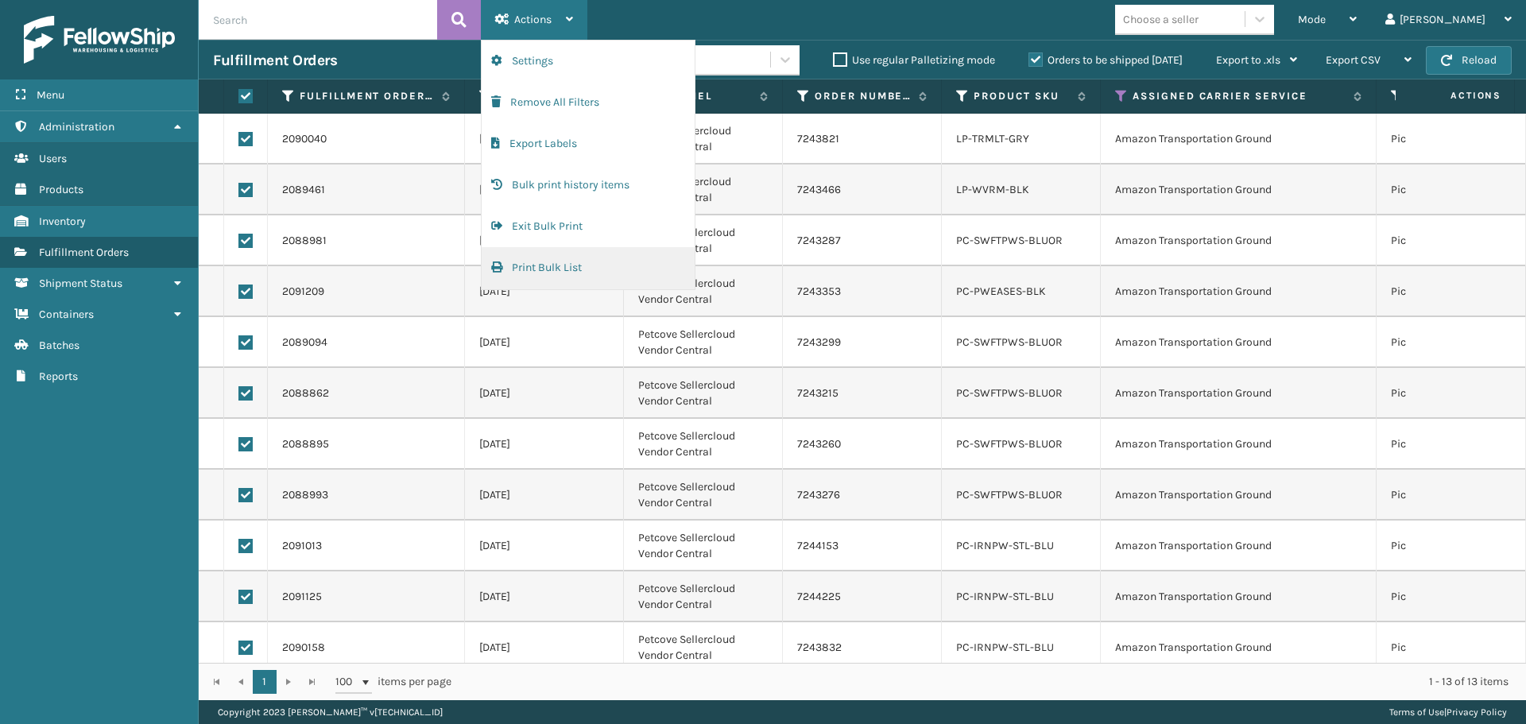
click at [577, 263] on button "Print Bulk List" at bounding box center [588, 267] width 213 height 41
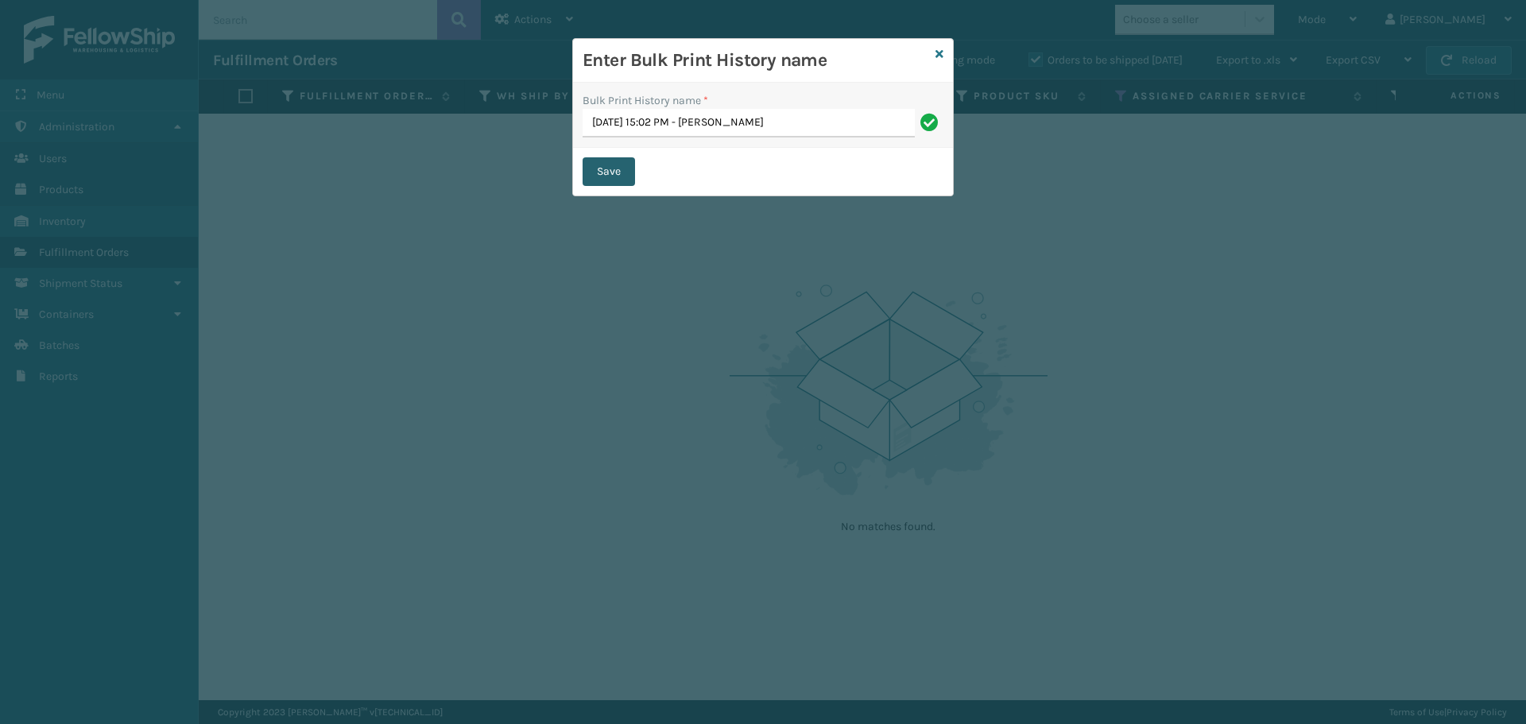
click at [608, 173] on button "Save" at bounding box center [609, 171] width 52 height 29
